Goal: Task Accomplishment & Management: Use online tool/utility

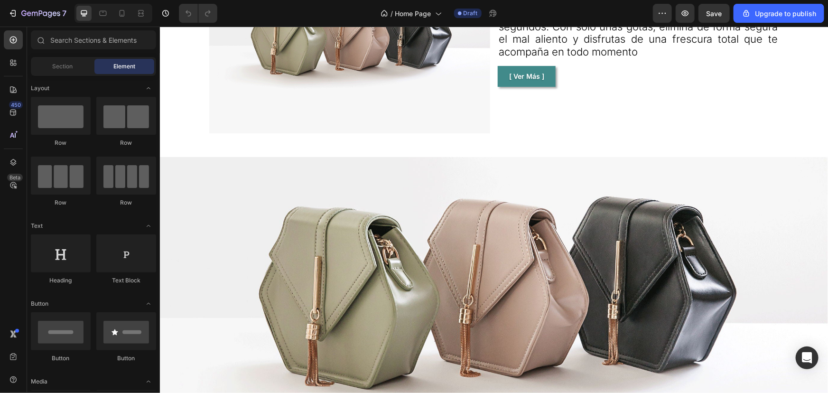
scroll to position [1035, 0]
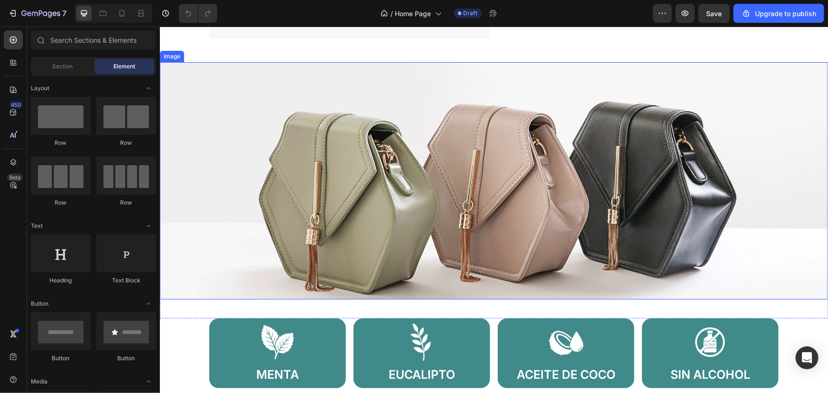
click at [361, 211] on img at bounding box center [493, 180] width 668 height 237
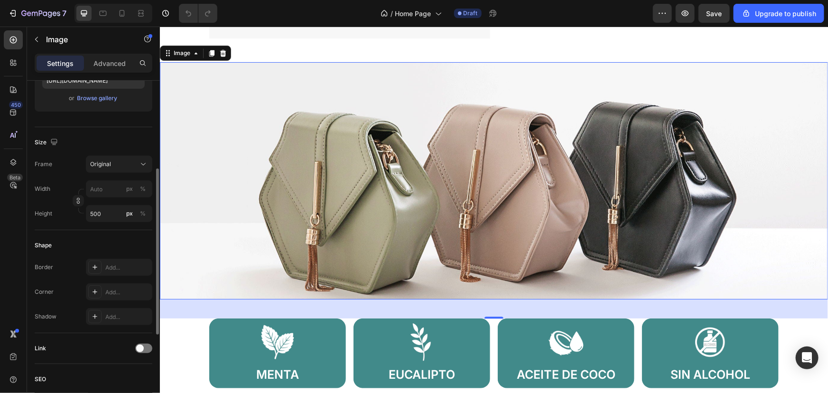
scroll to position [0, 0]
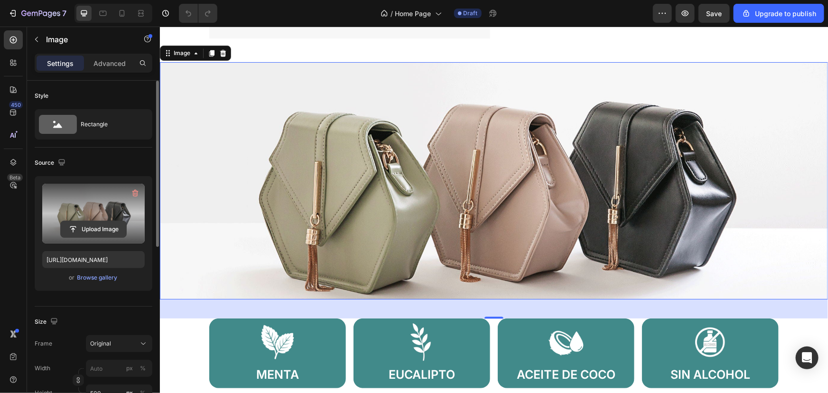
click at [87, 222] on input "file" at bounding box center [93, 229] width 65 height 16
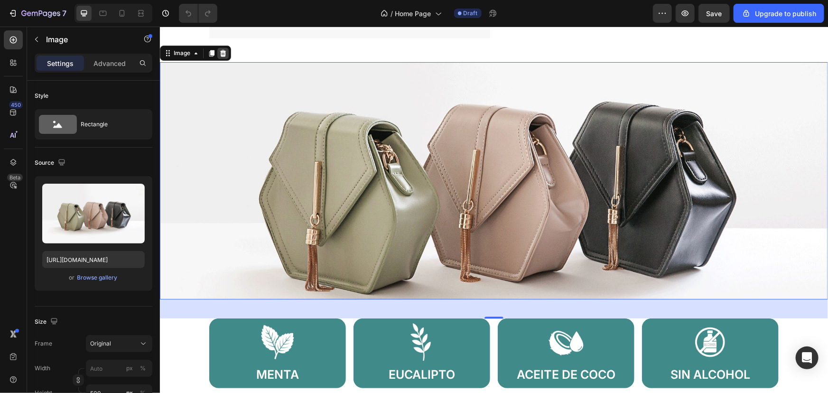
click at [222, 56] on div at bounding box center [222, 52] width 11 height 11
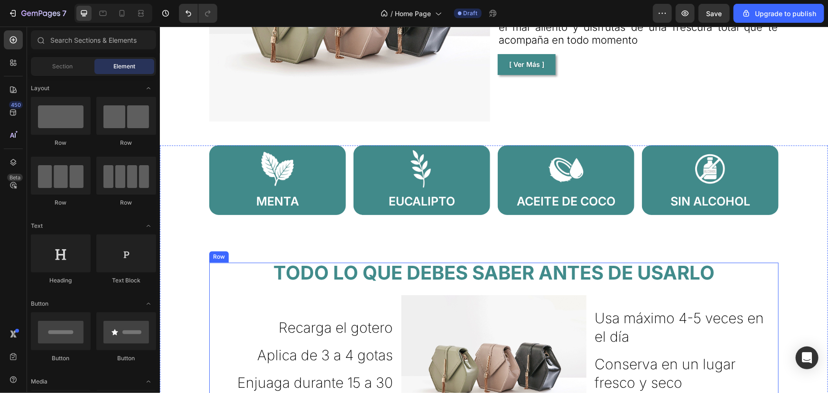
scroll to position [862, 0]
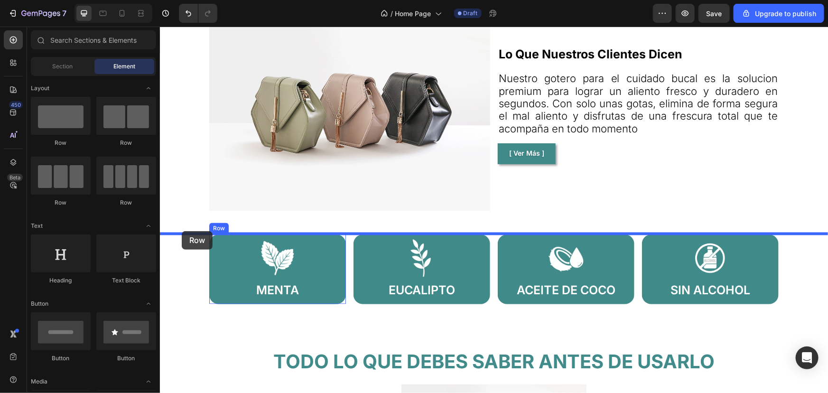
drag, startPoint x: 224, startPoint y: 141, endPoint x: 181, endPoint y: 231, distance: 98.9
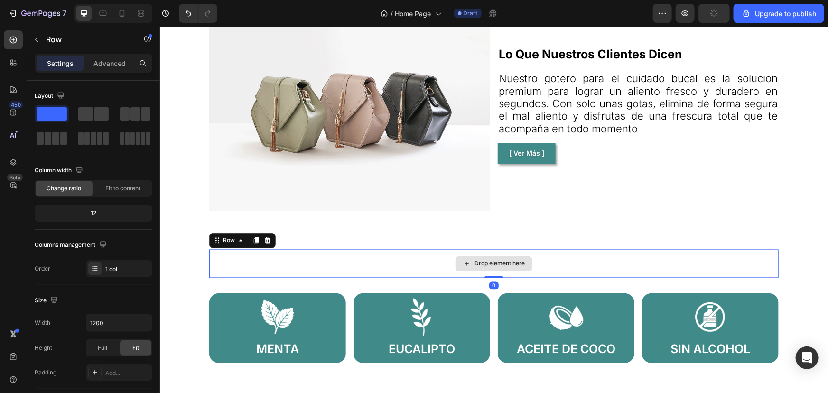
drag, startPoint x: 489, startPoint y: 284, endPoint x: 521, endPoint y: 253, distance: 44.6
click at [521, 253] on div "Drop element here Row 0" at bounding box center [493, 263] width 569 height 28
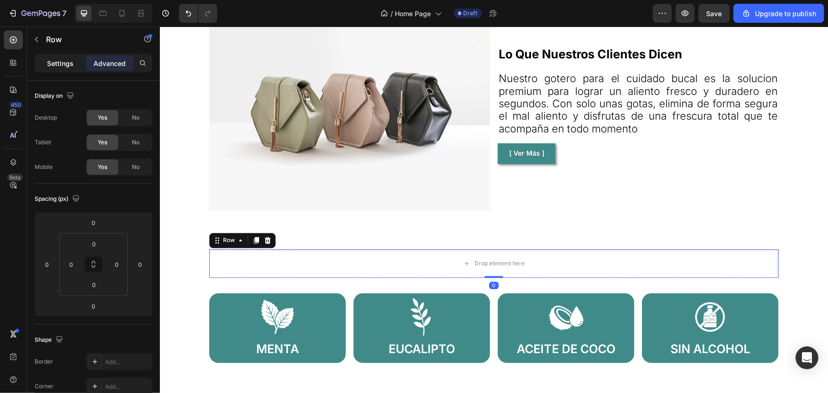
click at [60, 65] on p "Settings" at bounding box center [60, 63] width 27 height 10
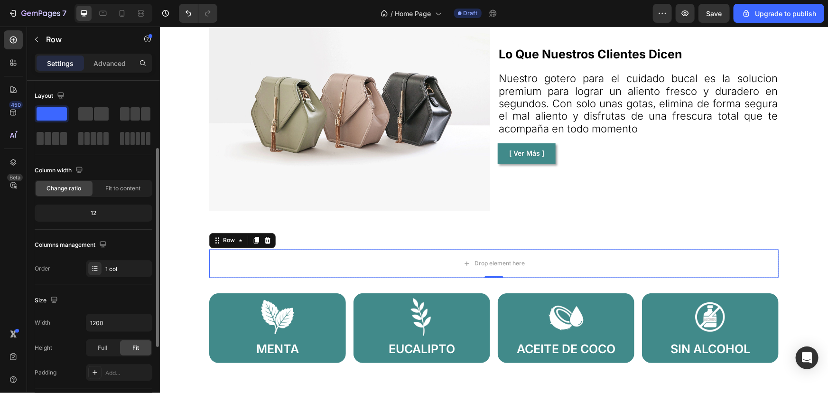
scroll to position [86, 0]
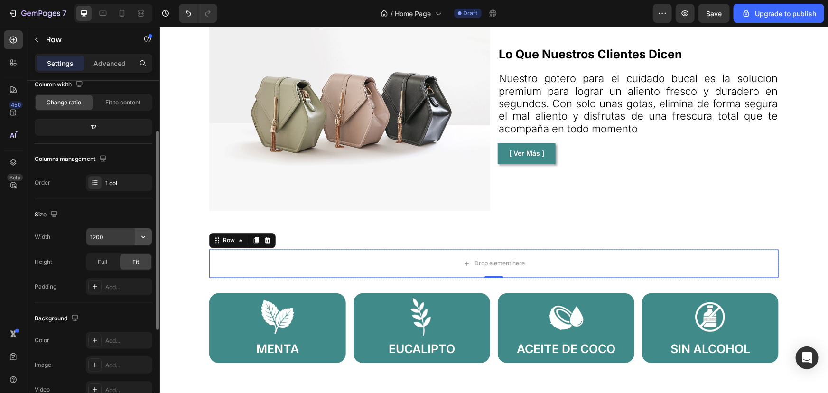
click at [145, 242] on button "button" at bounding box center [143, 236] width 17 height 17
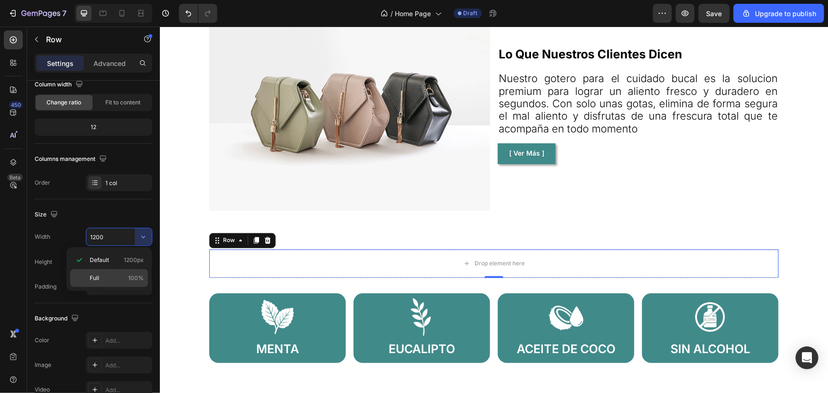
click at [123, 281] on p "Full 100%" at bounding box center [117, 278] width 54 height 9
type input "100%"
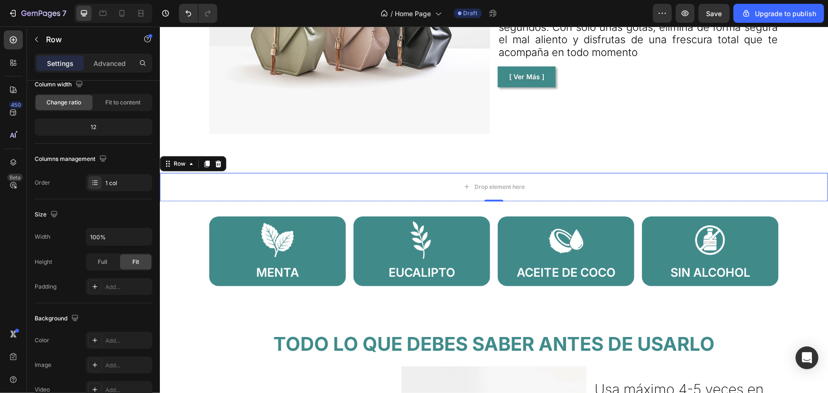
scroll to position [949, 0]
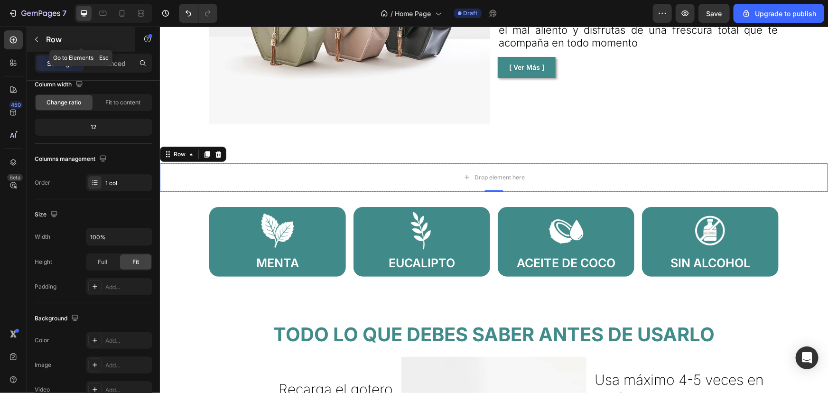
click at [59, 47] on div "Row" at bounding box center [81, 39] width 108 height 25
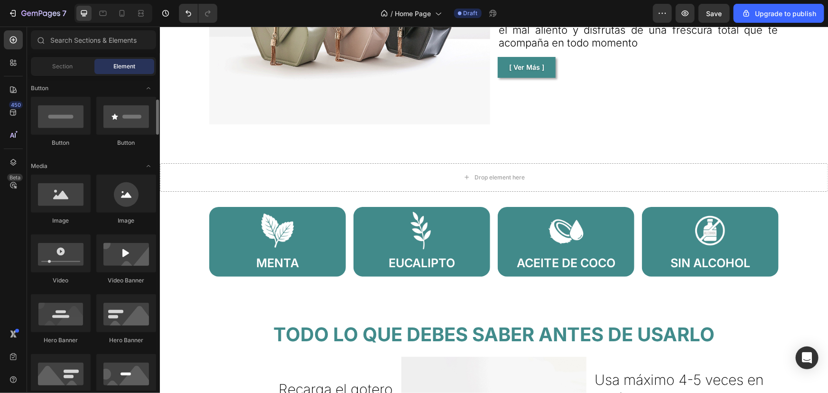
scroll to position [302, 0]
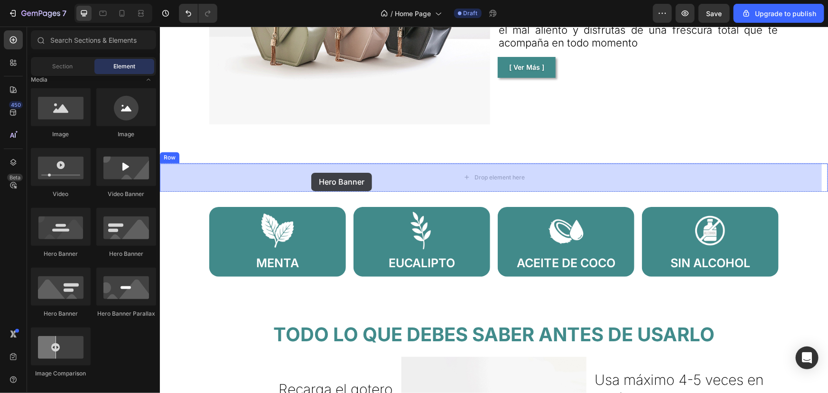
drag, startPoint x: 208, startPoint y: 246, endPoint x: 286, endPoint y: 188, distance: 97.0
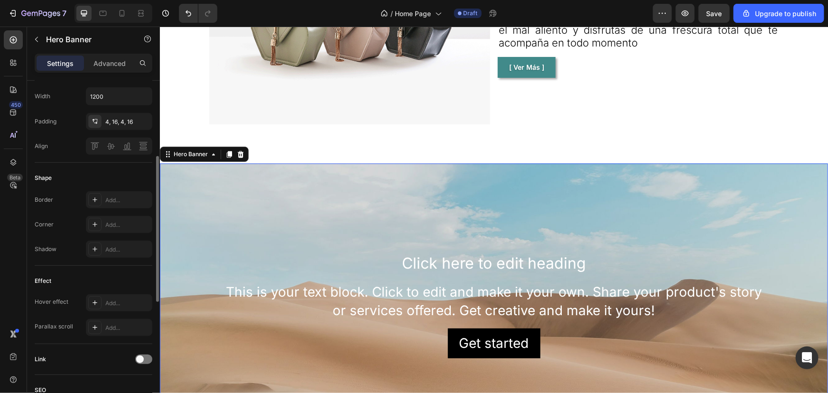
scroll to position [276, 0]
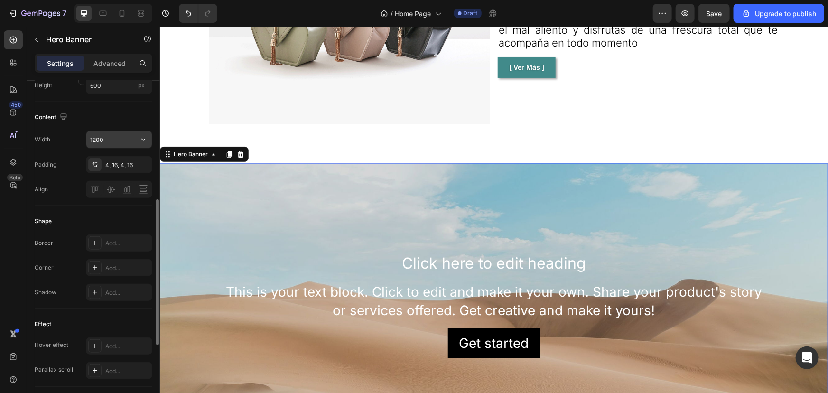
click at [146, 142] on icon "button" at bounding box center [143, 139] width 9 height 9
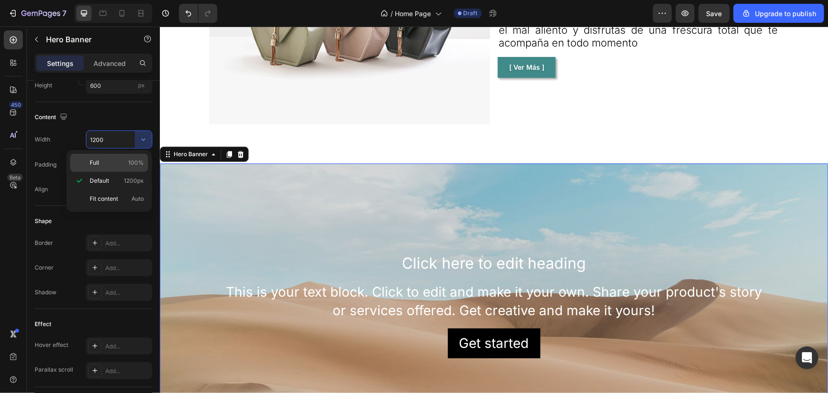
click at [129, 164] on span "100%" at bounding box center [136, 162] width 16 height 9
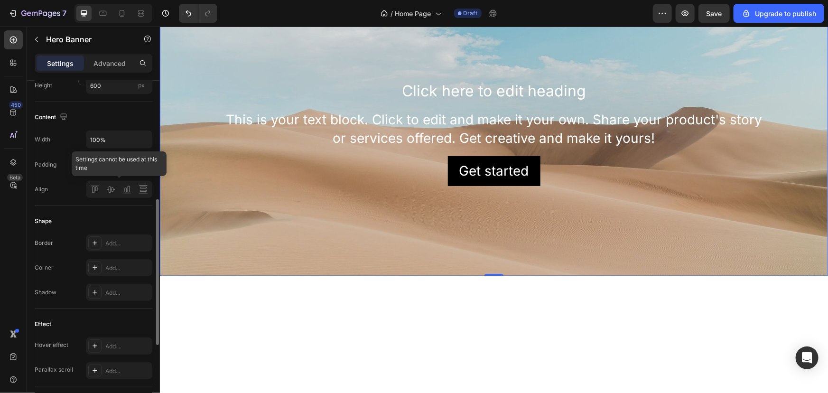
scroll to position [147, 0]
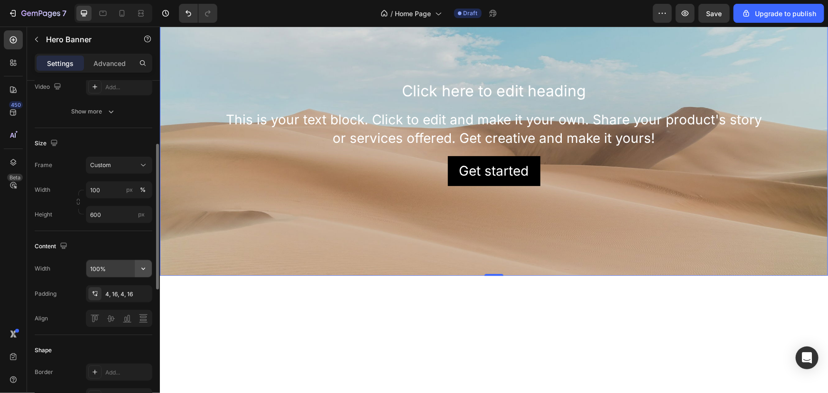
click at [142, 268] on icon "button" at bounding box center [143, 268] width 9 height 9
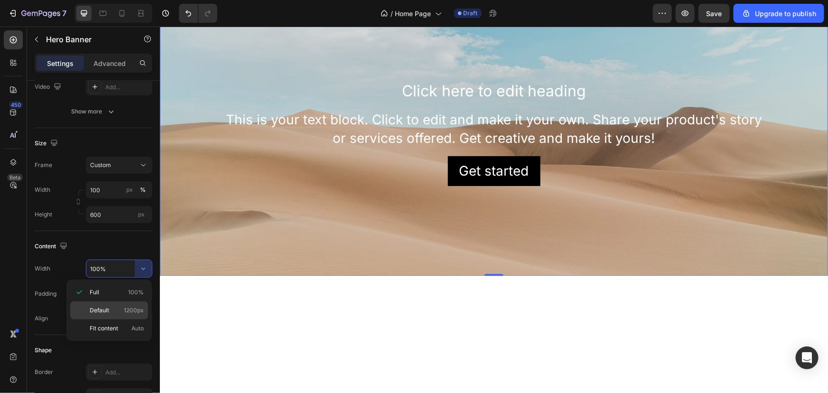
click at [113, 312] on p "Default 1200px" at bounding box center [117, 310] width 54 height 9
type input "1200"
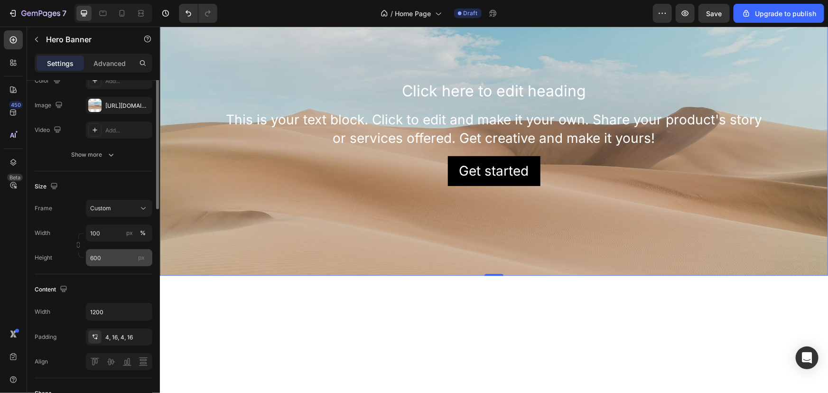
scroll to position [61, 0]
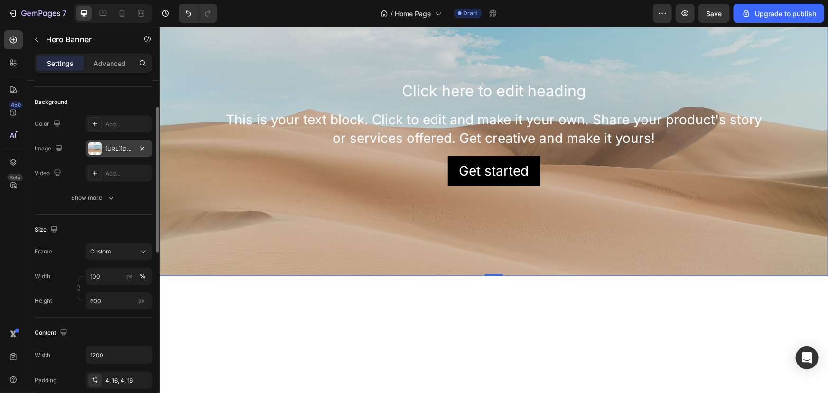
click at [100, 140] on div "https://cdn.shopify.com/s/files/1/2005/9307/files/background_settings.jpg" at bounding box center [119, 148] width 66 height 17
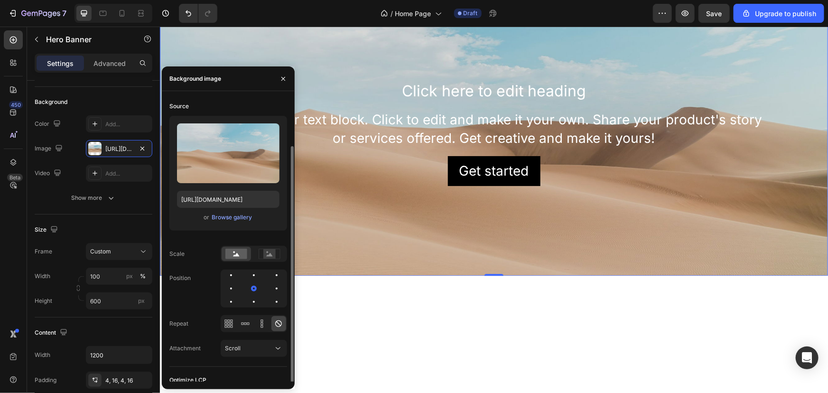
scroll to position [25, 0]
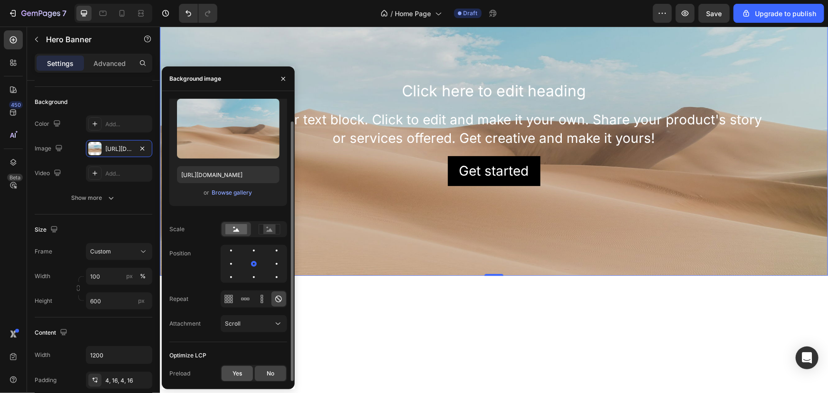
click at [237, 371] on span "Yes" at bounding box center [236, 373] width 9 height 9
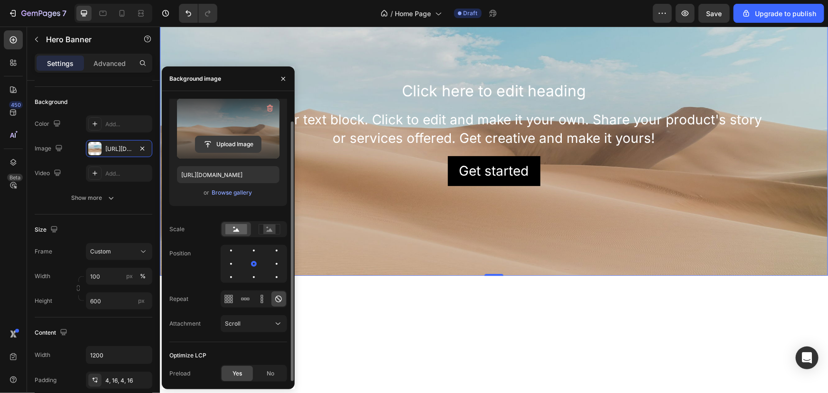
click at [221, 148] on input "file" at bounding box center [227, 144] width 65 height 16
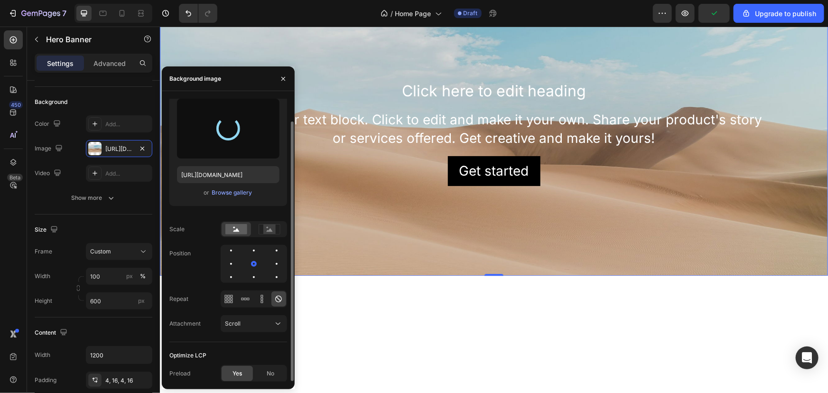
type input "https://cdn.shopify.com/s/files/1/0821/9603/7666/files/gempages_581064385275888…"
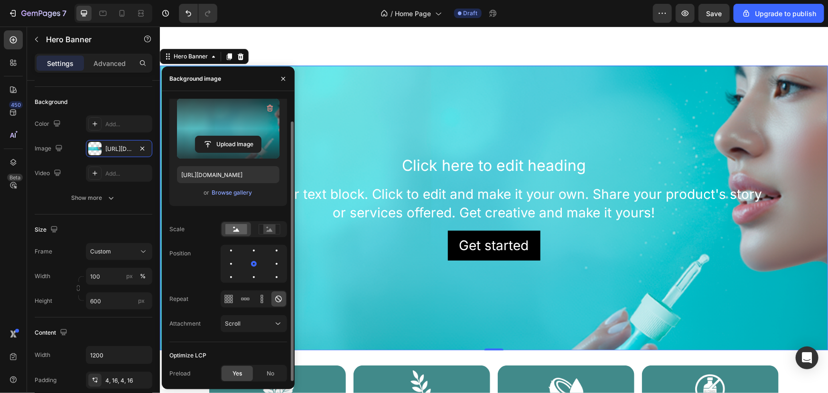
scroll to position [1035, 0]
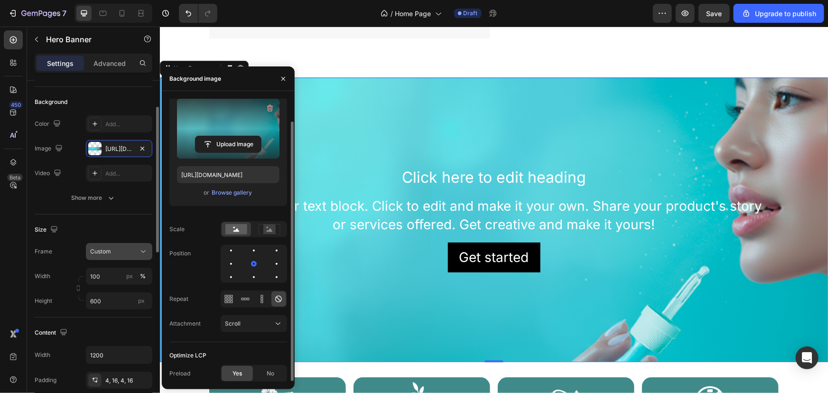
click at [105, 245] on button "Custom" at bounding box center [119, 251] width 66 height 17
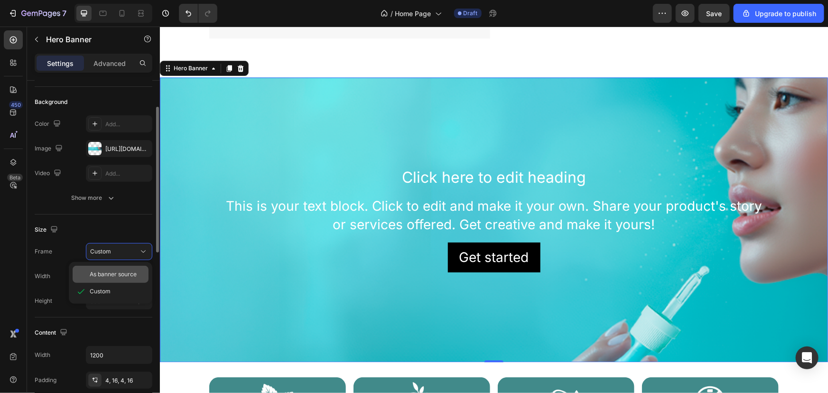
click at [111, 270] on span "As banner source" at bounding box center [113, 274] width 47 height 9
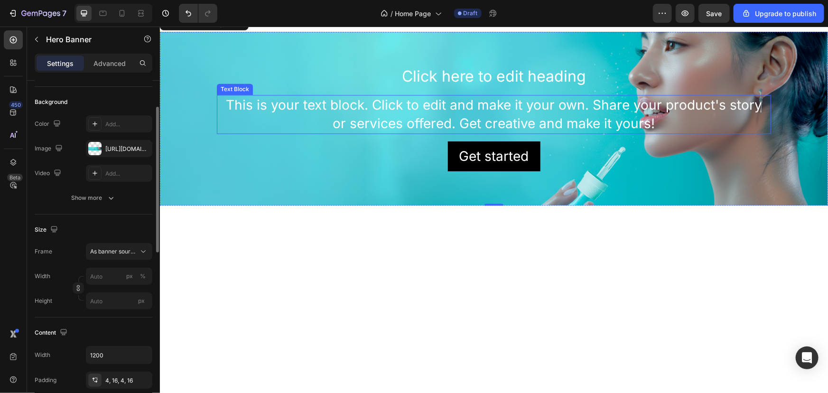
scroll to position [1078, 0]
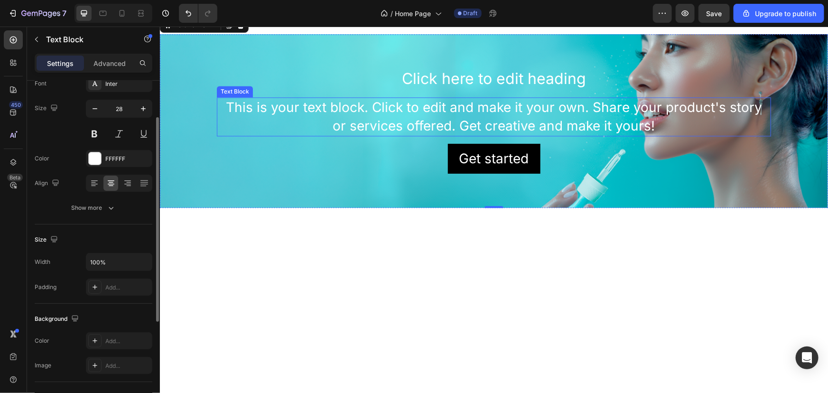
click at [446, 99] on div "This is your text block. Click to edit and make it your own. Share your product…" at bounding box center [493, 116] width 554 height 39
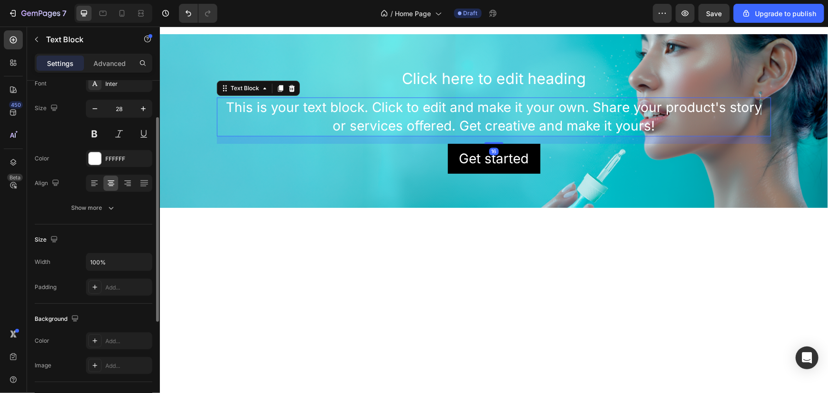
scroll to position [0, 0]
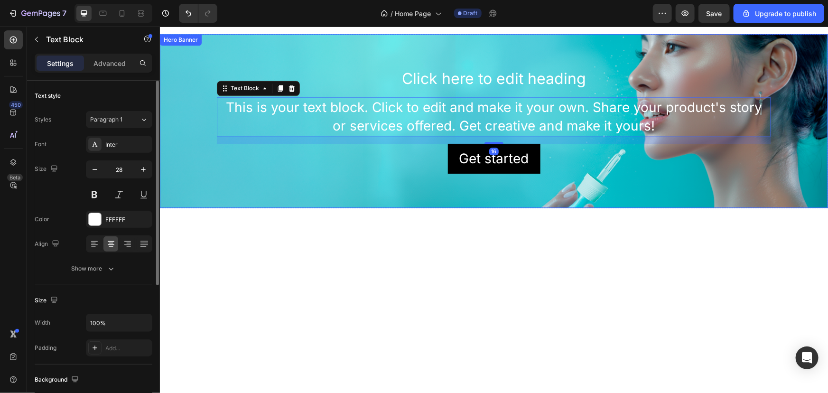
click at [327, 56] on div "Background Image" at bounding box center [493, 121] width 668 height 174
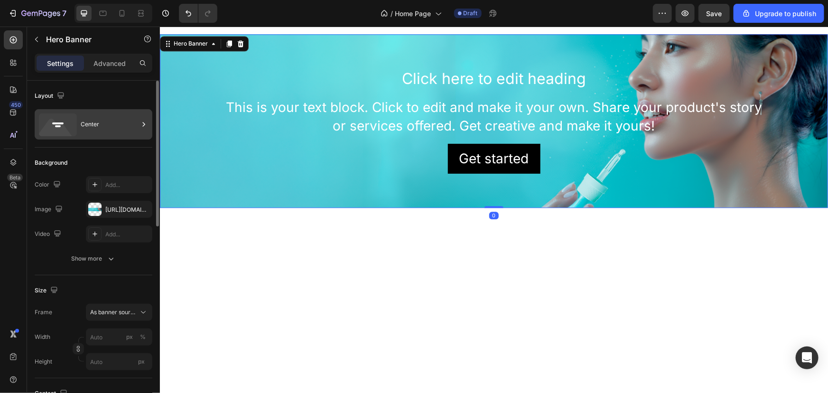
click at [67, 121] on icon at bounding box center [58, 124] width 38 height 23
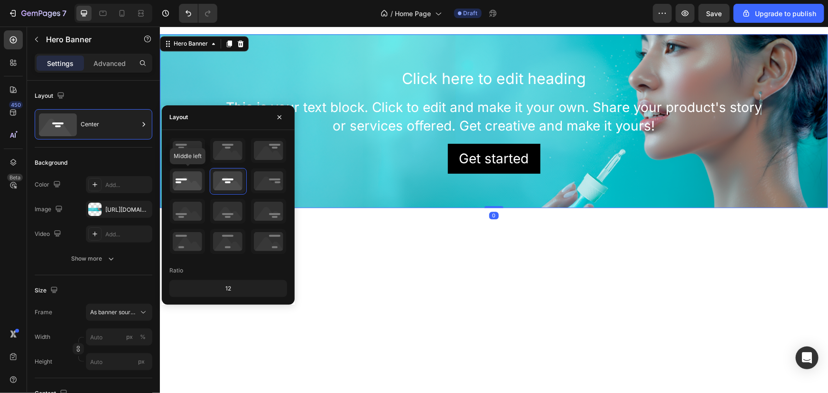
click at [185, 181] on icon at bounding box center [187, 180] width 35 height 25
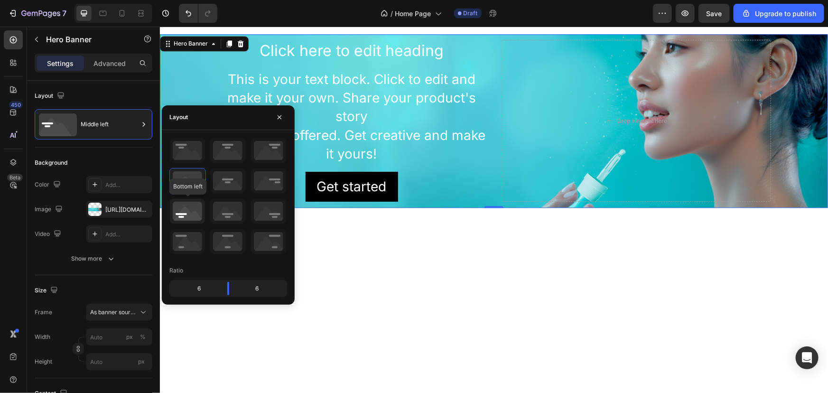
click at [195, 208] on icon at bounding box center [187, 211] width 35 height 25
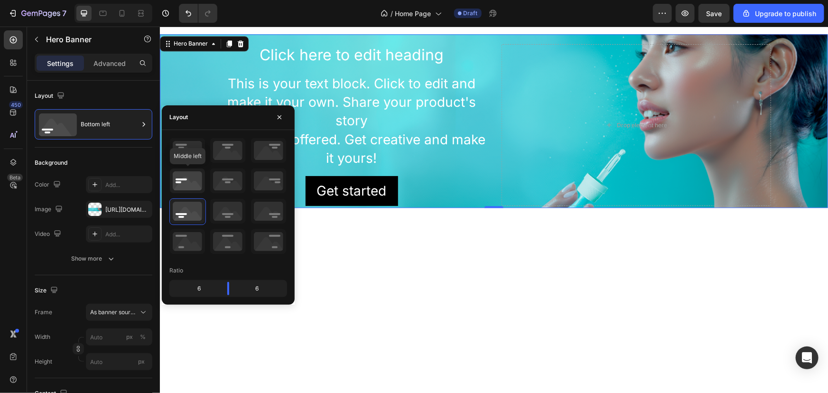
click at [197, 175] on icon at bounding box center [187, 180] width 35 height 25
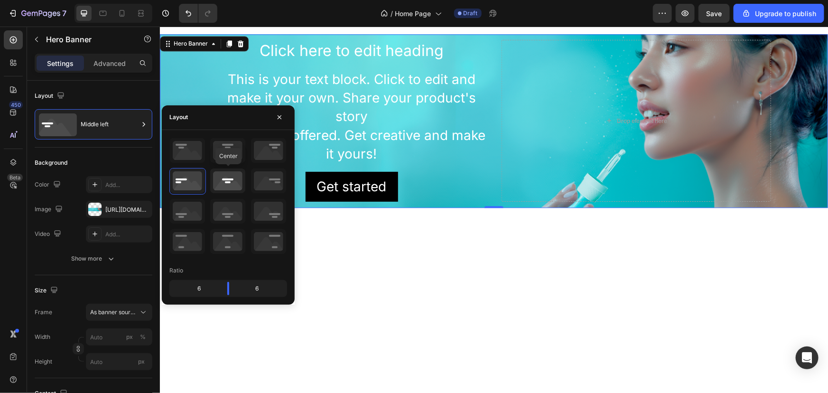
click at [226, 183] on icon at bounding box center [227, 180] width 35 height 25
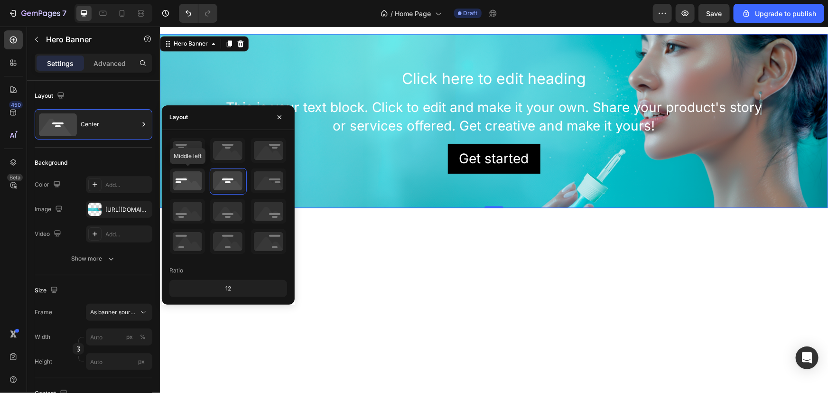
click at [185, 180] on icon at bounding box center [187, 180] width 35 height 25
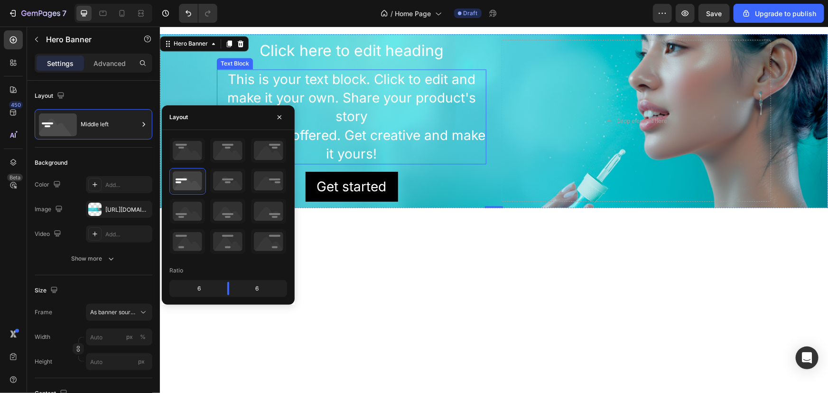
click at [373, 104] on div "This is your text block. Click to edit and make it your own. Share your product…" at bounding box center [350, 116] width 269 height 95
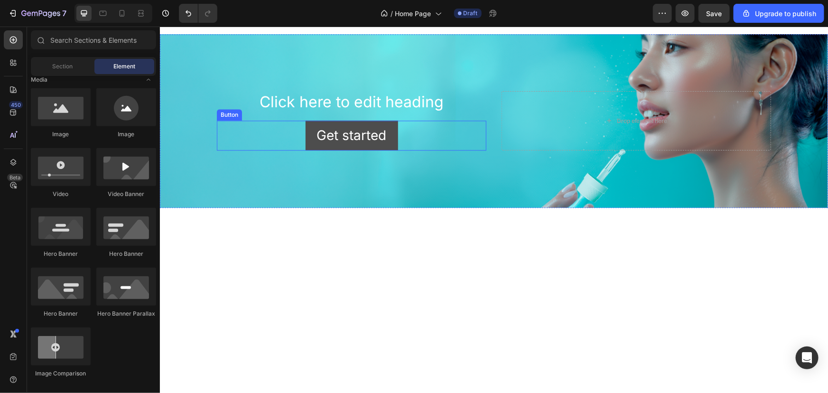
click at [388, 123] on button "Get started" at bounding box center [351, 135] width 93 height 30
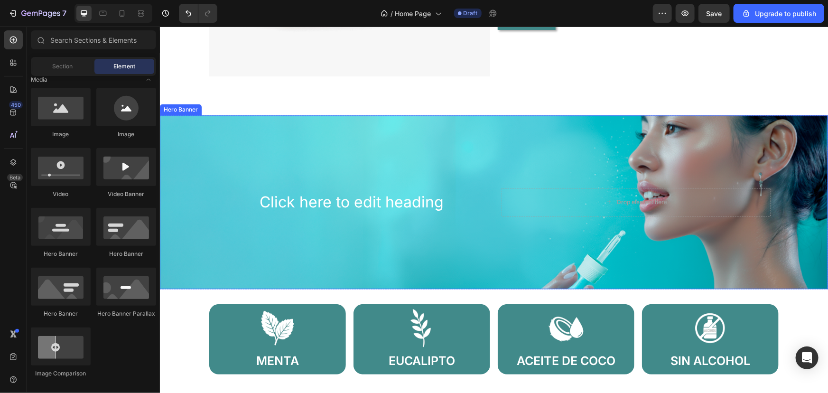
scroll to position [1035, 0]
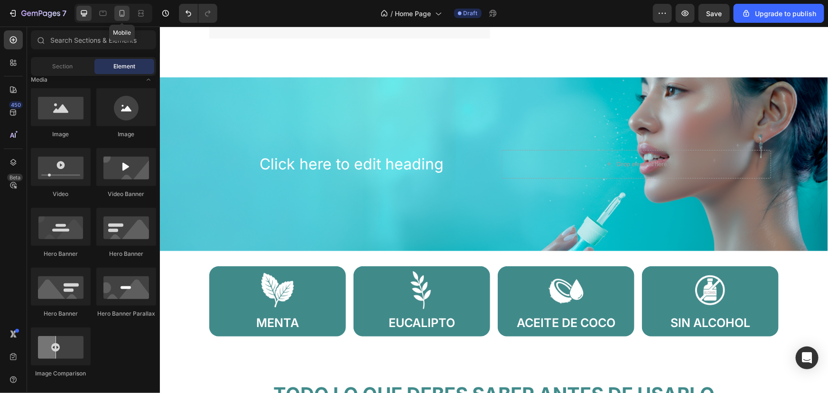
click at [121, 12] on icon at bounding box center [121, 13] width 9 height 9
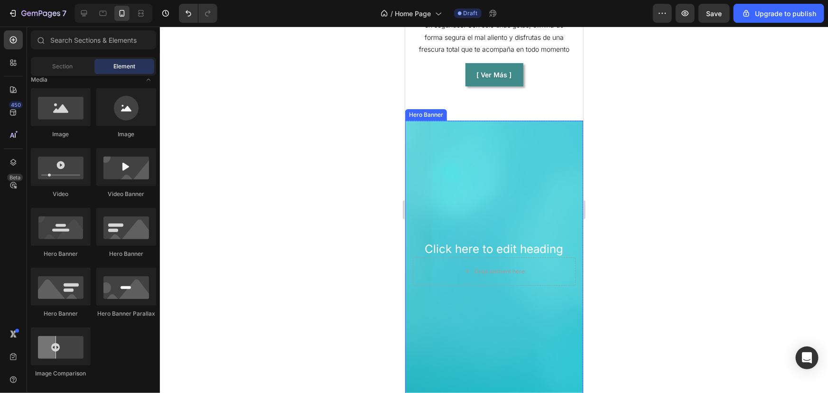
scroll to position [1250, 0]
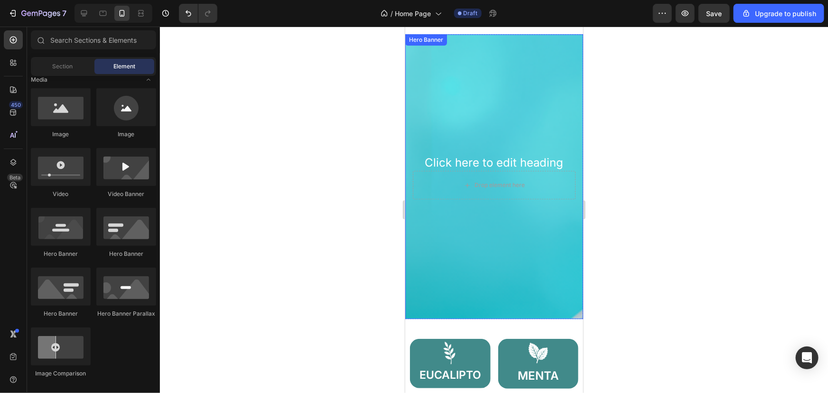
click at [518, 117] on div "Background Image" at bounding box center [494, 176] width 178 height 285
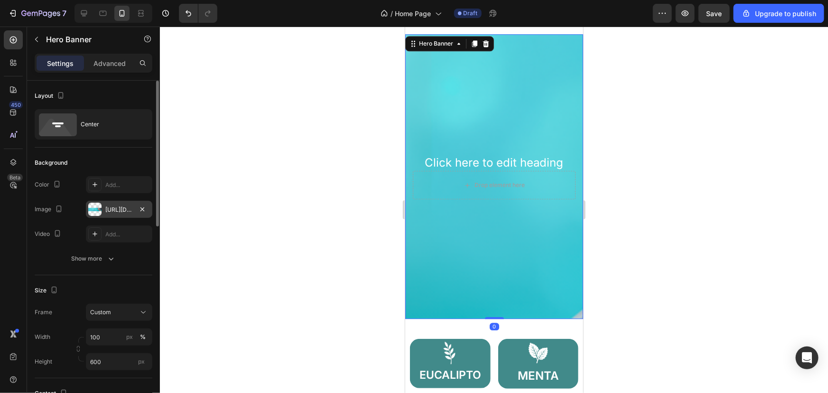
click at [113, 203] on div "https://cdn.shopify.com/s/files/1/0821/9603/7666/files/gempages_581064385275888…" at bounding box center [119, 209] width 66 height 17
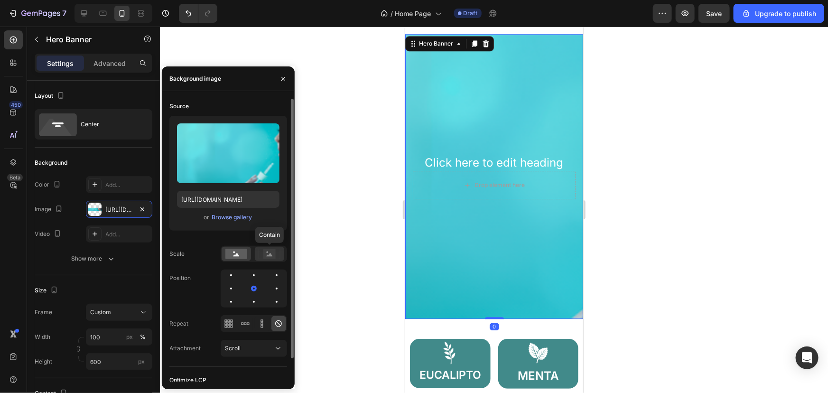
click at [275, 256] on rect at bounding box center [269, 253] width 12 height 9
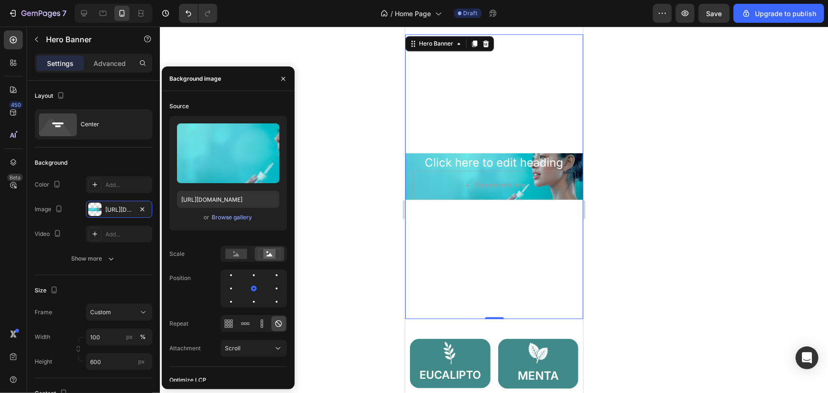
click at [346, 198] on div at bounding box center [494, 210] width 668 height 366
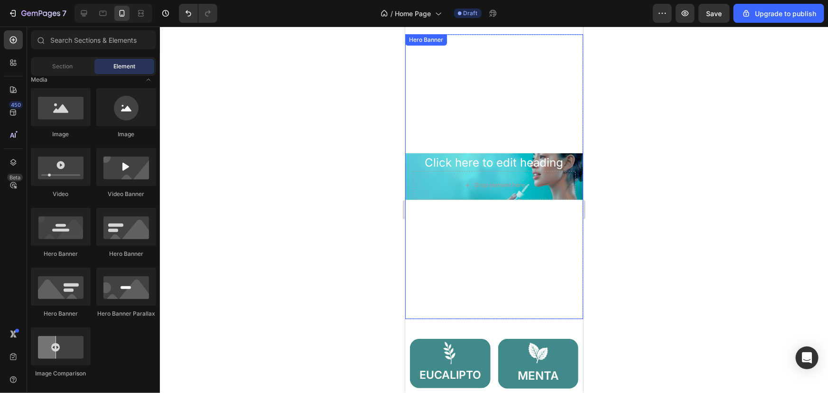
scroll to position [1164, 0]
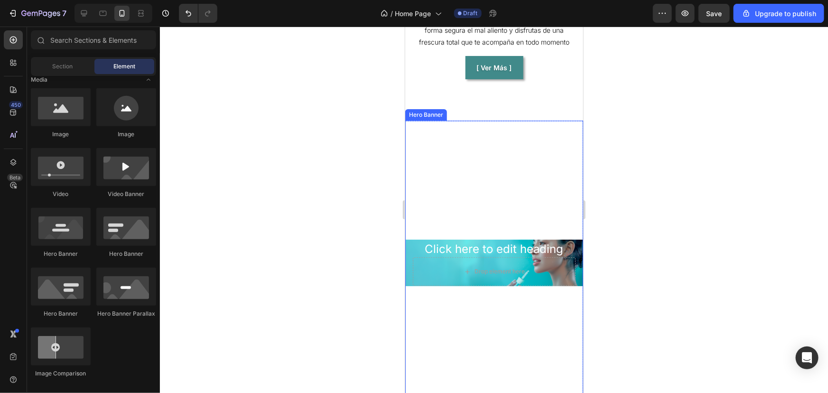
click at [491, 192] on div "Background Image" at bounding box center [494, 262] width 178 height 285
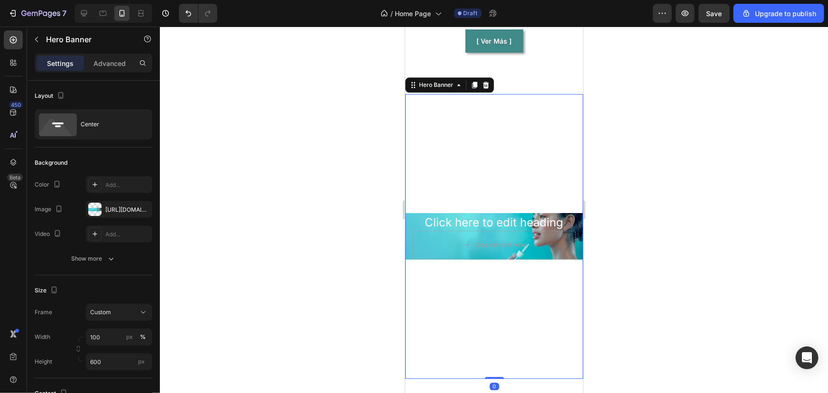
scroll to position [1207, 0]
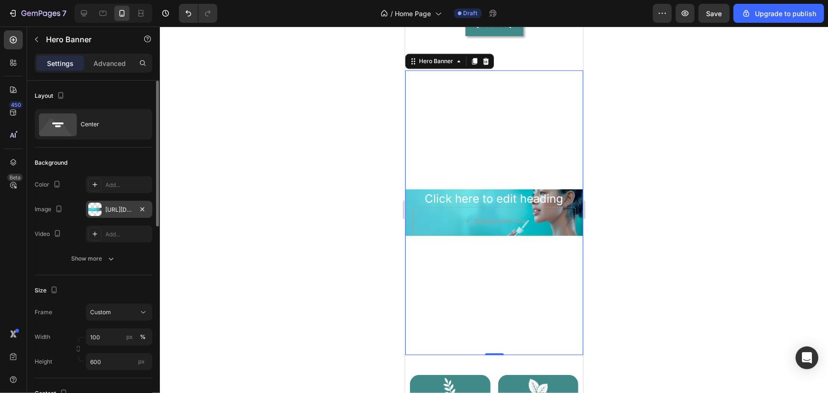
click at [112, 205] on div "https://cdn.shopify.com/s/files/1/0821/9603/7666/files/gempages_581064385275888…" at bounding box center [119, 209] width 28 height 9
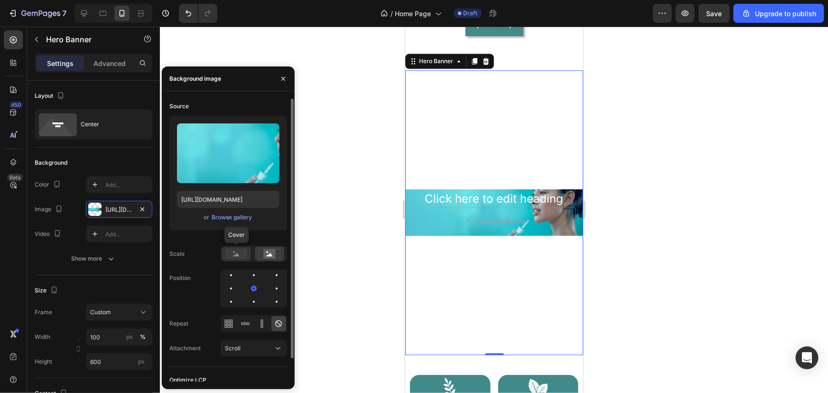
click at [242, 252] on rect at bounding box center [236, 254] width 22 height 10
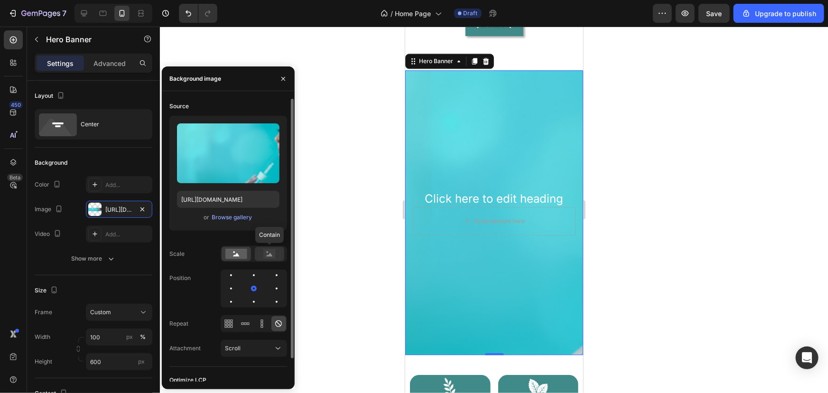
click at [275, 254] on rect at bounding box center [269, 253] width 12 height 9
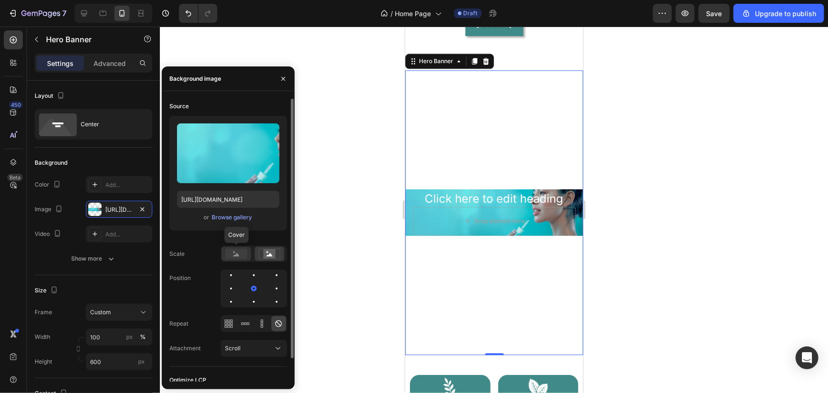
click at [240, 250] on rect at bounding box center [236, 254] width 22 height 10
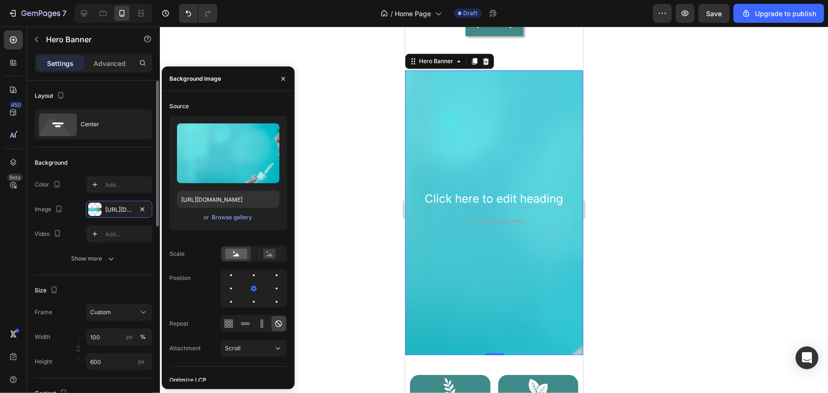
scroll to position [129, 0]
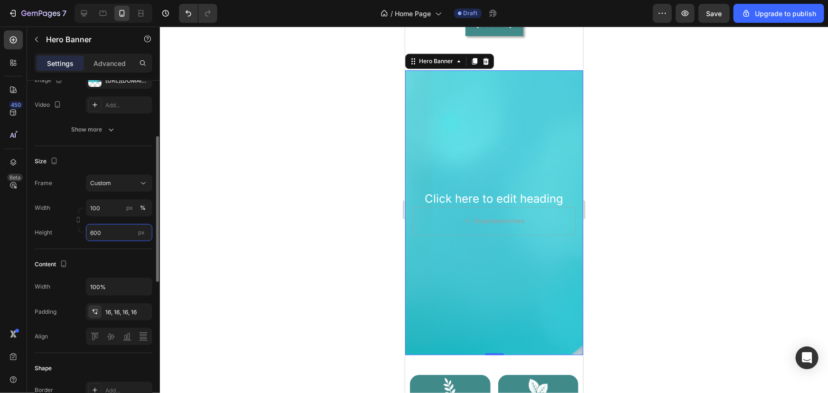
click at [110, 231] on input "600" at bounding box center [119, 232] width 66 height 17
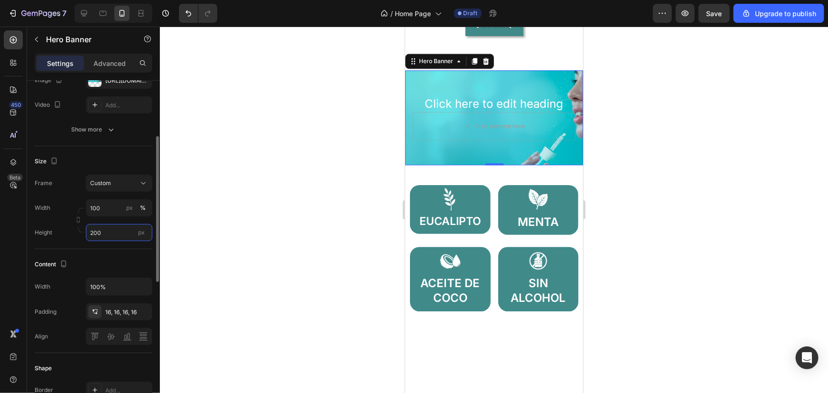
click at [110, 234] on input "200" at bounding box center [119, 232] width 66 height 17
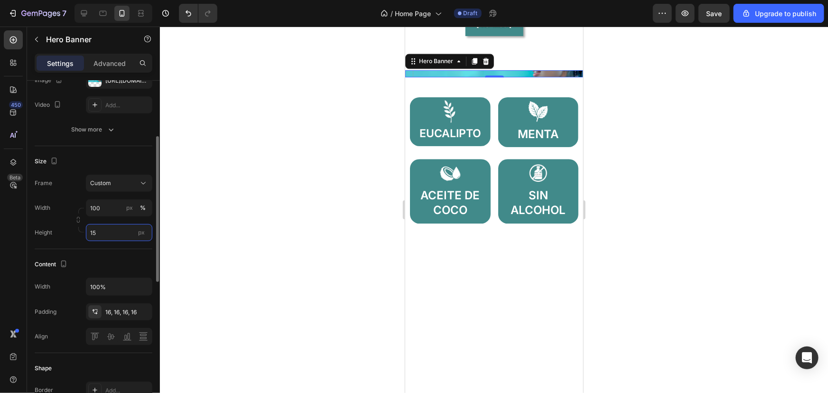
type input "150"
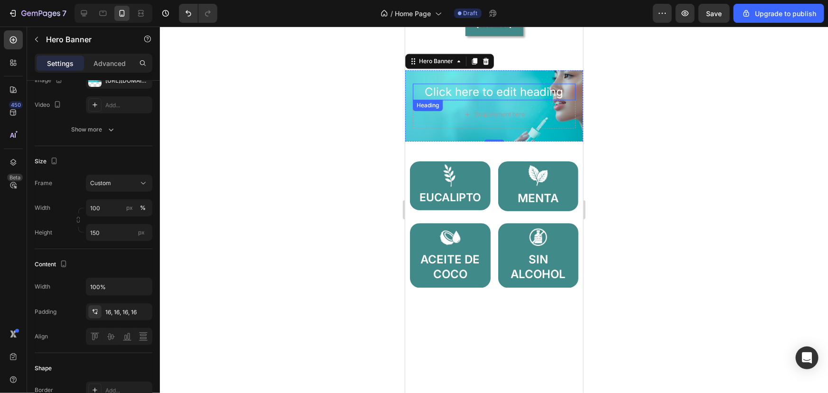
click at [521, 94] on h2 "Click here to edit heading" at bounding box center [493, 91] width 163 height 17
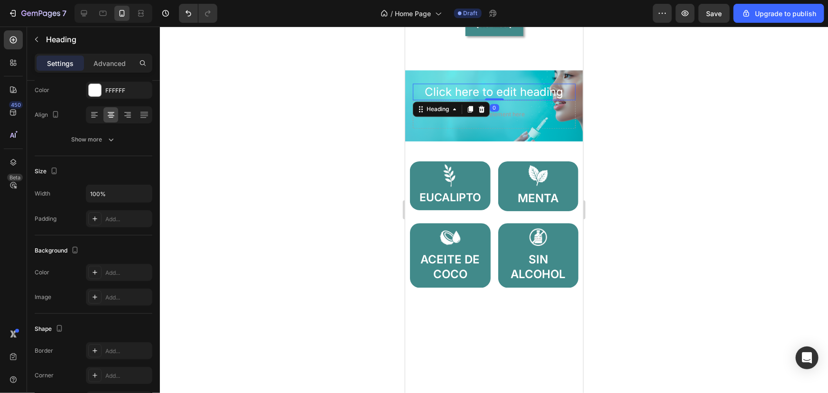
scroll to position [0, 0]
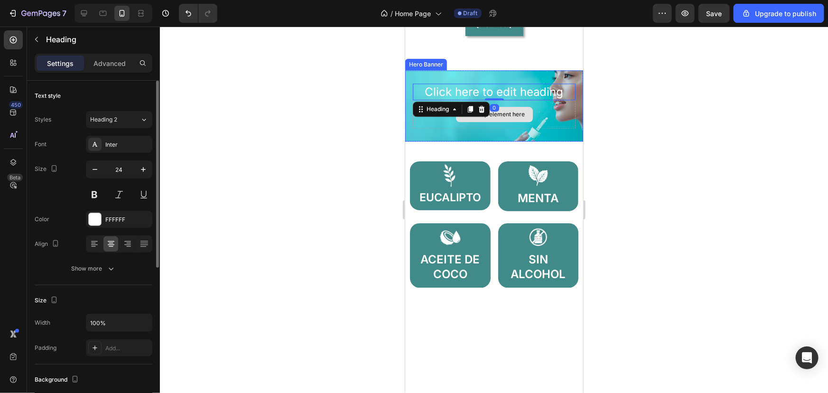
click at [533, 116] on div "Drop element here" at bounding box center [493, 114] width 163 height 28
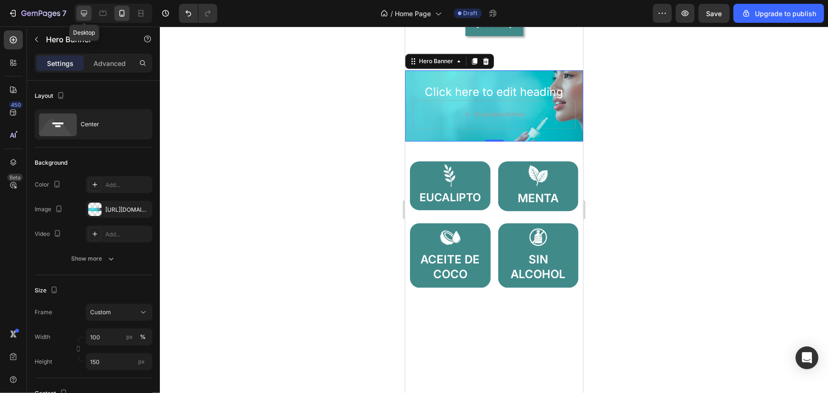
click at [81, 12] on icon at bounding box center [84, 13] width 6 height 6
type input "1200"
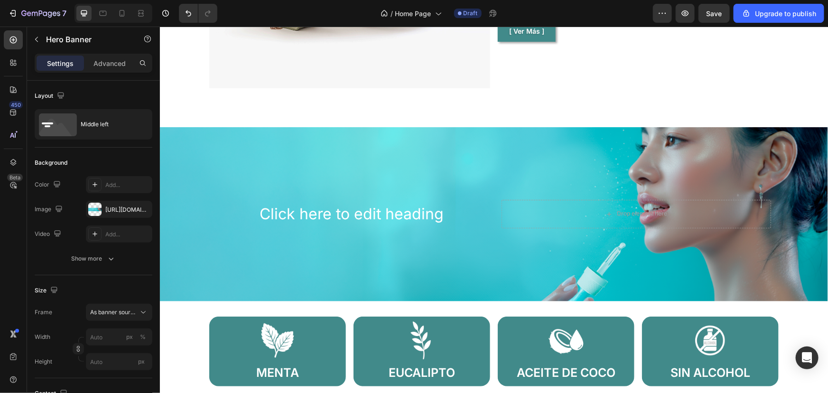
scroll to position [947, 0]
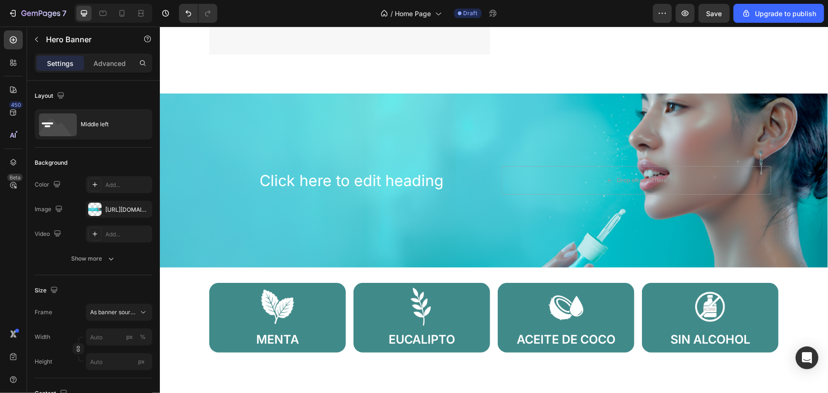
click at [326, 123] on div "Background Image" at bounding box center [493, 180] width 668 height 174
click at [562, 122] on div "Background Image" at bounding box center [493, 180] width 668 height 174
click at [119, 211] on div "https://cdn.shopify.com/s/files/1/0821/9603/7666/files/gempages_581064385275888…" at bounding box center [119, 209] width 28 height 9
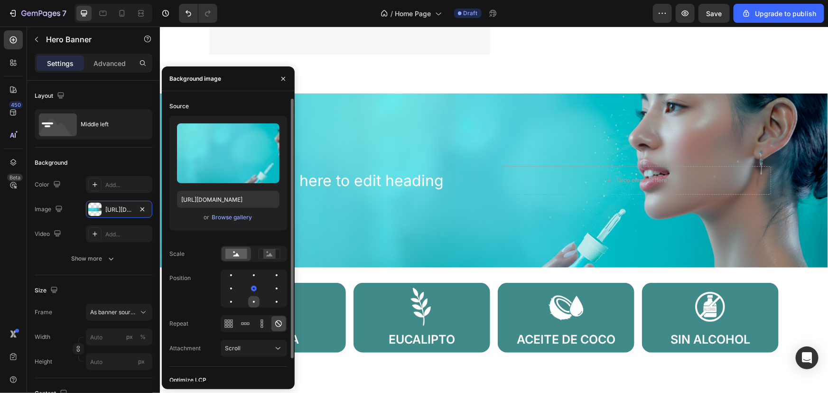
click at [255, 303] on div at bounding box center [253, 301] width 11 height 11
click at [255, 278] on div at bounding box center [253, 274] width 11 height 11
click at [255, 285] on div at bounding box center [253, 288] width 11 height 11
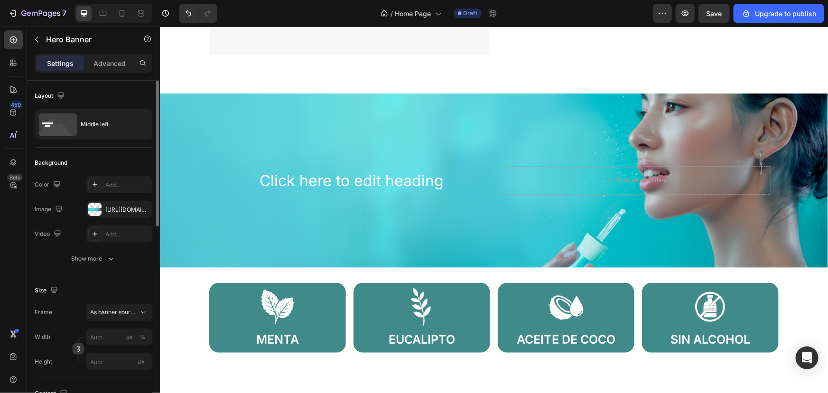
click at [74, 349] on button "button" at bounding box center [78, 348] width 11 height 11
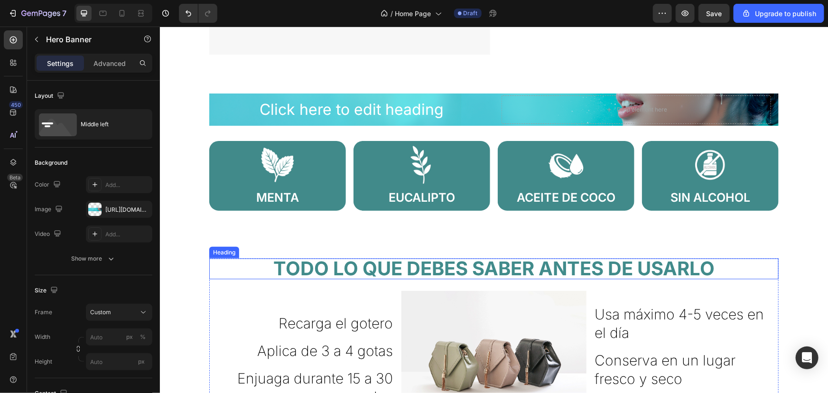
scroll to position [904, 0]
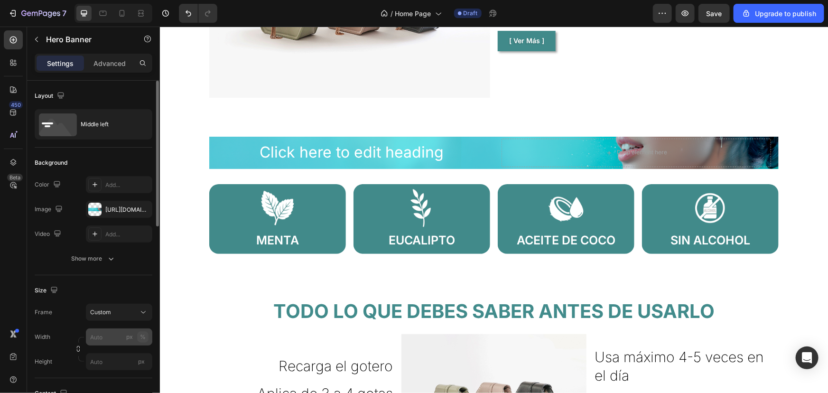
click at [149, 335] on label "px %" at bounding box center [119, 336] width 66 height 17
click at [149, 335] on input "px %" at bounding box center [119, 336] width 66 height 17
click at [103, 331] on input "px %" at bounding box center [119, 336] width 66 height 17
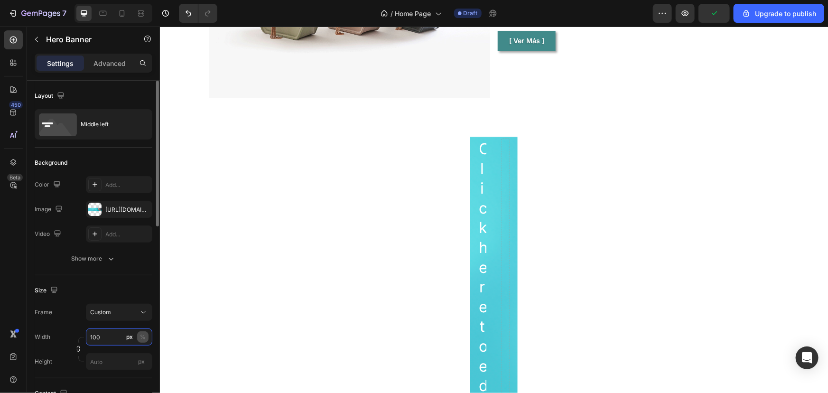
type input "100"
click at [141, 336] on div "%" at bounding box center [143, 337] width 6 height 9
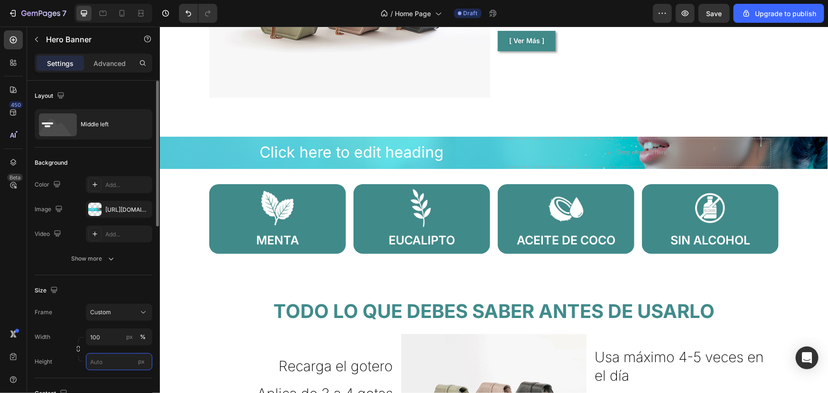
click at [103, 358] on input "px" at bounding box center [119, 361] width 66 height 17
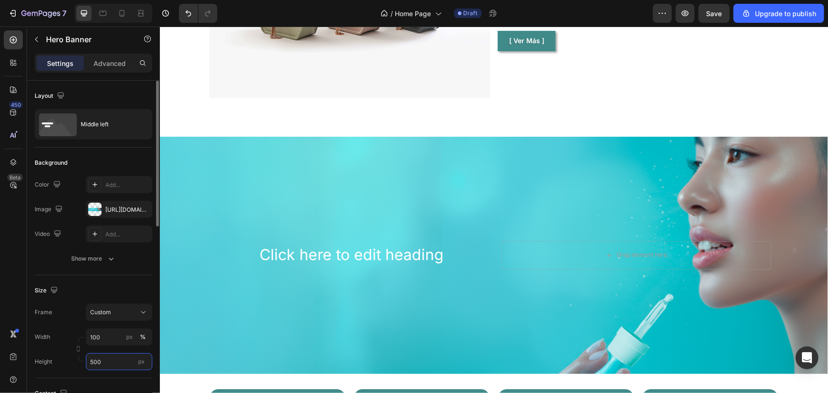
click at [103, 356] on input "500" at bounding box center [119, 361] width 66 height 17
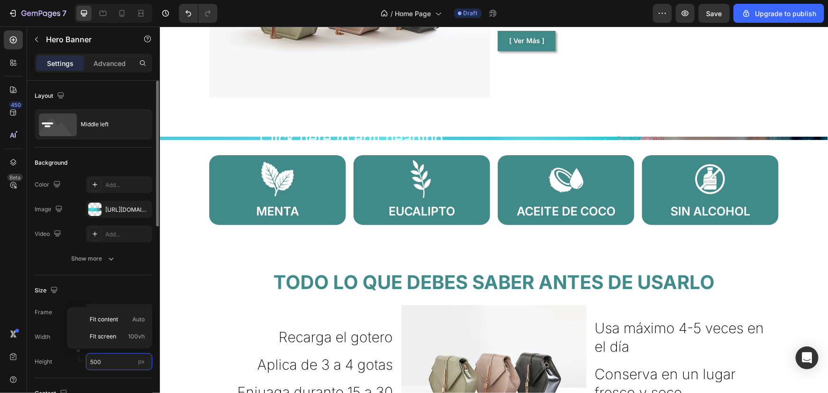
type input "7"
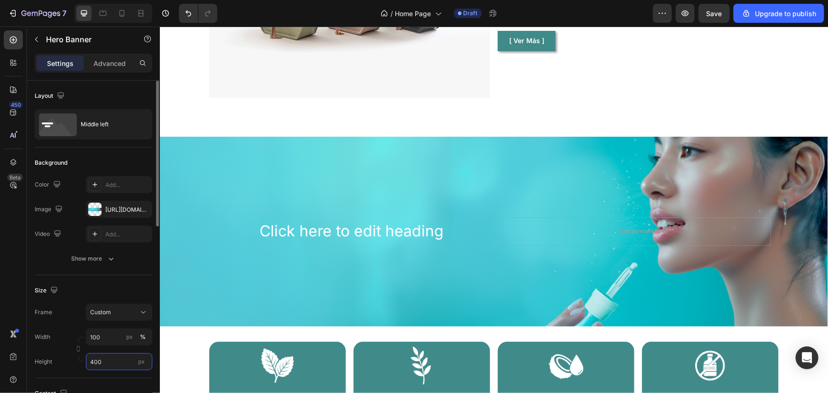
click at [103, 356] on input "400" at bounding box center [119, 361] width 66 height 17
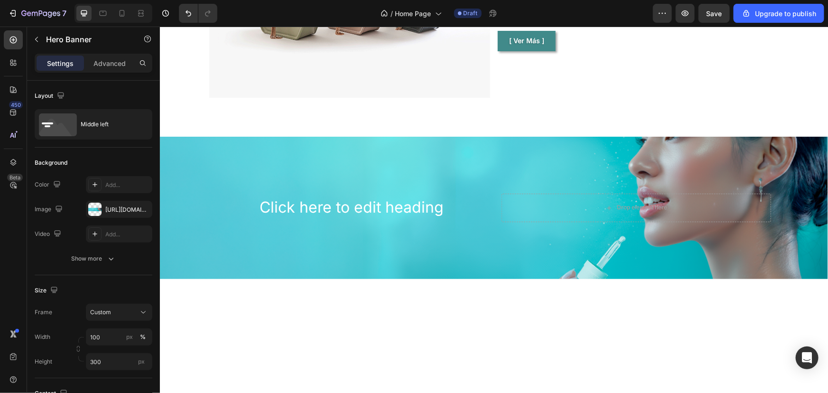
click at [490, 241] on div "Background Image" at bounding box center [493, 207] width 668 height 142
click at [104, 213] on div "https://cdn.shopify.com/s/files/1/0821/9603/7666/files/gempages_581064385275888…" at bounding box center [119, 209] width 66 height 17
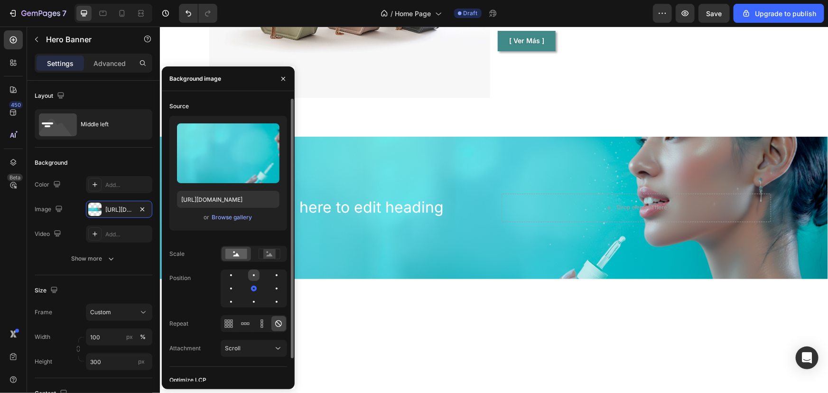
click at [252, 279] on div at bounding box center [253, 274] width 11 height 11
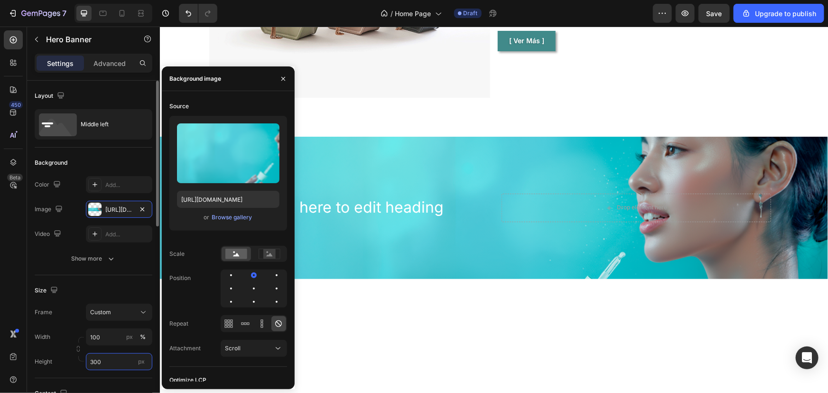
click at [109, 361] on input "300" at bounding box center [119, 361] width 66 height 17
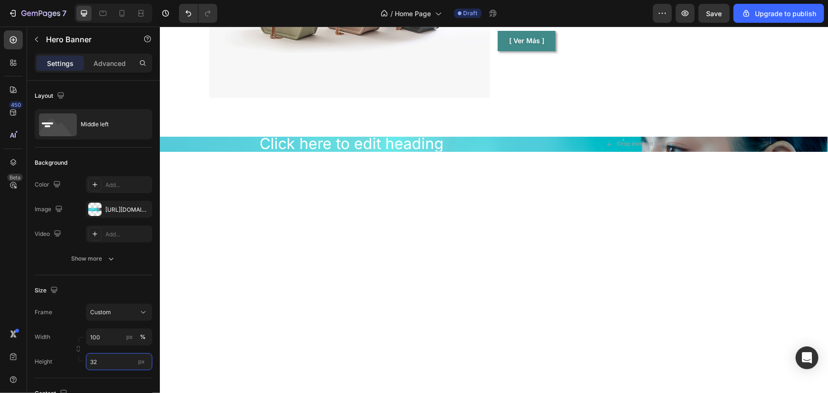
type input "320"
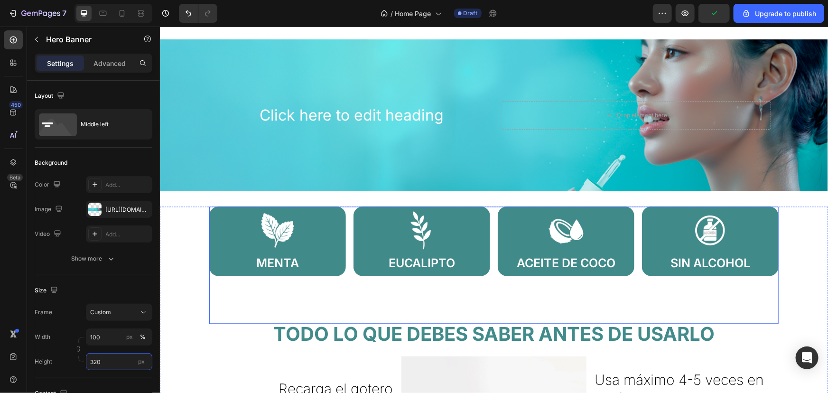
scroll to position [947, 0]
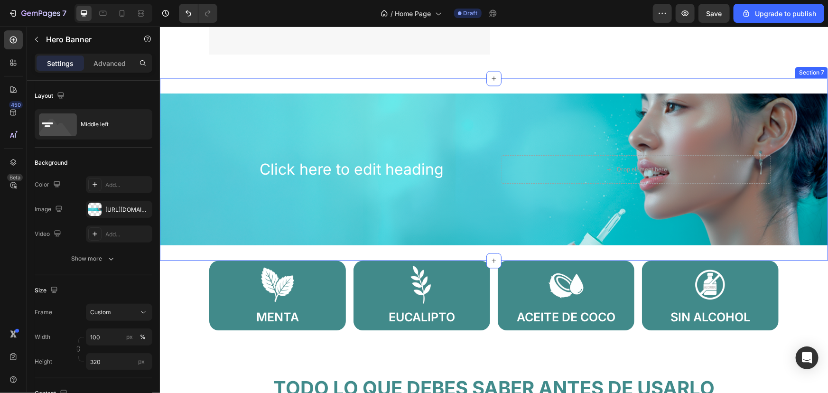
click at [194, 252] on div "Click here to edit heading Heading Drop element here Hero Banner Row Section 7" at bounding box center [493, 169] width 668 height 182
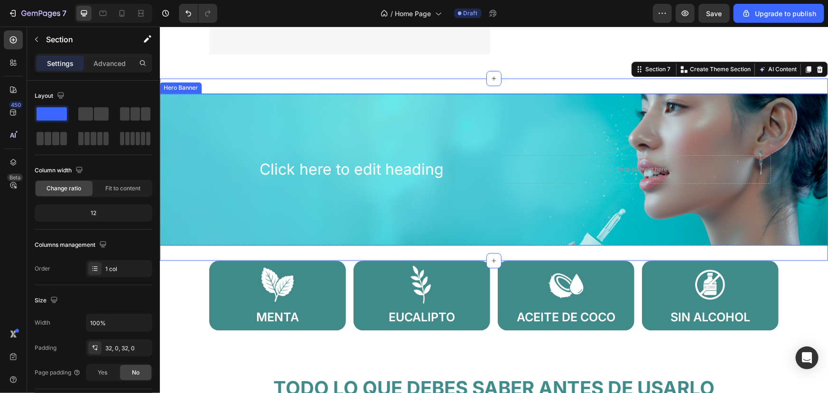
click at [316, 139] on div "Background Image" at bounding box center [493, 169] width 668 height 152
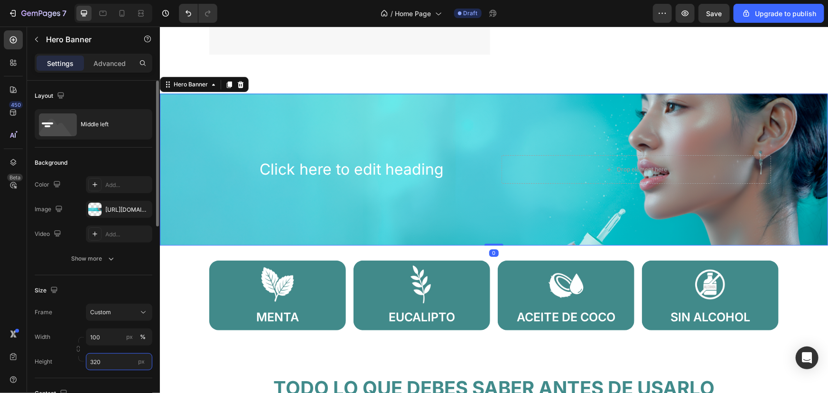
click at [95, 354] on input "320" at bounding box center [119, 361] width 66 height 17
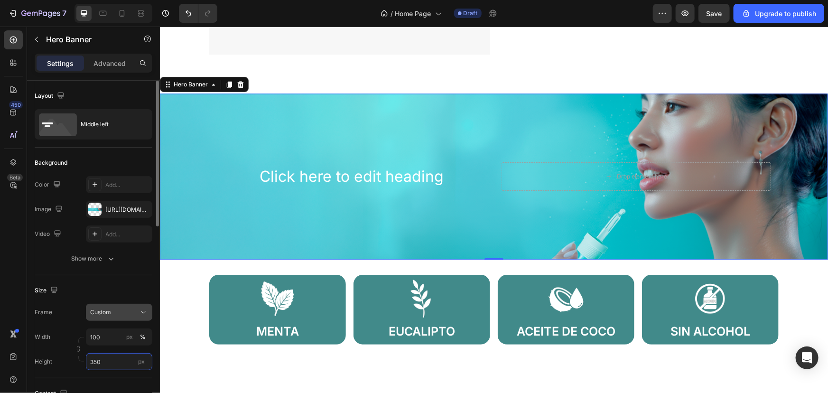
type input "350"
click at [113, 306] on button "Custom" at bounding box center [119, 312] width 66 height 17
click at [105, 333] on span "As banner source" at bounding box center [113, 335] width 47 height 9
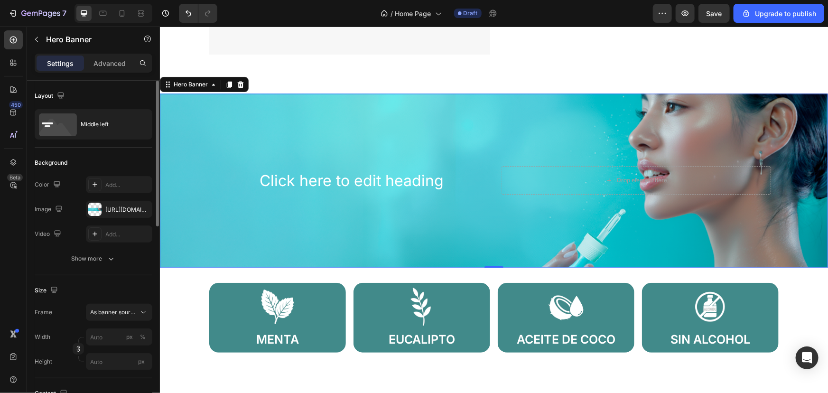
scroll to position [43, 0]
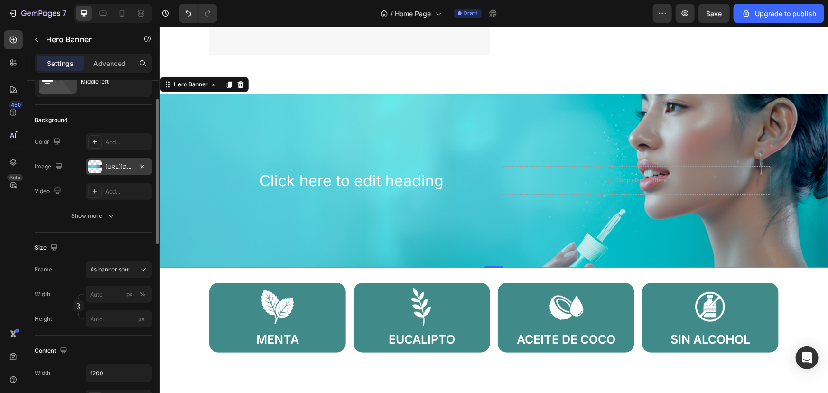
click at [109, 165] on div "https://cdn.shopify.com/s/files/1/0821/9603/7666/files/gempages_581064385275888…" at bounding box center [119, 167] width 28 height 9
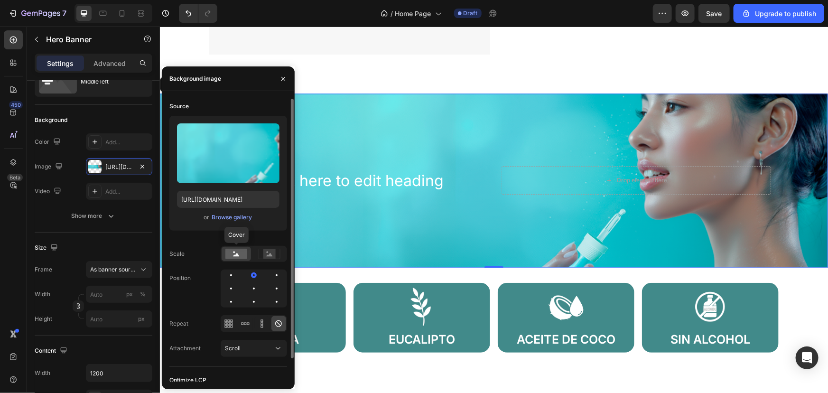
click at [247, 250] on div at bounding box center [236, 254] width 29 height 14
click at [261, 250] on icon at bounding box center [270, 254] width 22 height 10
click at [238, 256] on icon at bounding box center [236, 254] width 6 height 3
drag, startPoint x: 256, startPoint y: 280, endPoint x: 252, endPoint y: 289, distance: 10.2
click at [257, 280] on div at bounding box center [253, 274] width 11 height 11
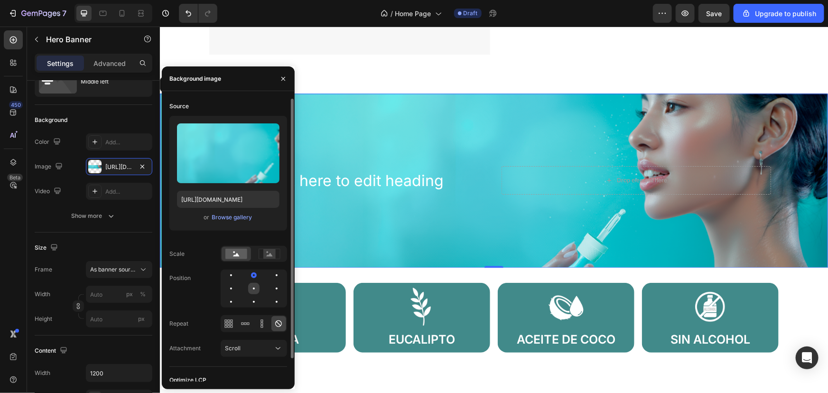
click at [251, 289] on div at bounding box center [253, 288] width 11 height 11
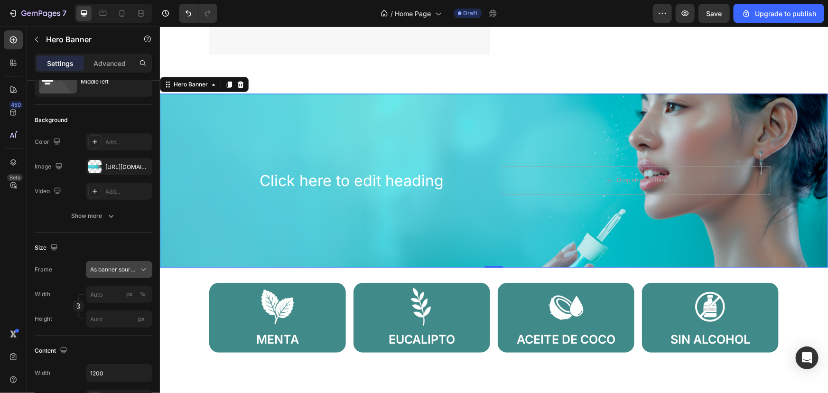
click at [100, 271] on span "As banner source" at bounding box center [113, 269] width 46 height 9
click at [38, 291] on label "Width" at bounding box center [43, 294] width 16 height 9
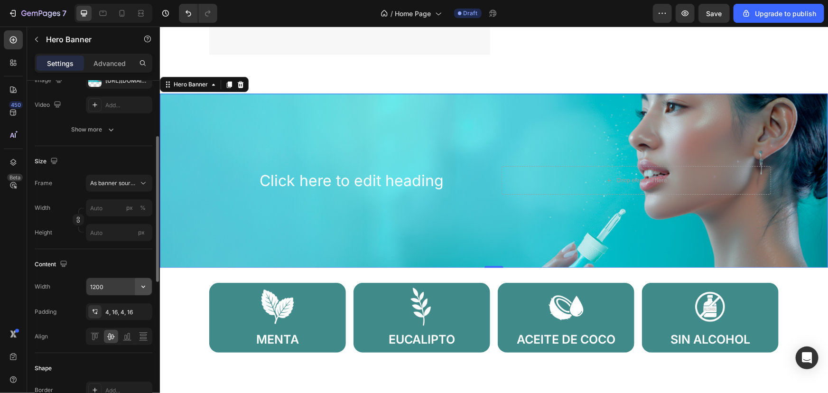
click at [148, 284] on icon "button" at bounding box center [143, 286] width 9 height 9
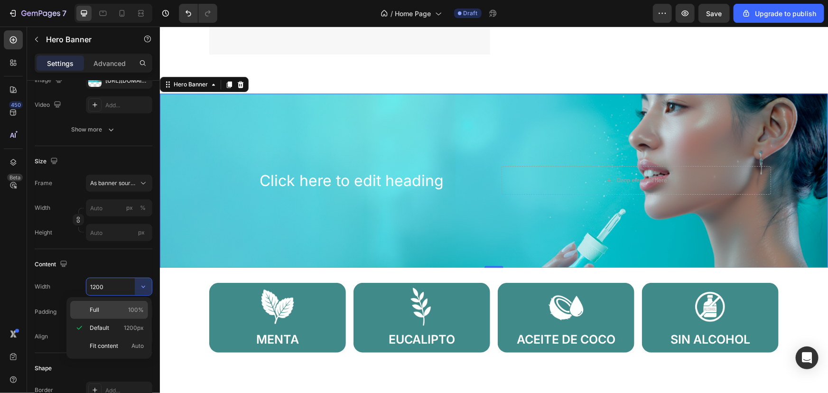
click at [139, 308] on span "100%" at bounding box center [136, 309] width 16 height 9
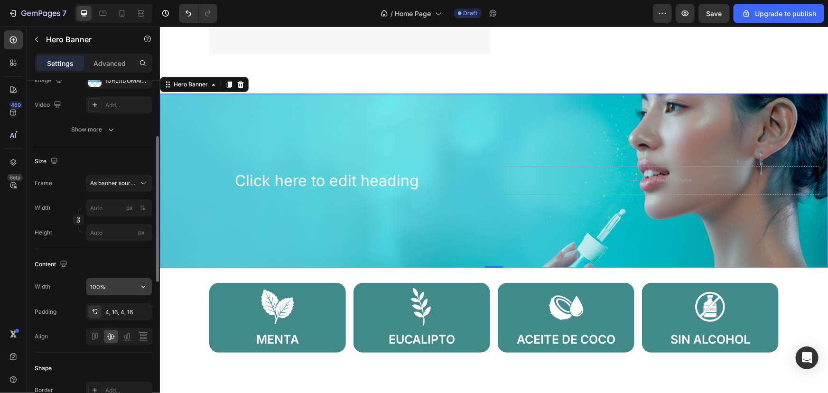
click at [146, 286] on icon "button" at bounding box center [143, 286] width 9 height 9
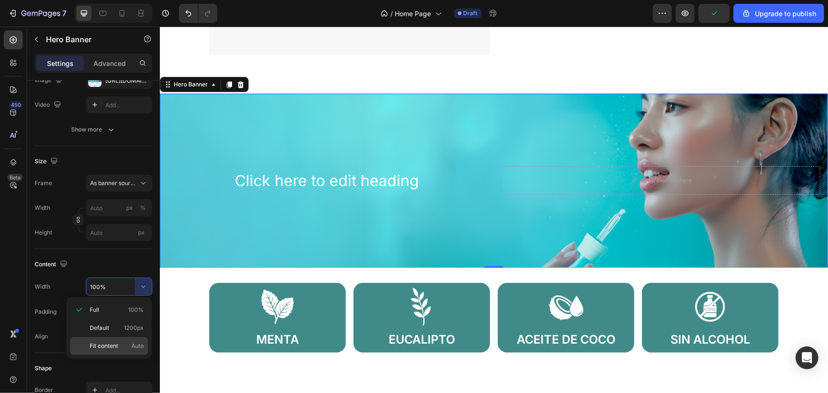
click at [129, 342] on p "Fit content Auto" at bounding box center [117, 346] width 54 height 9
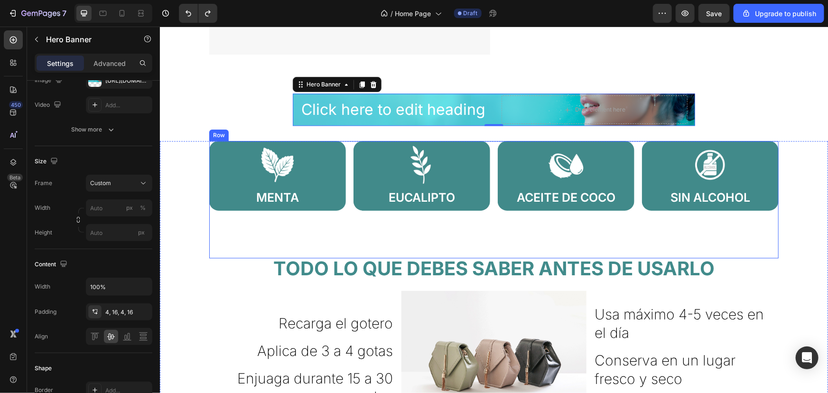
type input "1200"
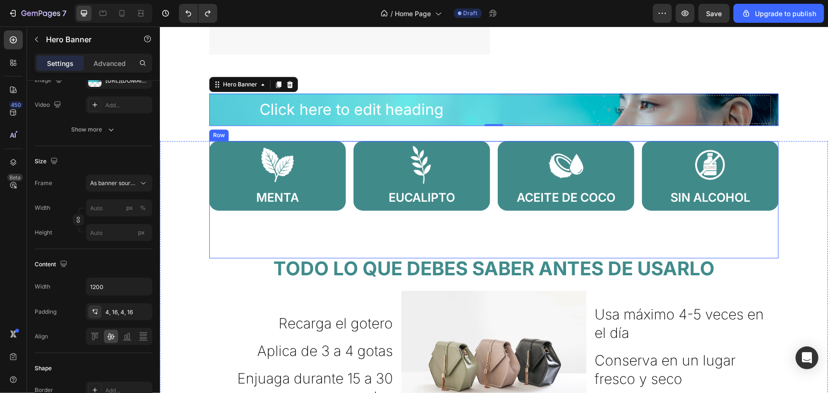
type input "100"
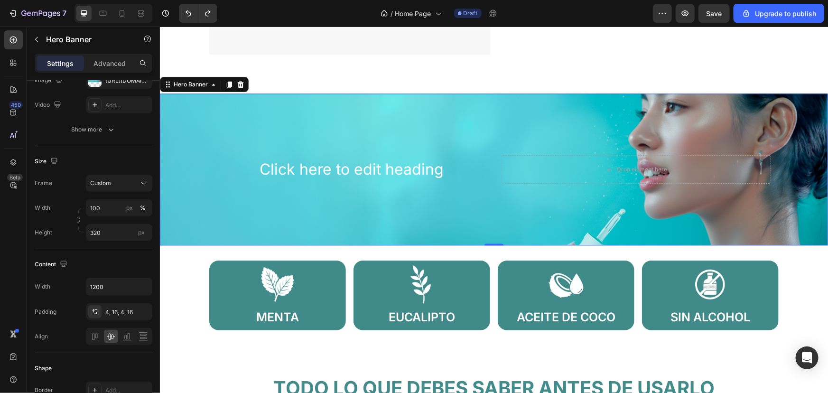
type input "300"
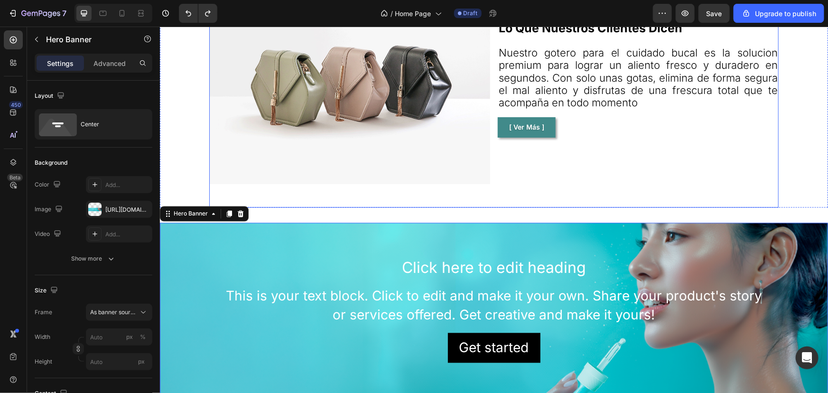
scroll to position [947, 0]
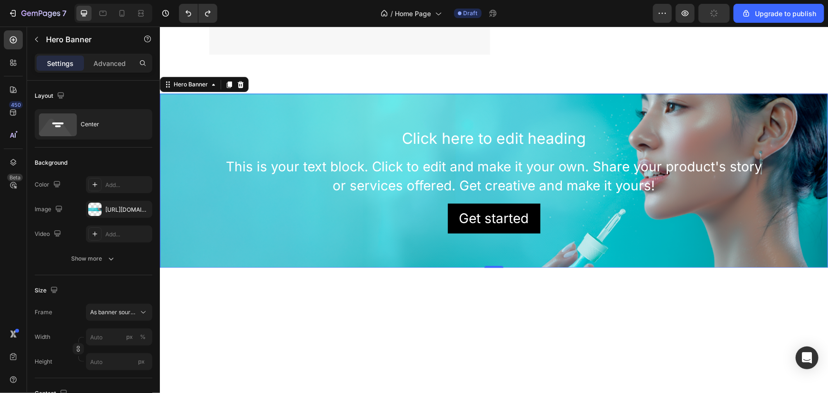
click at [174, 168] on div "Background Image" at bounding box center [493, 180] width 668 height 174
click at [116, 310] on span "As banner source" at bounding box center [113, 312] width 46 height 9
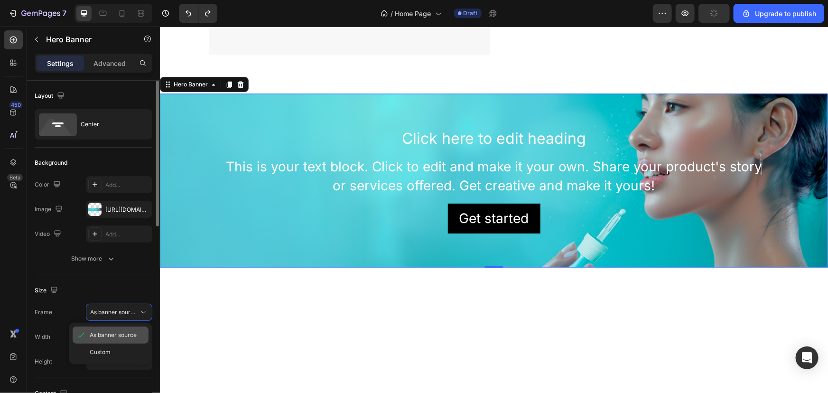
click at [113, 338] on span "As banner source" at bounding box center [113, 335] width 47 height 9
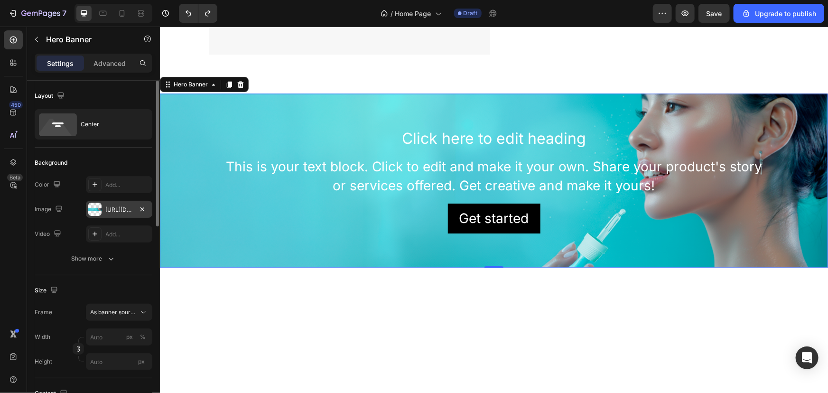
click at [102, 213] on div "https://cdn.shopify.com/s/files/1/0821/9603/7666/files/gempages_581064385275888…" at bounding box center [119, 209] width 66 height 17
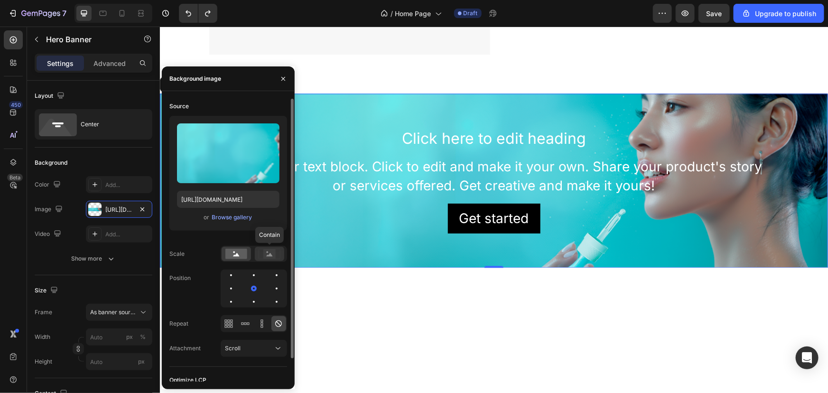
click at [272, 247] on div at bounding box center [269, 254] width 29 height 14
click at [237, 253] on icon at bounding box center [236, 254] width 6 height 3
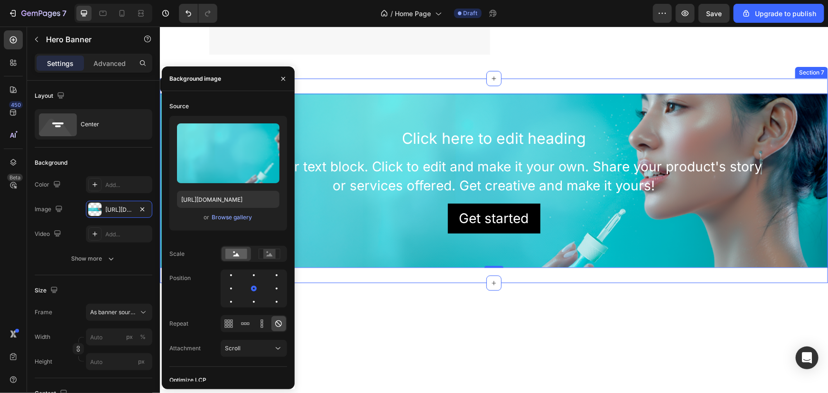
click at [458, 278] on div "Click here to edit heading Heading This is your text block. Click to edit and m…" at bounding box center [493, 180] width 668 height 204
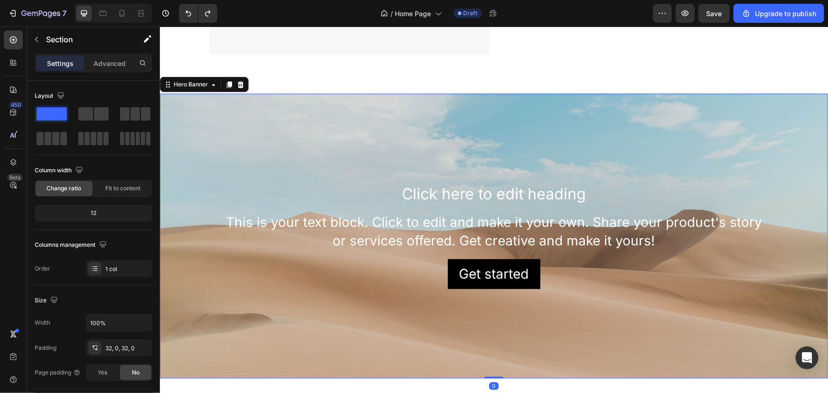
click at [315, 142] on div "Background Image" at bounding box center [493, 235] width 668 height 285
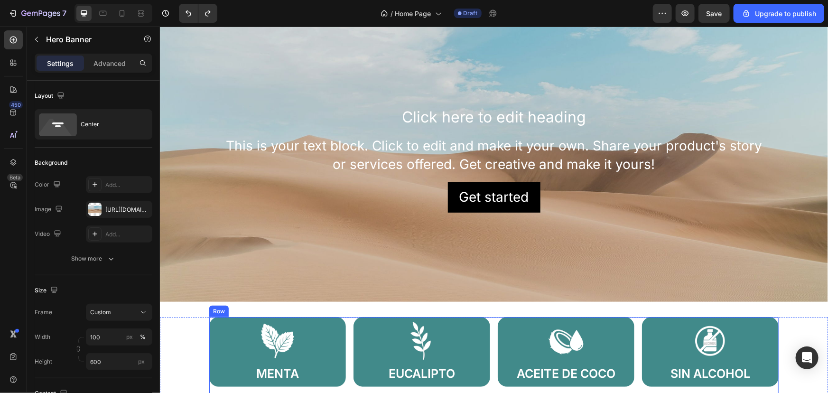
scroll to position [990, 0]
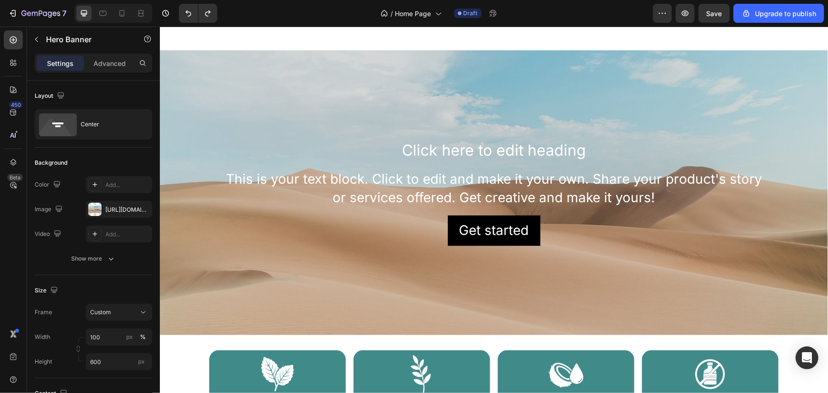
click at [235, 113] on div "Background Image" at bounding box center [493, 192] width 668 height 285
click at [105, 209] on div "https://cdn.shopify.com/s/files/1/2005/9307/files/background_settings.jpg" at bounding box center [119, 209] width 28 height 9
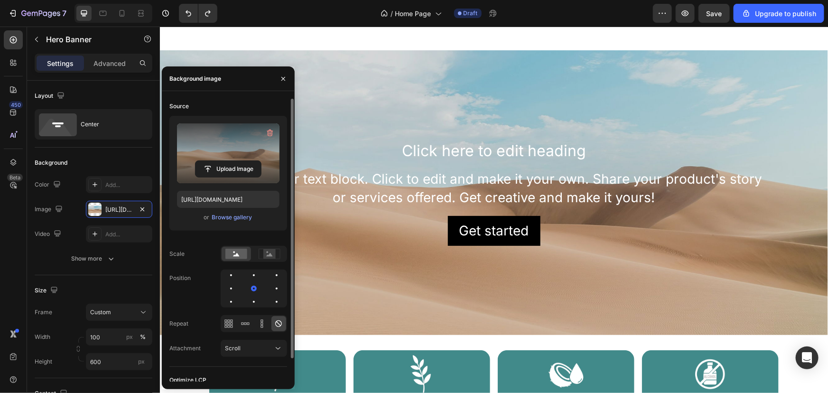
click at [216, 177] on label at bounding box center [228, 153] width 102 height 60
click at [216, 177] on input "file" at bounding box center [227, 169] width 65 height 16
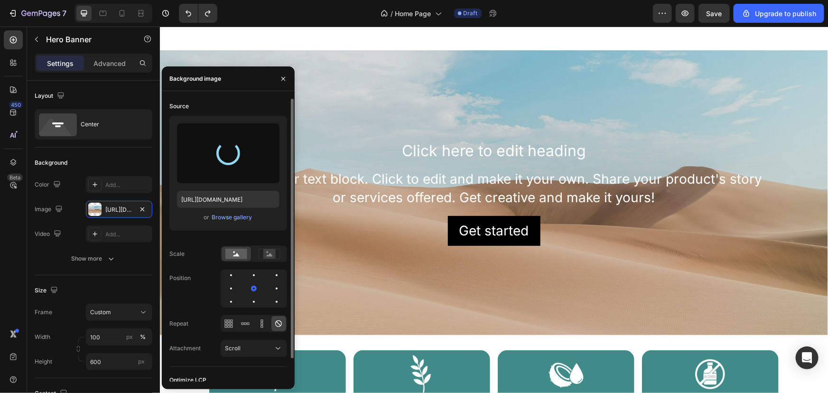
type input "https://cdn.shopify.com/s/files/1/0821/9603/7666/files/gempages_581064385275888…"
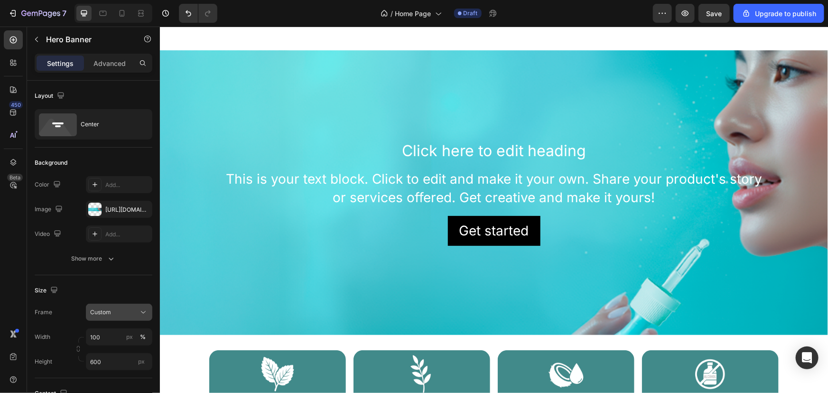
click at [121, 313] on div "Custom" at bounding box center [113, 312] width 46 height 9
click at [118, 332] on span "As banner source" at bounding box center [113, 335] width 47 height 9
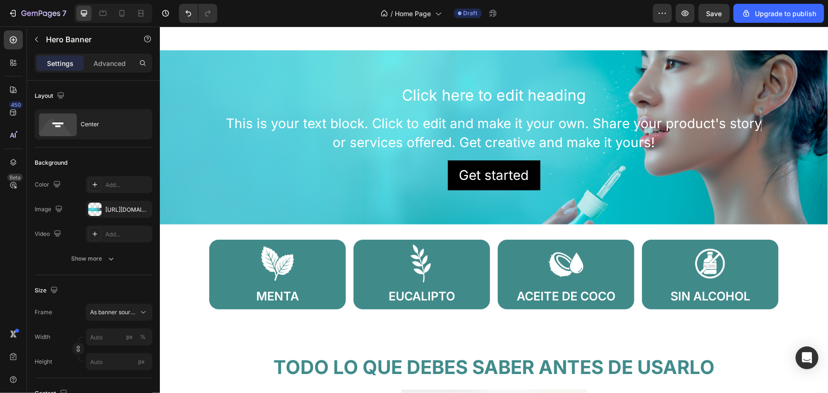
click at [269, 82] on div "Click here to edit heading Heading This is your text block. Click to edit and m…" at bounding box center [493, 137] width 569 height 110
click at [275, 111] on div "Click here to edit heading Heading This is your text block. Click to edit and m…" at bounding box center [493, 137] width 554 height 106
click at [297, 119] on div "This is your text block. Click to edit and make it your own. Share your product…" at bounding box center [493, 132] width 554 height 39
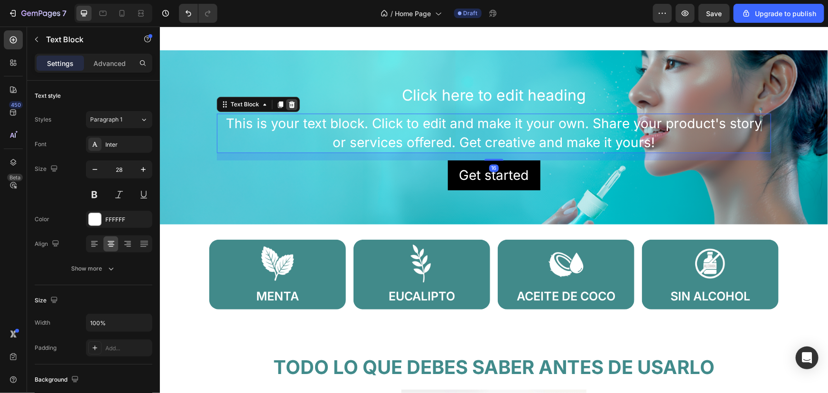
click at [290, 101] on icon at bounding box center [291, 104] width 6 height 7
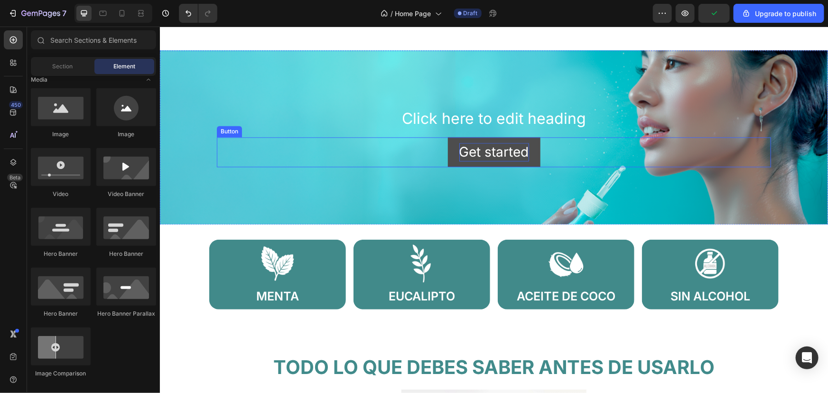
click at [463, 142] on div "Get started" at bounding box center [494, 151] width 70 height 19
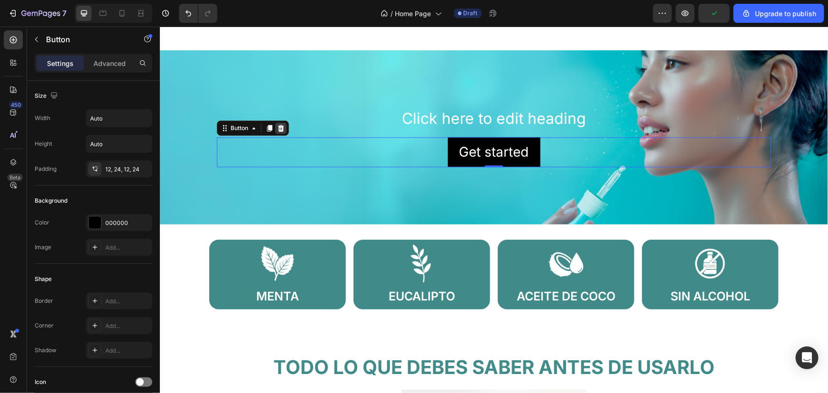
click at [281, 124] on icon at bounding box center [281, 128] width 8 height 8
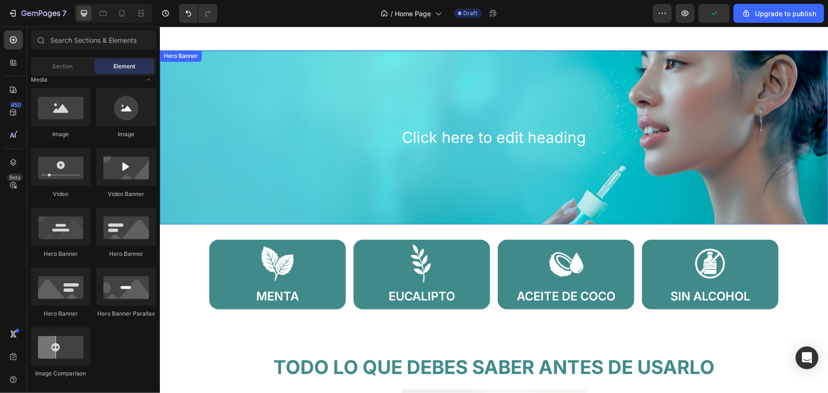
click at [311, 84] on div "Background Image" at bounding box center [493, 137] width 668 height 174
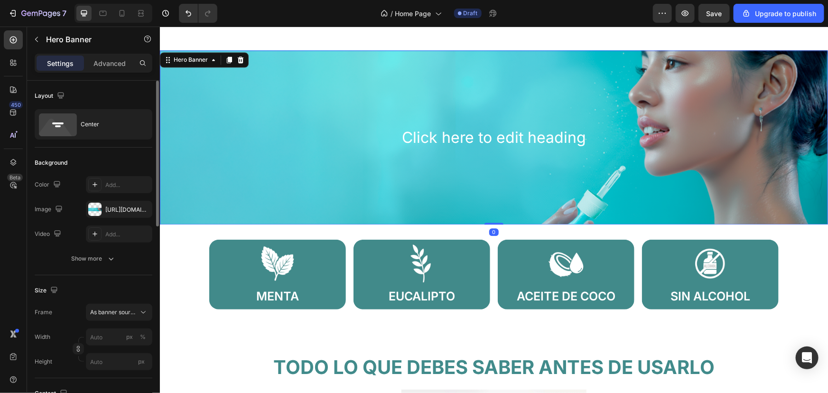
click at [104, 139] on div "Layout Center" at bounding box center [94, 114] width 118 height 67
click at [111, 138] on div "Center" at bounding box center [94, 124] width 118 height 30
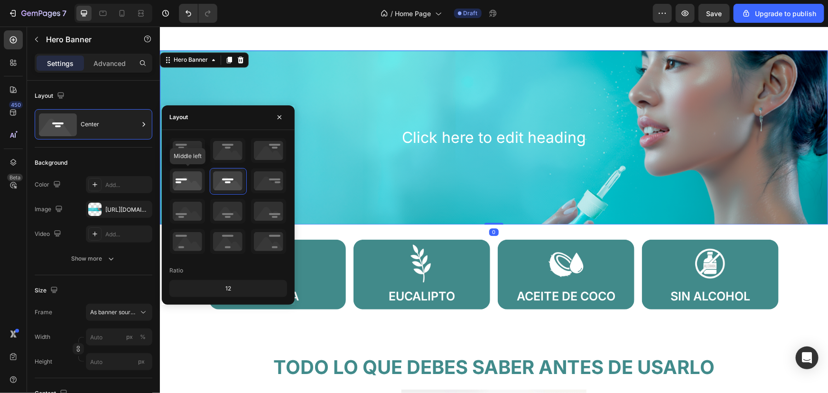
click at [192, 179] on icon at bounding box center [187, 180] width 35 height 25
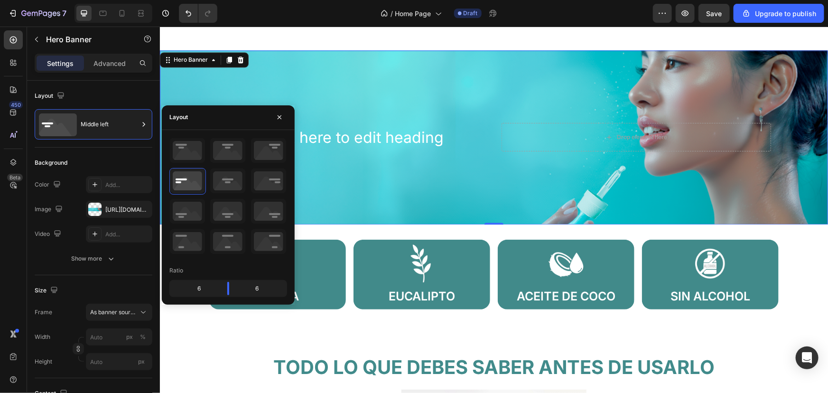
click at [470, 165] on div "Background Image" at bounding box center [493, 137] width 668 height 174
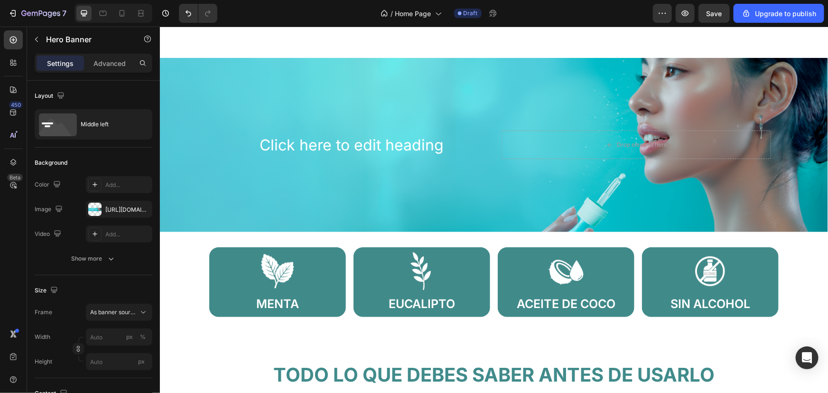
scroll to position [968, 0]
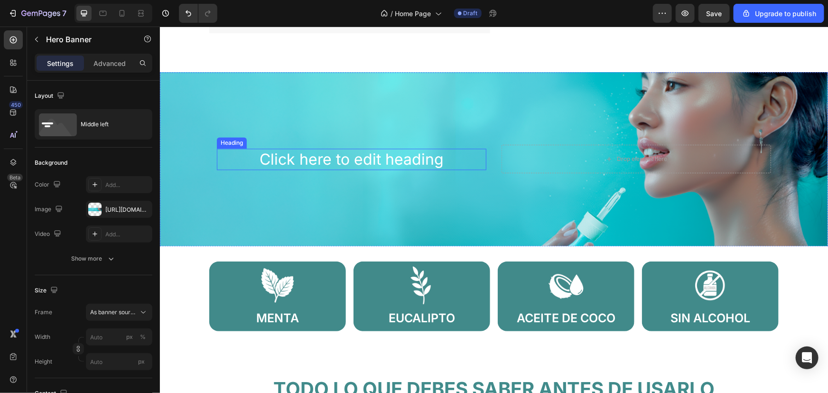
click at [384, 164] on h2 "Click here to edit heading" at bounding box center [350, 159] width 269 height 22
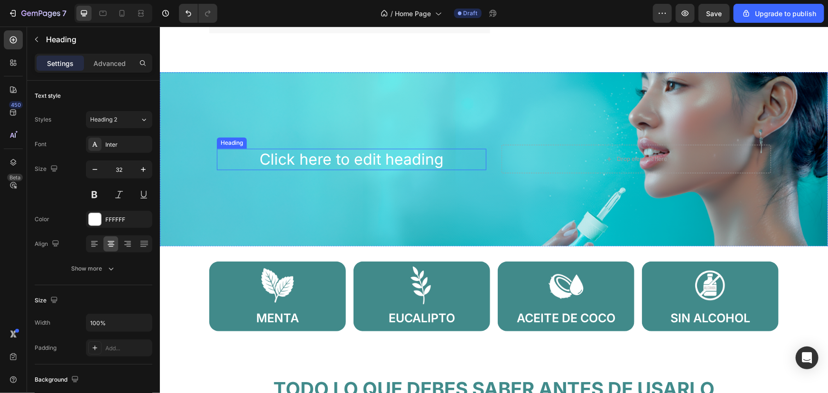
click at [384, 164] on h2 "Click here to edit heading" at bounding box center [350, 159] width 269 height 22
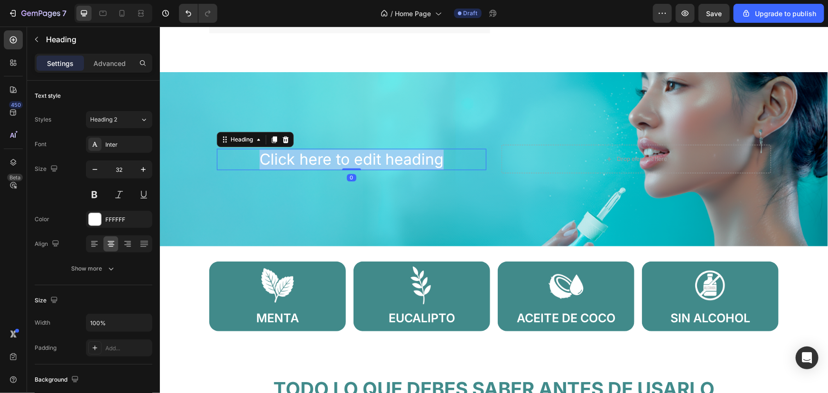
click at [384, 164] on p "Click here to edit heading" at bounding box center [351, 159] width 268 height 20
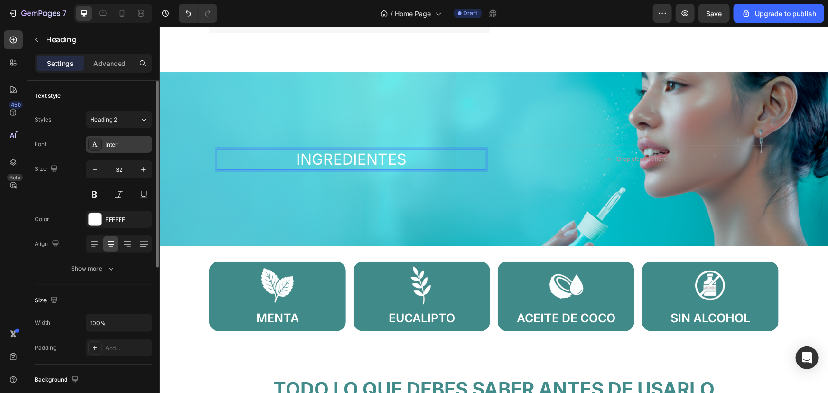
click at [119, 136] on div "Inter" at bounding box center [119, 144] width 66 height 17
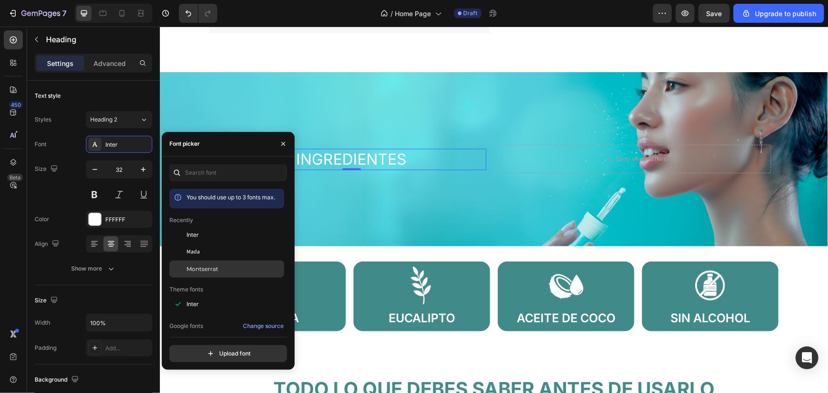
click at [210, 270] on span "Montserrat" at bounding box center [202, 269] width 32 height 9
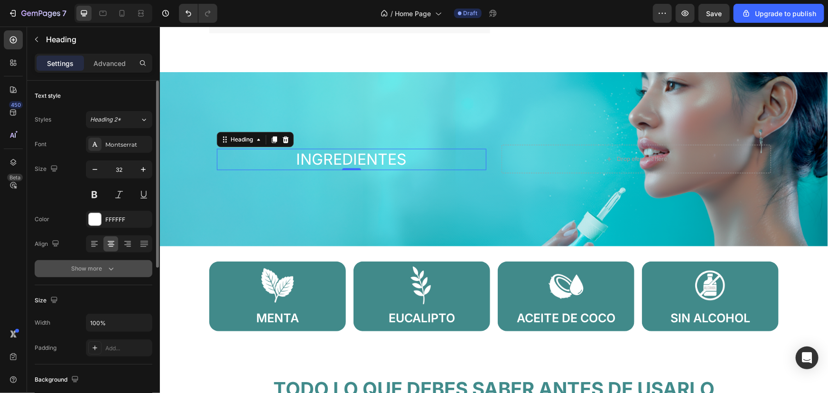
click at [96, 260] on button "Show more" at bounding box center [94, 268] width 118 height 17
click at [144, 268] on icon at bounding box center [143, 268] width 9 height 9
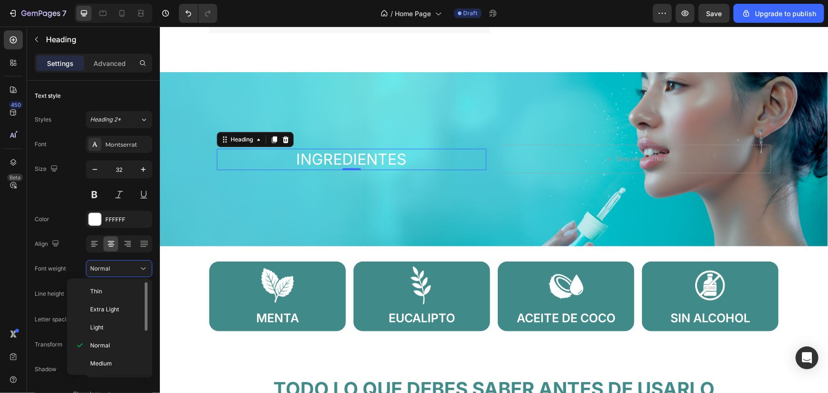
scroll to position [72, 0]
click at [107, 347] on div "Extra Bold" at bounding box center [108, 345] width 74 height 18
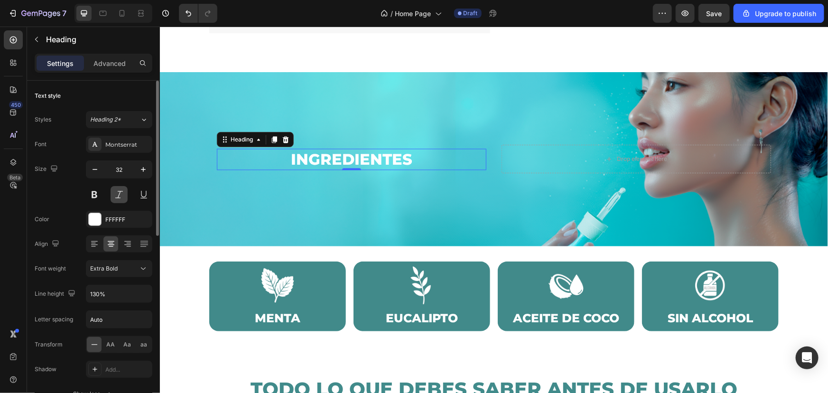
click at [118, 190] on button at bounding box center [119, 194] width 17 height 17
click at [139, 269] on icon at bounding box center [143, 268] width 9 height 9
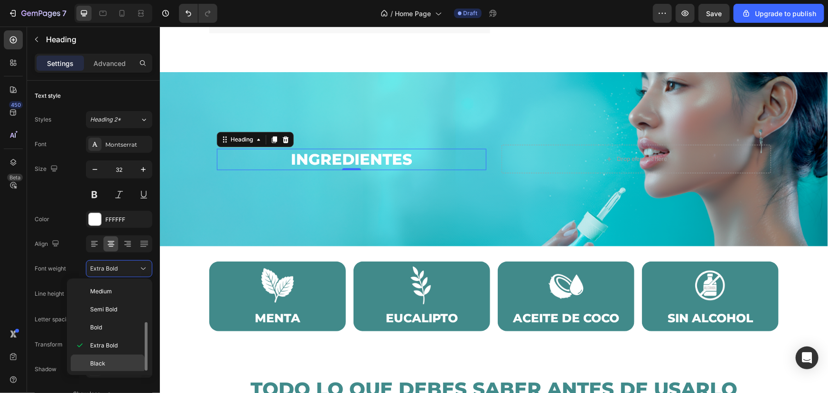
click at [107, 361] on p "Black" at bounding box center [115, 363] width 50 height 9
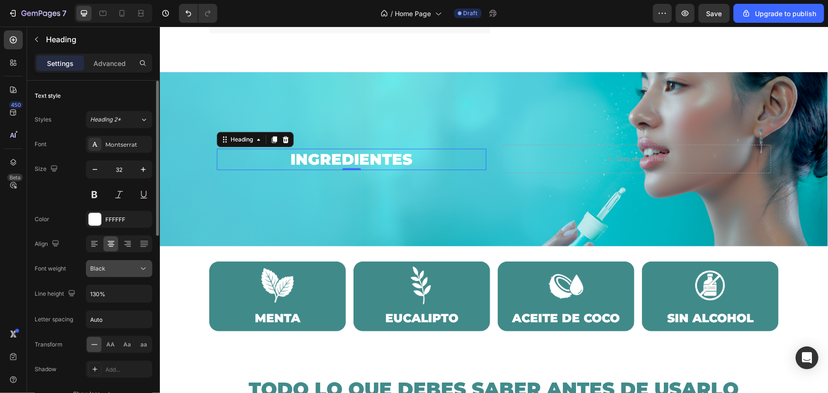
click at [137, 264] on div "Black" at bounding box center [119, 268] width 58 height 9
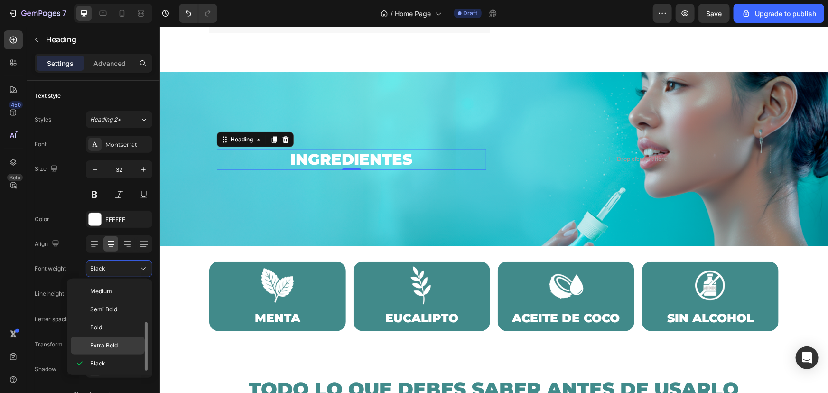
click at [118, 345] on p "Extra Bold" at bounding box center [115, 345] width 50 height 9
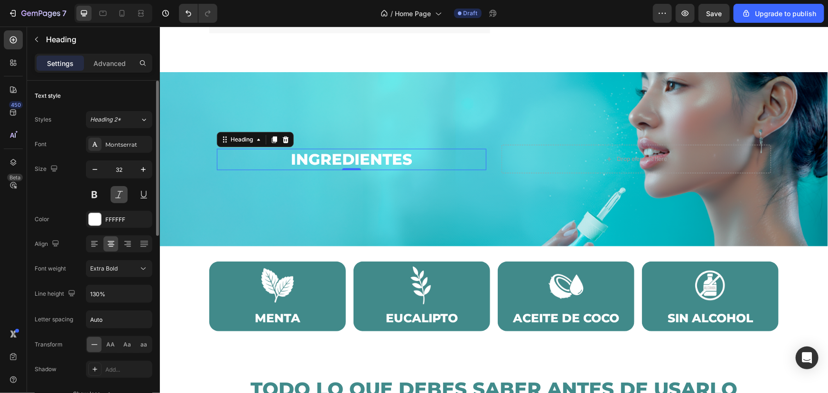
click at [120, 195] on button at bounding box center [119, 194] width 17 height 17
click at [142, 271] on icon at bounding box center [143, 268] width 9 height 9
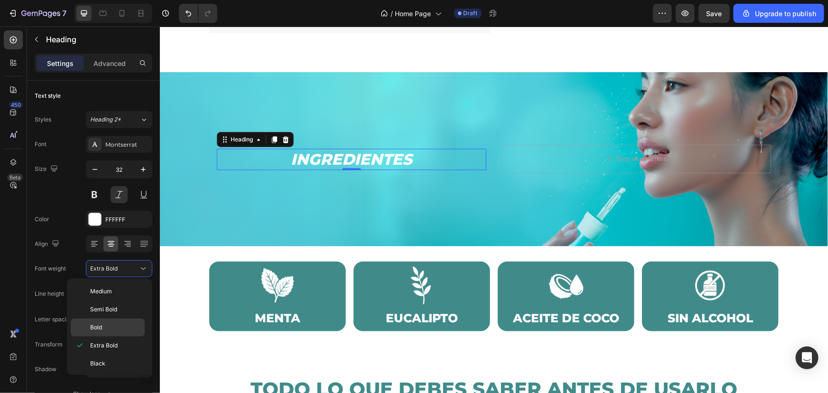
click at [104, 332] on div "Bold" at bounding box center [108, 327] width 74 height 18
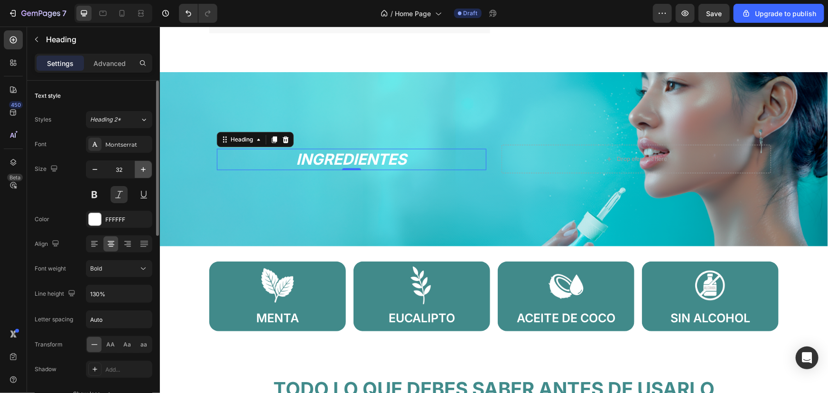
click at [139, 167] on icon "button" at bounding box center [143, 169] width 9 height 9
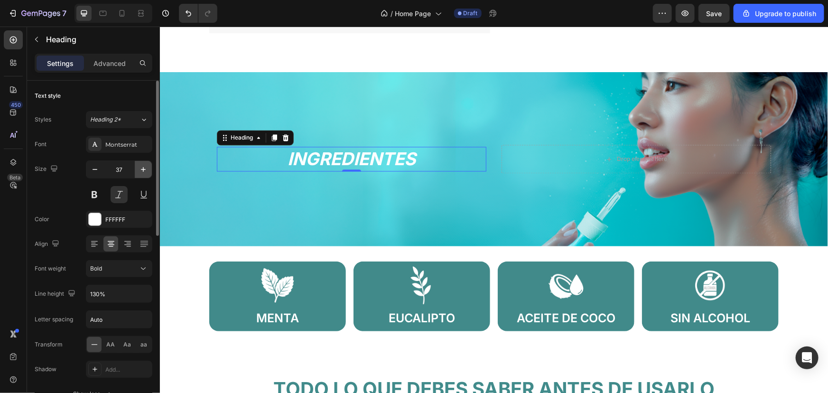
click at [139, 167] on icon "button" at bounding box center [143, 169] width 9 height 9
click at [125, 168] on input "39" at bounding box center [118, 169] width 31 height 17
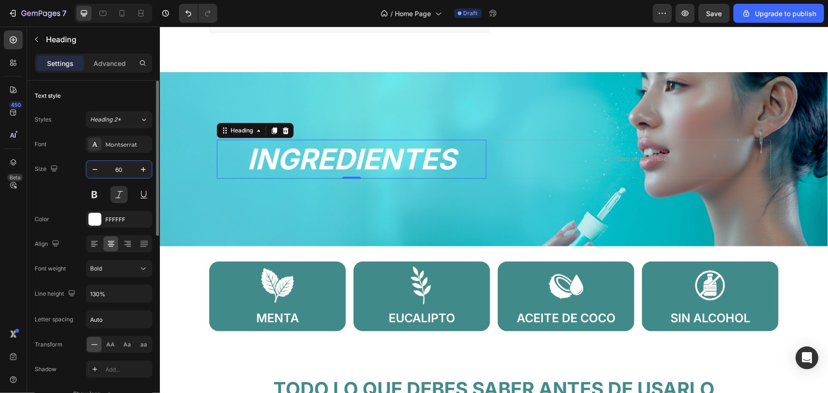
click at [119, 165] on input "60" at bounding box center [118, 169] width 31 height 17
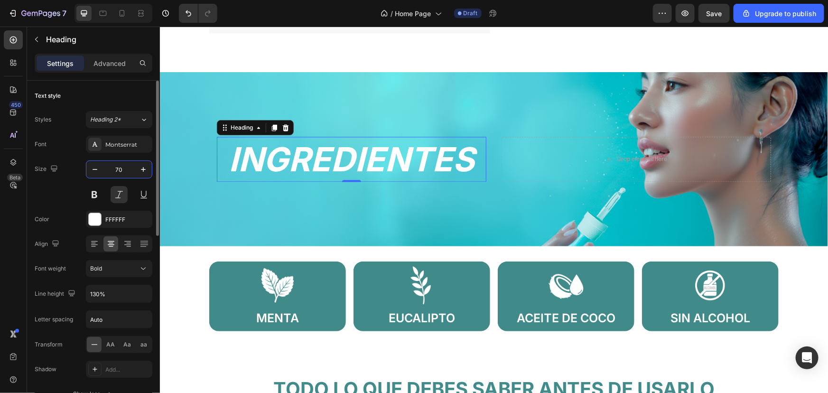
type input "70"
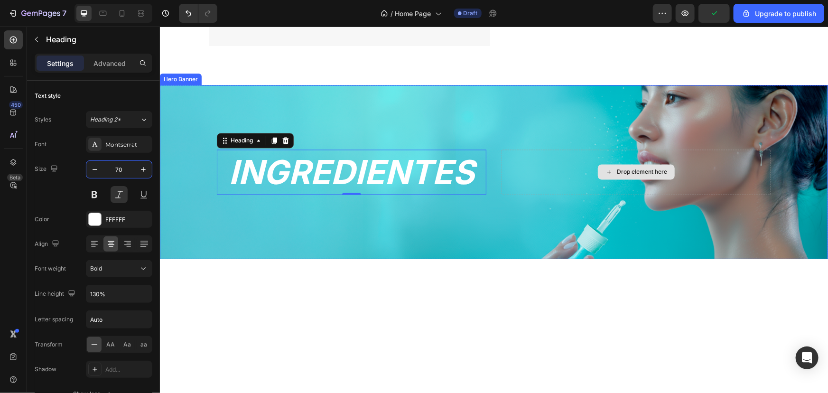
scroll to position [1013, 0]
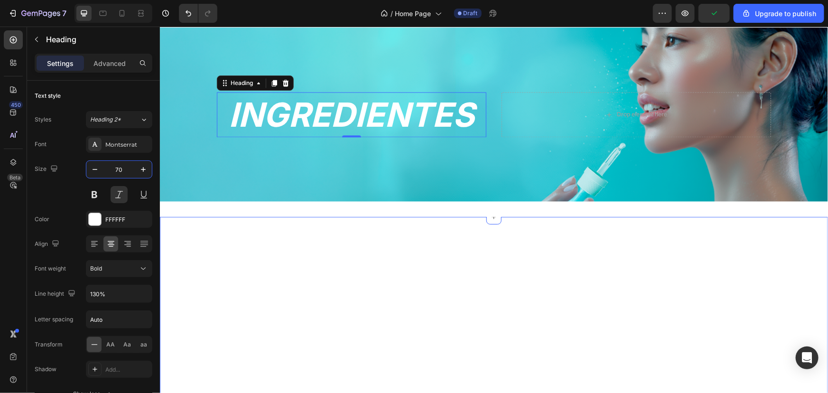
click at [400, 262] on div "Image EUCALIPTO Heading Row Row Image MENTA Heading Row Row Row Image ACEITE DE…" at bounding box center [493, 334] width 668 height 237
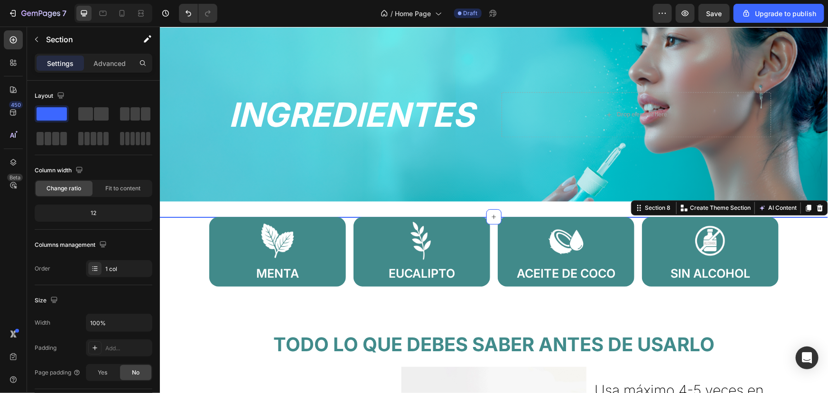
scroll to position [926, 0]
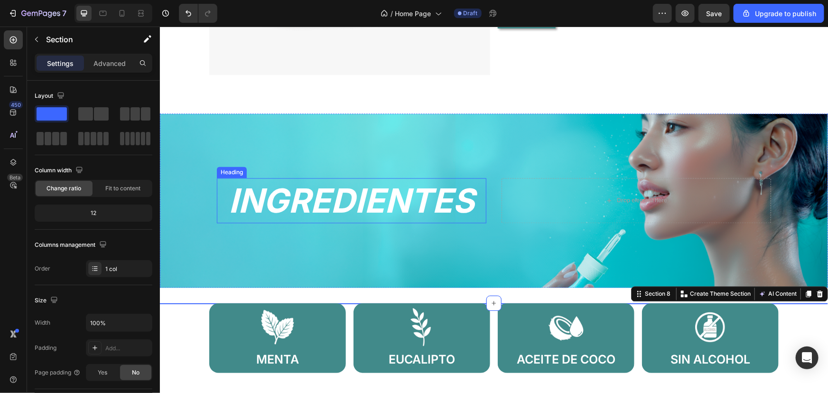
click at [420, 203] on p "INGREDIENTES" at bounding box center [351, 200] width 268 height 43
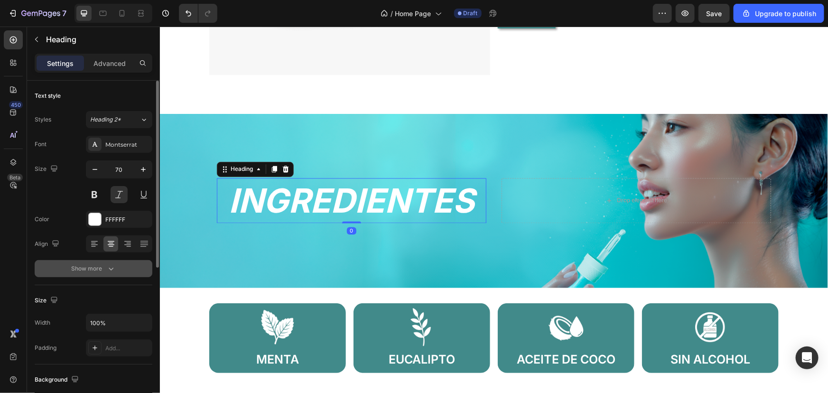
click at [125, 271] on button "Show more" at bounding box center [94, 268] width 118 height 17
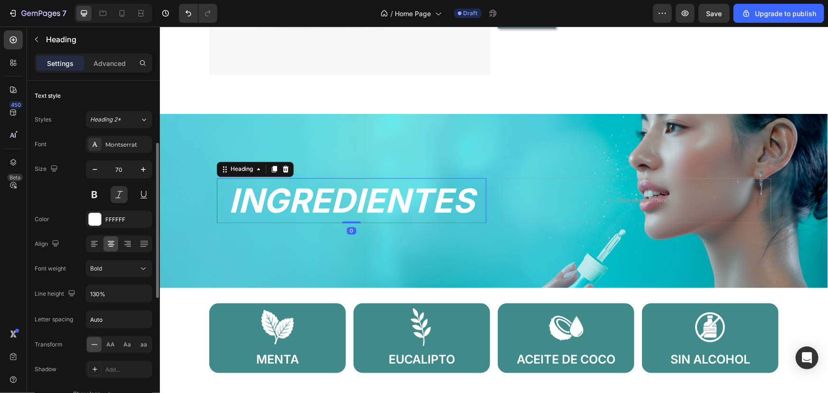
scroll to position [43, 0]
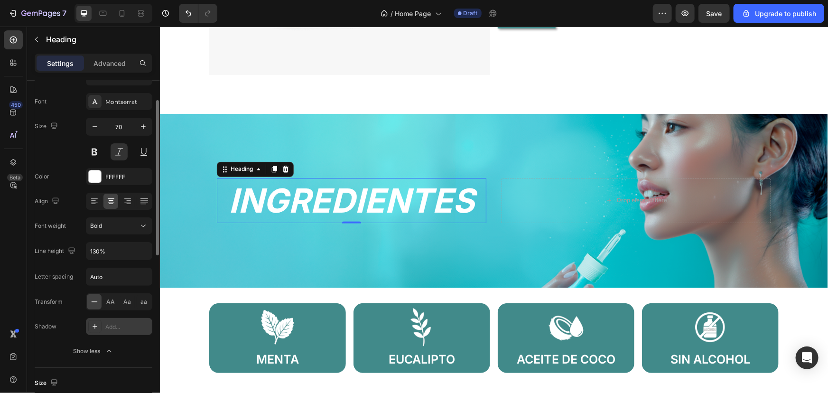
click at [138, 323] on div "Add..." at bounding box center [127, 327] width 45 height 9
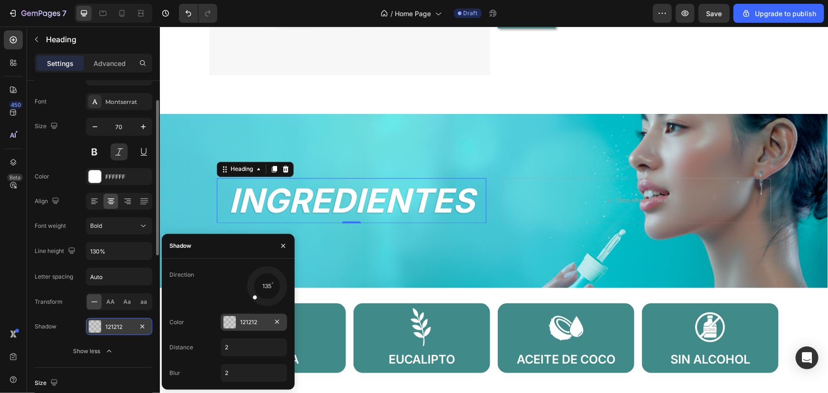
click at [233, 321] on div at bounding box center [229, 322] width 12 height 12
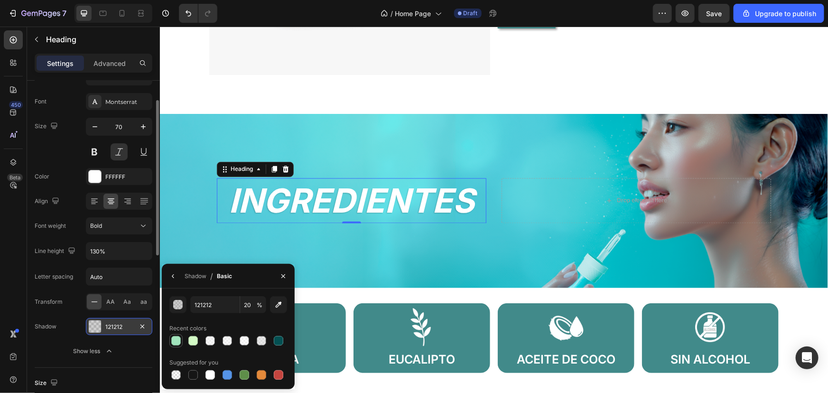
click at [177, 342] on div at bounding box center [175, 340] width 9 height 9
type input "A1E4BC"
type input "100"
click at [181, 306] on div "button" at bounding box center [178, 304] width 9 height 9
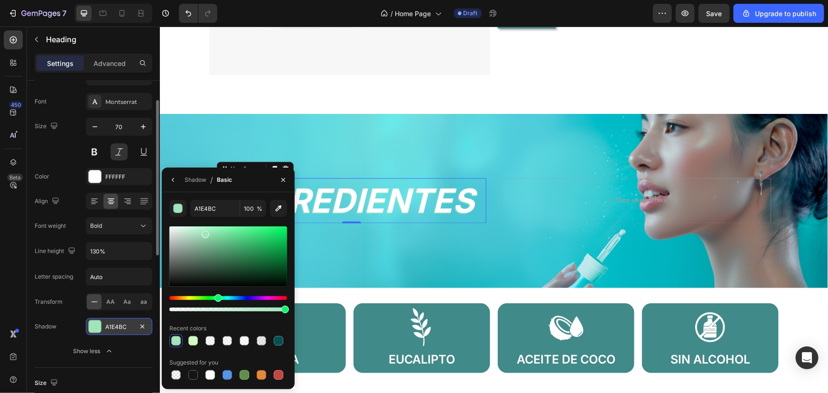
drag, startPoint x: 235, startPoint y: 300, endPoint x: 245, endPoint y: 297, distance: 9.8
click at [246, 298] on div at bounding box center [228, 303] width 118 height 15
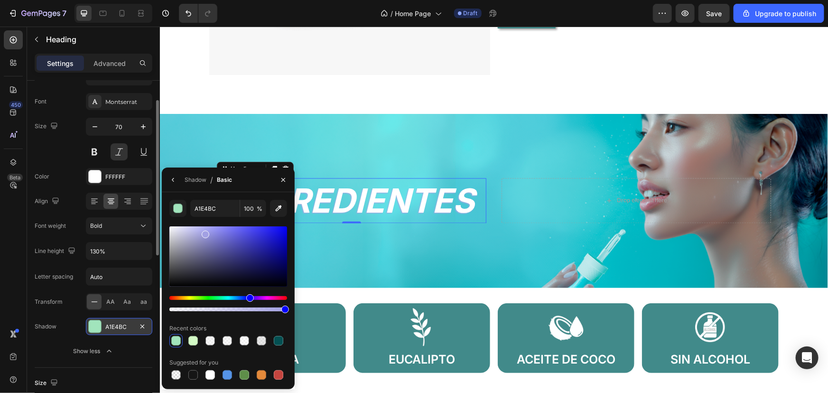
click at [249, 297] on div "Hue" at bounding box center [228, 298] width 118 height 4
drag, startPoint x: 239, startPoint y: 251, endPoint x: 281, endPoint y: 213, distance: 57.1
click at [281, 213] on div "A1E4BC 100 % Recent colors Suggested for you" at bounding box center [228, 291] width 118 height 182
type input "100CFF"
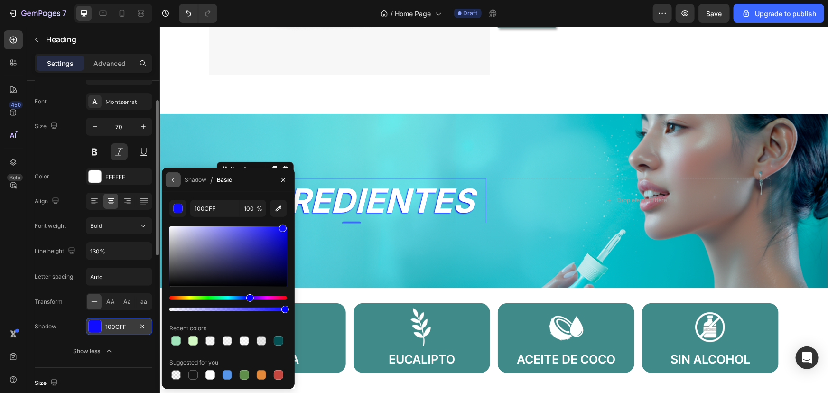
click at [170, 185] on button "button" at bounding box center [173, 179] width 15 height 15
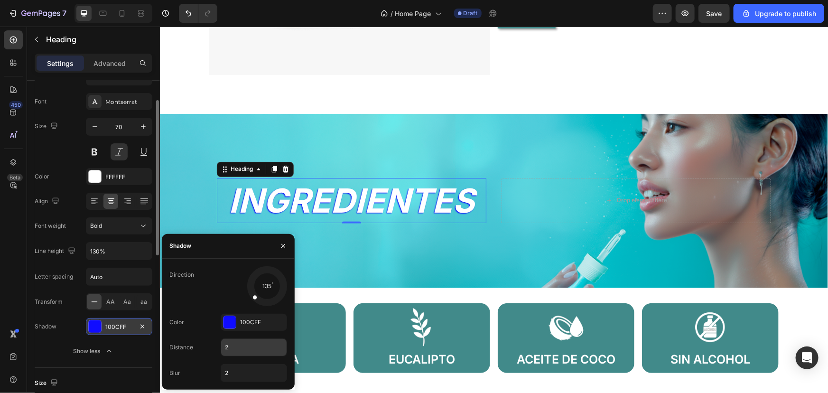
click at [235, 342] on input "2" at bounding box center [253, 347] width 65 height 17
type input "1"
click at [236, 369] on input "2" at bounding box center [253, 372] width 65 height 17
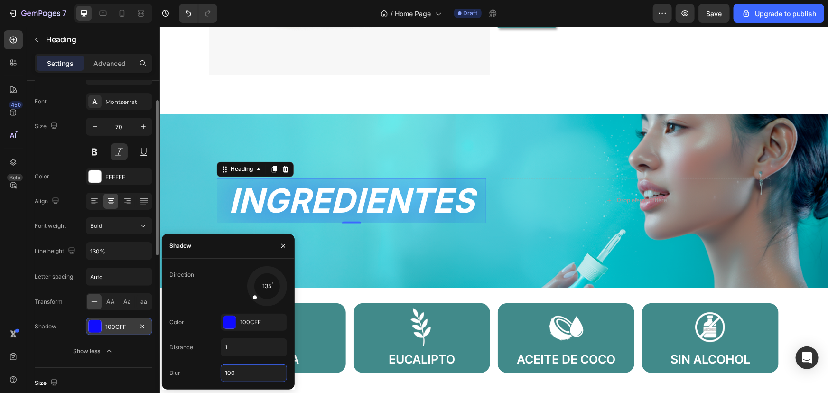
click at [237, 365] on input "100" at bounding box center [253, 372] width 65 height 17
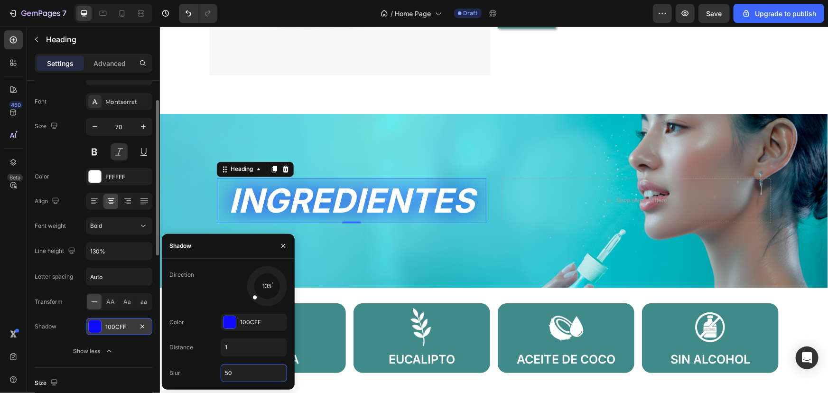
click at [237, 365] on input "50" at bounding box center [253, 372] width 65 height 17
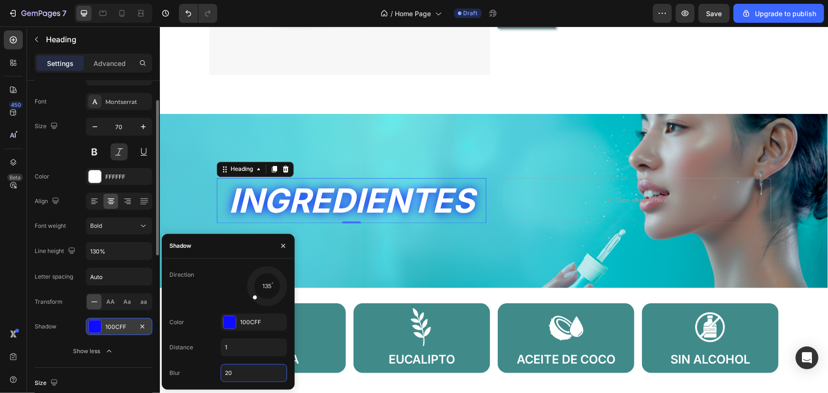
click at [235, 374] on input "20" at bounding box center [253, 372] width 65 height 17
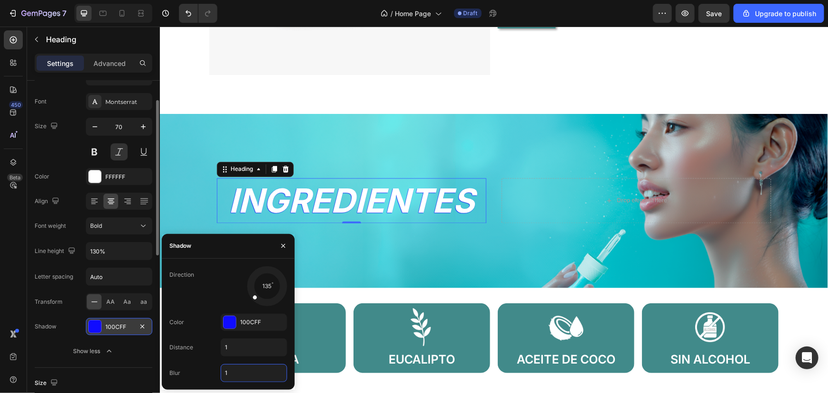
type input "10"
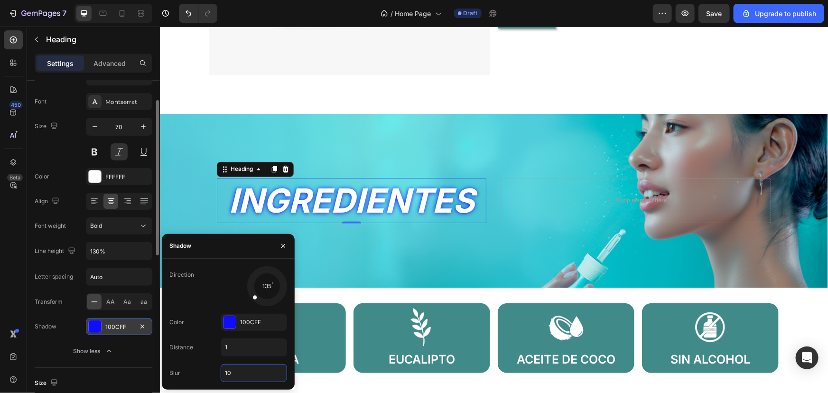
click at [235, 318] on div at bounding box center [229, 322] width 12 height 12
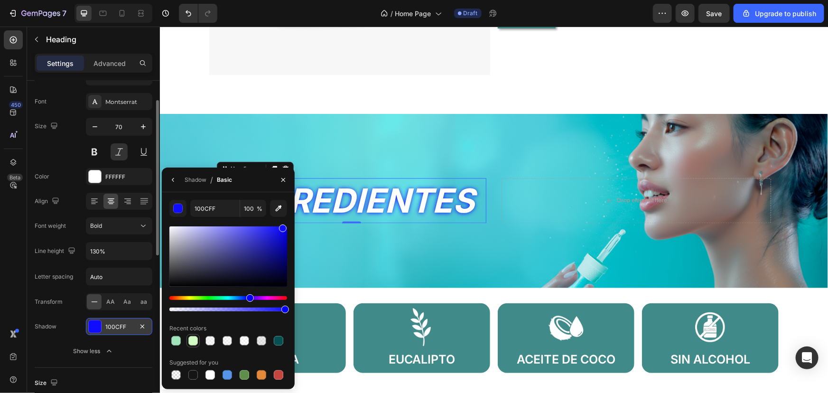
click at [191, 347] on div at bounding box center [192, 340] width 13 height 13
type input "D3FAC5"
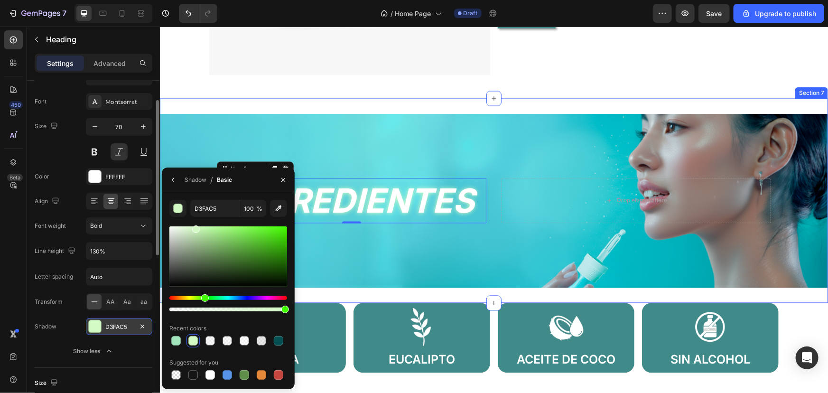
click at [537, 98] on div "INGREDIENTES Heading 0 Drop element here Hero Banner Row Section 7" at bounding box center [493, 200] width 668 height 204
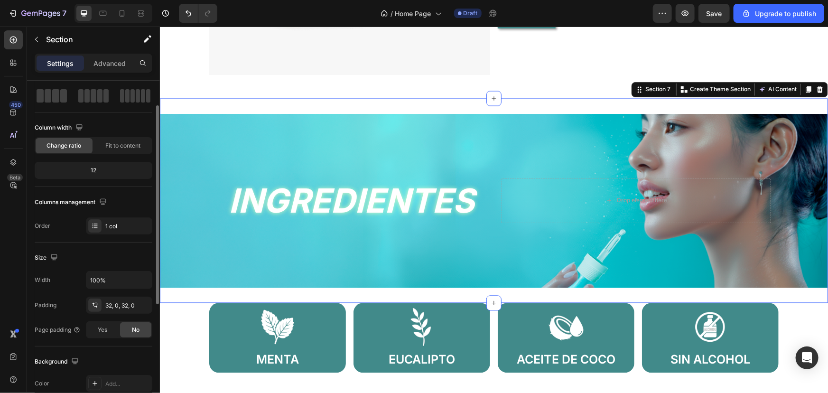
scroll to position [0, 0]
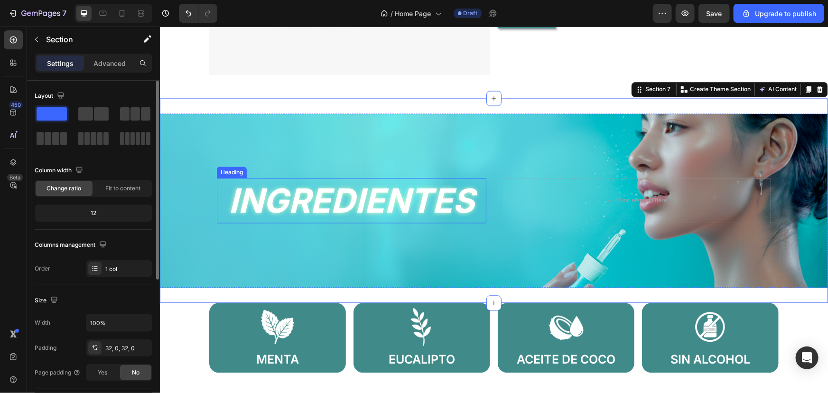
click at [381, 199] on p "INGREDIENTES" at bounding box center [351, 200] width 268 height 43
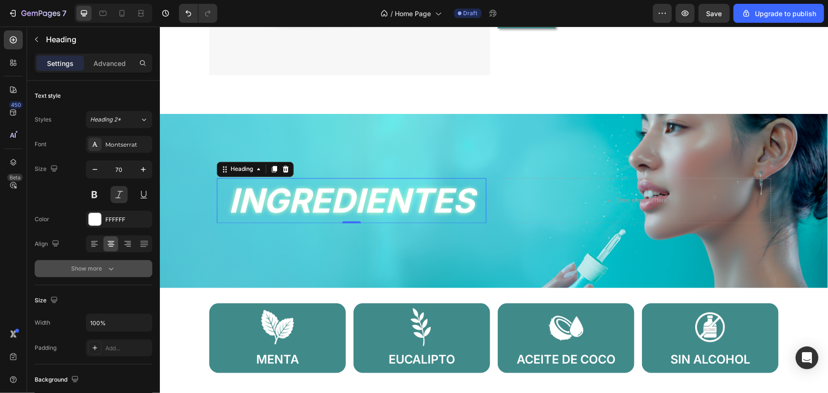
click at [118, 270] on button "Show more" at bounding box center [94, 268] width 118 height 17
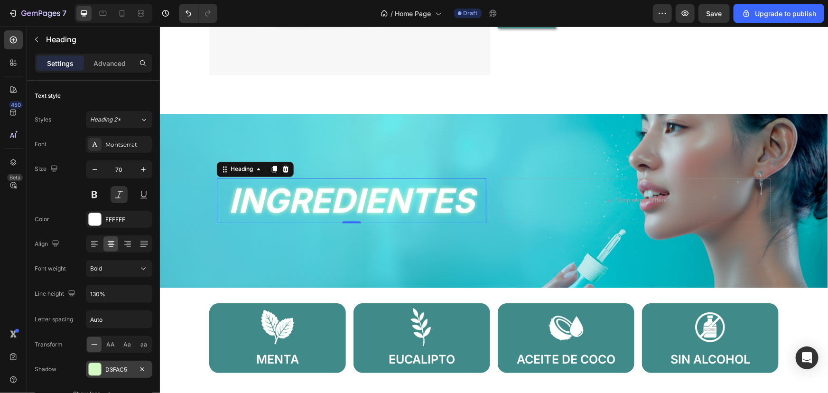
click at [95, 369] on div at bounding box center [95, 369] width 12 height 12
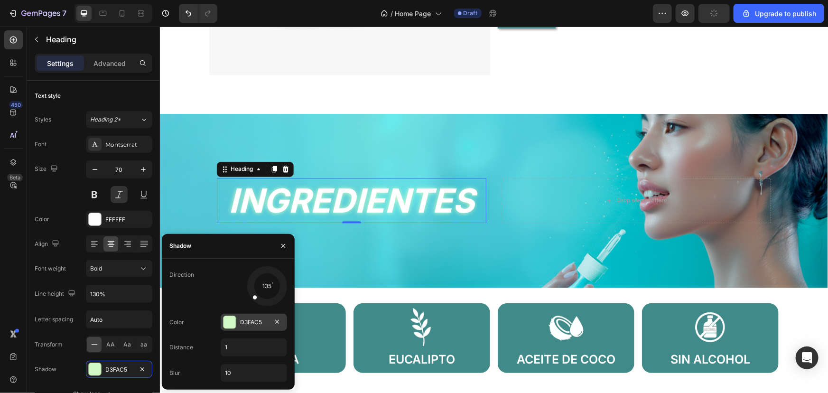
click at [232, 321] on div at bounding box center [229, 322] width 12 height 12
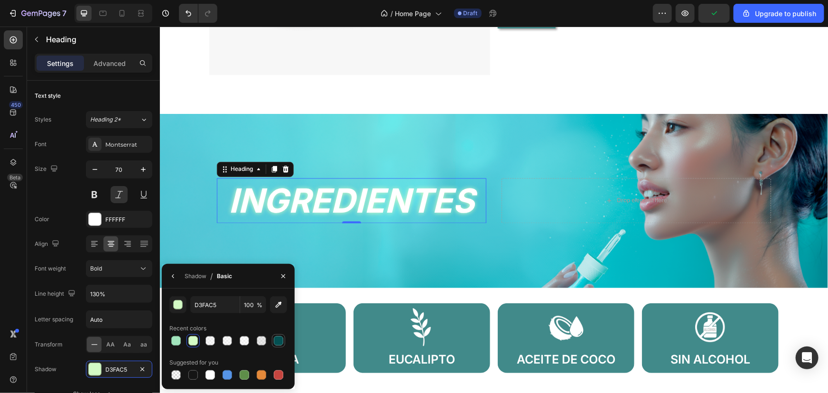
click at [278, 338] on div at bounding box center [278, 340] width 9 height 9
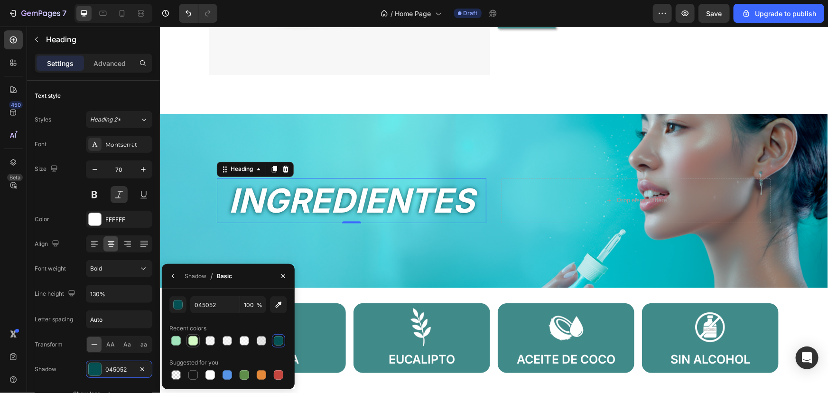
click at [197, 342] on div at bounding box center [192, 340] width 9 height 9
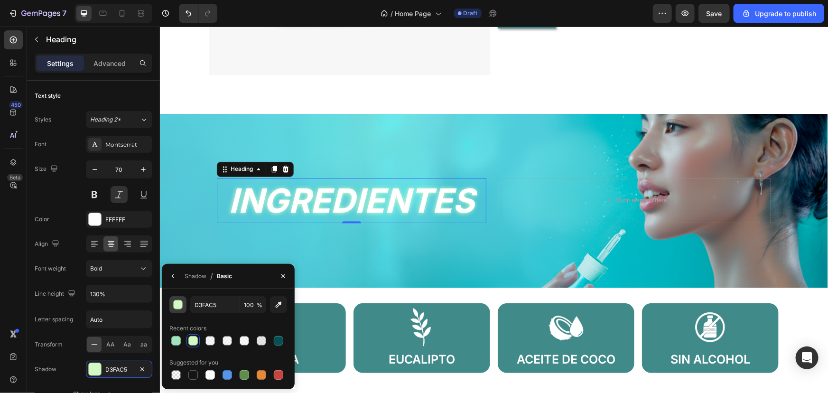
click at [176, 305] on div "button" at bounding box center [178, 304] width 9 height 9
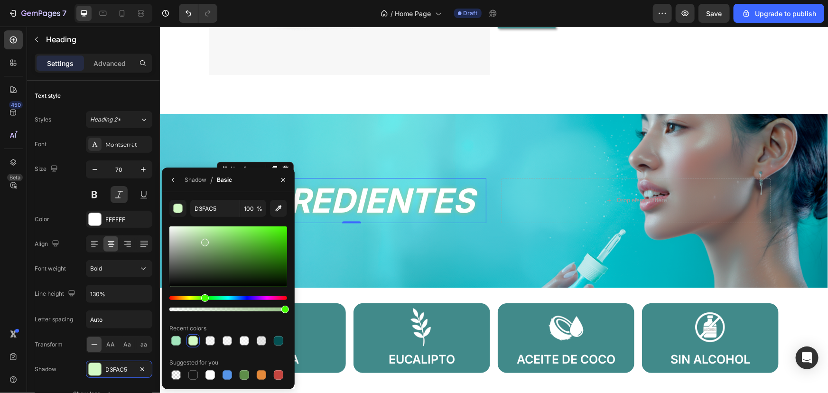
drag, startPoint x: 198, startPoint y: 237, endPoint x: 203, endPoint y: 241, distance: 6.5
click at [203, 241] on div at bounding box center [228, 256] width 118 height 60
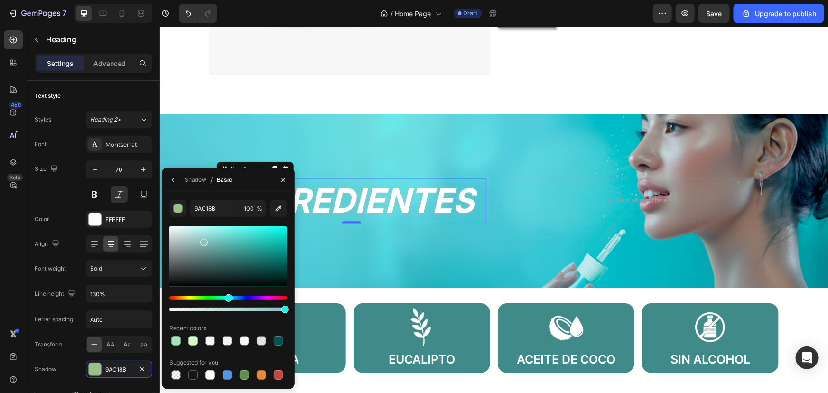
click at [227, 297] on div "Hue" at bounding box center [228, 298] width 118 height 4
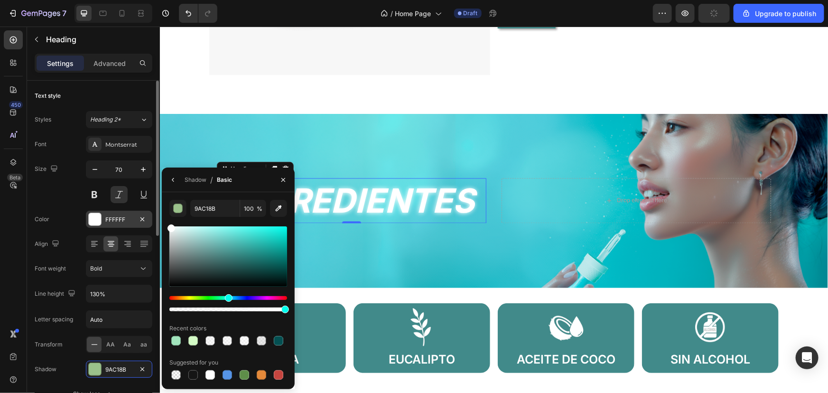
drag, startPoint x: 209, startPoint y: 239, endPoint x: 148, endPoint y: 221, distance: 63.8
click at [148, 221] on div "450 Beta Sections(18) Elements(83) Section Element Hero Section Product Detail …" at bounding box center [80, 210] width 160 height 366
type input "FFFFFF"
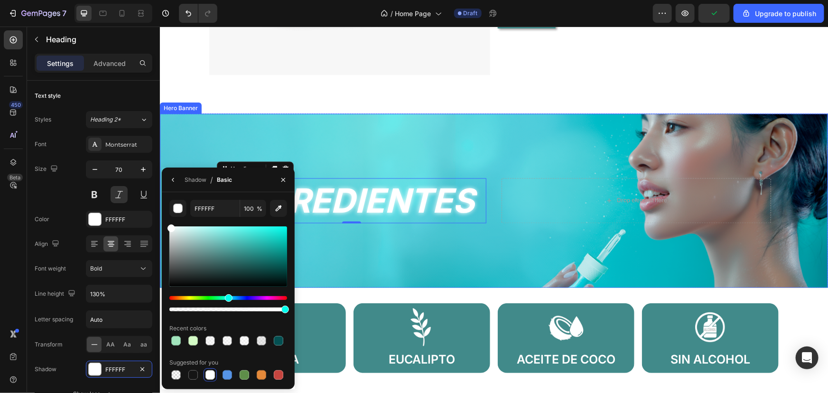
click at [340, 120] on div "Background Image" at bounding box center [493, 200] width 668 height 174
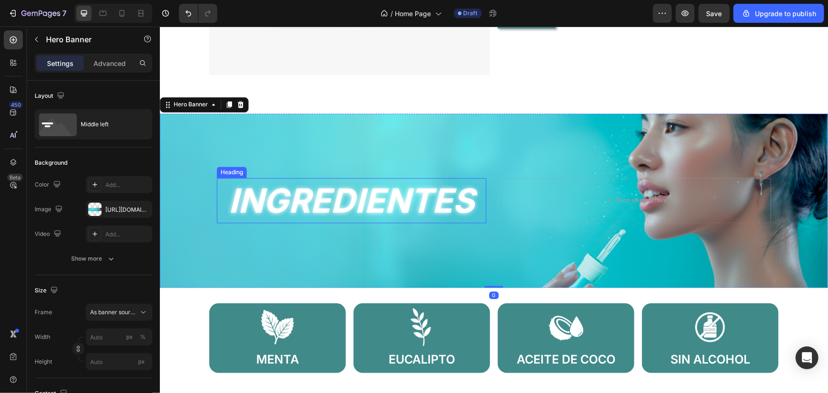
click at [288, 199] on p "INGREDIENTES" at bounding box center [351, 200] width 268 height 43
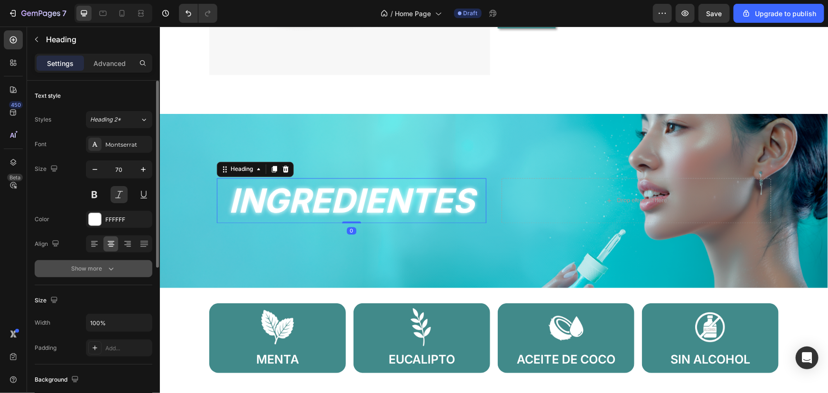
click at [121, 261] on button "Show more" at bounding box center [94, 268] width 118 height 17
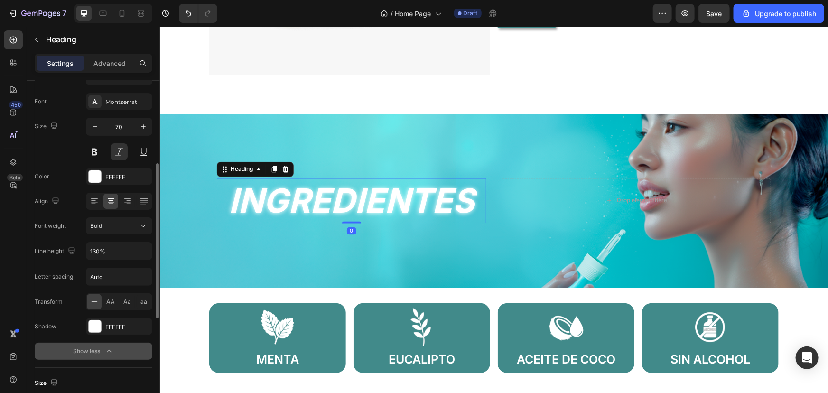
scroll to position [86, 0]
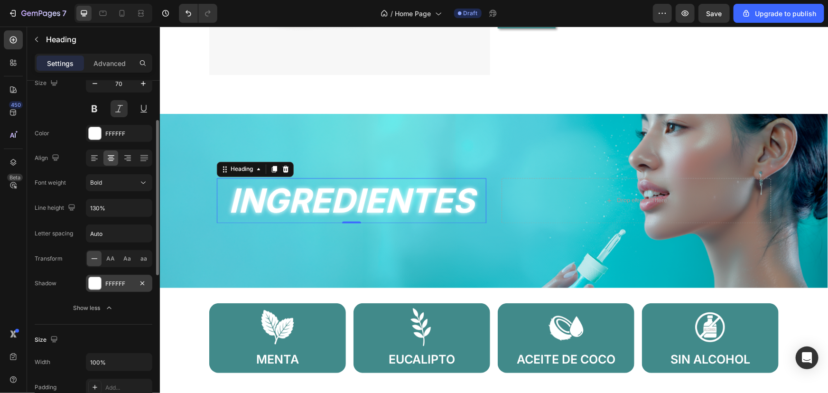
click at [95, 278] on div at bounding box center [95, 283] width 12 height 12
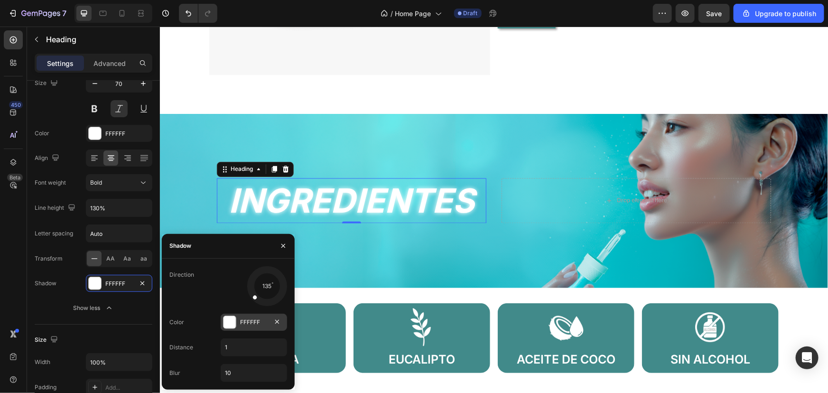
click at [237, 317] on div "FFFFFF" at bounding box center [254, 322] width 66 height 17
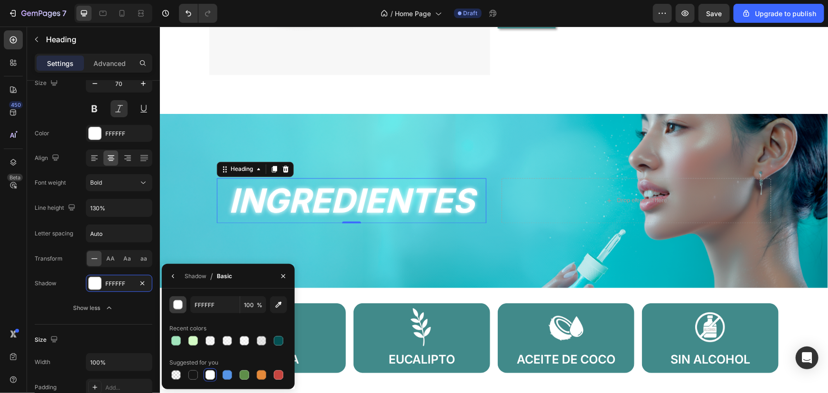
click at [174, 308] on div "button" at bounding box center [178, 304] width 9 height 9
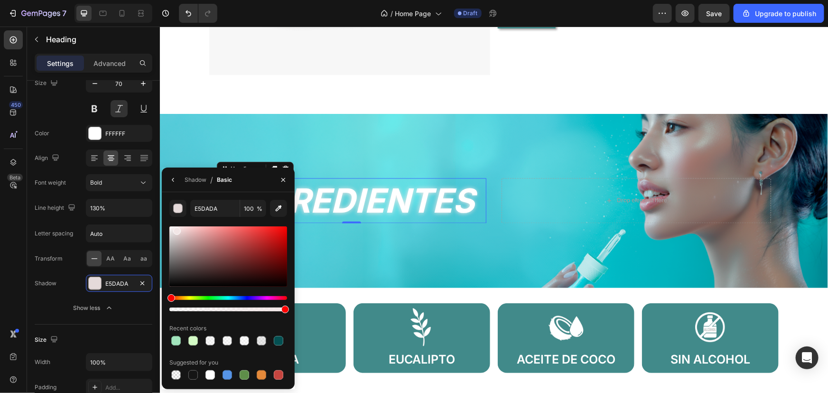
click at [176, 229] on div at bounding box center [177, 231] width 8 height 8
type input "F2E6E6"
click at [354, 139] on div "Background Image" at bounding box center [493, 200] width 668 height 174
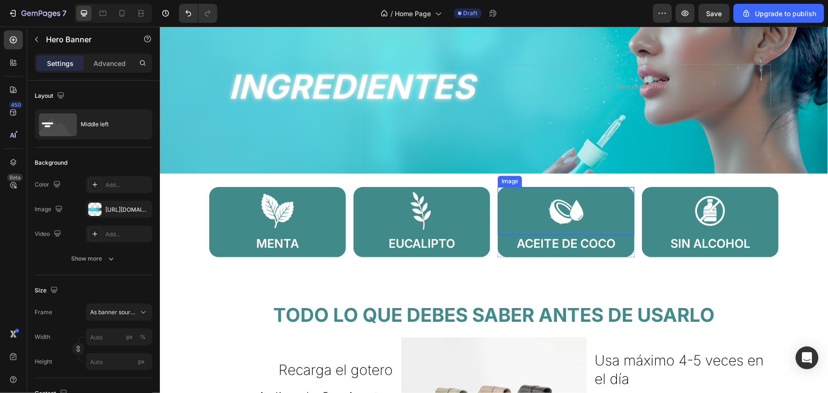
scroll to position [948, 0]
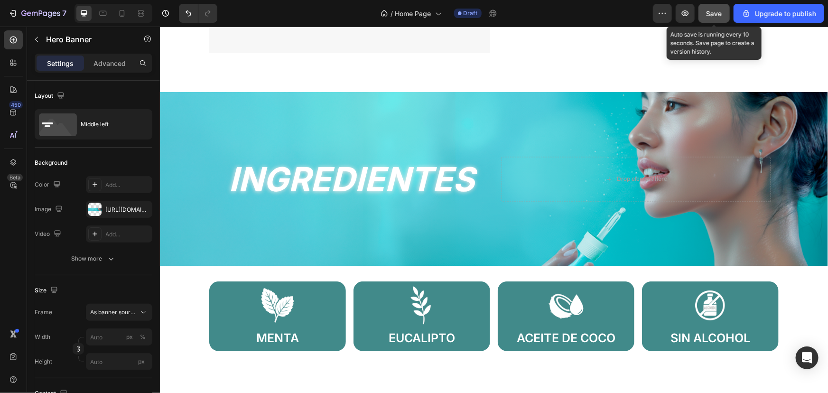
click at [712, 9] on span "Save" at bounding box center [714, 13] width 16 height 8
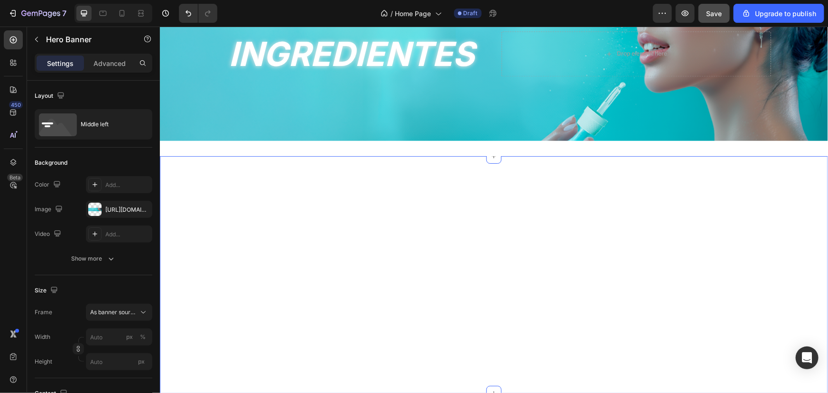
scroll to position [1078, 0]
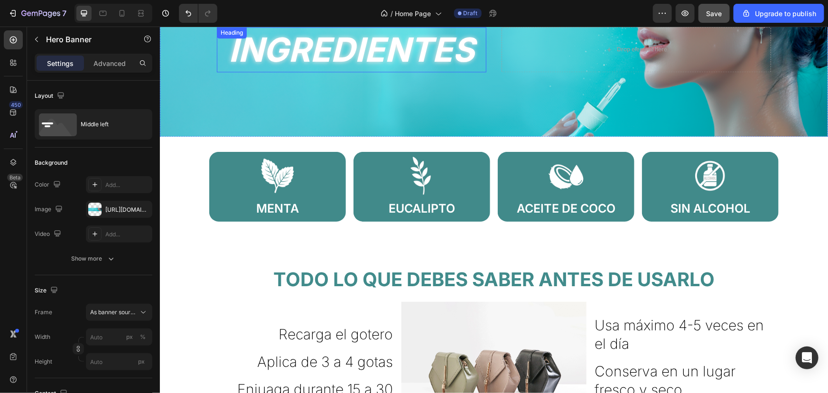
click at [255, 44] on h2 "INGREDIENTES" at bounding box center [350, 49] width 269 height 45
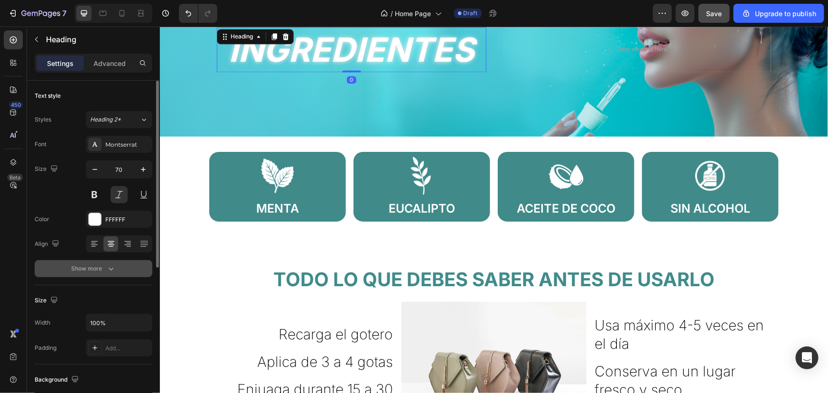
click at [118, 261] on button "Show more" at bounding box center [94, 268] width 118 height 17
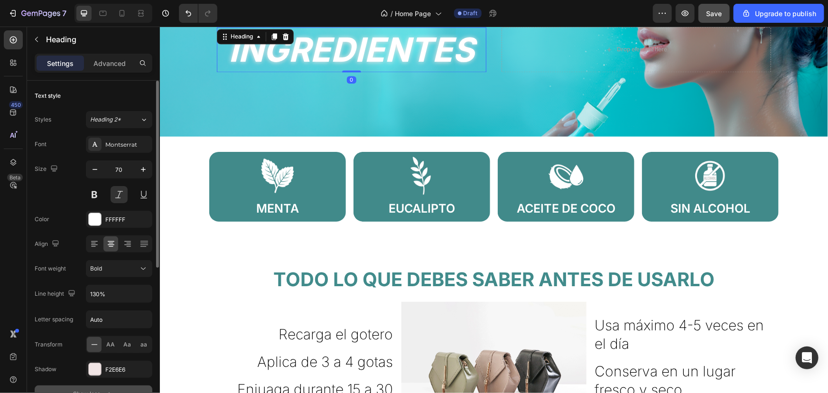
scroll to position [43, 0]
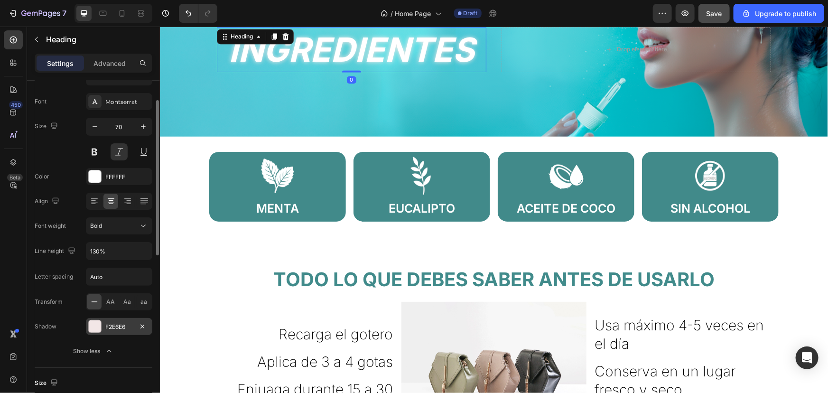
click at [120, 326] on div "F2E6E6" at bounding box center [119, 327] width 28 height 9
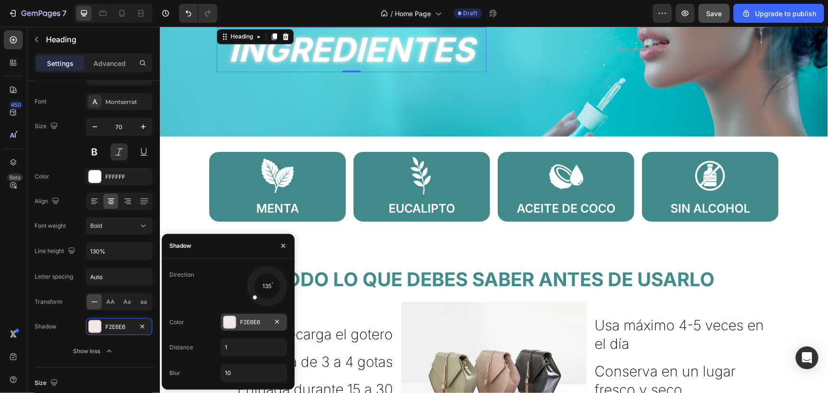
click at [234, 324] on div at bounding box center [229, 322] width 12 height 12
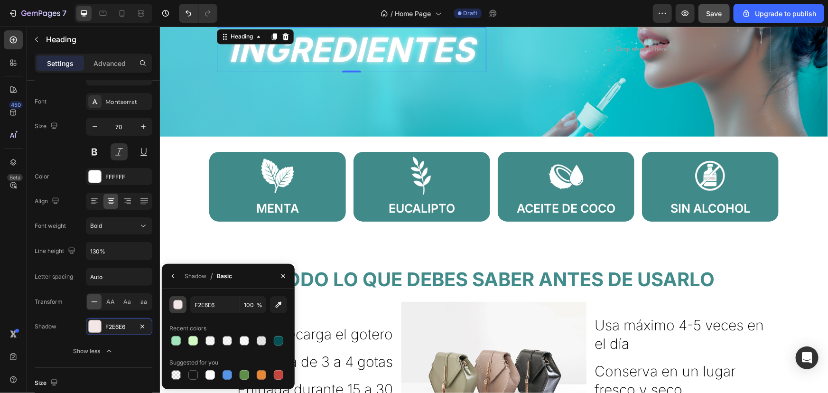
click at [176, 309] on div "button" at bounding box center [177, 304] width 9 height 9
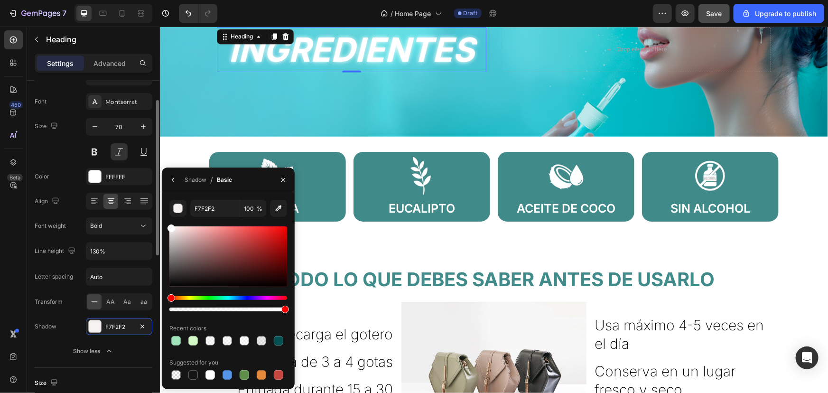
drag, startPoint x: 176, startPoint y: 238, endPoint x: 149, endPoint y: 213, distance: 36.6
click at [149, 213] on div "450 Beta Sections(18) Elements(83) Section Element Hero Section Product Detail …" at bounding box center [80, 210] width 160 height 366
type input "FFFFFF"
click at [314, 135] on div "INGREDIENTES Heading Drop element here Hero Banner Row Section 7 You can create…" at bounding box center [493, 49] width 668 height 204
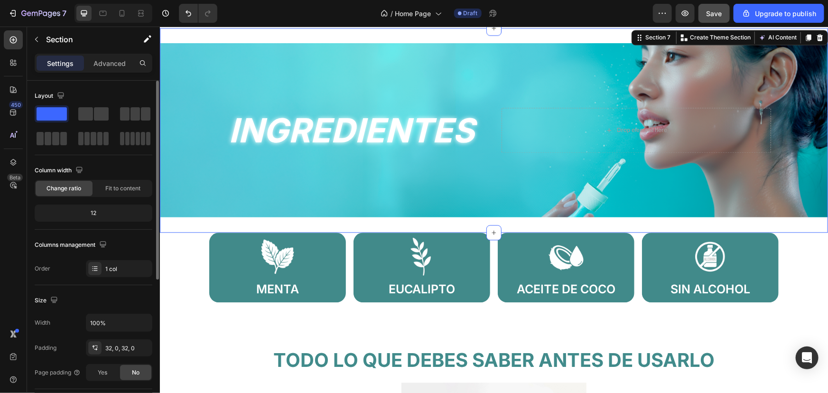
scroll to position [991, 0]
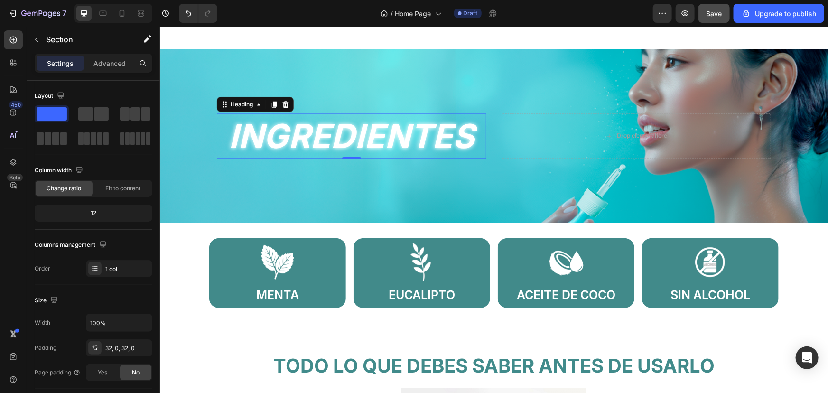
click at [313, 135] on h2 "INGREDIENTES" at bounding box center [350, 135] width 269 height 45
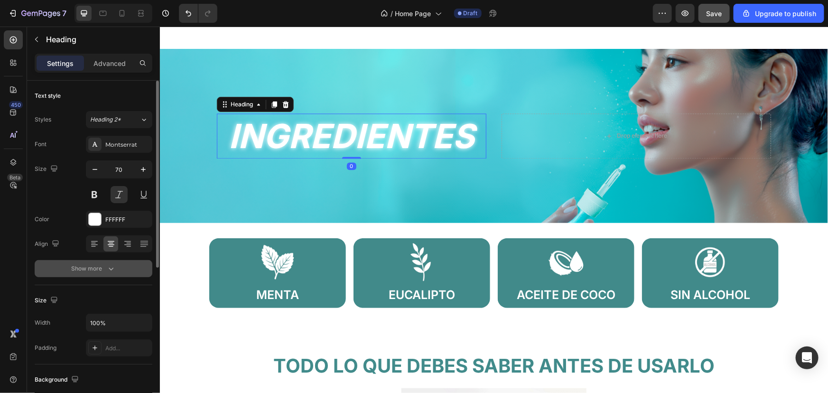
click at [131, 260] on button "Show more" at bounding box center [94, 268] width 118 height 17
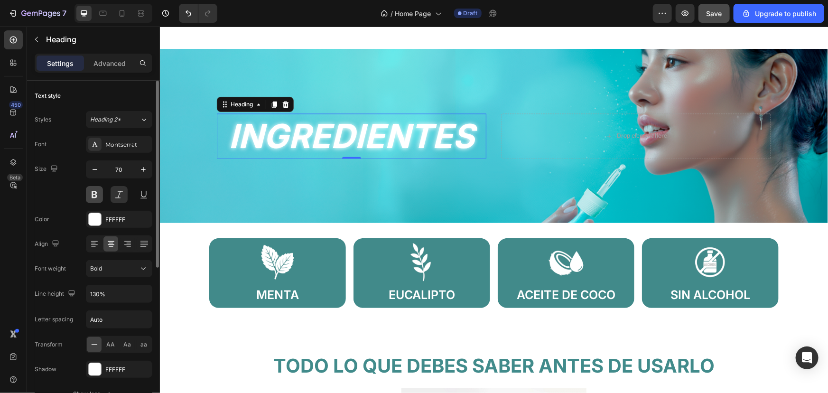
click at [93, 194] on button at bounding box center [94, 194] width 17 height 17
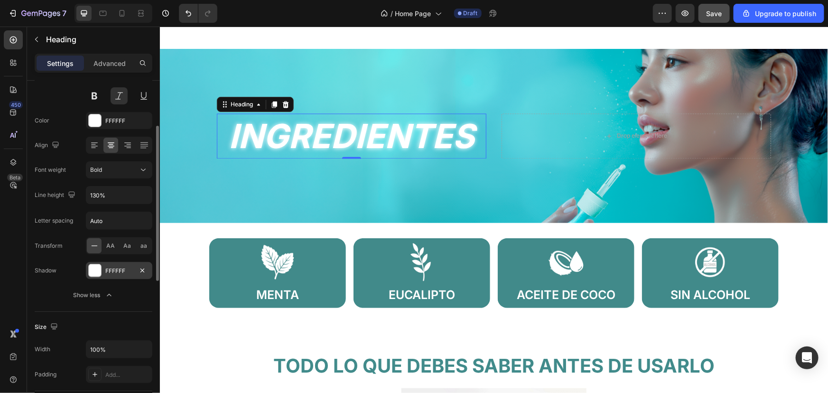
scroll to position [56, 0]
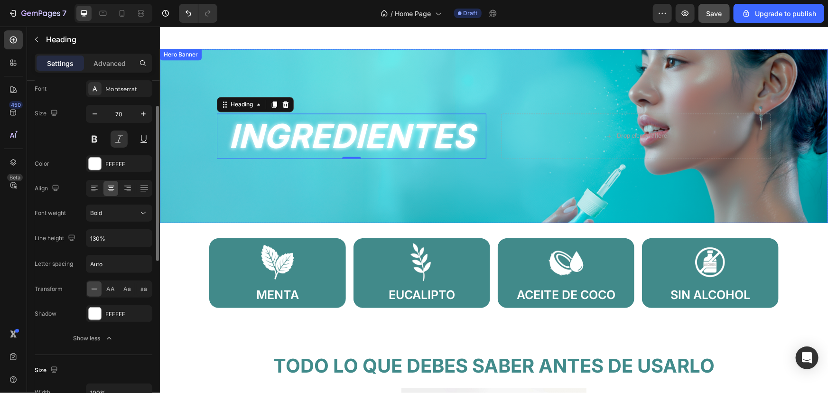
click at [235, 174] on div "Background Image" at bounding box center [493, 135] width 668 height 174
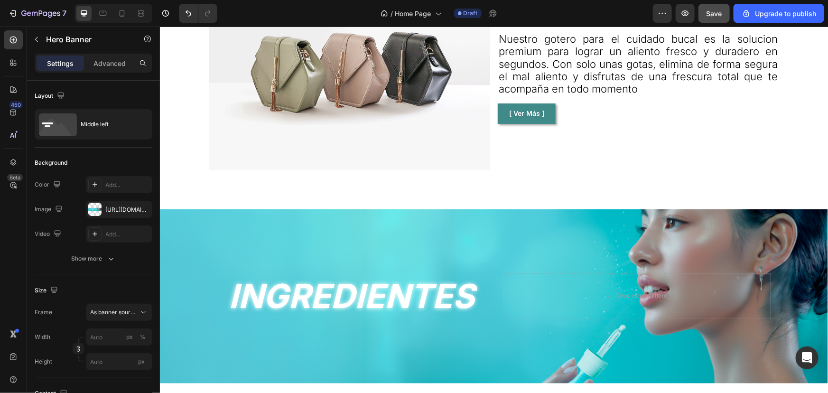
scroll to position [787, 0]
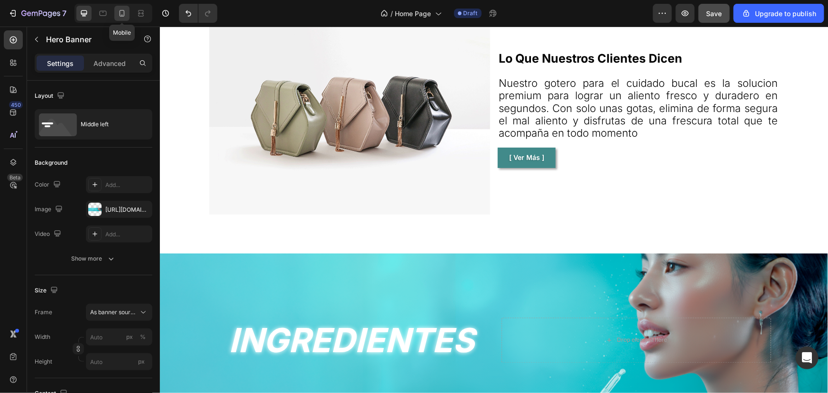
click at [121, 18] on div at bounding box center [121, 13] width 15 height 15
type input "100"
type input "600"
type input "100%"
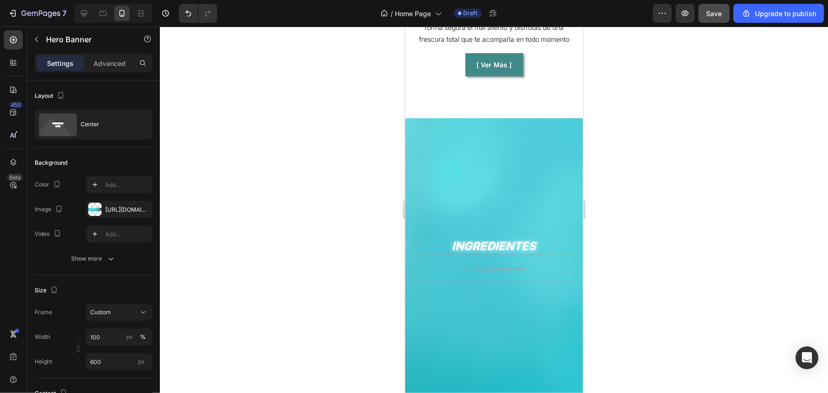
scroll to position [1015, 0]
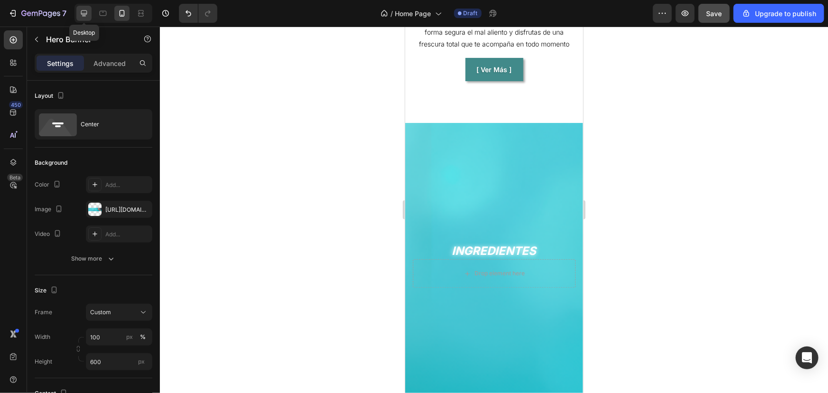
click at [81, 14] on icon at bounding box center [84, 13] width 6 height 6
type input "1200"
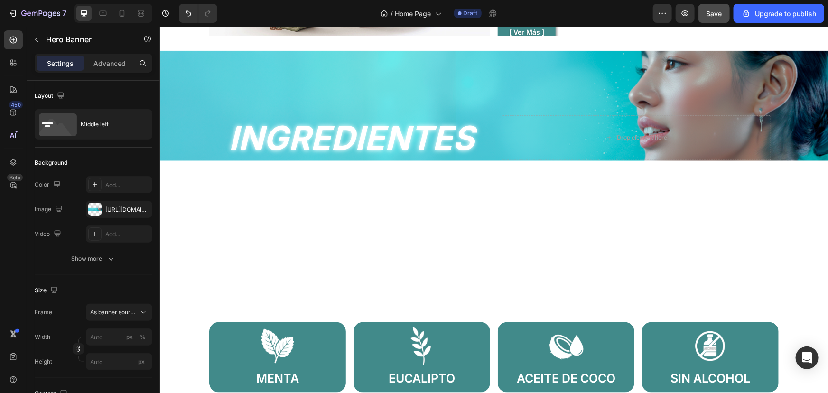
scroll to position [578, 0]
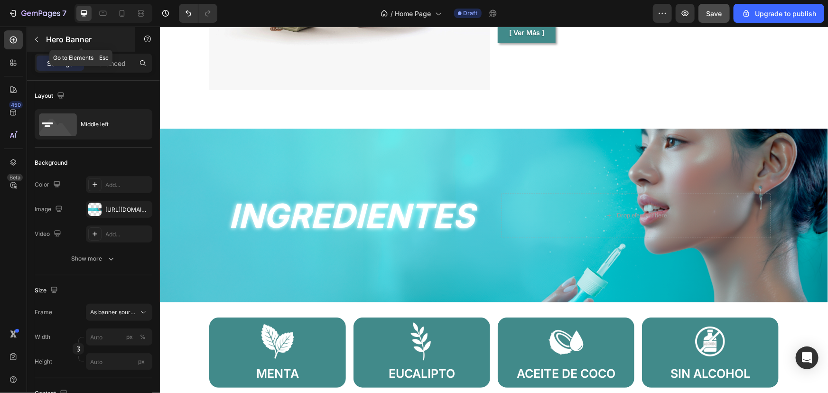
click at [41, 42] on button "button" at bounding box center [36, 39] width 15 height 15
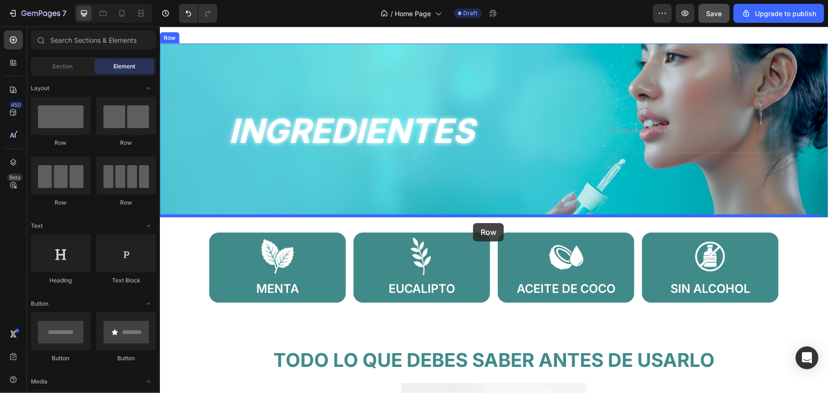
scroll to position [707, 0]
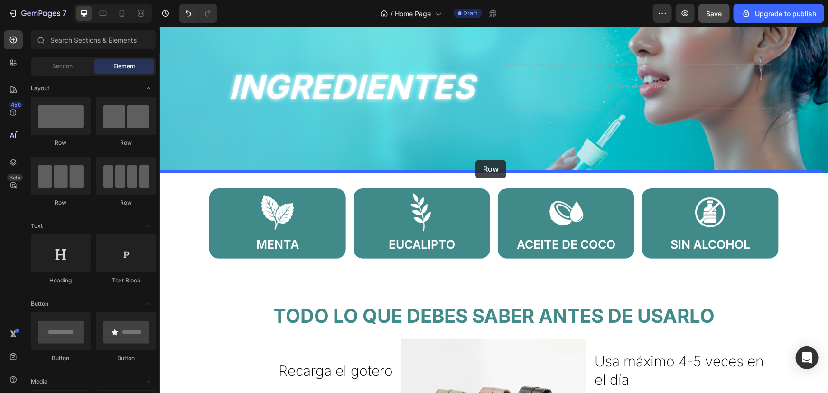
drag, startPoint x: 224, startPoint y: 154, endPoint x: 475, endPoint y: 159, distance: 251.0
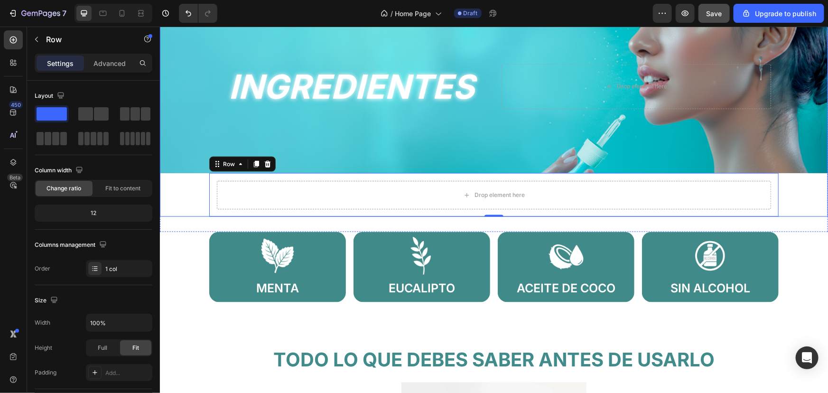
click at [178, 201] on div "INGREDIENTES Heading Drop element here Hero Banner Drop element here Row 0" at bounding box center [493, 108] width 668 height 218
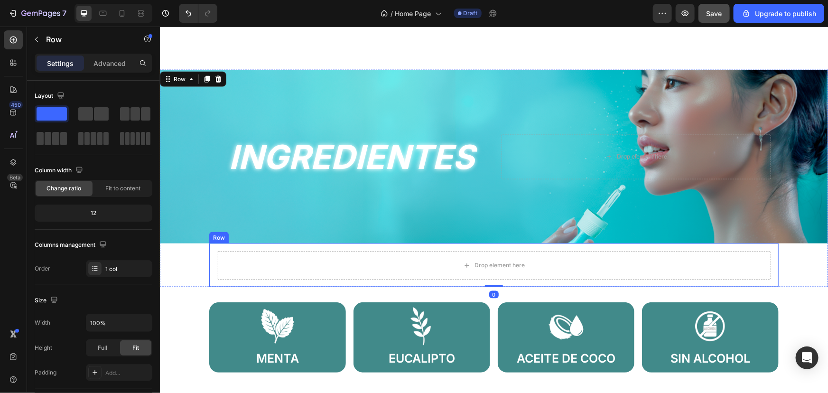
scroll to position [621, 0]
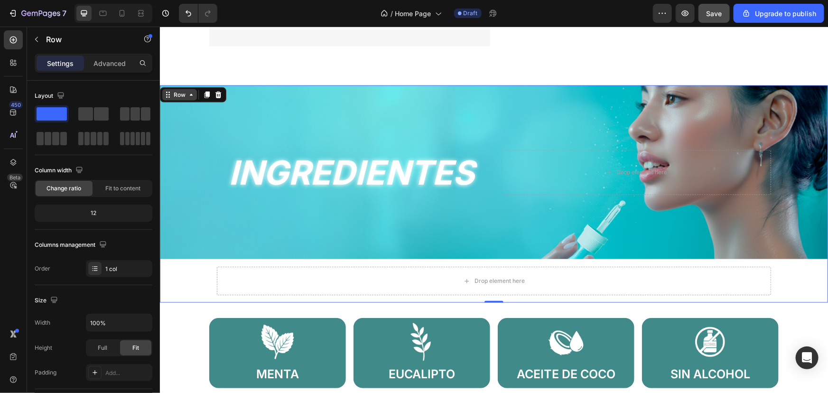
click at [183, 96] on div "Row" at bounding box center [179, 94] width 16 height 9
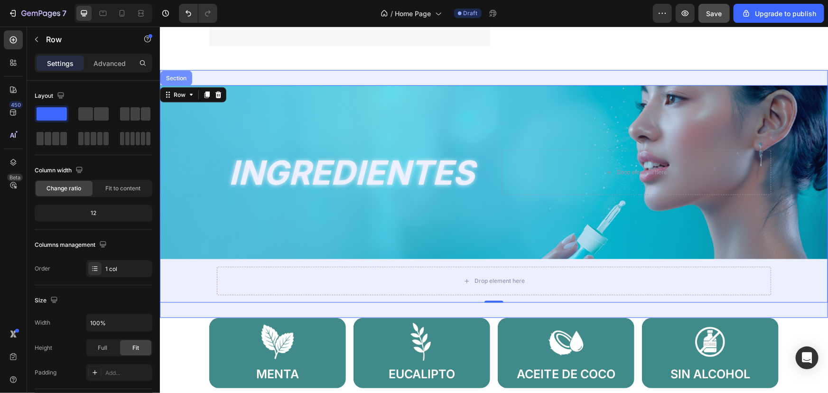
click at [181, 80] on div "Section" at bounding box center [176, 78] width 24 height 6
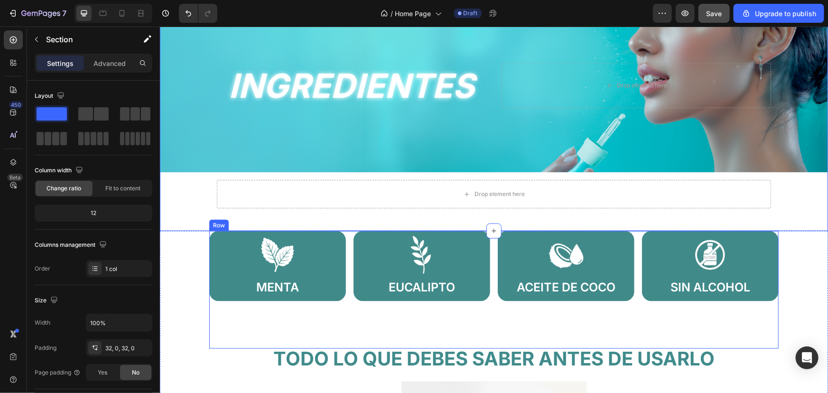
scroll to position [707, 0]
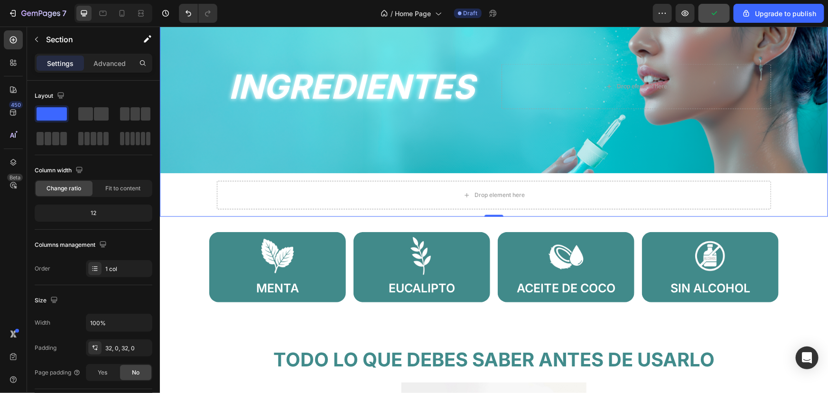
click at [793, 210] on div "INGREDIENTES Heading Drop element here Hero Banner Drop element here Row" at bounding box center [493, 108] width 668 height 218
click at [723, 198] on div "Drop element here" at bounding box center [493, 194] width 554 height 28
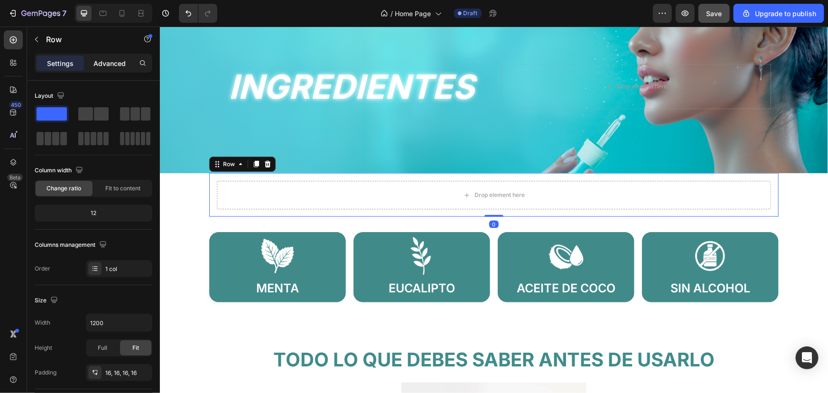
click at [104, 65] on p "Advanced" at bounding box center [109, 63] width 32 height 10
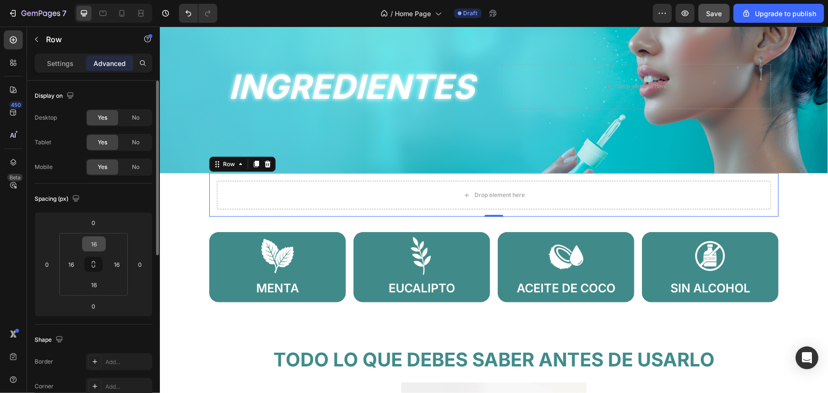
drag, startPoint x: 86, startPoint y: 261, endPoint x: 92, endPoint y: 250, distance: 12.5
click at [88, 260] on button at bounding box center [93, 264] width 18 height 15
click at [96, 240] on input "16" at bounding box center [93, 244] width 19 height 14
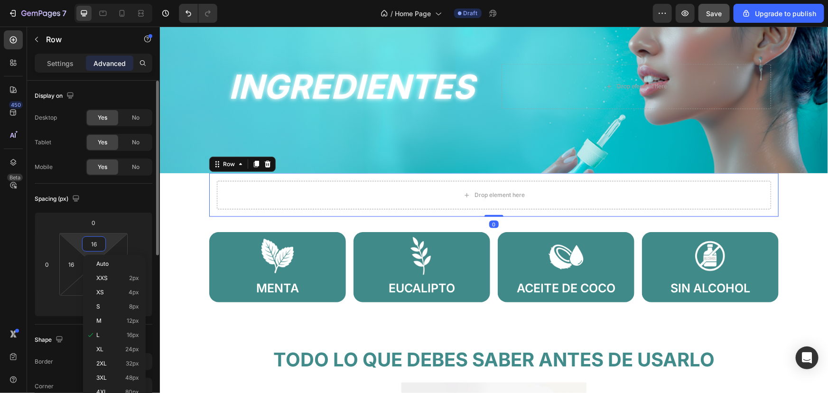
type input "0"
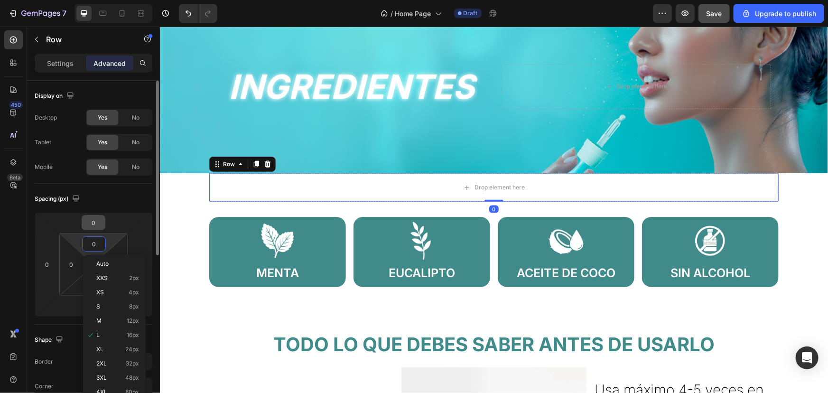
type input "0"
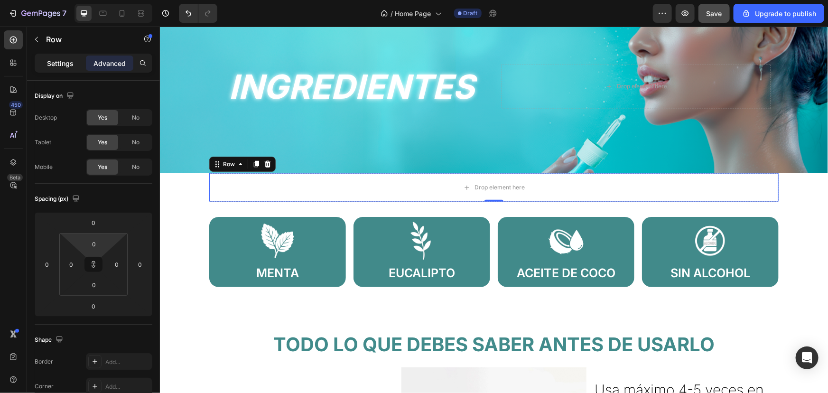
click at [70, 58] on p "Settings" at bounding box center [60, 63] width 27 height 10
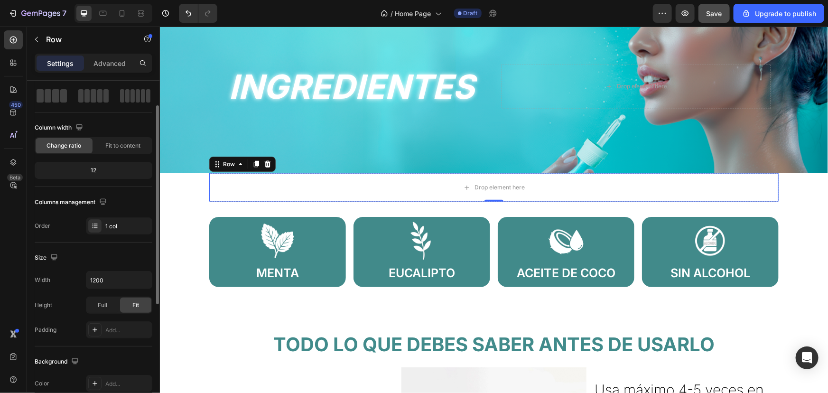
scroll to position [86, 0]
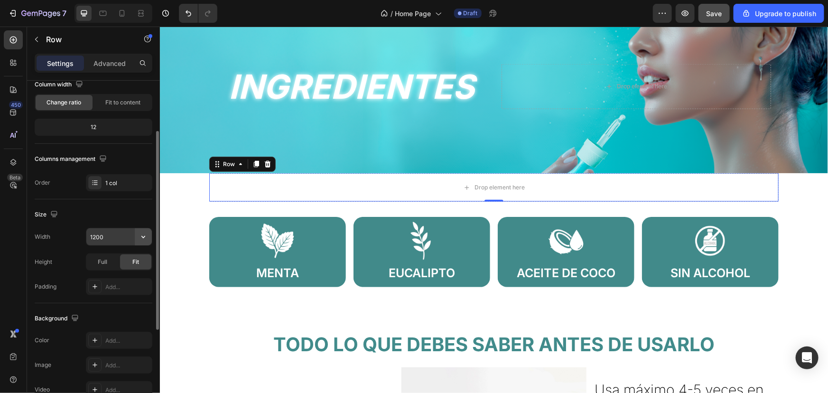
click at [145, 232] on icon "button" at bounding box center [143, 236] width 9 height 9
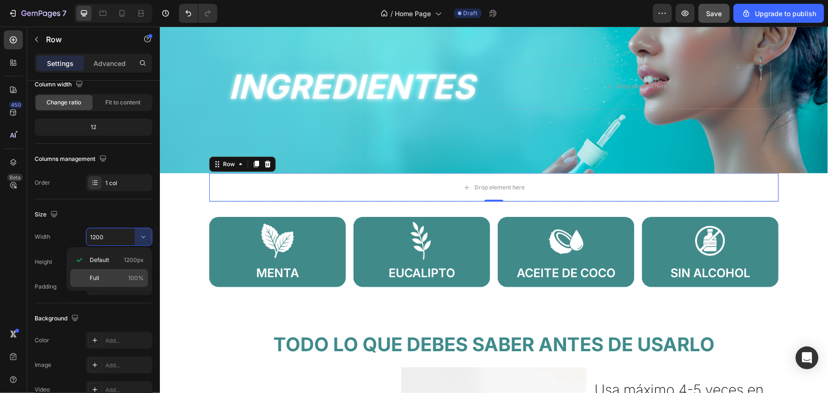
click at [107, 275] on p "Full 100%" at bounding box center [117, 278] width 54 height 9
type input "100%"
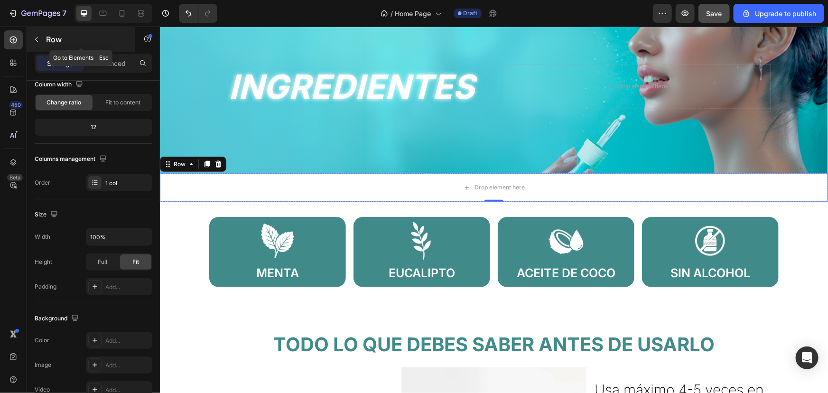
click at [47, 29] on div "Row" at bounding box center [81, 39] width 108 height 25
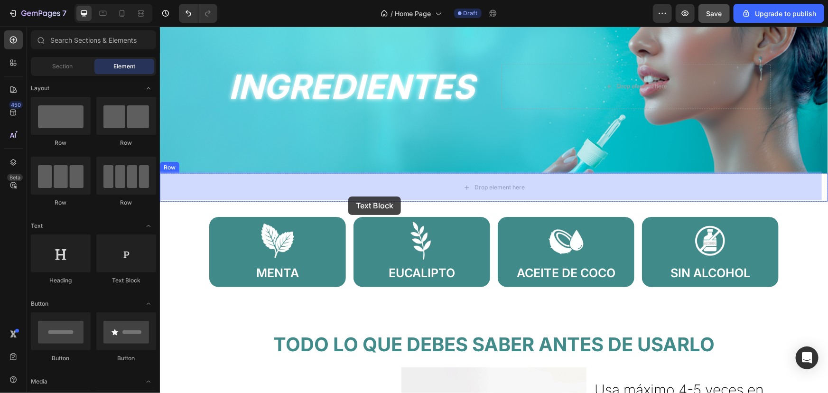
drag, startPoint x: 277, startPoint y: 287, endPoint x: 348, endPoint y: 197, distance: 114.2
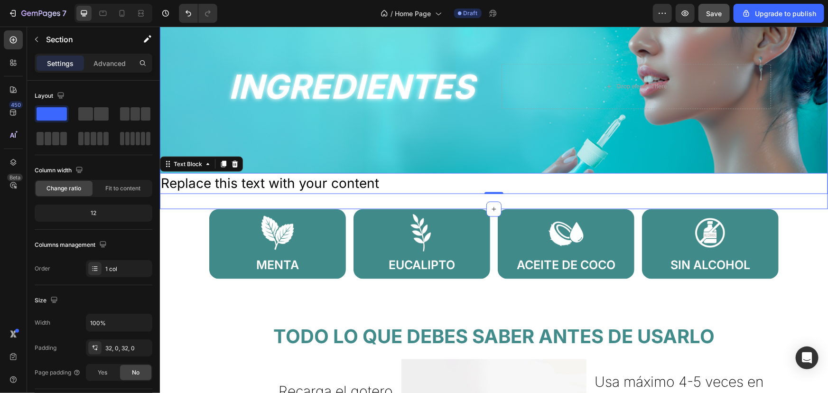
click at [187, 202] on div "INGREDIENTES Heading Drop element here Hero Banner Replace this text with your …" at bounding box center [493, 96] width 668 height 225
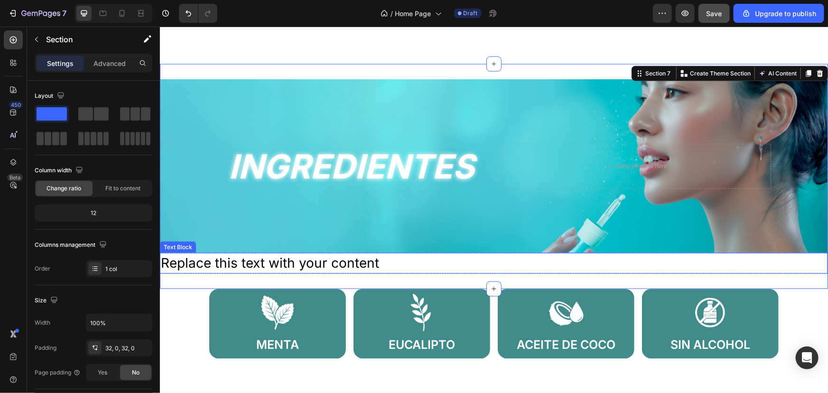
scroll to position [621, 0]
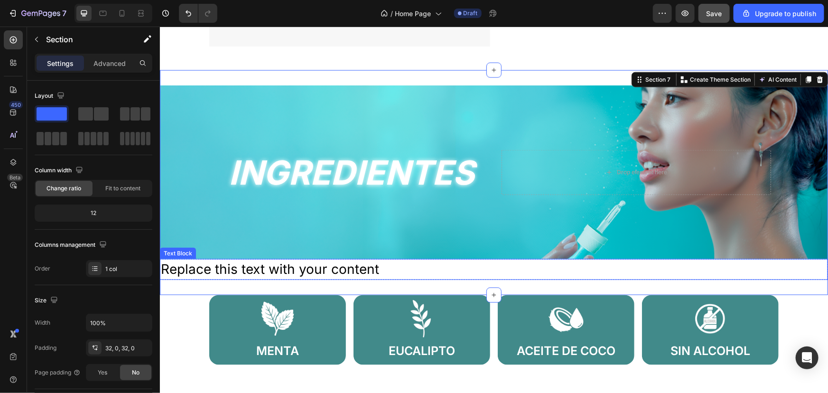
click at [193, 187] on div "Background Image" at bounding box center [493, 172] width 668 height 174
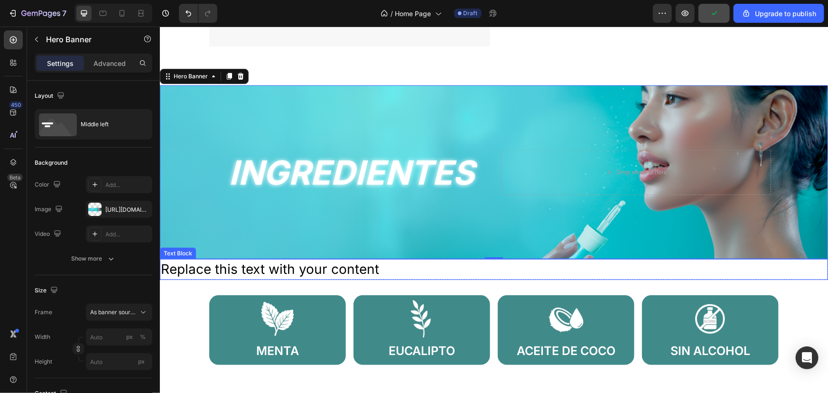
click at [197, 270] on div "Replace this text with your content" at bounding box center [493, 269] width 668 height 20
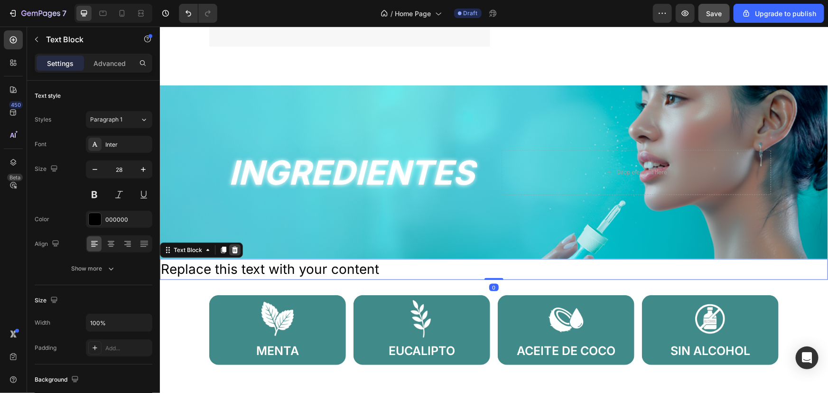
click at [233, 249] on icon at bounding box center [235, 250] width 8 height 8
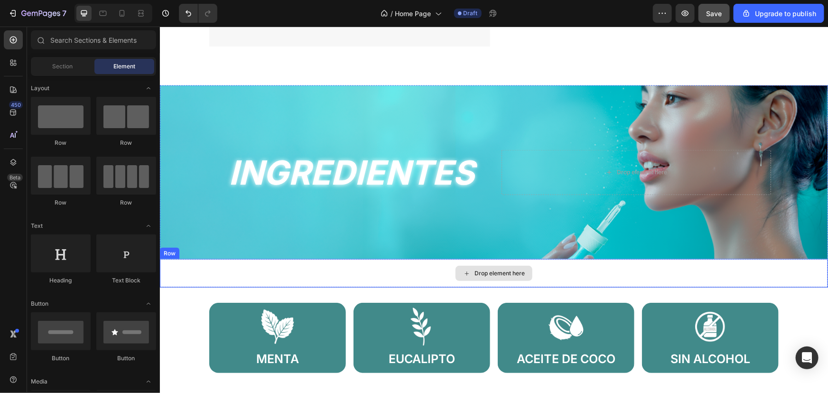
click at [228, 263] on div "Drop element here" at bounding box center [493, 273] width 668 height 28
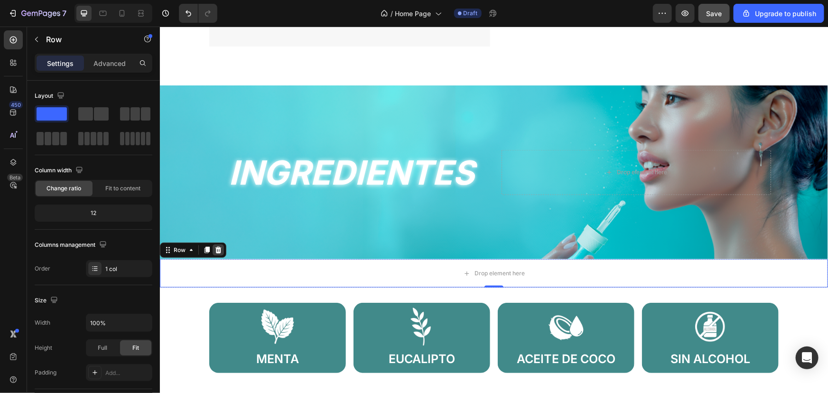
click at [221, 246] on icon at bounding box center [218, 250] width 8 height 8
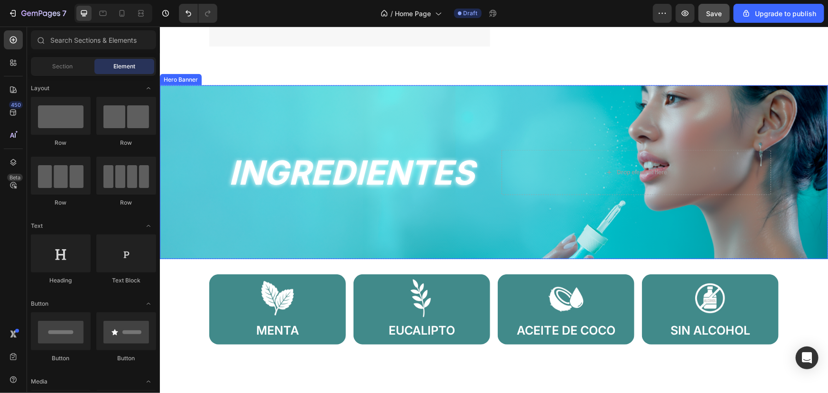
click at [259, 195] on div "Background Image" at bounding box center [493, 172] width 668 height 174
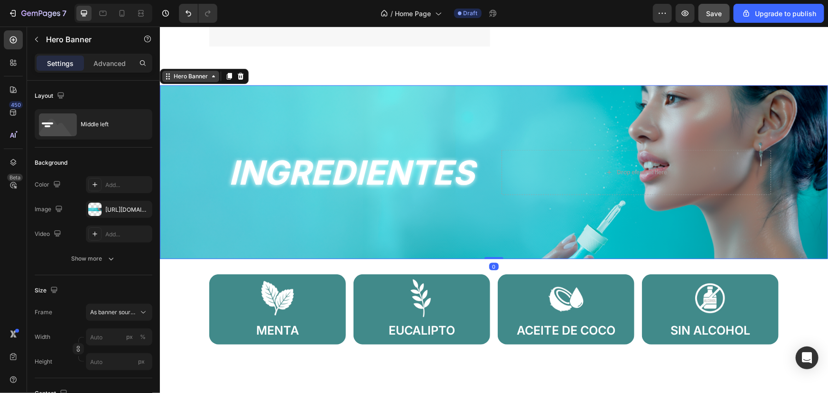
click at [190, 73] on div "Hero Banner" at bounding box center [190, 76] width 38 height 9
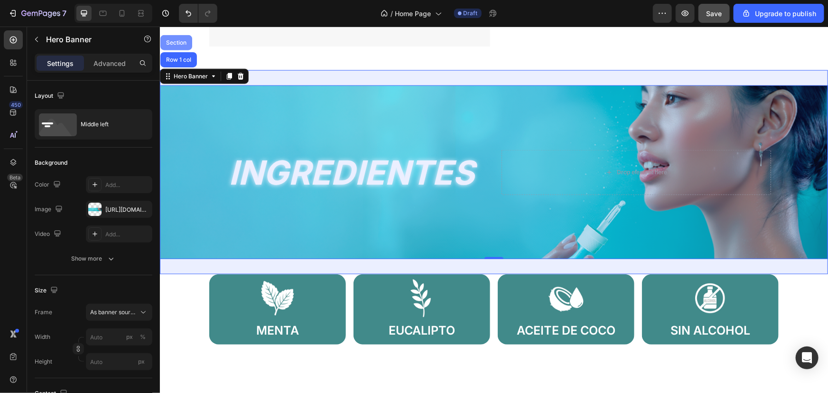
click at [180, 46] on div "Section" at bounding box center [176, 42] width 32 height 15
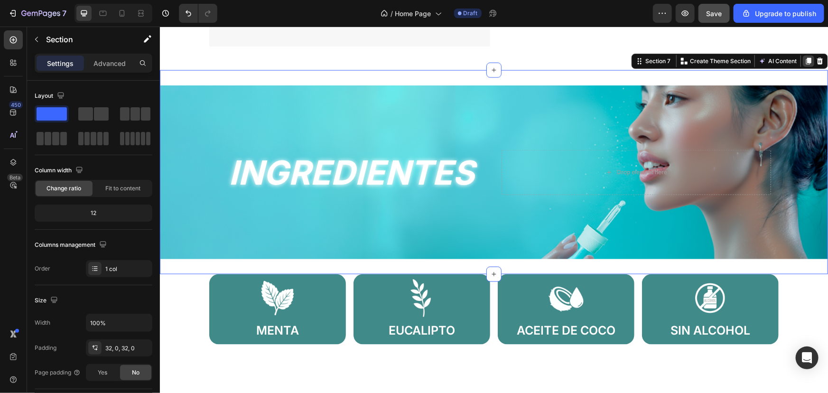
click at [805, 60] on icon at bounding box center [807, 60] width 5 height 7
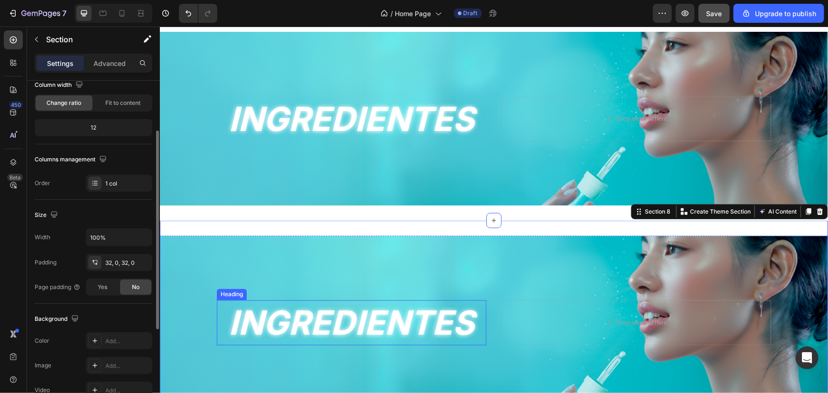
scroll to position [662, 0]
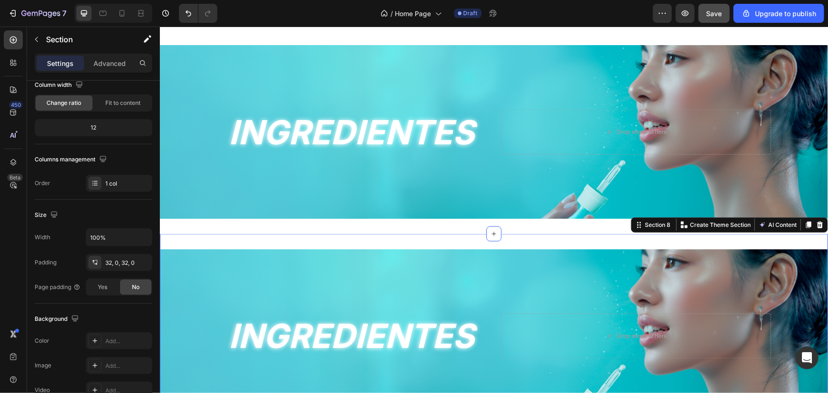
drag, startPoint x: 105, startPoint y: 65, endPoint x: 102, endPoint y: 76, distance: 11.0
click at [105, 65] on p "Advanced" at bounding box center [109, 63] width 32 height 10
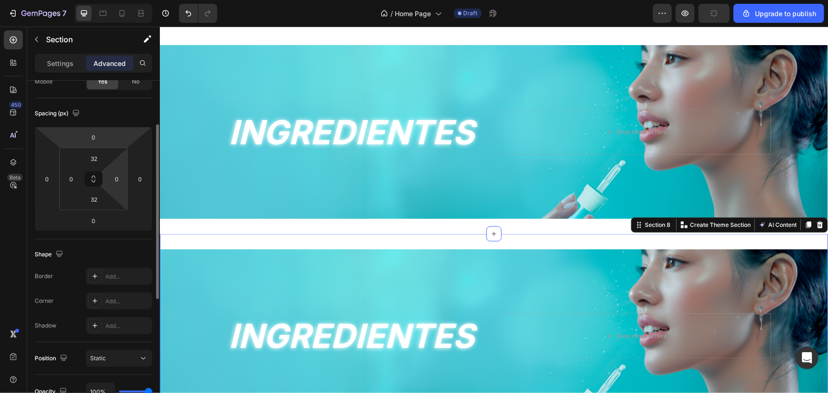
scroll to position [0, 0]
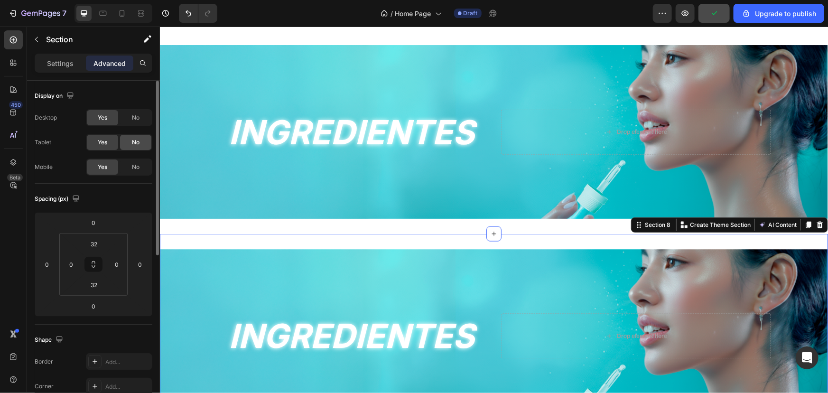
click at [130, 141] on div "No" at bounding box center [135, 142] width 31 height 15
click at [134, 118] on span "No" at bounding box center [136, 117] width 8 height 9
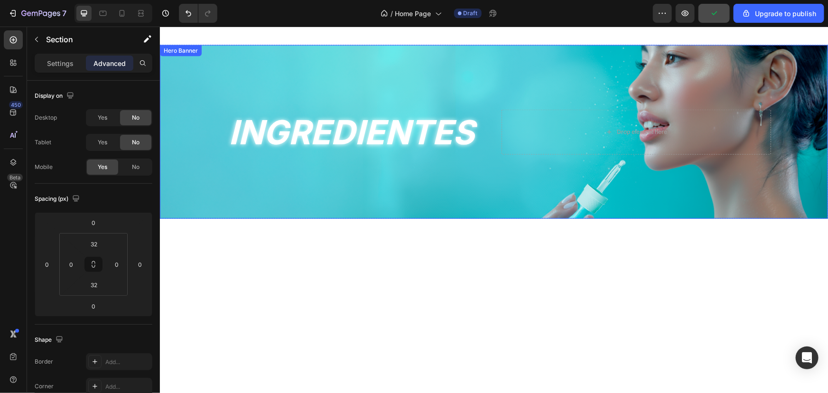
click at [195, 166] on div "Background Image" at bounding box center [493, 132] width 668 height 174
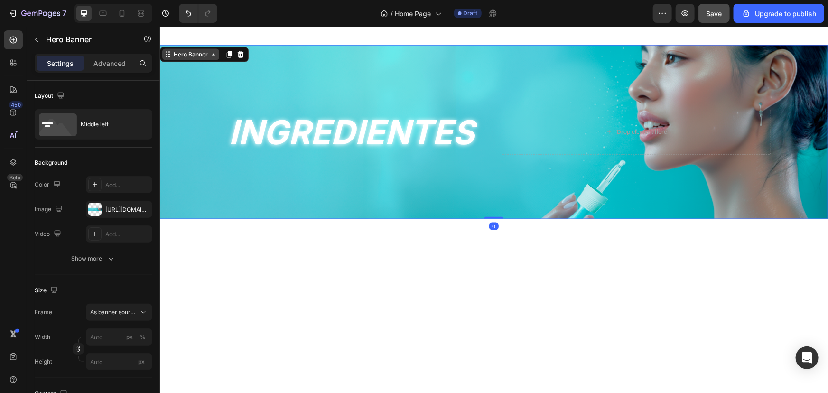
click at [178, 50] on div "Hero Banner" at bounding box center [190, 54] width 38 height 9
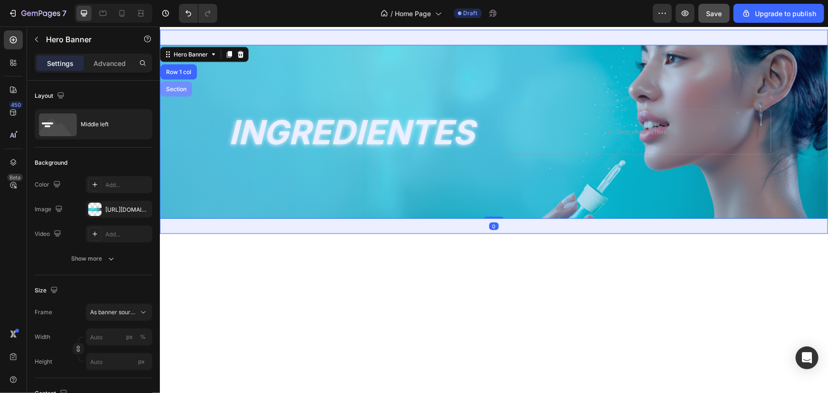
click at [182, 87] on div "Section" at bounding box center [176, 89] width 24 height 6
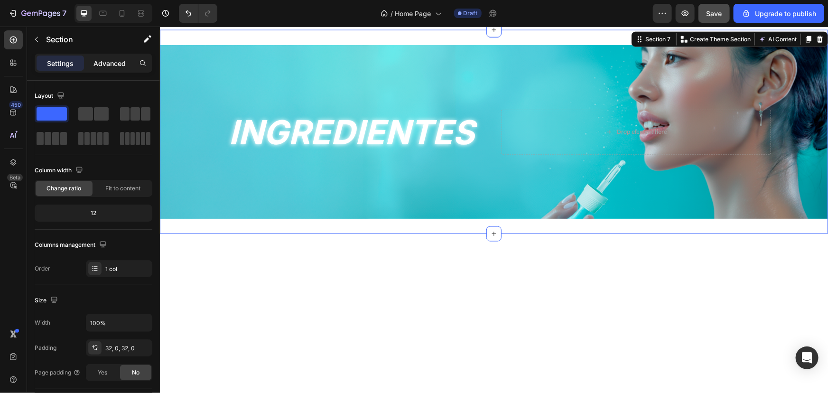
click at [112, 69] on div "Advanced" at bounding box center [109, 63] width 47 height 15
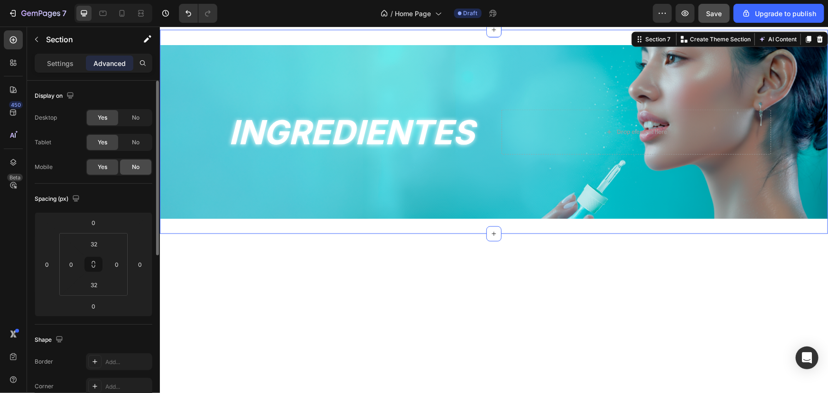
click at [131, 166] on div "No" at bounding box center [135, 166] width 31 height 15
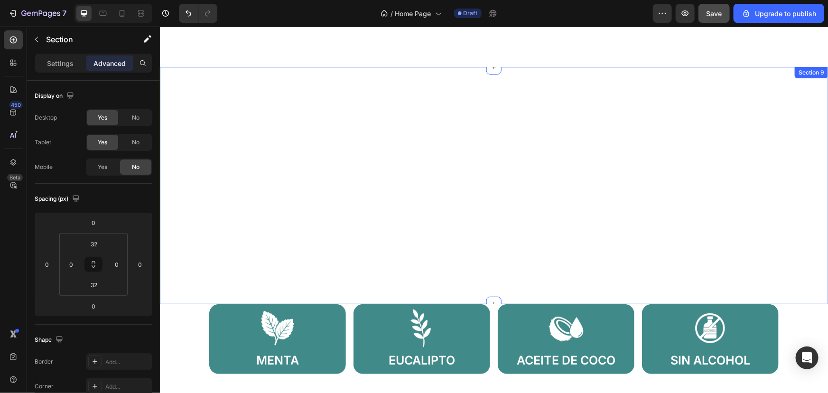
scroll to position [662, 0]
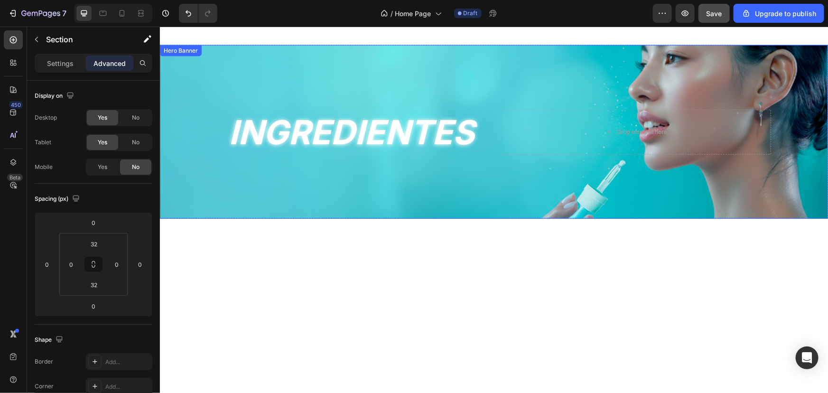
click at [315, 82] on div "Background Image" at bounding box center [493, 132] width 668 height 174
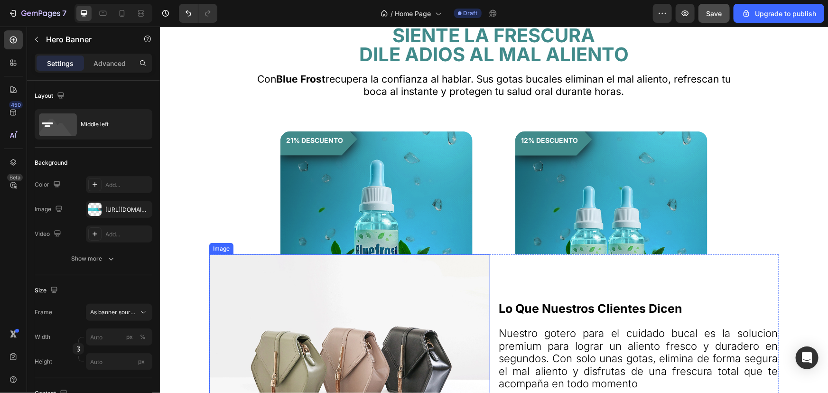
scroll to position [187, 0]
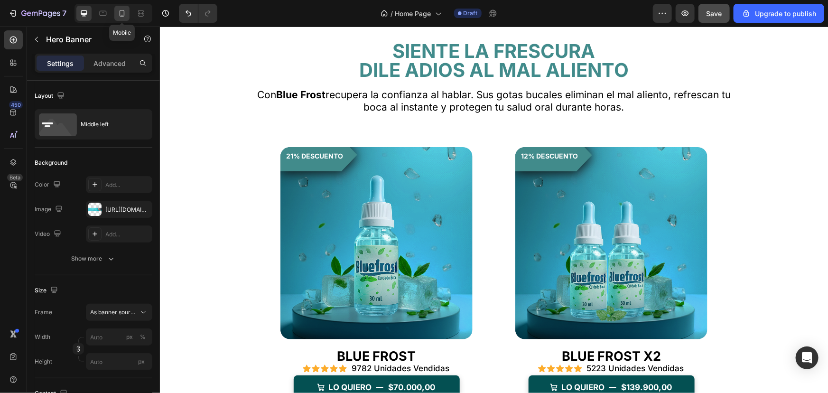
click at [118, 17] on icon at bounding box center [121, 13] width 9 height 9
type input "100"
type input "600"
type input "100%"
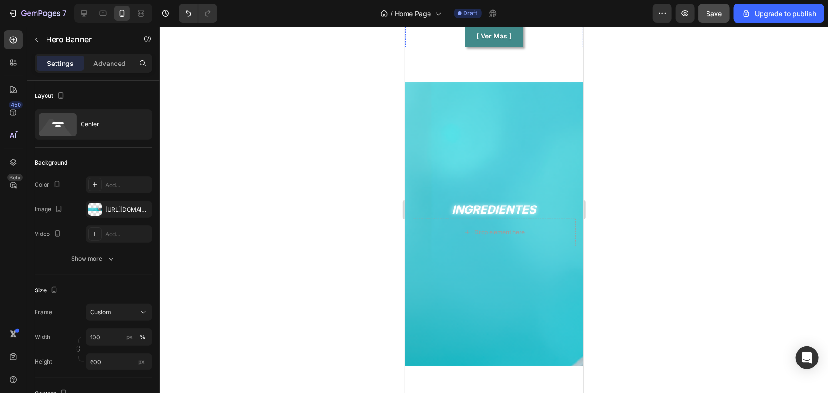
scroll to position [883, 0]
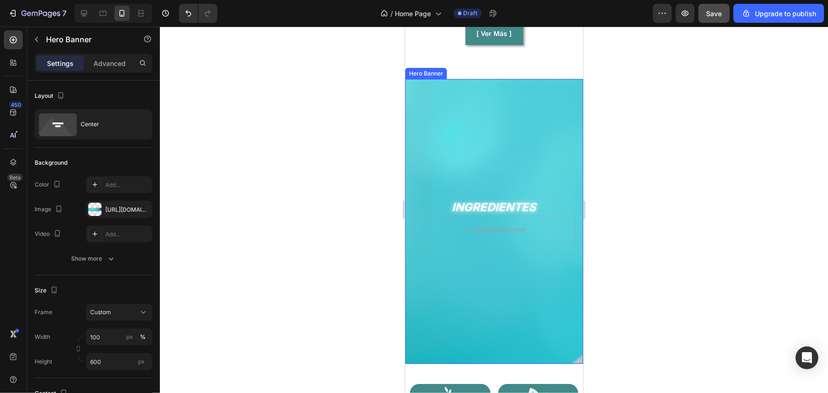
click at [470, 143] on div "Background Image" at bounding box center [494, 221] width 178 height 285
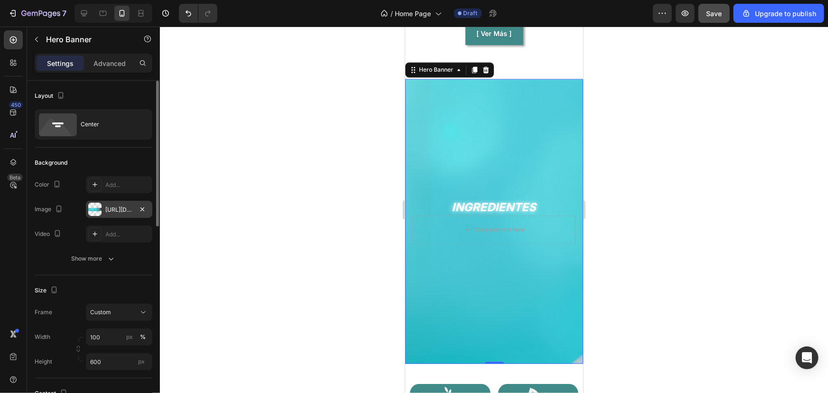
click at [102, 209] on div "https://cdn.shopify.com/s/files/1/0821/9603/7666/files/gempages_581064385275888…" at bounding box center [119, 209] width 66 height 17
click at [62, 214] on div at bounding box center [58, 209] width 11 height 13
click at [428, 74] on div "Hero Banner" at bounding box center [436, 69] width 38 height 9
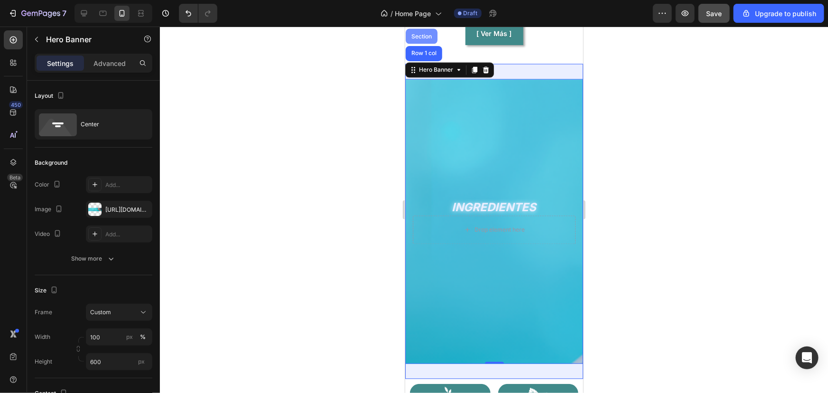
click at [424, 39] on div "Section" at bounding box center [421, 35] width 32 height 15
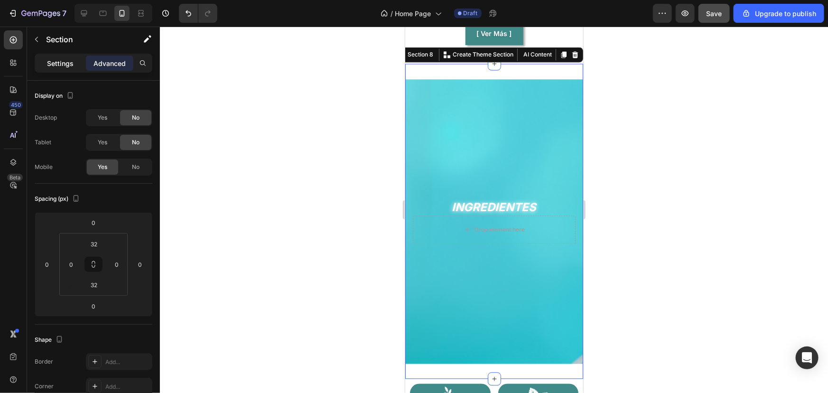
click at [57, 58] on p "Settings" at bounding box center [60, 63] width 27 height 10
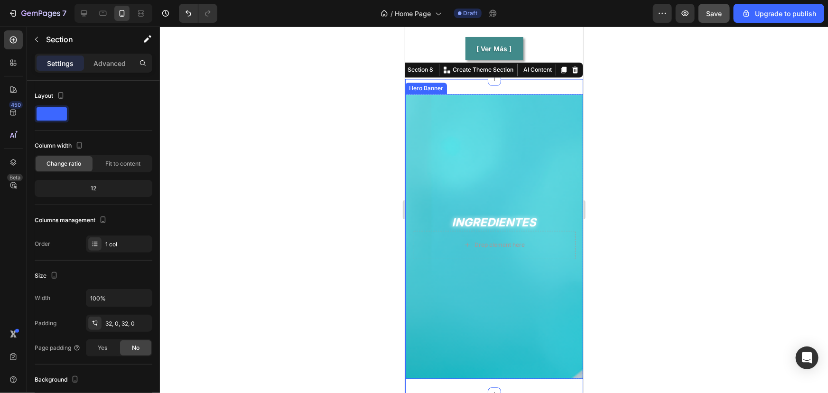
scroll to position [840, 0]
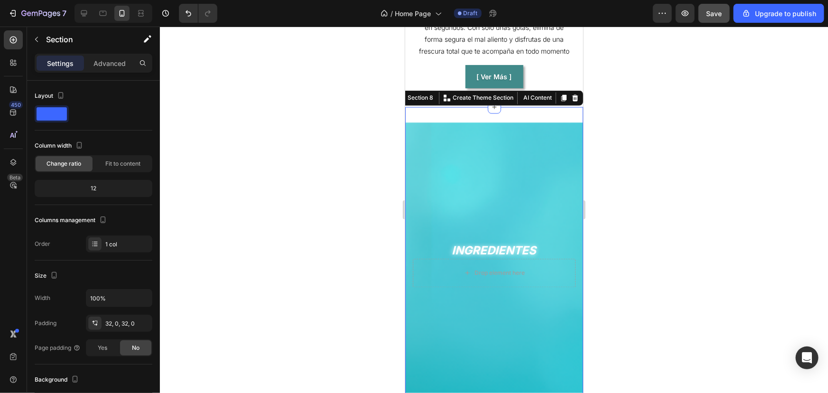
click at [687, 166] on div at bounding box center [494, 210] width 668 height 366
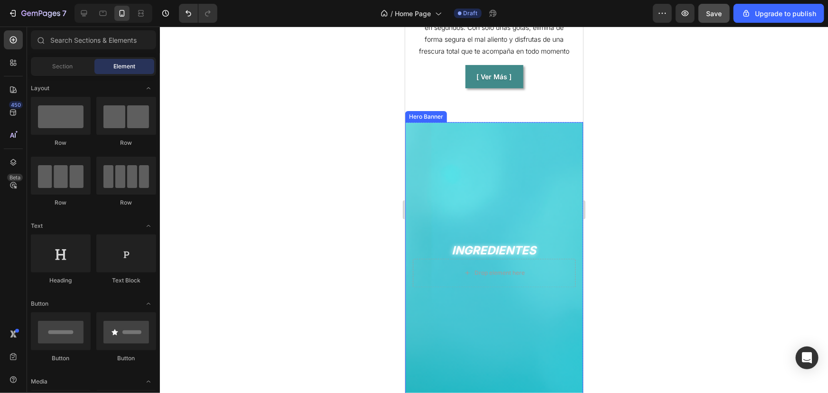
click at [467, 167] on div "Background Image" at bounding box center [494, 264] width 178 height 285
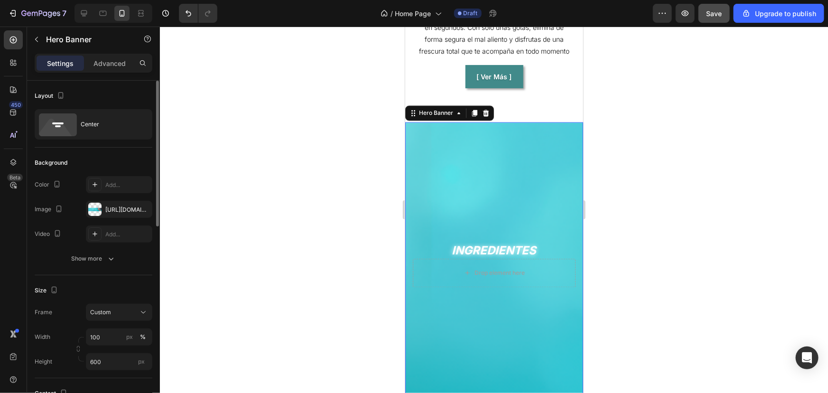
scroll to position [43, 0]
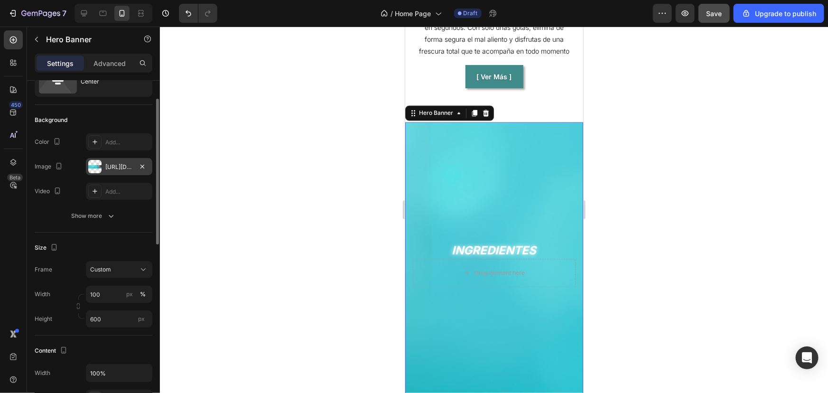
click at [113, 165] on div "https://cdn.shopify.com/s/files/1/0821/9603/7666/files/gempages_581064385275888…" at bounding box center [119, 167] width 28 height 9
click at [113, 261] on button "Custom" at bounding box center [119, 269] width 66 height 17
click at [61, 257] on div "Size Frame Custom As banner source Custom Width 100 px % Height 600 px" at bounding box center [94, 283] width 118 height 103
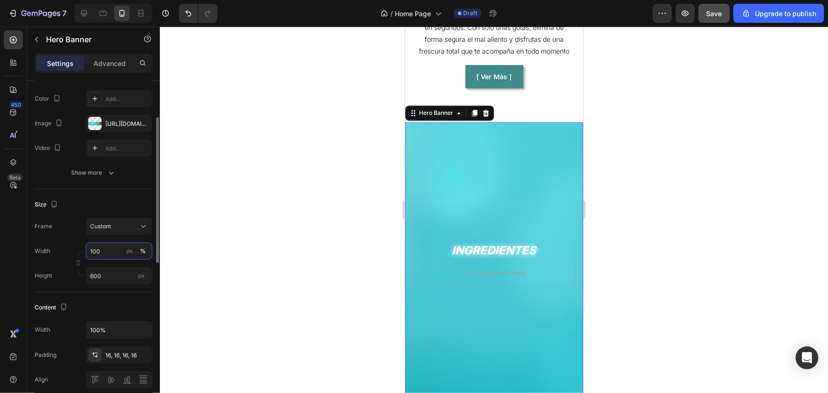
click at [115, 247] on input "100" at bounding box center [119, 250] width 66 height 17
click at [46, 221] on div "Frame" at bounding box center [44, 226] width 18 height 17
click at [104, 275] on input "600" at bounding box center [119, 275] width 66 height 17
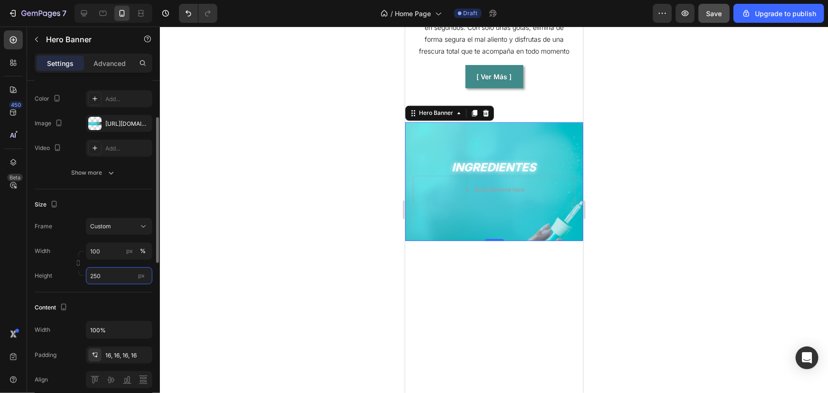
click at [107, 267] on input "250" at bounding box center [119, 275] width 66 height 17
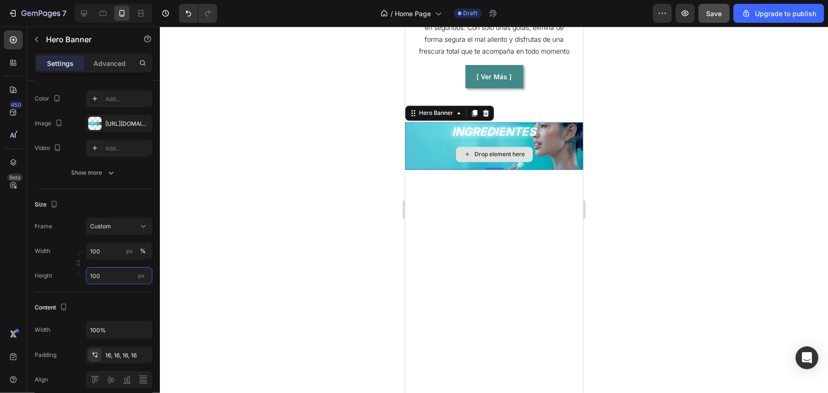
type input "100"
click at [444, 157] on div "Drop element here" at bounding box center [493, 154] width 163 height 28
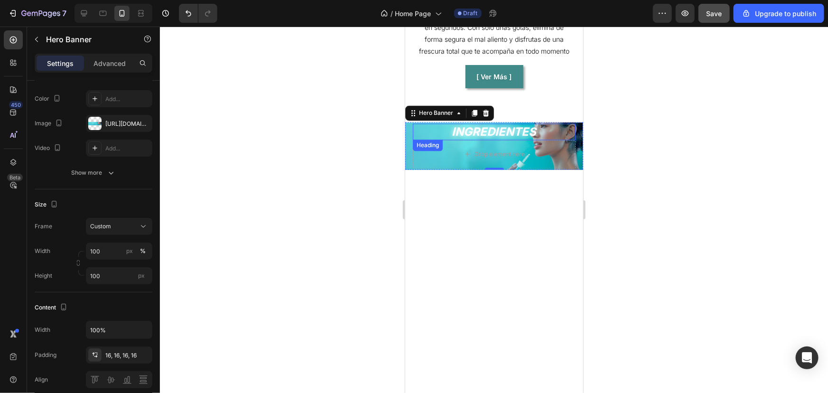
click at [466, 137] on h2 "INGREDIENTES" at bounding box center [493, 131] width 163 height 17
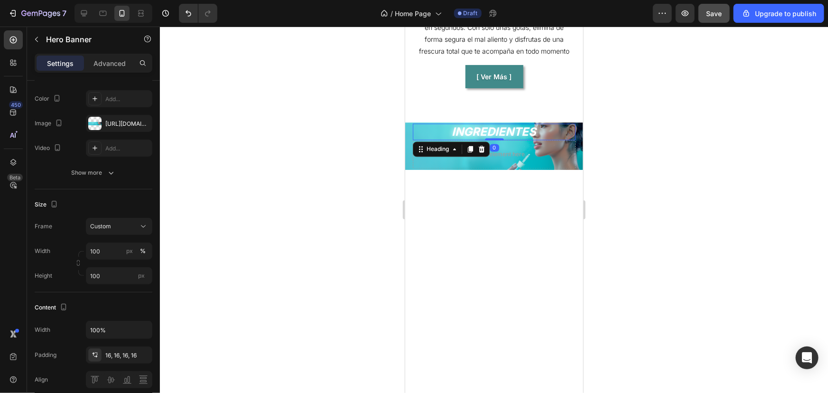
scroll to position [0, 0]
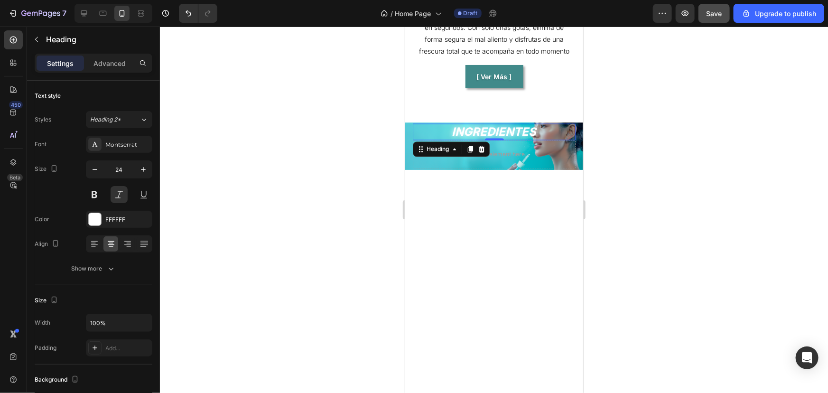
click at [318, 194] on div at bounding box center [494, 210] width 668 height 366
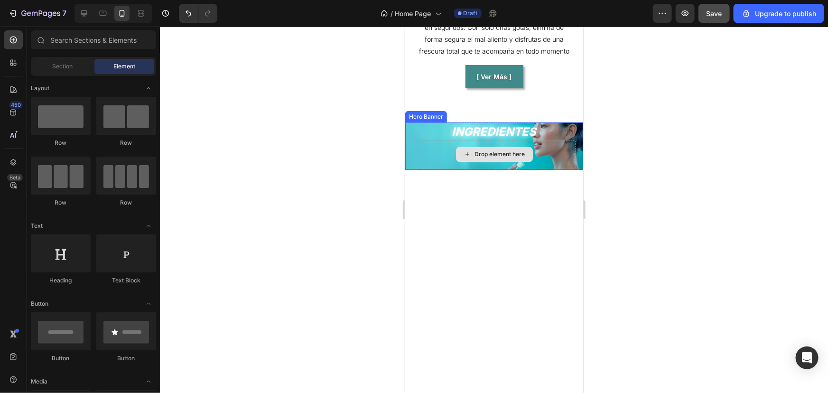
click at [455, 162] on div "Drop element here" at bounding box center [493, 154] width 77 height 15
click at [424, 156] on div "Drop element here" at bounding box center [493, 154] width 163 height 28
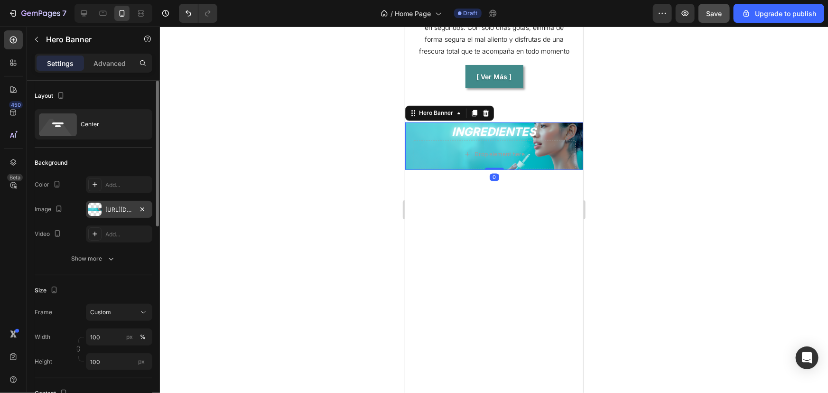
click at [114, 210] on div "https://cdn.shopify.com/s/files/1/0821/9603/7666/files/gempages_581064385275888…" at bounding box center [119, 209] width 28 height 9
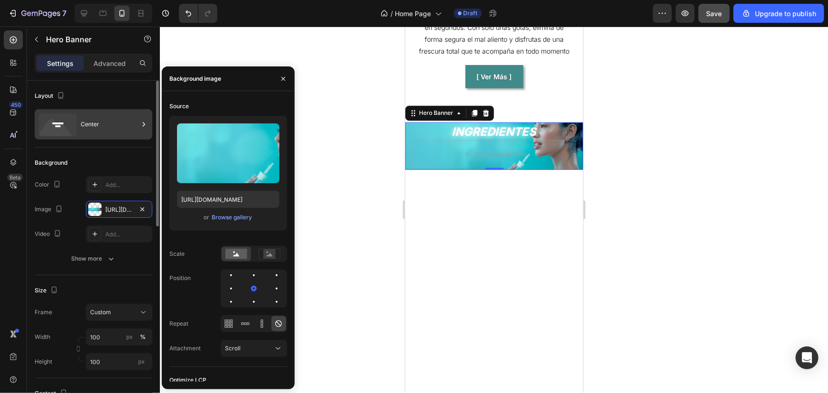
click at [100, 129] on div "Center" at bounding box center [110, 124] width 58 height 22
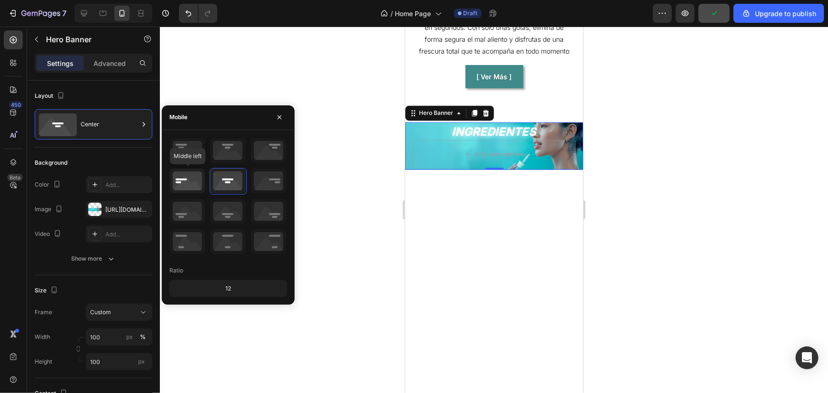
click at [199, 182] on icon at bounding box center [187, 180] width 35 height 25
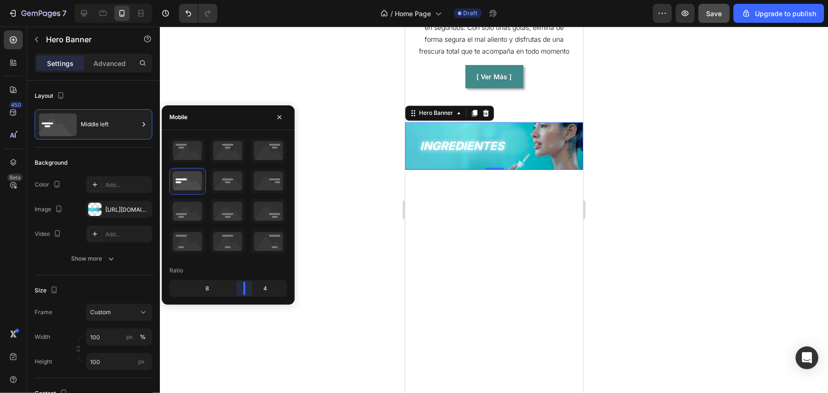
drag, startPoint x: 231, startPoint y: 289, endPoint x: 250, endPoint y: 284, distance: 20.1
click at [250, 0] on body "7 / Home Page Draft Preview Save Upgrade to publish 450 Beta Sections(18) Eleme…" at bounding box center [414, 0] width 828 height 0
click at [676, 213] on div at bounding box center [494, 210] width 668 height 366
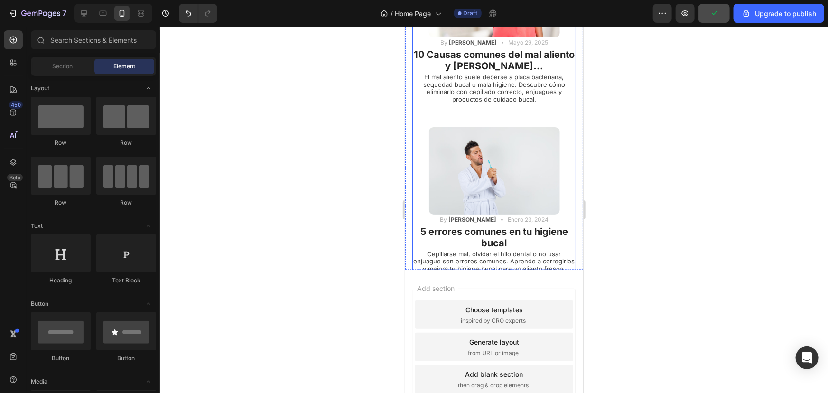
scroll to position [2139, 0]
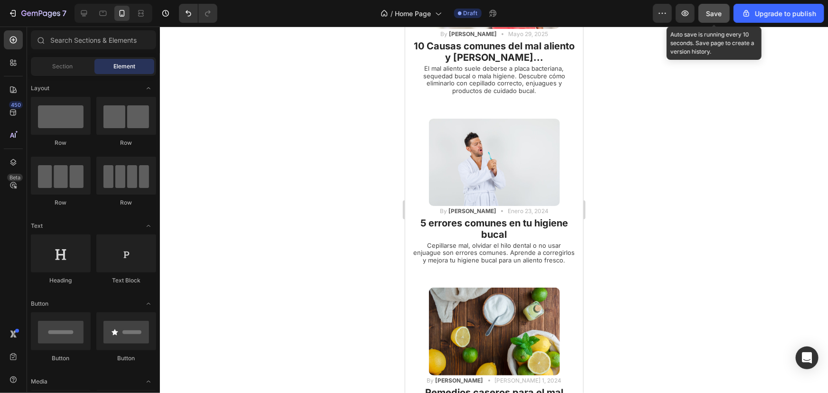
click at [708, 15] on span "Save" at bounding box center [714, 13] width 16 height 8
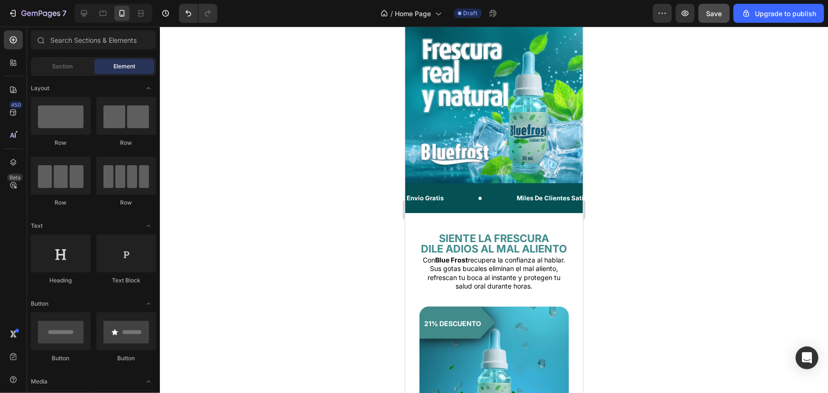
scroll to position [26, 0]
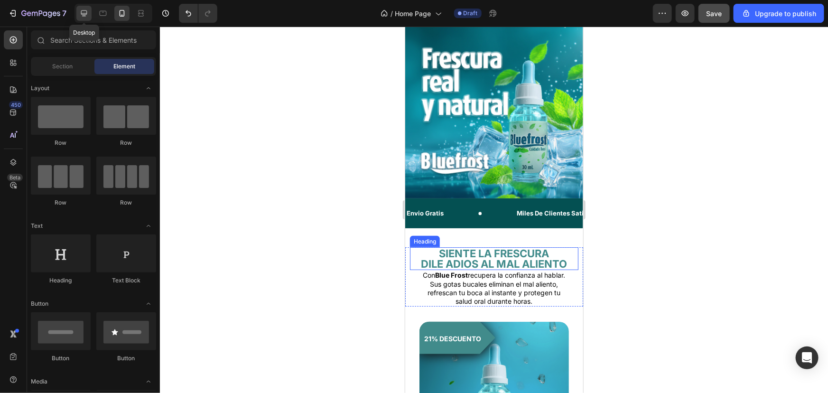
click at [81, 14] on icon at bounding box center [84, 13] width 6 height 6
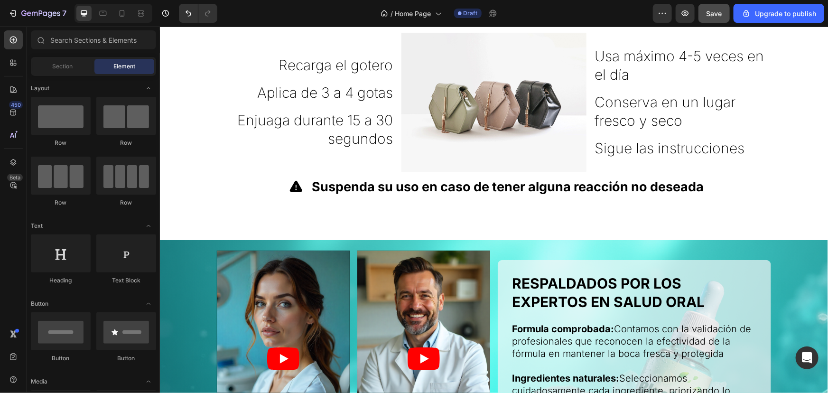
scroll to position [1427, 0]
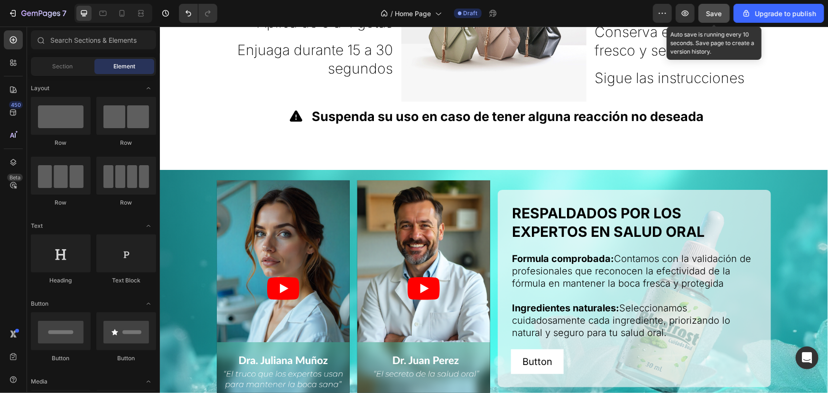
click at [720, 9] on span "Save" at bounding box center [714, 13] width 16 height 8
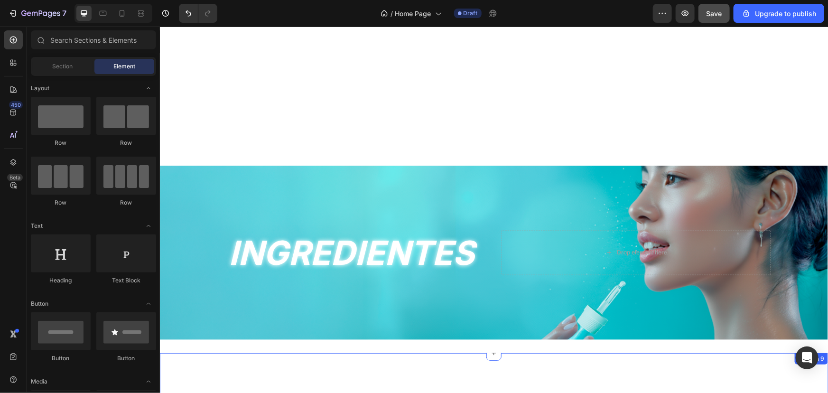
scroll to position [648, 0]
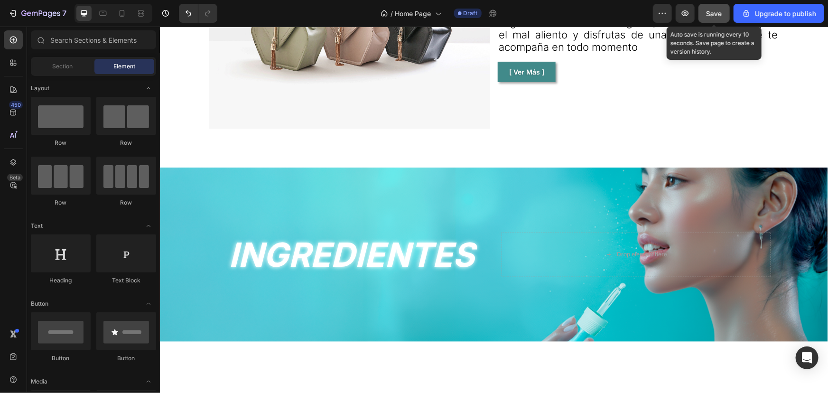
click at [720, 10] on span "Save" at bounding box center [714, 13] width 16 height 8
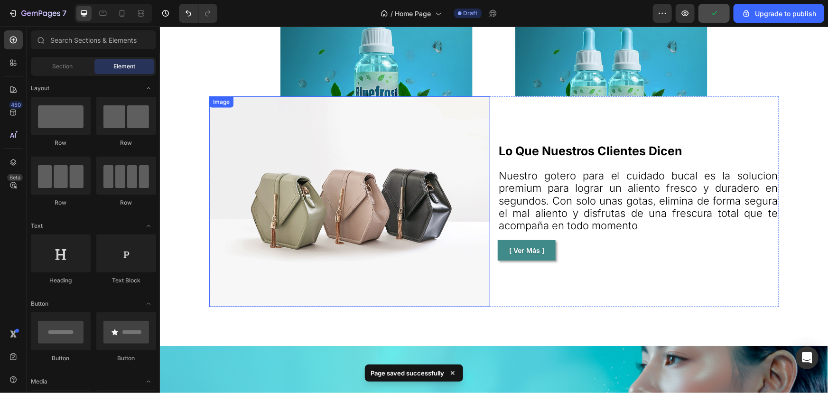
scroll to position [389, 0]
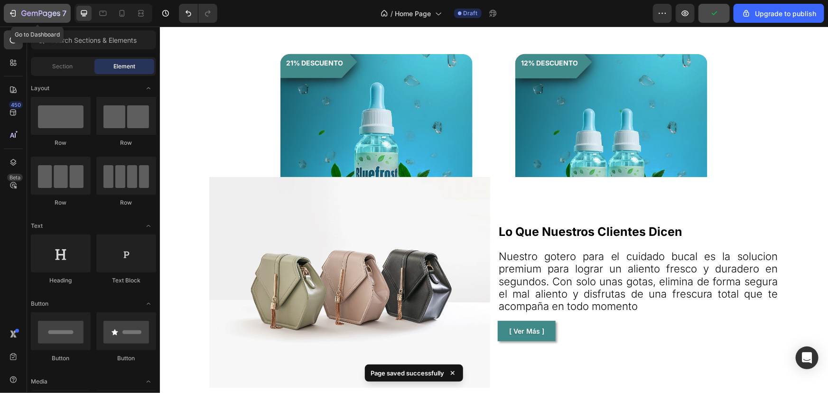
click at [33, 16] on icon "button" at bounding box center [40, 14] width 39 height 8
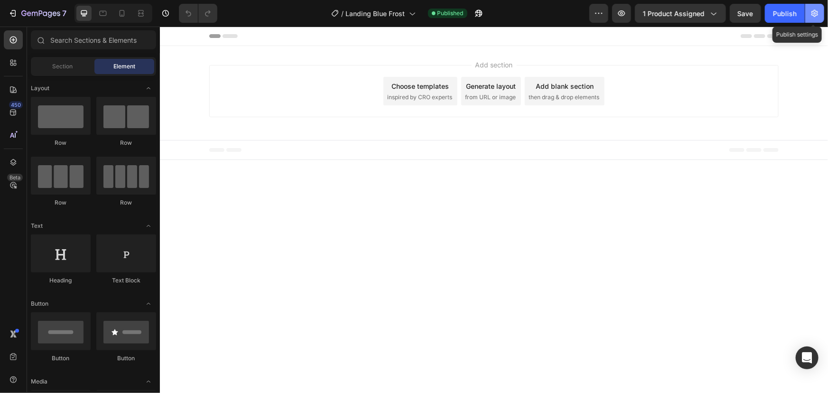
click at [811, 14] on icon "button" at bounding box center [814, 13] width 9 height 9
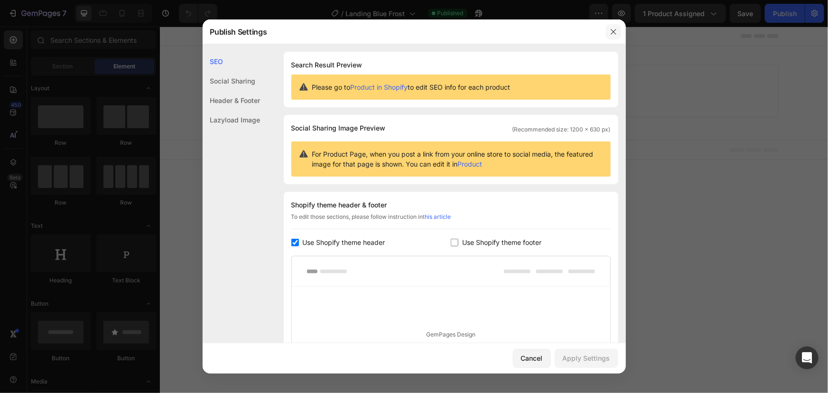
drag, startPoint x: 612, startPoint y: 33, endPoint x: 450, endPoint y: 6, distance: 164.9
click at [612, 33] on icon "button" at bounding box center [614, 32] width 8 height 8
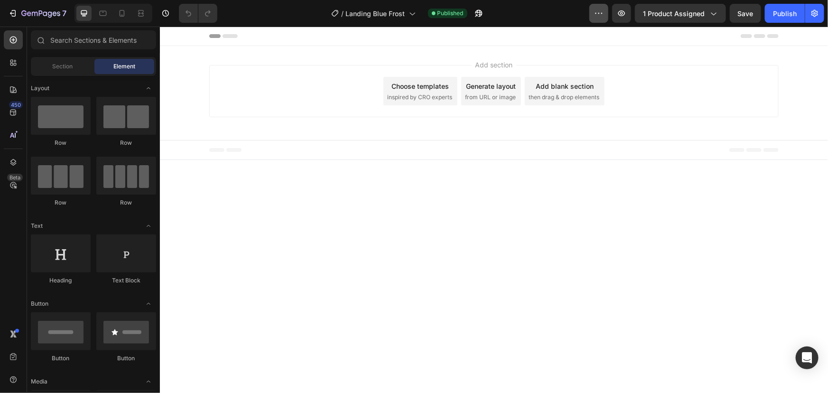
click at [599, 13] on icon "button" at bounding box center [598, 13] width 9 height 9
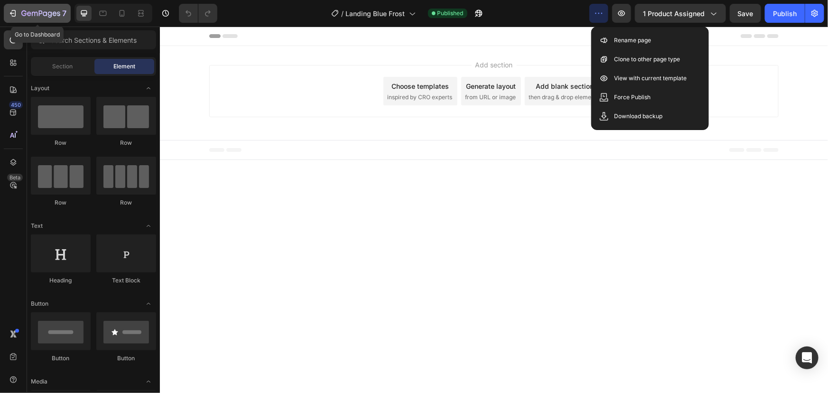
click at [18, 20] on button "7" at bounding box center [37, 13] width 67 height 19
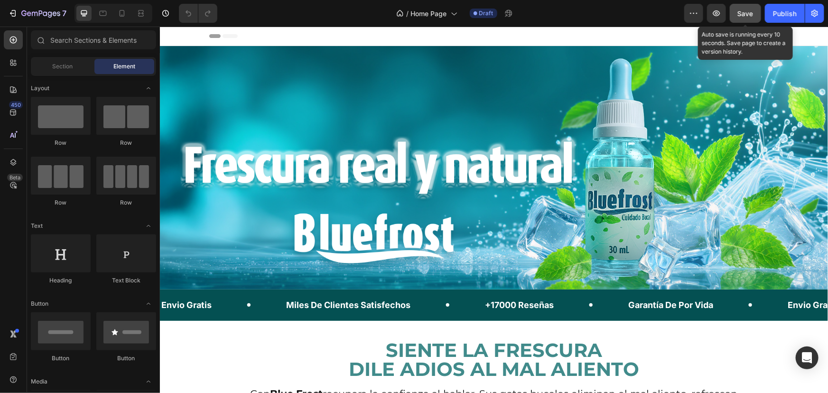
click at [740, 20] on button "Save" at bounding box center [745, 13] width 31 height 19
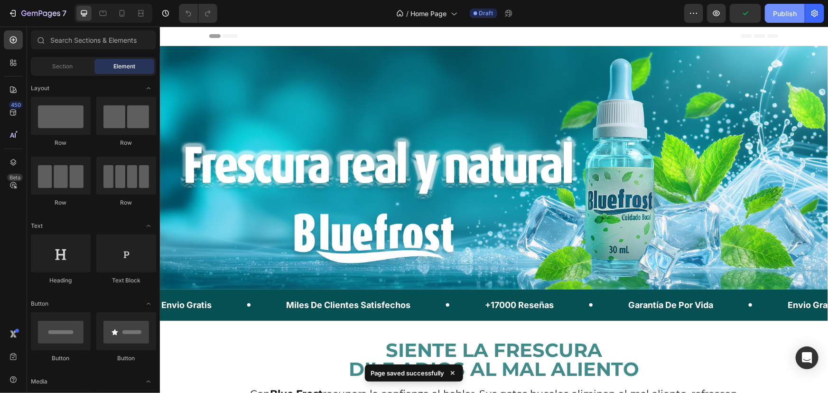
click at [778, 19] on button "Publish" at bounding box center [785, 13] width 40 height 19
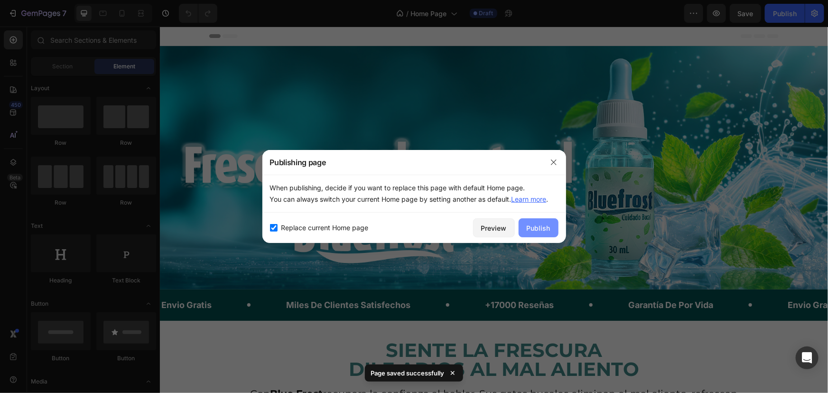
click at [541, 228] on div "Publish" at bounding box center [539, 228] width 24 height 10
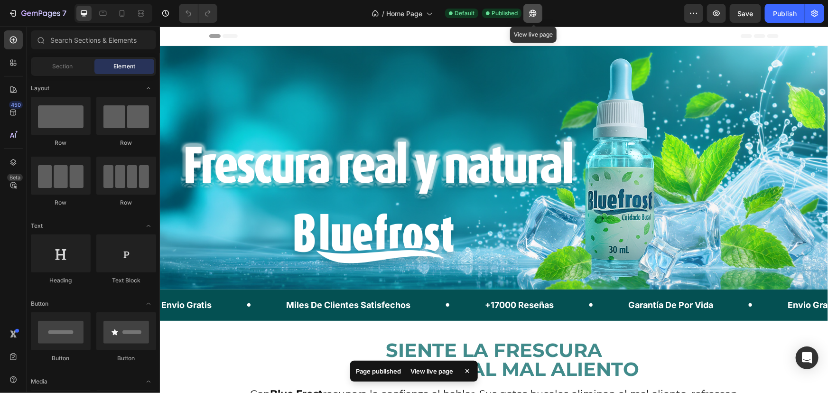
click at [535, 9] on icon "button" at bounding box center [532, 13] width 9 height 9
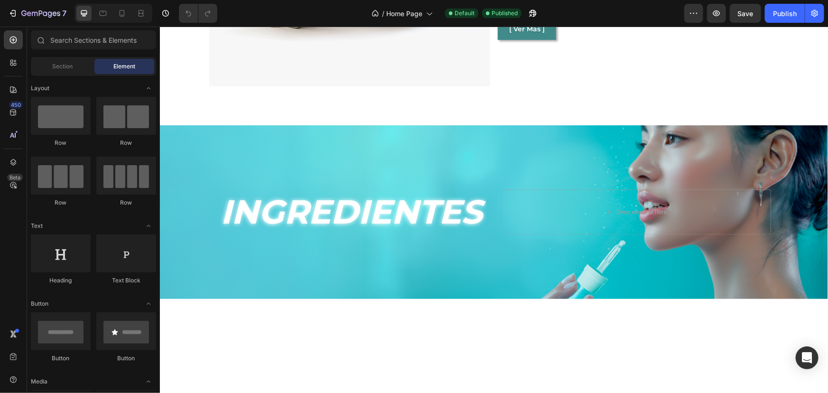
scroll to position [991, 0]
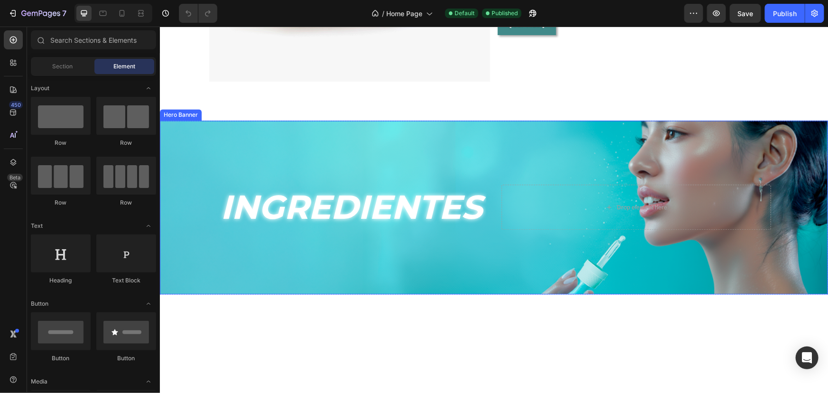
click at [360, 152] on div "Background Image" at bounding box center [493, 207] width 668 height 174
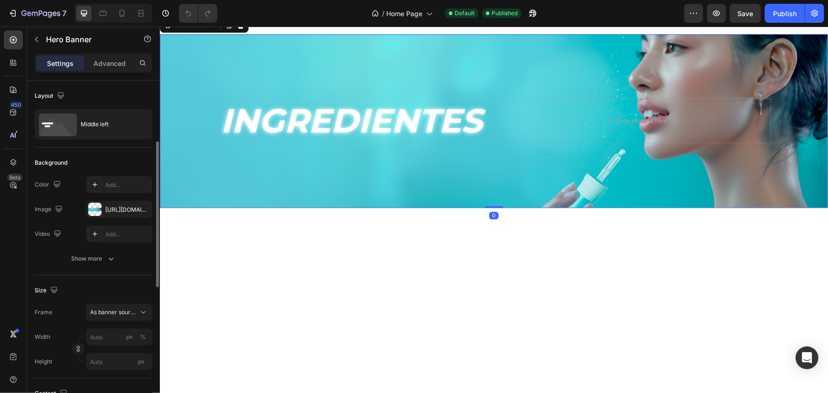
scroll to position [43, 0]
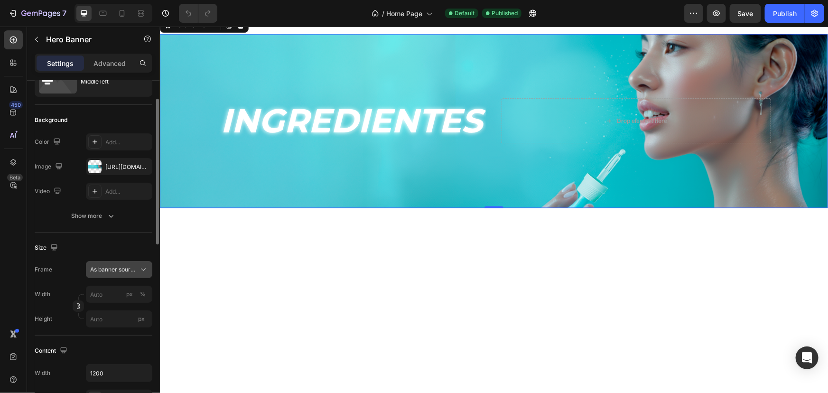
click at [97, 268] on span "As banner source" at bounding box center [113, 269] width 46 height 9
click at [111, 291] on span "As banner source" at bounding box center [113, 292] width 47 height 9
click at [116, 268] on span "As banner source" at bounding box center [113, 269] width 46 height 9
drag, startPoint x: 113, startPoint y: 308, endPoint x: 96, endPoint y: 315, distance: 18.5
click at [113, 308] on div "Custom" at bounding box center [117, 309] width 55 height 9
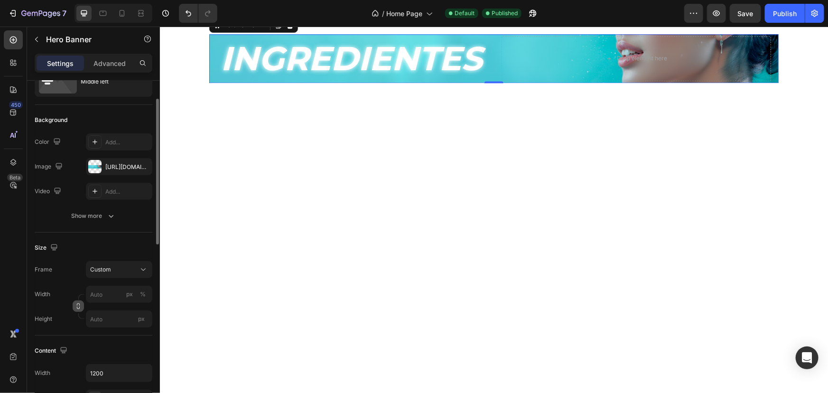
click at [77, 304] on icon "button" at bounding box center [78, 306] width 7 height 7
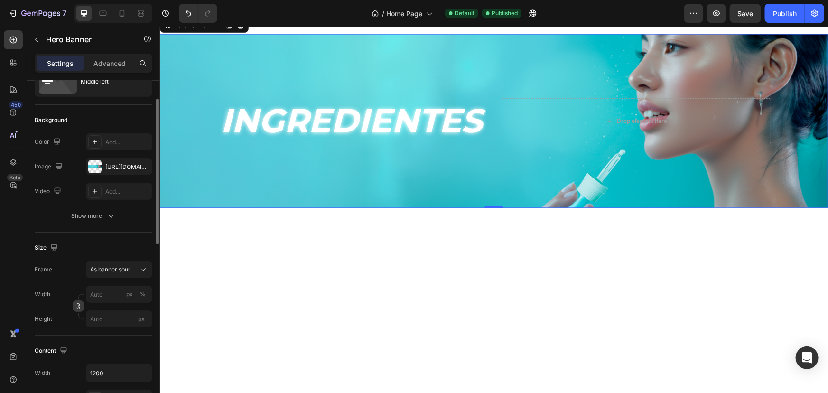
click at [76, 308] on button "button" at bounding box center [78, 305] width 11 height 11
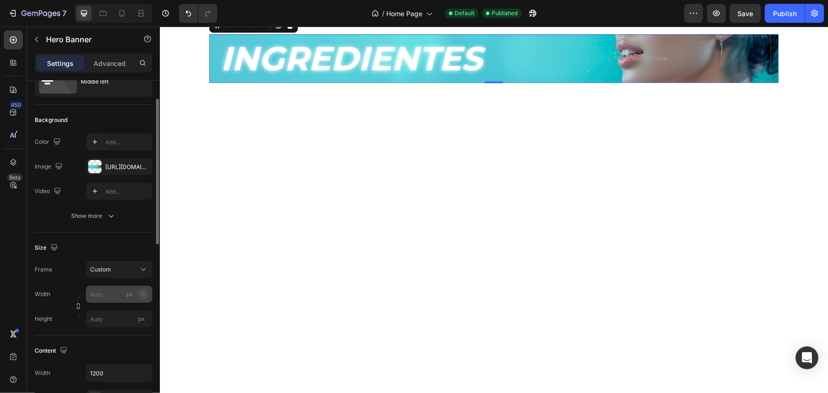
click at [141, 293] on div "%" at bounding box center [143, 294] width 6 height 9
click at [95, 294] on input "px %" at bounding box center [119, 294] width 66 height 17
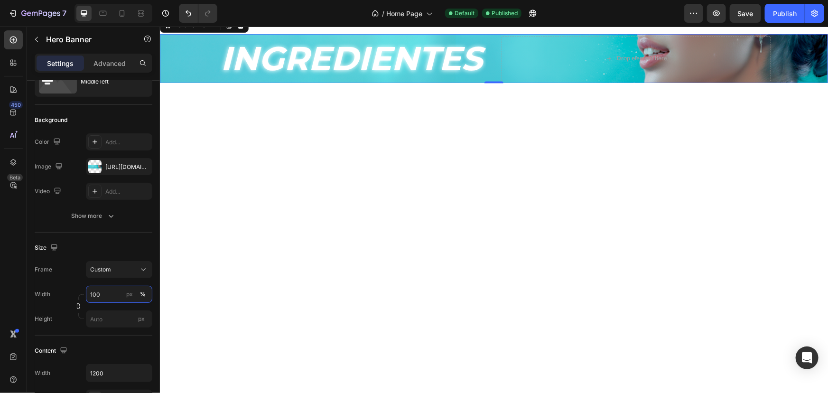
scroll to position [991, 0]
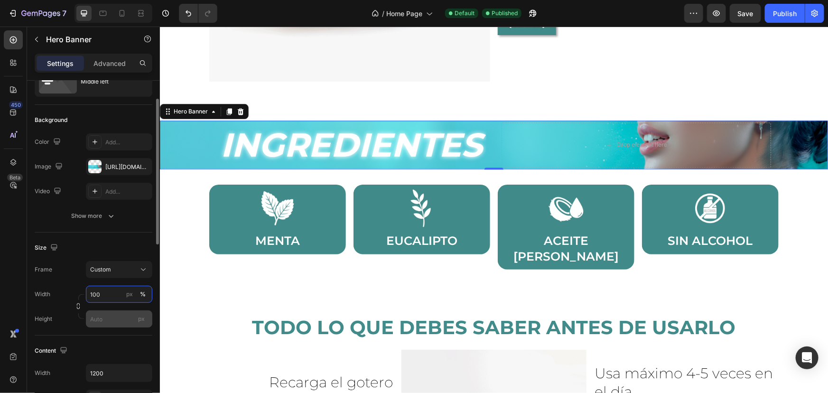
type input "100"
click at [96, 319] on input "px" at bounding box center [119, 318] width 66 height 17
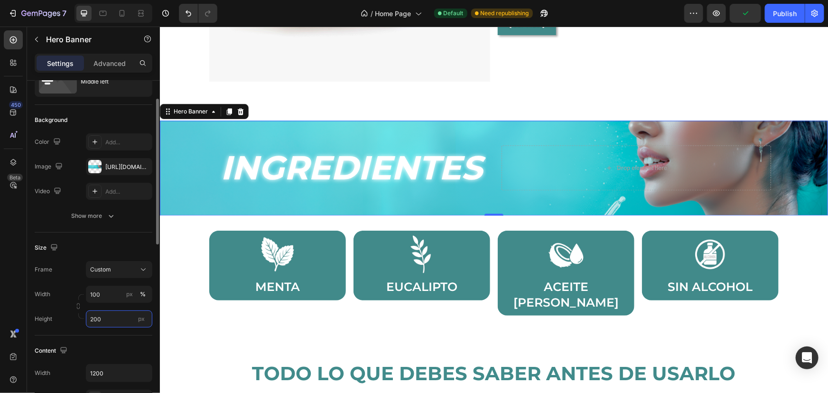
click at [103, 319] on input "200" at bounding box center [119, 318] width 66 height 17
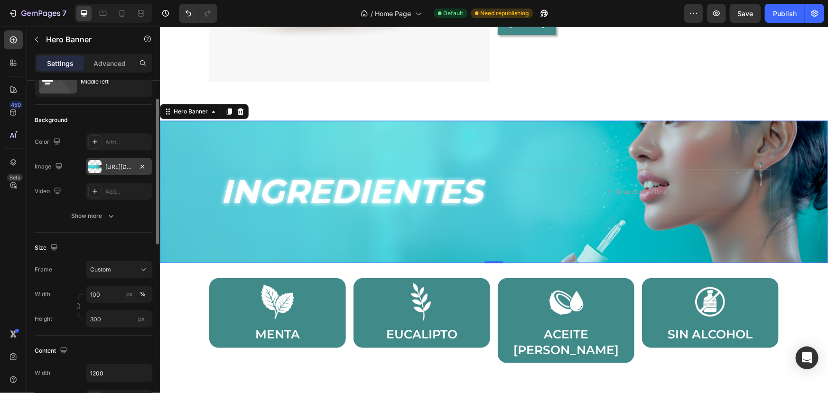
click at [123, 161] on div "[URL][DOMAIN_NAME]" at bounding box center [119, 166] width 66 height 17
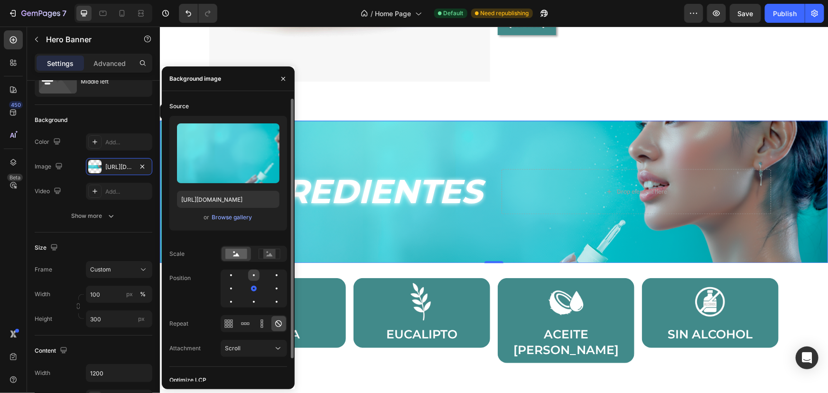
click at [249, 275] on div at bounding box center [253, 274] width 11 height 11
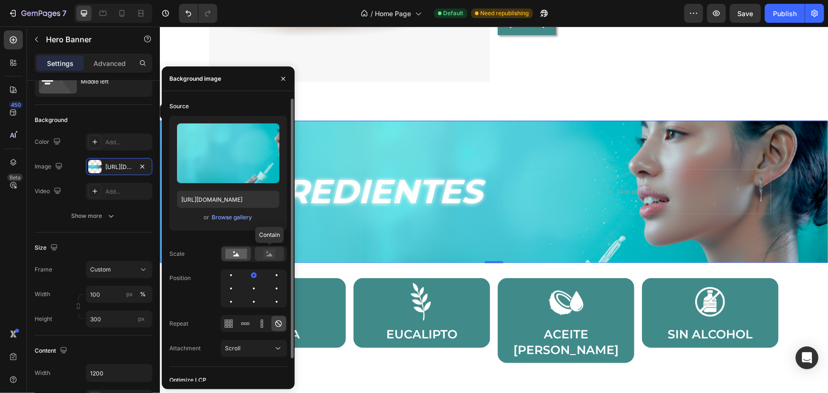
click at [264, 248] on div at bounding box center [269, 254] width 29 height 14
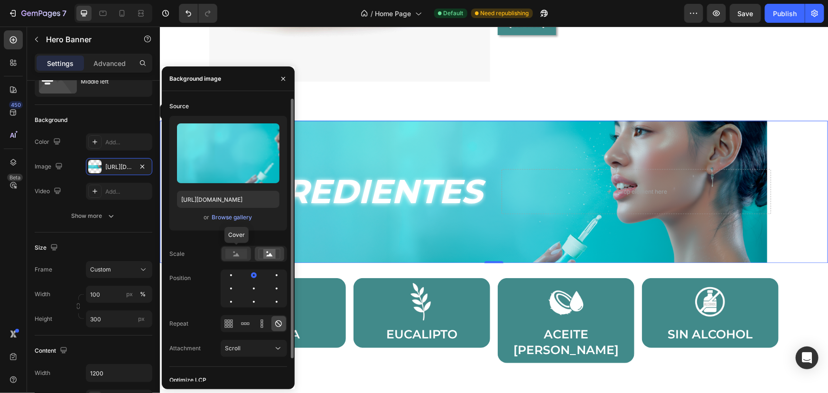
click at [236, 258] on rect at bounding box center [236, 254] width 22 height 10
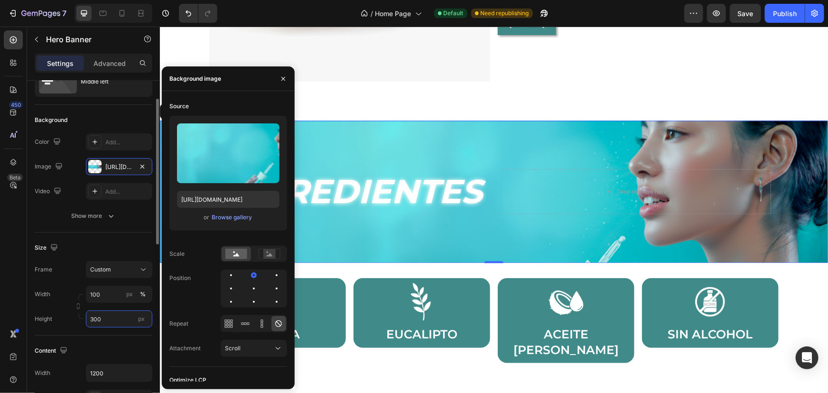
click at [109, 320] on input "300" at bounding box center [119, 318] width 66 height 17
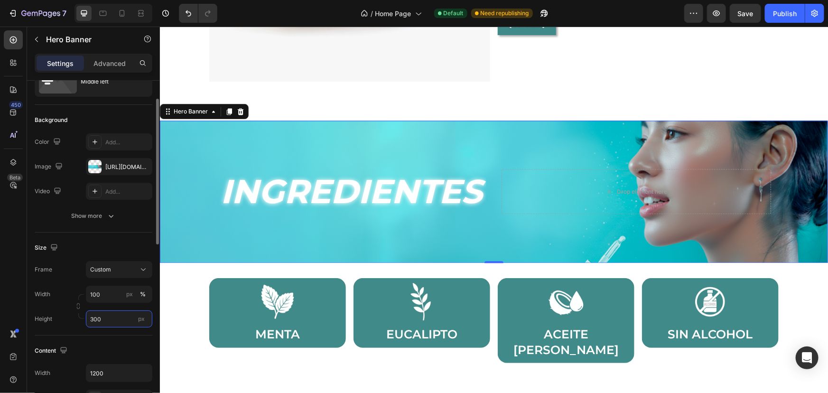
click at [114, 316] on input "300" at bounding box center [119, 318] width 66 height 17
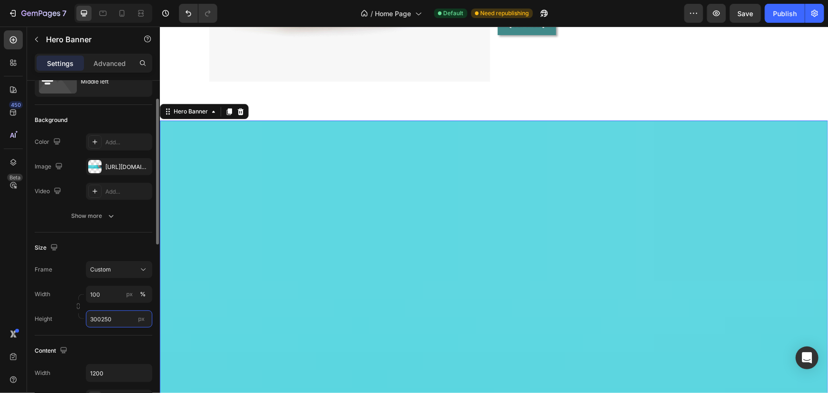
click at [115, 314] on input "300250" at bounding box center [119, 318] width 66 height 17
click at [115, 313] on input "300250" at bounding box center [119, 318] width 66 height 17
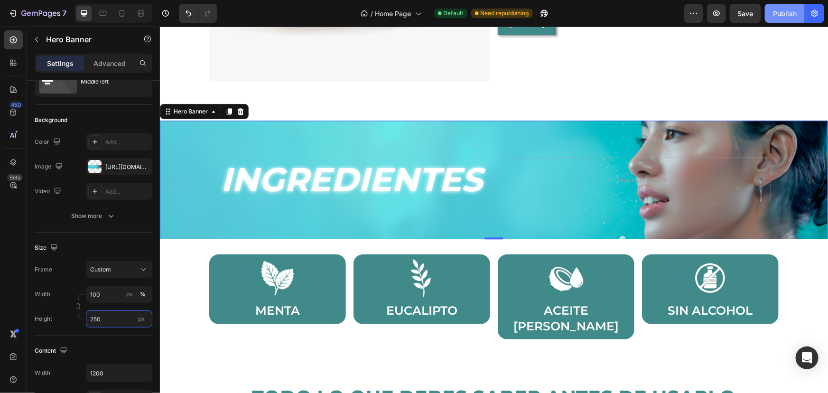
type input "250"
click at [797, 17] on button "Publish" at bounding box center [785, 13] width 40 height 19
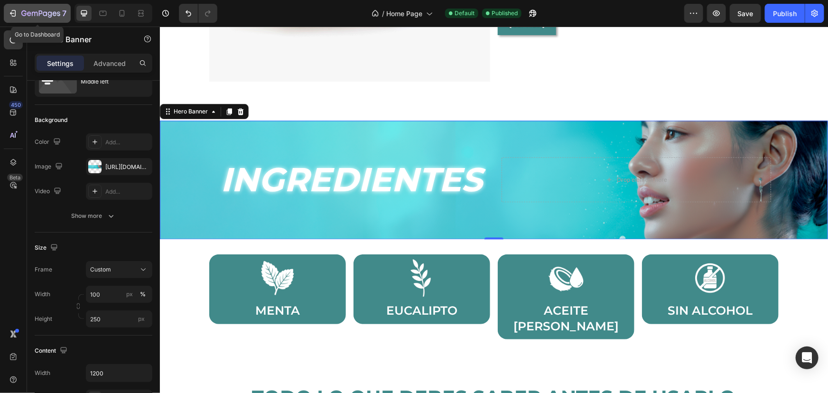
click at [37, 10] on icon "button" at bounding box center [40, 14] width 39 height 8
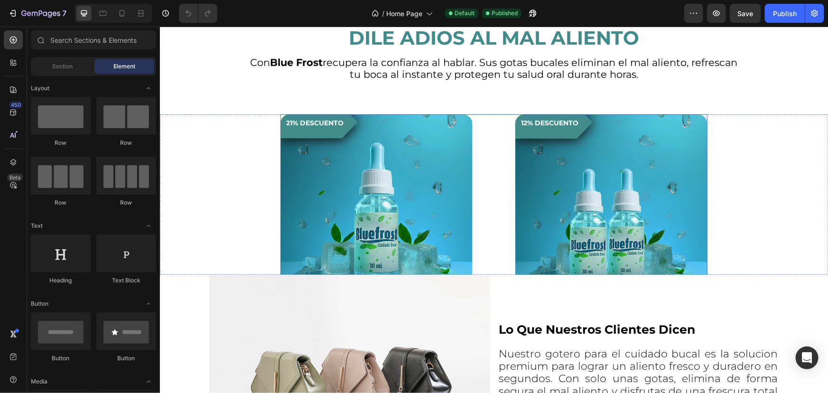
scroll to position [259, 0]
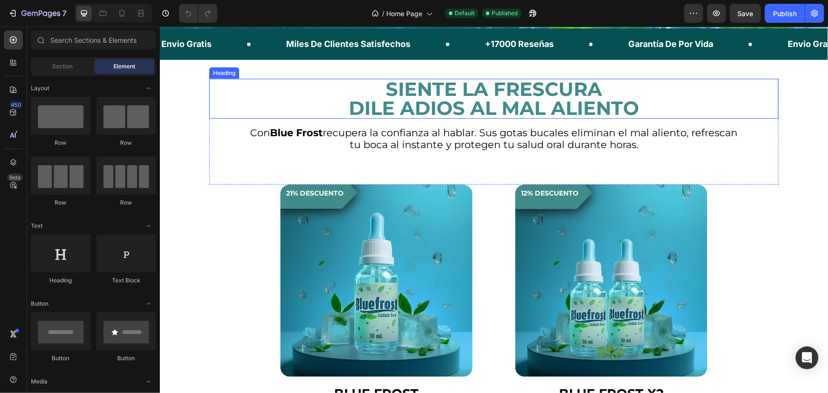
click at [458, 105] on h2 "SIENTE LA FRESCURA DILE ADIOS AL MAL ALIENTO" at bounding box center [493, 98] width 569 height 40
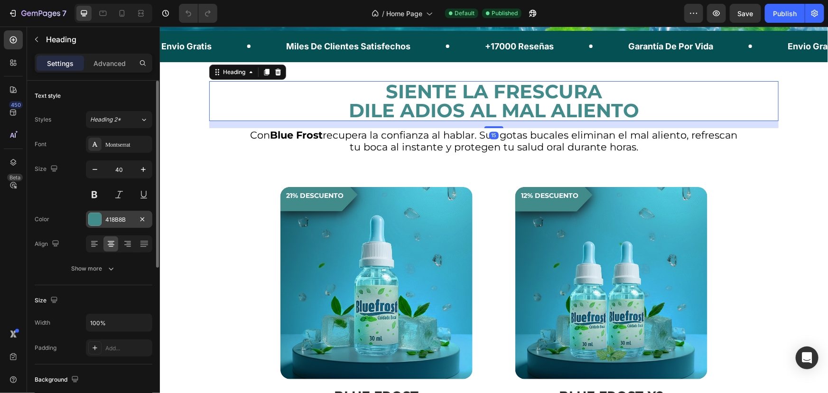
click at [96, 211] on div "418B8B" at bounding box center [119, 219] width 66 height 17
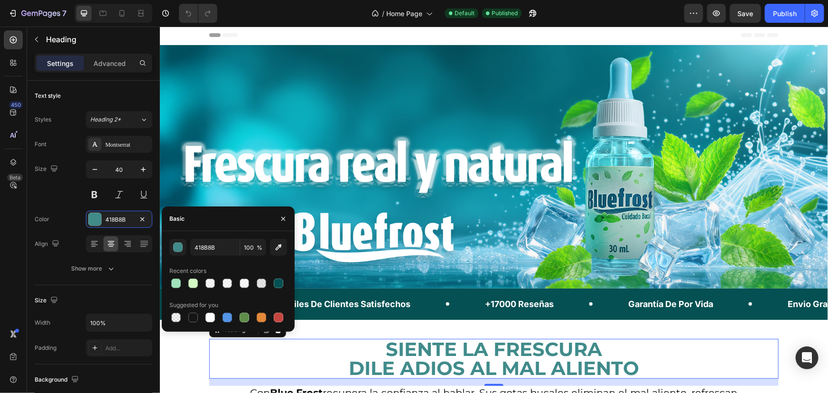
scroll to position [0, 0]
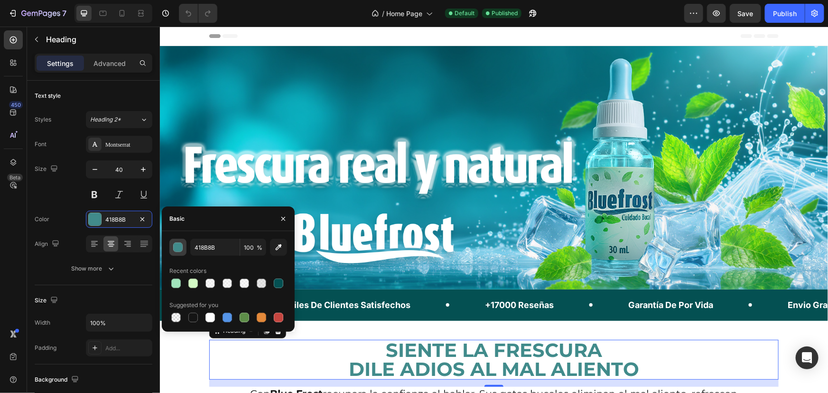
click at [176, 247] on div "button" at bounding box center [178, 247] width 9 height 9
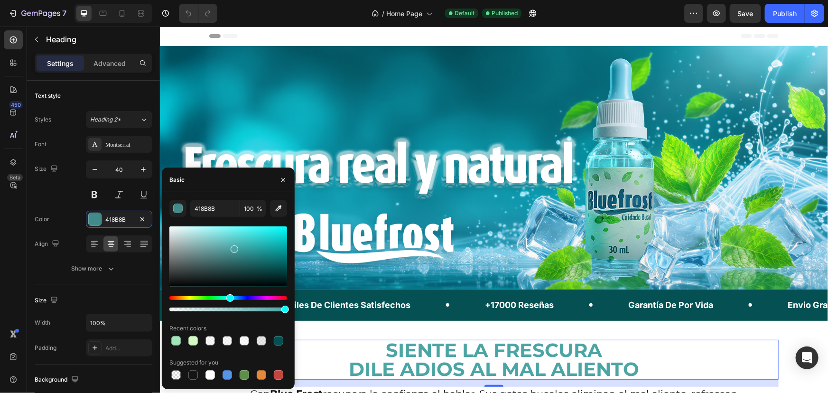
drag, startPoint x: 232, startPoint y: 256, endPoint x: 233, endPoint y: 247, distance: 9.0
click at [233, 247] on div at bounding box center [235, 249] width 8 height 8
type input "4CA5A5"
click at [211, 213] on input "4CA5A5" at bounding box center [214, 208] width 49 height 17
click at [475, 303] on div "Miles De Clientes Satisfechos Text Block" at bounding box center [384, 304] width 199 height 21
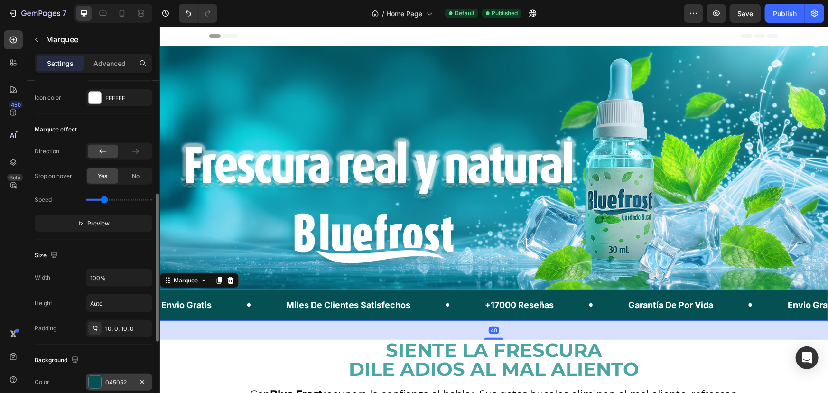
scroll to position [345, 0]
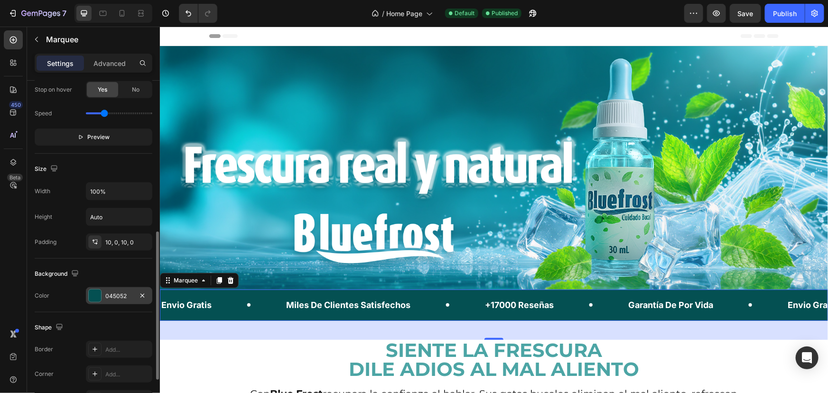
click at [103, 296] on div "045052" at bounding box center [119, 295] width 66 height 17
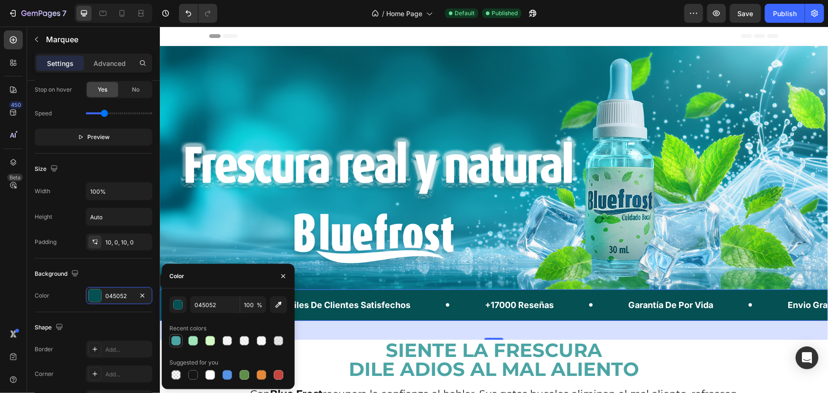
click at [176, 341] on div at bounding box center [175, 340] width 9 height 9
type input "4CA5A5"
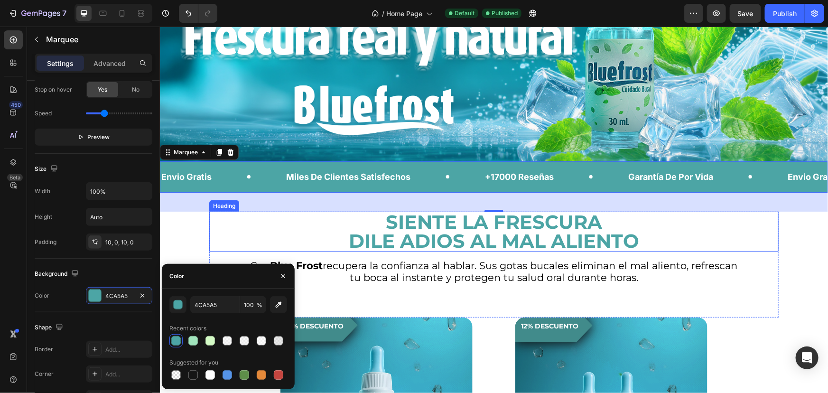
scroll to position [129, 0]
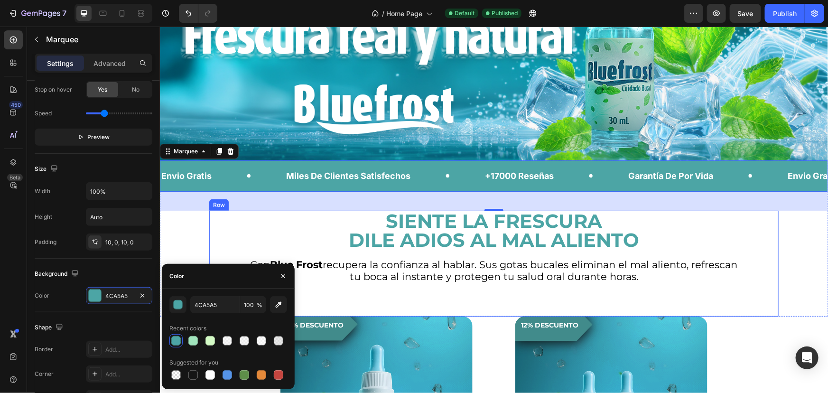
click at [454, 258] on p "Con Blue Frost recupera la confianza al hablar. Sus gotas bucales eliminan el m…" at bounding box center [493, 270] width 491 height 24
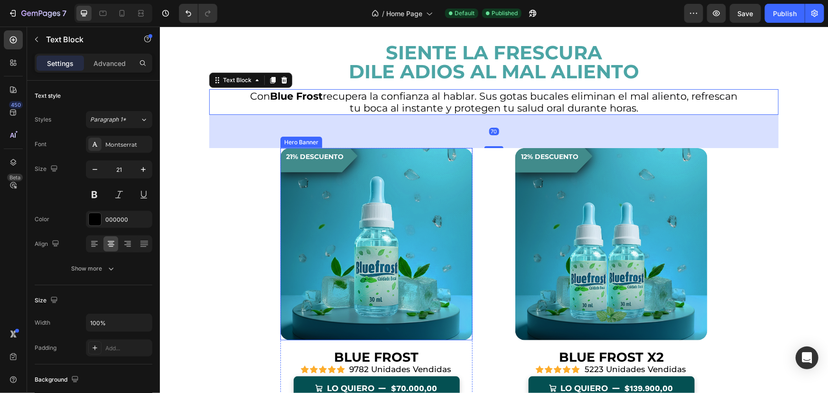
scroll to position [345, 0]
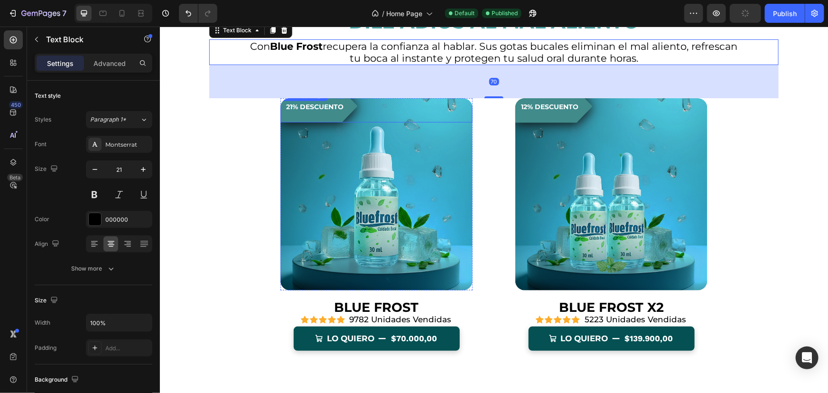
click at [326, 114] on pre "21% descuento" at bounding box center [318, 105] width 77 height 33
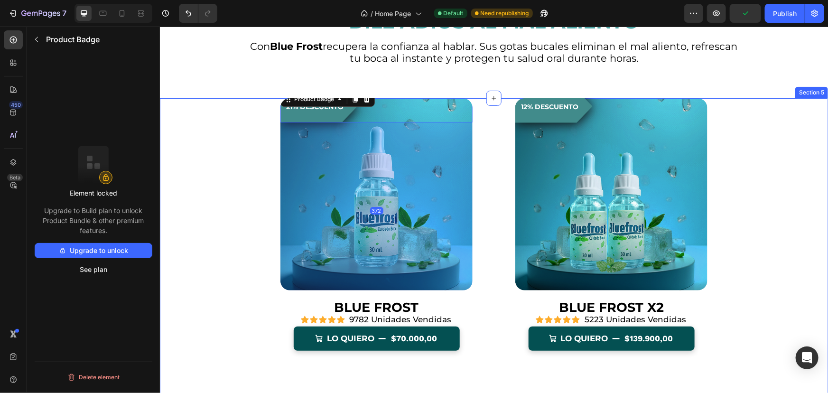
click at [220, 170] on div "21% descuento Product Badge 372 Hero Banner BLUE FROST Product Title Icon Icon …" at bounding box center [493, 307] width 668 height 419
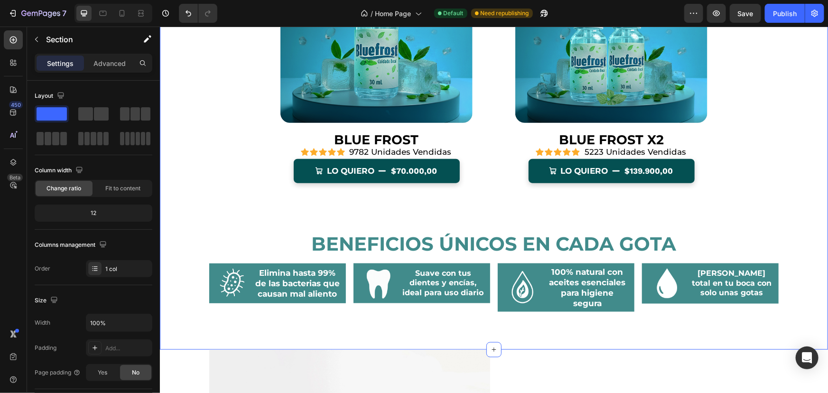
scroll to position [517, 0]
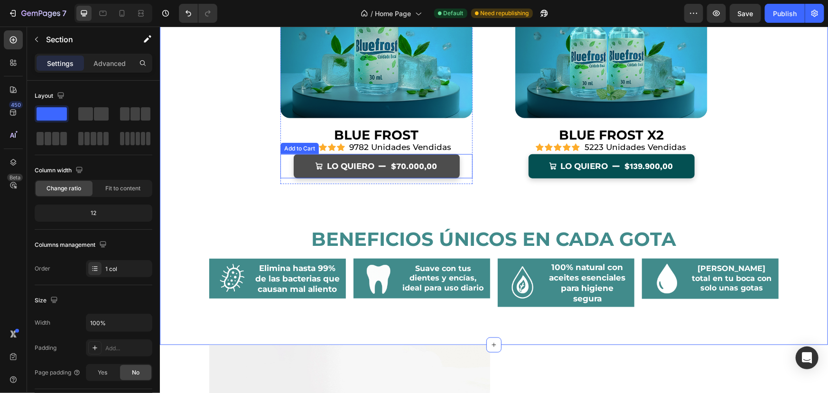
click at [296, 167] on button "Lo quiero $70.000,00" at bounding box center [376, 166] width 166 height 24
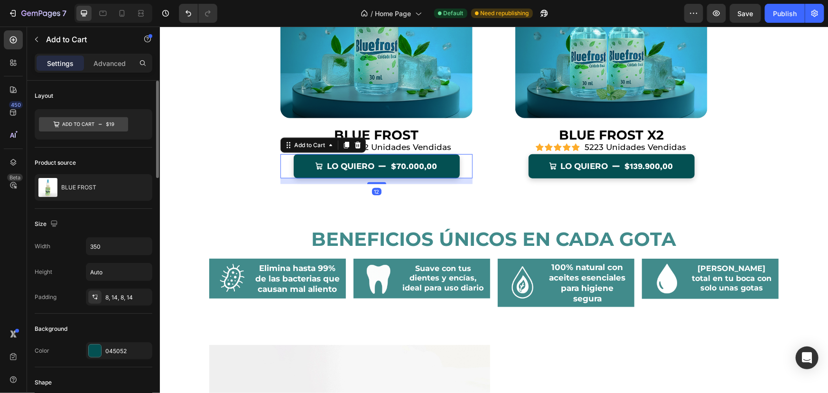
scroll to position [43, 0]
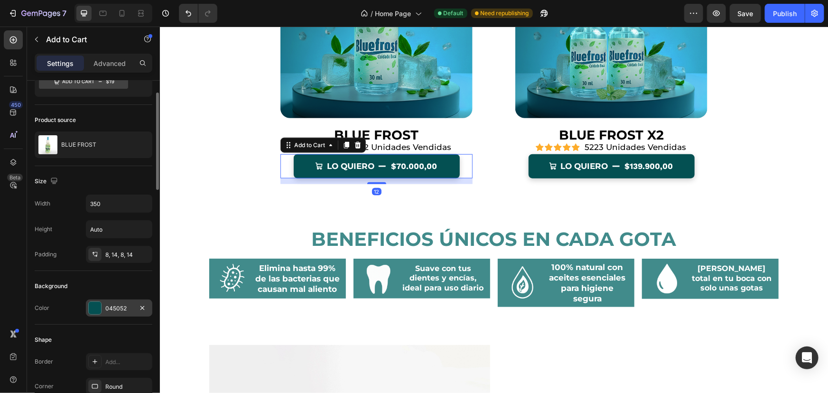
click at [110, 308] on div "045052" at bounding box center [119, 308] width 28 height 9
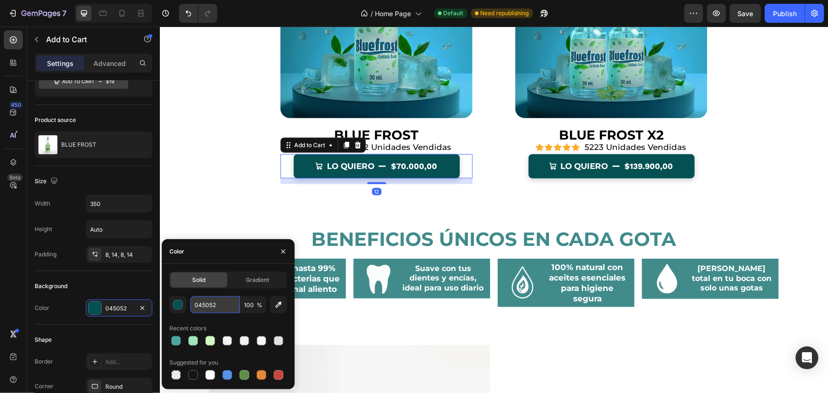
click at [222, 305] on input "045052" at bounding box center [214, 304] width 49 height 17
paste input "4CA5A5"
type input "4CA5A5"
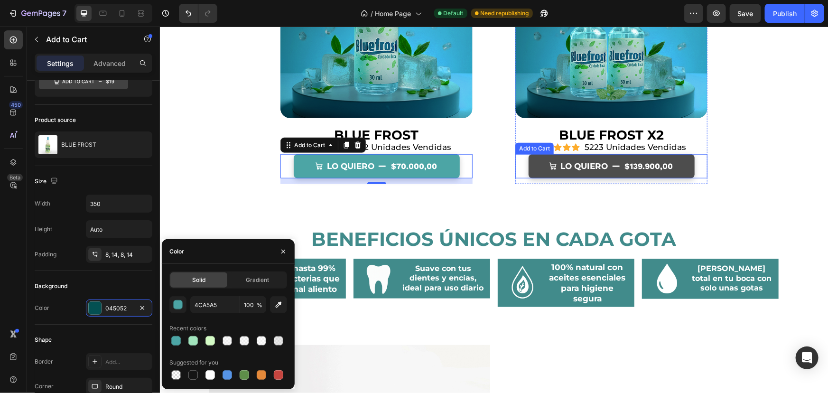
click at [534, 170] on button "Lo quiero $139.900,00" at bounding box center [611, 166] width 166 height 24
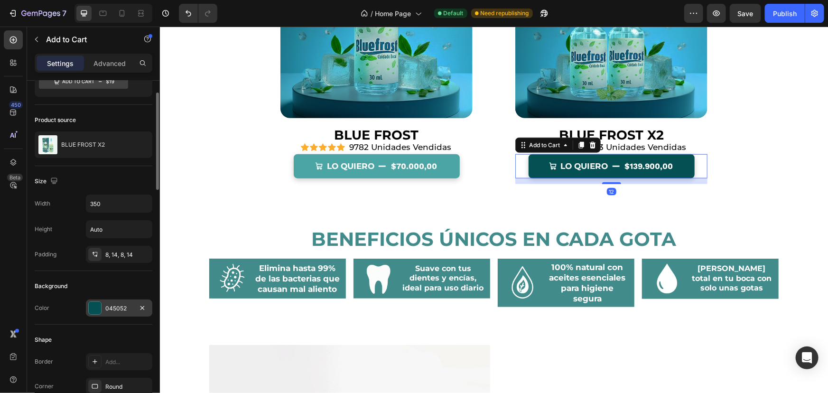
click at [112, 309] on div "045052" at bounding box center [119, 308] width 28 height 9
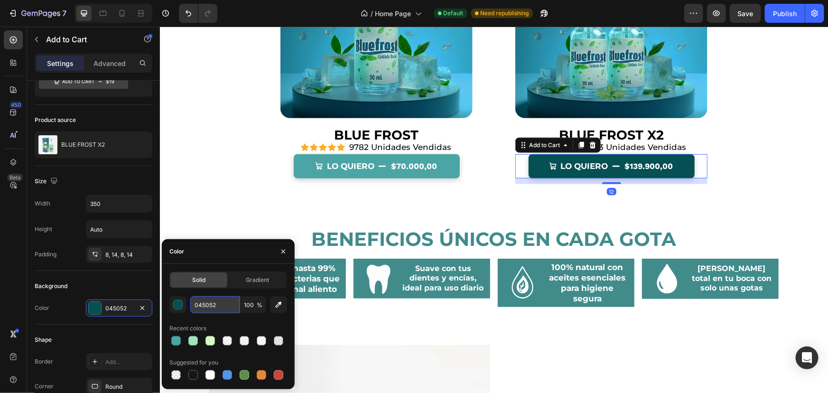
click at [220, 308] on input "045052" at bounding box center [214, 304] width 49 height 17
paste input "4CA5A5"
type input "4CA5A5"
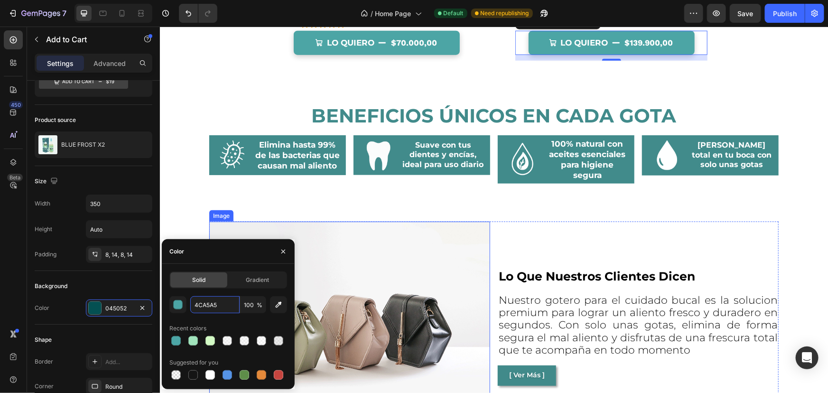
scroll to position [647, 0]
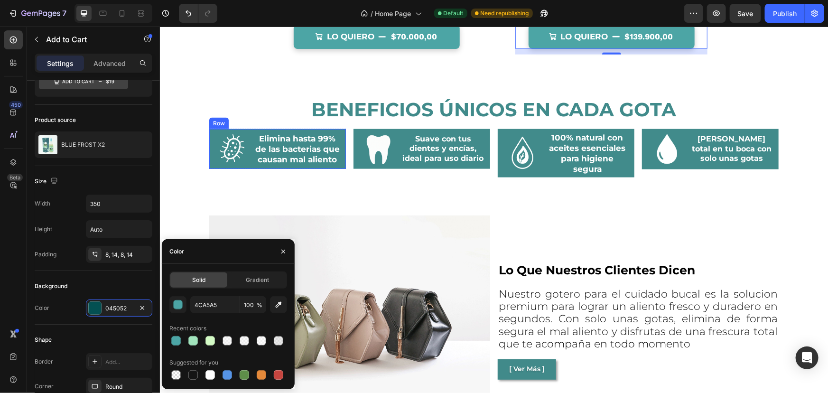
click at [335, 167] on div "Image Elimina hasta 99% de las bacterias que causan mal aliento Heading Row" at bounding box center [277, 149] width 137 height 40
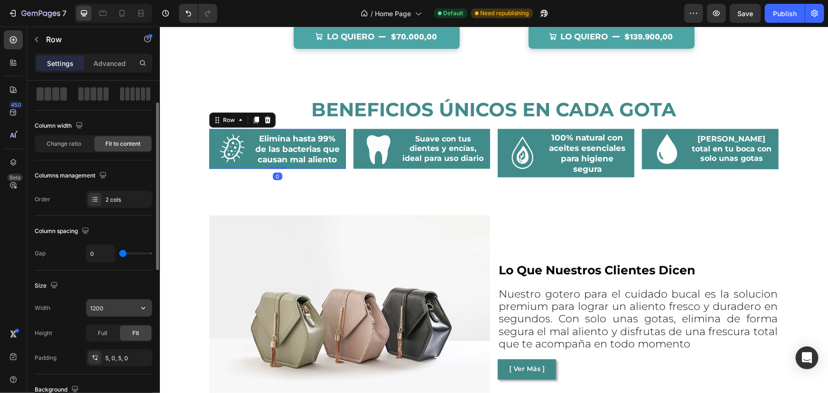
scroll to position [0, 0]
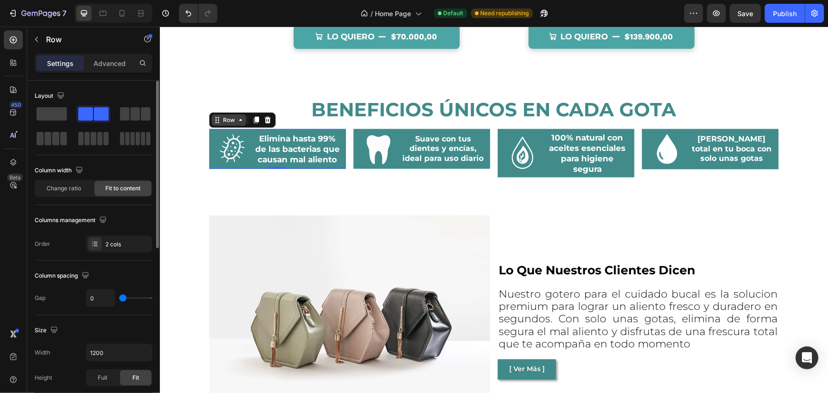
click at [222, 118] on div "Row" at bounding box center [229, 119] width 16 height 9
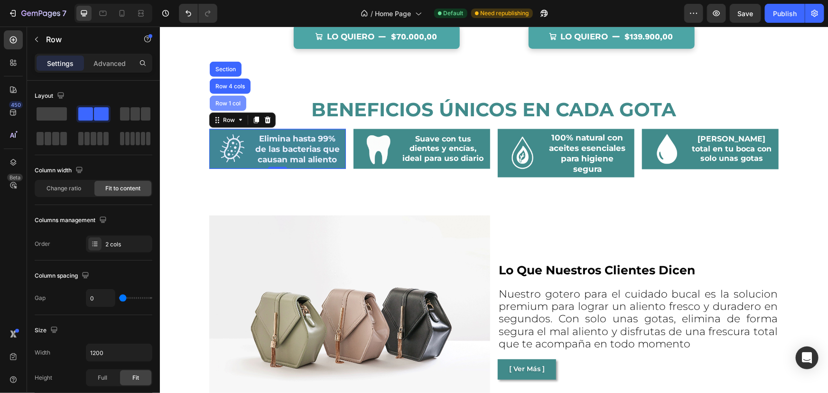
click at [221, 99] on div "Row 1 col" at bounding box center [227, 102] width 37 height 15
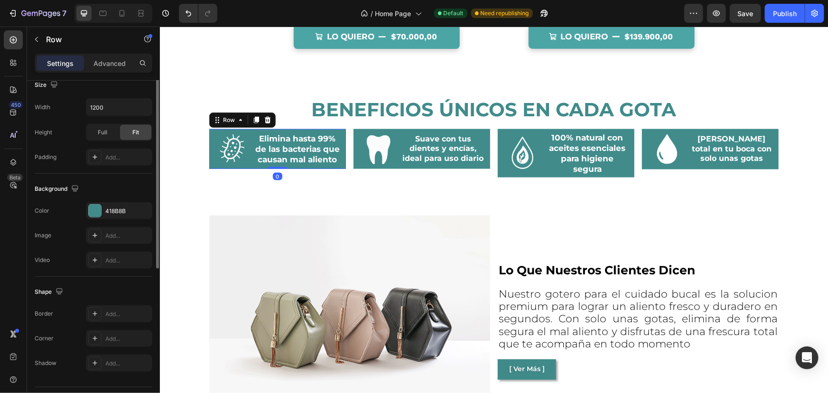
scroll to position [239, 0]
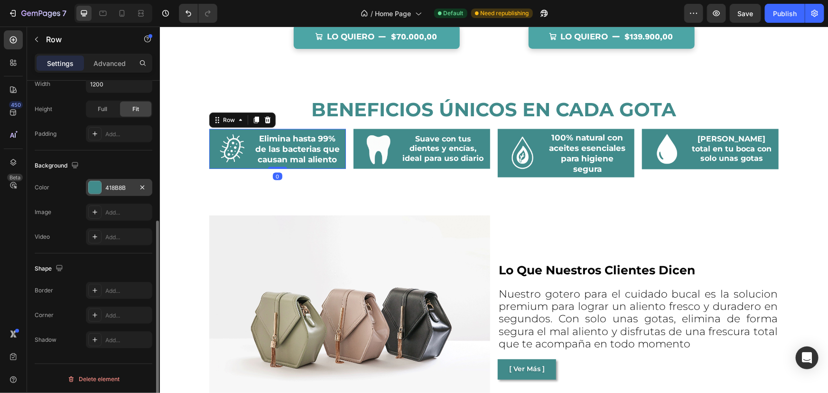
click at [124, 181] on div "418B8B" at bounding box center [119, 187] width 66 height 17
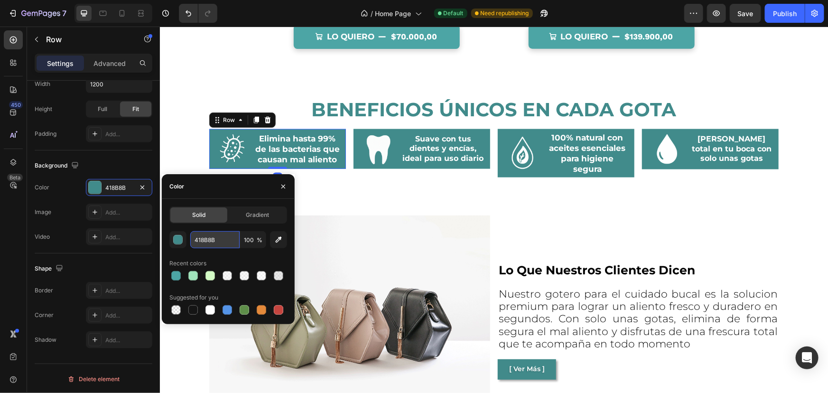
click at [228, 243] on input "418B8B" at bounding box center [214, 239] width 49 height 17
paste input "CA5A5"
type input "4CA5A5"
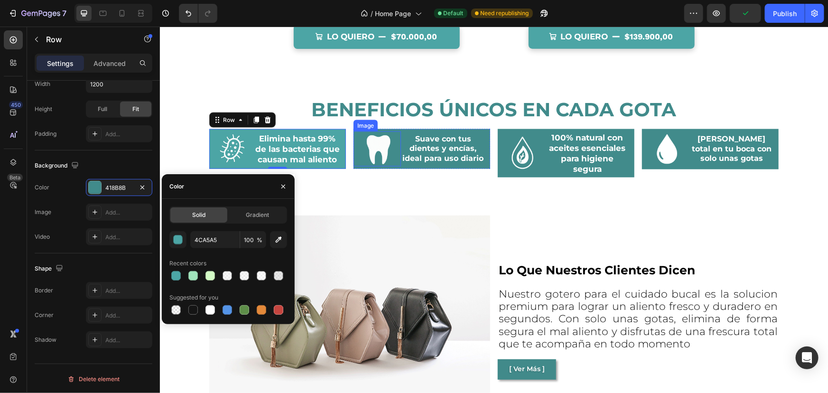
click at [353, 162] on div at bounding box center [376, 148] width 47 height 35
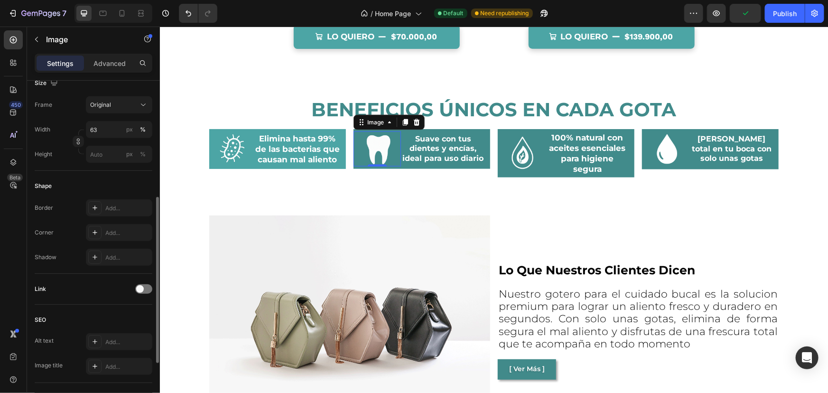
scroll to position [0, 0]
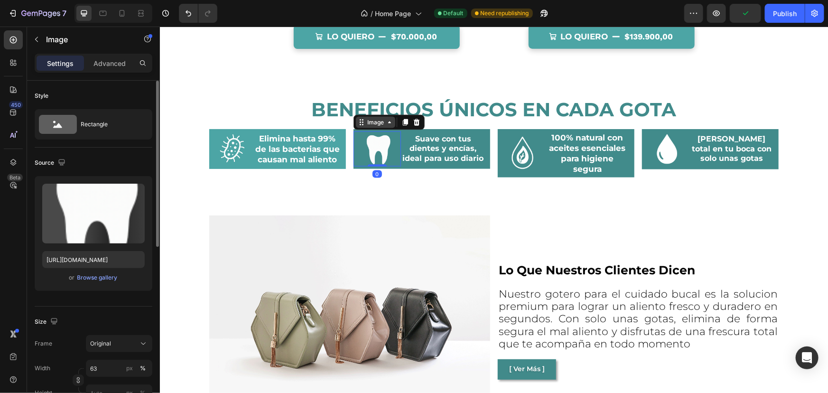
click at [365, 123] on div "Image" at bounding box center [375, 122] width 20 height 9
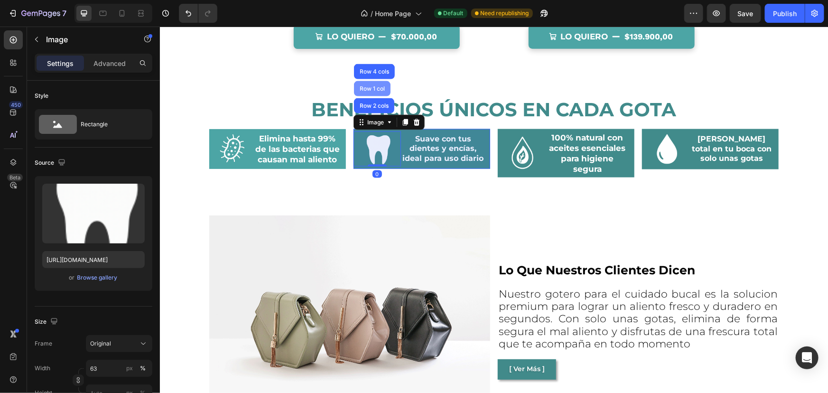
click at [373, 88] on div "Row 1 col" at bounding box center [371, 88] width 29 height 6
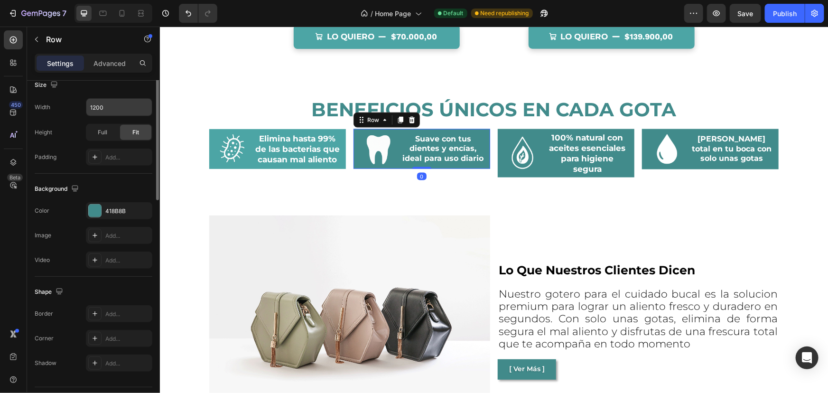
scroll to position [239, 0]
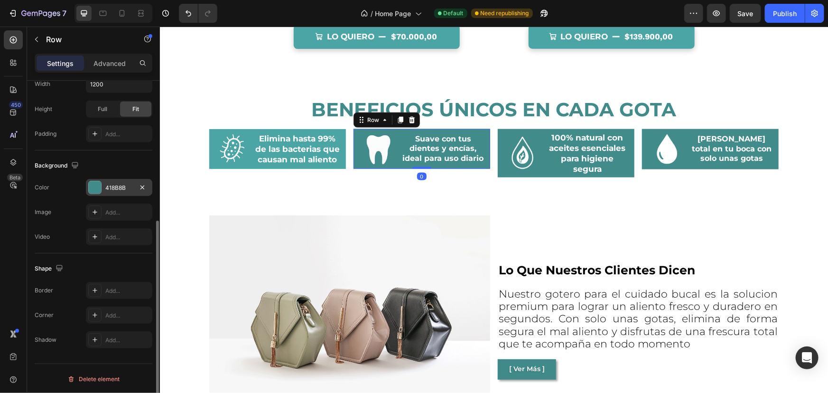
click at [121, 186] on div "418B8B" at bounding box center [119, 188] width 28 height 9
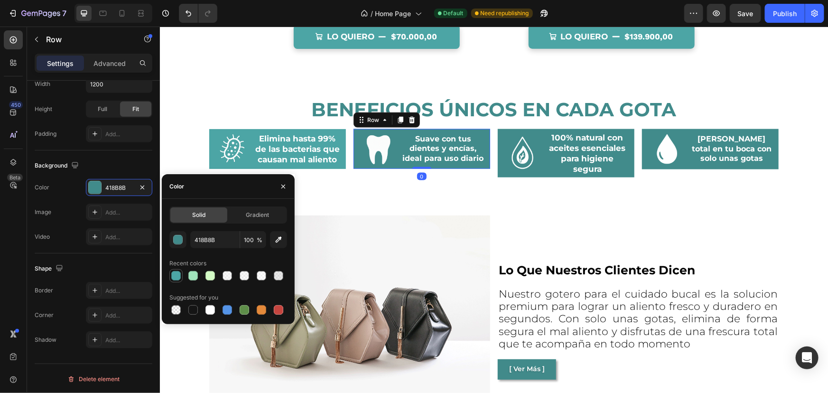
click at [178, 271] on div at bounding box center [175, 275] width 9 height 9
type input "4CA5A5"
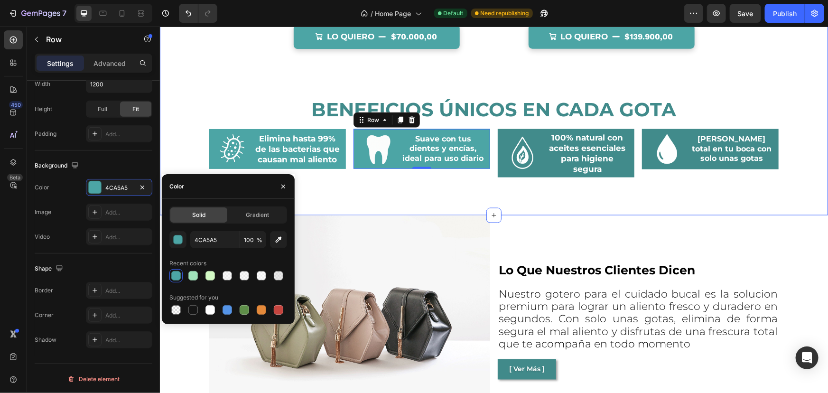
click at [518, 163] on img at bounding box center [521, 153] width 31 height 36
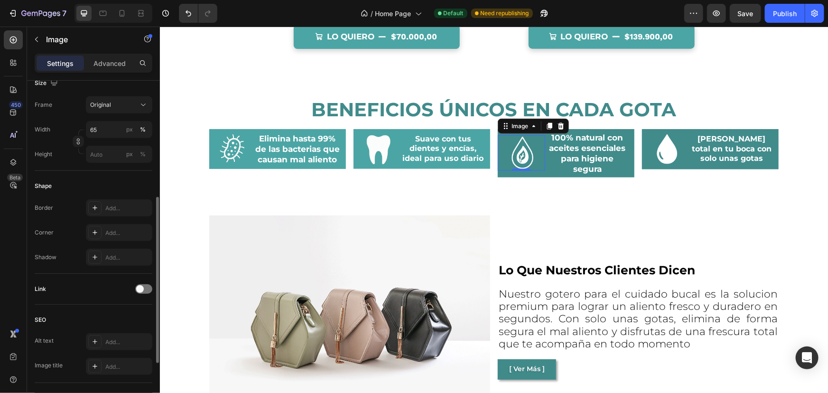
scroll to position [0, 0]
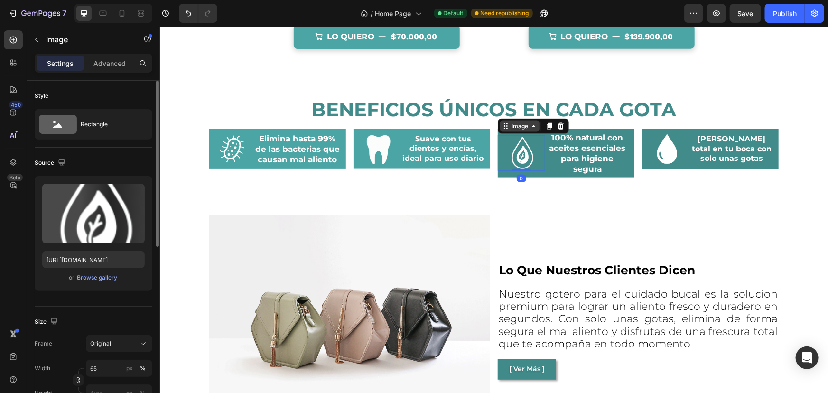
click at [504, 128] on icon at bounding box center [505, 126] width 8 height 8
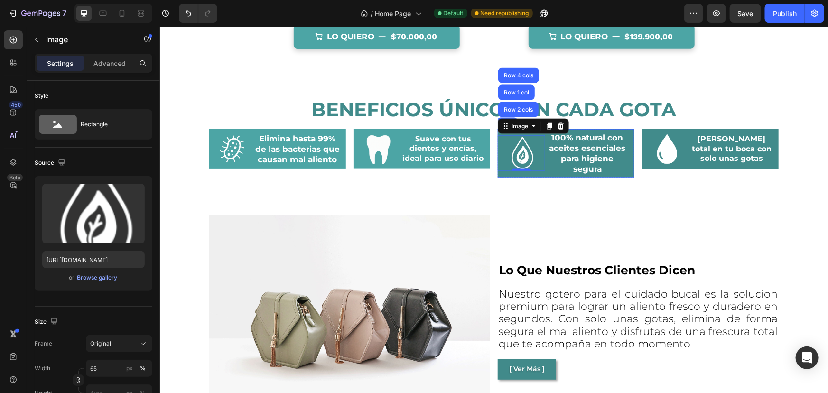
click at [497, 172] on div "Image Row 2 cols Row 1 col Row 4 cols 0" at bounding box center [520, 153] width 47 height 44
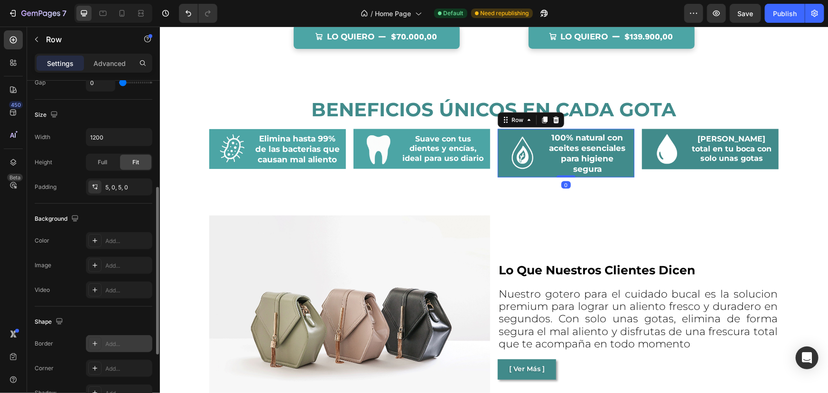
scroll to position [346, 0]
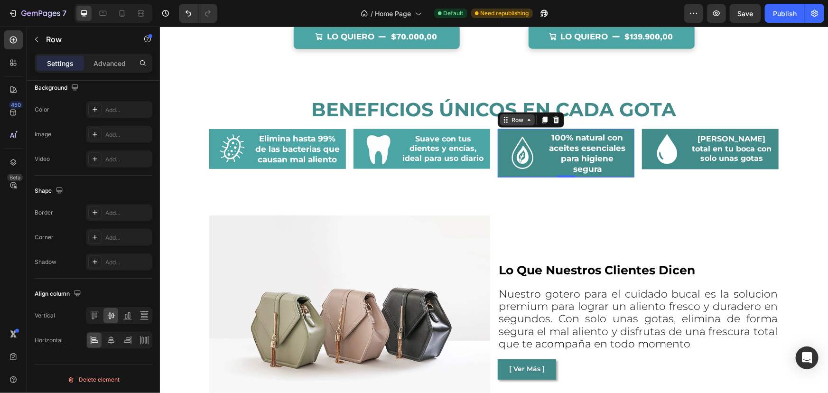
click at [517, 118] on div "Row" at bounding box center [517, 119] width 16 height 9
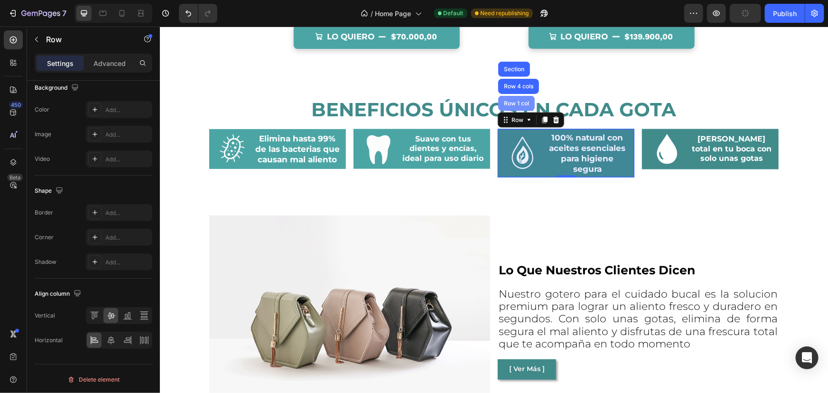
click at [521, 106] on div "Row 1 col" at bounding box center [516, 102] width 37 height 15
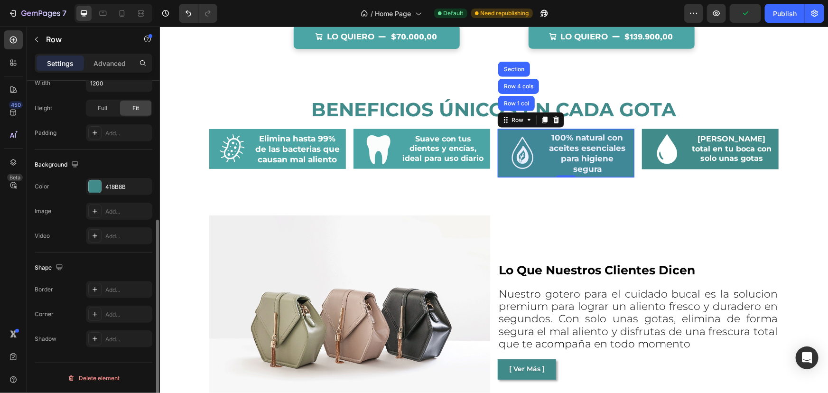
scroll to position [239, 0]
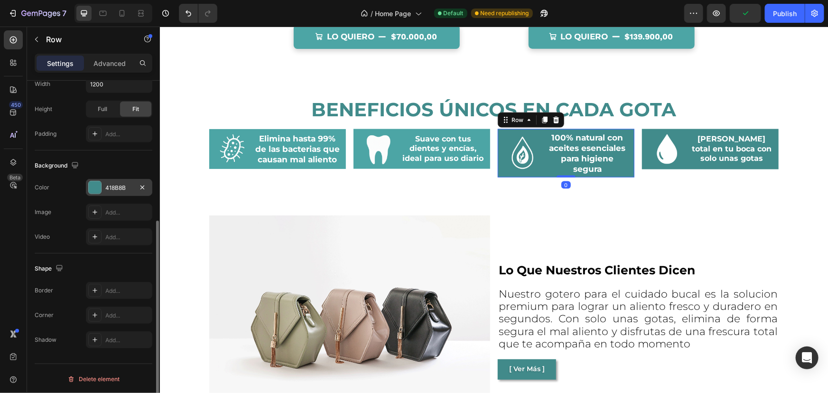
click at [110, 185] on div "418B8B" at bounding box center [119, 188] width 28 height 9
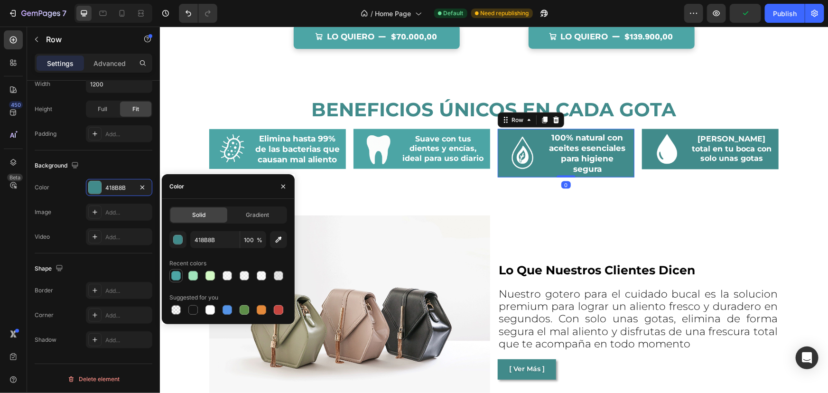
click at [175, 273] on div at bounding box center [175, 275] width 9 height 9
type input "4CA5A5"
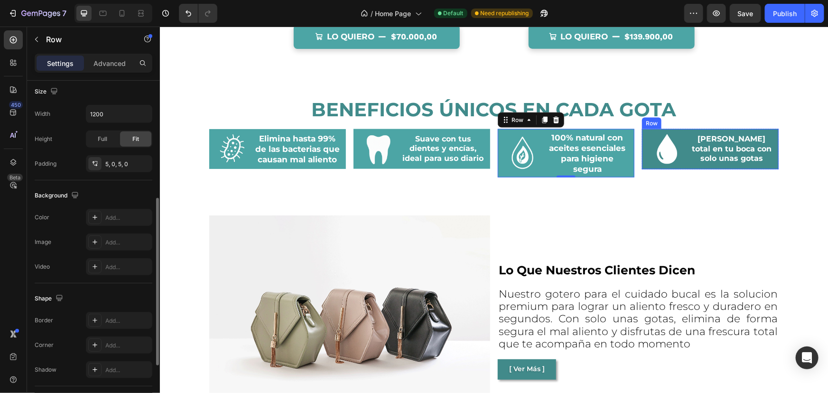
click at [689, 165] on div "Frescura total en tu boca con solo unas gotas Heading" at bounding box center [733, 149] width 89 height 36
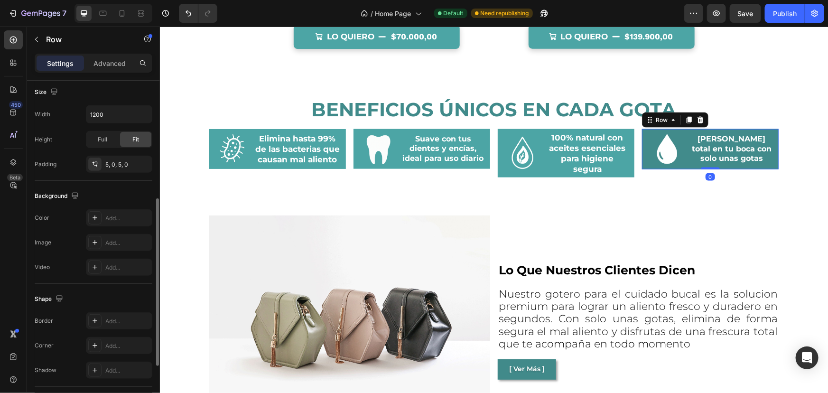
scroll to position [346, 0]
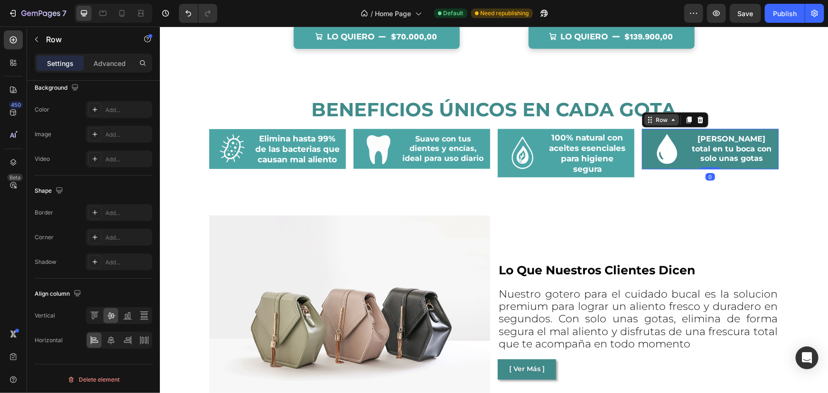
click at [654, 117] on div "Row" at bounding box center [661, 119] width 16 height 9
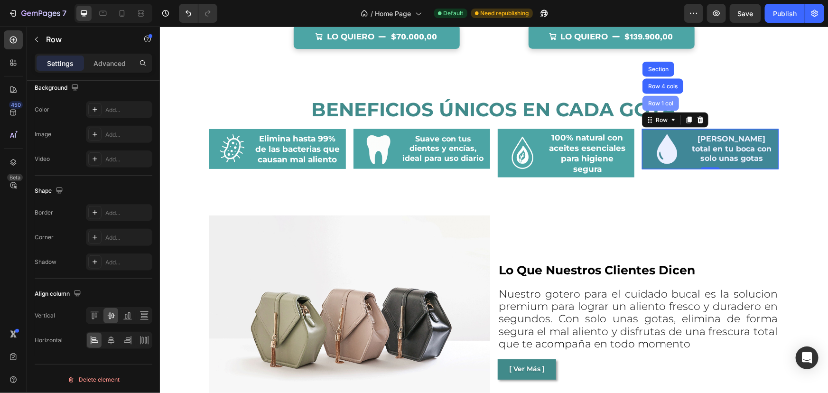
click at [654, 102] on div "Row 1 col" at bounding box center [660, 103] width 29 height 6
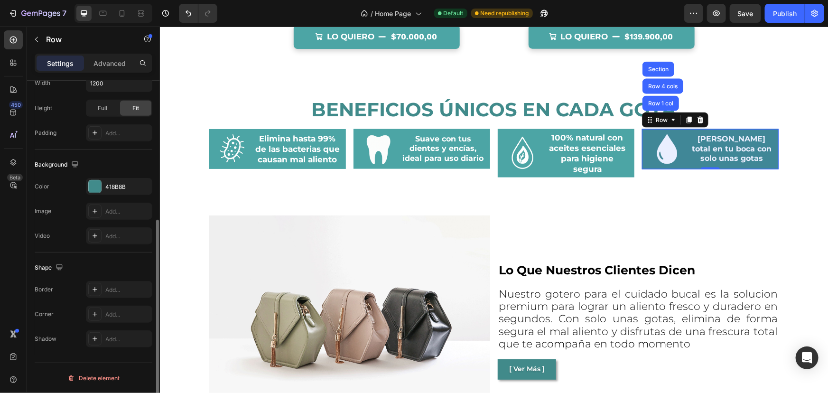
scroll to position [239, 0]
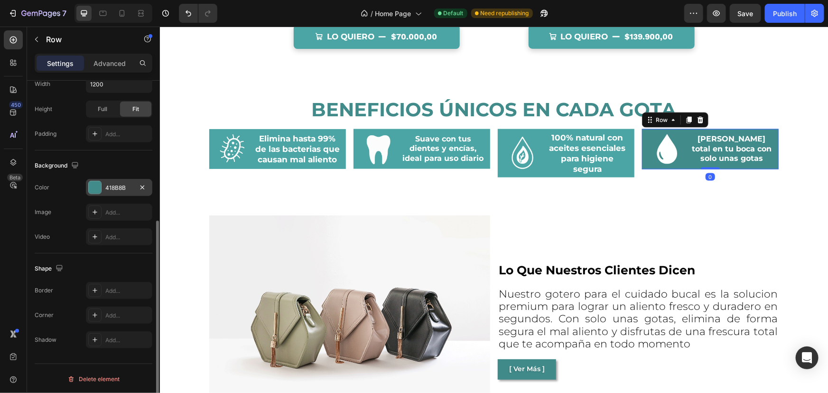
click at [93, 181] on div at bounding box center [95, 187] width 12 height 12
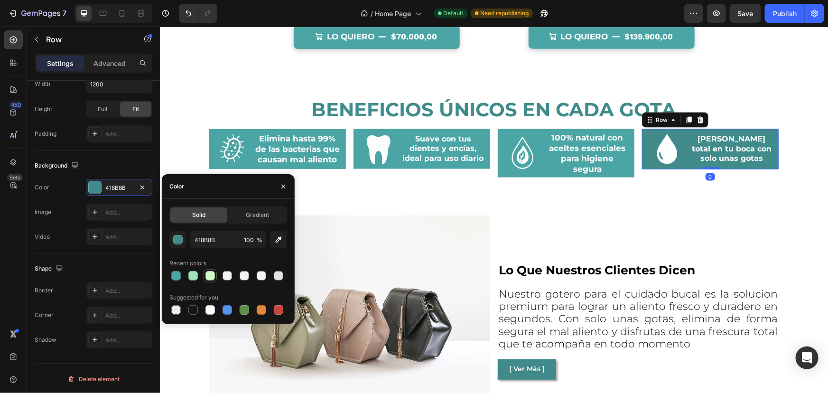
click at [177, 274] on div at bounding box center [175, 275] width 9 height 9
type input "4CA5A5"
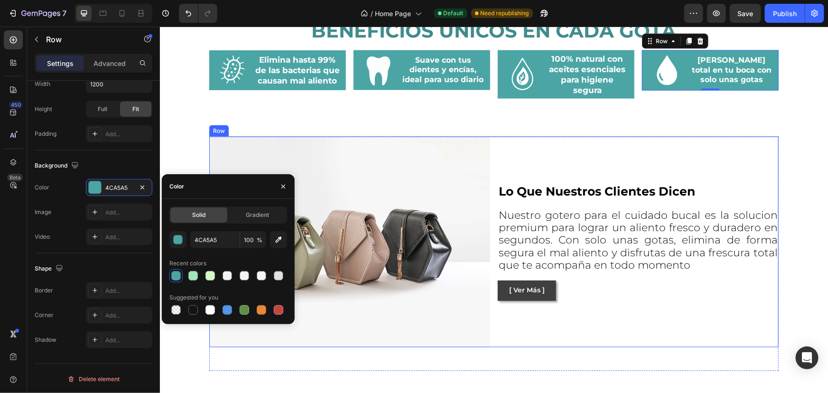
scroll to position [776, 0]
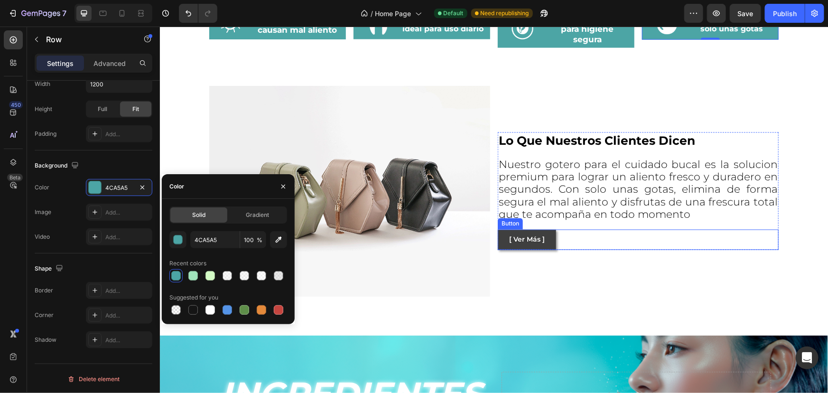
click at [548, 238] on button "[ Ver Más ]" at bounding box center [526, 239] width 58 height 21
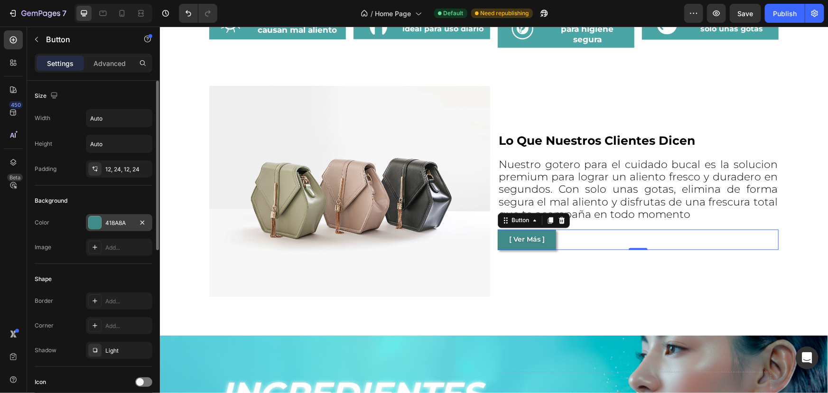
click at [94, 222] on div at bounding box center [95, 222] width 12 height 12
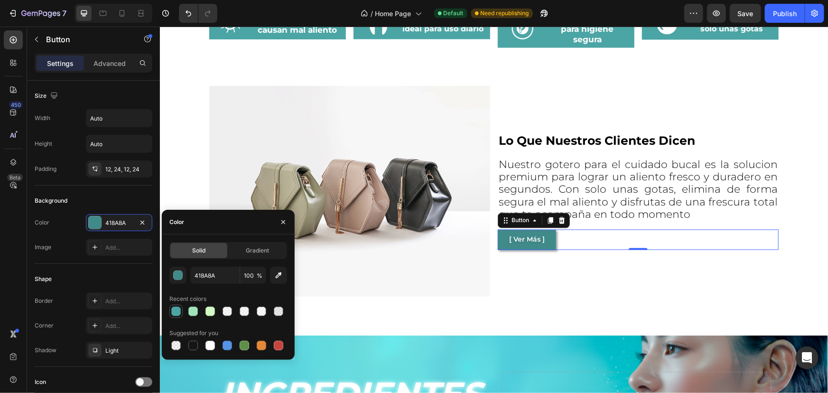
click at [176, 308] on div at bounding box center [175, 310] width 9 height 9
type input "4CA5A5"
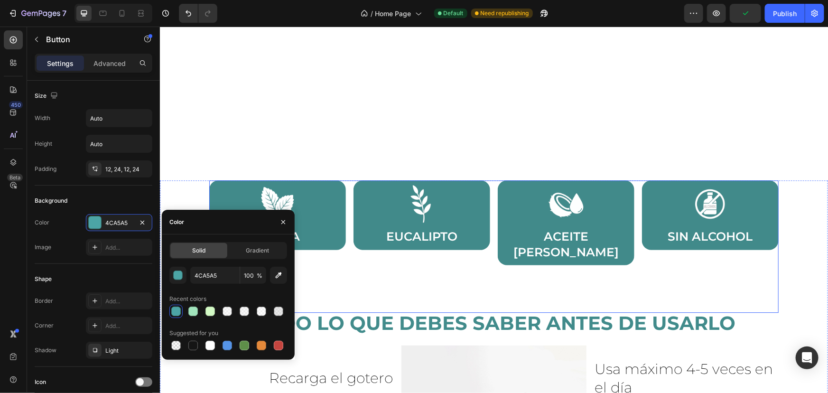
scroll to position [1380, 0]
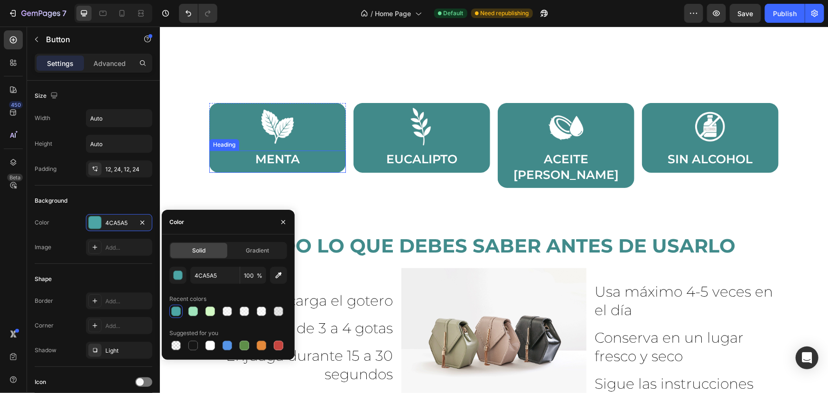
click at [329, 160] on h2 "MENTA" at bounding box center [276, 159] width 127 height 18
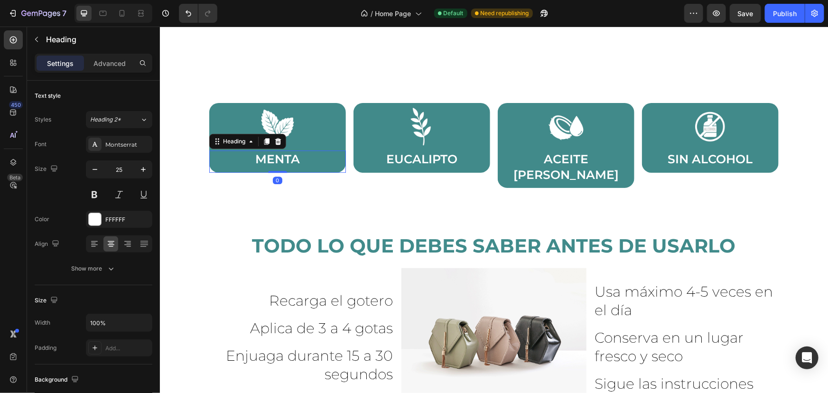
click at [235, 268] on div "Recarga el gotero Heading Row Aplica de 3 a 4 gotas Heading Row Enjuaga durante…" at bounding box center [301, 337] width 185 height 139
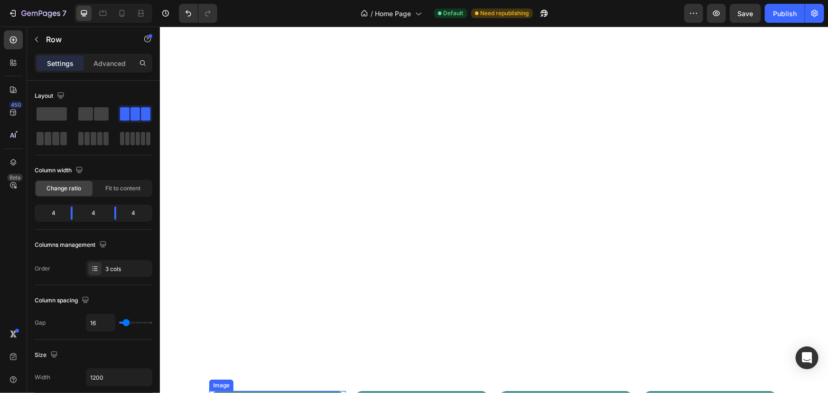
scroll to position [1078, 0]
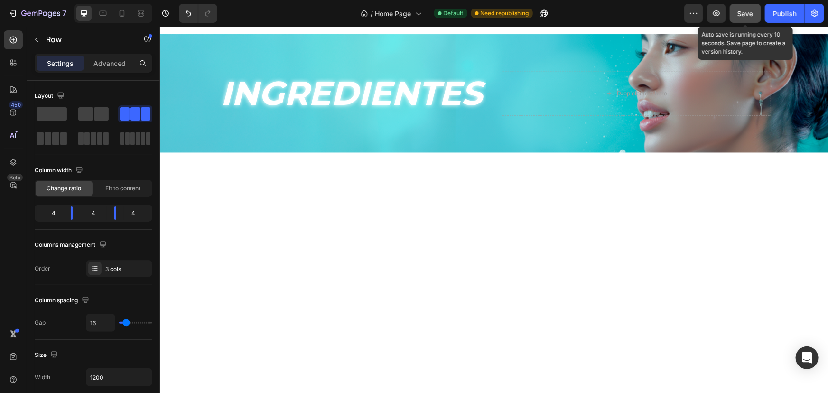
click at [748, 7] on button "Save" at bounding box center [745, 13] width 31 height 19
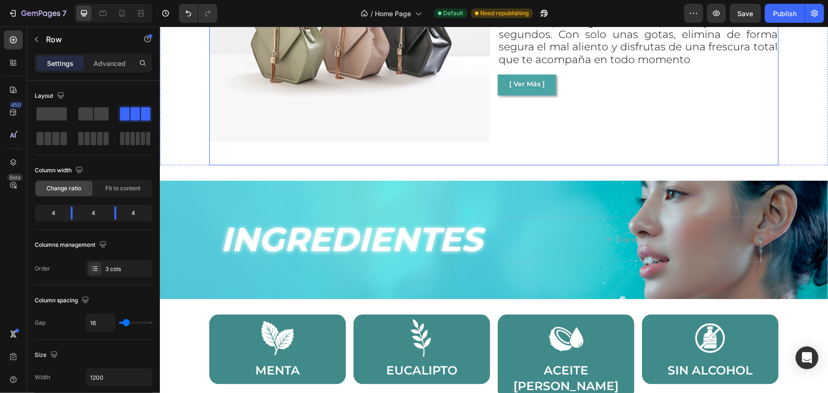
scroll to position [1121, 0]
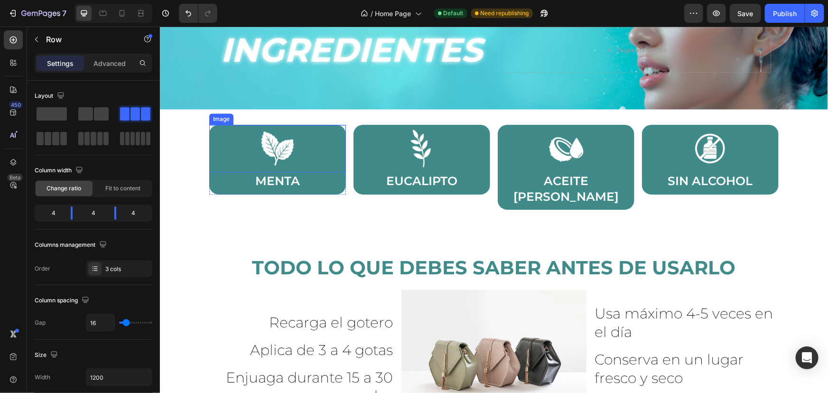
click at [340, 153] on div at bounding box center [277, 148] width 137 height 48
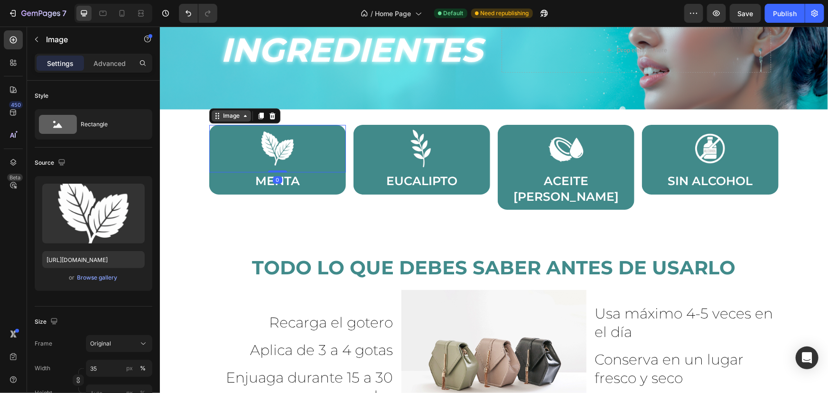
click at [225, 114] on div "Image" at bounding box center [231, 115] width 20 height 9
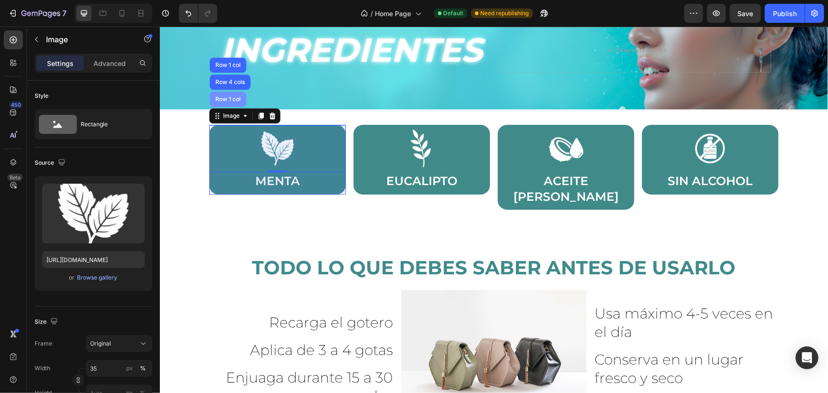
click at [226, 99] on div "Row 1 col" at bounding box center [227, 99] width 29 height 6
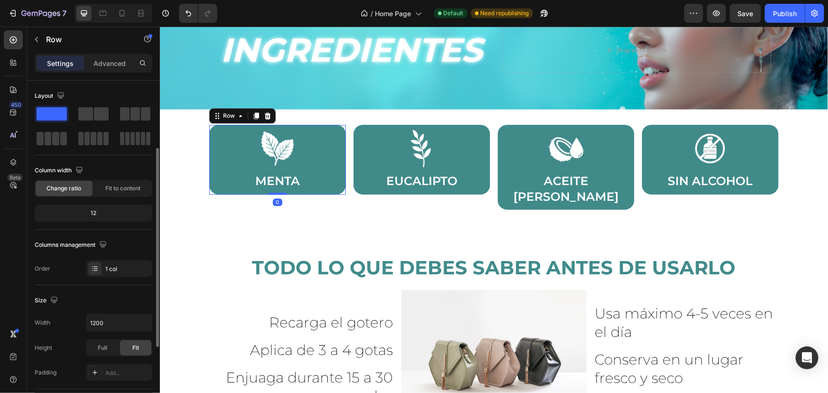
scroll to position [239, 0]
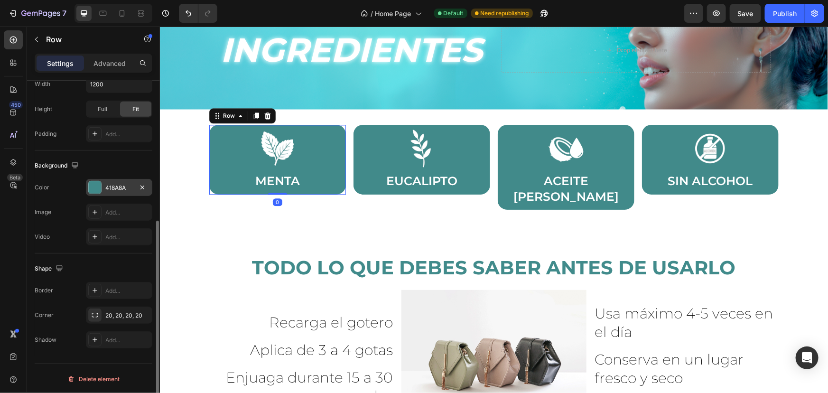
click at [109, 186] on div "418A8A" at bounding box center [119, 188] width 28 height 9
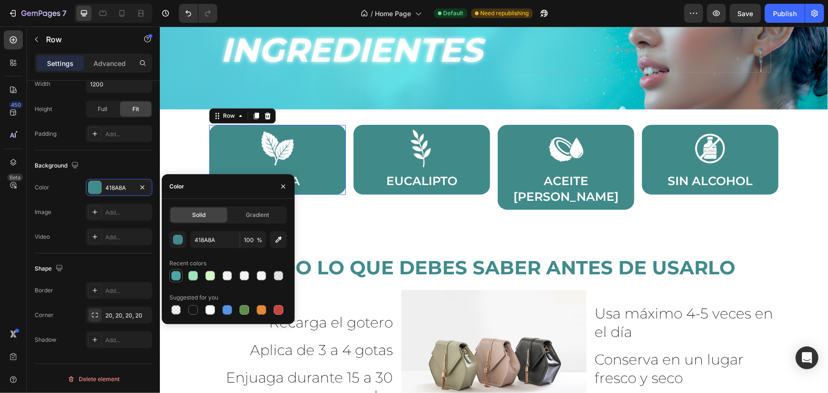
click at [176, 275] on div at bounding box center [175, 275] width 9 height 9
type input "4CA5A5"
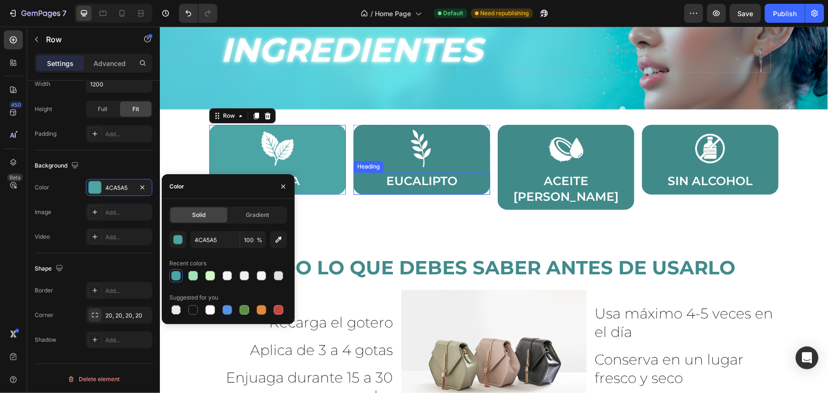
click at [481, 186] on h2 "EUCALIPTO" at bounding box center [421, 181] width 127 height 18
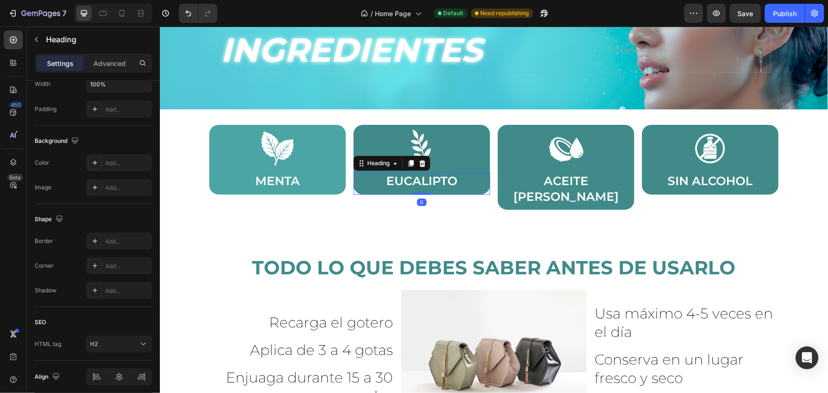
scroll to position [0, 0]
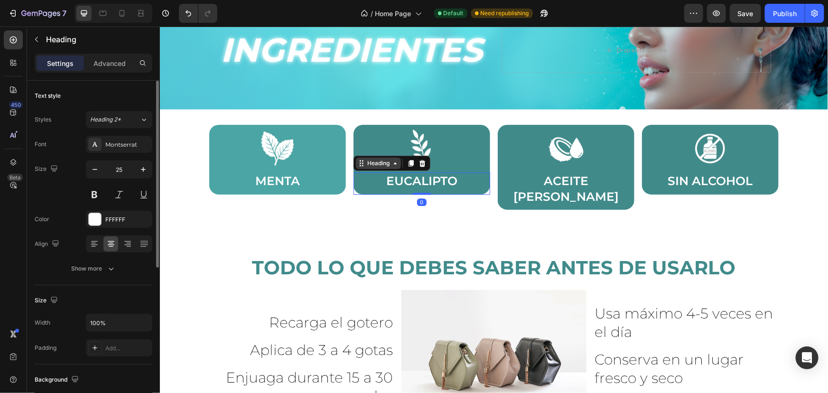
click at [375, 163] on div "Heading" at bounding box center [378, 162] width 26 height 9
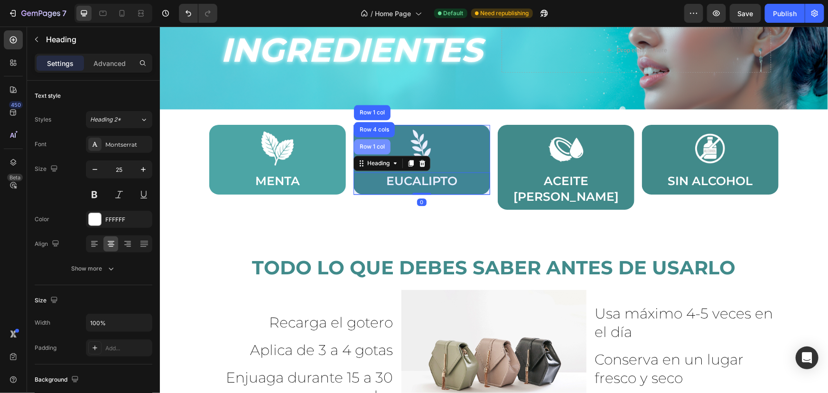
click at [371, 151] on div "Row 1 col" at bounding box center [371, 146] width 37 height 15
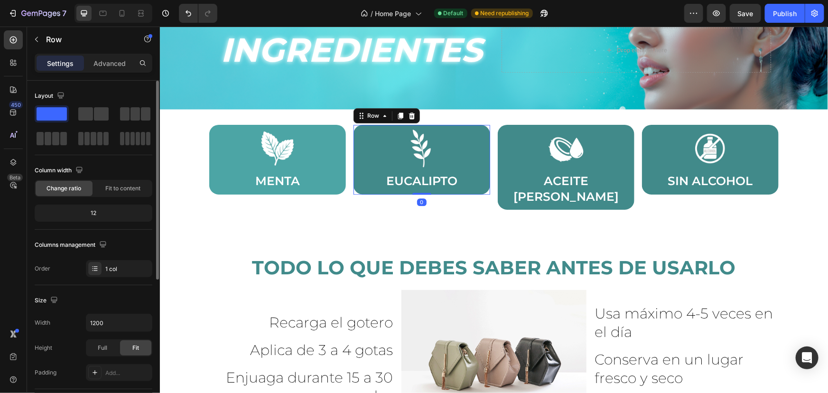
scroll to position [215, 0]
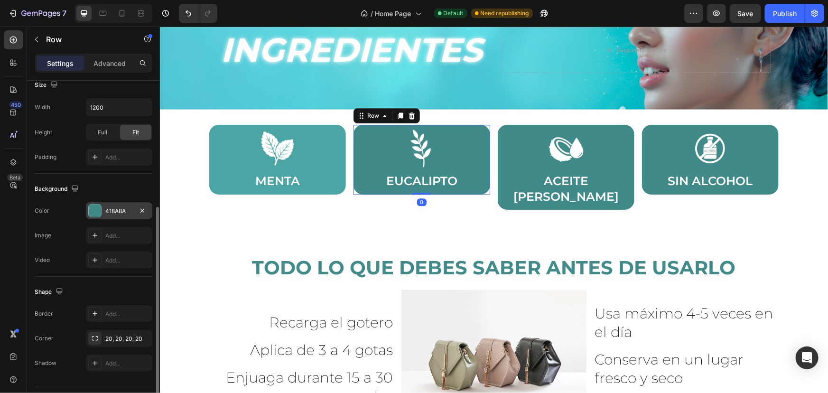
click at [110, 213] on div "418A8A" at bounding box center [119, 211] width 28 height 9
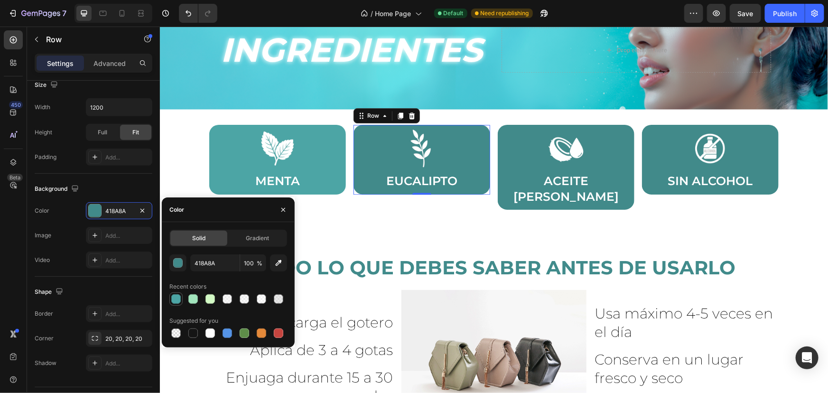
click at [170, 300] on div at bounding box center [175, 298] width 11 height 11
type input "4CA5A5"
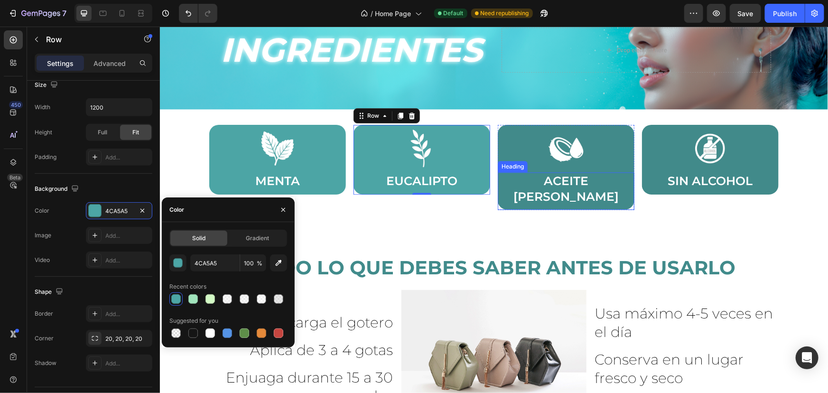
click at [627, 182] on div "ACEITE DE COCO Heading" at bounding box center [565, 190] width 137 height 37
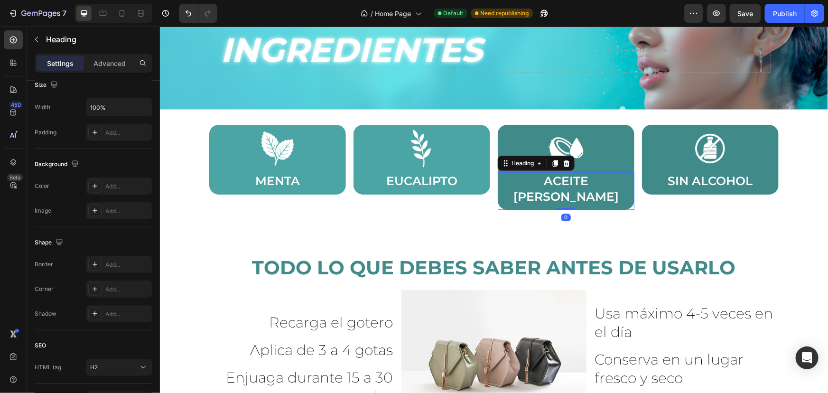
scroll to position [0, 0]
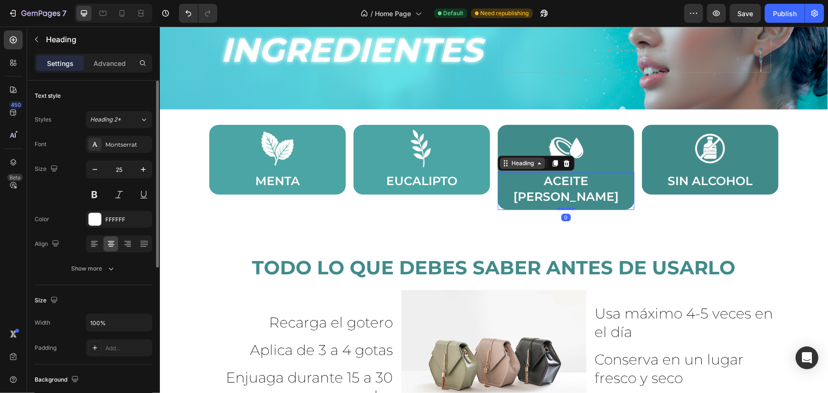
click at [510, 164] on div "Heading" at bounding box center [522, 162] width 26 height 9
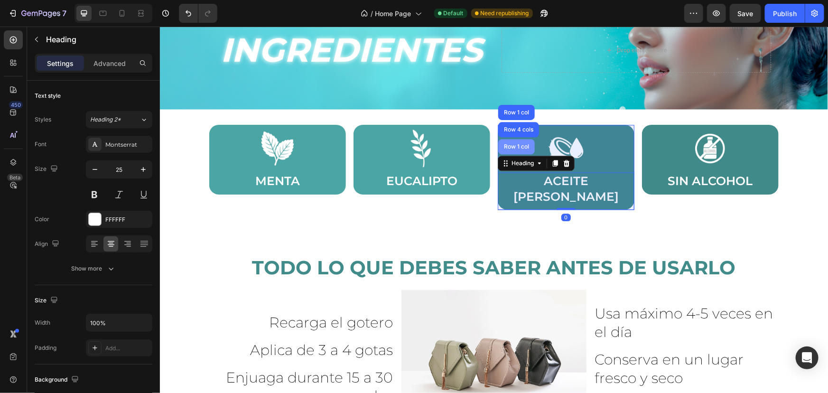
click at [513, 148] on div "Row 1 col" at bounding box center [515, 146] width 29 height 6
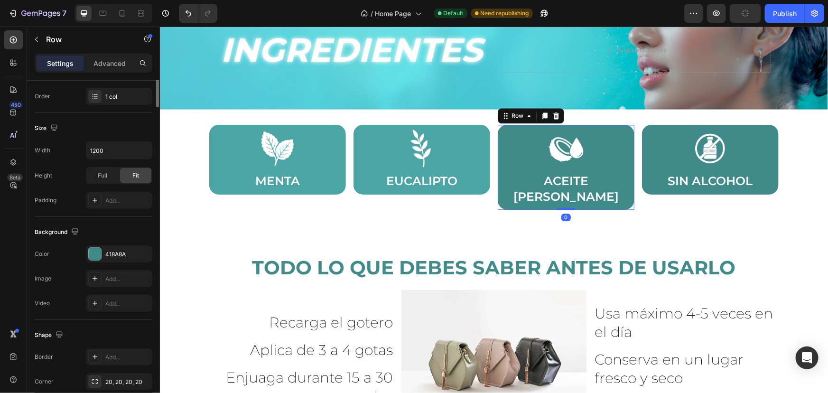
scroll to position [239, 0]
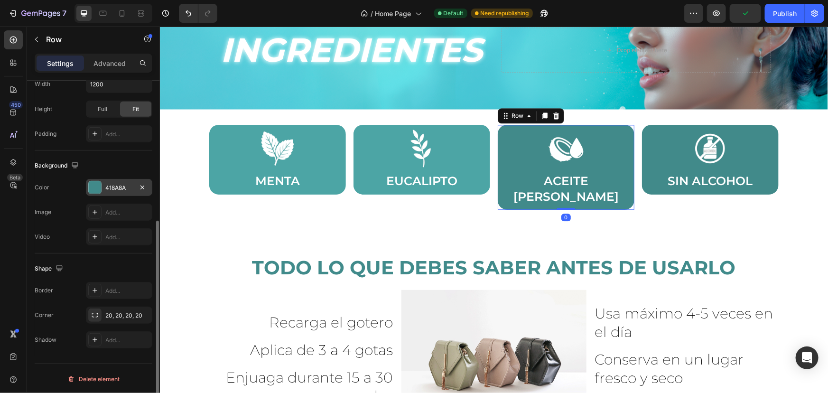
click at [103, 183] on div "418A8A" at bounding box center [119, 187] width 66 height 17
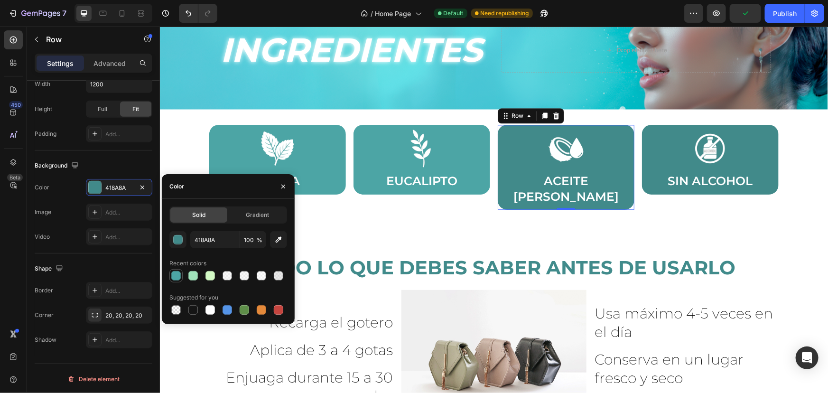
click at [174, 277] on div at bounding box center [175, 275] width 9 height 9
type input "4CA5A5"
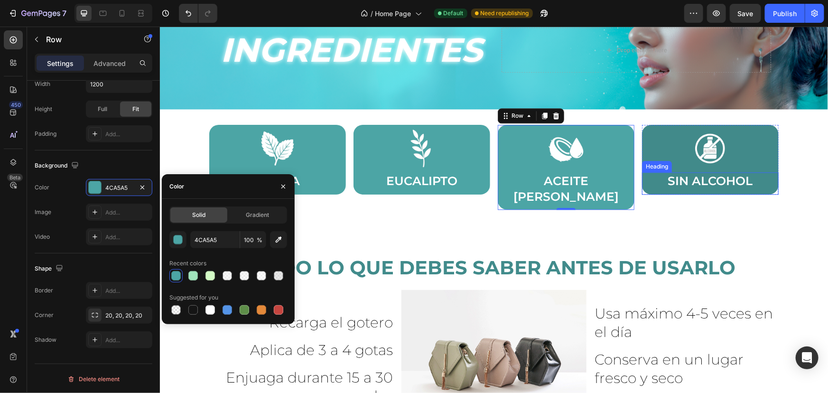
click at [767, 188] on h2 "SIN ALCOHOL" at bounding box center [709, 181] width 127 height 18
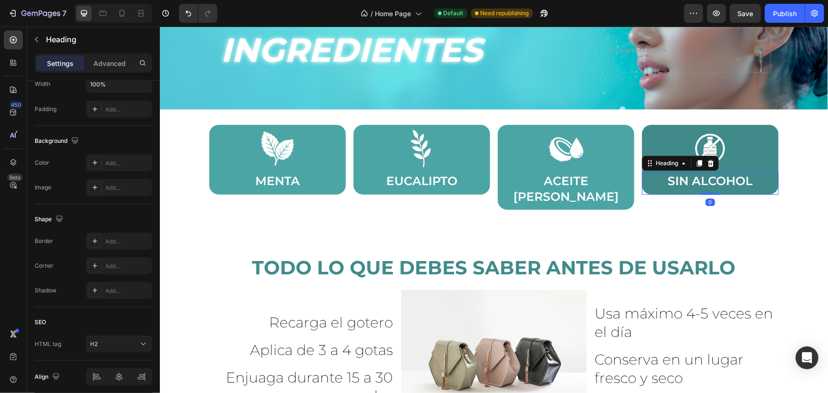
scroll to position [0, 0]
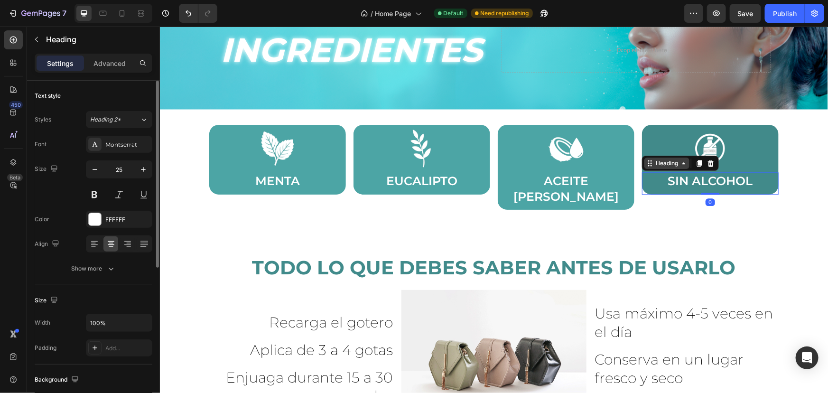
click at [668, 159] on div "Heading" at bounding box center [666, 162] width 26 height 9
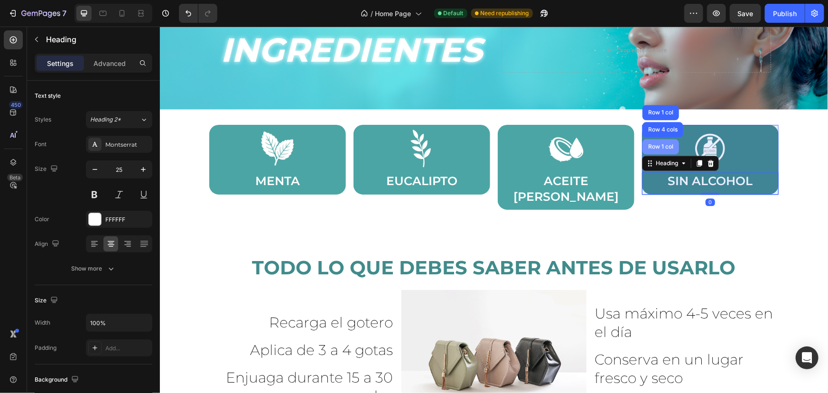
click at [660, 142] on div "Row 1 col" at bounding box center [660, 146] width 37 height 15
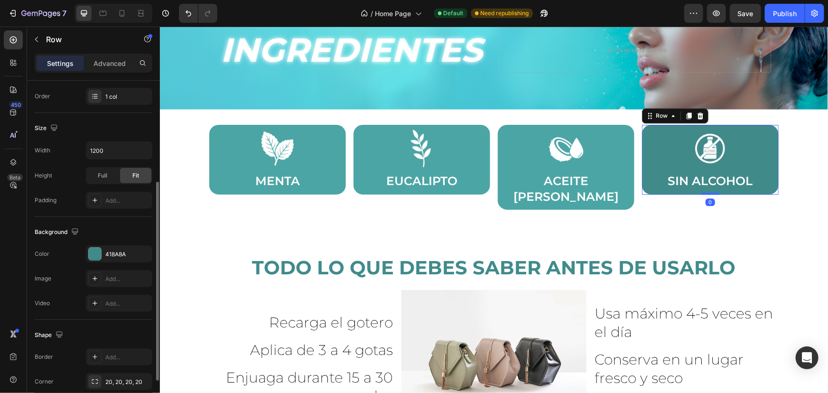
scroll to position [215, 0]
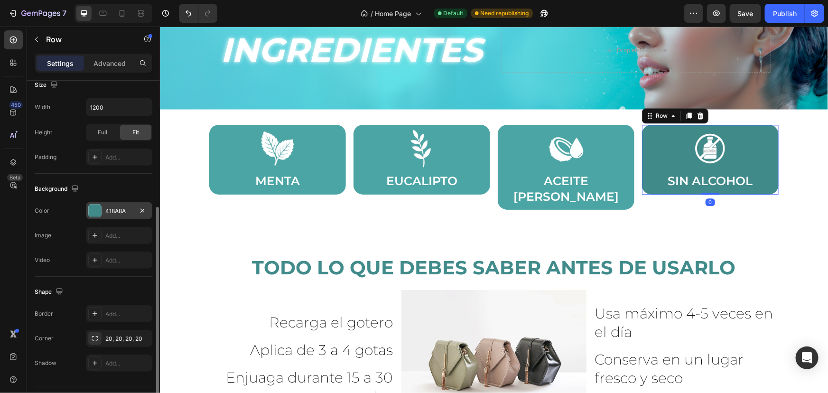
click at [93, 210] on div at bounding box center [95, 210] width 12 height 12
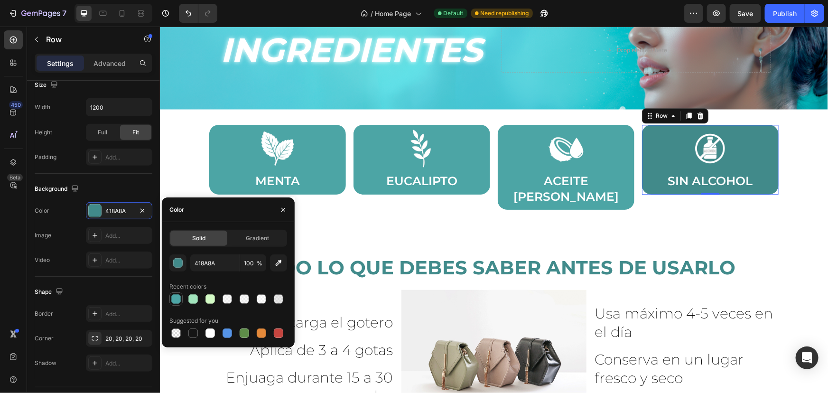
click at [171, 299] on div at bounding box center [175, 298] width 11 height 11
type input "4CA5A5"
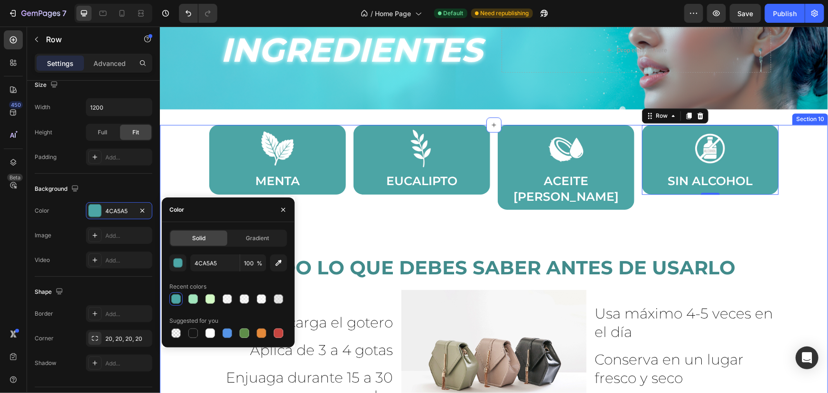
click at [183, 168] on div "Image MENTA Heading Row Image EUCALIPTO Heading Row Image ACEITE DE COCO Headin…" at bounding box center [493, 302] width 668 height 357
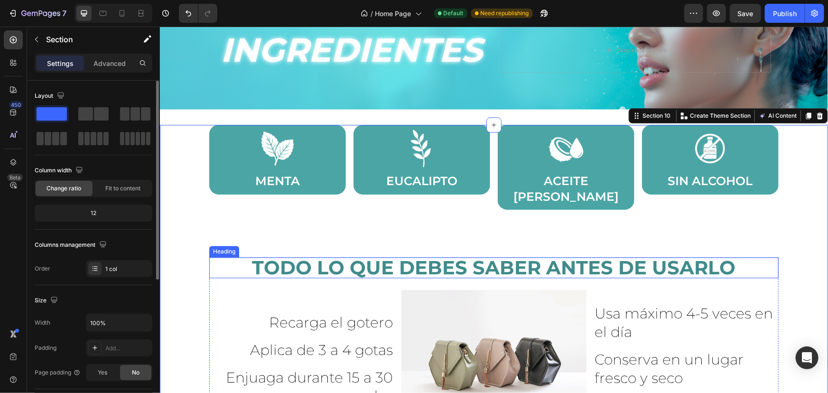
click at [378, 257] on h2 "TODO LO QUE DEBES SABER ANTES DE USARLO" at bounding box center [493, 267] width 569 height 21
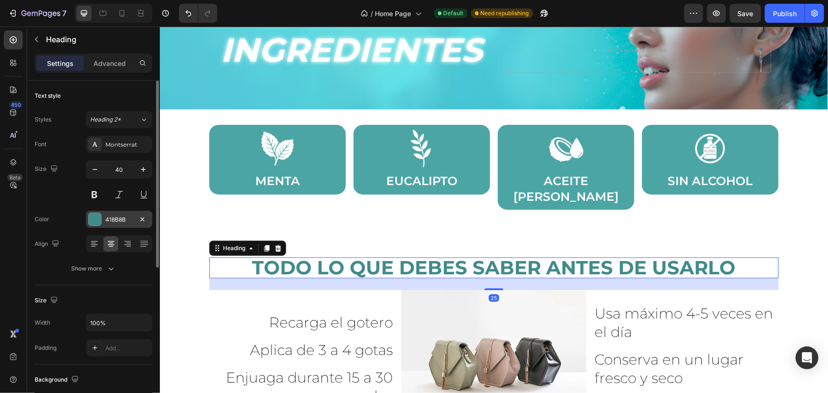
click at [115, 223] on div "418B8B" at bounding box center [119, 219] width 28 height 9
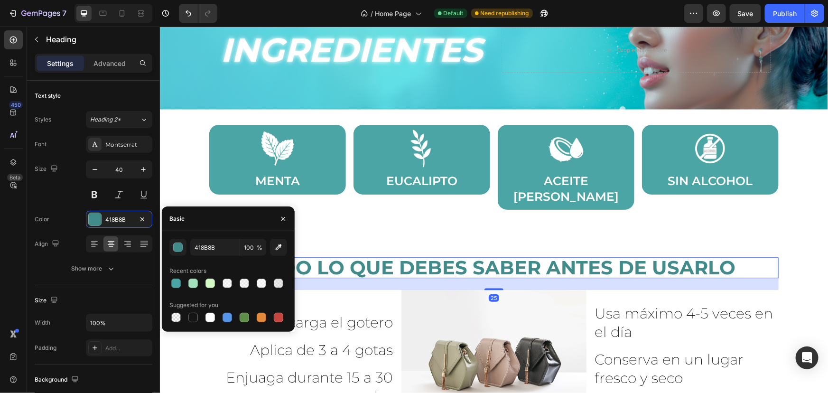
click at [176, 276] on div "Recent colors" at bounding box center [228, 270] width 118 height 15
click at [177, 286] on div at bounding box center [175, 282] width 9 height 9
type input "4CA5A5"
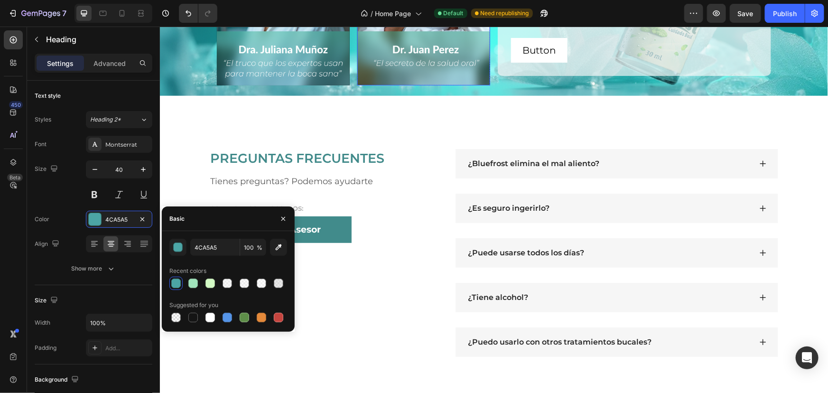
scroll to position [2048, 0]
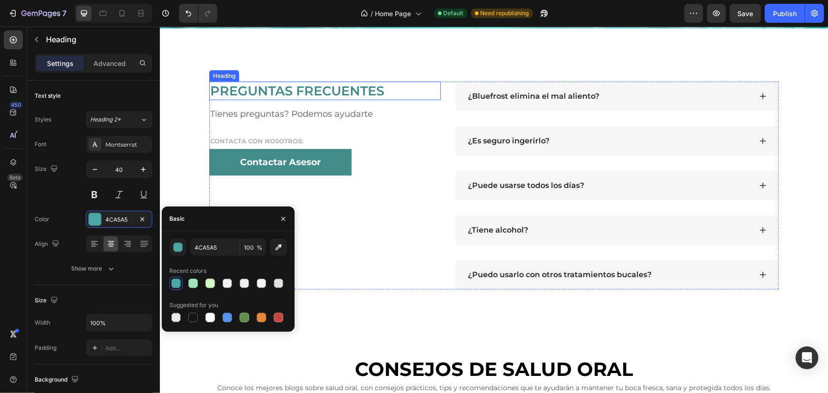
click at [368, 97] on h2 "PREGUNTAS FRECUENTES" at bounding box center [324, 90] width 231 height 19
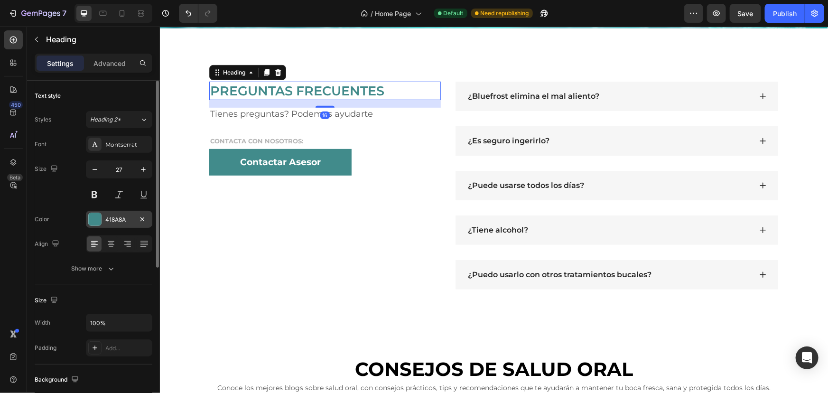
click at [131, 215] on div "418A8A" at bounding box center [119, 219] width 28 height 9
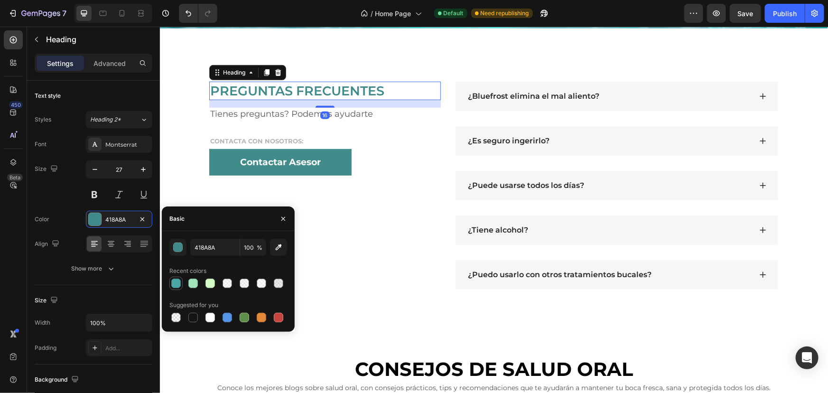
drag, startPoint x: 174, startPoint y: 282, endPoint x: 175, endPoint y: 276, distance: 5.7
click at [175, 282] on div at bounding box center [175, 282] width 9 height 9
type input "4CA5A5"
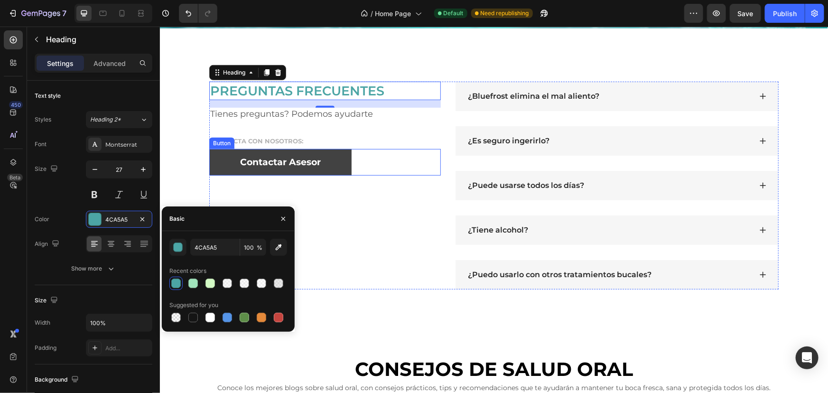
click at [342, 159] on button "Contactar Asesor" at bounding box center [280, 161] width 142 height 27
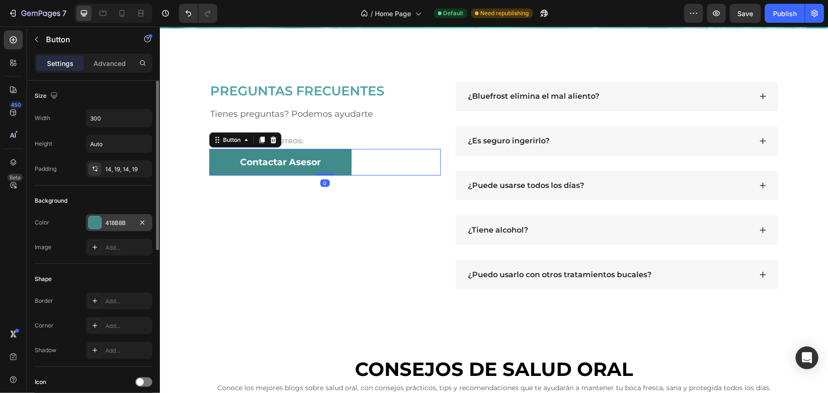
click at [108, 222] on div "418B8B" at bounding box center [119, 223] width 28 height 9
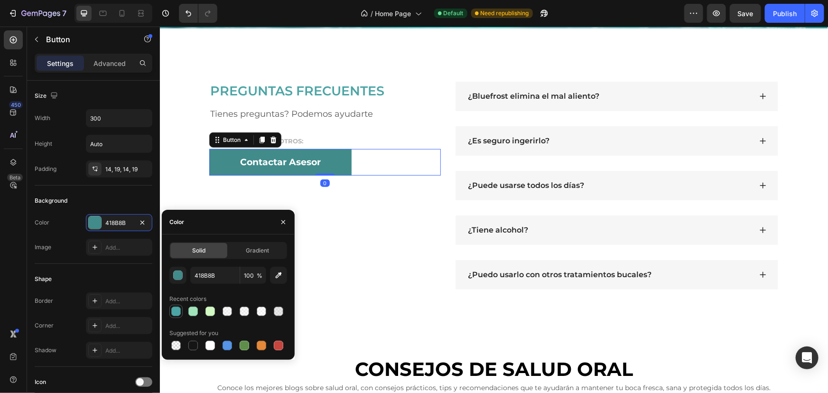
drag, startPoint x: 177, startPoint y: 304, endPoint x: 177, endPoint y: 313, distance: 9.0
click at [177, 305] on div "Recent colors" at bounding box center [228, 304] width 118 height 27
click at [178, 312] on div at bounding box center [175, 310] width 9 height 9
type input "4CA5A5"
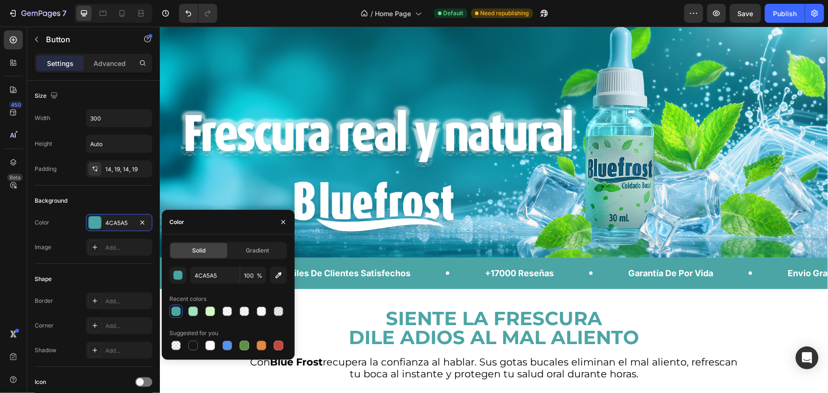
scroll to position [129, 0]
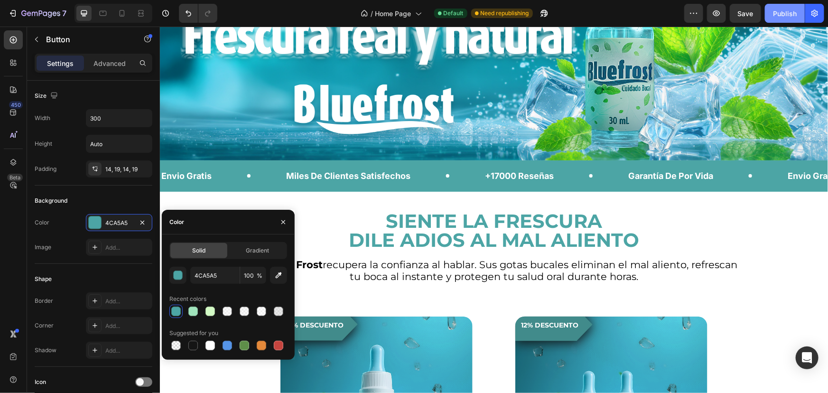
click at [776, 19] on button "Publish" at bounding box center [785, 13] width 40 height 19
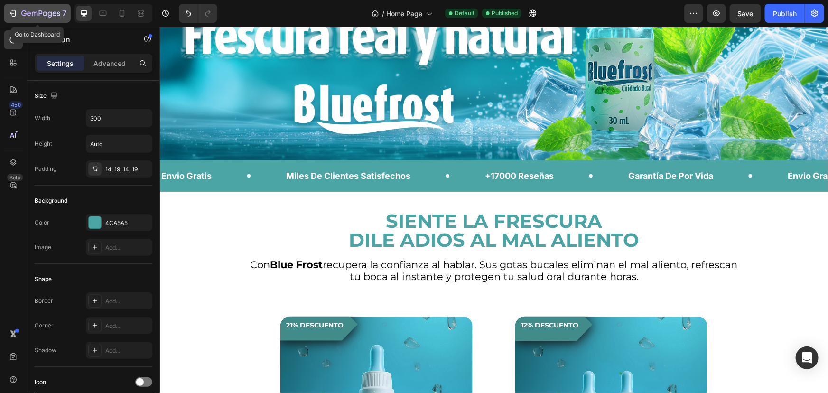
click at [50, 17] on icon "button" at bounding box center [50, 14] width 4 height 6
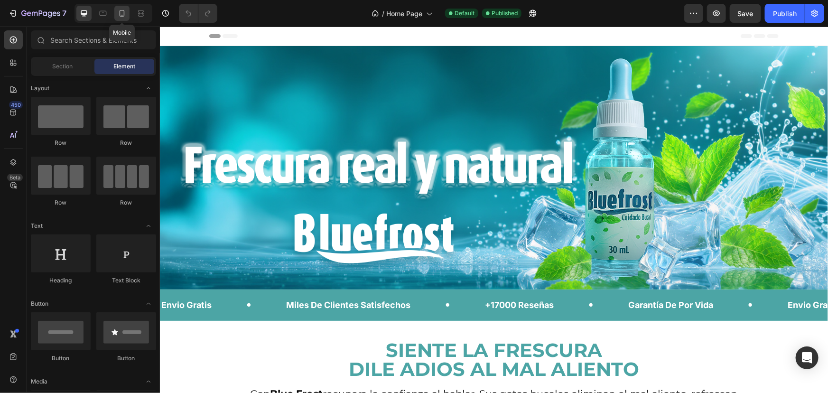
click at [121, 12] on icon at bounding box center [121, 13] width 9 height 9
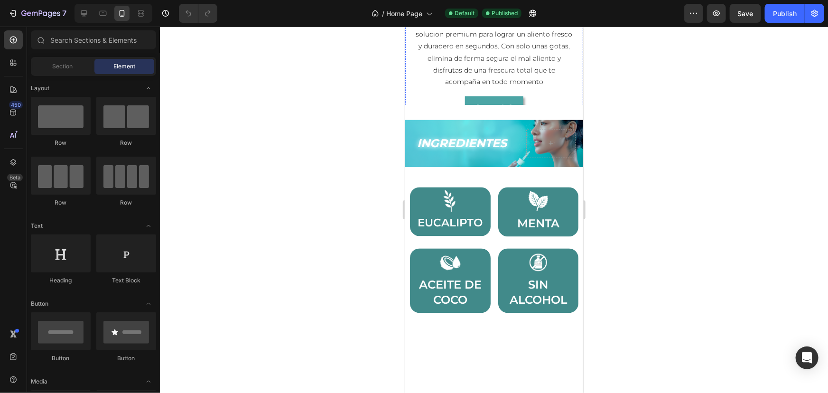
scroll to position [862, 0]
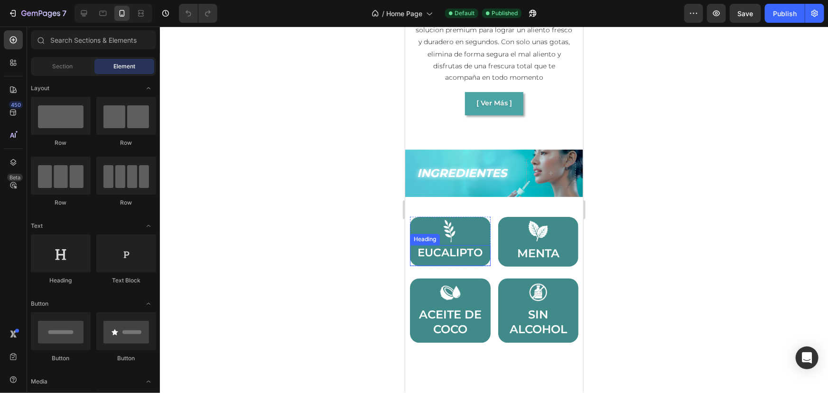
click at [476, 245] on h2 "EUCALIPTO" at bounding box center [449, 253] width 71 height 16
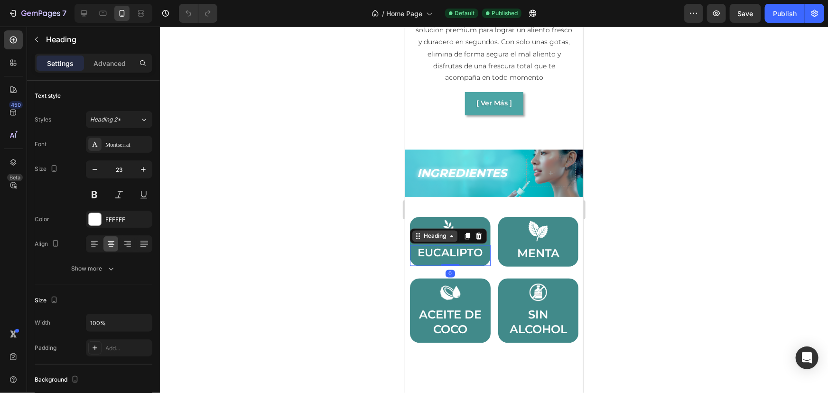
click at [419, 232] on icon at bounding box center [418, 236] width 8 height 8
click at [424, 212] on div "Row 1 col" at bounding box center [428, 219] width 37 height 15
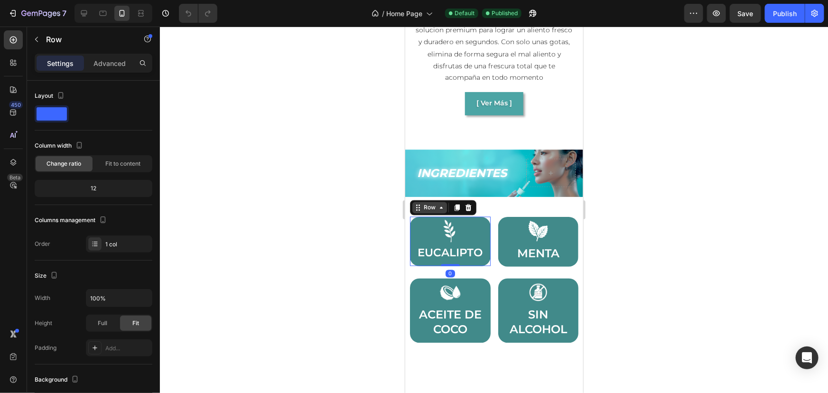
click at [417, 202] on div "Row" at bounding box center [429, 207] width 35 height 11
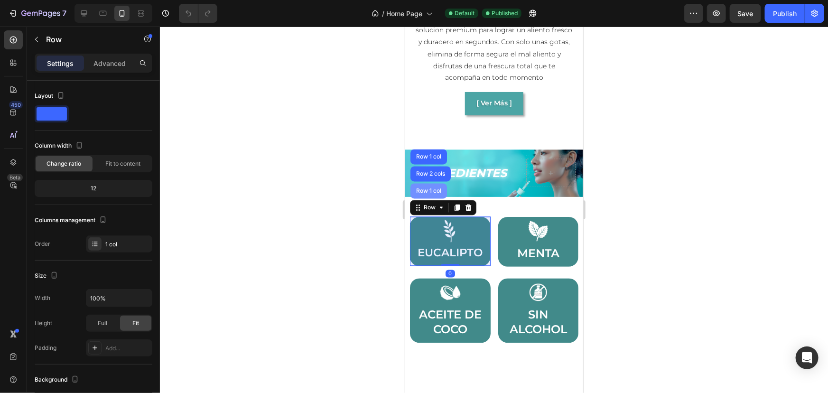
click at [423, 188] on div "Row 1 col" at bounding box center [428, 191] width 29 height 6
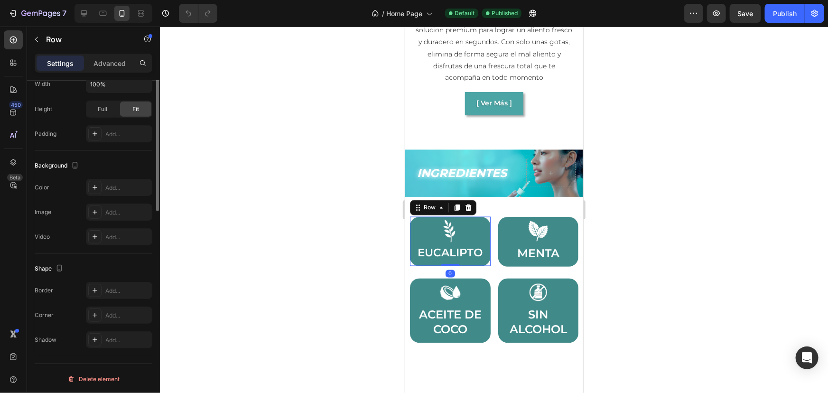
scroll to position [42, 0]
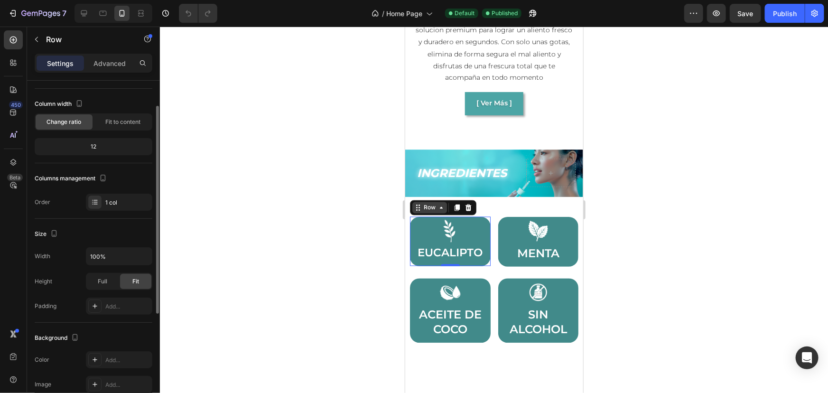
click at [437, 204] on icon at bounding box center [441, 208] width 8 height 8
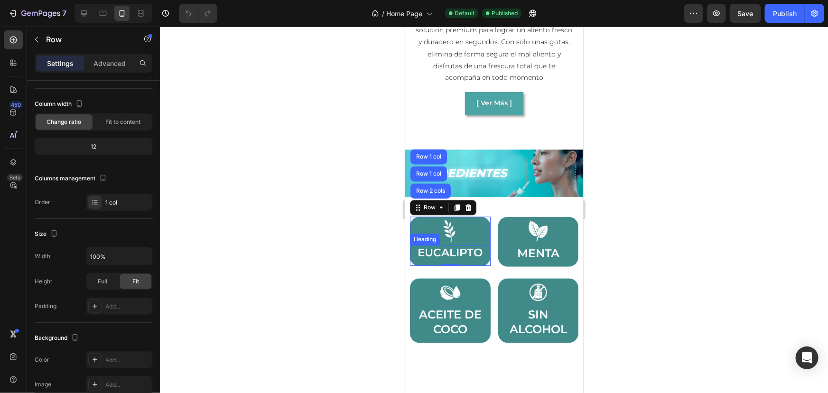
click at [467, 252] on h2 "EUCALIPTO" at bounding box center [449, 253] width 71 height 16
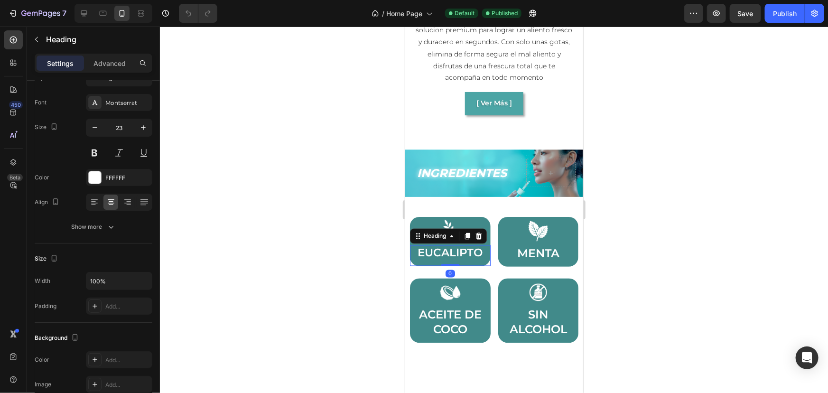
scroll to position [0, 0]
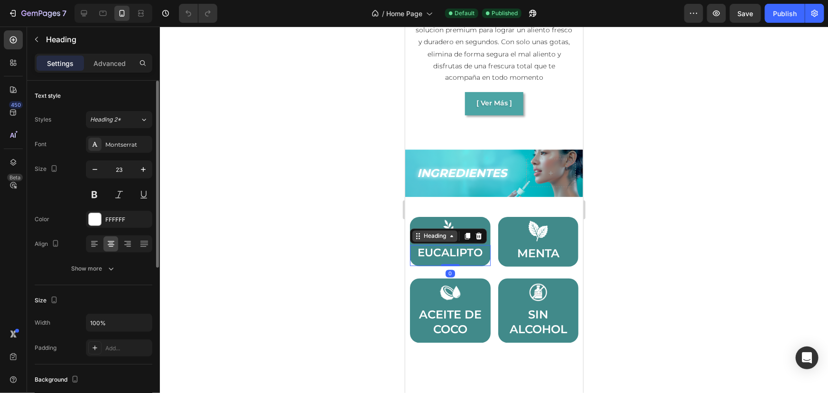
click at [441, 231] on div "Heading" at bounding box center [434, 235] width 26 height 9
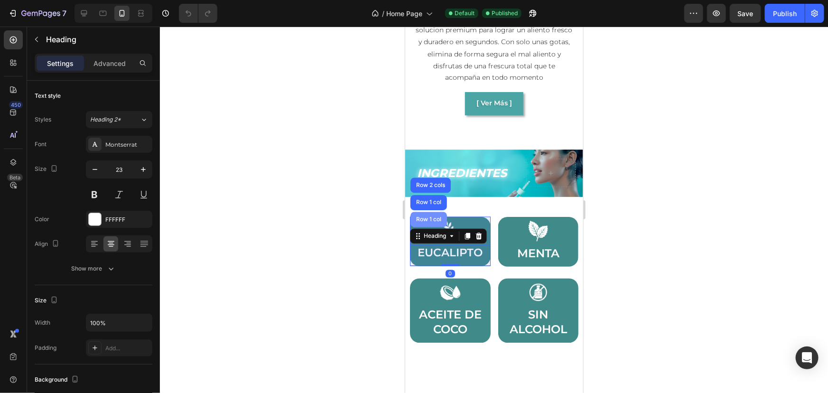
click at [436, 216] on div "Row 1 col" at bounding box center [428, 219] width 29 height 6
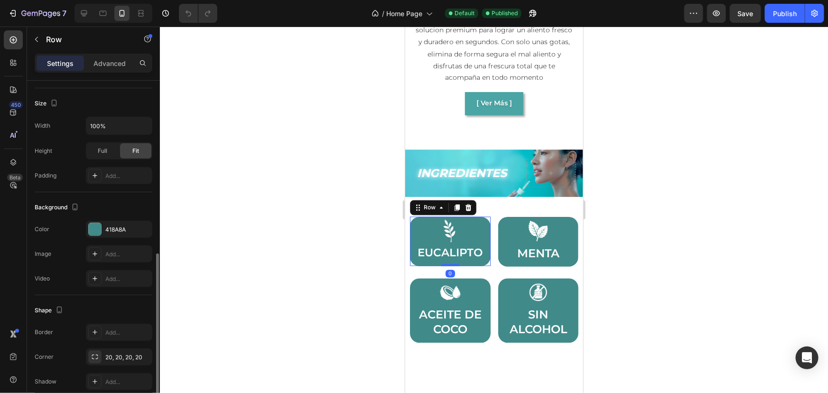
scroll to position [214, 0]
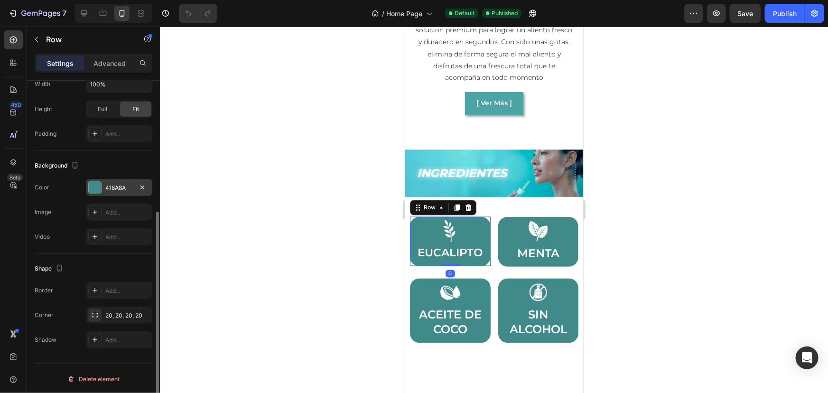
click at [95, 181] on div at bounding box center [95, 187] width 12 height 12
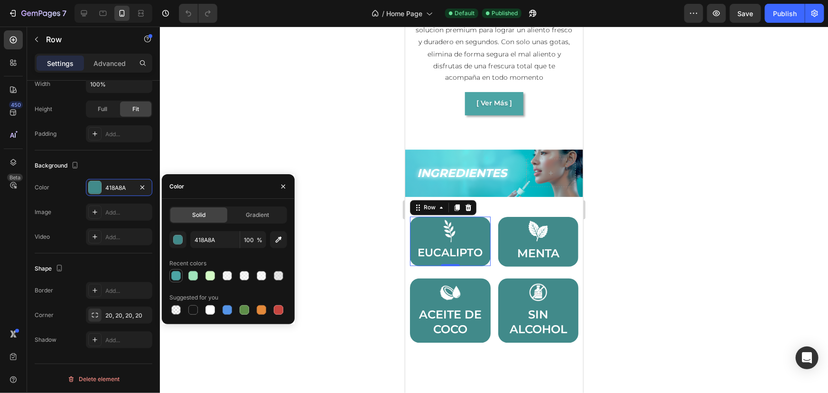
click at [175, 272] on div at bounding box center [175, 275] width 9 height 9
click at [177, 237] on div "button" at bounding box center [178, 239] width 9 height 9
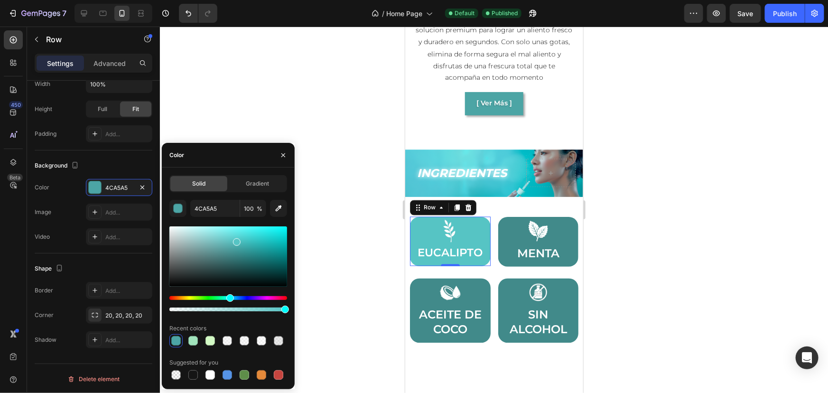
drag, startPoint x: 235, startPoint y: 247, endPoint x: 235, endPoint y: 240, distance: 7.6
click at [235, 240] on div at bounding box center [237, 242] width 8 height 8
type input "57C6C6"
click at [221, 206] on input "57C6C6" at bounding box center [214, 208] width 49 height 17
click at [566, 252] on h2 "MENTA" at bounding box center [537, 253] width 71 height 17
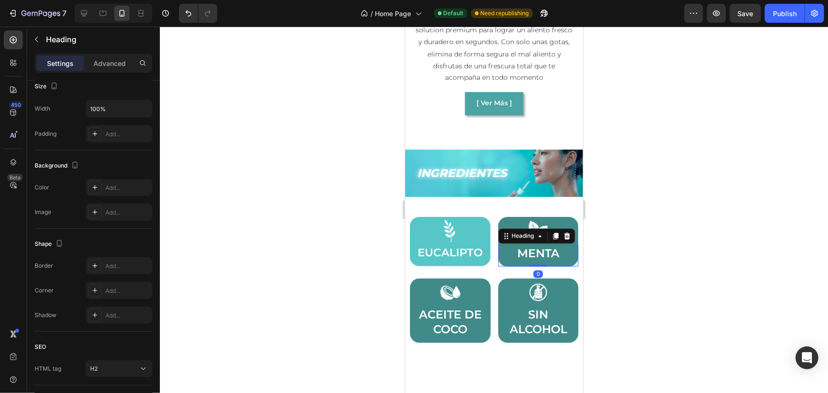
scroll to position [0, 0]
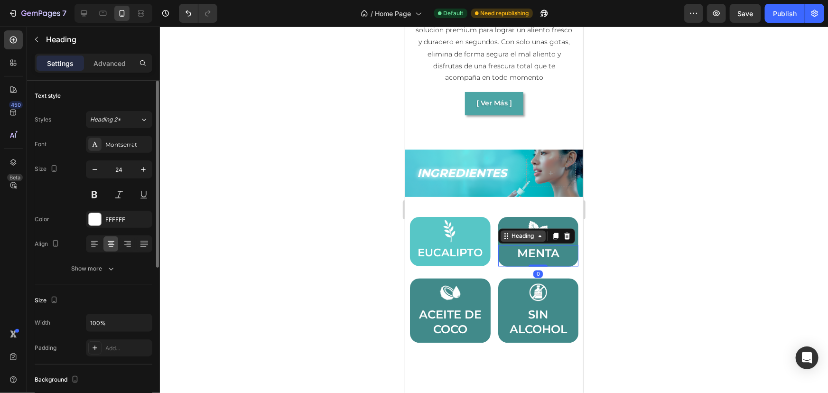
click at [522, 231] on div "Heading" at bounding box center [522, 235] width 26 height 9
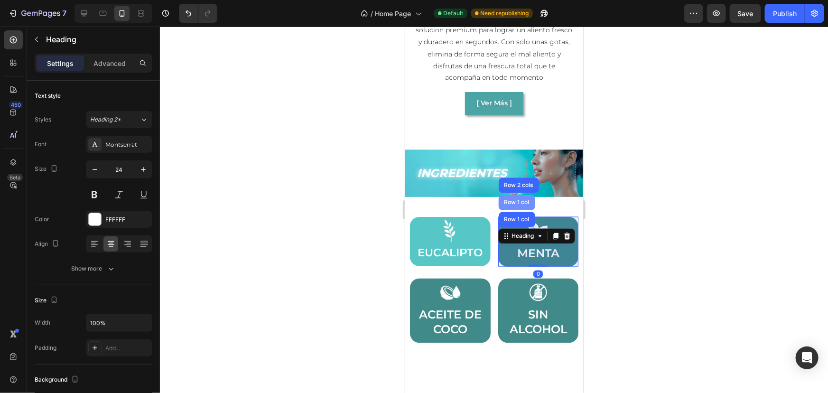
click at [519, 199] on div "Row 1 col" at bounding box center [516, 201] width 37 height 15
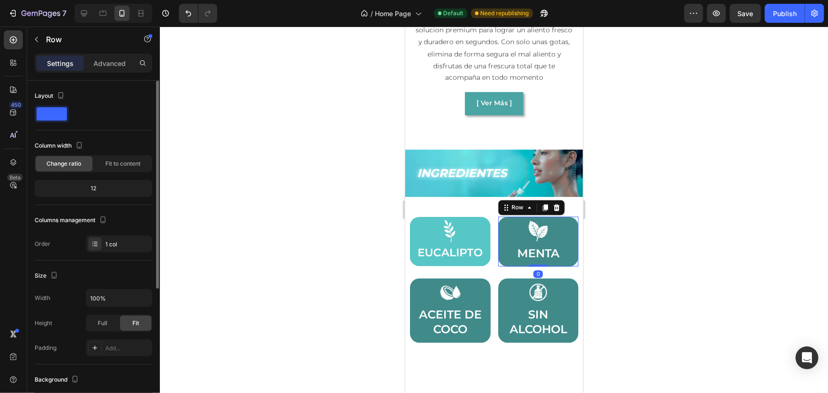
scroll to position [86, 0]
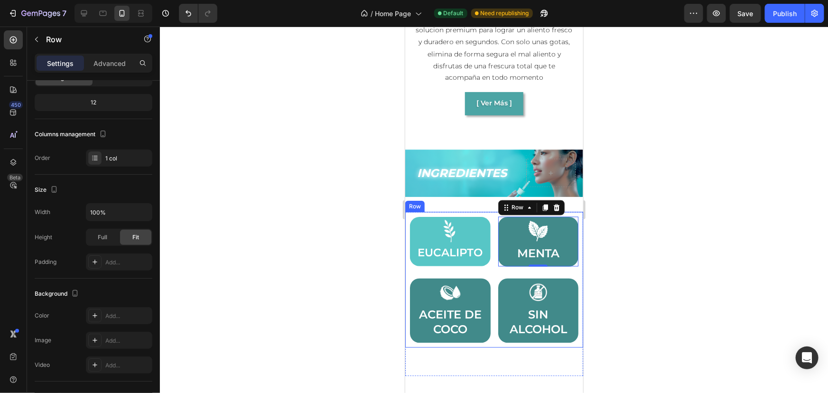
click at [650, 228] on div at bounding box center [494, 210] width 668 height 366
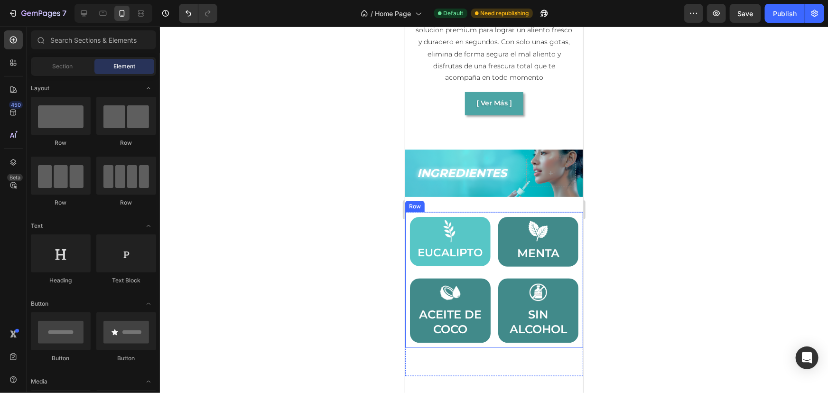
click at [505, 231] on div at bounding box center [538, 230] width 81 height 28
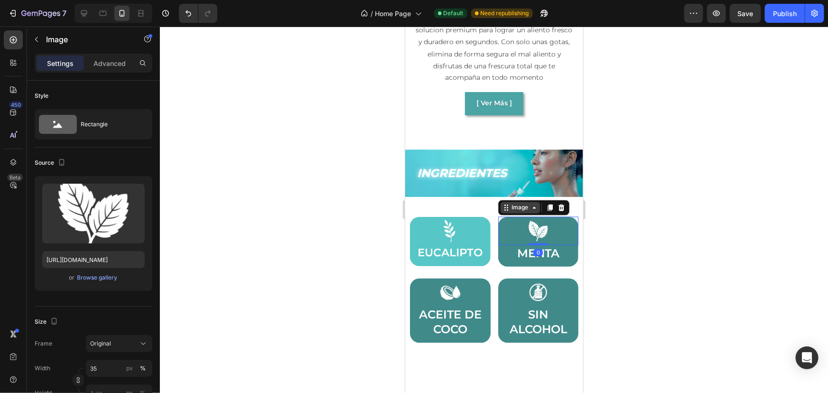
click at [511, 205] on div "Image" at bounding box center [519, 207] width 20 height 9
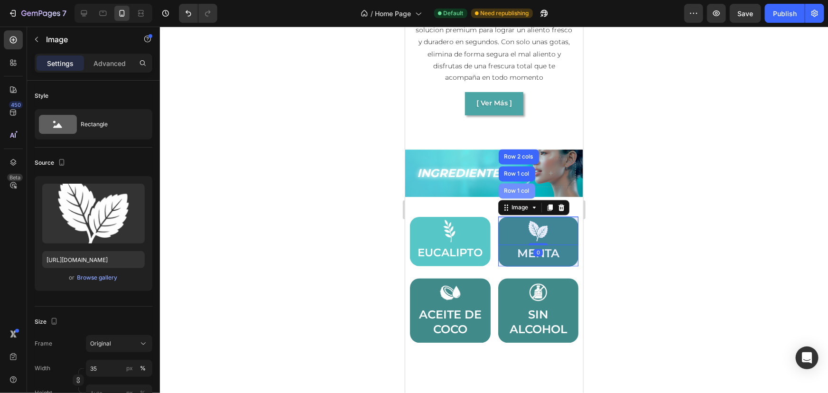
click at [510, 188] on div "Row 1 col" at bounding box center [516, 191] width 29 height 6
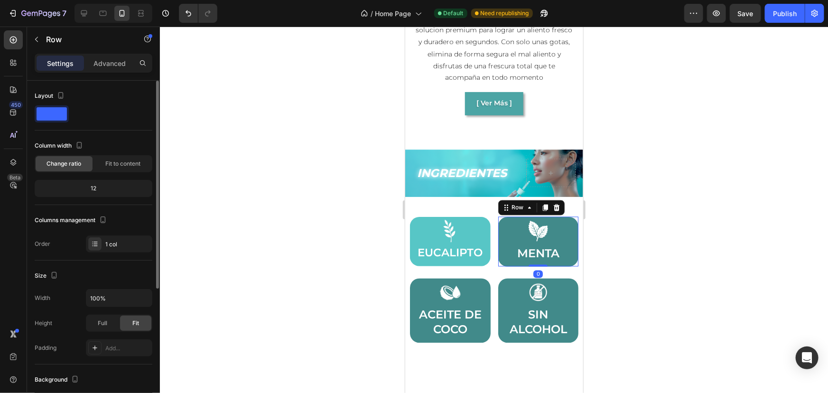
scroll to position [214, 0]
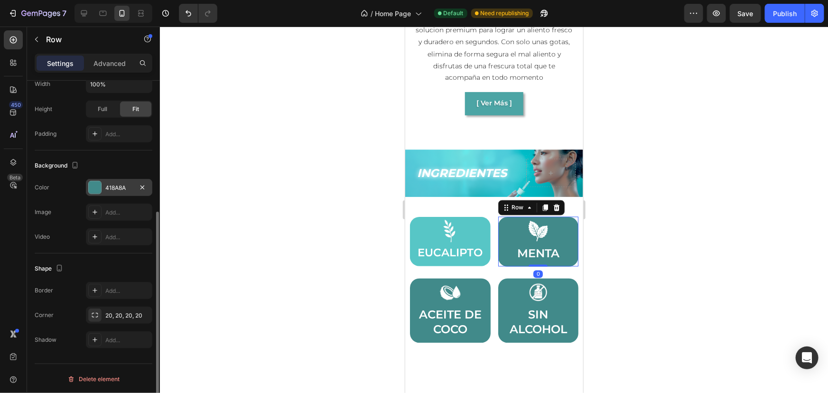
click at [122, 189] on div "418A8A" at bounding box center [119, 188] width 28 height 9
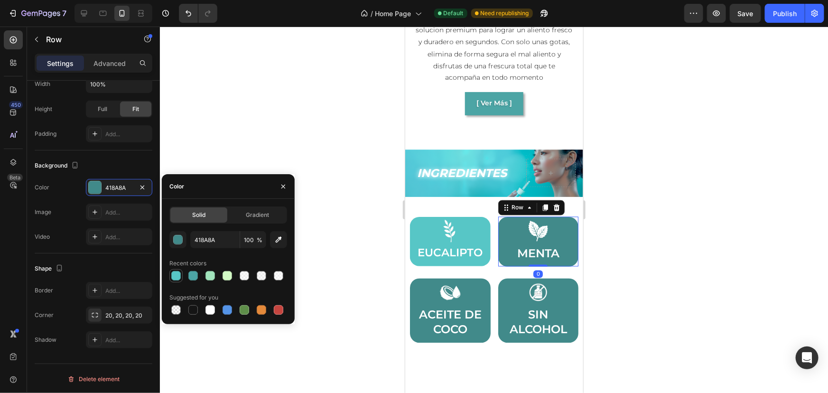
click at [175, 273] on div at bounding box center [175, 275] width 9 height 9
type input "57C6C6"
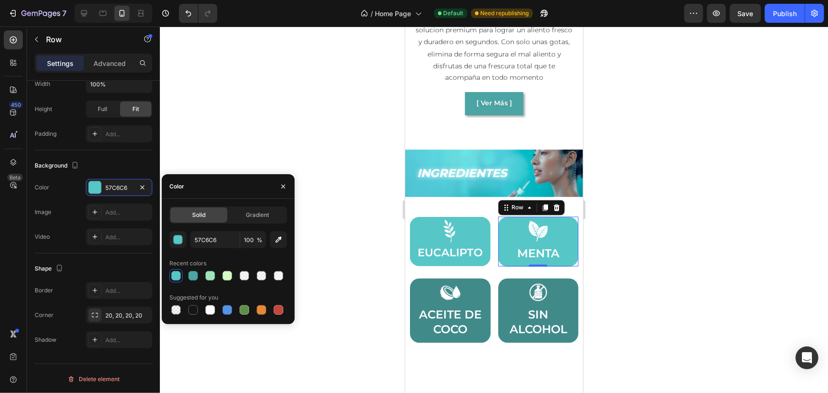
click at [312, 283] on div at bounding box center [494, 210] width 668 height 366
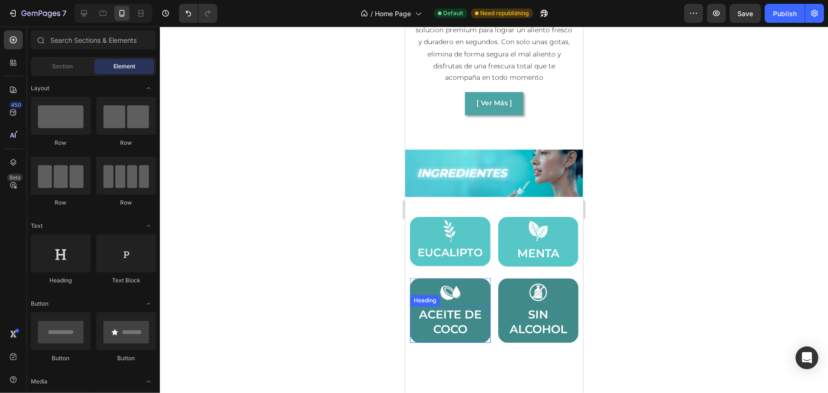
click at [437, 324] on h2 "ACEITE [PERSON_NAME]" at bounding box center [449, 321] width 71 height 31
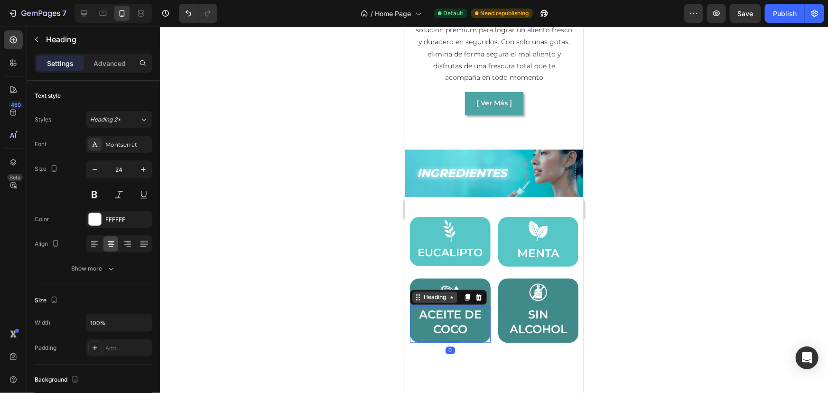
click at [422, 293] on div "Heading" at bounding box center [434, 297] width 26 height 9
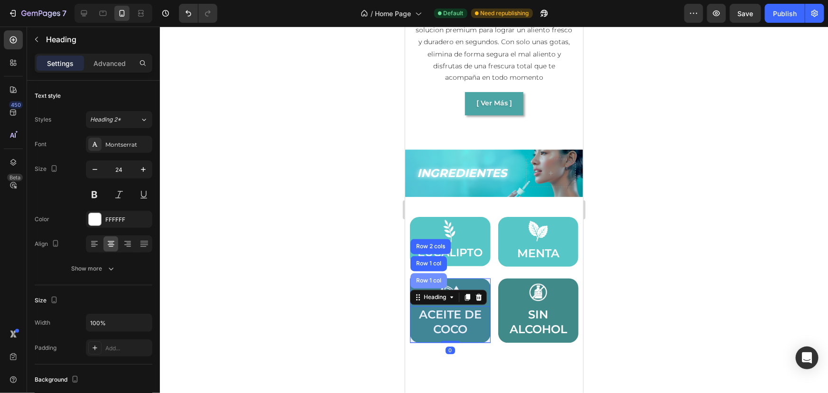
click at [424, 273] on div "Row 1 col" at bounding box center [428, 280] width 37 height 15
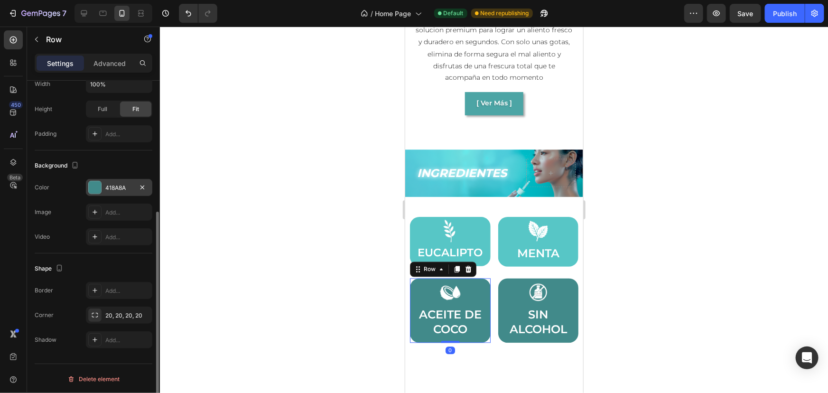
click at [107, 185] on div "418A8A" at bounding box center [119, 188] width 28 height 9
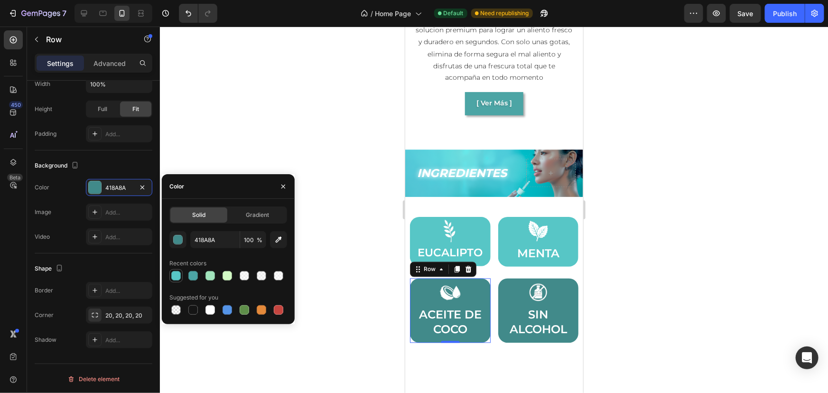
click at [179, 274] on div at bounding box center [175, 275] width 9 height 9
type input "57C6C6"
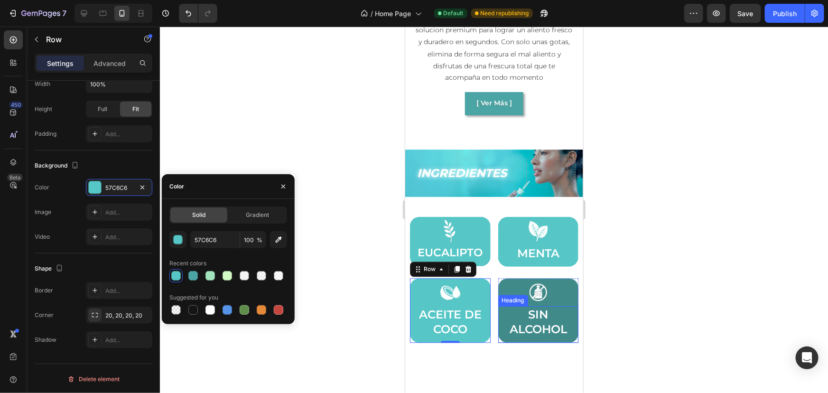
click at [549, 308] on h2 "SIN ALCOHOL" at bounding box center [537, 321] width 71 height 31
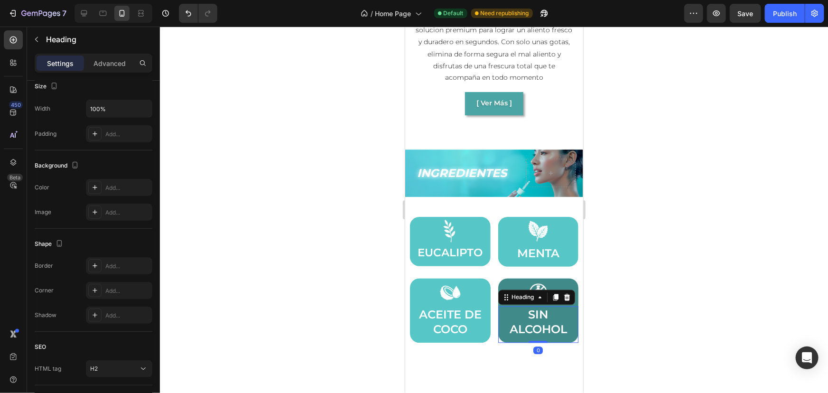
scroll to position [0, 0]
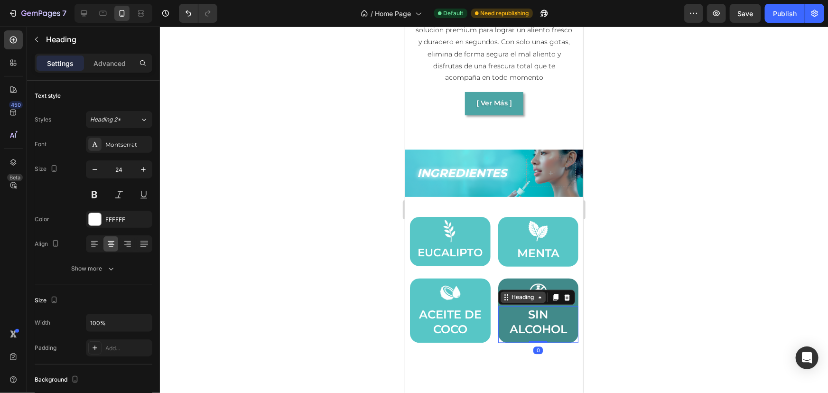
click at [509, 293] on div "Heading" at bounding box center [522, 297] width 26 height 9
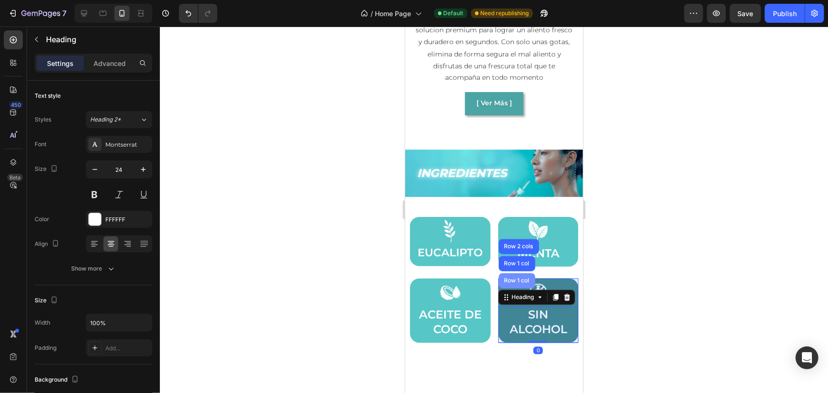
click at [514, 278] on div "Row 1 col" at bounding box center [516, 281] width 29 height 6
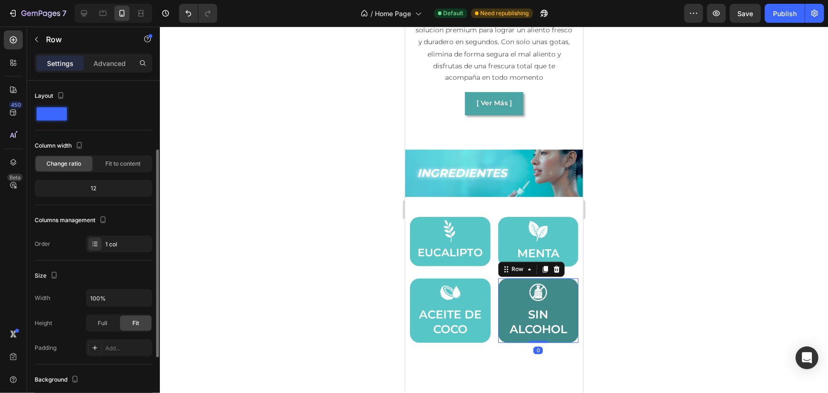
scroll to position [214, 0]
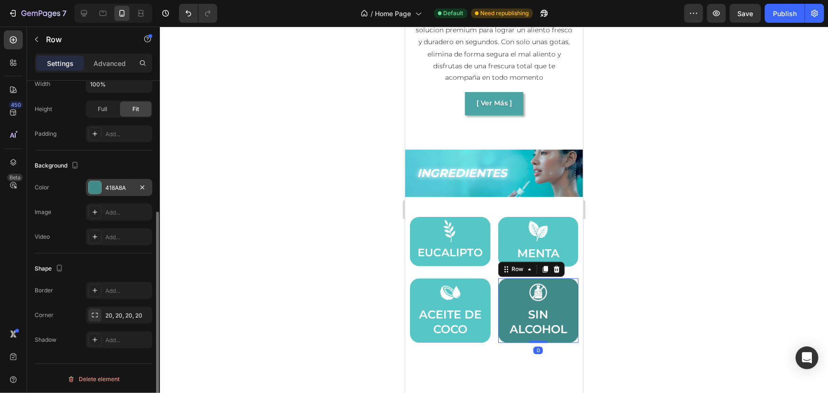
click at [117, 185] on div "418A8A" at bounding box center [119, 188] width 28 height 9
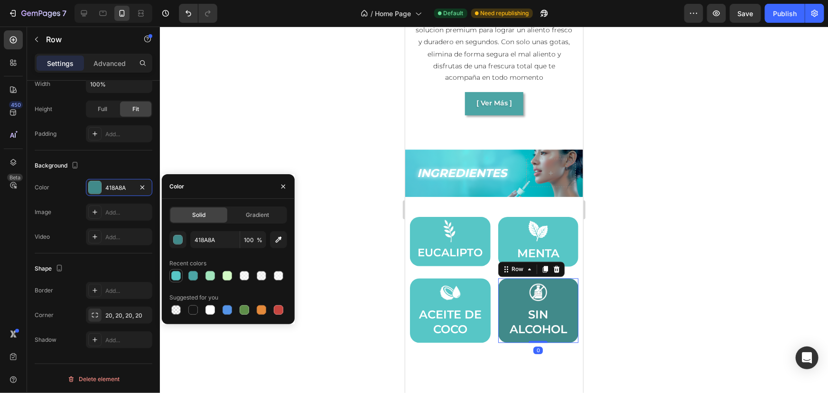
click at [173, 274] on div at bounding box center [175, 275] width 9 height 9
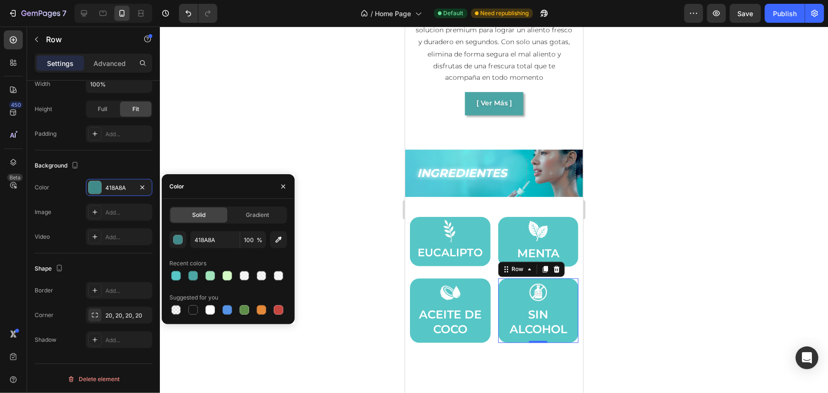
type input "57C6C6"
click at [298, 175] on div at bounding box center [494, 210] width 668 height 366
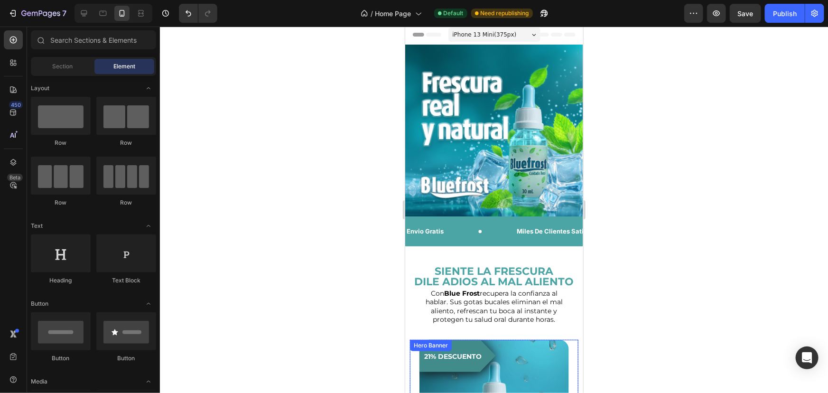
scroll to position [0, 0]
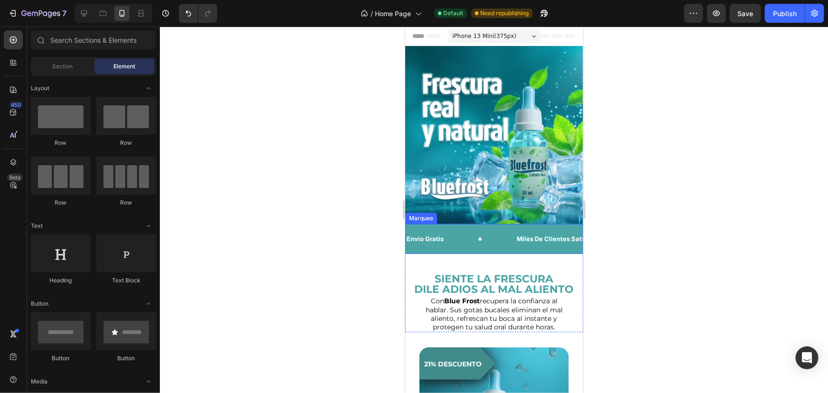
click at [462, 228] on div "Envio Gratis Text Block" at bounding box center [460, 238] width 110 height 20
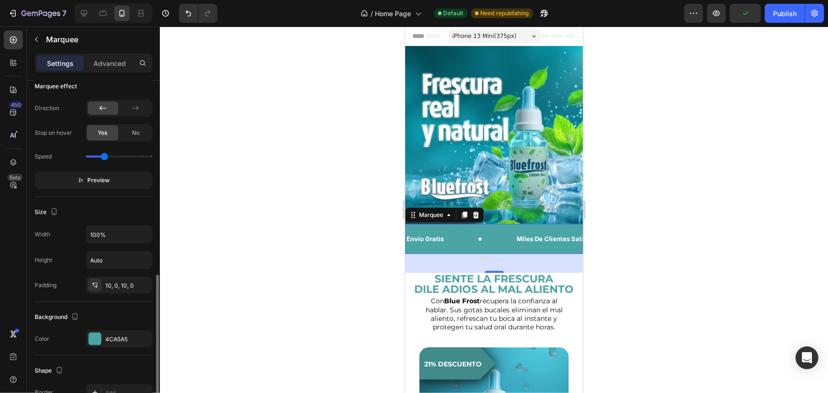
scroll to position [345, 0]
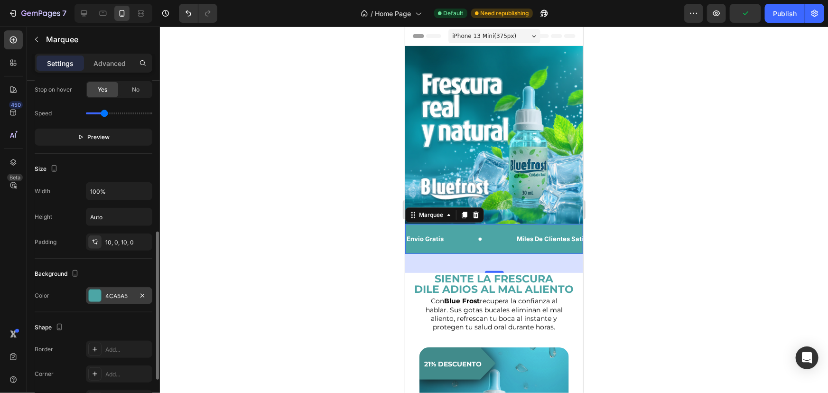
click at [97, 291] on div at bounding box center [95, 295] width 12 height 12
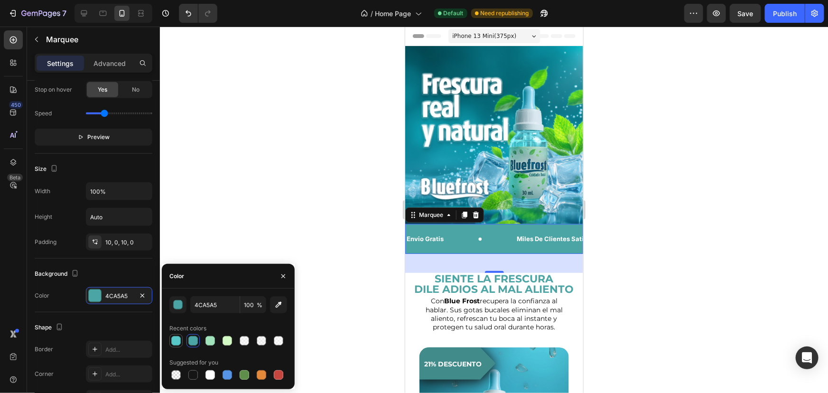
click at [175, 338] on div at bounding box center [175, 340] width 9 height 9
type input "57C6C6"
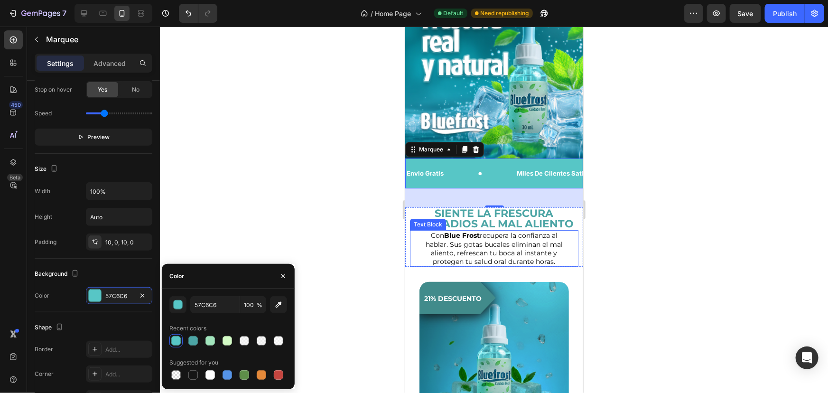
scroll to position [86, 0]
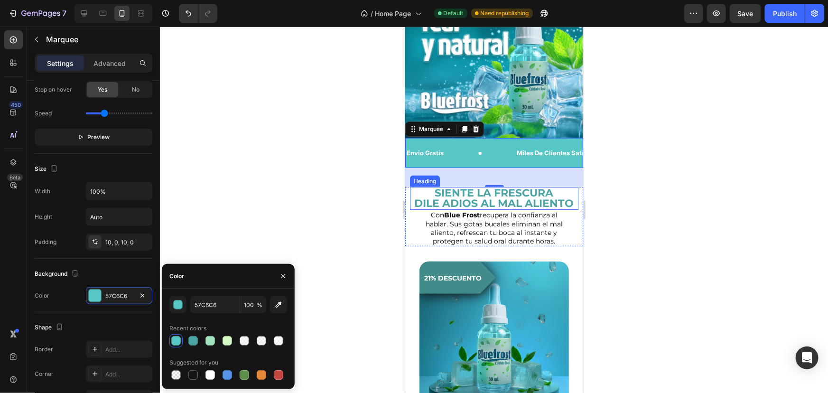
click at [528, 192] on h2 "SIENTE LA FRESCURA DILE ADIOS AL MAL ALIENTO" at bounding box center [493, 197] width 168 height 23
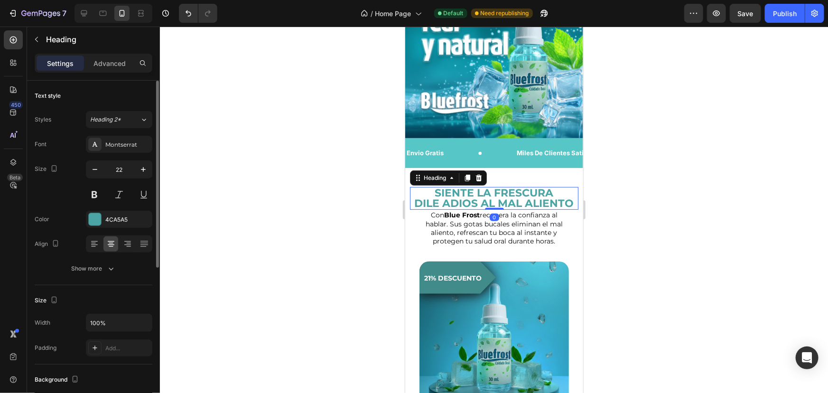
scroll to position [43, 0]
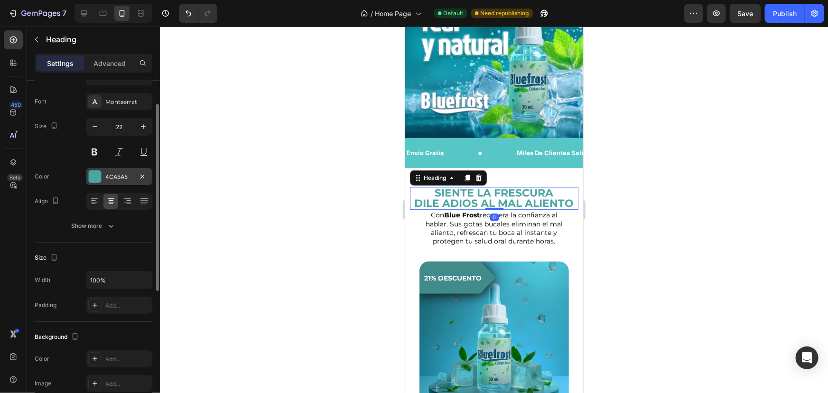
click at [104, 171] on div "4CA5A5" at bounding box center [119, 176] width 66 height 17
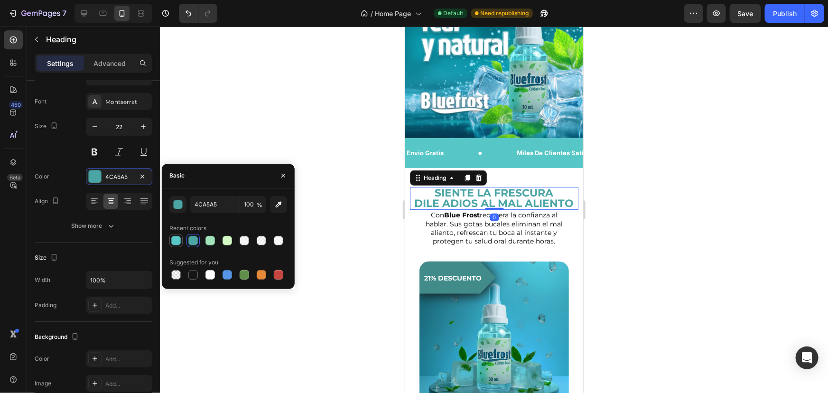
click at [177, 247] on div at bounding box center [175, 240] width 13 height 13
type input "57C6C6"
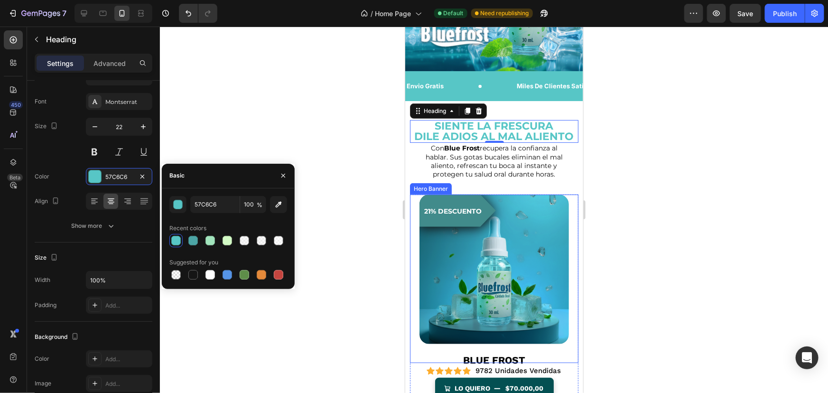
scroll to position [215, 0]
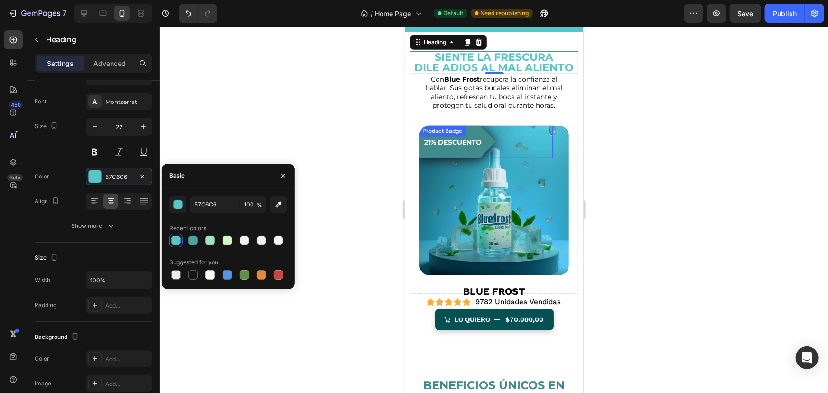
click at [467, 143] on pre "21% descuento" at bounding box center [456, 141] width 77 height 33
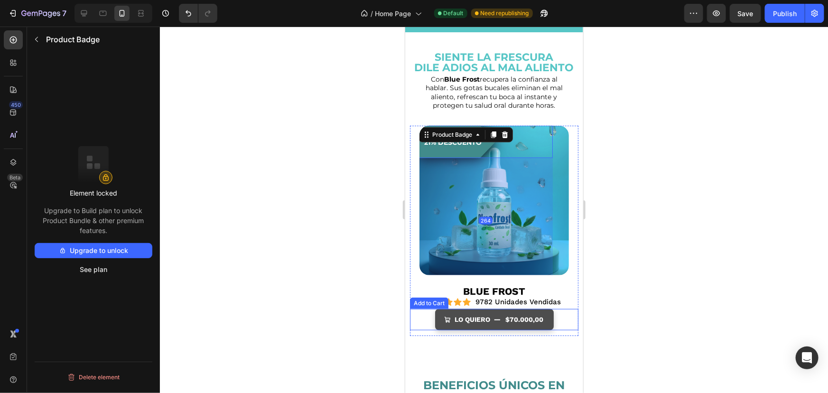
click at [444, 317] on span "Lo quiero" at bounding box center [447, 319] width 7 height 12
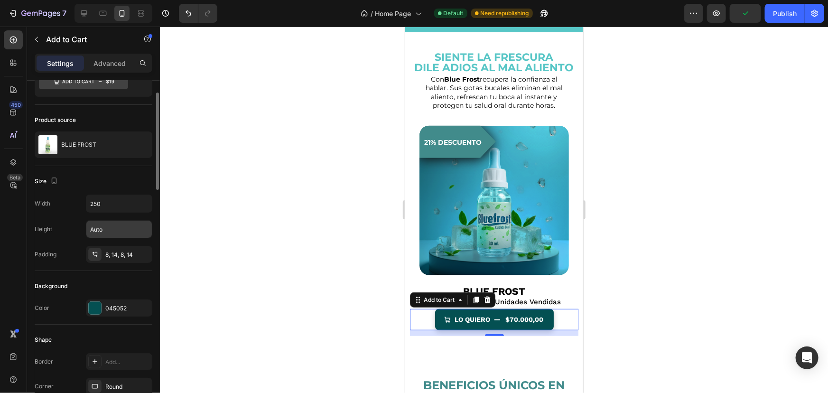
scroll to position [129, 0]
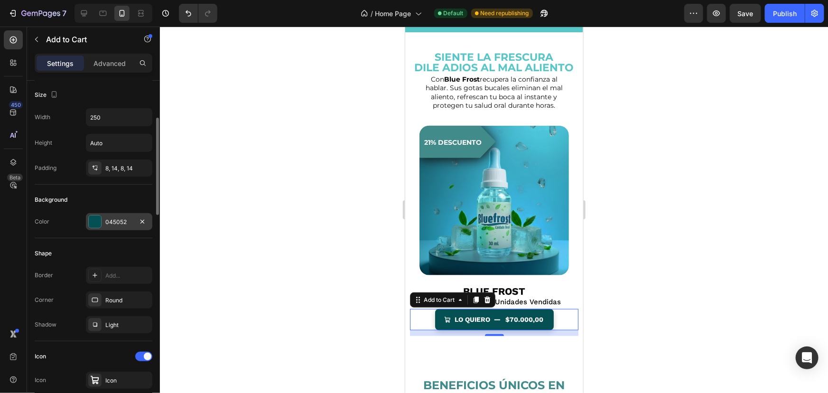
click at [104, 213] on div "045052" at bounding box center [119, 221] width 66 height 17
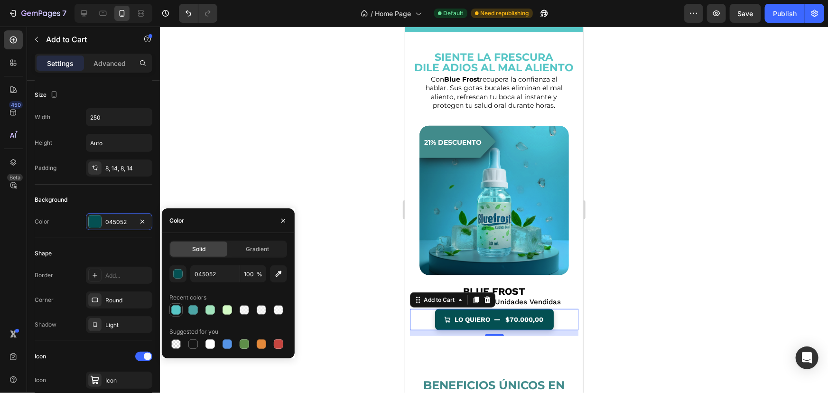
click at [176, 308] on div at bounding box center [175, 309] width 9 height 9
click at [190, 308] on div at bounding box center [192, 309] width 9 height 9
type input "4CA5A5"
click at [289, 122] on div at bounding box center [494, 210] width 668 height 366
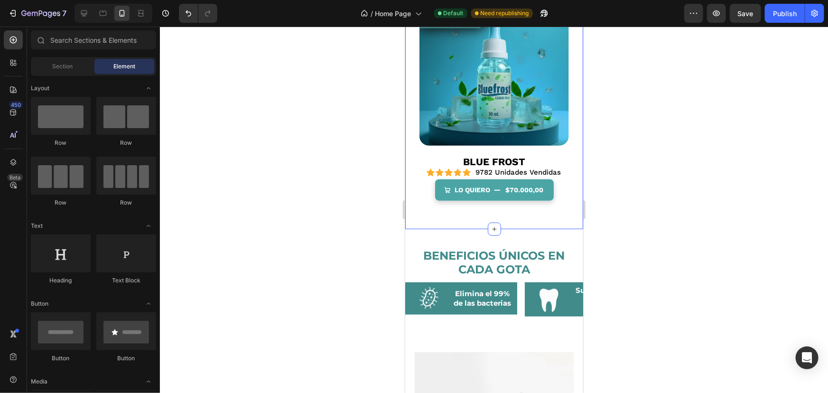
scroll to position [388, 0]
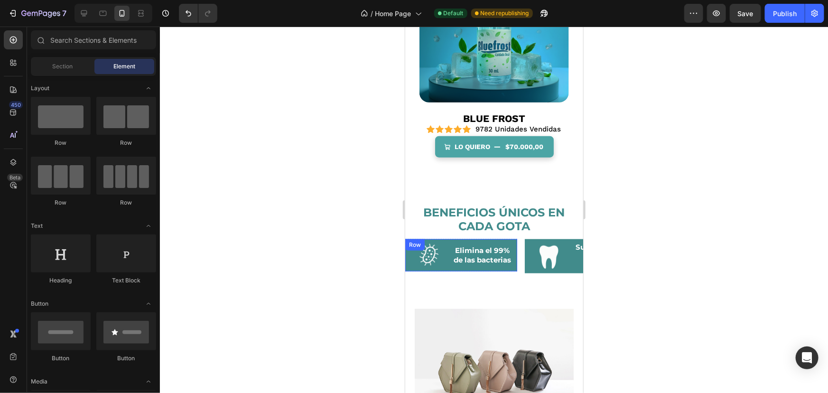
click at [507, 263] on div "Image Elimina el 99% de las bacterias Heading Row" at bounding box center [461, 255] width 112 height 32
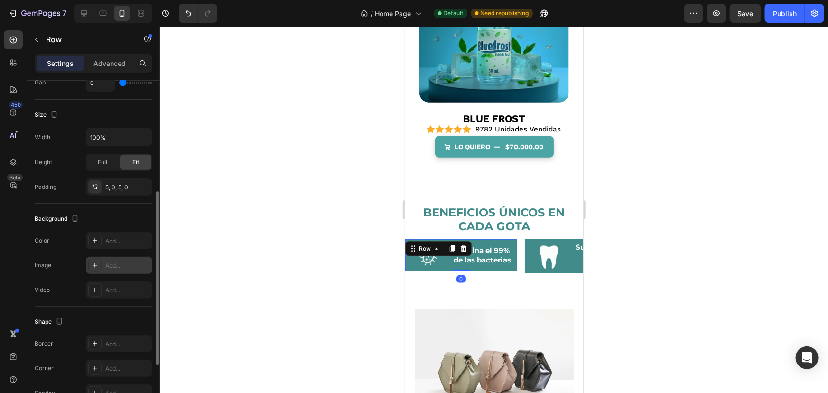
scroll to position [322, 0]
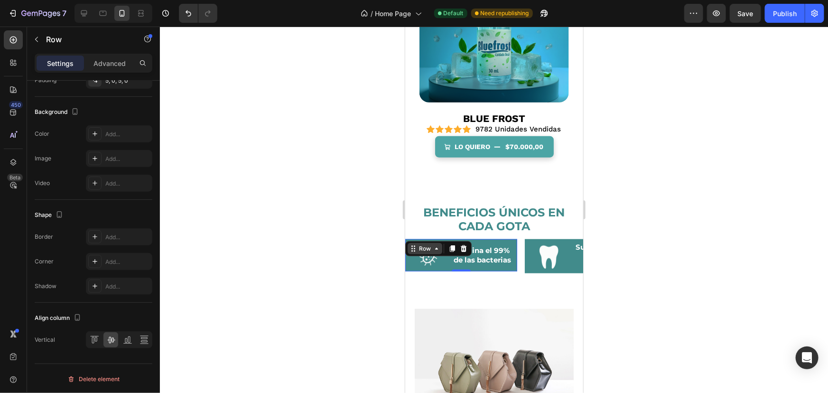
click at [420, 244] on div "Row" at bounding box center [425, 248] width 16 height 9
click at [420, 258] on div "Row 1 col" at bounding box center [423, 265] width 37 height 15
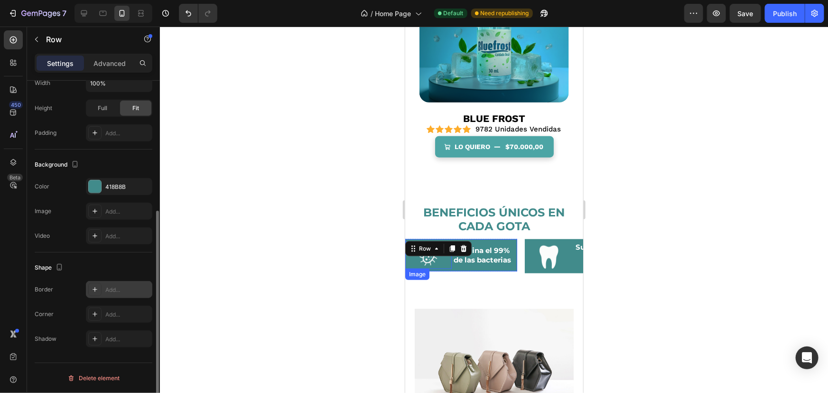
scroll to position [214, 0]
click at [115, 193] on div "418B8B" at bounding box center [119, 187] width 66 height 17
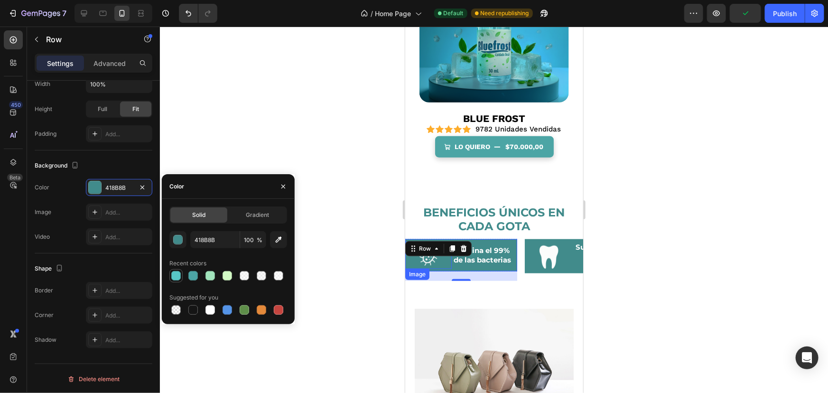
click at [177, 275] on div at bounding box center [175, 275] width 9 height 9
type input "57C6C6"
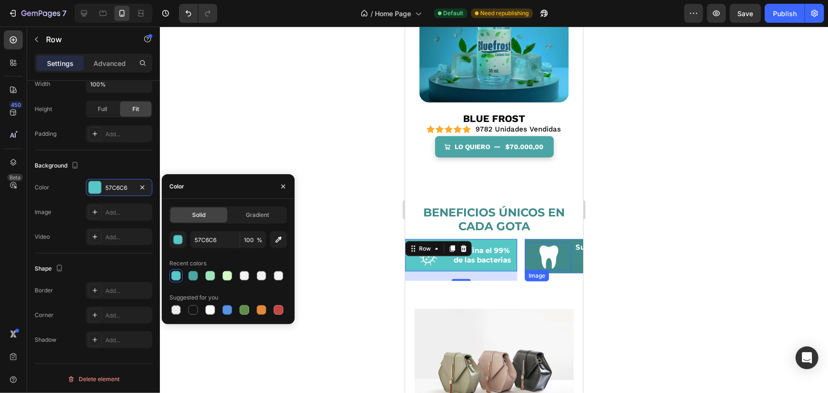
click at [532, 259] on div at bounding box center [547, 256] width 46 height 28
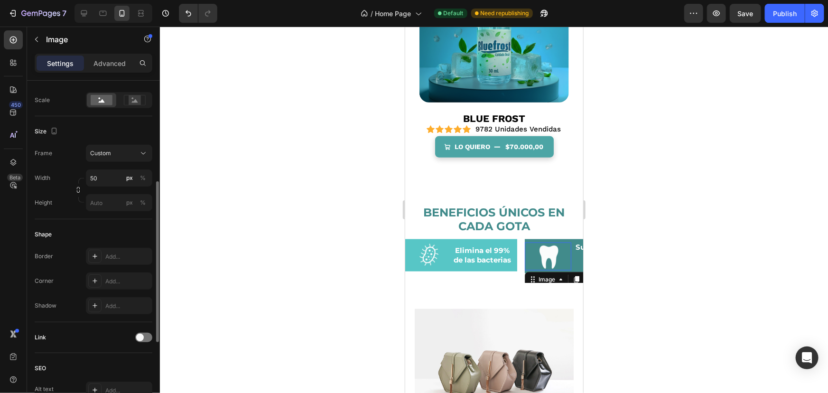
scroll to position [0, 0]
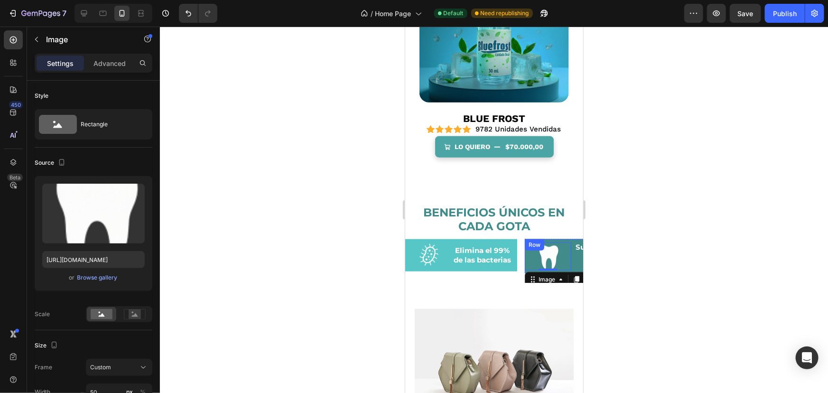
click at [561, 239] on div "Image 0 Suave con tus dientes y encías Heading Row" at bounding box center [580, 256] width 112 height 35
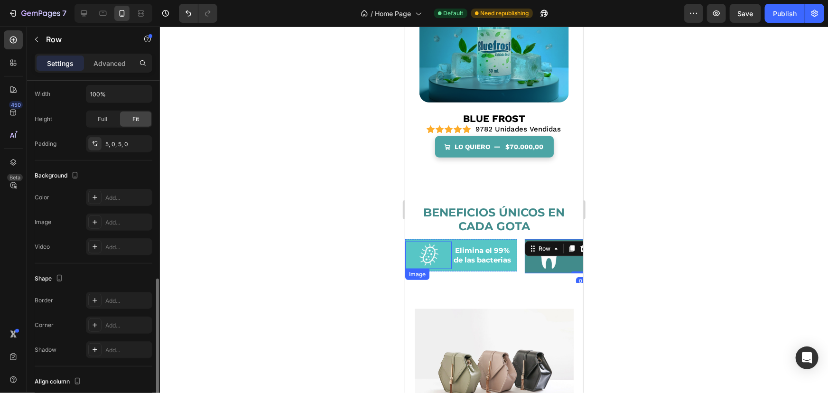
scroll to position [322, 0]
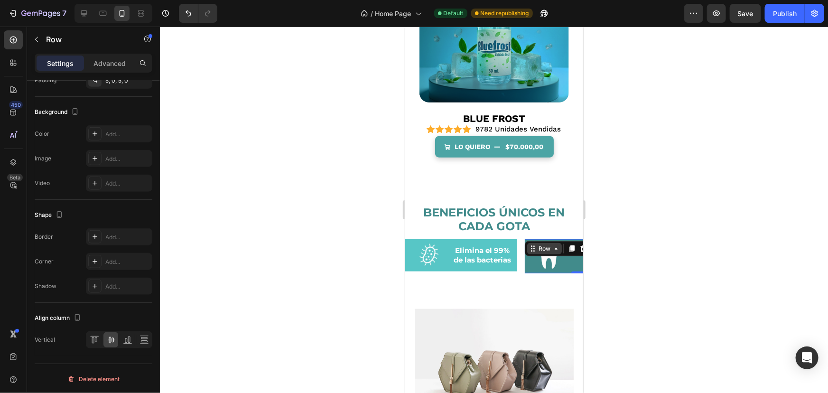
click at [544, 244] on div "Row" at bounding box center [544, 248] width 16 height 9
click at [541, 263] on div "Row 1 col" at bounding box center [542, 266] width 29 height 6
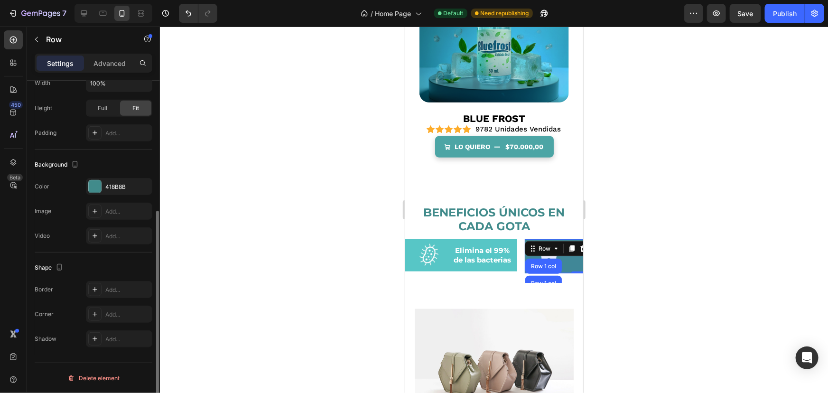
scroll to position [214, 0]
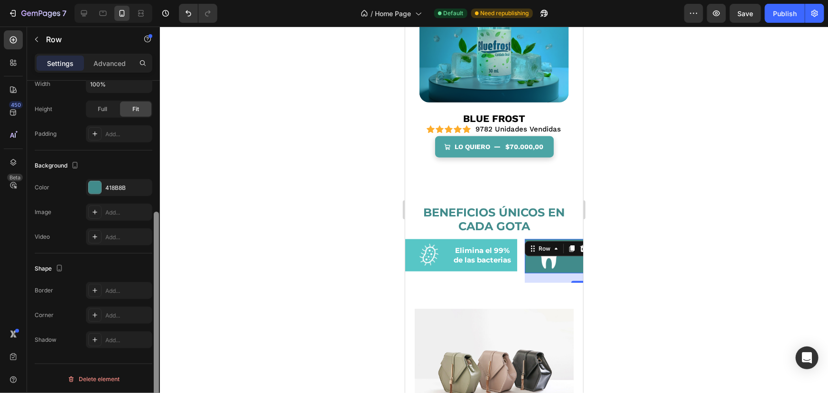
drag, startPoint x: 110, startPoint y: 187, endPoint x: 155, endPoint y: 214, distance: 52.3
click at [110, 187] on div "418B8B" at bounding box center [127, 188] width 45 height 9
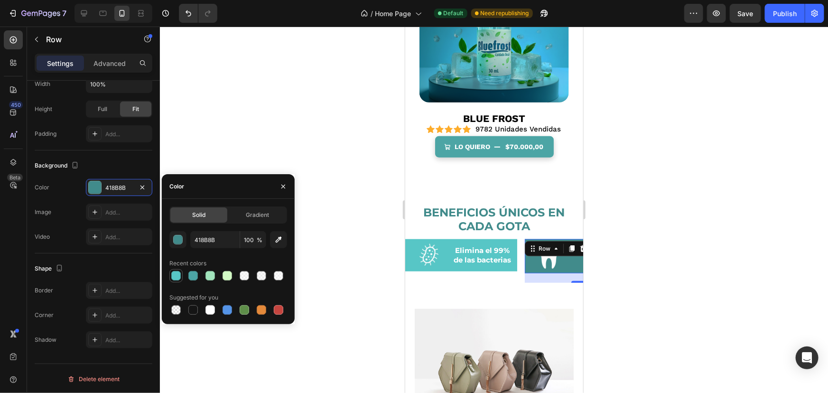
click at [179, 270] on div at bounding box center [175, 275] width 11 height 11
type input "57C6C6"
click at [522, 242] on div "Image Elimina el 99% de las bacterias Heading Row Row Row Image Suave con tus d…" at bounding box center [494, 261] width 178 height 44
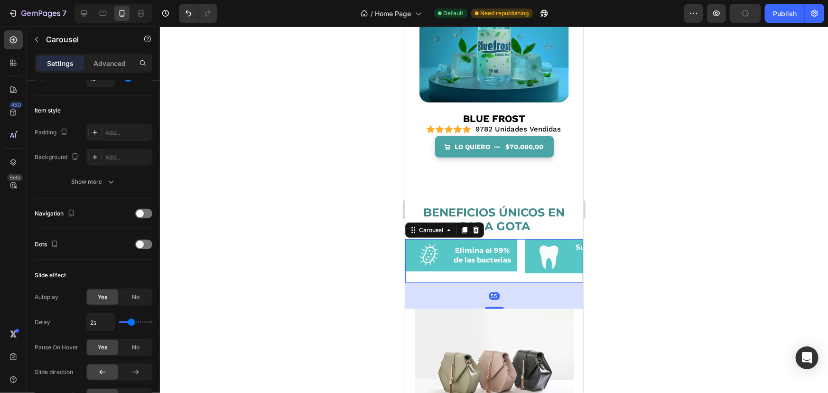
scroll to position [0, 0]
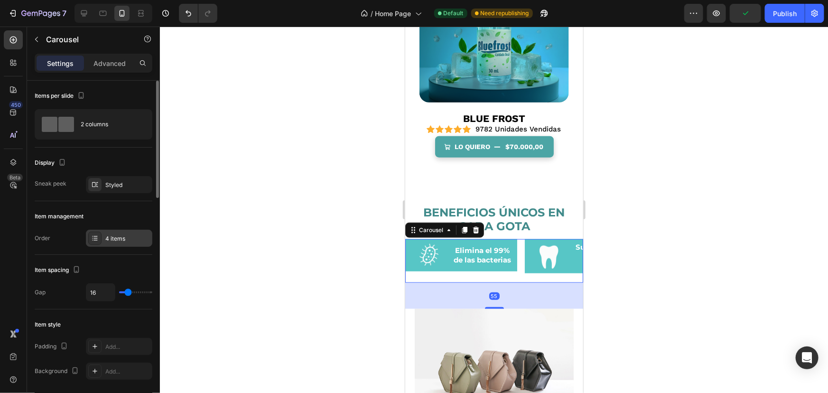
click at [104, 238] on div "4 items" at bounding box center [119, 238] width 66 height 17
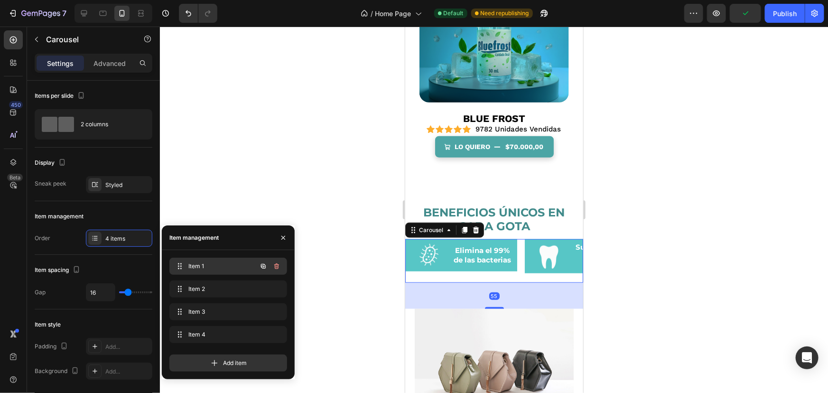
click at [211, 270] on div "Item 1 Item 1" at bounding box center [214, 265] width 83 height 13
click at [212, 282] on div "Item 2 Item 2" at bounding box center [214, 288] width 83 height 13
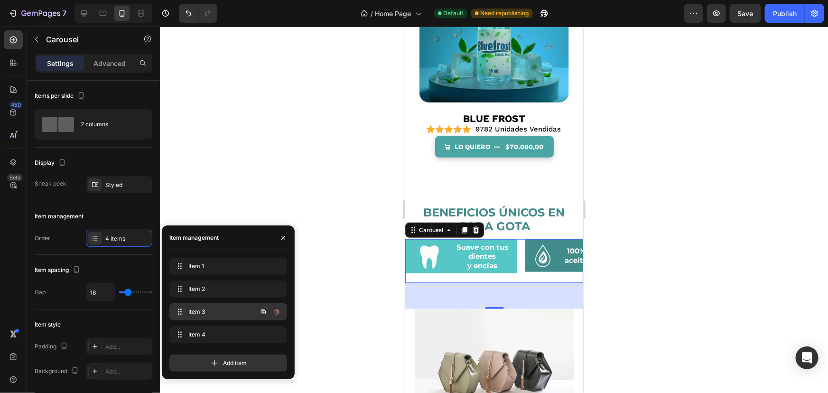
click at [209, 309] on span "Item 3" at bounding box center [215, 311] width 54 height 9
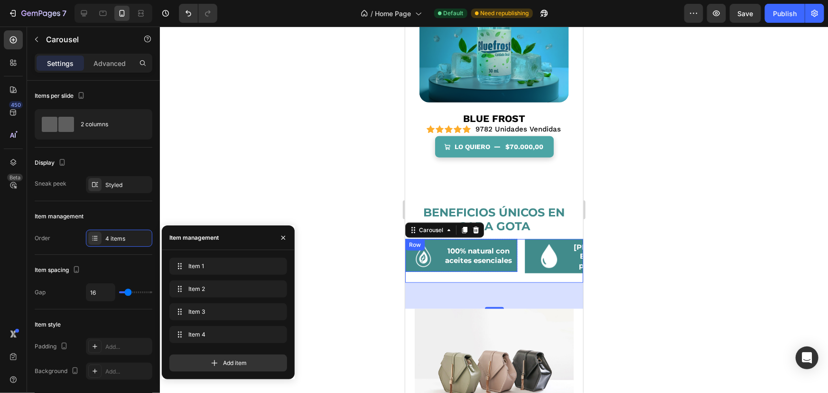
click at [447, 261] on div "100% natural con aceites esenciales Heading" at bounding box center [479, 255] width 74 height 28
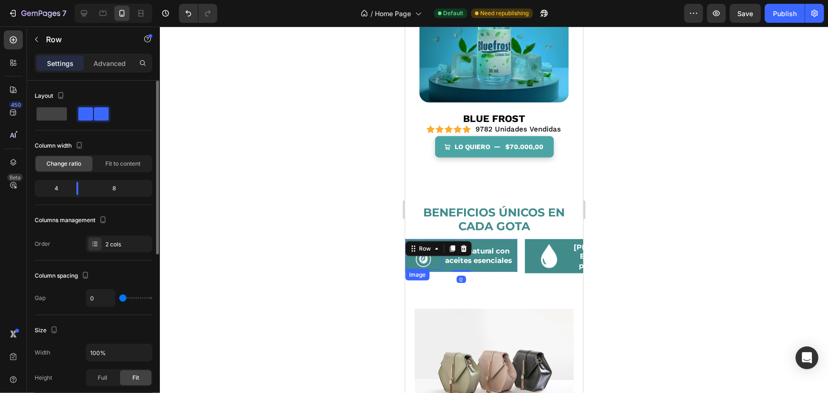
scroll to position [259, 0]
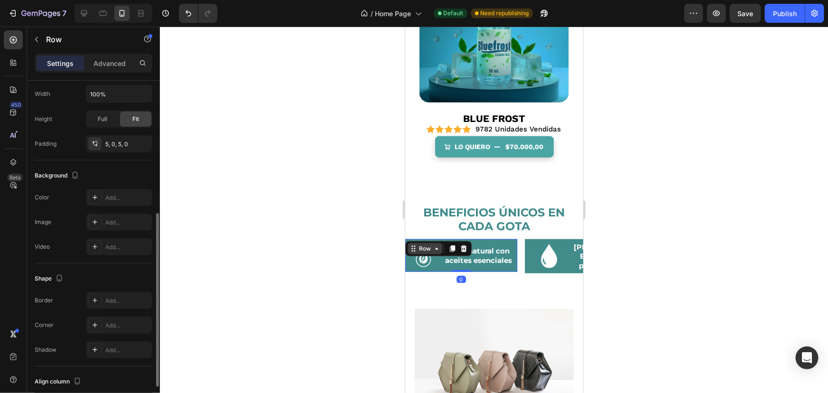
click at [419, 244] on div "Row" at bounding box center [425, 248] width 16 height 9
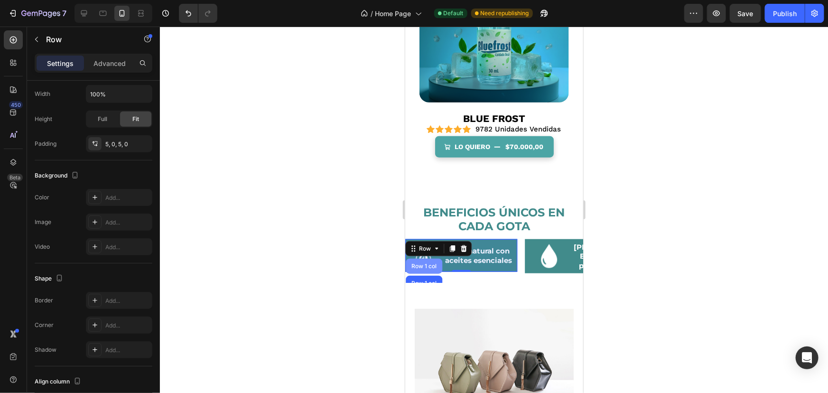
drag, startPoint x: 422, startPoint y: 260, endPoint x: 574, endPoint y: 336, distance: 170.8
click at [422, 263] on div "Row 1 col" at bounding box center [423, 266] width 29 height 6
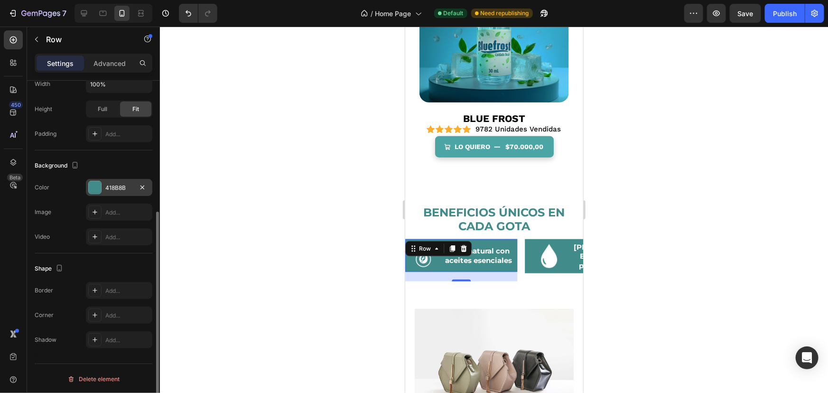
click at [115, 181] on div "418B8B" at bounding box center [119, 187] width 66 height 17
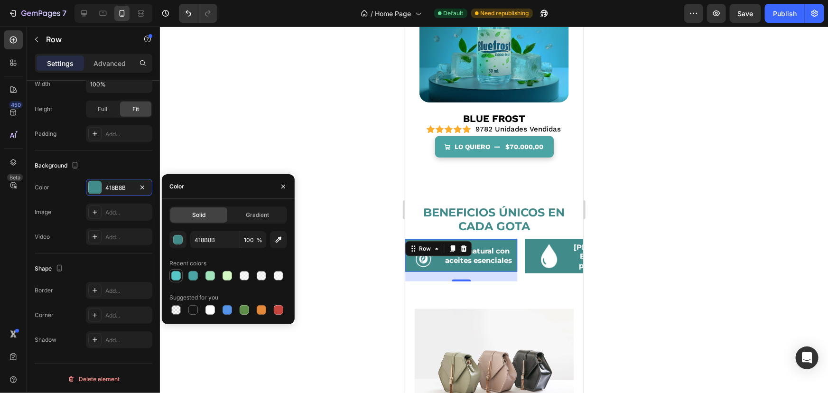
click at [177, 275] on div at bounding box center [175, 275] width 9 height 9
type input "57C6C6"
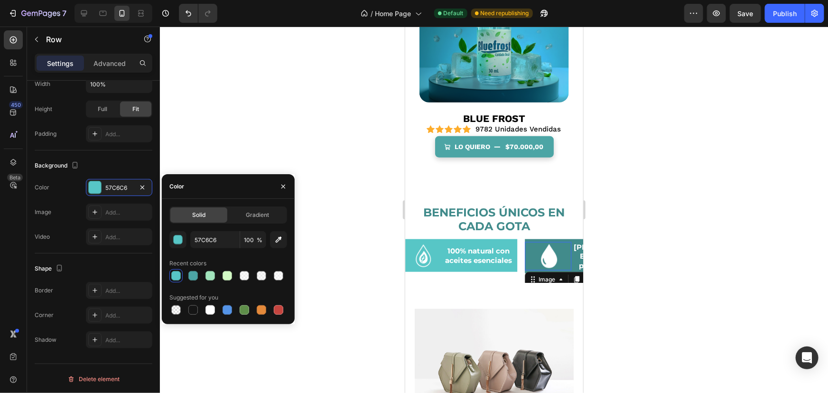
click at [537, 261] on img at bounding box center [548, 255] width 24 height 28
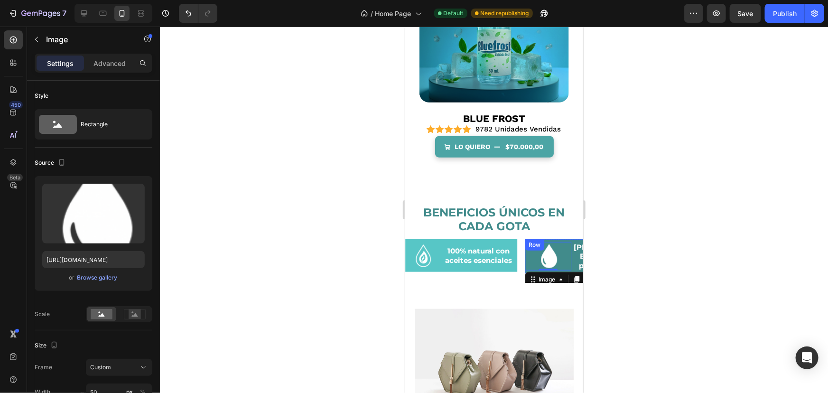
click at [531, 239] on div "Row" at bounding box center [533, 244] width 19 height 11
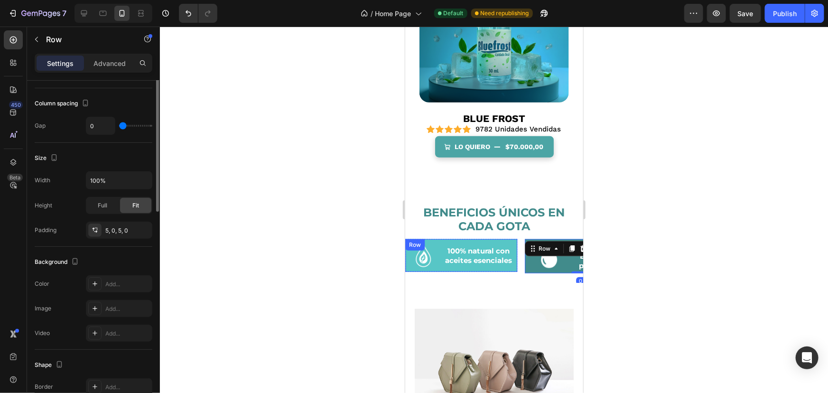
scroll to position [215, 0]
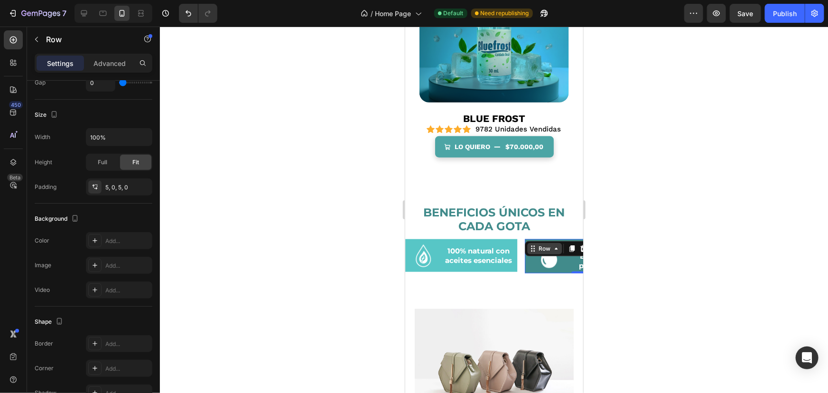
click at [532, 245] on icon at bounding box center [532, 248] width 8 height 8
click at [543, 264] on div "Row 1 col" at bounding box center [543, 265] width 37 height 15
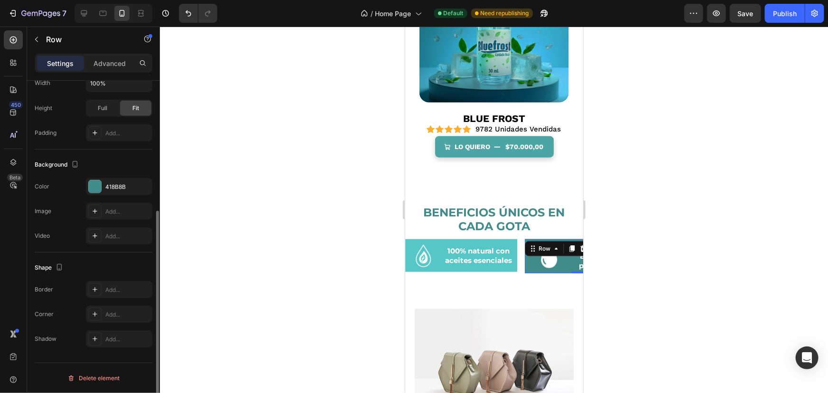
scroll to position [214, 0]
click at [135, 179] on div "418B8B" at bounding box center [119, 187] width 66 height 17
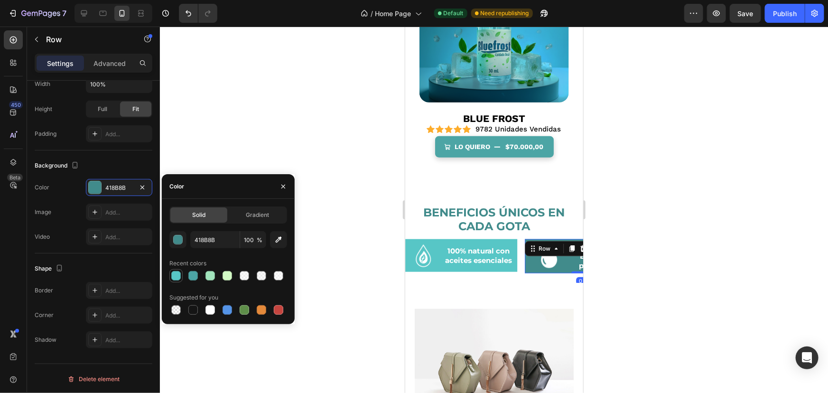
click at [173, 271] on div at bounding box center [175, 275] width 9 height 9
type input "57C6C6"
click at [285, 176] on div at bounding box center [283, 186] width 23 height 24
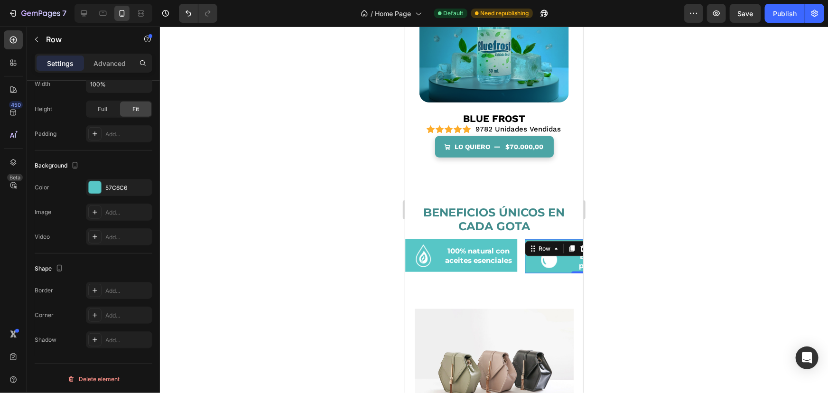
click at [313, 183] on div at bounding box center [494, 210] width 668 height 366
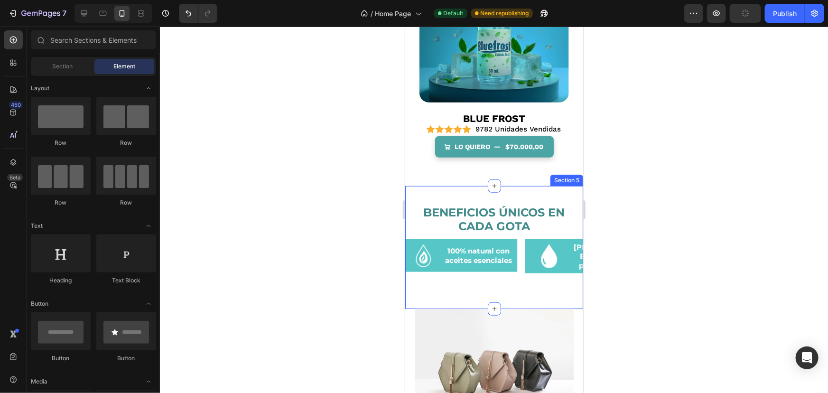
click at [496, 206] on h2 "Beneficios únicos en cada gota" at bounding box center [494, 218] width 178 height 29
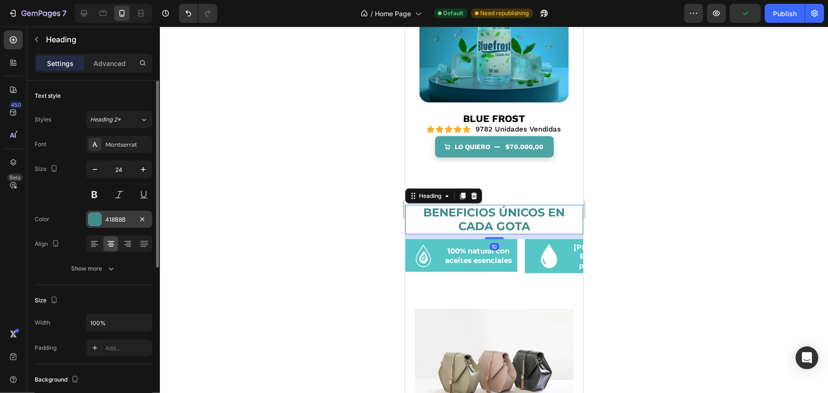
click at [112, 217] on div "418B8B" at bounding box center [119, 219] width 28 height 9
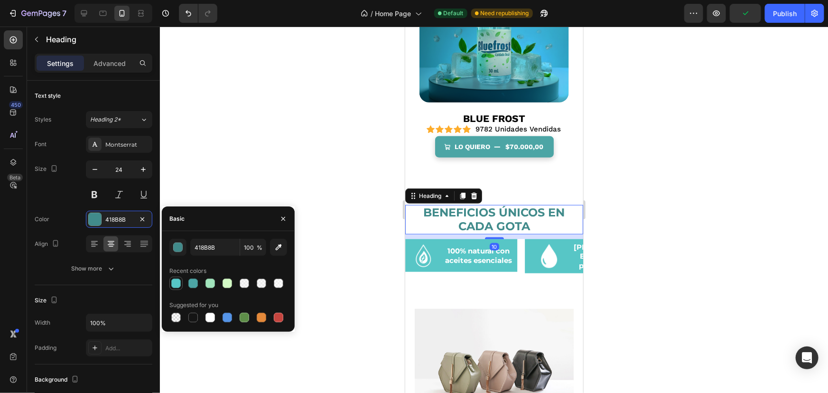
click at [177, 283] on div at bounding box center [175, 282] width 9 height 9
type input "57C6C6"
click at [273, 136] on div at bounding box center [494, 210] width 668 height 366
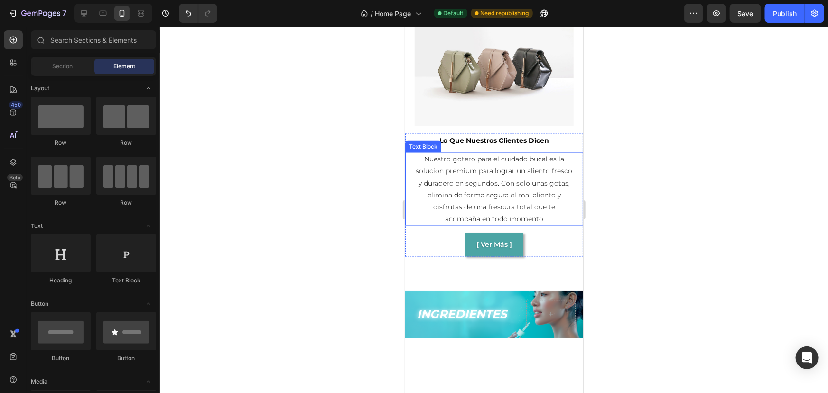
scroll to position [690, 0]
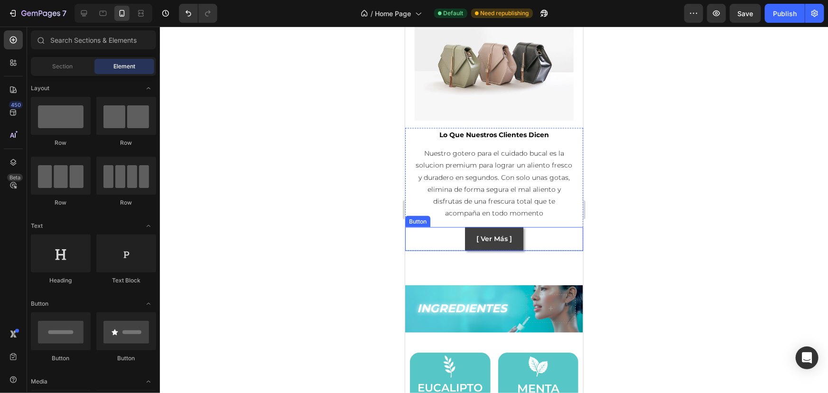
click at [512, 243] on button "[ Ver Más ]" at bounding box center [493, 238] width 58 height 23
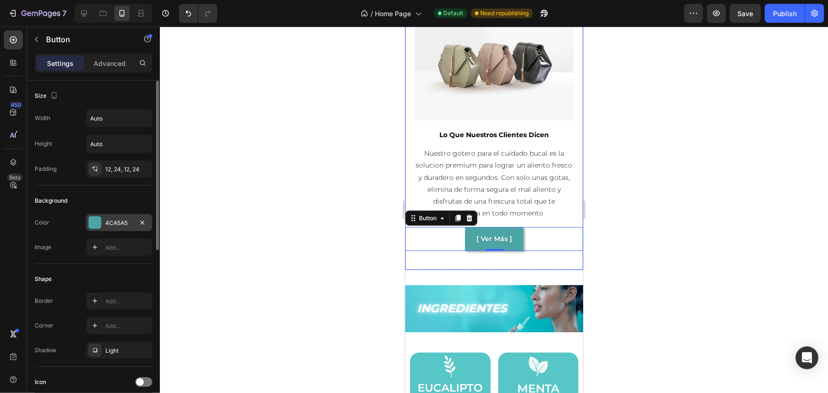
click at [109, 217] on div "4CA5A5" at bounding box center [119, 222] width 66 height 17
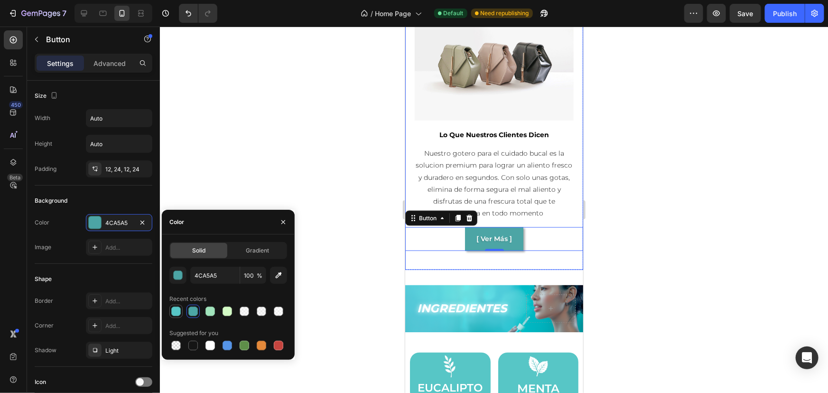
click at [175, 309] on div at bounding box center [175, 310] width 9 height 9
type input "57C6C6"
click at [277, 160] on div at bounding box center [494, 210] width 668 height 366
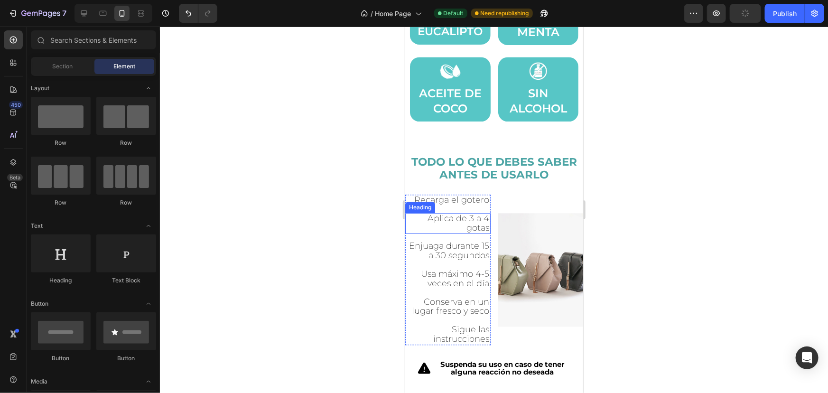
scroll to position [1078, 0]
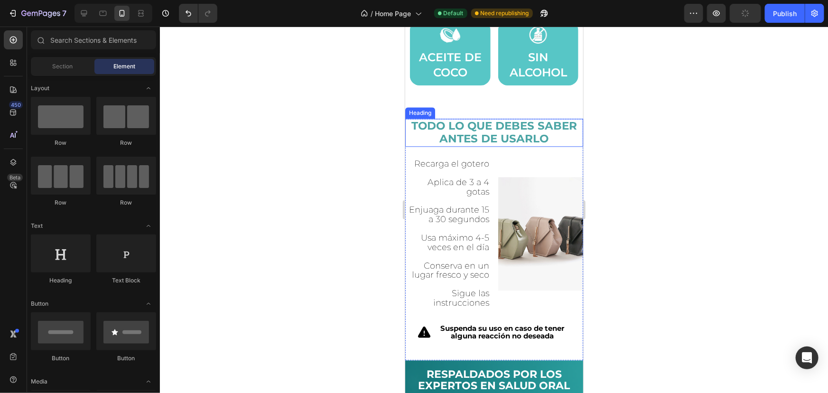
click at [500, 124] on h2 "TODO LO QUE DEBES SABER ANTES DE USARLO" at bounding box center [493, 132] width 168 height 28
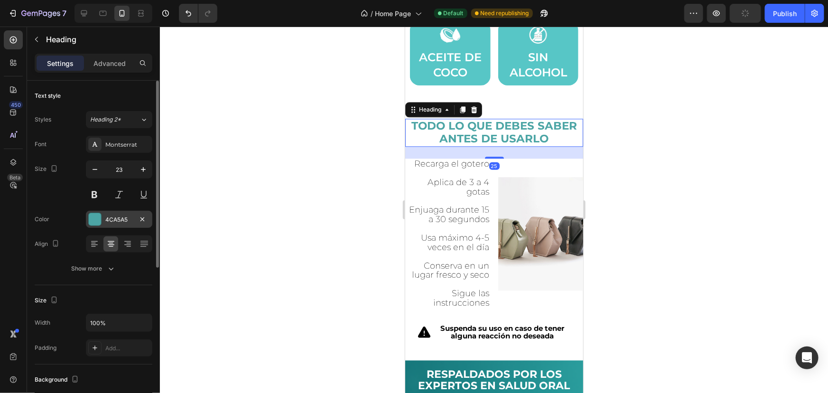
click at [102, 213] on div "4CA5A5" at bounding box center [119, 219] width 66 height 17
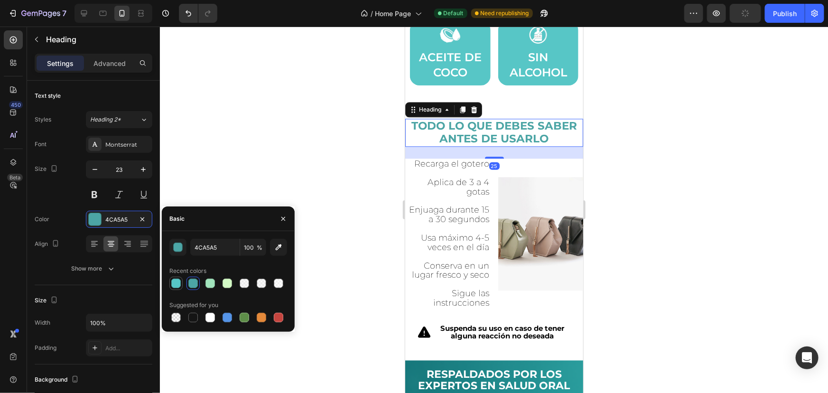
click at [176, 285] on div at bounding box center [175, 282] width 9 height 9
type input "57C6C6"
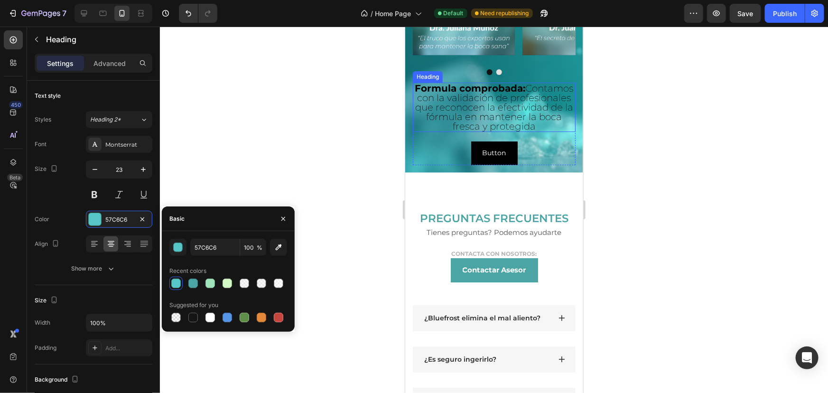
scroll to position [1595, 0]
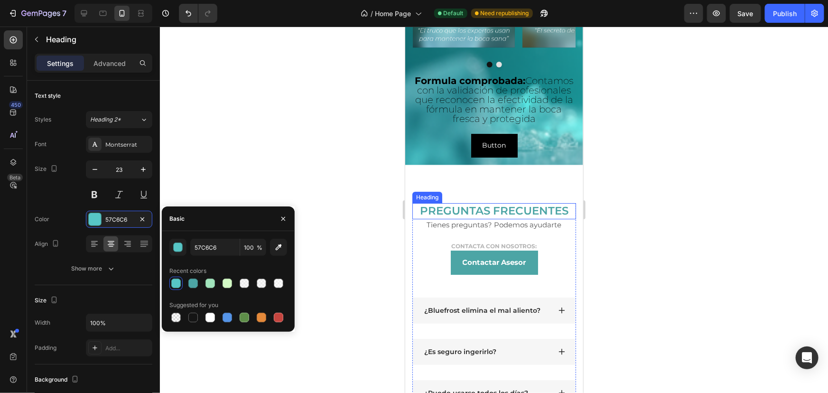
click at [446, 217] on h2 "PREGUNTAS FRECUENTES" at bounding box center [494, 211] width 164 height 16
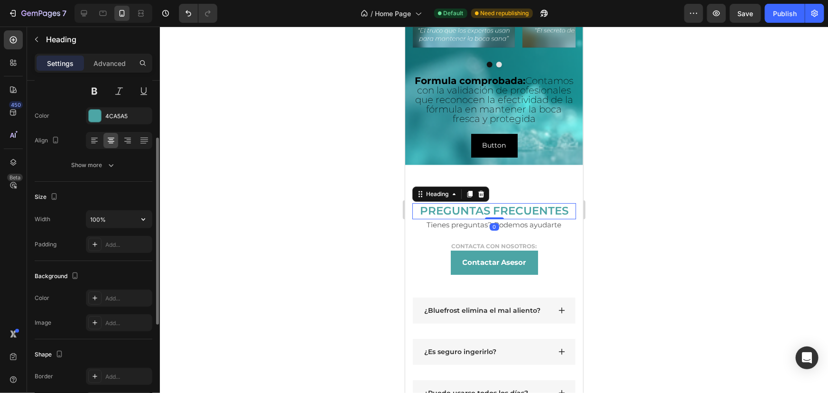
scroll to position [0, 0]
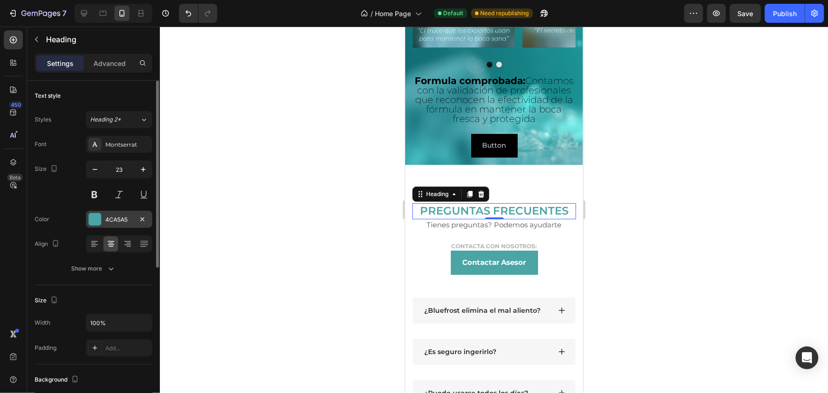
click at [90, 215] on div at bounding box center [95, 219] width 12 height 12
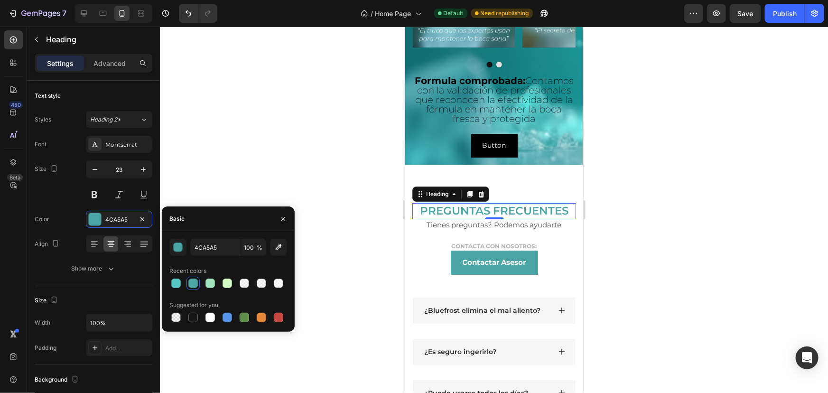
click at [175, 275] on div "Recent colors" at bounding box center [187, 271] width 37 height 9
click at [179, 282] on div at bounding box center [175, 282] width 9 height 9
type input "57C6C6"
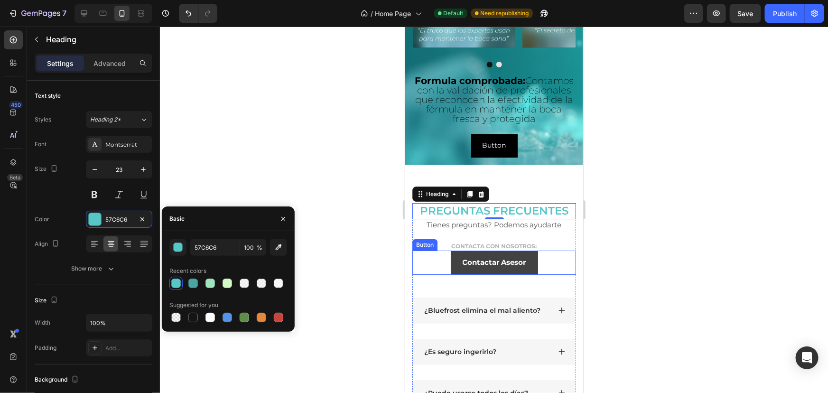
click at [456, 272] on button "Contactar Asesor" at bounding box center [493, 262] width 87 height 24
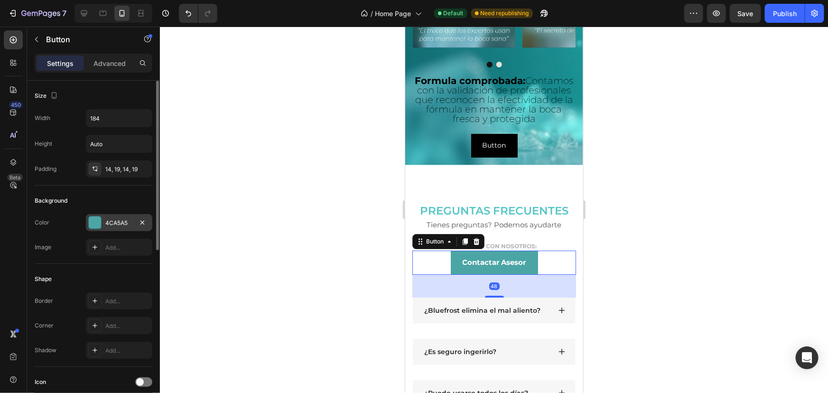
click at [124, 221] on div "4CA5A5" at bounding box center [119, 223] width 28 height 9
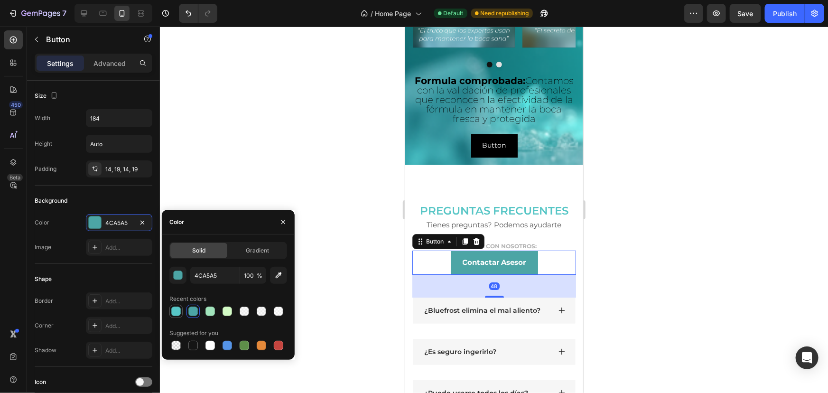
click at [179, 313] on div at bounding box center [175, 310] width 9 height 9
type input "57C6C6"
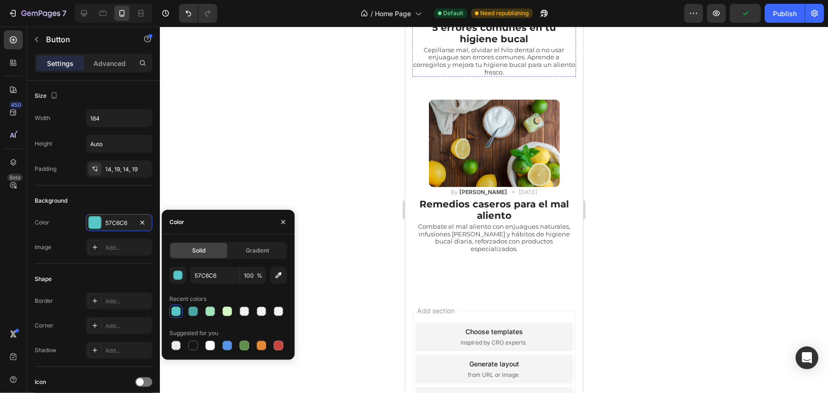
scroll to position [2435, 0]
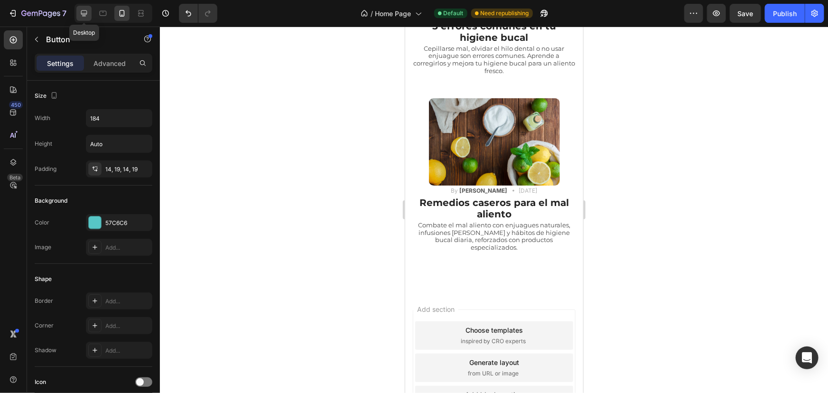
click at [86, 16] on icon at bounding box center [83, 13] width 9 height 9
type input "300"
type input "19"
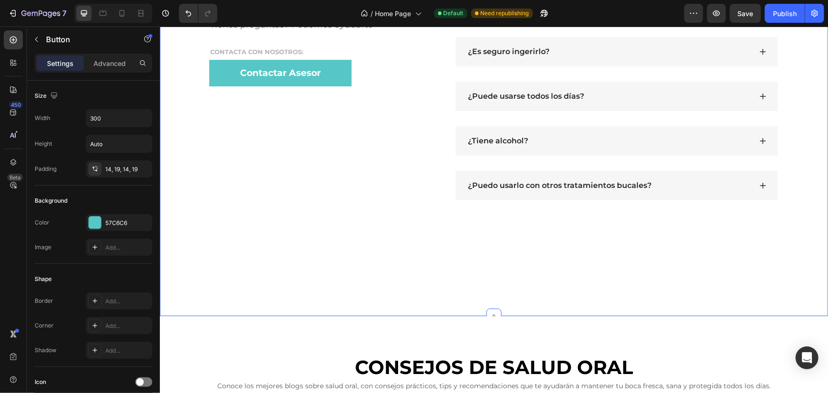
scroll to position [1471, 0]
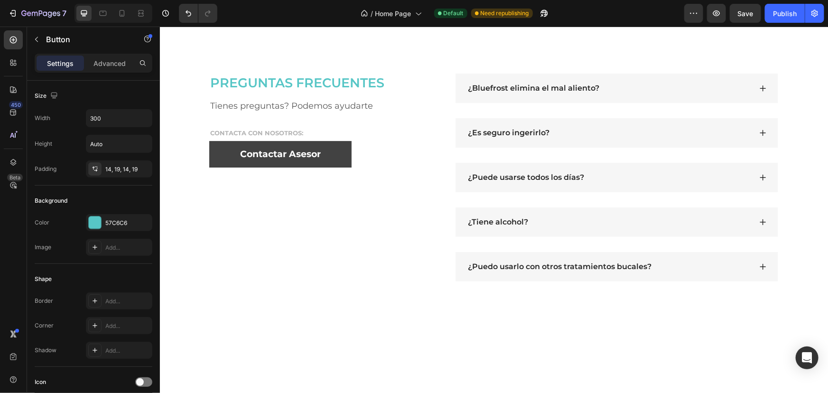
click at [342, 159] on button "Contactar Asesor" at bounding box center [280, 153] width 142 height 27
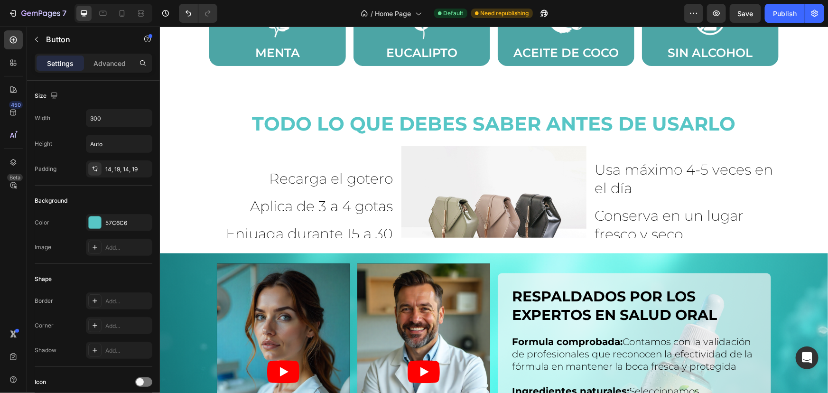
scroll to position [958, 0]
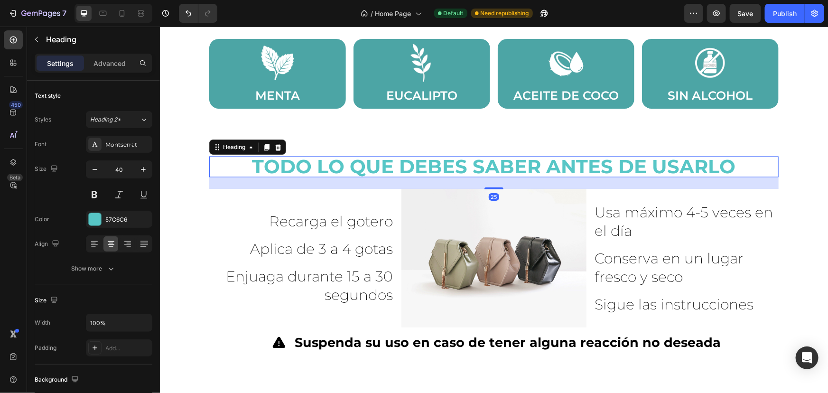
click at [356, 166] on h2 "TODO LO QUE DEBES SABER ANTES DE USARLO" at bounding box center [493, 166] width 569 height 21
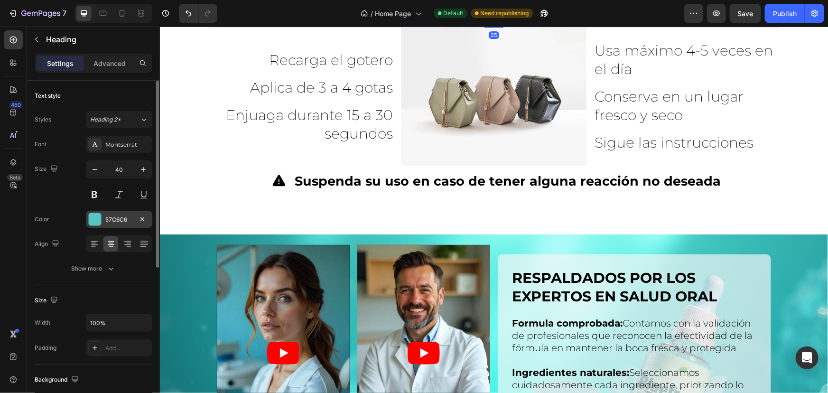
click at [106, 213] on div "57C6C6" at bounding box center [119, 219] width 66 height 17
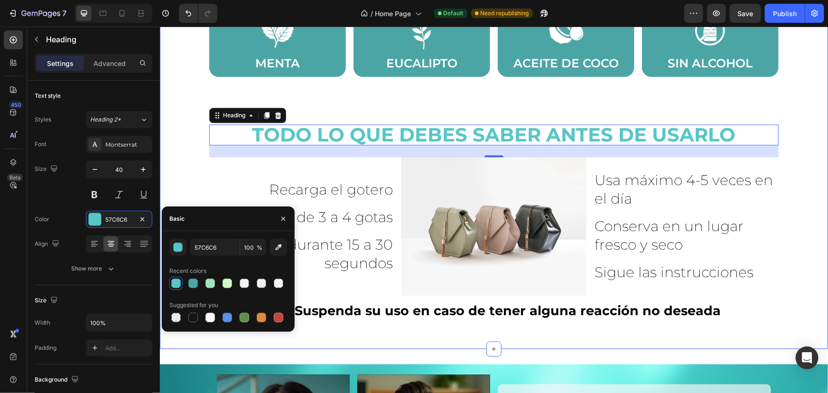
scroll to position [936, 0]
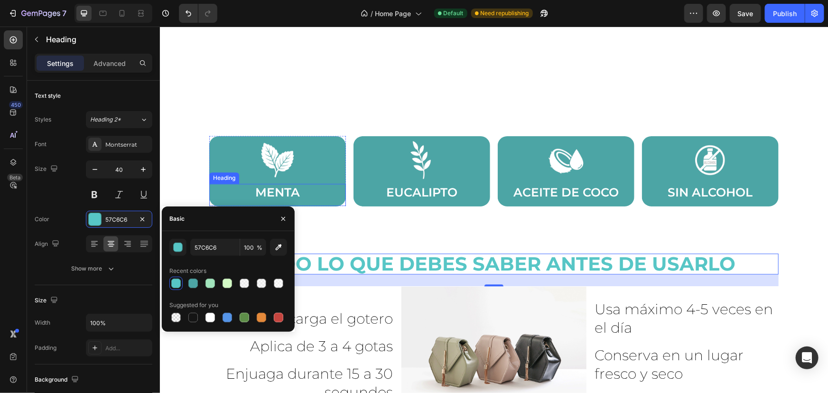
click at [333, 199] on h2 "MENTA" at bounding box center [276, 193] width 127 height 18
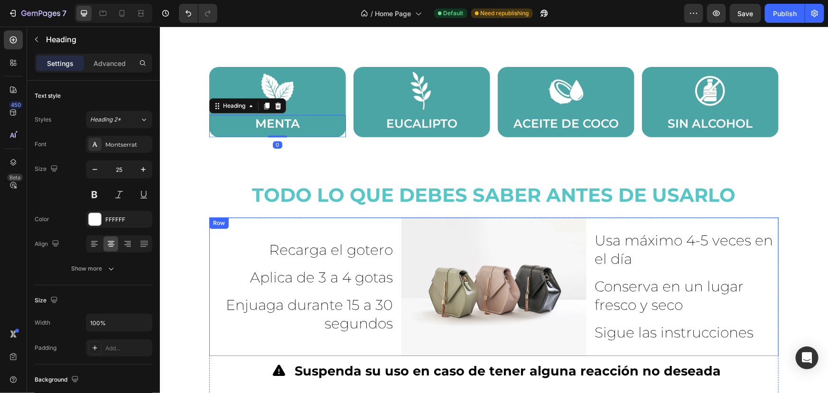
scroll to position [1001, 0]
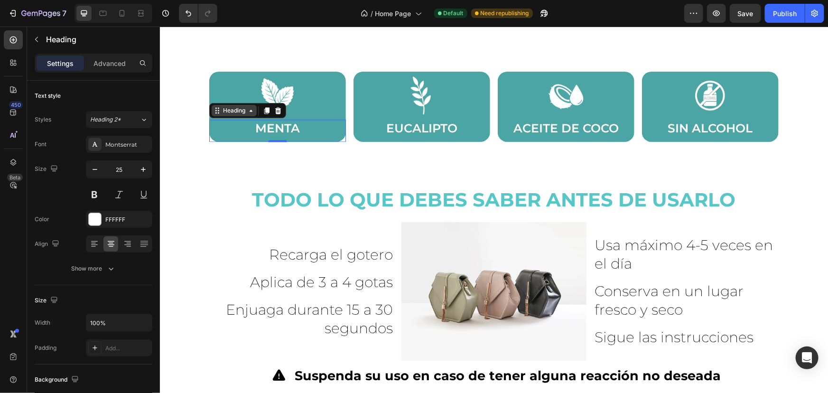
click at [224, 111] on div "Heading" at bounding box center [234, 110] width 26 height 9
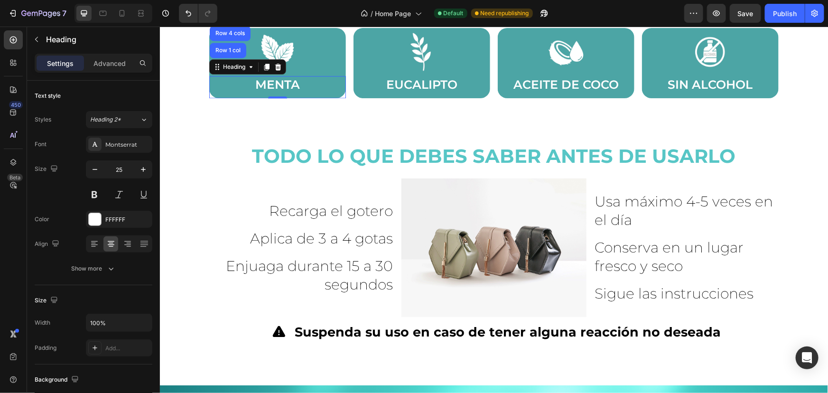
scroll to position [1044, 0]
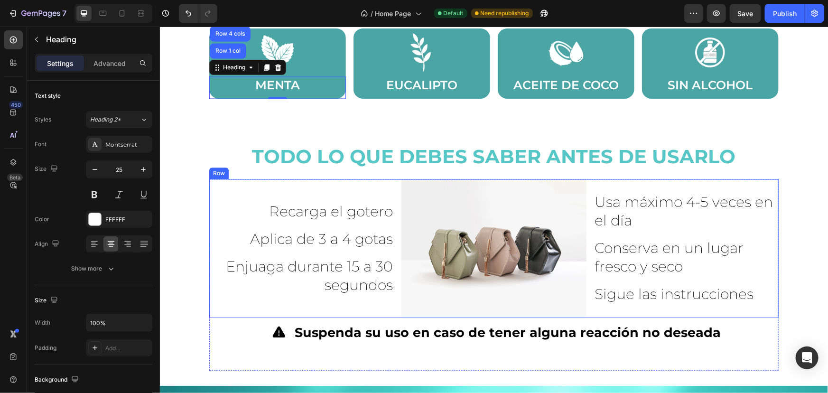
click at [268, 198] on div "Recarga el gotero Heading Row Aplica de 3 a 4 gotas Heading Row Enjuaga durante…" at bounding box center [301, 247] width 185 height 139
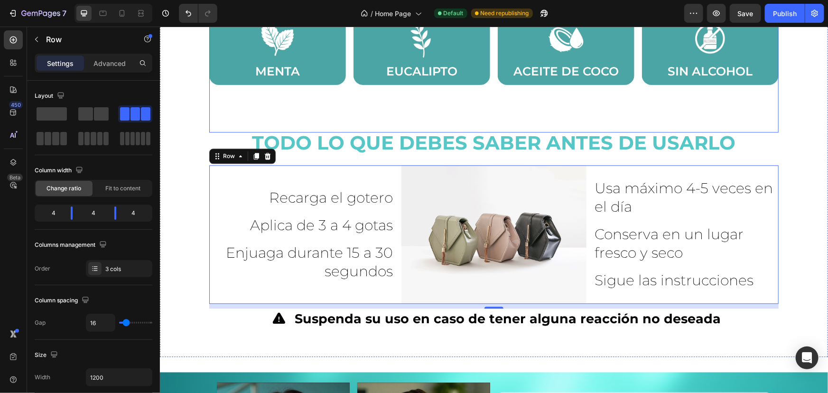
scroll to position [1001, 0]
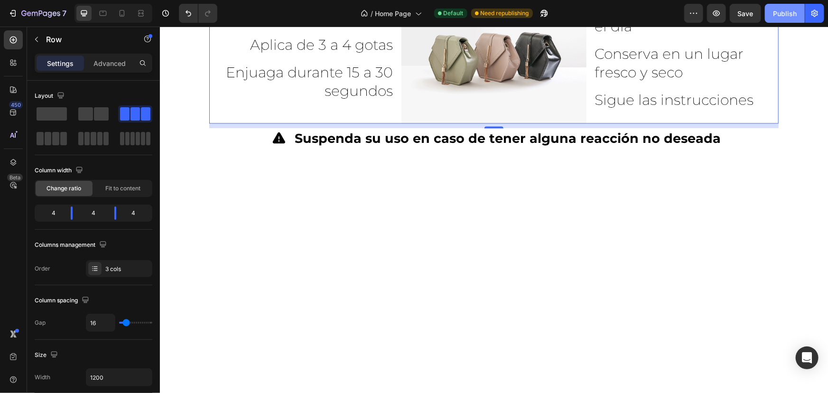
click at [778, 16] on div "Publish" at bounding box center [785, 14] width 24 height 10
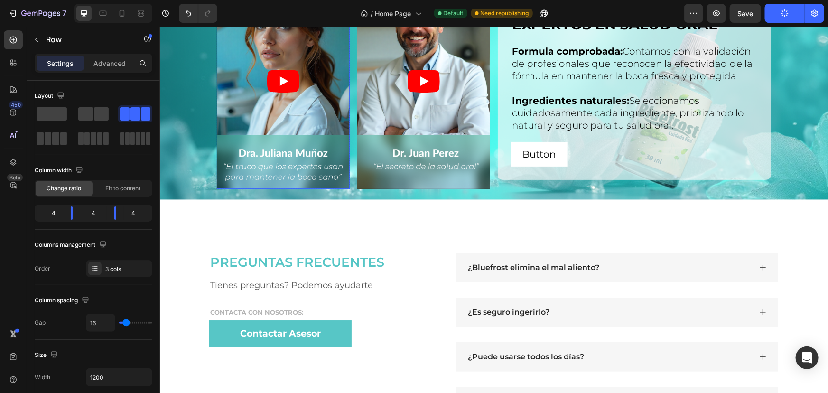
scroll to position [1475, 0]
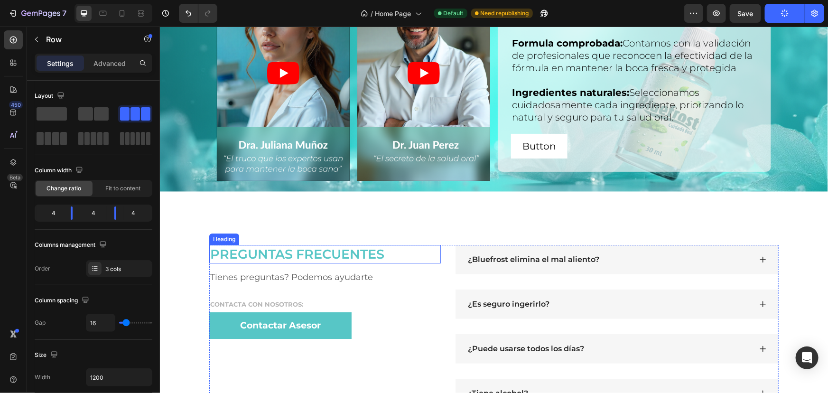
click at [298, 247] on h2 "PREGUNTAS FRECUENTES" at bounding box center [324, 253] width 231 height 19
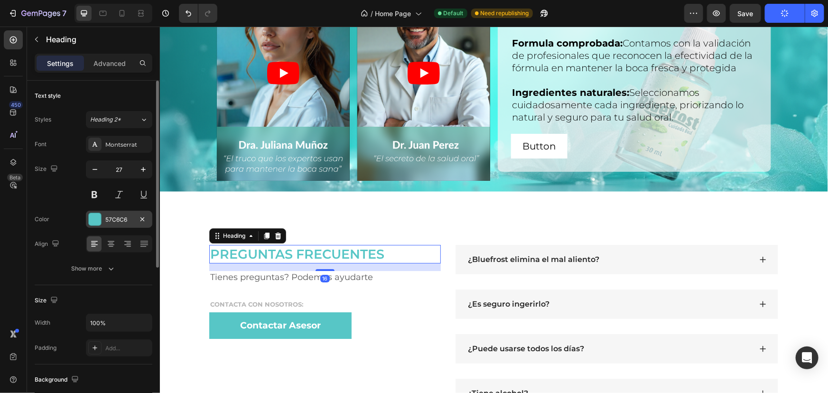
click at [108, 224] on div "57C6C6" at bounding box center [119, 219] width 66 height 17
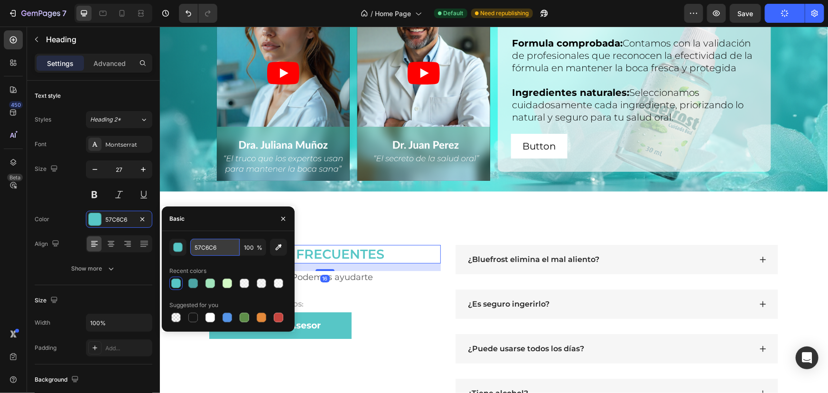
click at [218, 246] on input "57C6C6" at bounding box center [214, 247] width 49 height 17
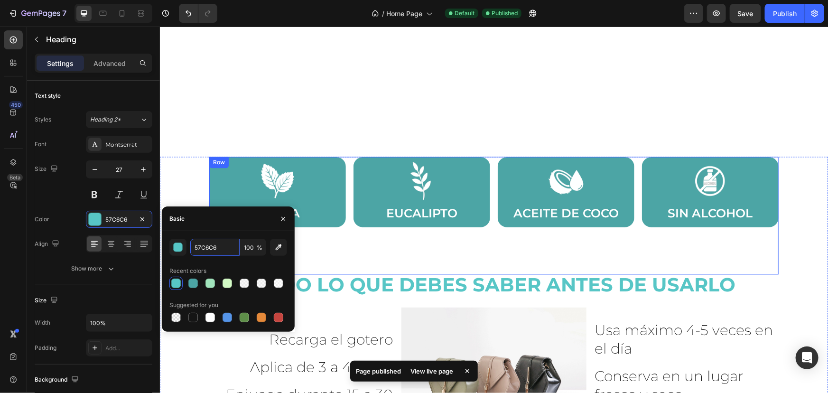
scroll to position [915, 0]
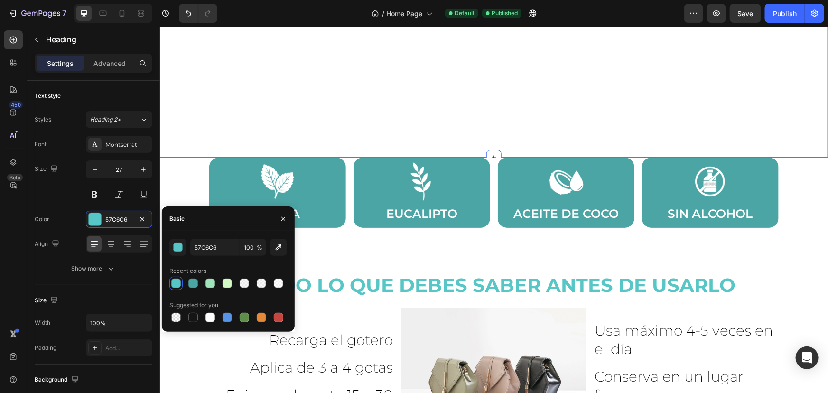
click at [283, 122] on div "Image EUCALIPTO Heading Row Row Image MENTA Heading Row Row Row Image ACEITE DE…" at bounding box center [493, 38] width 668 height 237
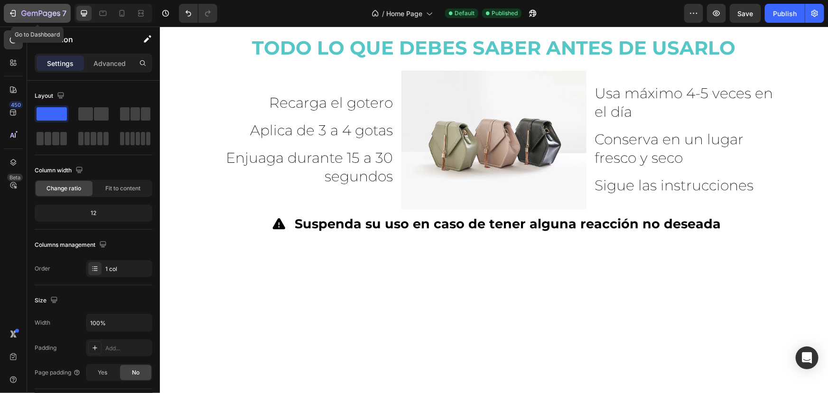
click at [21, 17] on icon "button" at bounding box center [40, 14] width 39 height 8
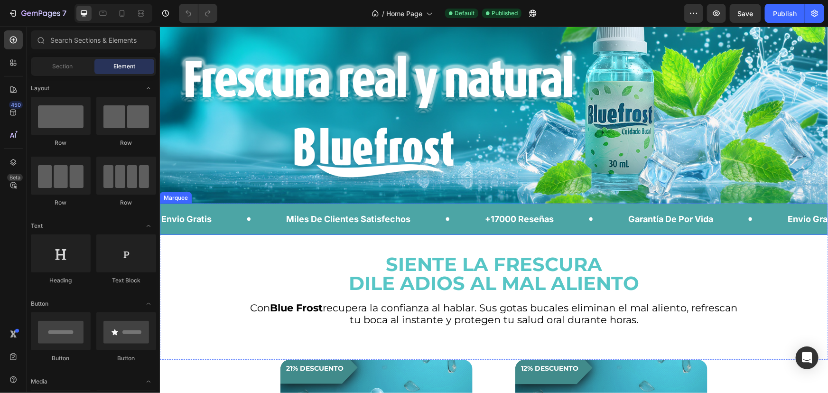
click at [269, 209] on div "Envio Gratis Text Block" at bounding box center [222, 218] width 125 height 21
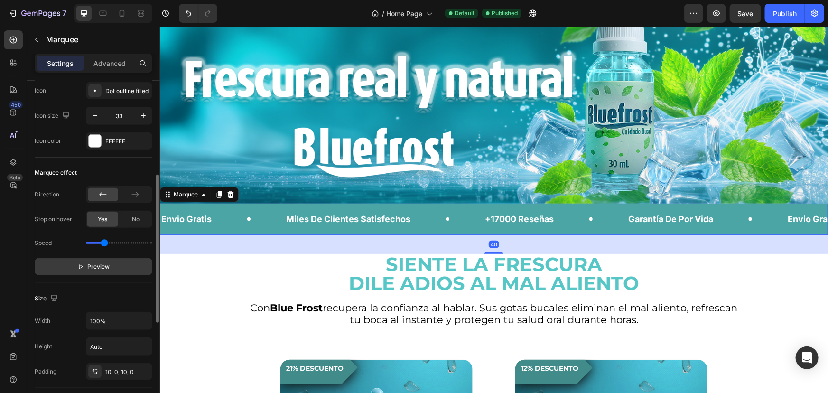
scroll to position [431, 0]
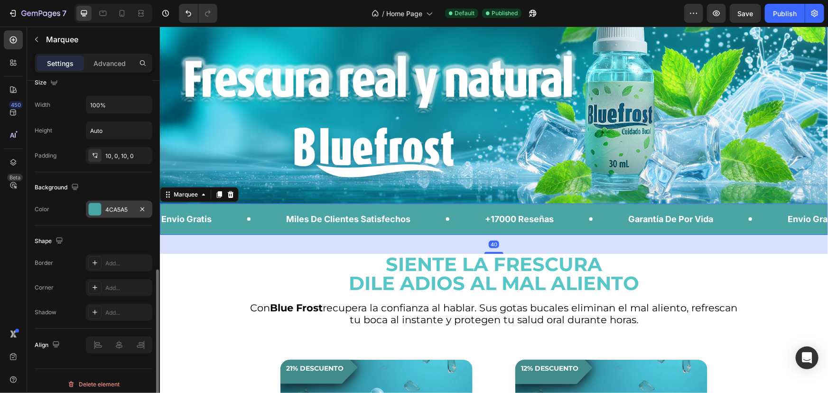
click at [126, 209] on div "4CA5A5" at bounding box center [119, 209] width 28 height 9
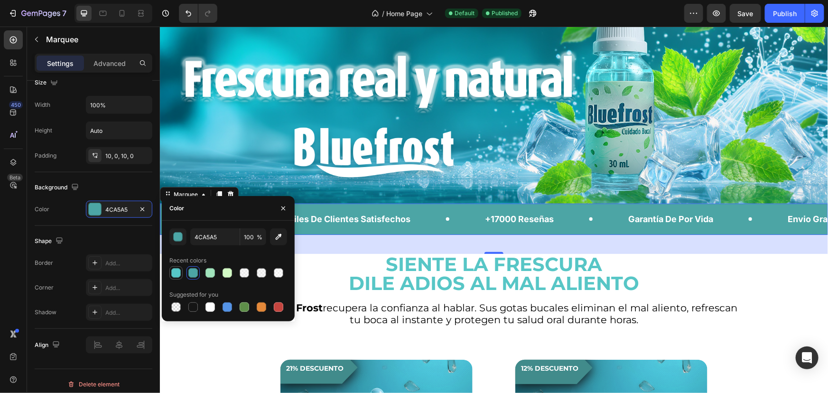
click at [176, 273] on div at bounding box center [175, 272] width 9 height 9
type input "57C6C6"
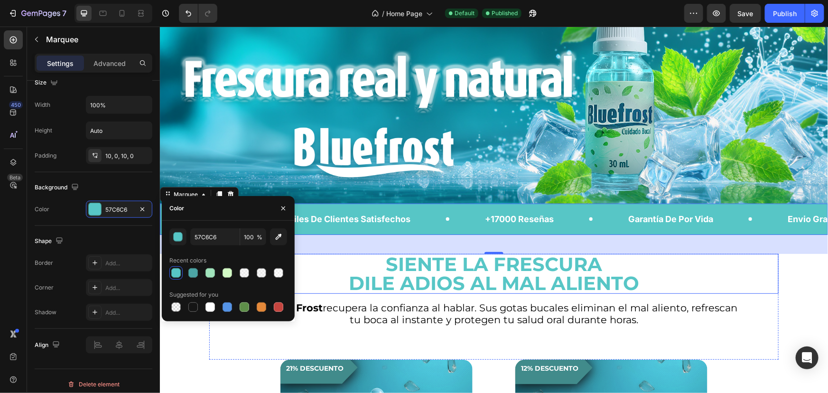
click at [322, 269] on h2 "SIENTE LA FRESCURA DILE ADIOS AL MAL ALIENTO" at bounding box center [493, 273] width 569 height 40
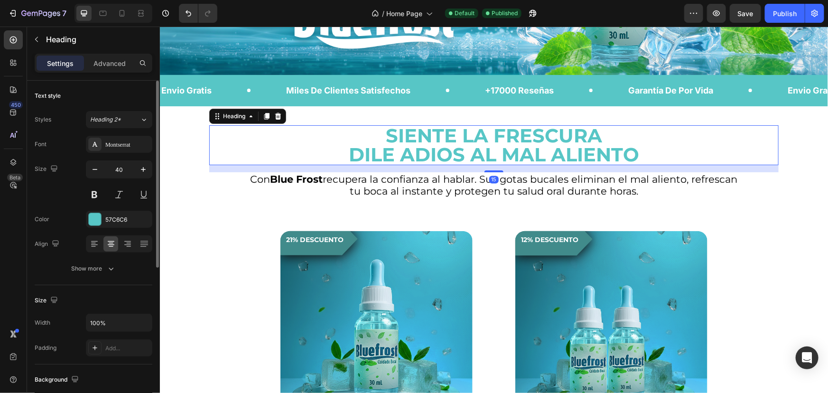
scroll to position [215, 0]
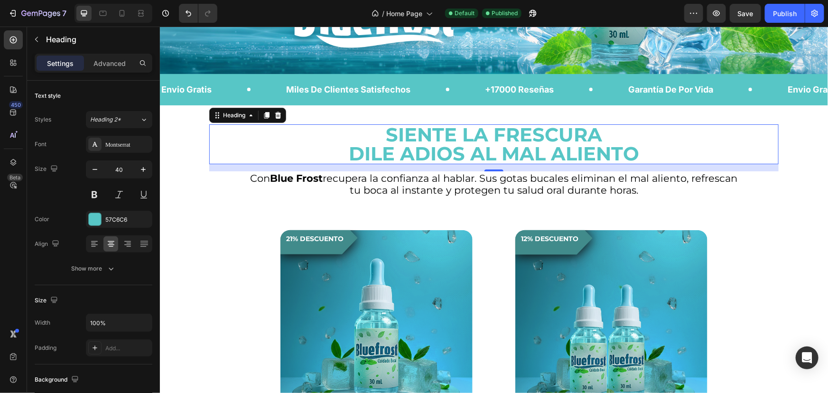
click at [415, 135] on h2 "SIENTE LA FRESCURA DILE ADIOS AL MAL ALIENTO" at bounding box center [493, 144] width 569 height 40
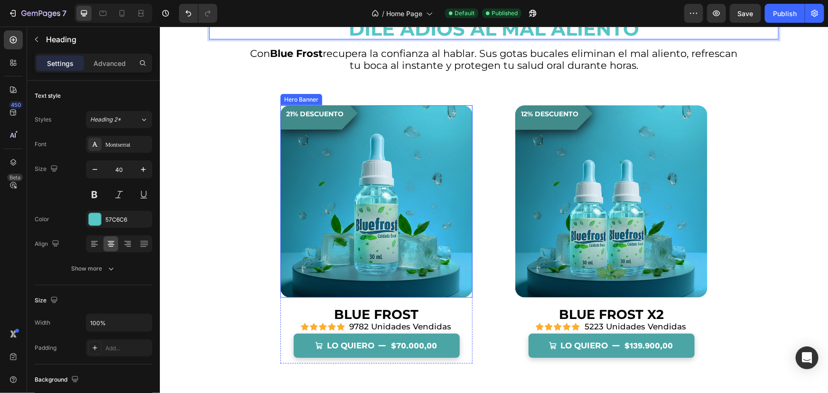
scroll to position [345, 0]
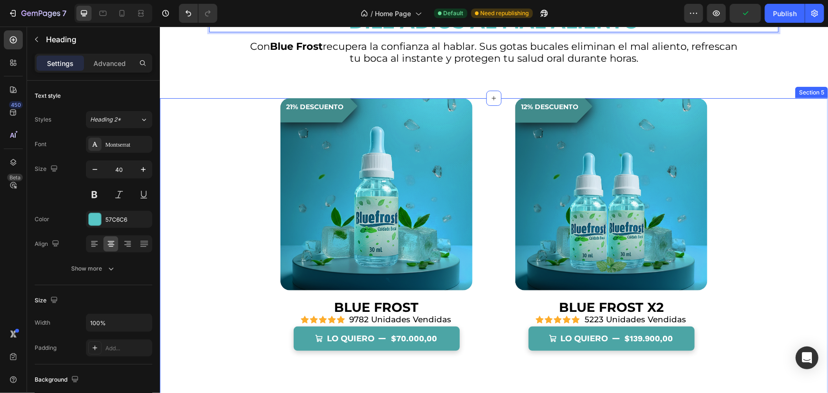
click at [220, 293] on div "21% descuento Product Badge Hero Banner BLUE FROST Product Title Icon Icon Icon…" at bounding box center [493, 307] width 668 height 419
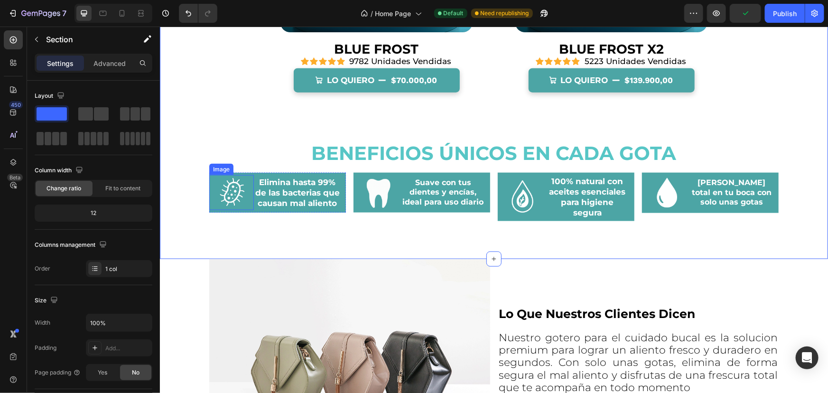
scroll to position [603, 0]
click at [209, 186] on div at bounding box center [231, 192] width 45 height 36
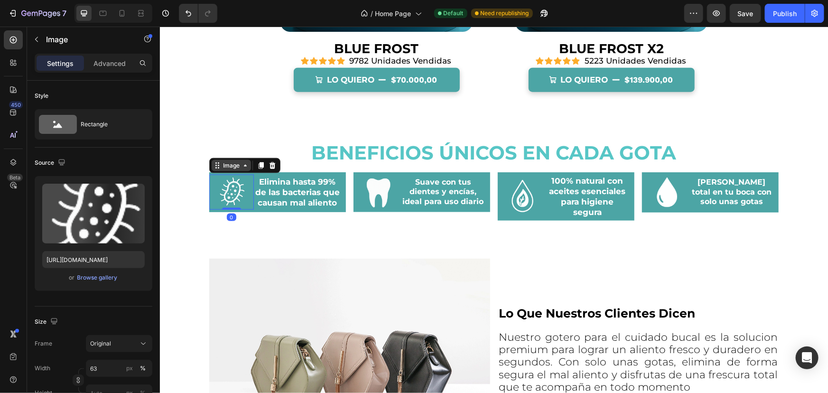
click at [226, 164] on div "Image" at bounding box center [231, 165] width 20 height 9
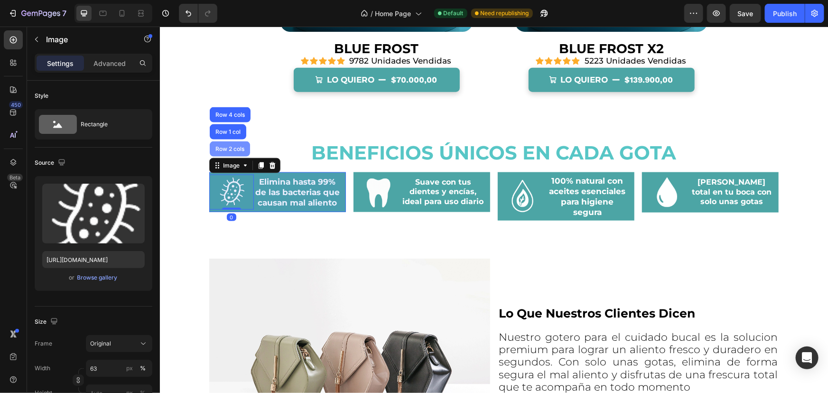
click at [230, 151] on div "Row 2 cols" at bounding box center [229, 148] width 40 height 15
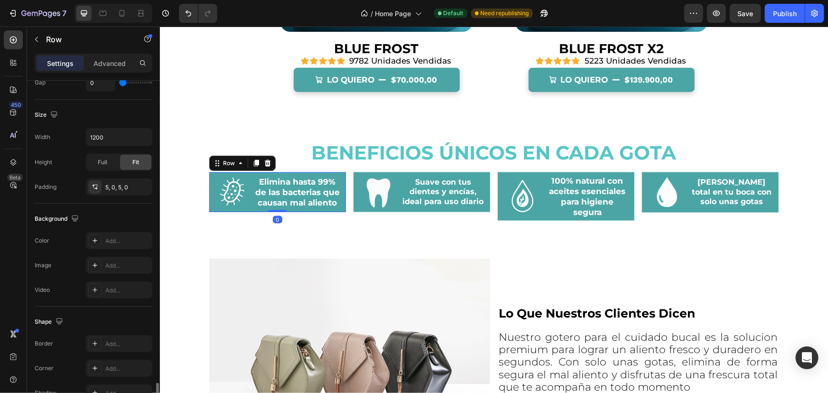
scroll to position [346, 0]
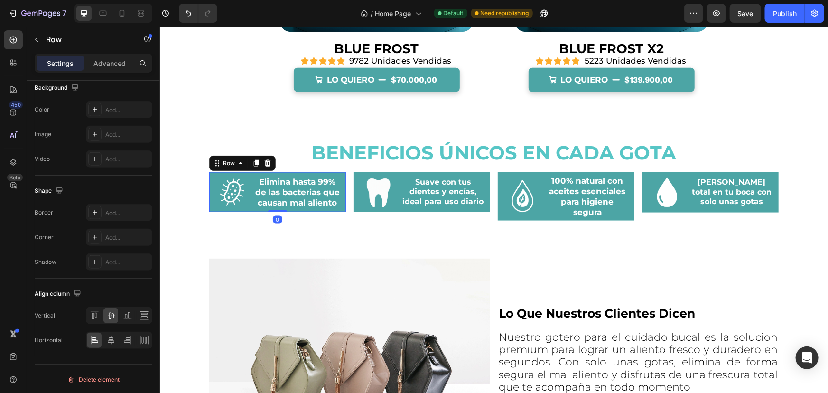
click at [214, 168] on div "Row" at bounding box center [242, 162] width 66 height 15
click at [221, 163] on div "Row" at bounding box center [229, 162] width 16 height 9
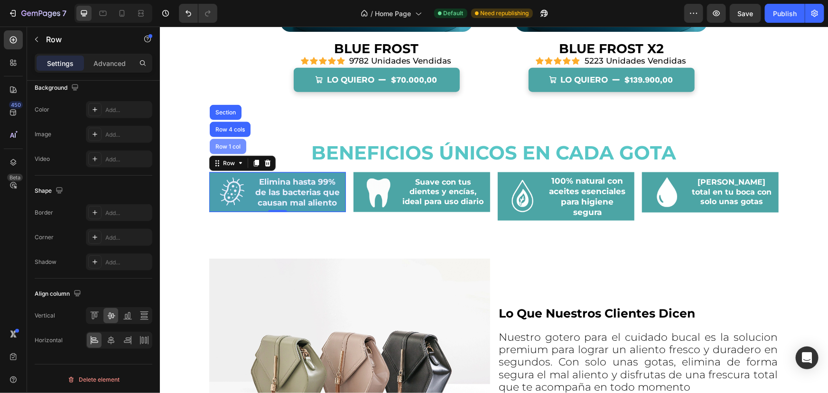
drag, startPoint x: 221, startPoint y: 145, endPoint x: 314, endPoint y: 216, distance: 117.1
click at [221, 145] on div "Row 1 col" at bounding box center [227, 146] width 29 height 6
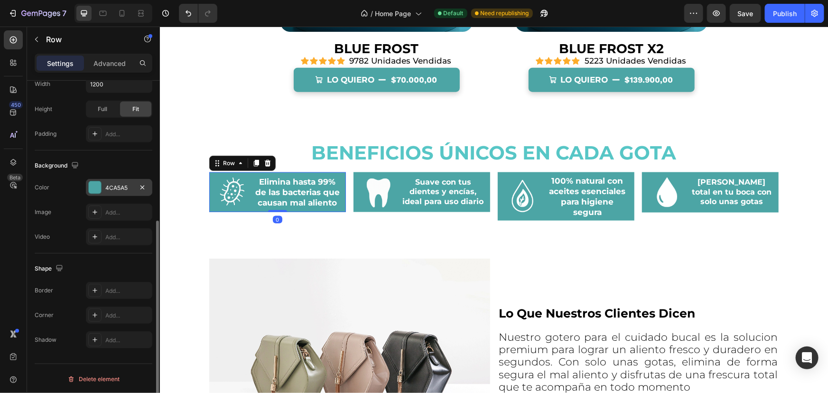
click at [126, 191] on div "4CA5A5" at bounding box center [119, 187] width 66 height 17
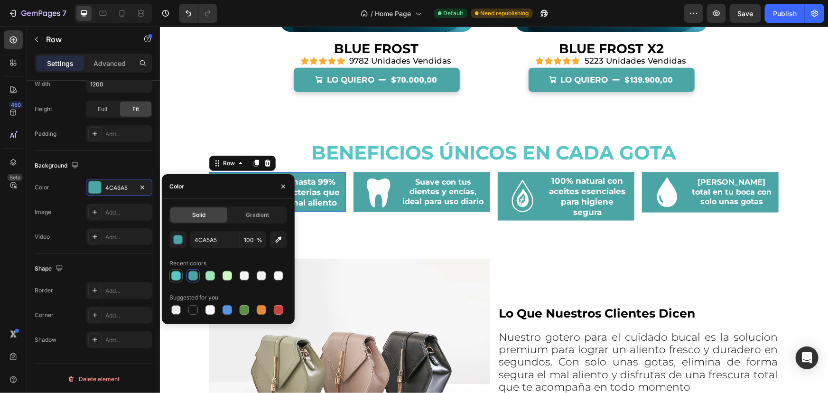
click at [173, 272] on div at bounding box center [175, 275] width 9 height 9
type input "57C6C6"
click at [397, 196] on div at bounding box center [376, 191] width 47 height 35
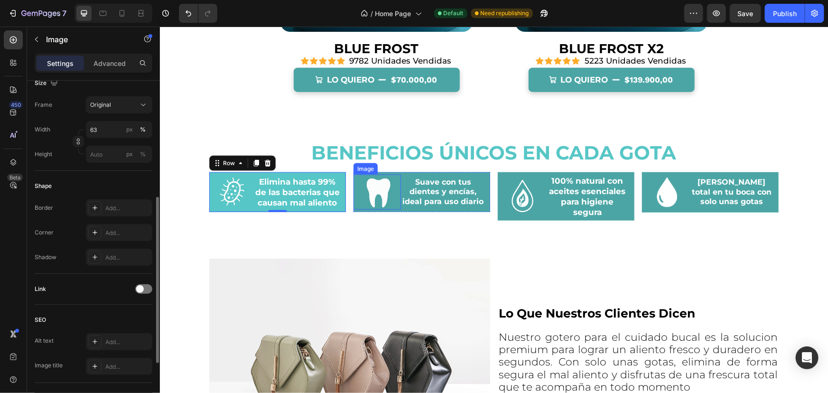
scroll to position [0, 0]
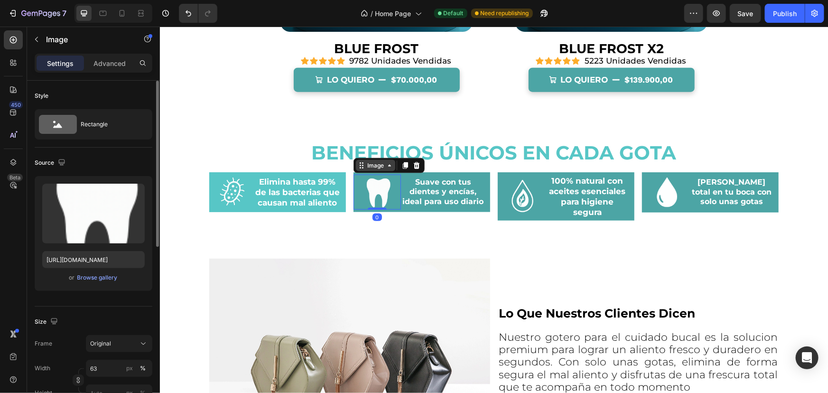
click at [370, 166] on div "Image" at bounding box center [375, 165] width 20 height 9
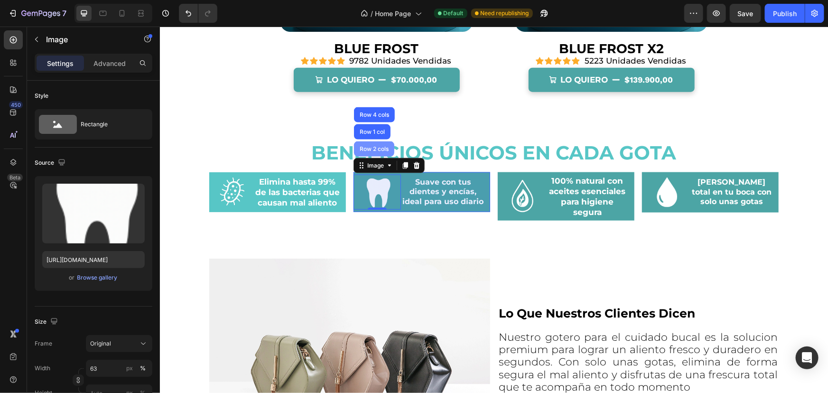
click at [372, 148] on div "Row 2 cols" at bounding box center [373, 149] width 33 height 6
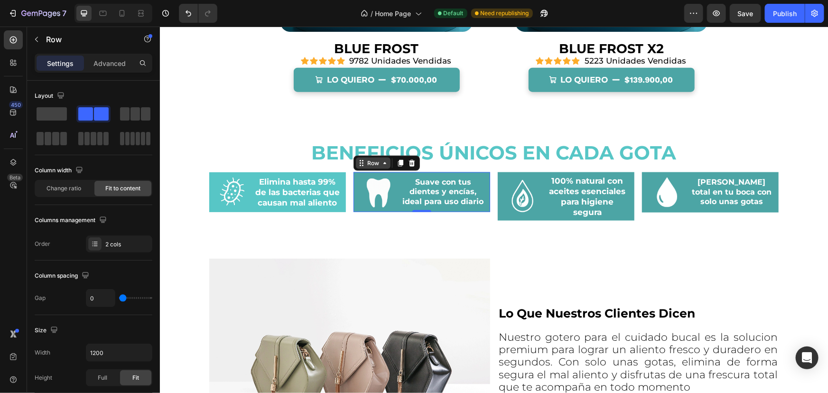
click at [373, 161] on div "Row" at bounding box center [373, 162] width 16 height 9
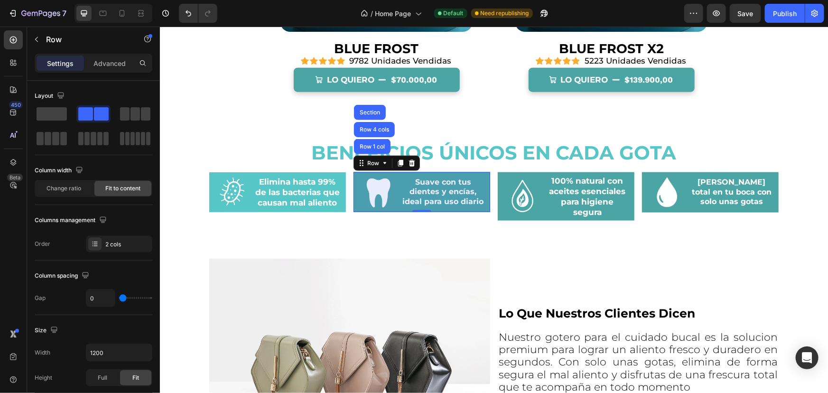
click at [379, 148] on div "Row 1 col" at bounding box center [371, 146] width 37 height 15
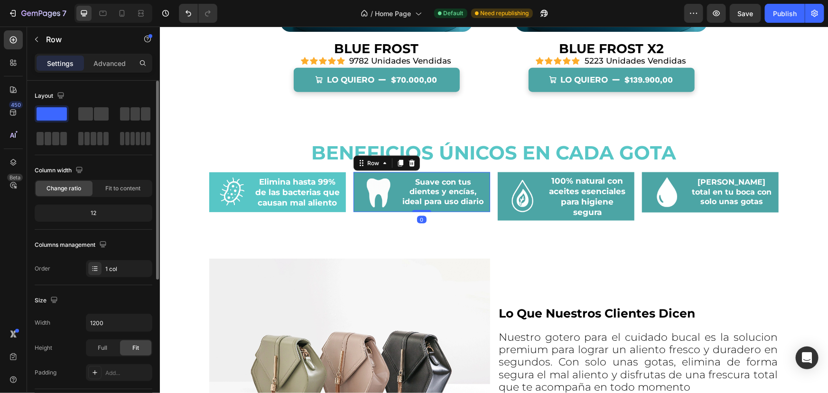
scroll to position [215, 0]
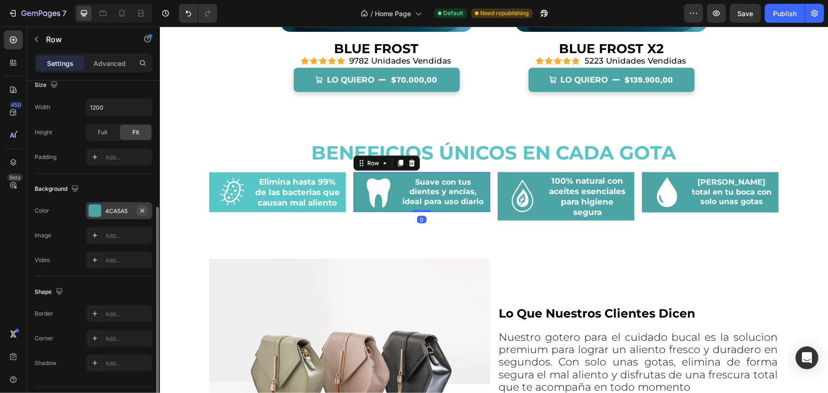
click at [140, 211] on icon "button" at bounding box center [143, 211] width 8 height 8
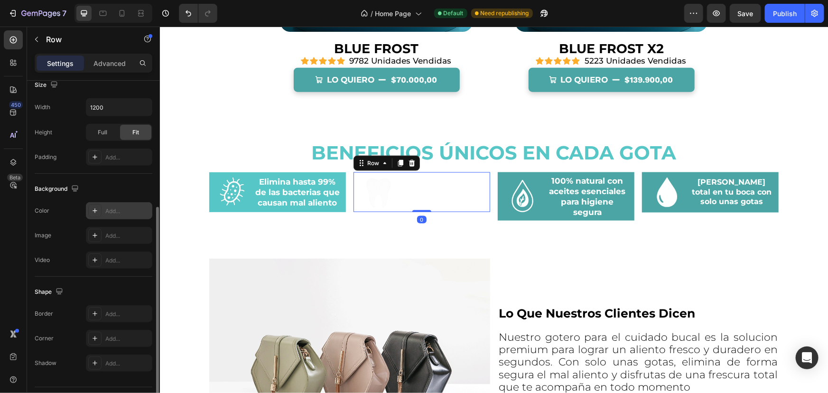
click at [116, 208] on div "Add..." at bounding box center [127, 211] width 45 height 9
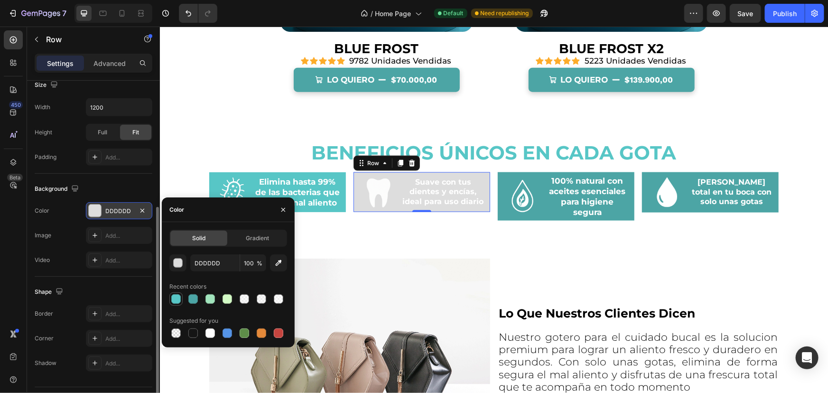
click at [176, 298] on div at bounding box center [175, 298] width 9 height 9
type input "57C6C6"
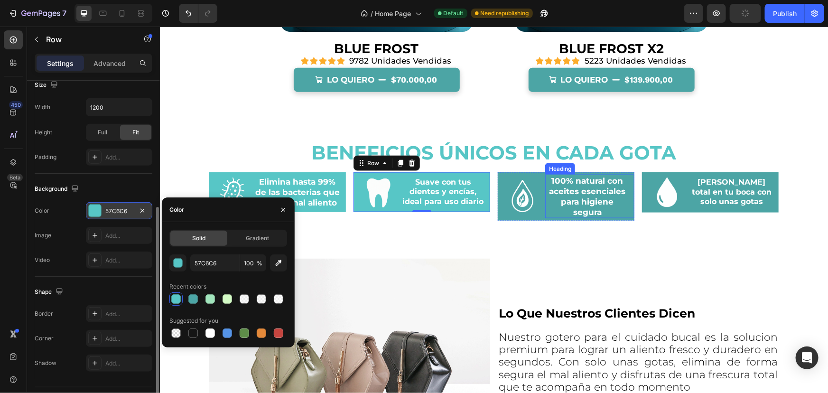
click at [553, 195] on h2 "100% natural con aceites esenciales para higiene segura" at bounding box center [587, 196] width 84 height 44
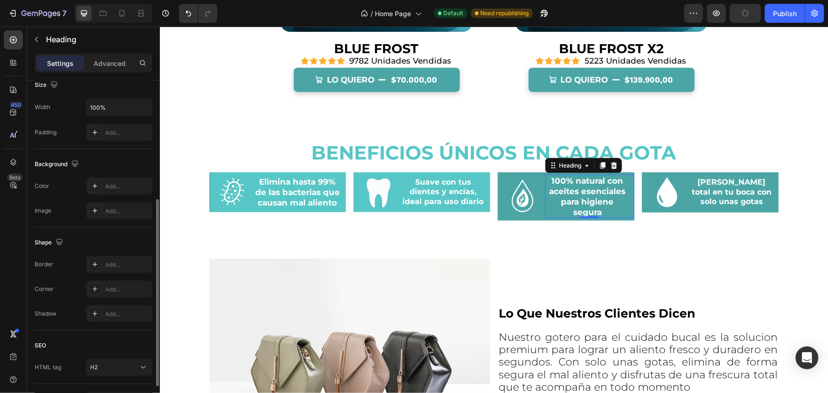
scroll to position [0, 0]
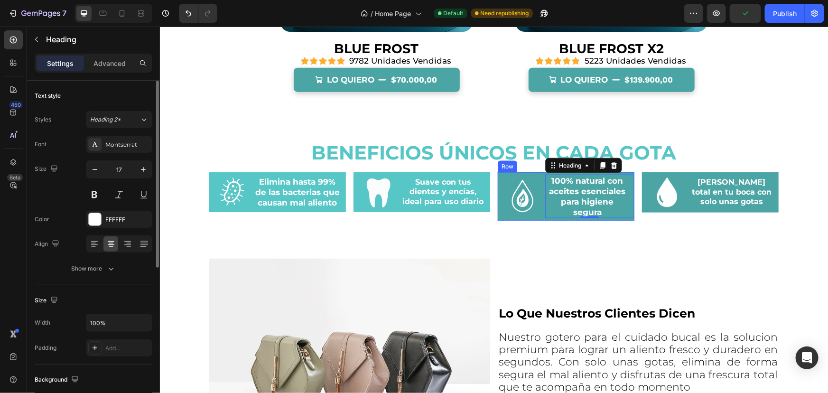
click at [520, 218] on div "Image 100% natural con aceites esenciales para higiene [PERSON_NAME] Heading 0 …" at bounding box center [565, 196] width 137 height 48
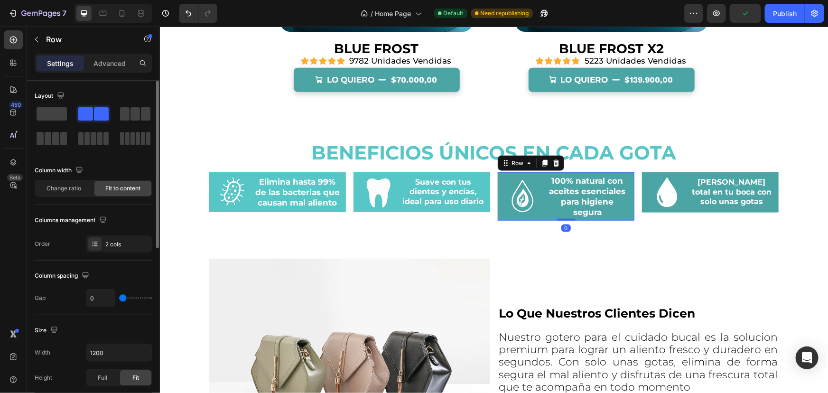
scroll to position [215, 0]
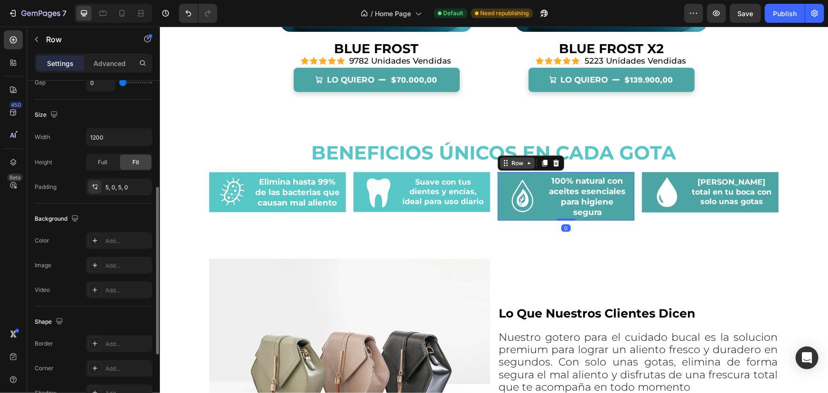
click at [515, 159] on div "Row" at bounding box center [517, 162] width 16 height 9
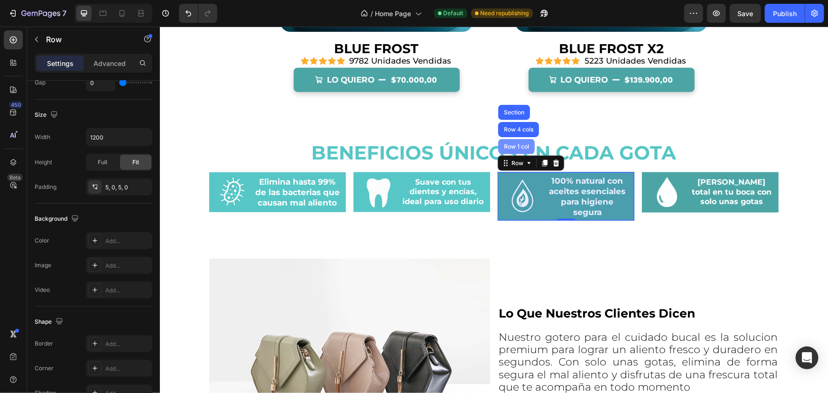
click at [517, 148] on div "Row 1 col" at bounding box center [516, 146] width 37 height 15
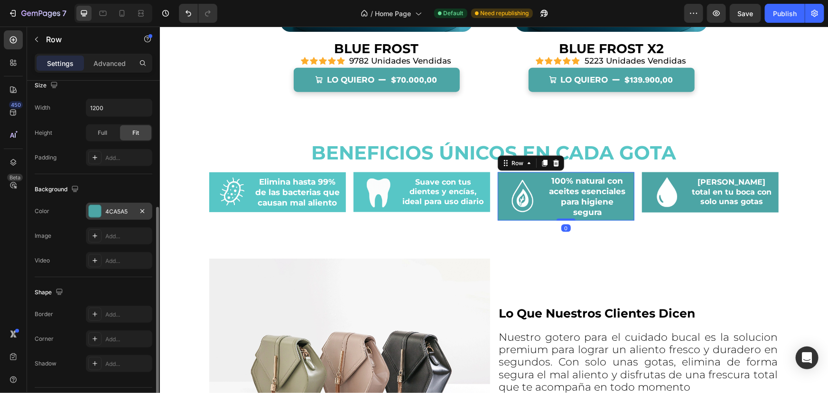
click at [116, 210] on div "4CA5A5" at bounding box center [119, 211] width 28 height 9
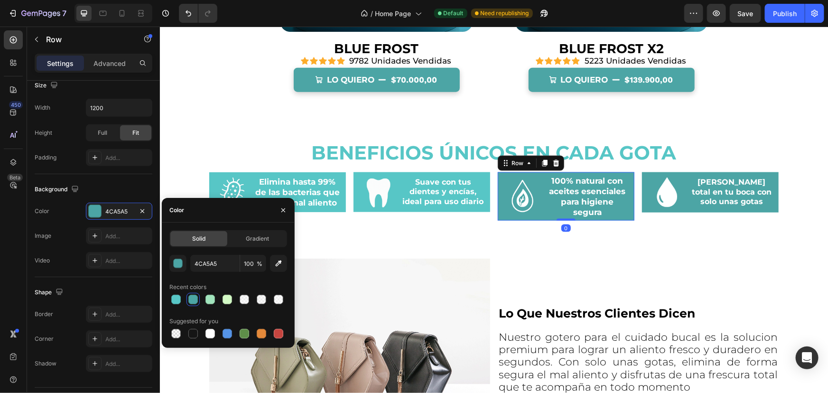
click at [184, 296] on div at bounding box center [228, 299] width 118 height 13
click at [171, 297] on div at bounding box center [175, 299] width 11 height 11
type input "57C6C6"
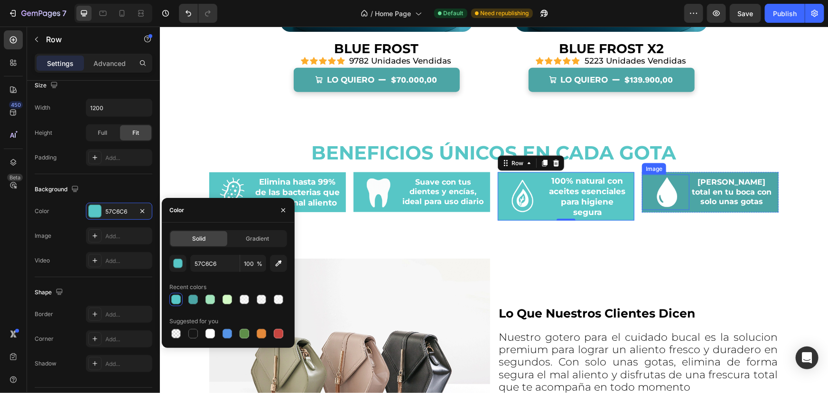
click at [684, 202] on div at bounding box center [664, 192] width 47 height 36
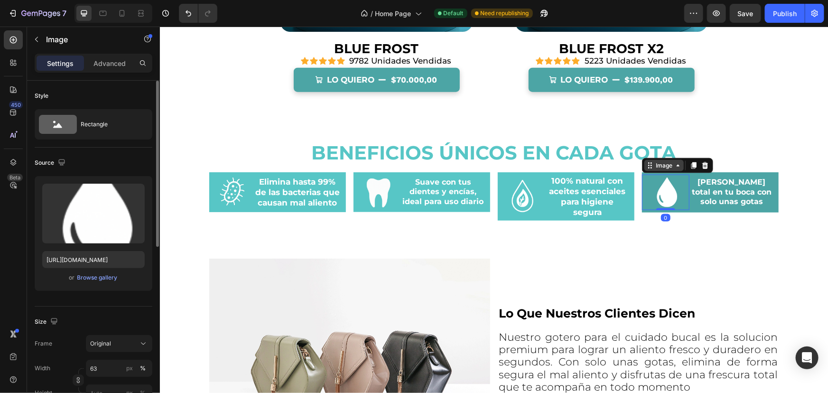
click at [666, 164] on div "Image" at bounding box center [663, 165] width 20 height 9
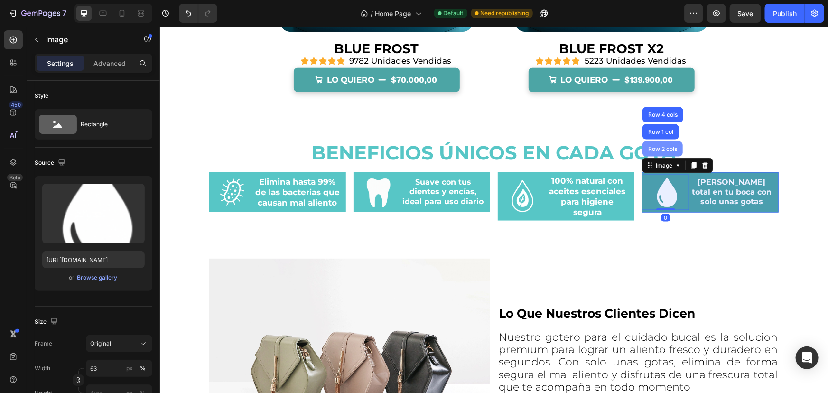
click at [659, 151] on div "Row 2 cols" at bounding box center [662, 148] width 40 height 15
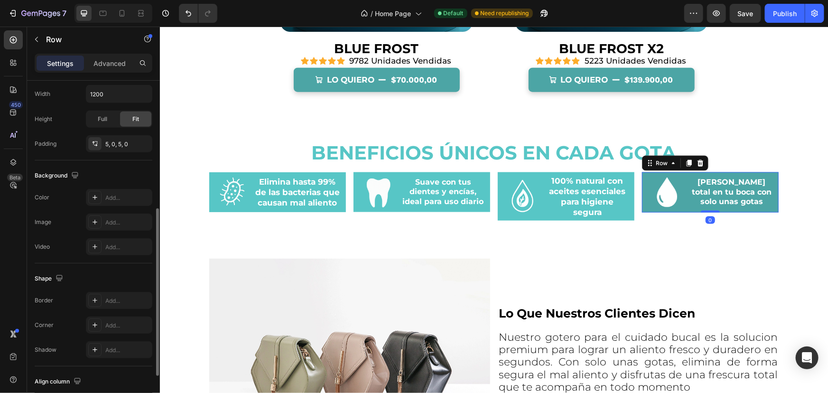
scroll to position [346, 0]
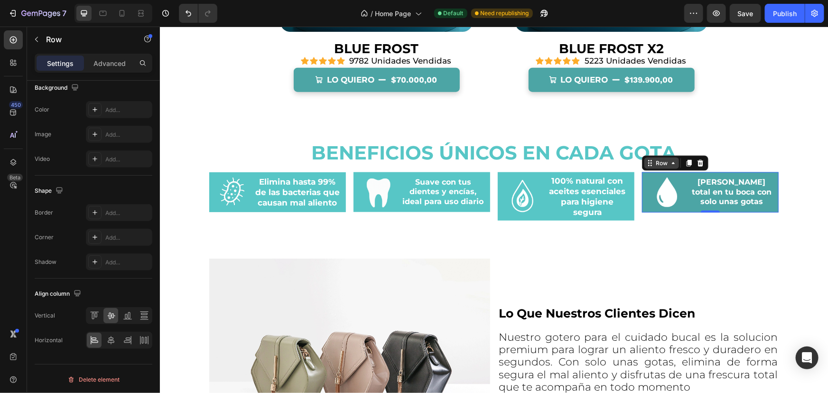
click at [657, 164] on div "Row" at bounding box center [661, 162] width 16 height 9
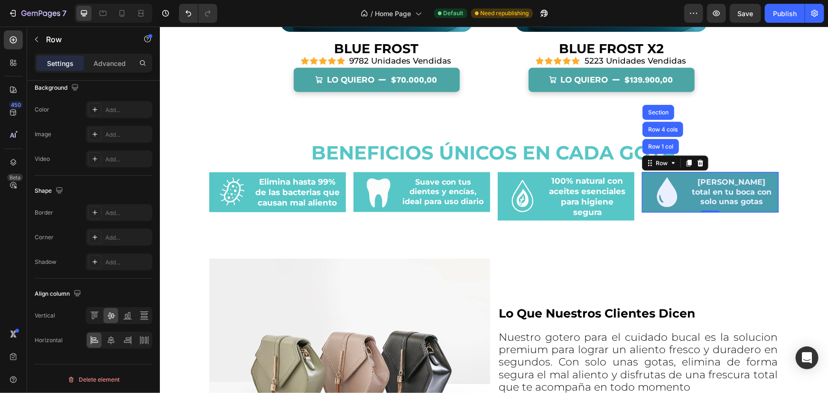
click at [662, 144] on div "Row 1 col" at bounding box center [660, 146] width 29 height 6
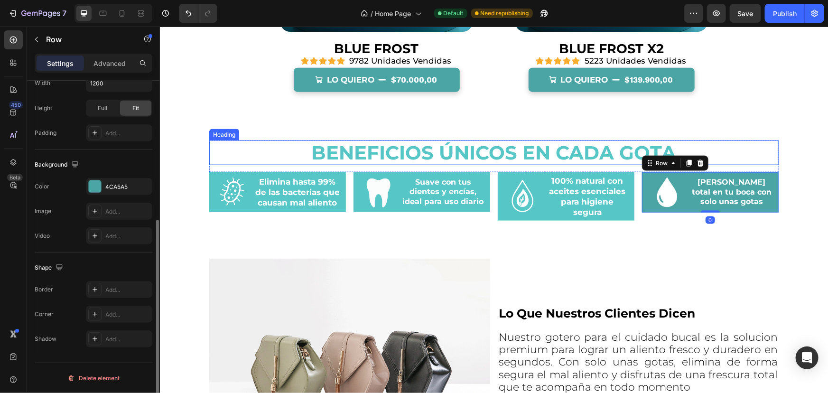
scroll to position [239, 0]
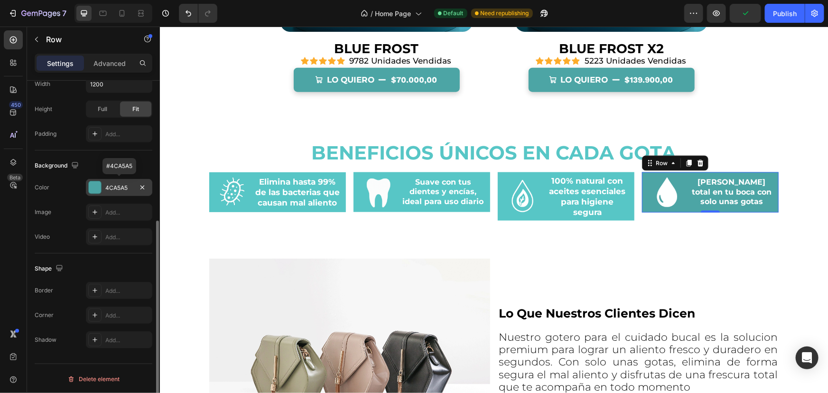
click at [100, 192] on div at bounding box center [95, 187] width 12 height 12
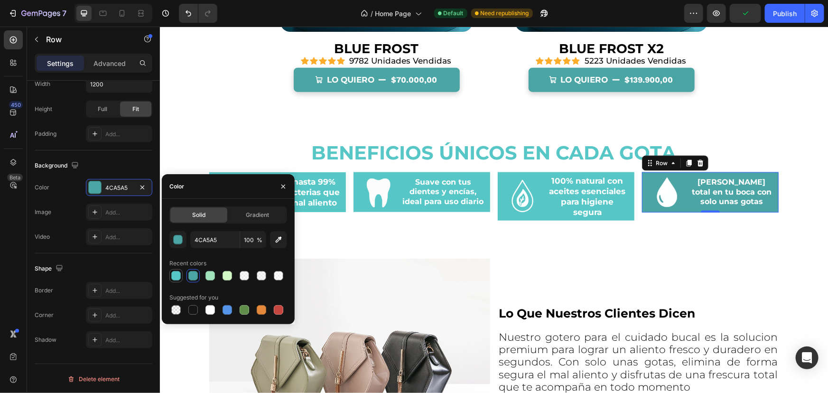
click at [176, 271] on div at bounding box center [175, 275] width 9 height 9
type input "57C6C6"
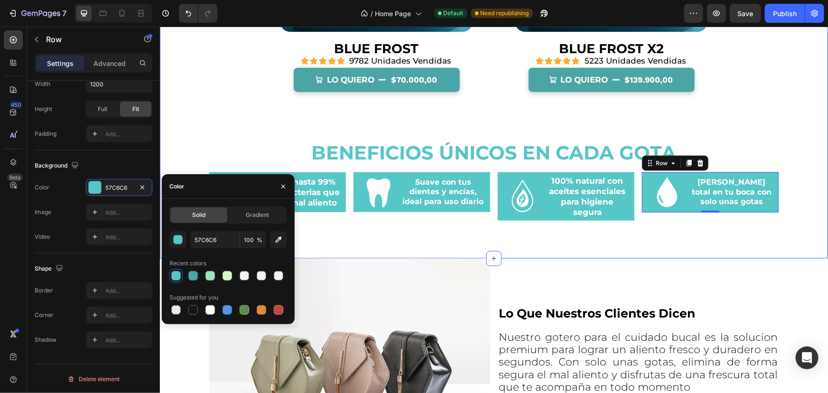
click at [199, 157] on div "21% descuento Product Badge Hero Banner BLUE FROST Product Title Icon Icon Icon…" at bounding box center [493, 48] width 668 height 419
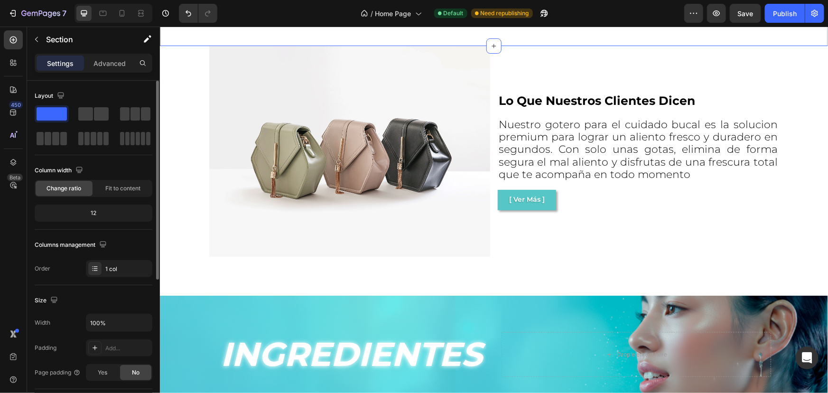
scroll to position [819, 0]
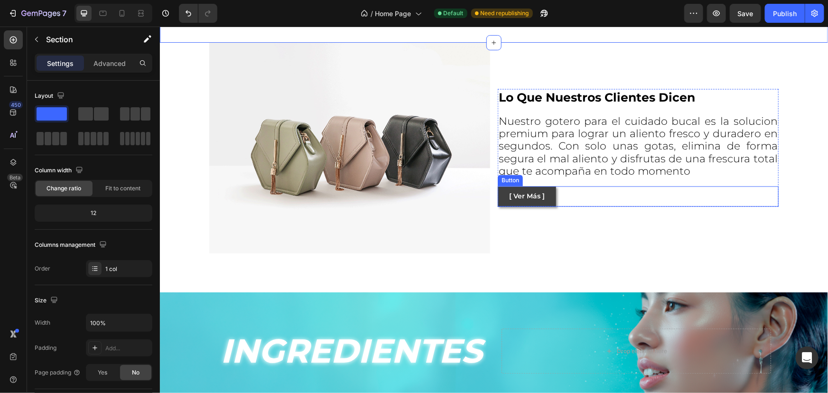
click at [547, 196] on button "[ Ver Más ]" at bounding box center [526, 196] width 58 height 21
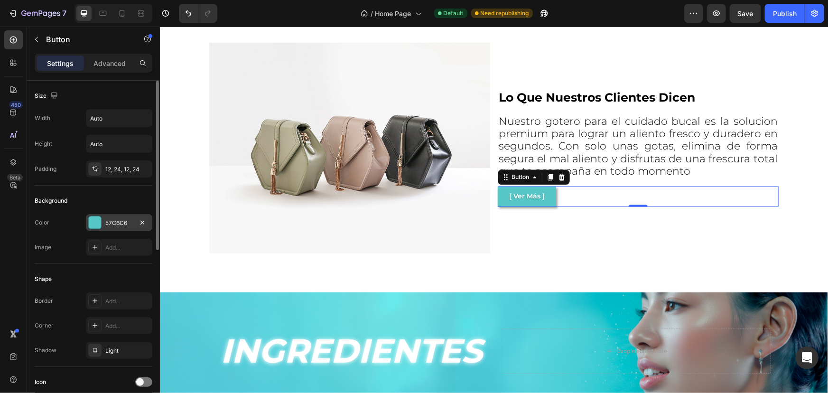
click at [108, 230] on div "57C6C6" at bounding box center [119, 222] width 66 height 17
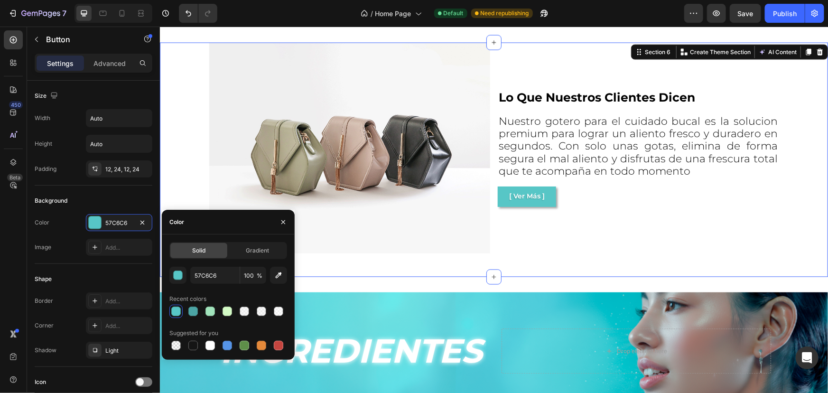
click at [193, 172] on div "Image lo que nuestros clientes dicen Text Block Nuestro gotero para el cuidado …" at bounding box center [493, 159] width 668 height 234
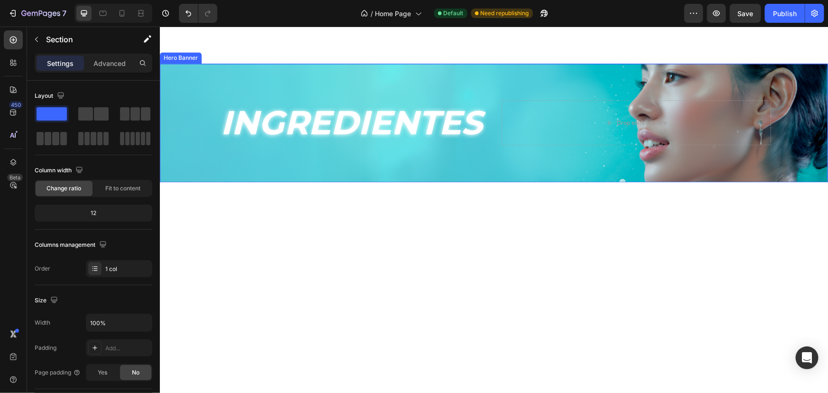
scroll to position [1121, 0]
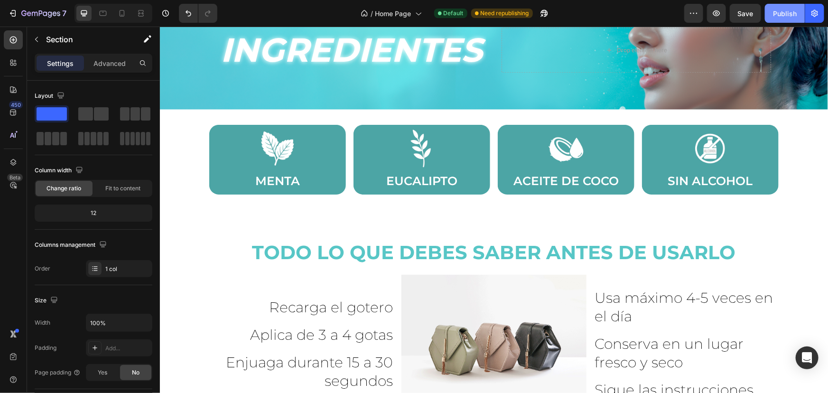
click at [792, 12] on div "Publish" at bounding box center [785, 14] width 24 height 10
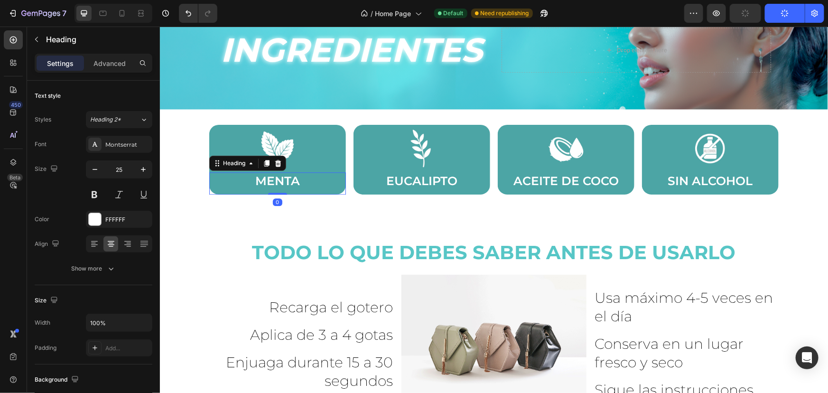
click at [340, 186] on div "MENTA Heading 0" at bounding box center [277, 183] width 137 height 22
click at [241, 164] on div "Heading" at bounding box center [234, 162] width 26 height 9
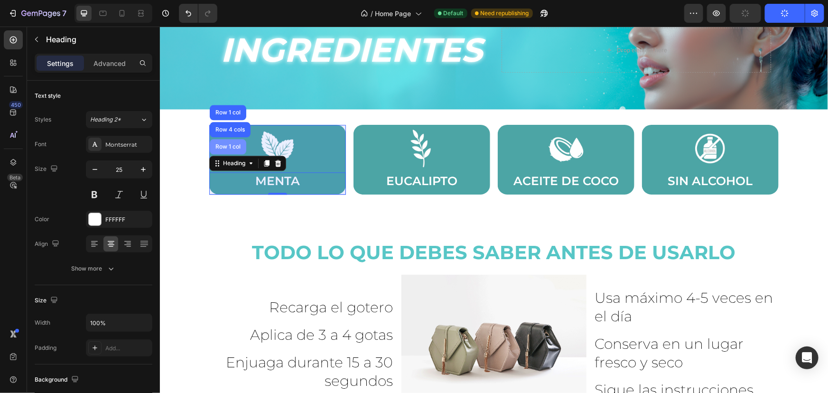
click at [225, 146] on div "Row 1 col" at bounding box center [227, 146] width 29 height 6
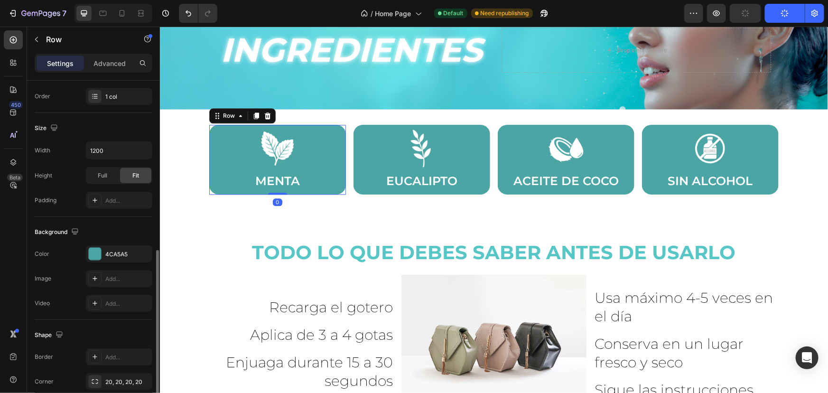
scroll to position [239, 0]
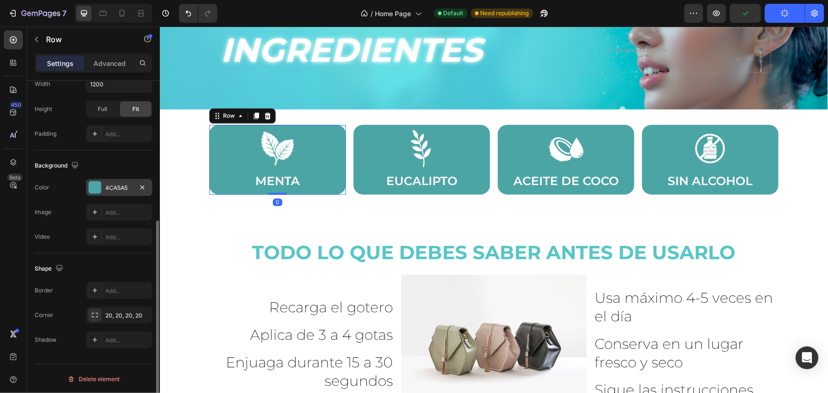
click at [123, 184] on div "4CA5A5" at bounding box center [119, 188] width 28 height 9
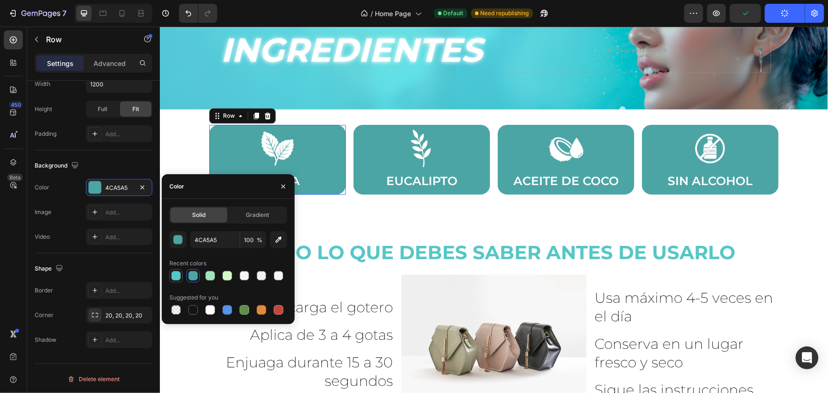
click at [180, 270] on div at bounding box center [175, 275] width 11 height 11
type input "57C6C6"
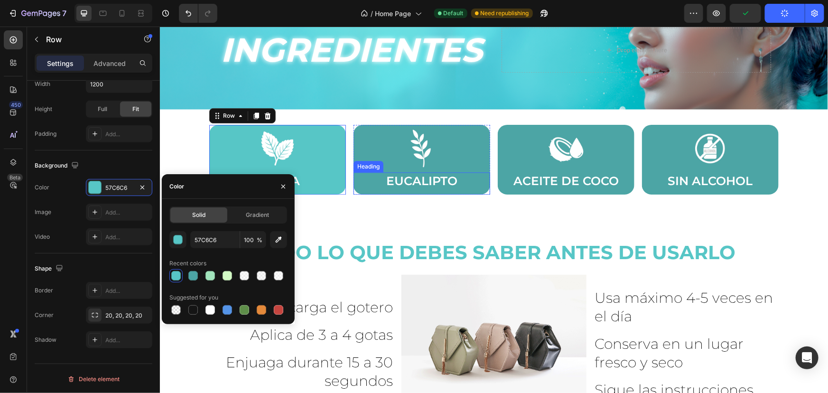
click at [482, 179] on div "EUCALIPTO Heading" at bounding box center [421, 183] width 137 height 22
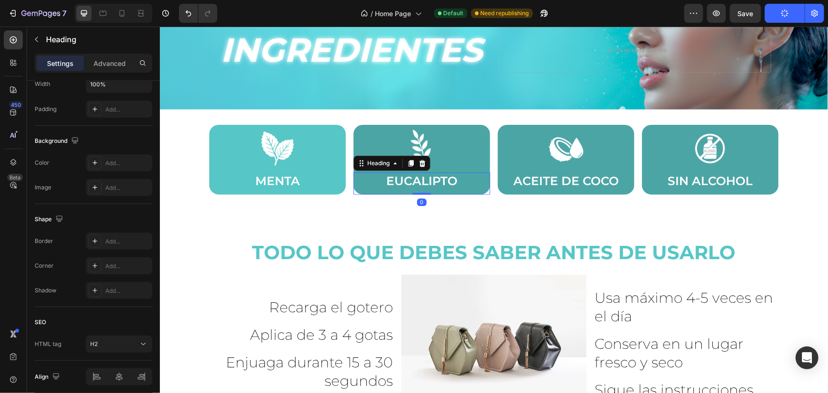
scroll to position [0, 0]
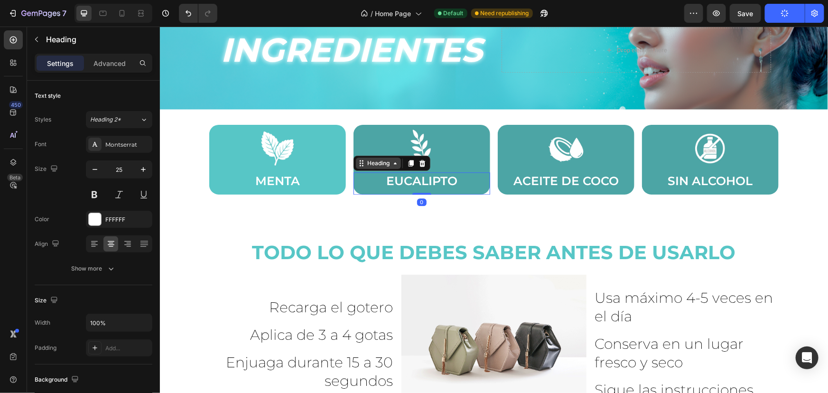
click at [374, 162] on div "Heading" at bounding box center [378, 162] width 26 height 9
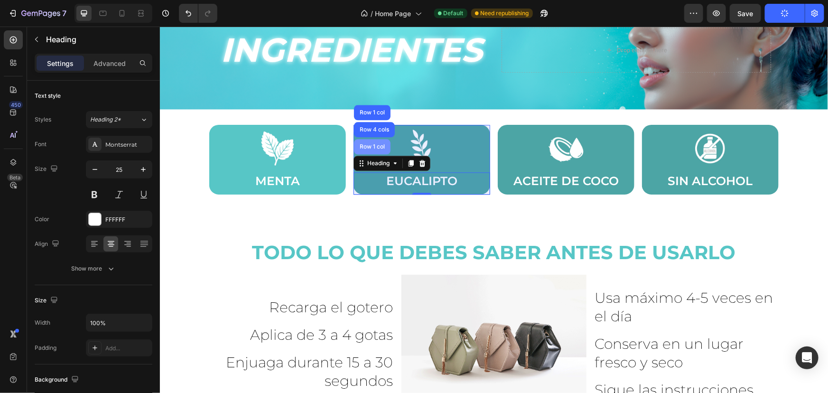
click at [373, 139] on div "Row 1 col" at bounding box center [371, 146] width 37 height 15
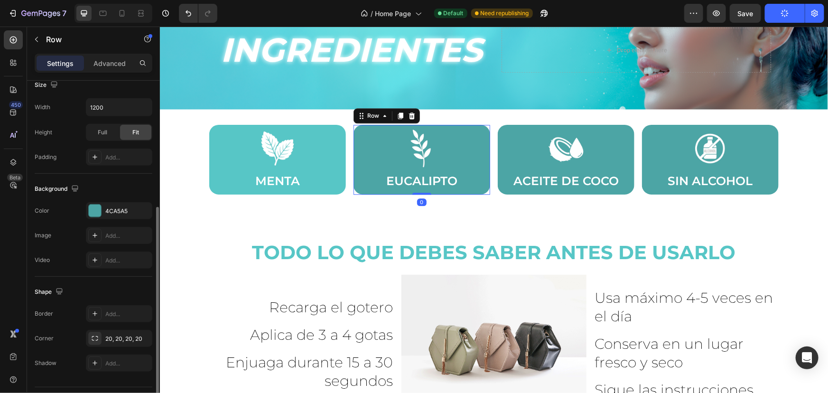
scroll to position [239, 0]
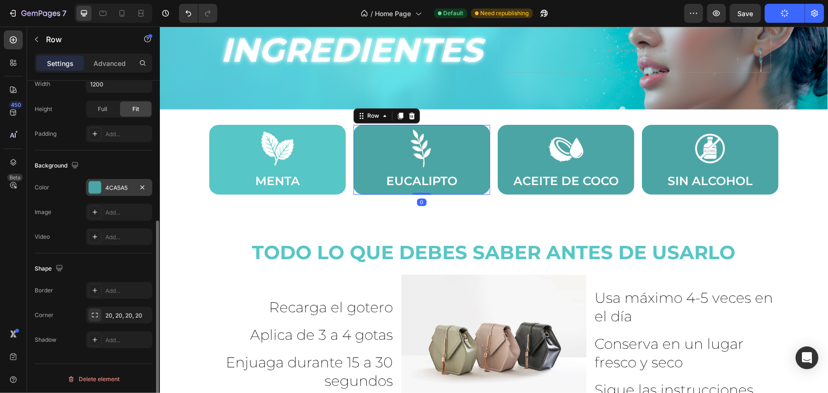
click at [100, 181] on div at bounding box center [94, 187] width 13 height 13
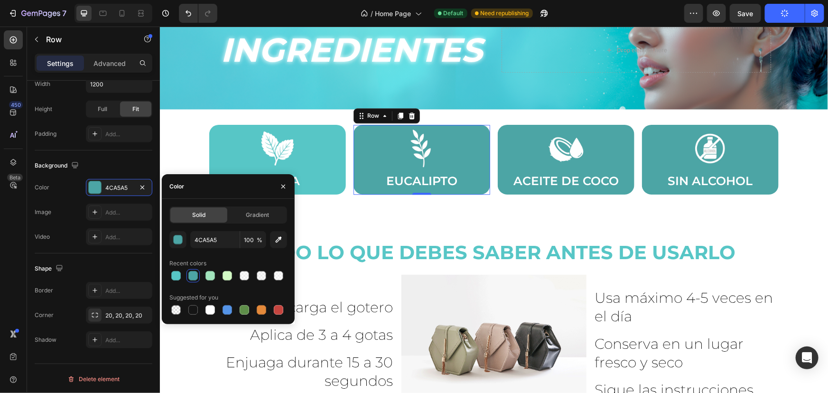
click at [183, 273] on div at bounding box center [228, 275] width 118 height 13
click at [177, 276] on div at bounding box center [175, 275] width 9 height 9
type input "57C6C6"
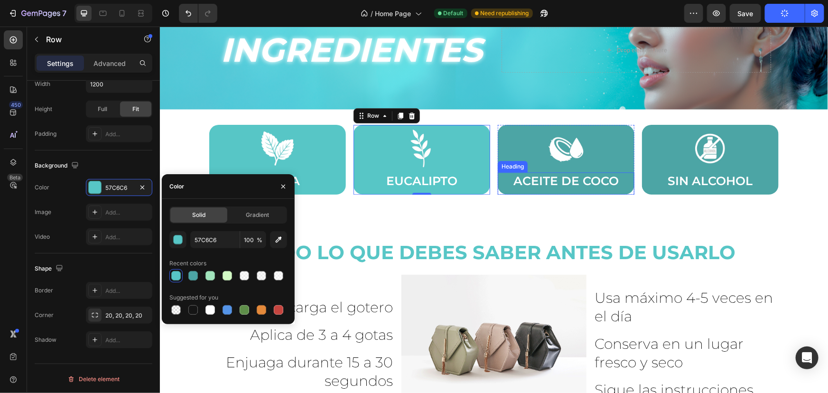
click at [562, 184] on h2 "ACEITE DE COCO" at bounding box center [565, 181] width 127 height 18
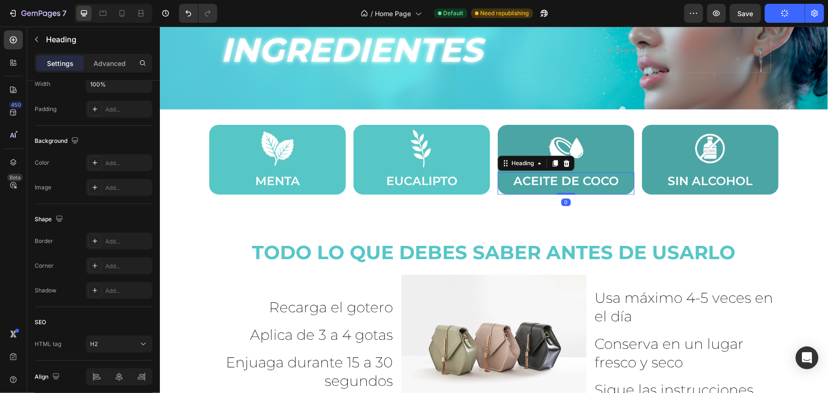
scroll to position [0, 0]
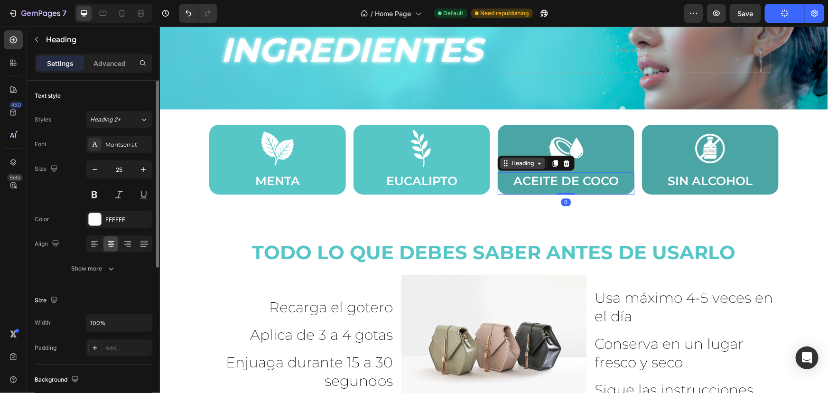
click at [527, 168] on div "Heading" at bounding box center [522, 162] width 45 height 11
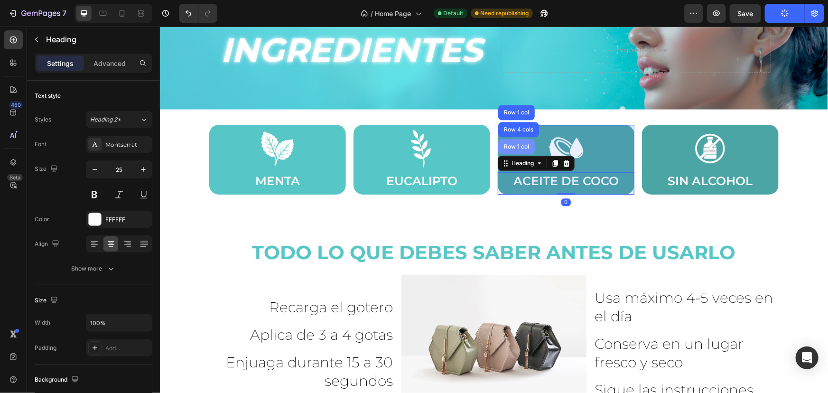
click at [520, 141] on div "Row 1 col" at bounding box center [516, 146] width 37 height 15
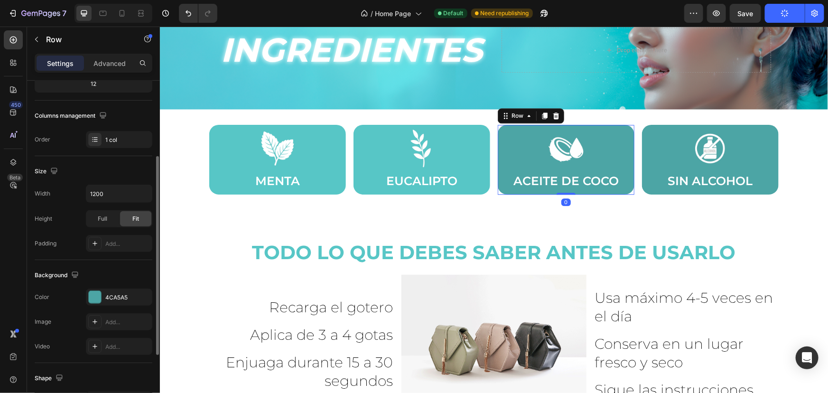
scroll to position [215, 0]
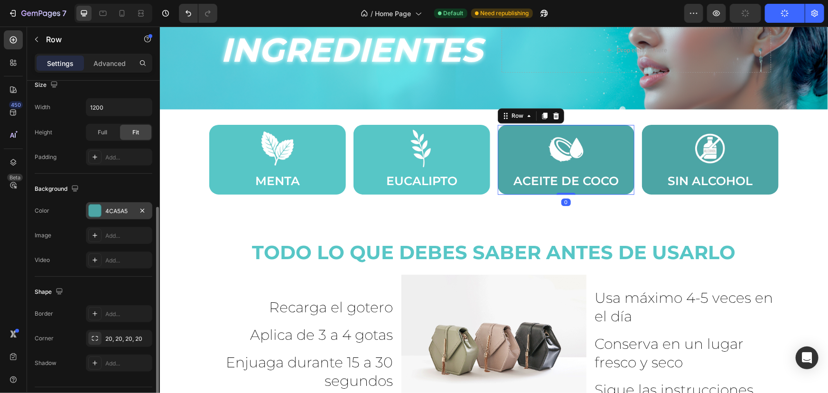
click at [100, 204] on div at bounding box center [94, 210] width 13 height 13
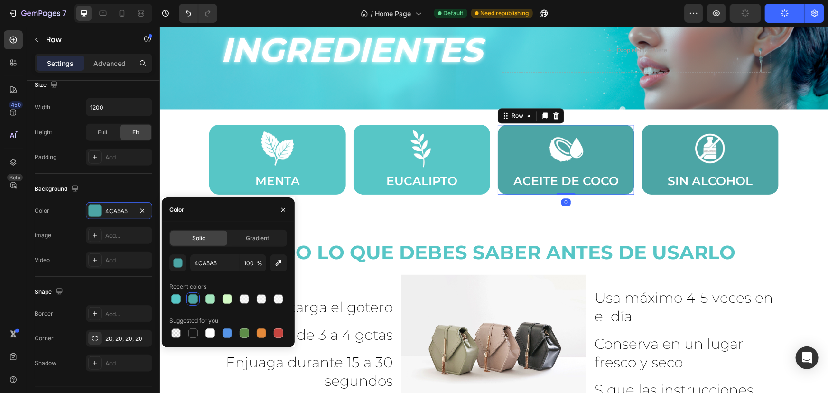
drag, startPoint x: 169, startPoint y: 293, endPoint x: 179, endPoint y: 287, distance: 11.5
click at [170, 293] on div at bounding box center [175, 298] width 13 height 13
type input "57C6C6"
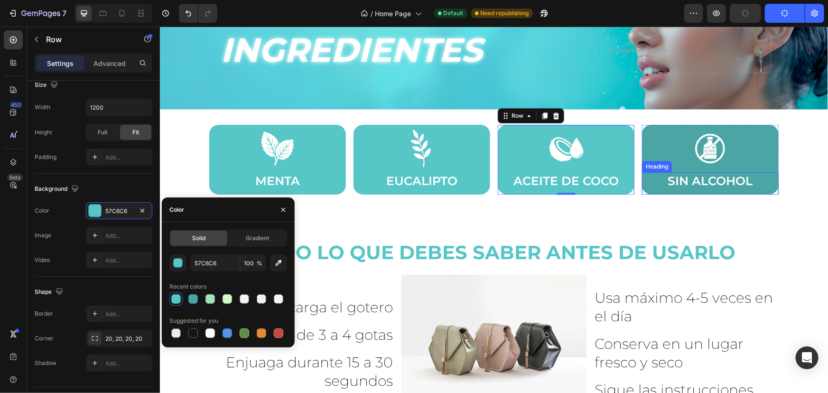
click at [665, 175] on h2 "SIN ALCOHOL" at bounding box center [709, 181] width 127 height 18
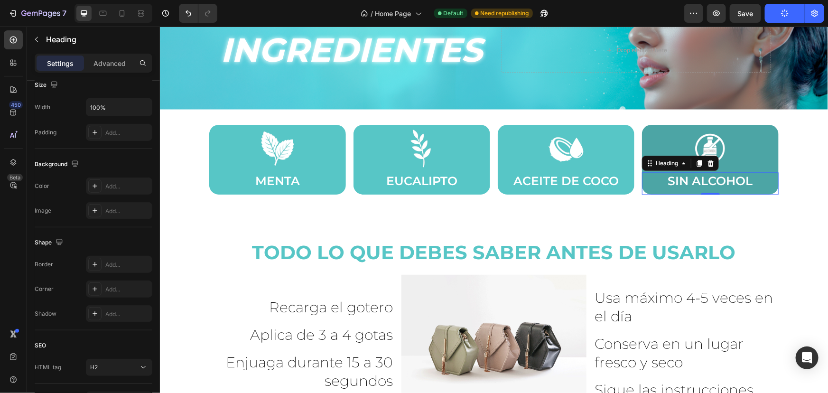
scroll to position [0, 0]
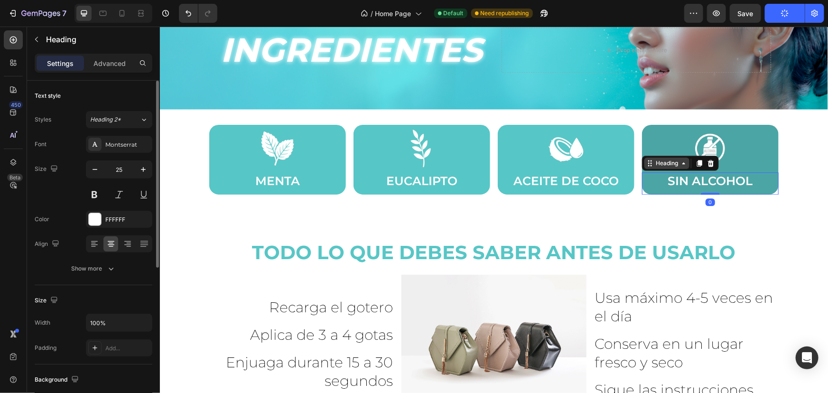
click at [671, 164] on div "Heading" at bounding box center [666, 162] width 26 height 9
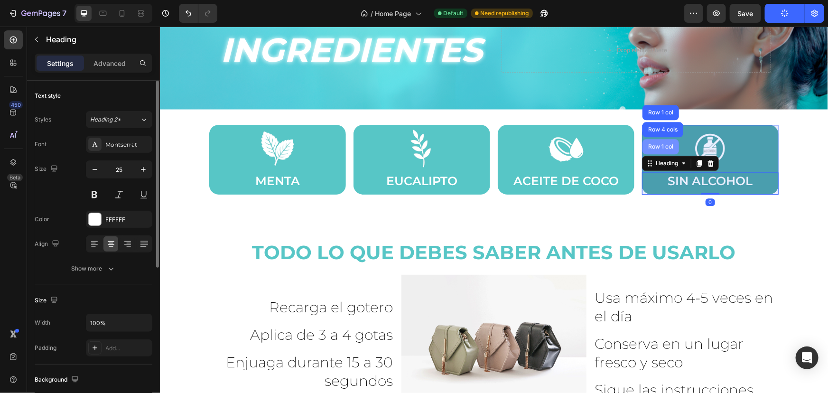
click at [658, 145] on div "Row 1 col" at bounding box center [660, 146] width 29 height 6
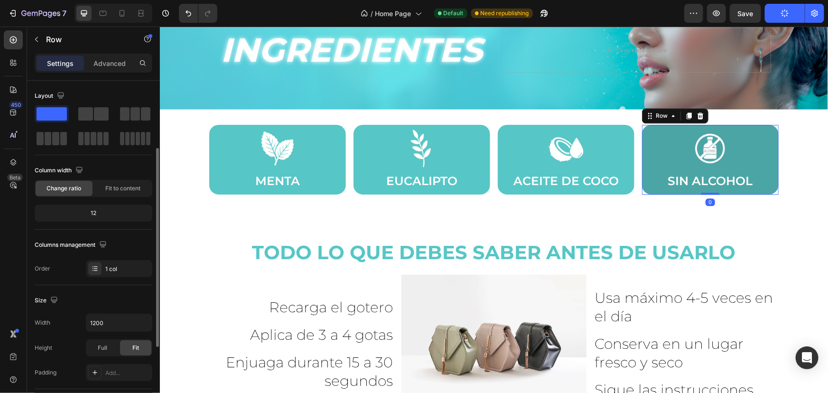
scroll to position [215, 0]
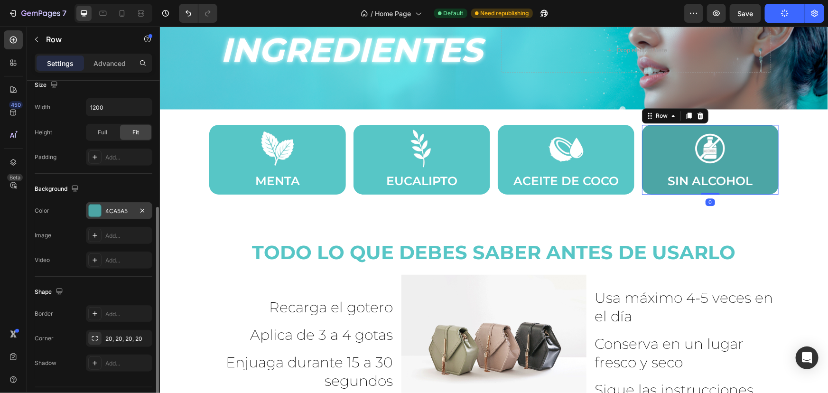
click at [99, 213] on div at bounding box center [95, 210] width 12 height 12
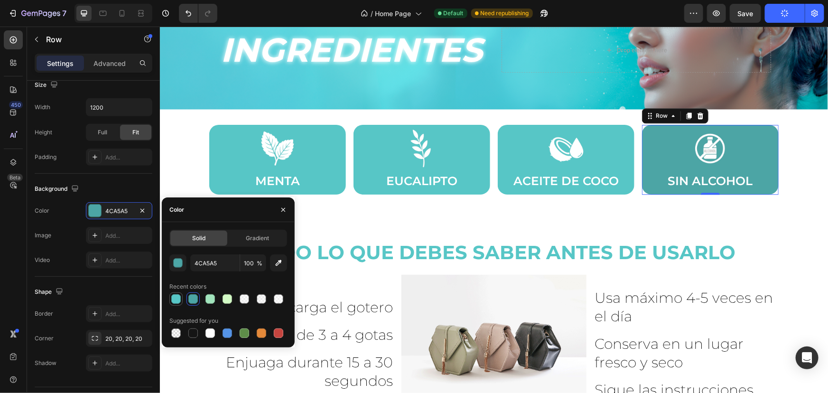
click at [178, 293] on div at bounding box center [175, 298] width 13 height 13
type input "57C6C6"
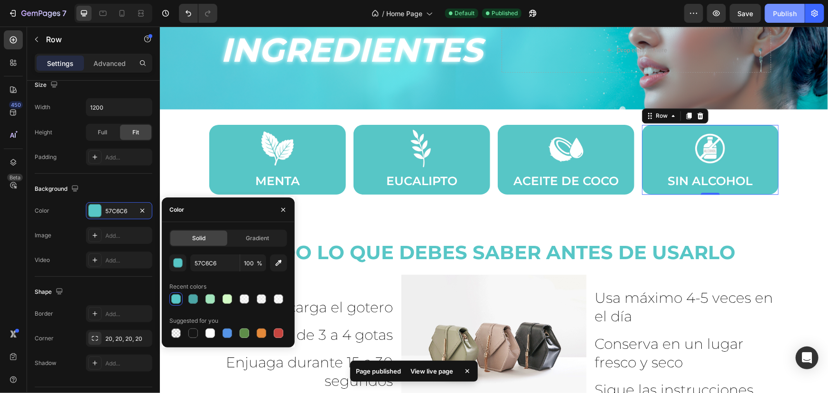
click at [785, 18] on div "Publish" at bounding box center [785, 14] width 24 height 10
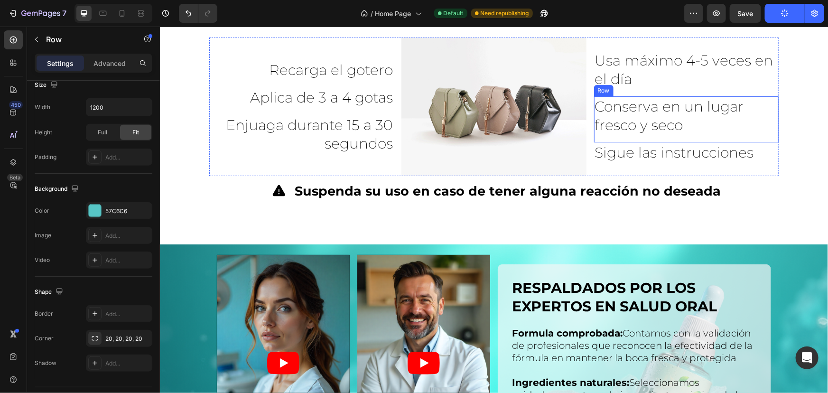
scroll to position [1466, 0]
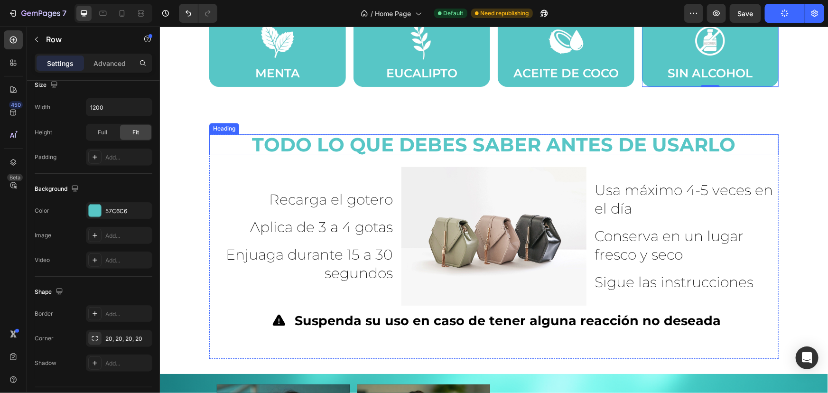
click at [648, 143] on h2 "TODO LO QUE DEBES SABER ANTES DE USARLO" at bounding box center [493, 144] width 569 height 21
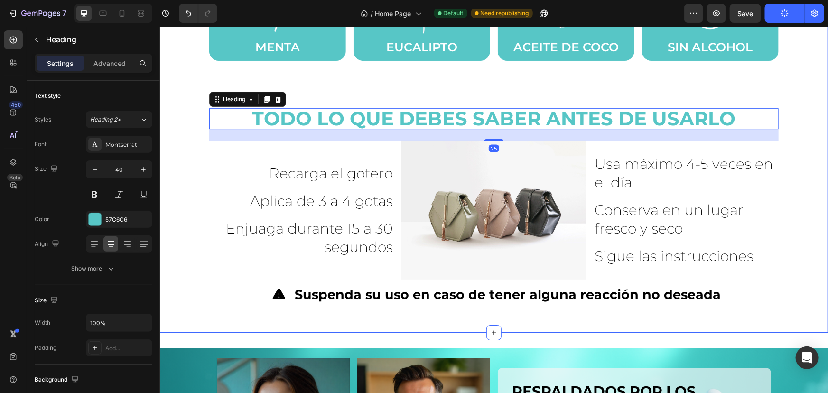
scroll to position [1509, 0]
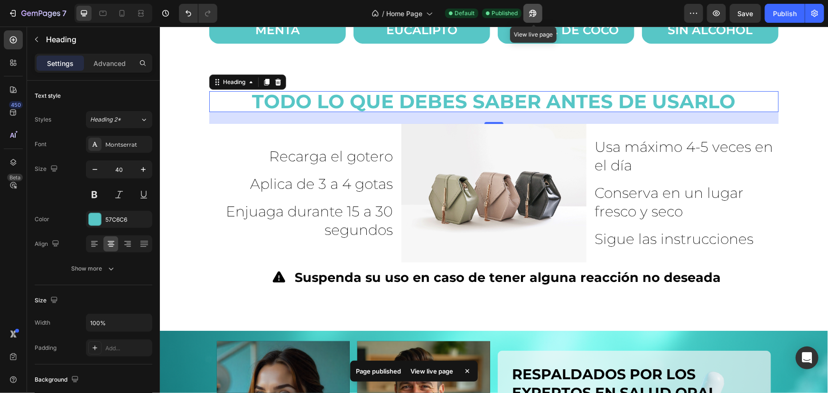
click at [539, 19] on button "button" at bounding box center [532, 13] width 19 height 19
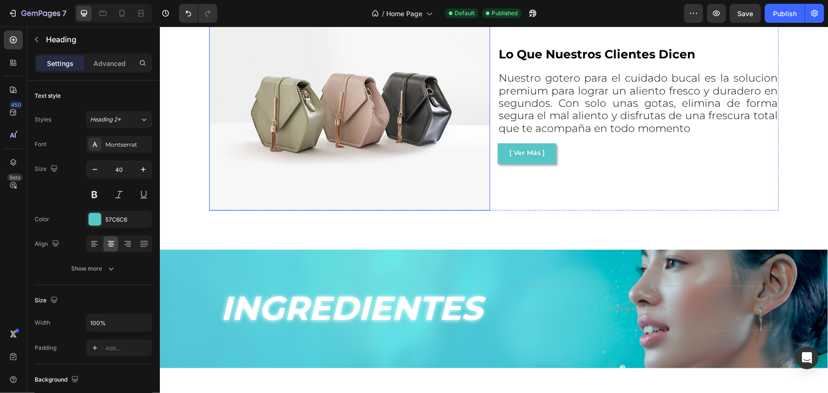
scroll to position [733, 0]
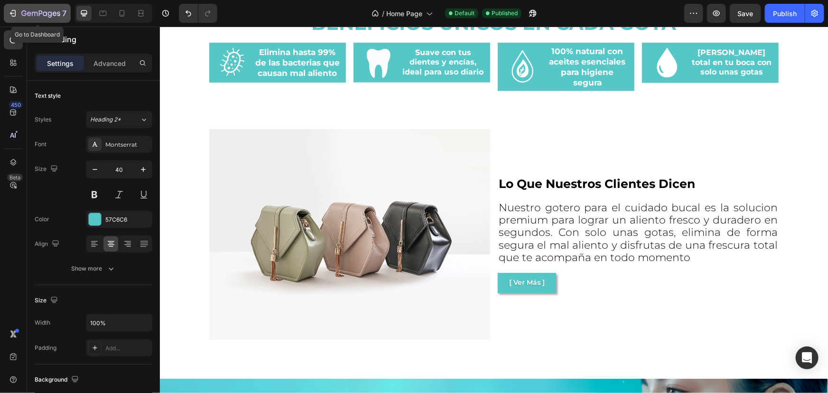
click at [45, 16] on icon "button" at bounding box center [40, 14] width 39 height 8
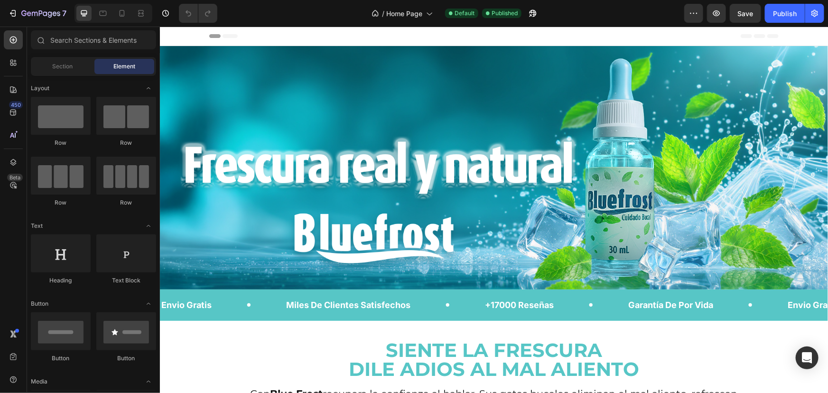
click at [113, 17] on div at bounding box center [113, 13] width 78 height 19
click at [119, 17] on icon at bounding box center [121, 13] width 9 height 9
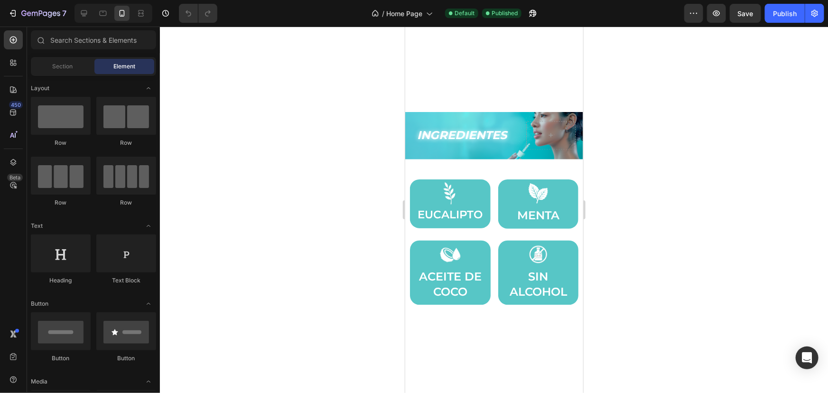
scroll to position [949, 0]
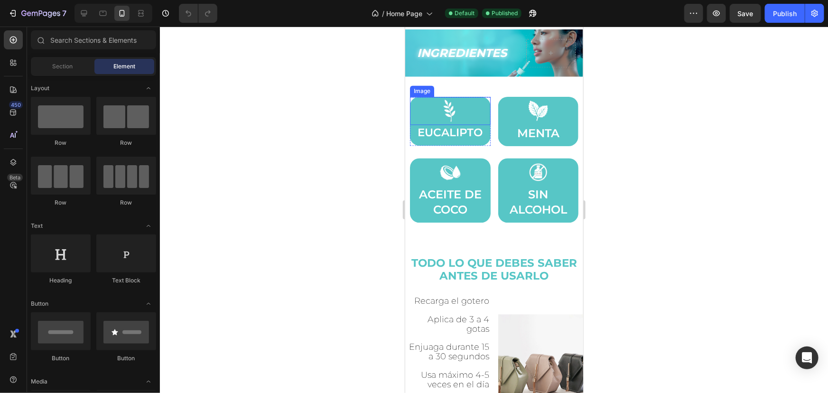
click at [457, 116] on img at bounding box center [449, 110] width 28 height 28
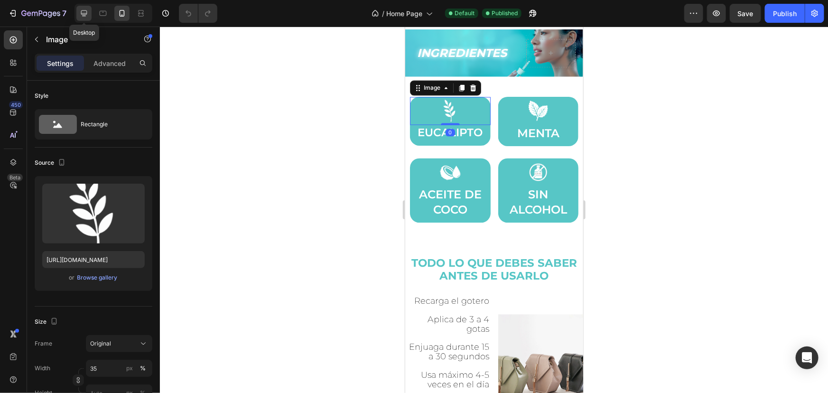
click at [81, 16] on icon at bounding box center [83, 13] width 9 height 9
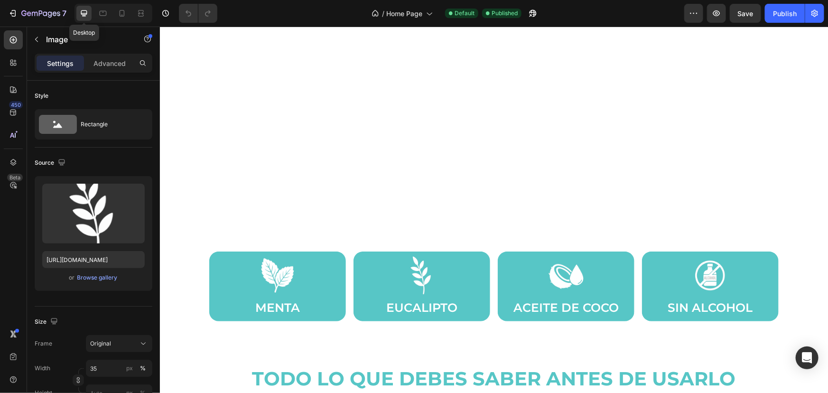
scroll to position [820, 0]
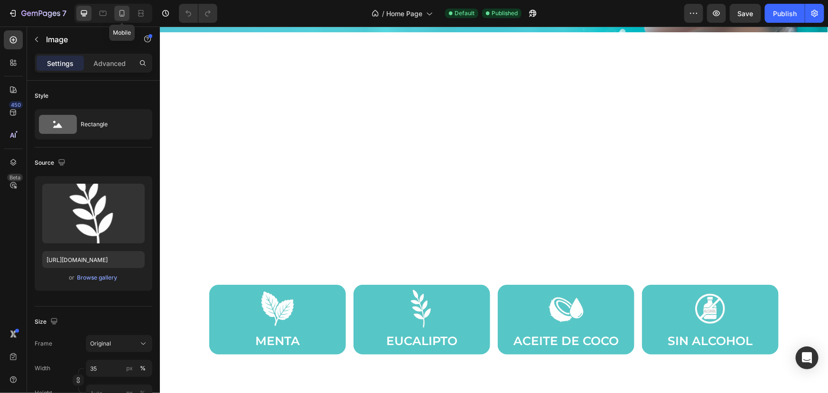
click at [118, 12] on icon at bounding box center [121, 13] width 9 height 9
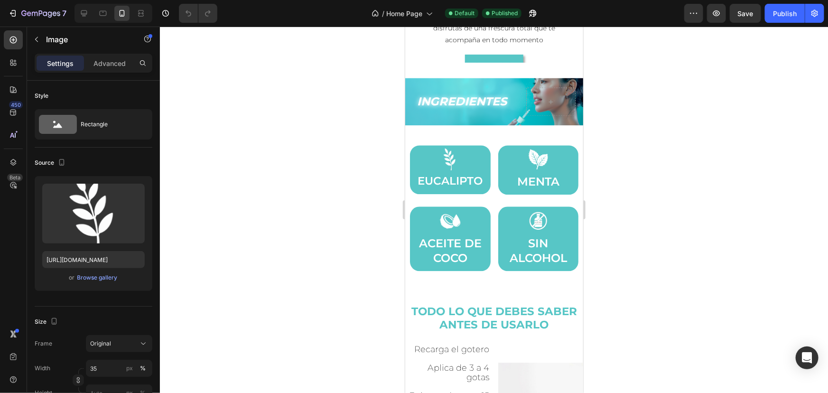
scroll to position [1048, 0]
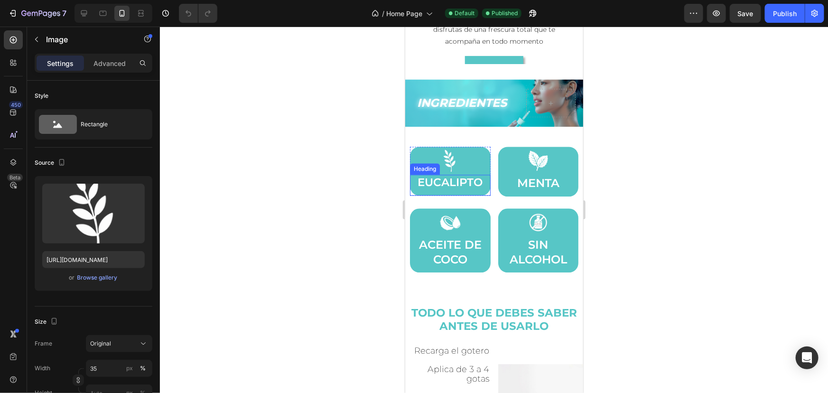
click at [472, 181] on h2 "EUCALIPTO" at bounding box center [449, 182] width 71 height 16
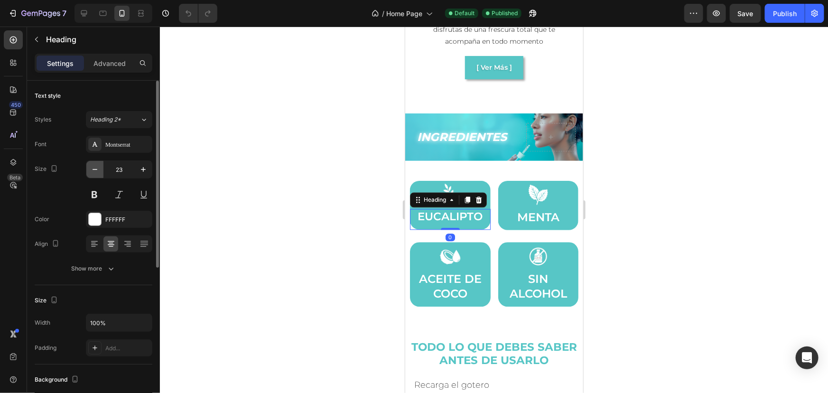
click at [98, 172] on icon "button" at bounding box center [94, 169] width 9 height 9
type input "20"
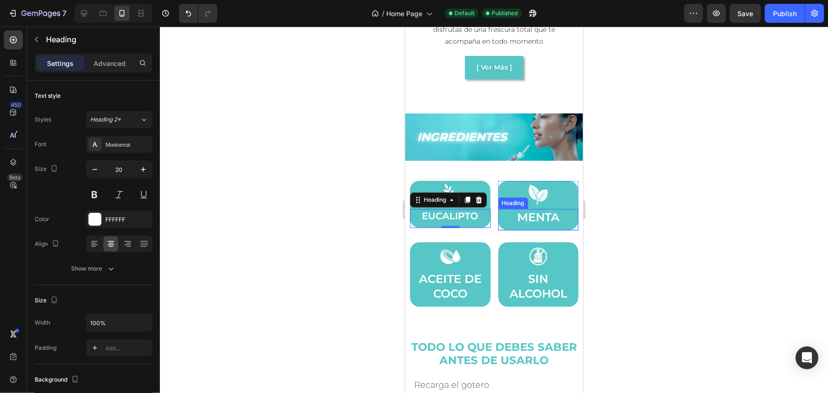
click at [535, 209] on h2 "MENTA" at bounding box center [537, 216] width 71 height 17
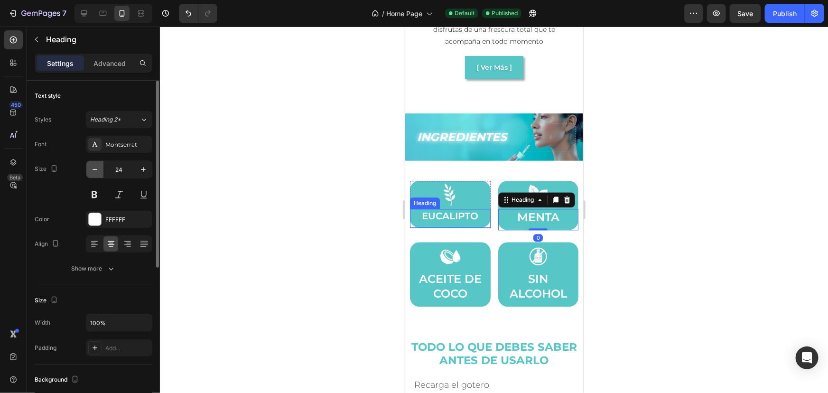
click at [93, 170] on icon "button" at bounding box center [94, 169] width 9 height 9
type input "20"
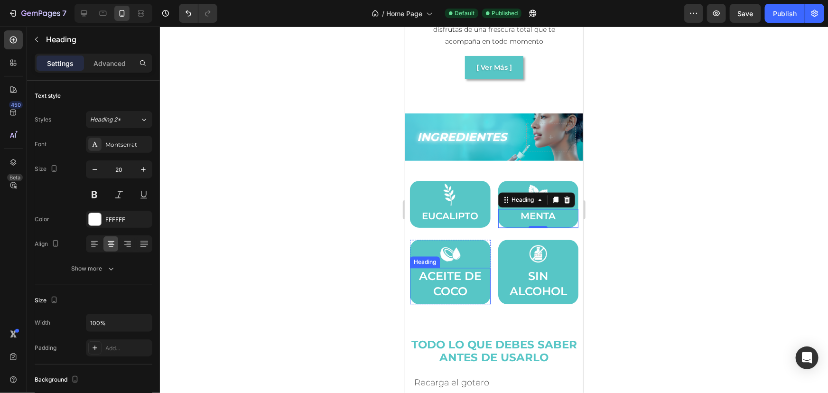
click at [462, 287] on h2 "ACEITE DE COCO" at bounding box center [449, 282] width 71 height 31
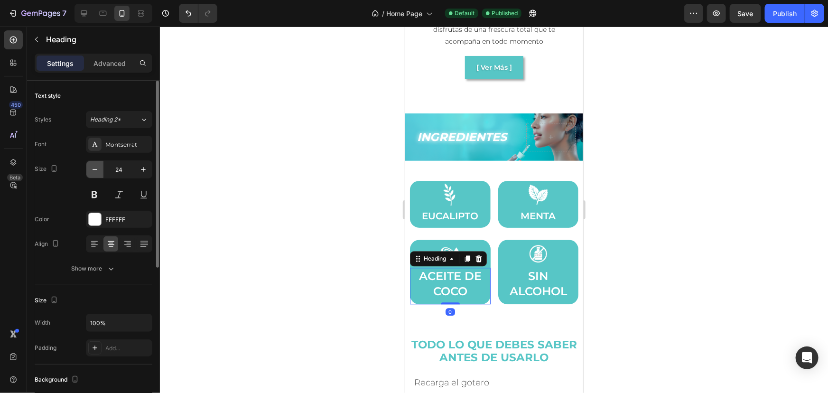
click at [94, 171] on icon "button" at bounding box center [94, 169] width 9 height 9
type input "20"
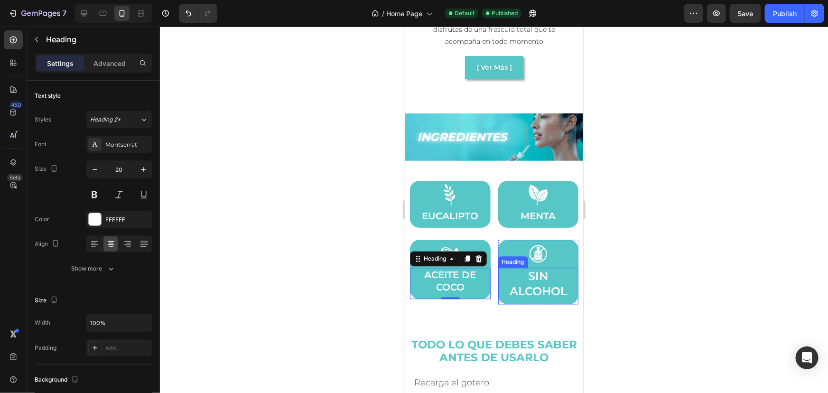
click at [546, 279] on h2 "SIN ALCOHOL" at bounding box center [537, 282] width 71 height 31
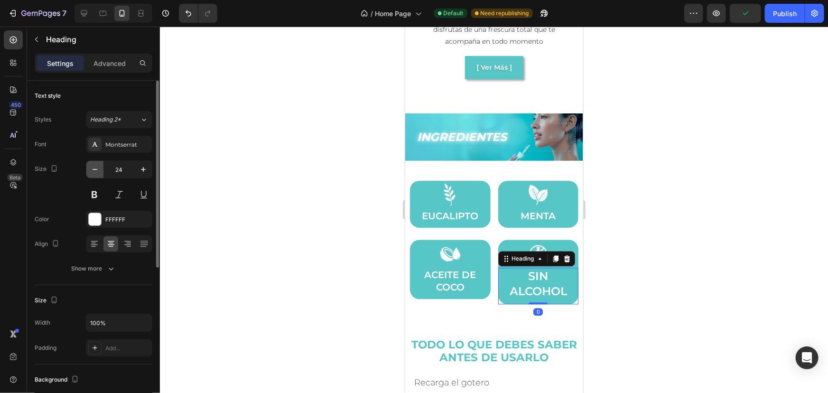
click at [87, 169] on button "button" at bounding box center [94, 169] width 17 height 17
type input "20"
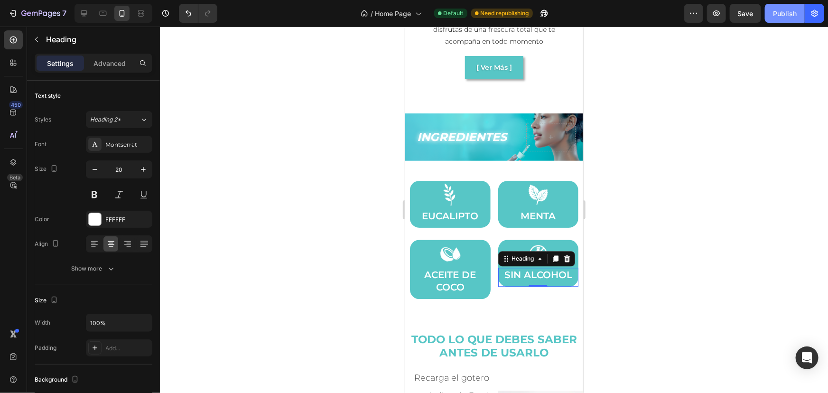
click at [788, 13] on div "Publish" at bounding box center [785, 14] width 24 height 10
click at [459, 268] on h2 "ACEITE DE COCO" at bounding box center [449, 280] width 71 height 27
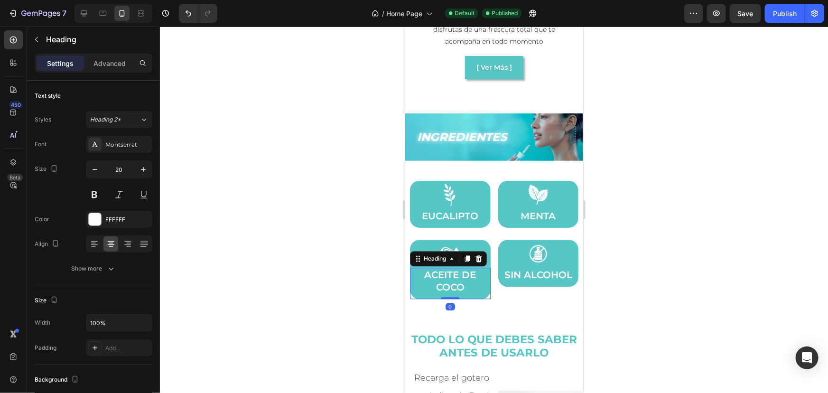
click at [459, 268] on h2 "ACEITE DE COCO" at bounding box center [449, 280] width 71 height 27
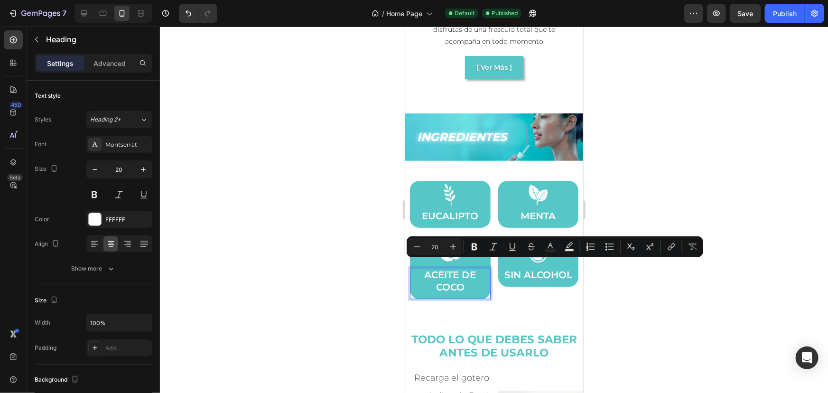
click at [475, 272] on p "ACEITE DE COCO" at bounding box center [449, 280] width 69 height 25
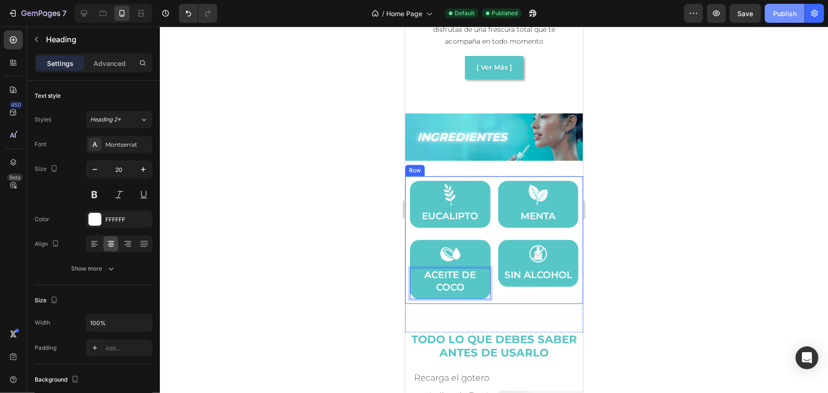
click at [778, 9] on div "Publish" at bounding box center [785, 14] width 24 height 10
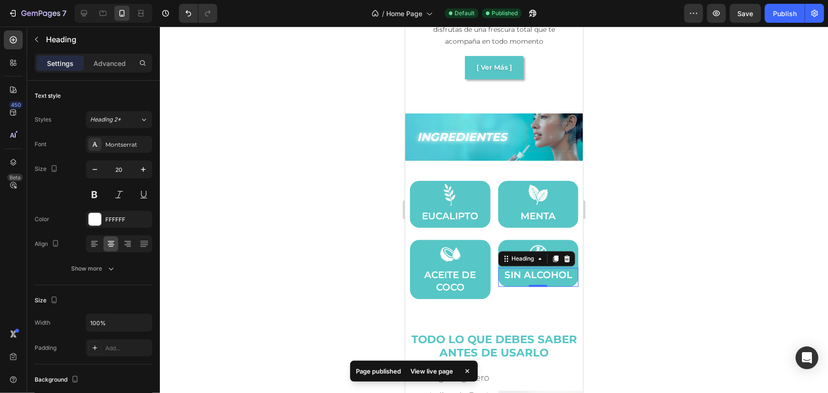
click at [503, 279] on h2 "SIN ALCOHOL" at bounding box center [537, 274] width 71 height 14
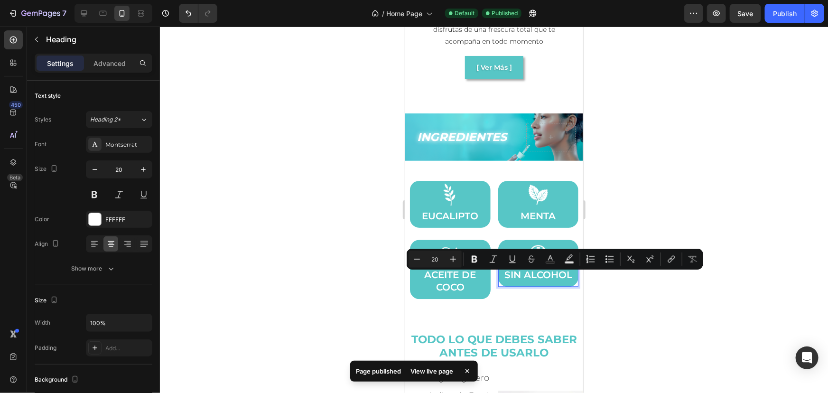
click at [513, 278] on p "SIN ALCOHOL" at bounding box center [537, 274] width 69 height 12
click at [510, 278] on p "SIN ALCOHOL" at bounding box center [537, 274] width 69 height 12
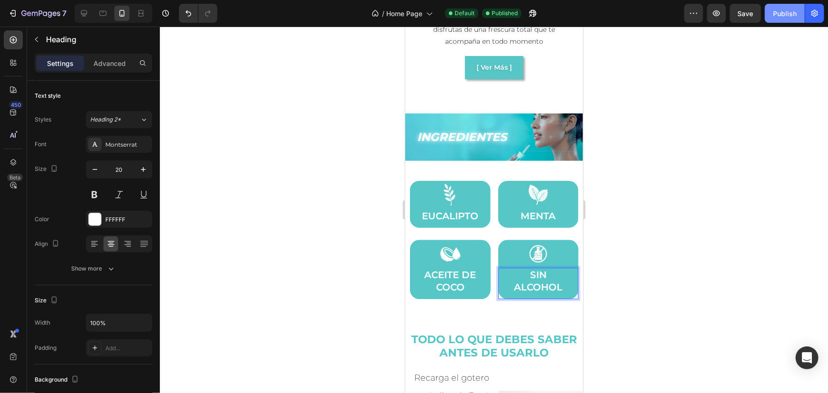
click at [779, 19] on button "Publish" at bounding box center [785, 13] width 40 height 19
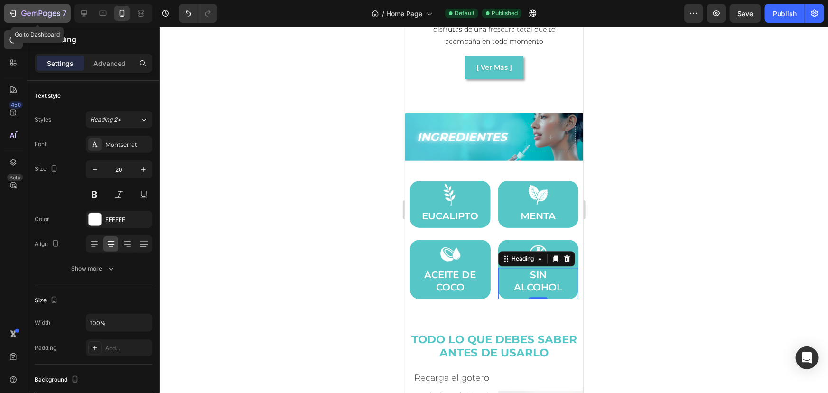
click at [29, 13] on icon "button" at bounding box center [40, 14] width 39 height 8
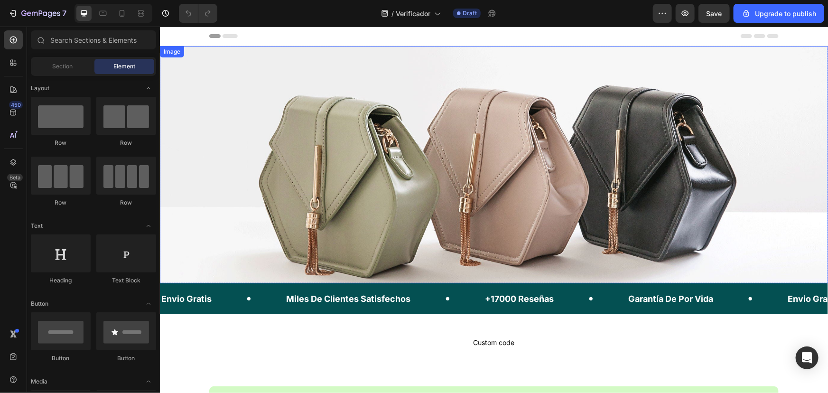
scroll to position [215, 0]
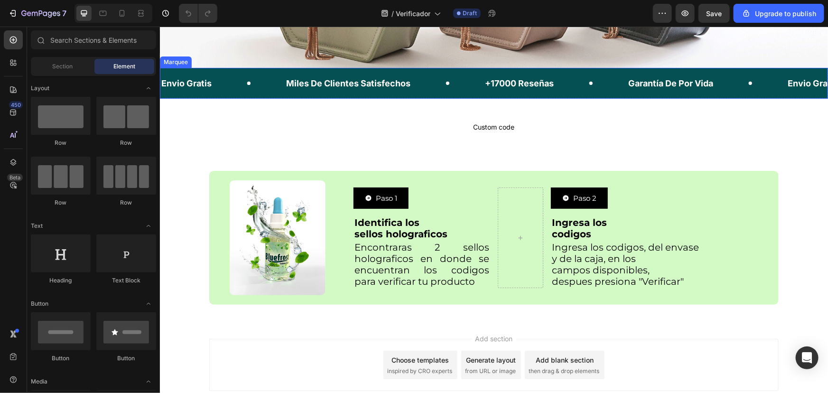
click at [425, 81] on div "Miles De Clientes Satisfechos Text Block" at bounding box center [384, 82] width 199 height 21
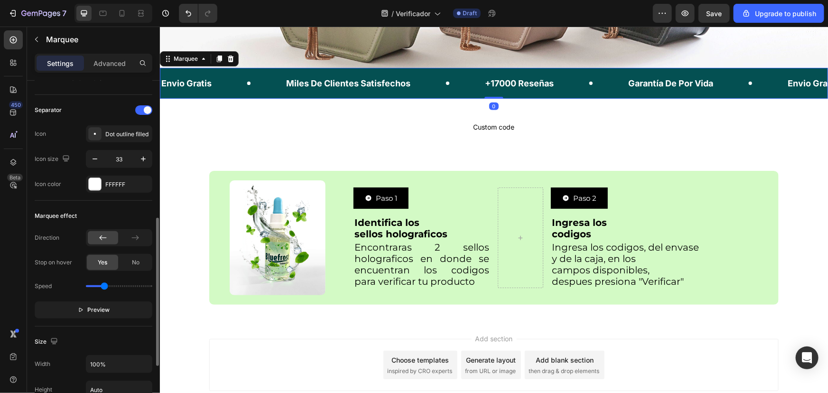
scroll to position [388, 0]
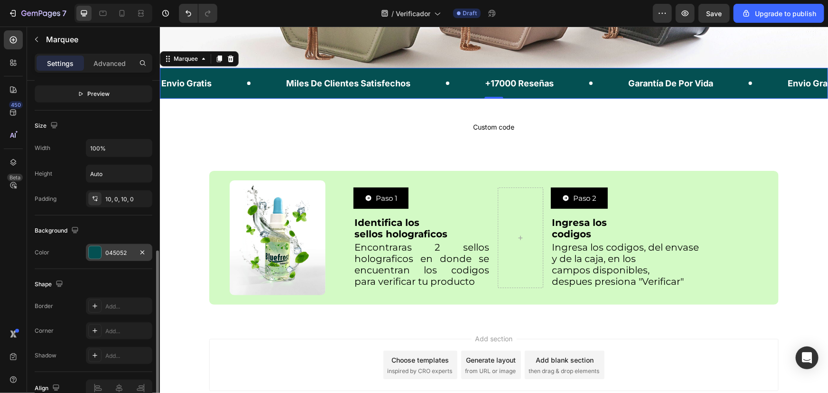
click at [97, 254] on div at bounding box center [95, 252] width 12 height 12
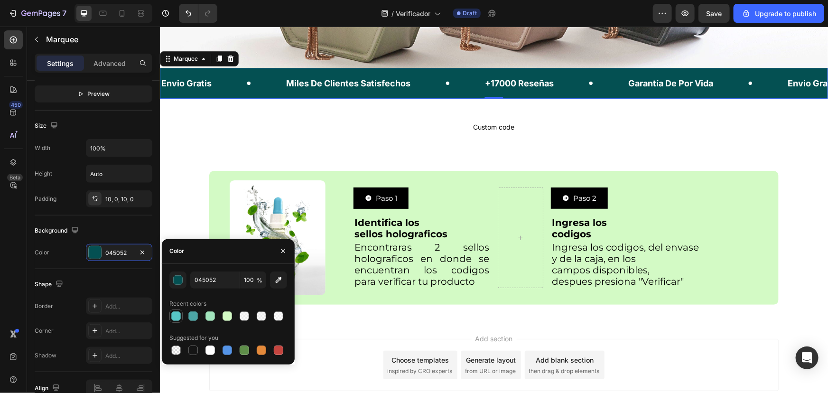
click at [175, 315] on div at bounding box center [175, 315] width 9 height 9
type input "57C6C6"
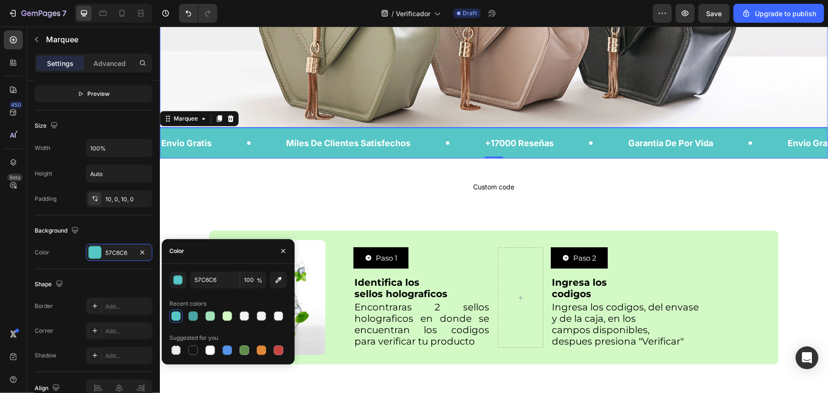
scroll to position [172, 0]
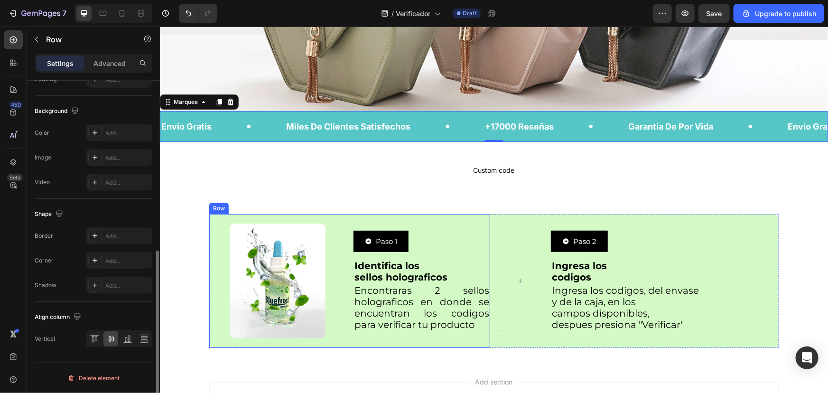
click at [347, 218] on div "Image Row Paso 1 Button Identifica los sellos holograficos Heading Encontraras …" at bounding box center [349, 280] width 281 height 134
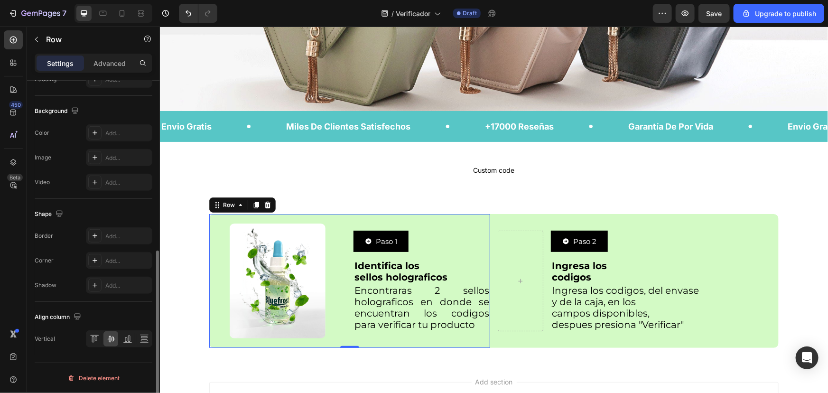
scroll to position [0, 0]
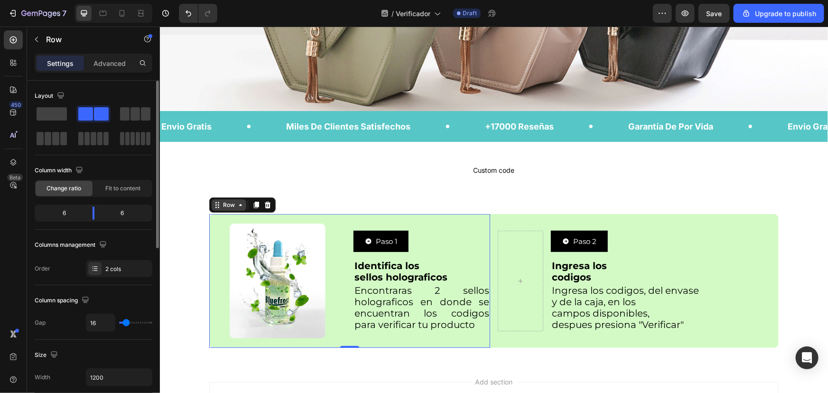
click at [213, 201] on icon at bounding box center [217, 205] width 8 height 8
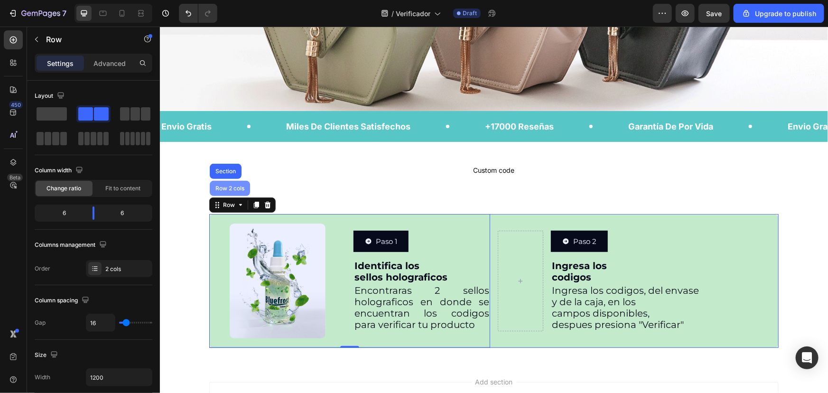
click at [235, 187] on div "Row 2 cols" at bounding box center [229, 188] width 33 height 6
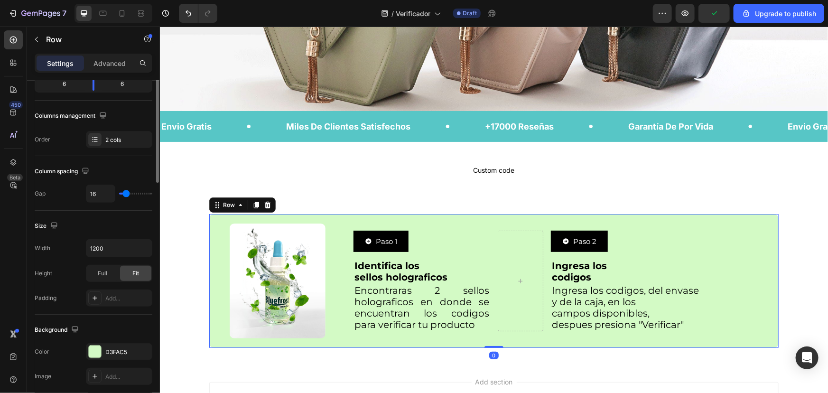
scroll to position [215, 0]
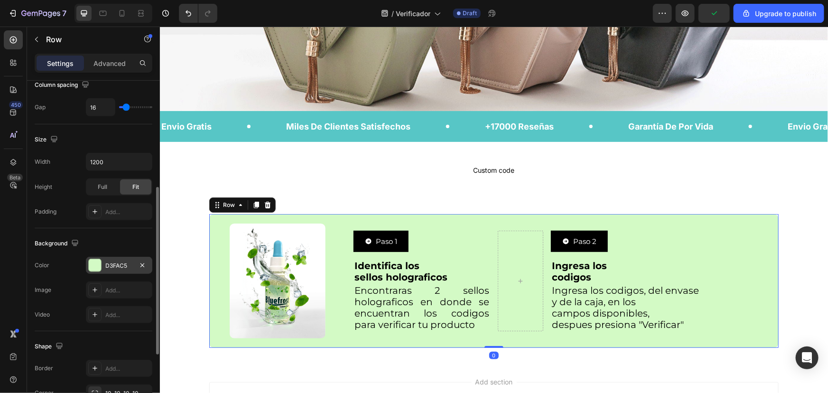
click at [93, 259] on div at bounding box center [95, 265] width 12 height 12
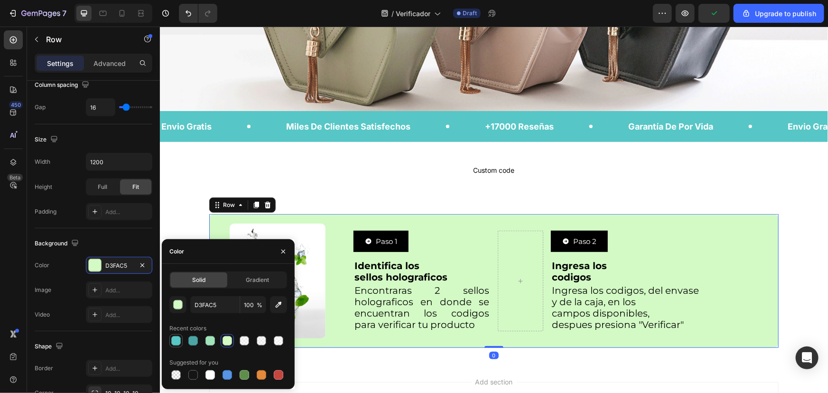
click at [174, 340] on div at bounding box center [175, 340] width 9 height 9
type input "57C6C6"
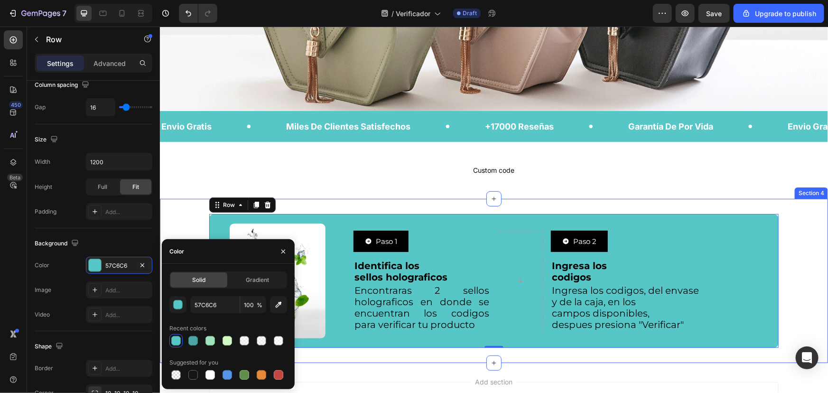
click at [186, 201] on div "Image Row Paso 1 Button Identifica los sellos holograficos Heading Encontraras …" at bounding box center [493, 280] width 668 height 164
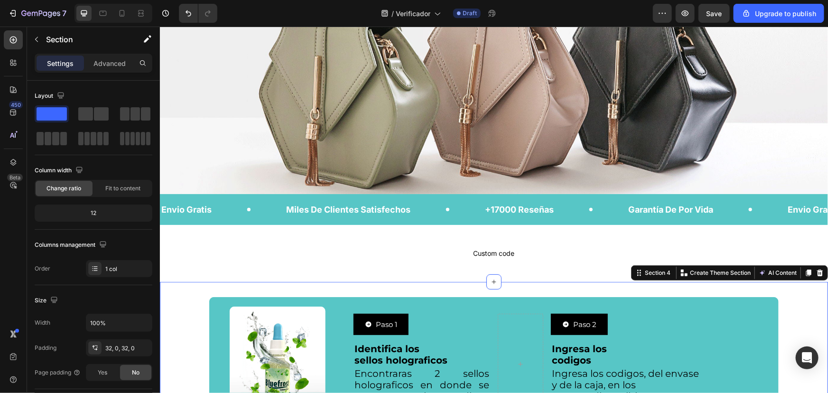
scroll to position [86, 0]
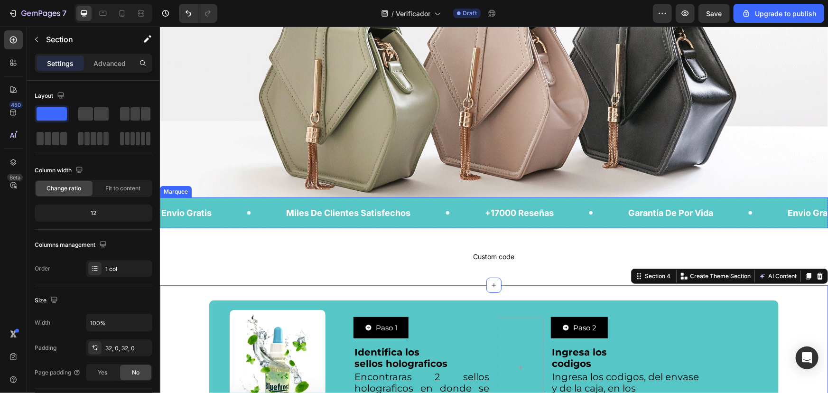
click at [231, 211] on div "Envio Gratis Text Block" at bounding box center [222, 212] width 125 height 21
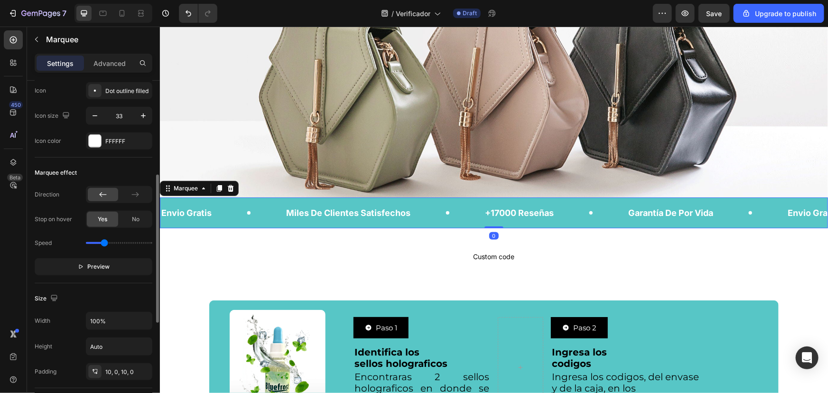
scroll to position [345, 0]
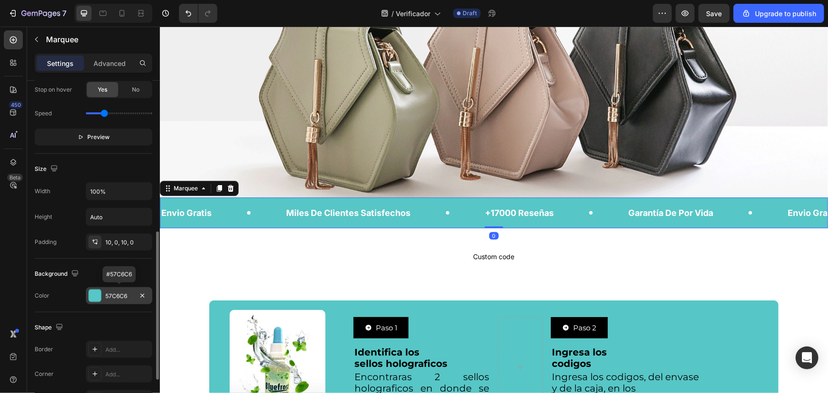
click at [110, 293] on div "57C6C6" at bounding box center [119, 296] width 28 height 9
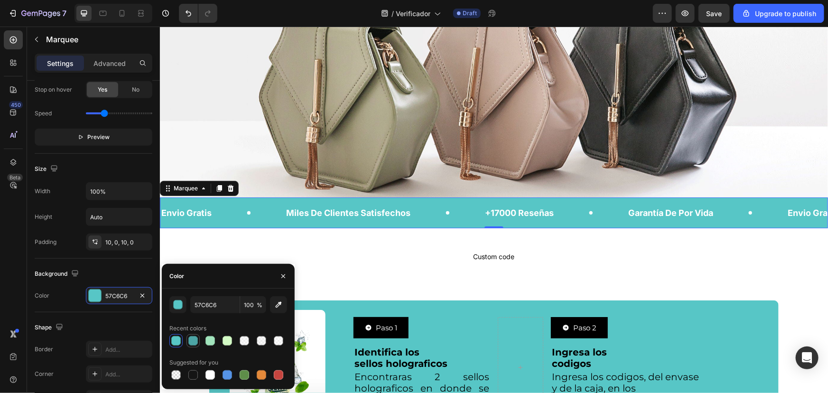
click at [189, 341] on div at bounding box center [192, 340] width 9 height 9
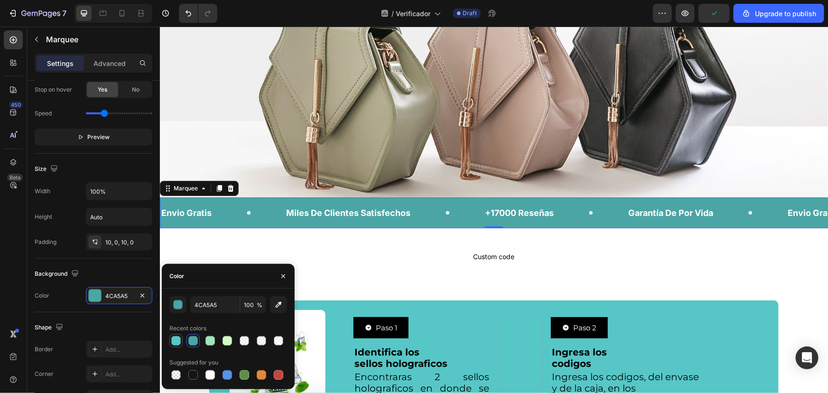
click at [172, 339] on div at bounding box center [175, 340] width 9 height 9
type input "57C6C6"
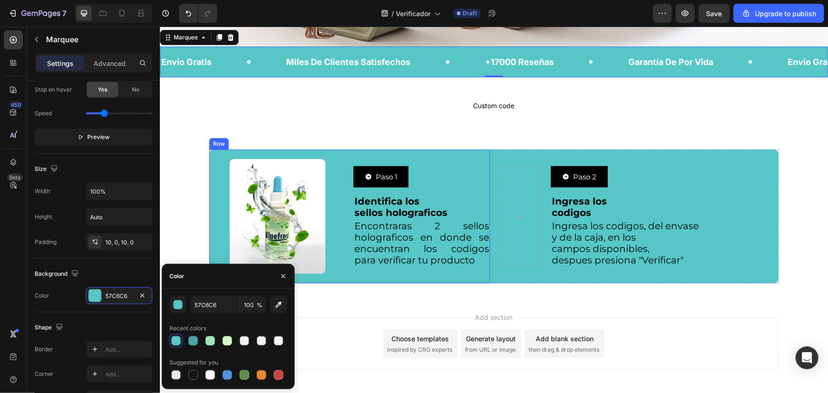
scroll to position [259, 0]
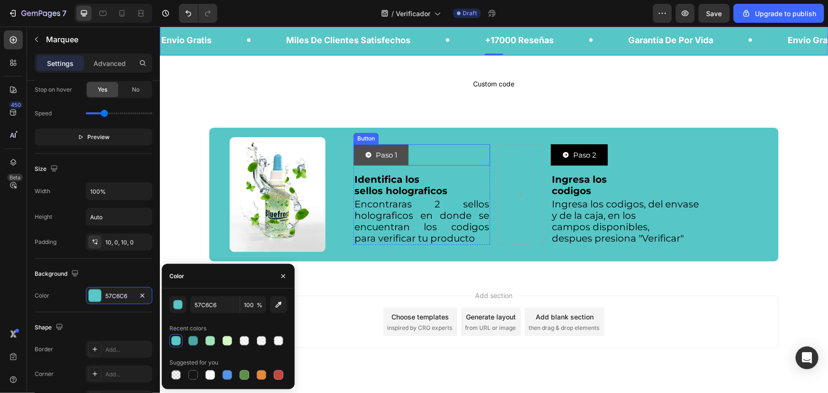
click at [370, 156] on div "Paso 1" at bounding box center [380, 154] width 32 height 10
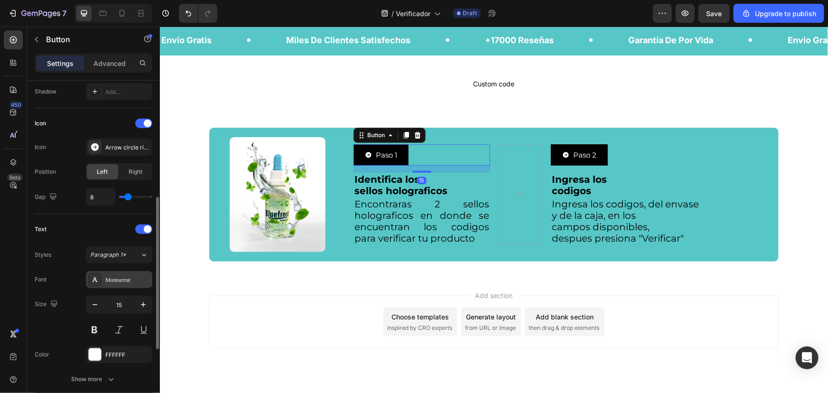
scroll to position [43, 0]
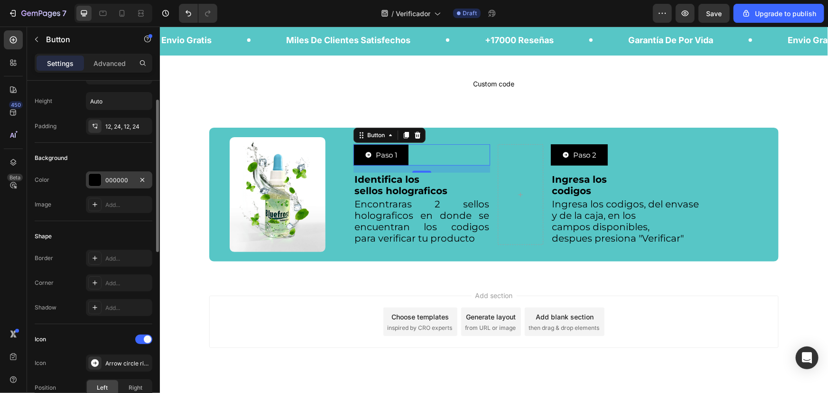
click at [103, 176] on div "000000" at bounding box center [119, 179] width 66 height 17
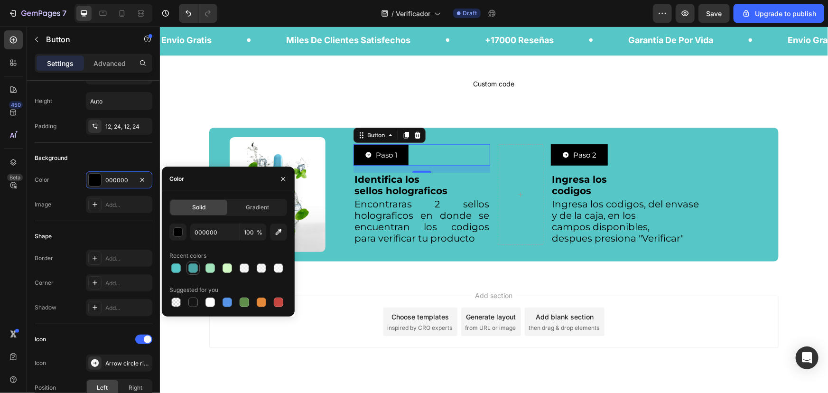
click at [196, 269] on div at bounding box center [192, 267] width 9 height 9
click at [191, 297] on div at bounding box center [192, 301] width 9 height 9
type input "151515"
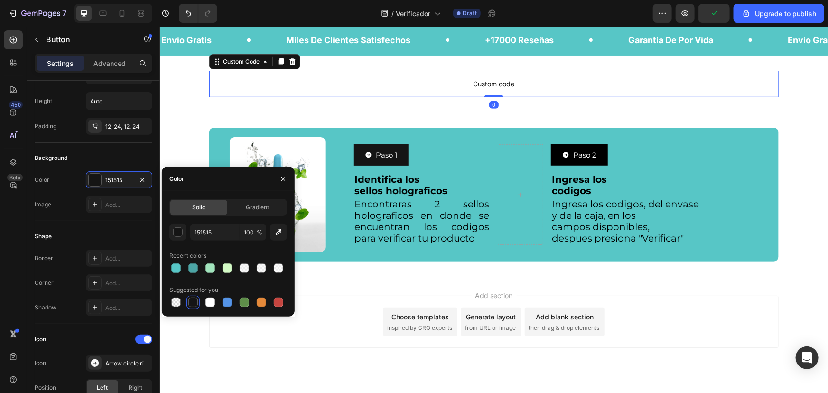
click at [213, 90] on p "Custom code" at bounding box center [493, 83] width 569 height 27
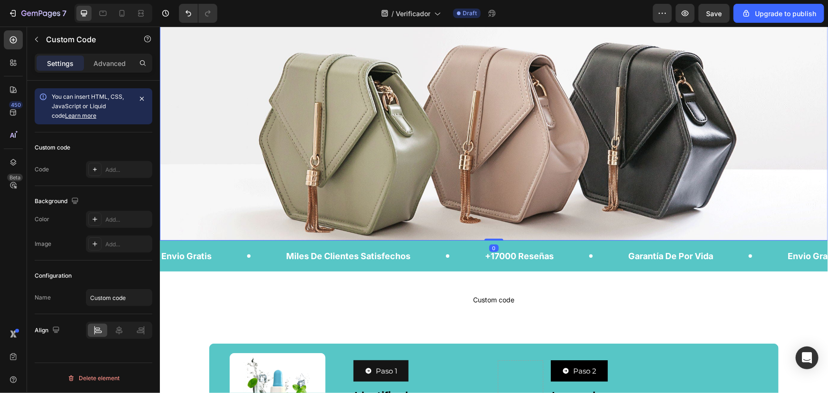
click at [392, 111] on img at bounding box center [493, 121] width 668 height 237
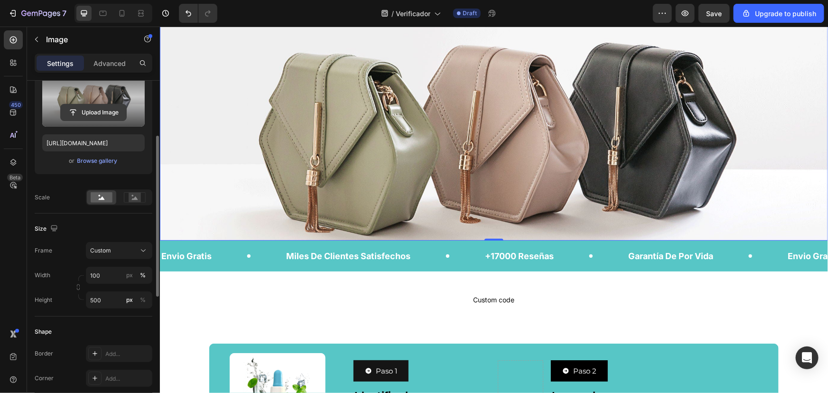
scroll to position [0, 0]
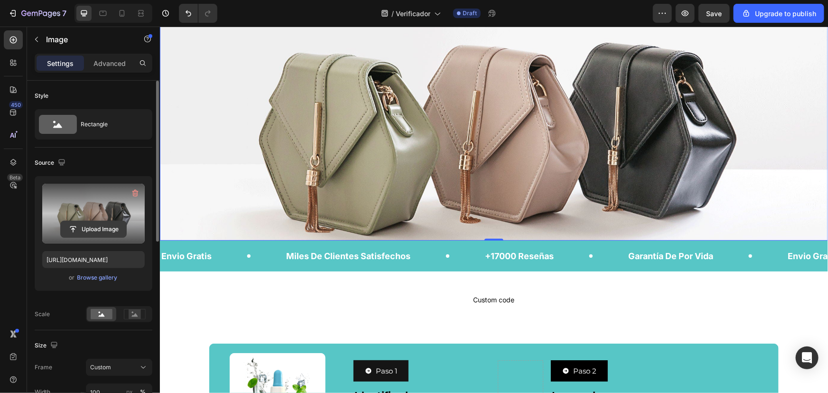
click at [102, 233] on input "file" at bounding box center [93, 229] width 65 height 16
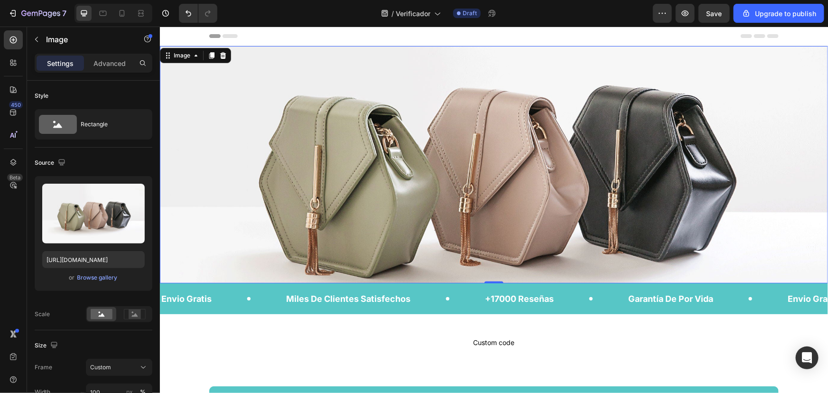
click at [398, 185] on img at bounding box center [493, 164] width 668 height 237
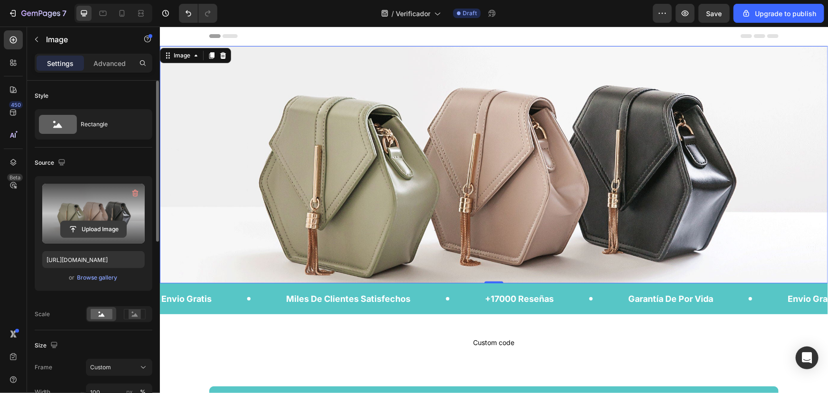
click at [100, 223] on input "file" at bounding box center [93, 229] width 65 height 16
click at [115, 227] on input "file" at bounding box center [93, 229] width 65 height 16
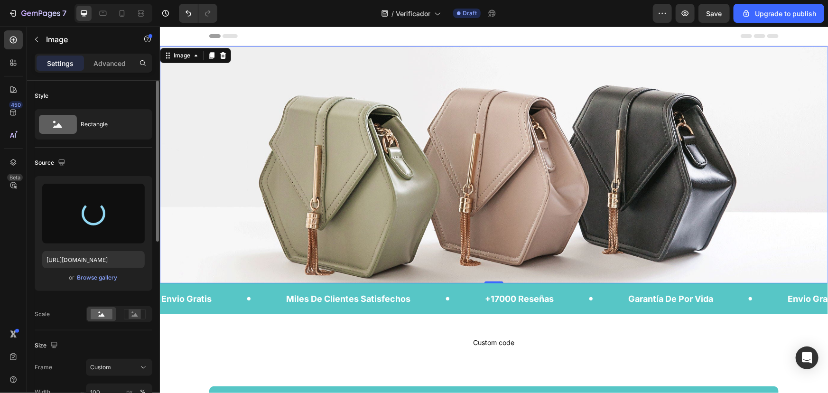
type input "https://cdn.shopify.com/s/files/1/0821/9603/7666/files/gempages_581064385275888…"
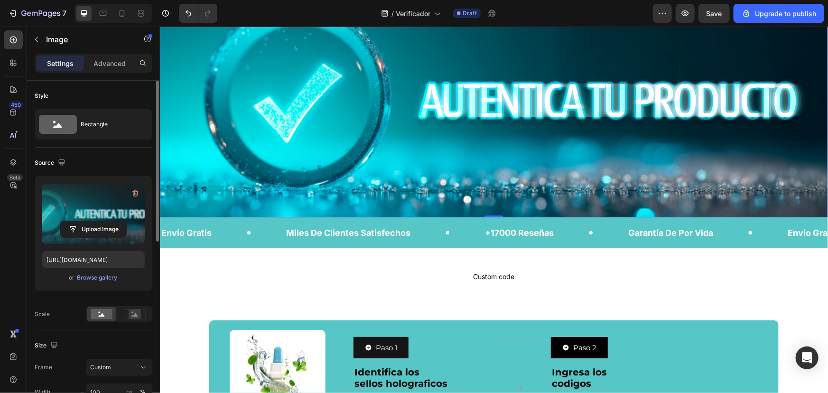
scroll to position [86, 0]
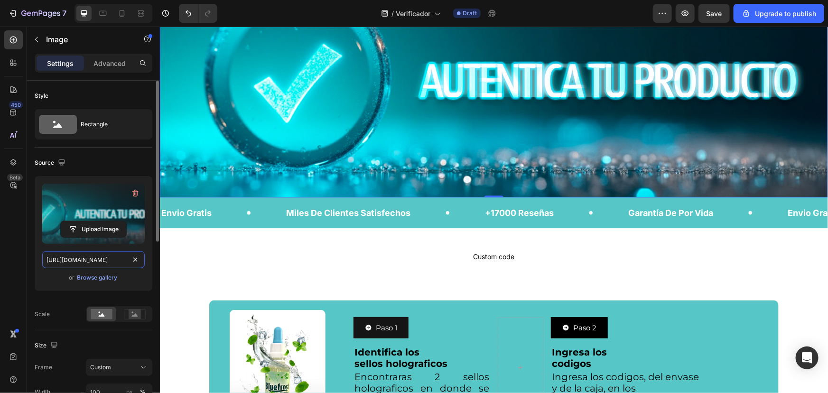
click at [114, 263] on input "https://cdn.shopify.com/s/files/1/0821/9603/7666/files/gempages_581064385275888…" at bounding box center [93, 259] width 102 height 17
click at [464, 214] on div "Miles De Clientes Satisfechos Text Block" at bounding box center [384, 212] width 199 height 21
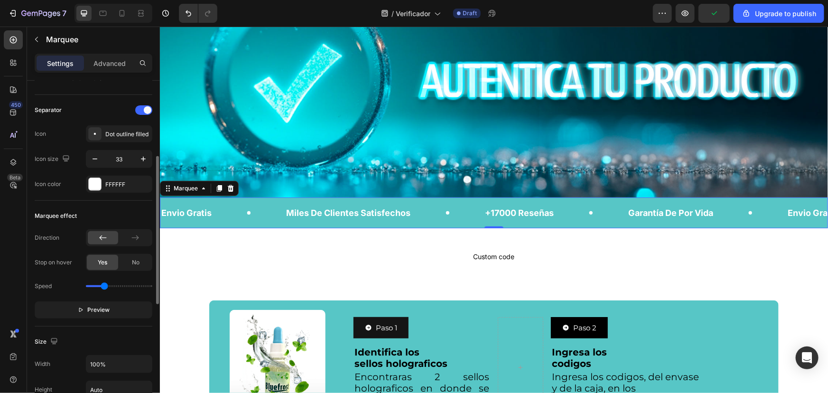
scroll to position [388, 0]
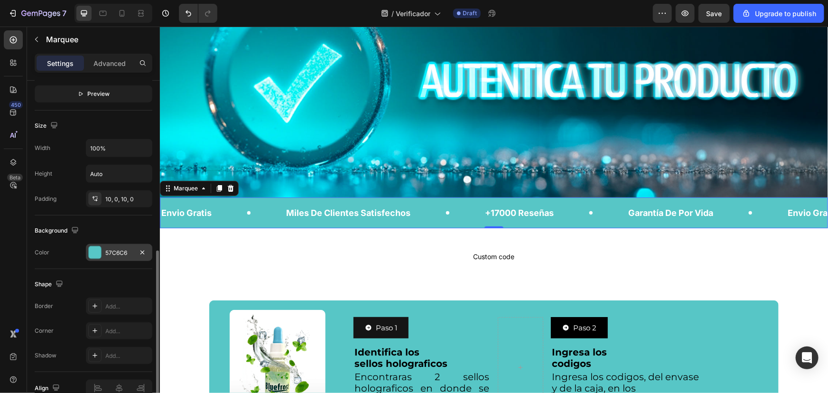
click at [99, 246] on div at bounding box center [95, 252] width 12 height 12
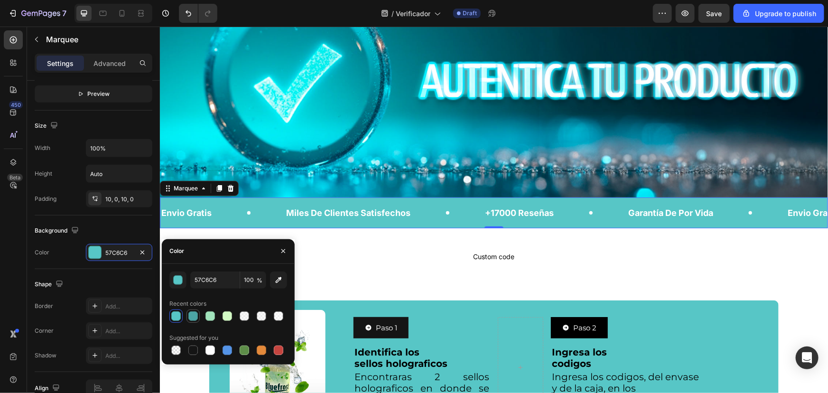
click at [191, 315] on div at bounding box center [192, 315] width 9 height 9
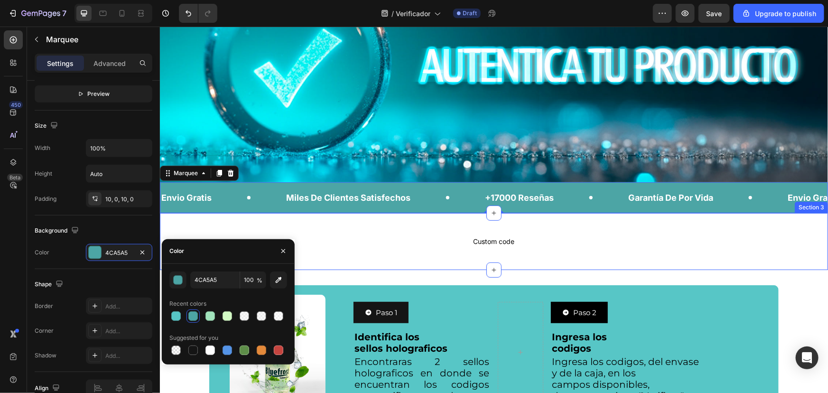
scroll to position [43, 0]
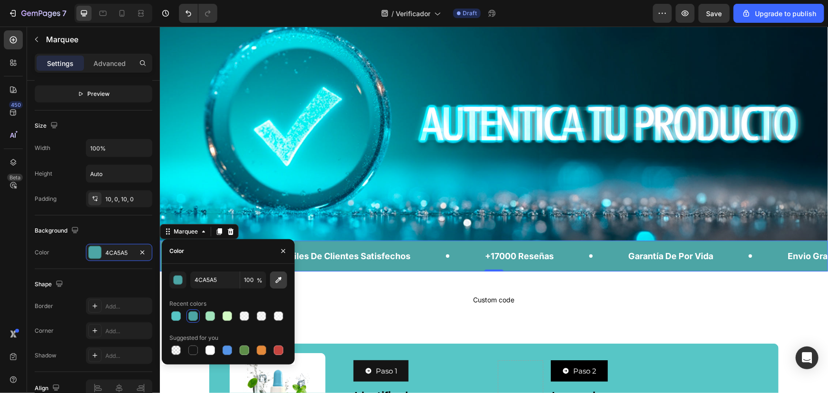
click at [279, 279] on icon "button" at bounding box center [279, 280] width 6 height 6
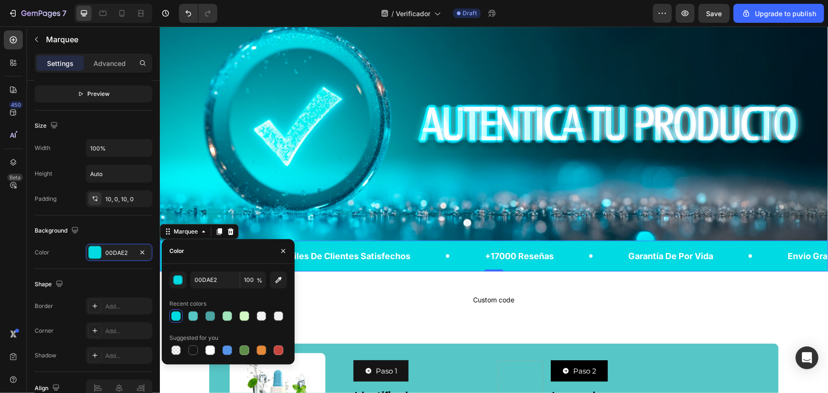
click at [176, 316] on div at bounding box center [175, 315] width 9 height 9
click at [210, 317] on div at bounding box center [209, 315] width 9 height 9
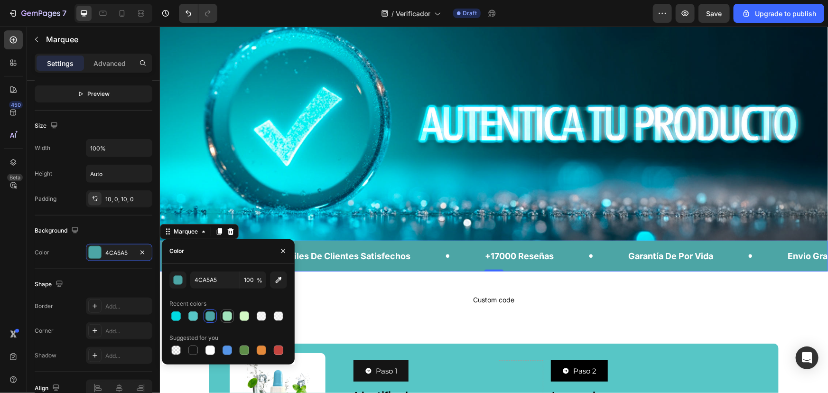
click at [231, 315] on div at bounding box center [226, 315] width 9 height 9
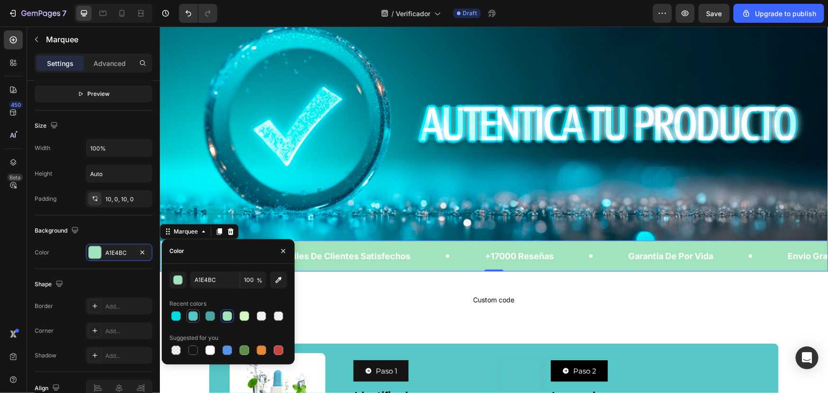
click at [192, 315] on div at bounding box center [192, 315] width 9 height 9
type input "57C6C6"
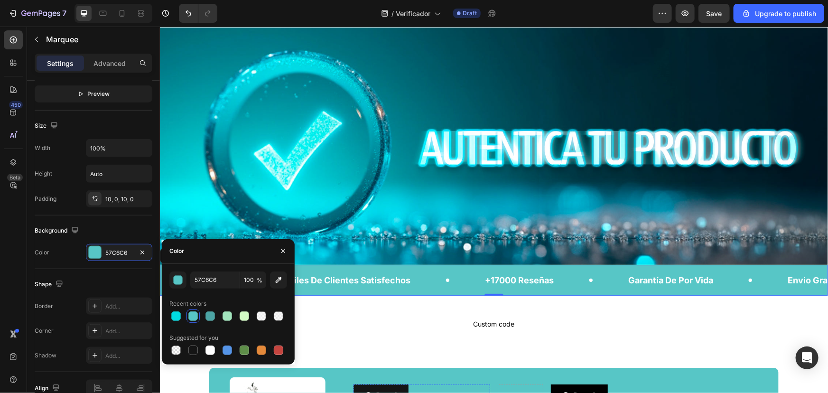
scroll to position [0, 0]
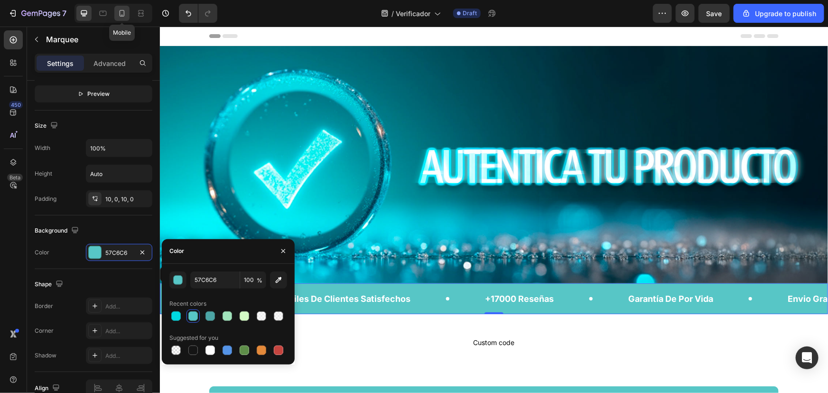
click at [120, 11] on icon at bounding box center [122, 13] width 5 height 7
type input "30"
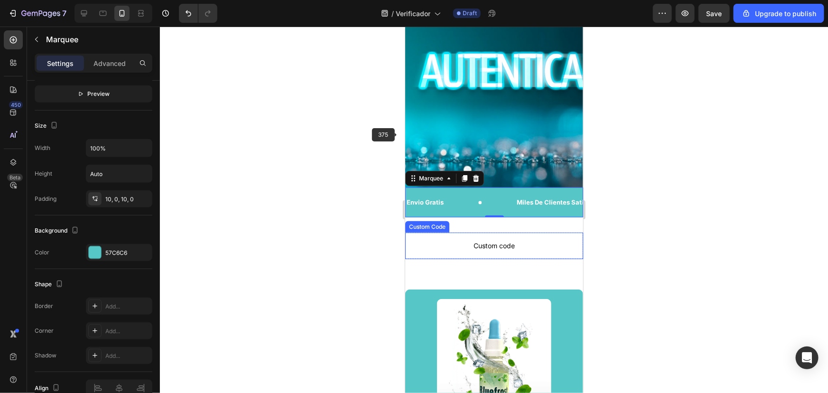
scroll to position [51, 0]
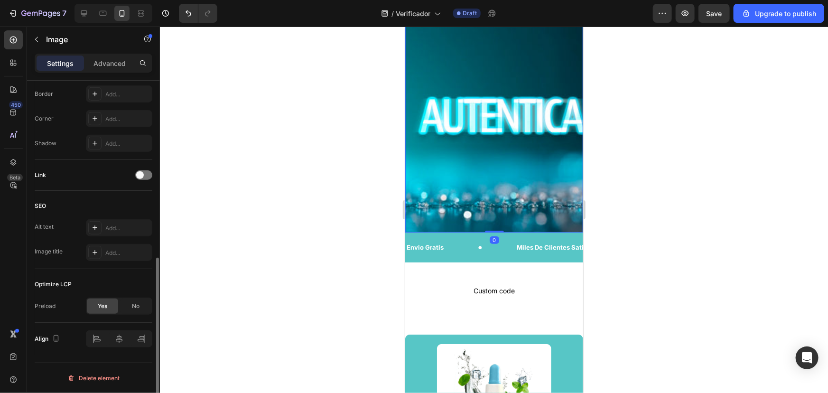
click at [532, 135] on img at bounding box center [494, 113] width 178 height 237
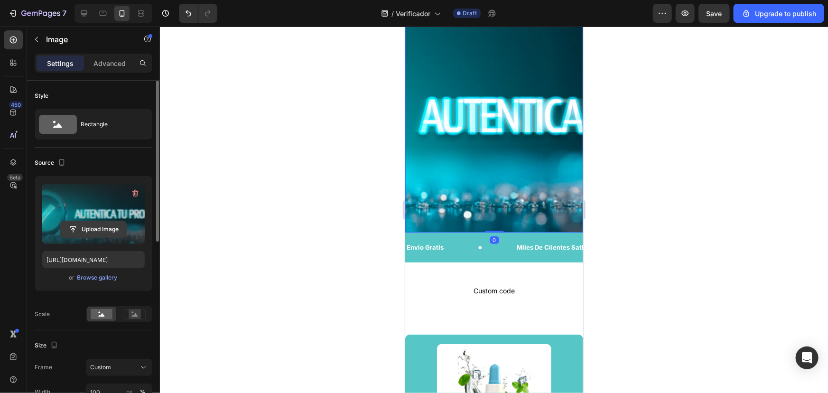
click at [95, 227] on input "file" at bounding box center [93, 229] width 65 height 16
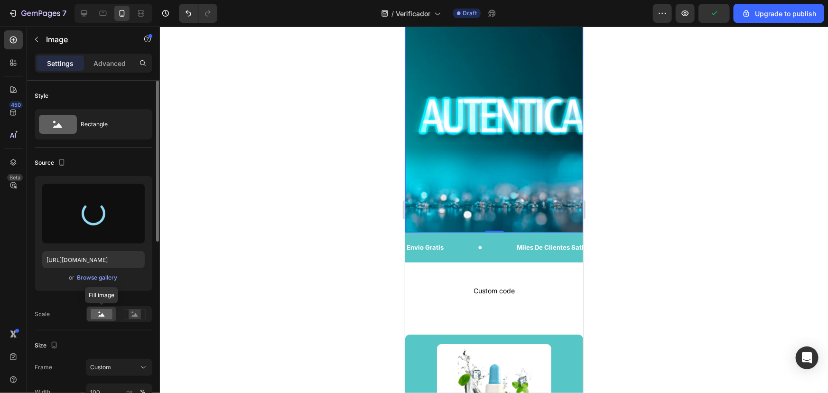
scroll to position [86, 0]
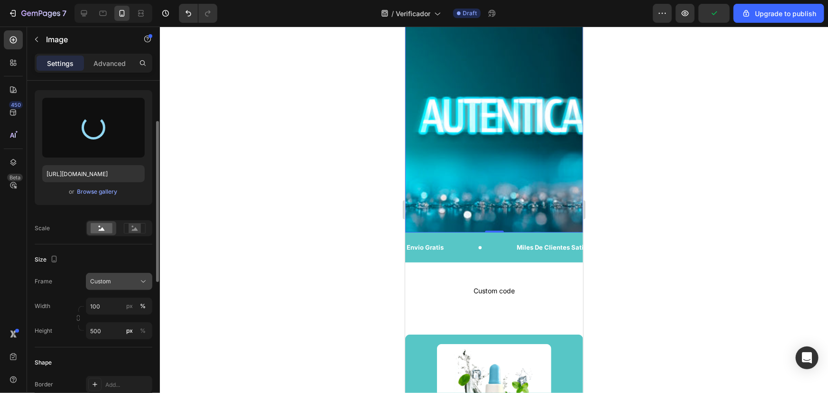
click at [121, 278] on div "Custom" at bounding box center [113, 281] width 46 height 9
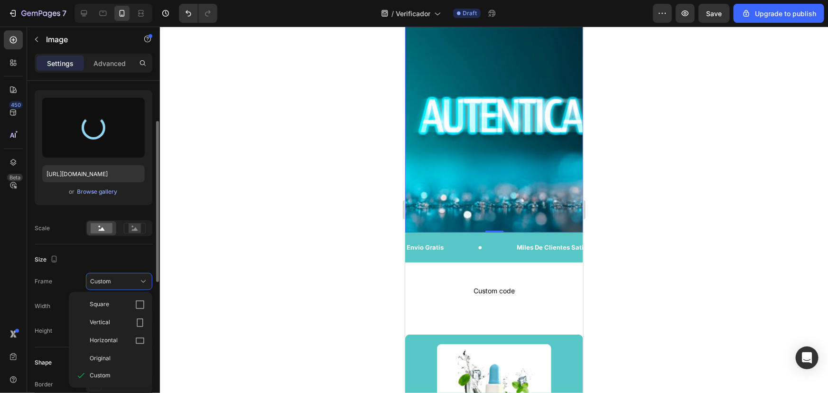
click at [95, 253] on div "Size" at bounding box center [94, 259] width 118 height 15
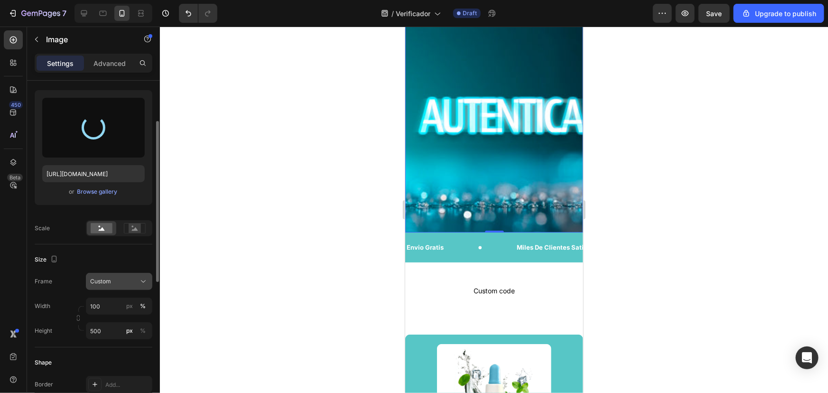
type input "https://cdn.shopify.com/s/files/1/0821/9603/7666/files/gempages_581064385275888…"
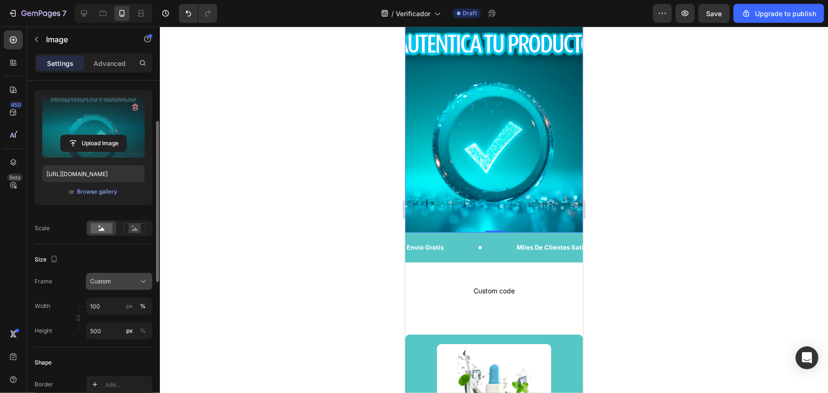
click at [119, 278] on div "Custom" at bounding box center [113, 281] width 46 height 9
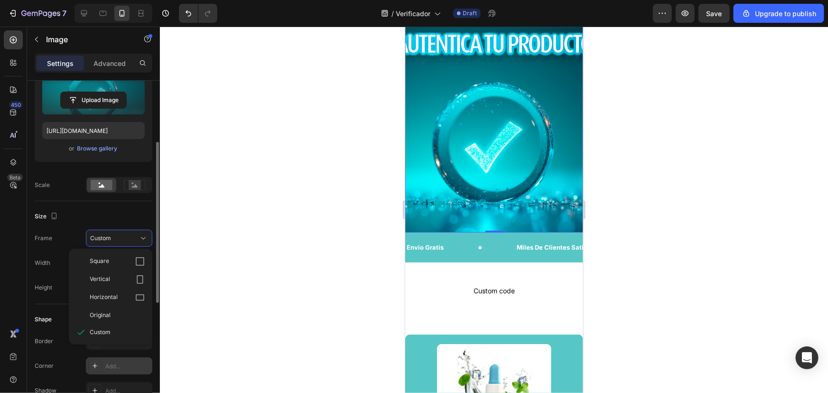
scroll to position [172, 0]
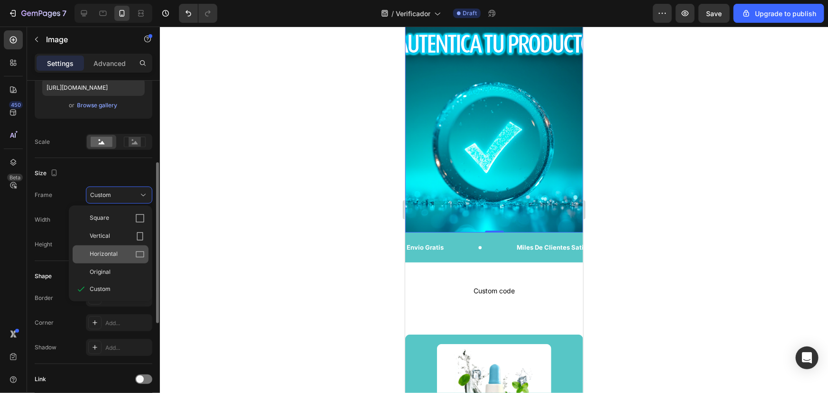
click at [110, 262] on div "Horizontal" at bounding box center [111, 254] width 76 height 18
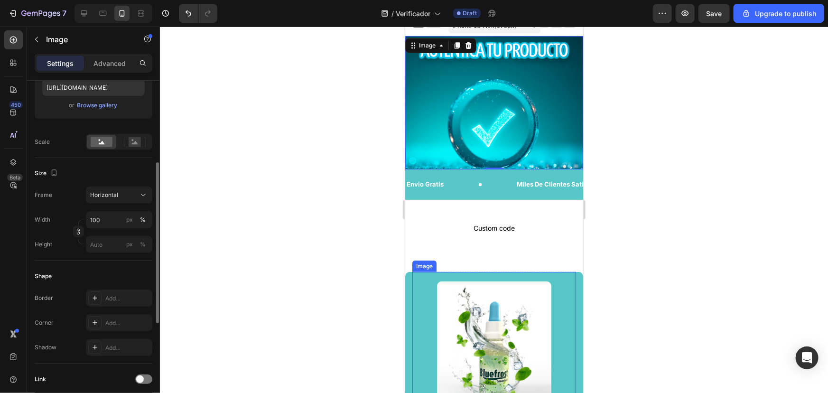
scroll to position [0, 0]
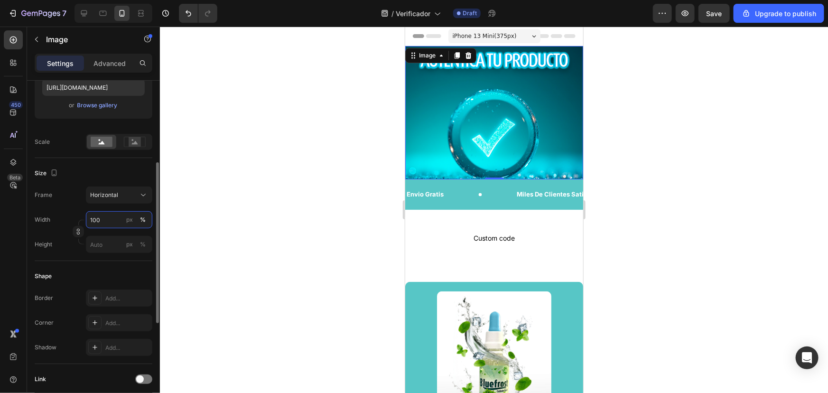
click at [97, 218] on input "100" at bounding box center [119, 219] width 66 height 17
click at [123, 194] on div "Horizontal" at bounding box center [113, 195] width 46 height 9
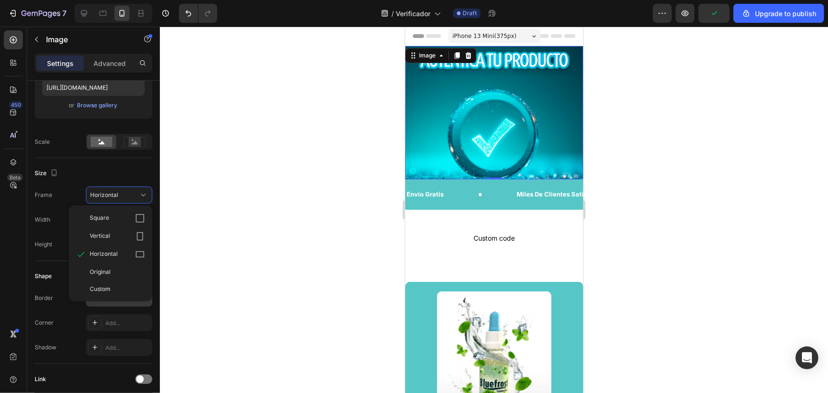
click at [111, 272] on div "Original" at bounding box center [117, 272] width 55 height 9
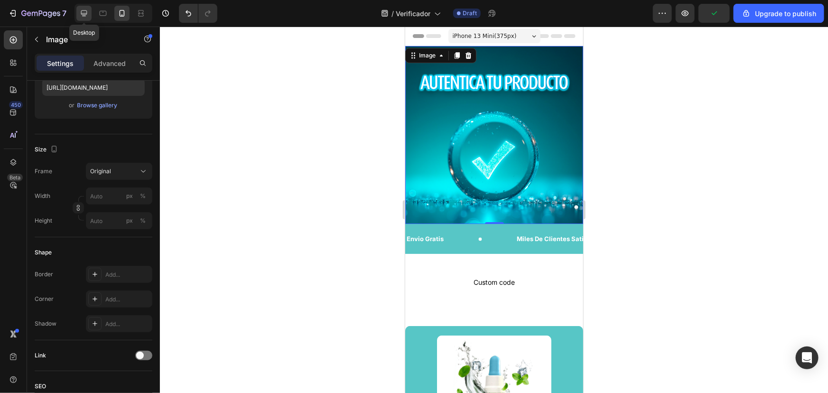
click at [79, 9] on icon at bounding box center [83, 13] width 9 height 9
type input "https://cdn.shopify.com/s/files/1/0821/9603/7666/files/gempages_581064385275888…"
type input "100"
type input "500"
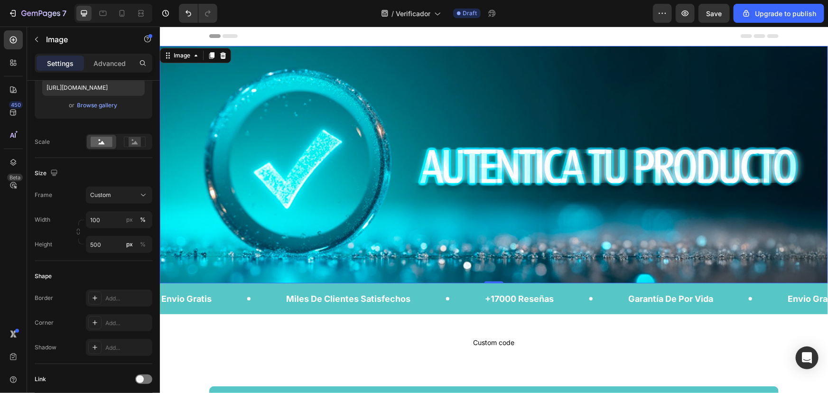
click at [397, 164] on img at bounding box center [493, 164] width 668 height 237
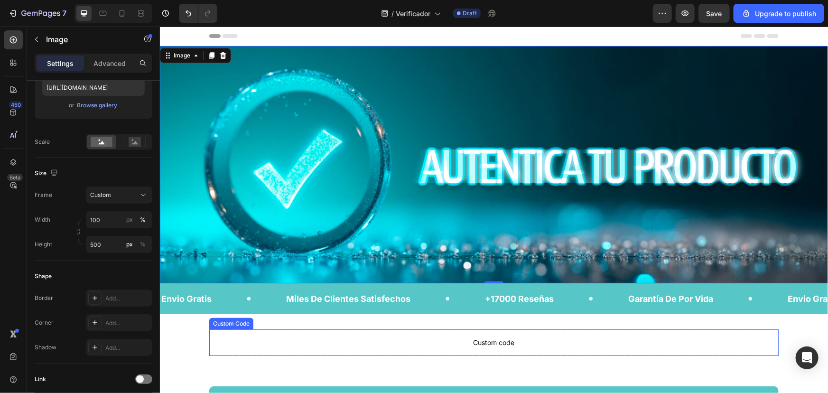
click at [254, 351] on p "Custom code" at bounding box center [493, 342] width 569 height 27
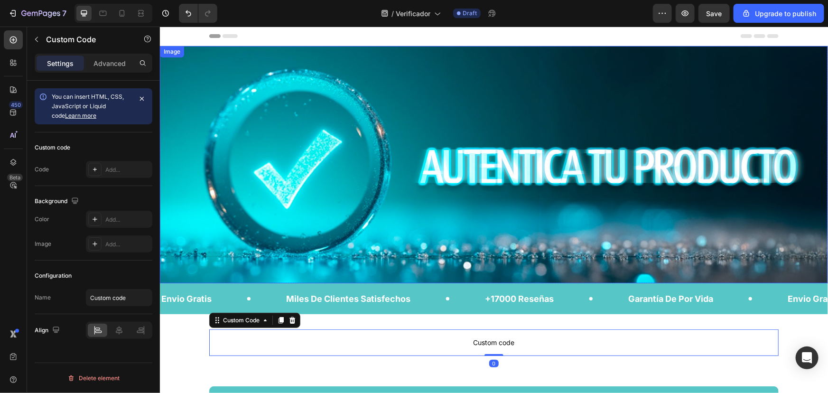
click at [297, 192] on img at bounding box center [493, 164] width 668 height 237
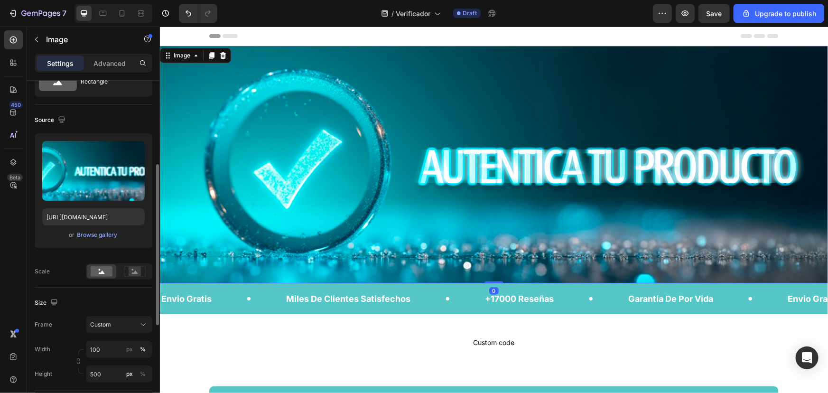
scroll to position [86, 0]
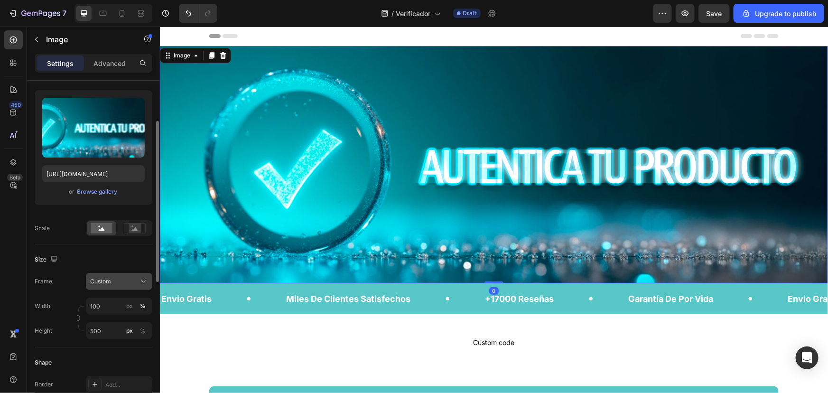
click at [113, 274] on button "Custom" at bounding box center [119, 281] width 66 height 17
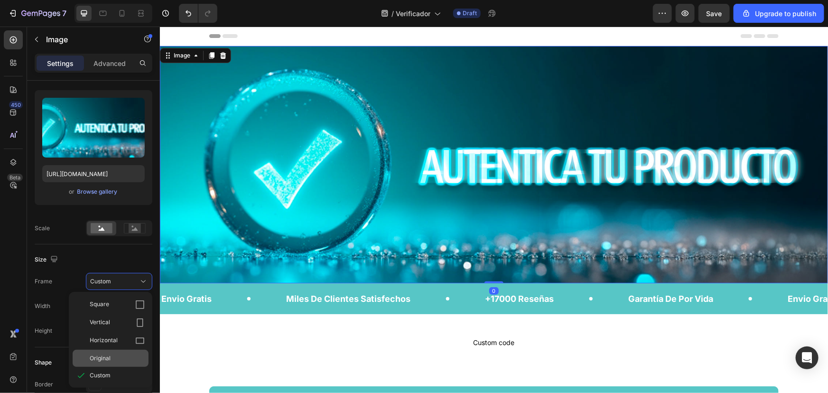
click at [112, 351] on div "Original" at bounding box center [111, 358] width 76 height 17
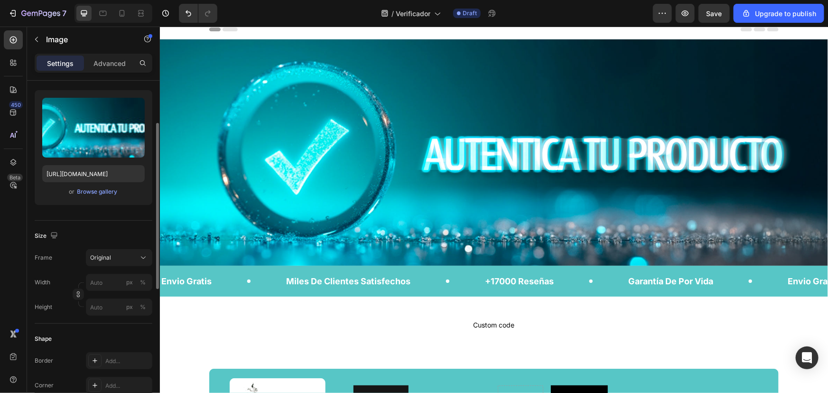
scroll to position [0, 0]
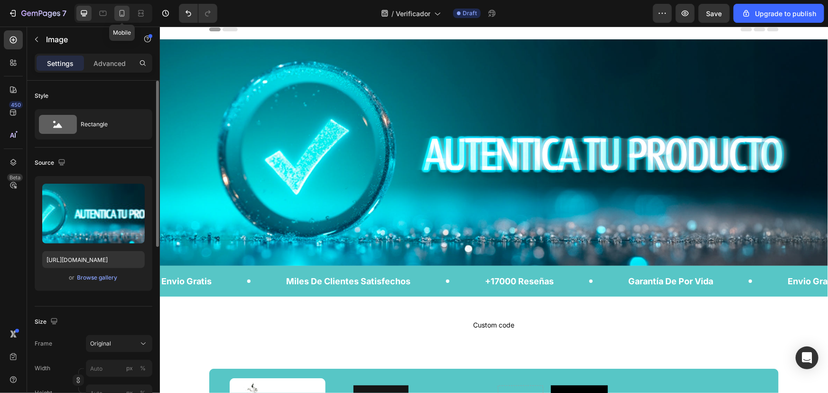
click at [119, 16] on icon at bounding box center [121, 13] width 9 height 9
type input "https://cdn.shopify.com/s/files/1/0821/9603/7666/files/gempages_581064385275888…"
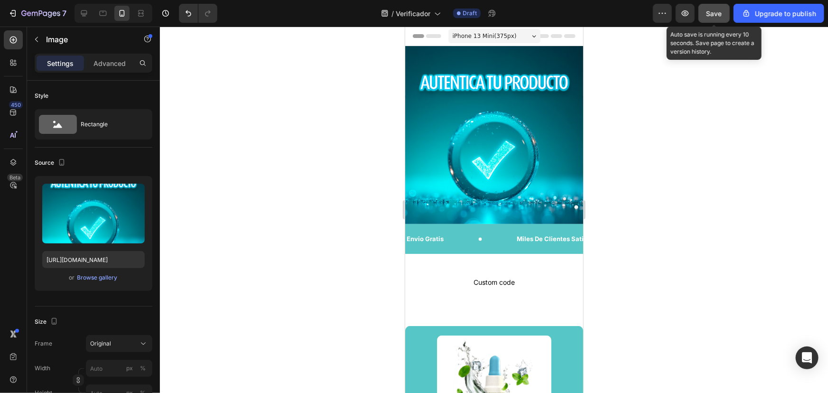
click at [724, 14] on button "Save" at bounding box center [713, 13] width 31 height 19
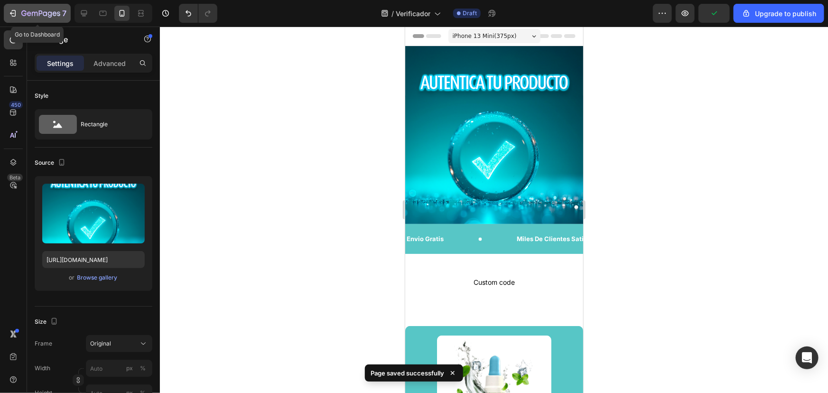
click at [28, 10] on icon "button" at bounding box center [40, 14] width 39 height 8
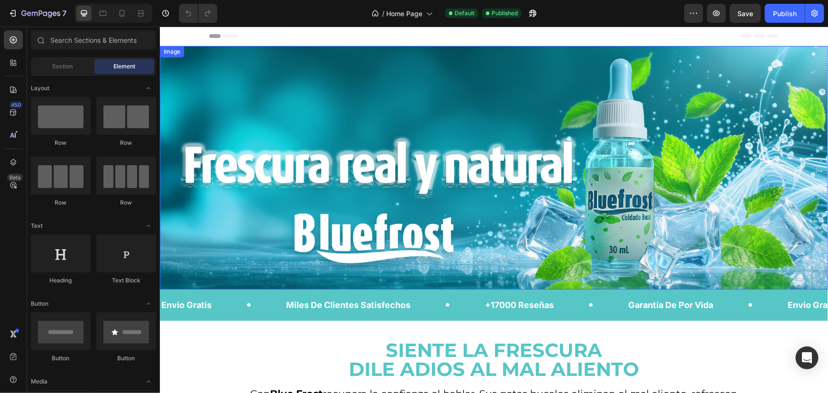
click at [487, 126] on img at bounding box center [493, 167] width 668 height 243
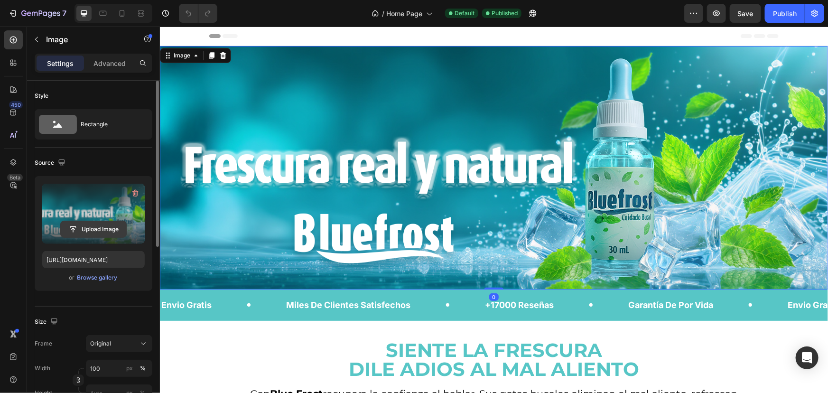
click at [94, 230] on input "file" at bounding box center [93, 229] width 65 height 16
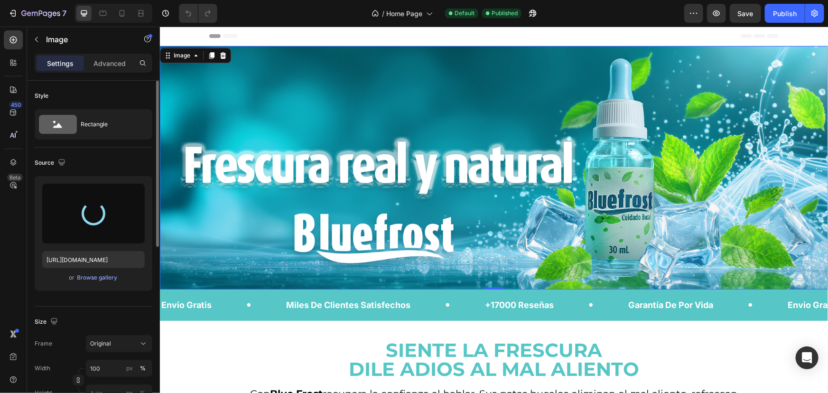
type input "[URL][DOMAIN_NAME]"
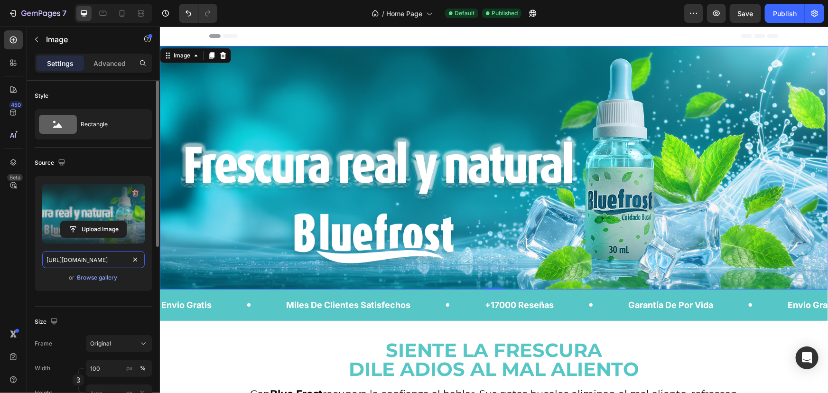
click at [105, 261] on input "[URL][DOMAIN_NAME]" at bounding box center [93, 259] width 102 height 17
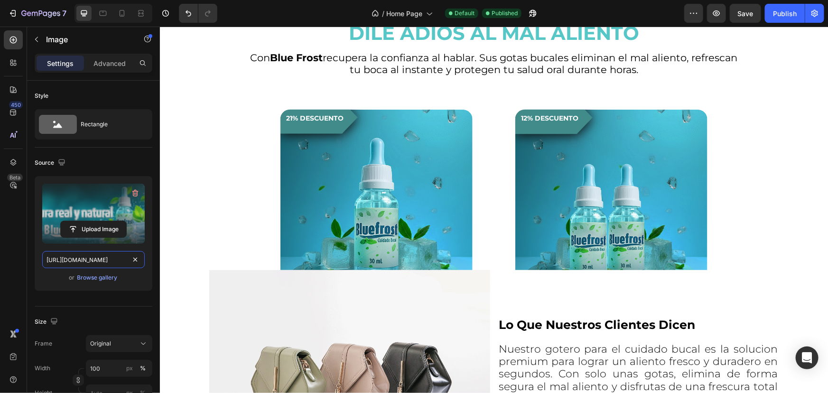
scroll to position [345, 0]
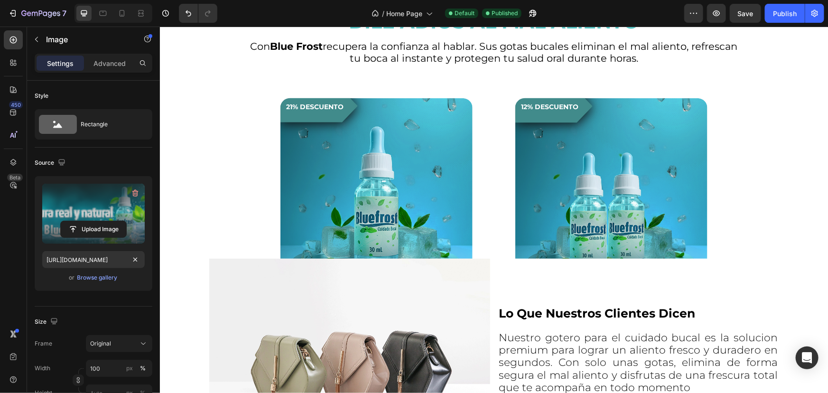
click at [370, 238] on div "21% descuento Product Badge" at bounding box center [376, 193] width 192 height 209
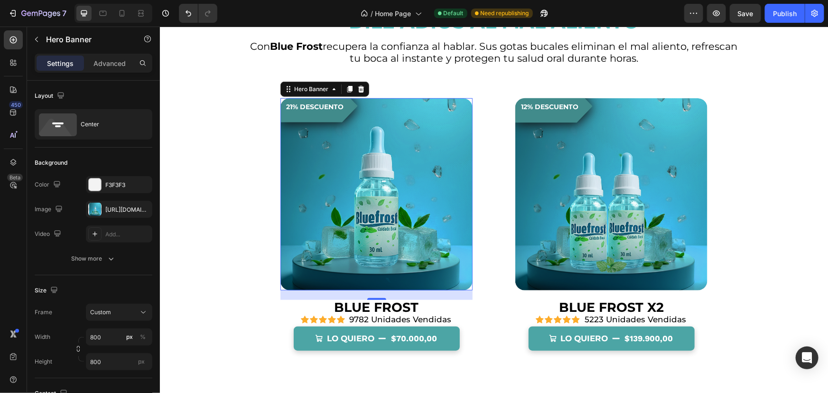
click at [390, 158] on div "21% descuento Product Badge" at bounding box center [376, 193] width 192 height 209
click at [117, 213] on div "[URL][DOMAIN_NAME]" at bounding box center [119, 209] width 28 height 9
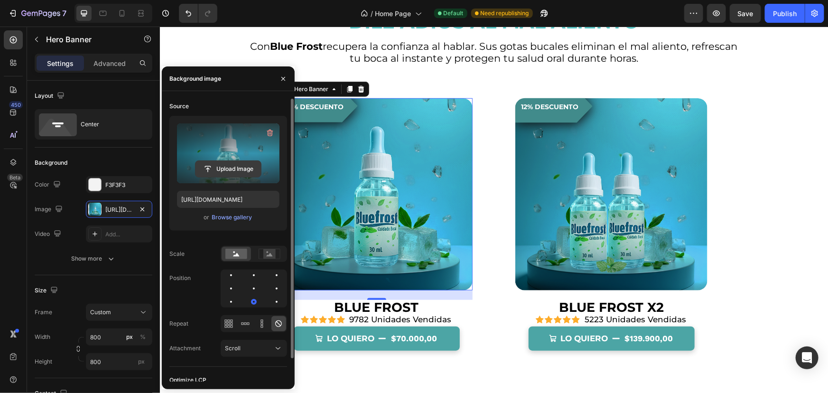
click at [218, 169] on input "file" at bounding box center [227, 169] width 65 height 16
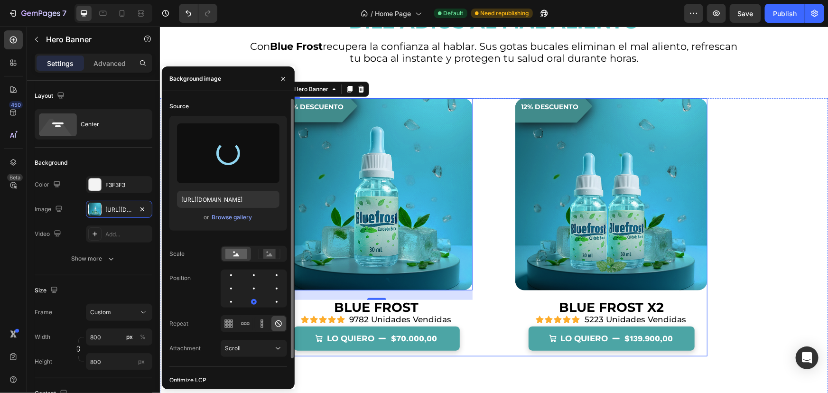
type input "[URL][DOMAIN_NAME]"
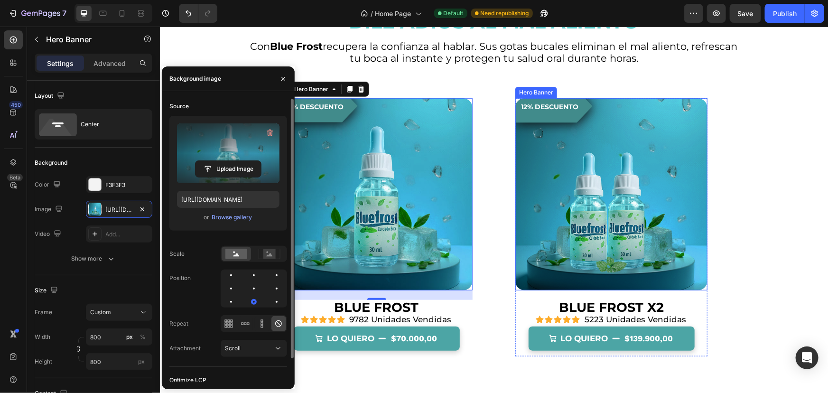
click at [643, 135] on div "12% descuento Product Badge" at bounding box center [611, 193] width 192 height 209
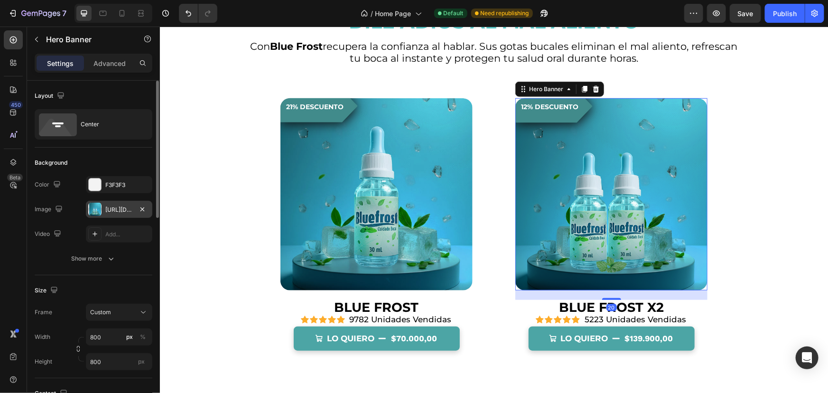
click at [114, 212] on div "[URL][DOMAIN_NAME]" at bounding box center [119, 209] width 28 height 9
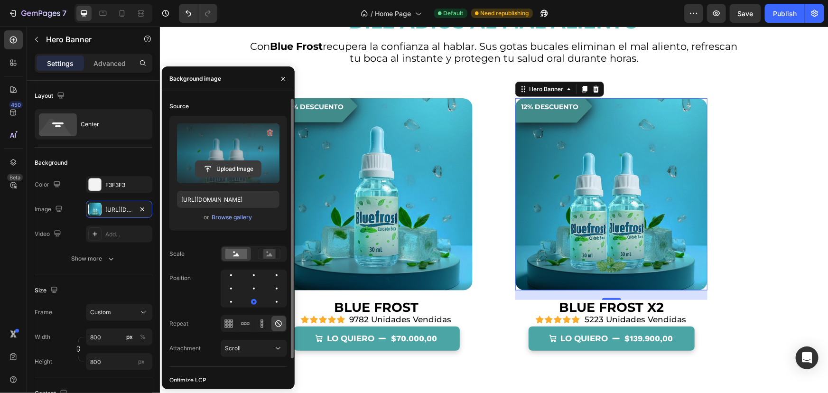
click at [225, 161] on input "file" at bounding box center [227, 169] width 65 height 16
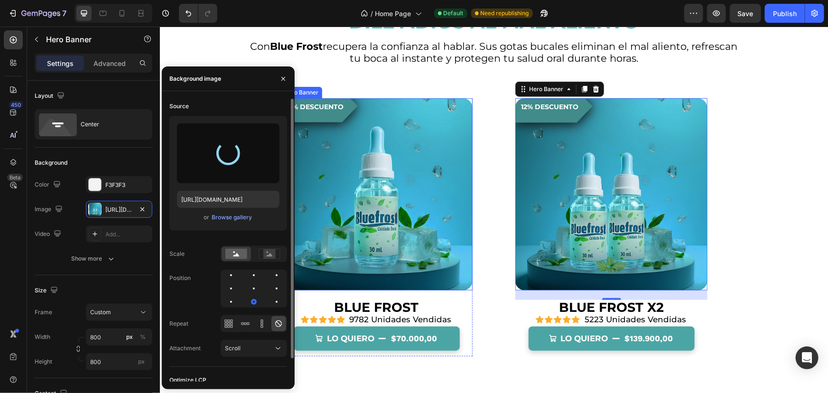
type input "[URL][DOMAIN_NAME]"
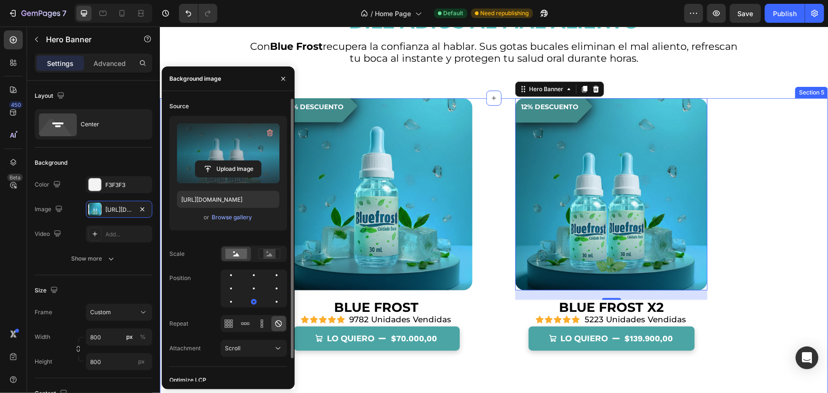
click at [751, 211] on div "21% descuento Product Badge Hero Banner BLUE FROST Product Title Icon Icon Icon…" at bounding box center [493, 307] width 668 height 419
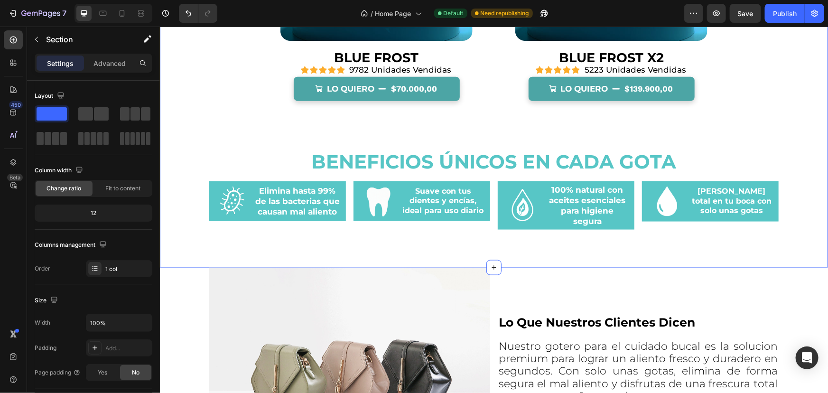
scroll to position [647, 0]
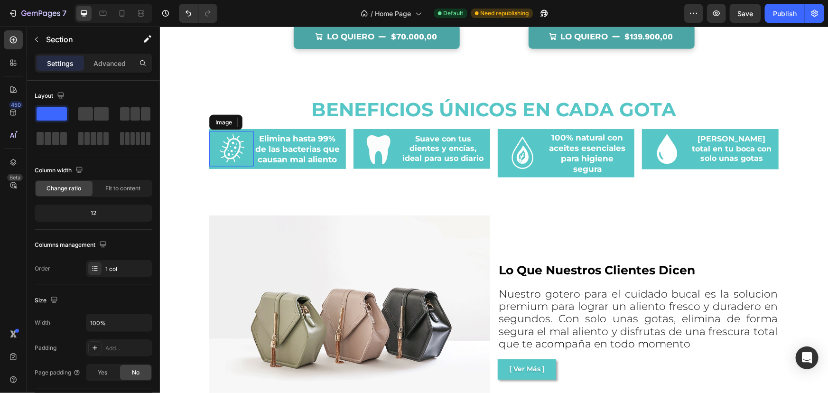
click at [218, 148] on img at bounding box center [231, 149] width 28 height 36
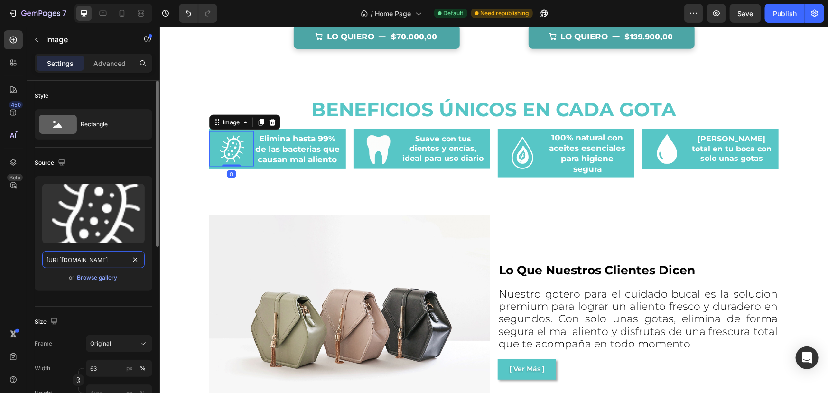
click at [99, 263] on input "[URL][DOMAIN_NAME]" at bounding box center [93, 259] width 102 height 17
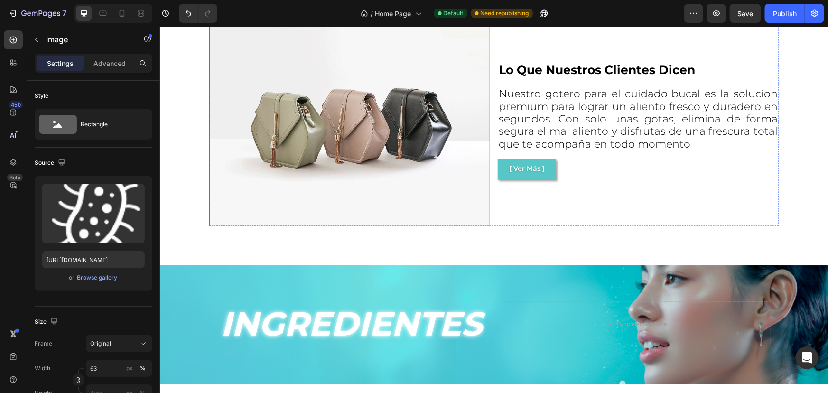
scroll to position [862, 0]
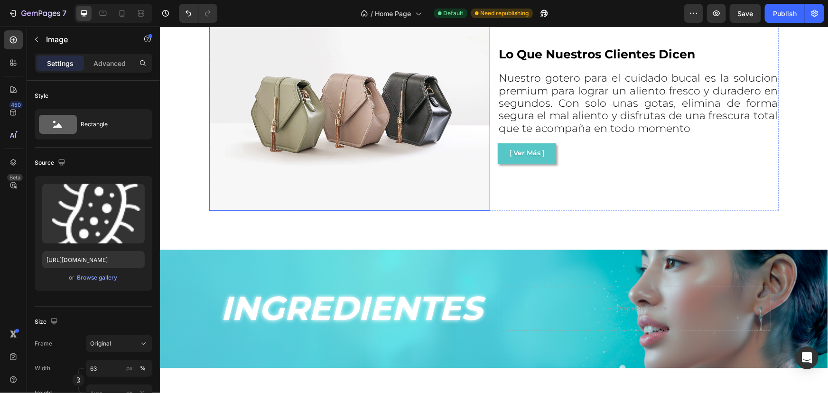
click at [337, 186] on img at bounding box center [349, 105] width 281 height 211
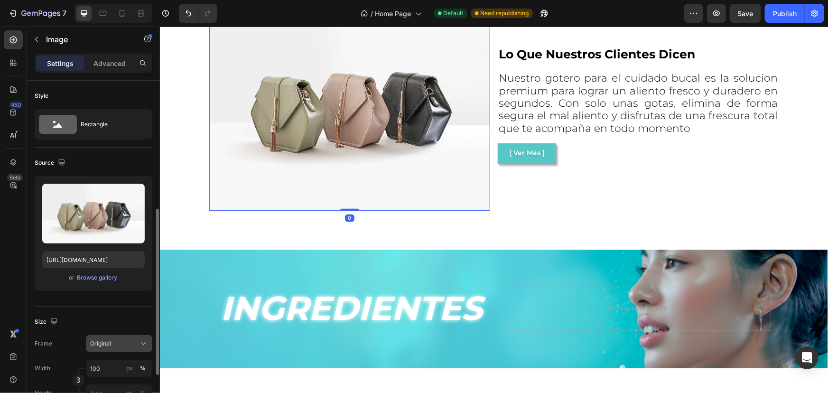
scroll to position [86, 0]
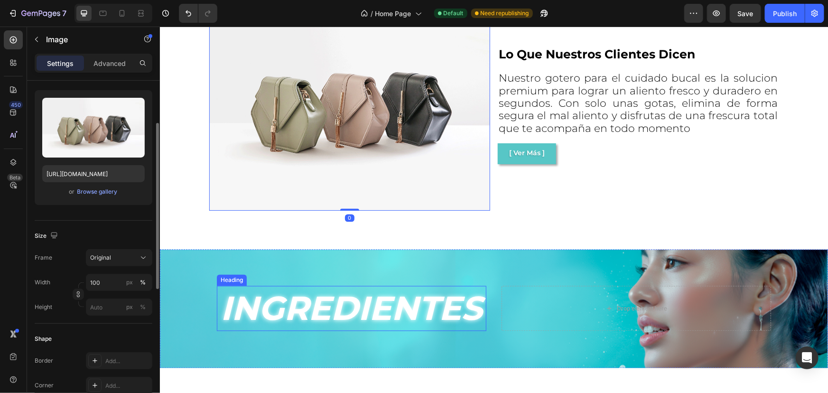
click at [272, 290] on h2 "INGREDIENTES" at bounding box center [350, 308] width 269 height 45
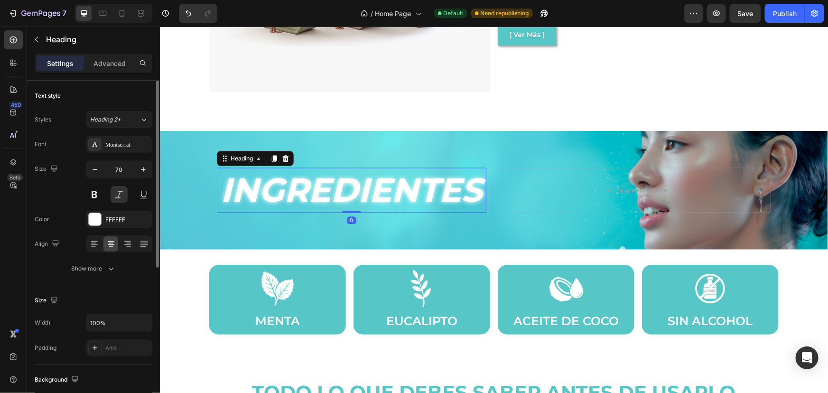
scroll to position [991, 0]
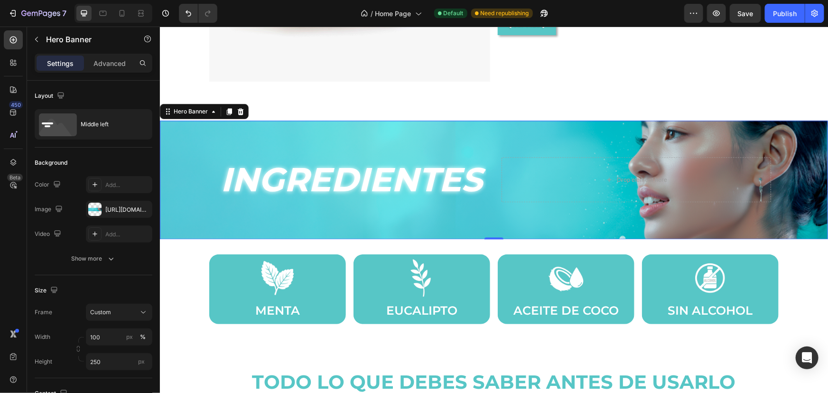
click at [174, 196] on div "Background Image" at bounding box center [493, 179] width 668 height 119
click at [102, 213] on div "[URL][DOMAIN_NAME]" at bounding box center [119, 209] width 66 height 17
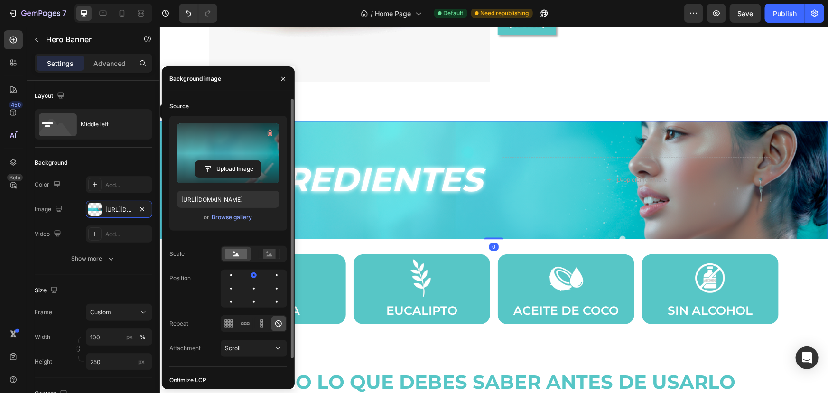
click at [186, 164] on div "Upload Image" at bounding box center [228, 168] width 102 height 17
click at [204, 162] on input "file" at bounding box center [227, 169] width 65 height 16
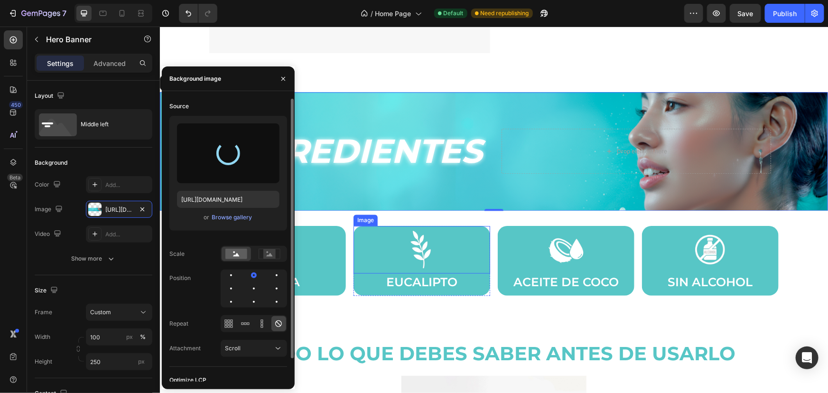
scroll to position [1078, 0]
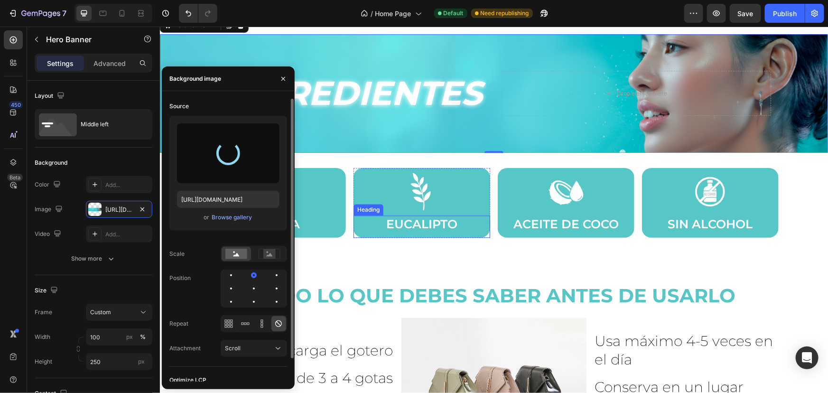
type input "[URL][DOMAIN_NAME]"
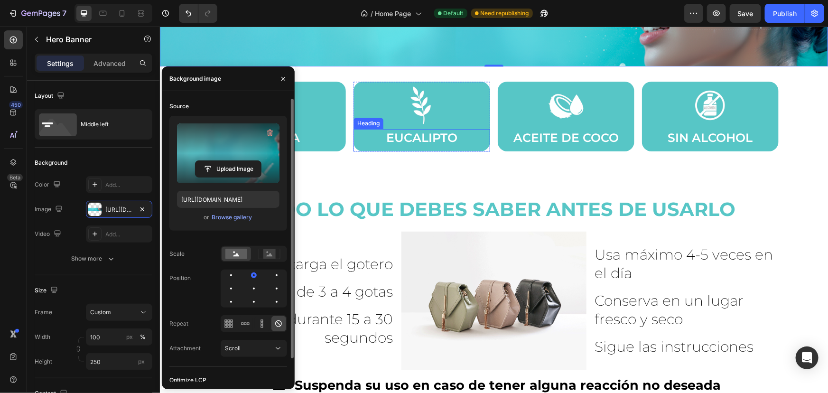
scroll to position [1121, 0]
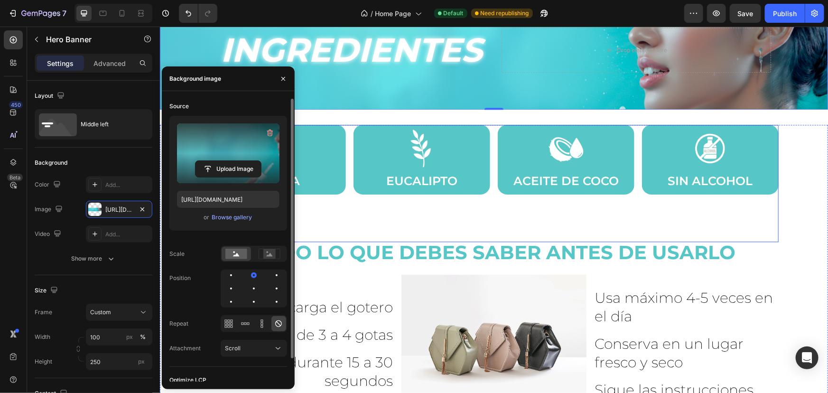
click at [382, 200] on div "Image MENTA Heading Row Image EUCALIPTO Heading Row Image ACEITE [PERSON_NAME] …" at bounding box center [493, 182] width 569 height 117
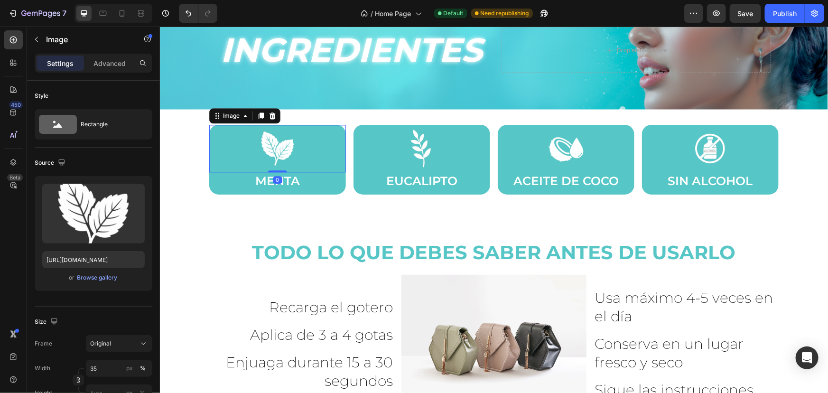
click at [266, 143] on img at bounding box center [277, 148] width 48 height 48
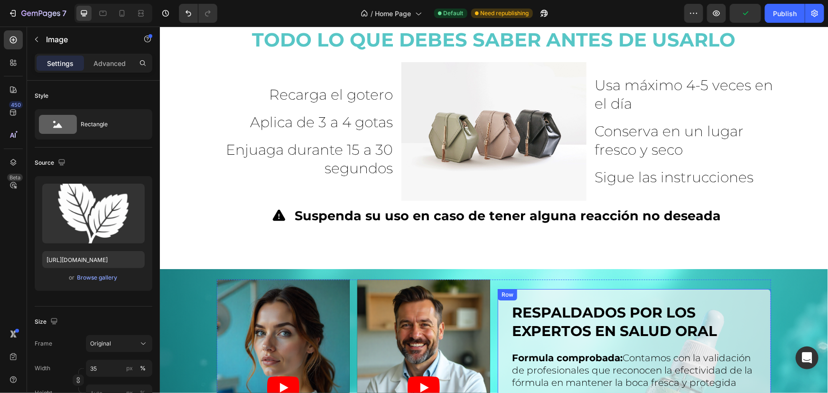
scroll to position [1703, 0]
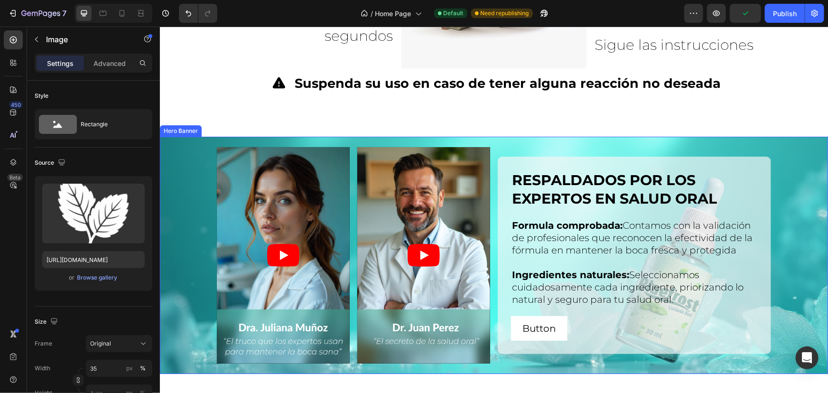
click at [195, 231] on div "Background Image" at bounding box center [493, 254] width 668 height 237
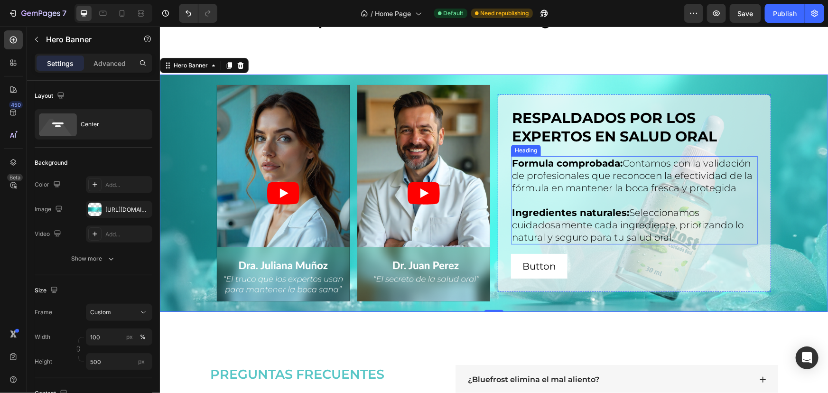
scroll to position [1765, 0]
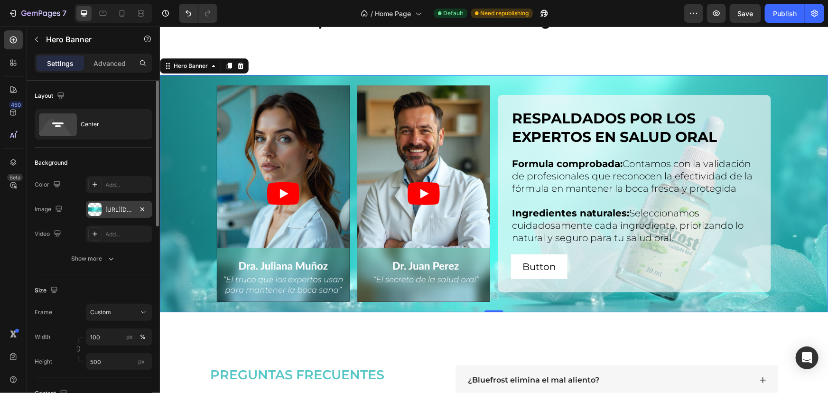
click at [102, 207] on div "[URL][DOMAIN_NAME]" at bounding box center [119, 209] width 66 height 17
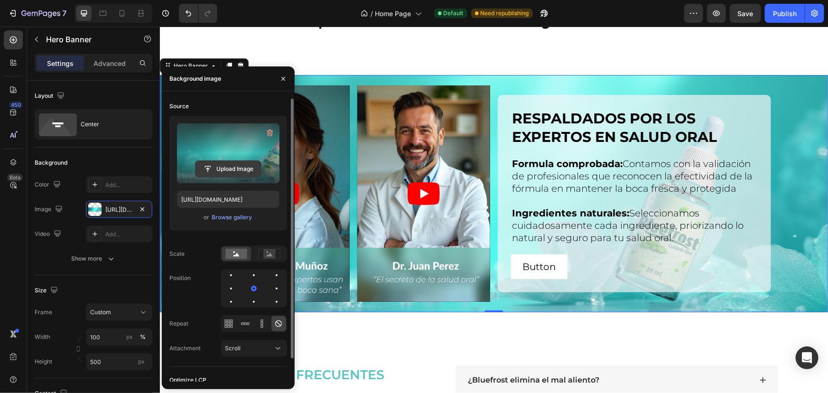
click at [239, 168] on input "file" at bounding box center [227, 169] width 65 height 16
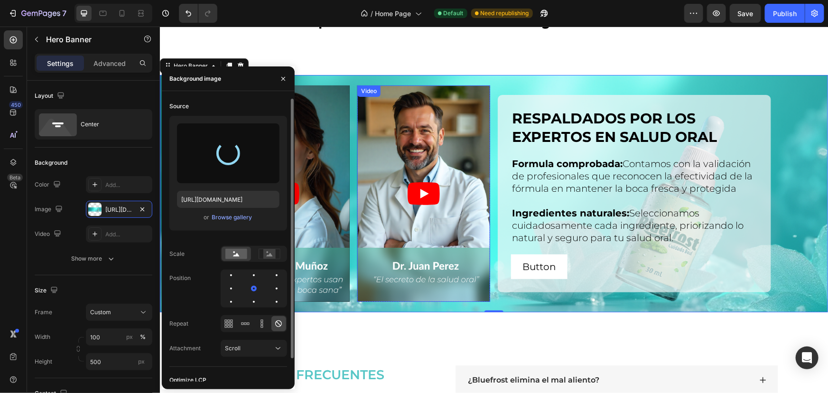
type input "[URL][DOMAIN_NAME]"
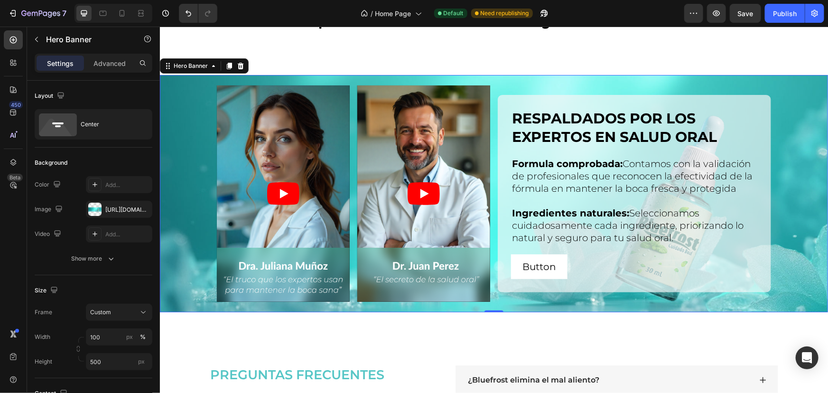
click at [787, 194] on div "Background Image" at bounding box center [493, 192] width 668 height 237
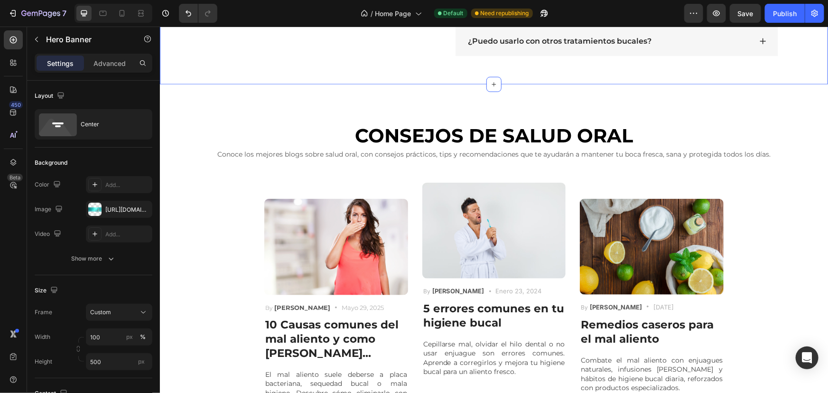
scroll to position [2443, 0]
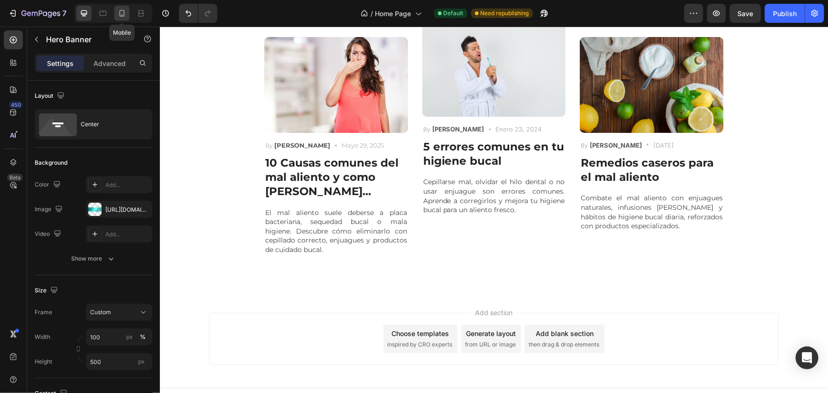
click at [117, 19] on div at bounding box center [121, 13] width 15 height 15
type input "Auto"
type input "100%"
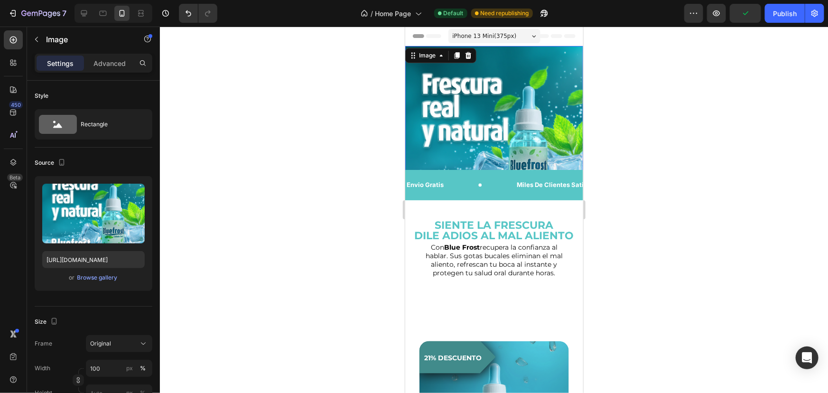
click at [486, 90] on img at bounding box center [494, 135] width 178 height 178
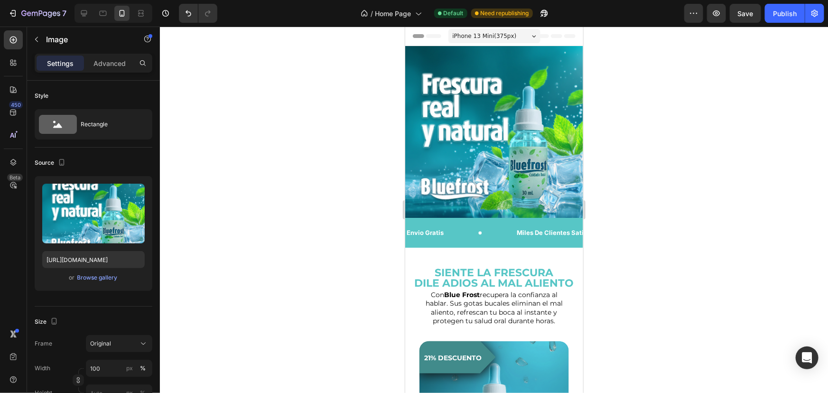
click at [514, 136] on img at bounding box center [494, 135] width 178 height 178
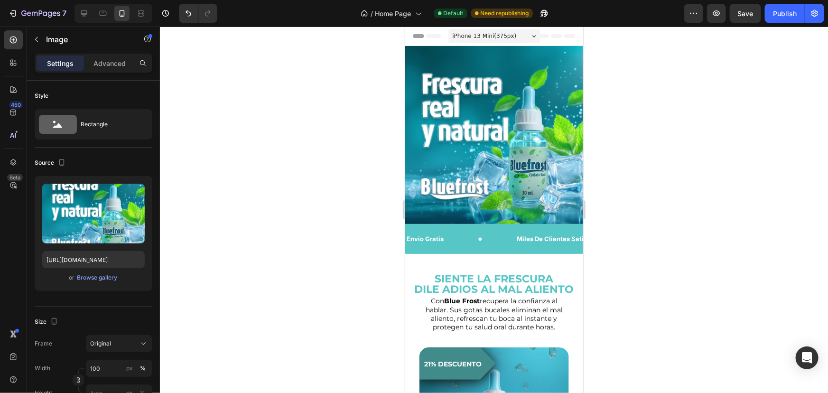
click at [705, 187] on div at bounding box center [494, 210] width 668 height 366
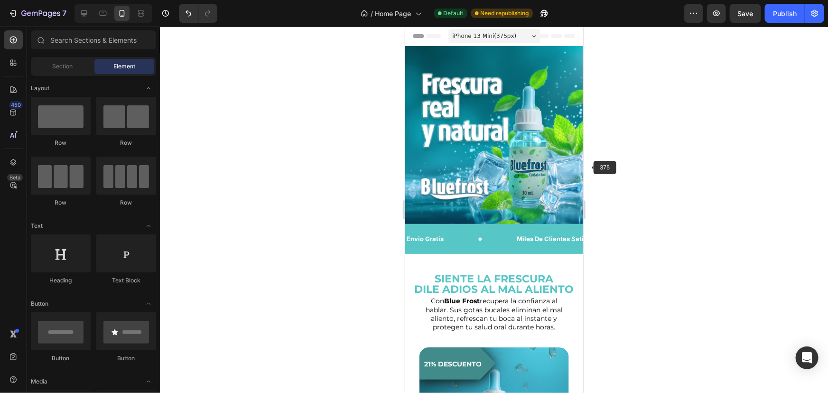
click at [481, 139] on img at bounding box center [494, 135] width 178 height 178
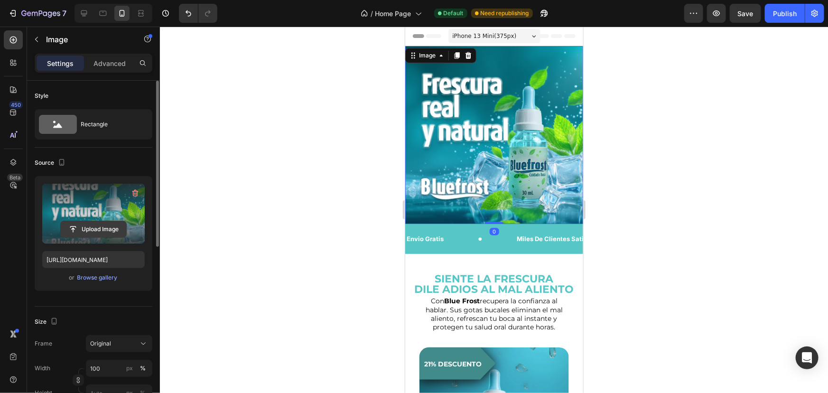
click at [98, 222] on input "file" at bounding box center [93, 229] width 65 height 16
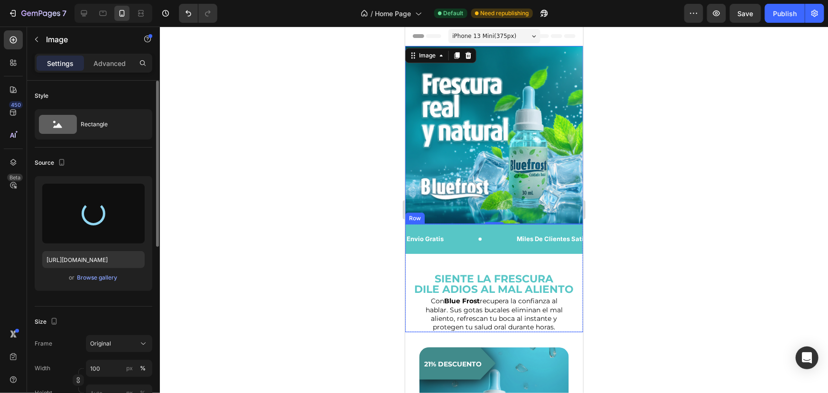
type input "[URL][DOMAIN_NAME]"
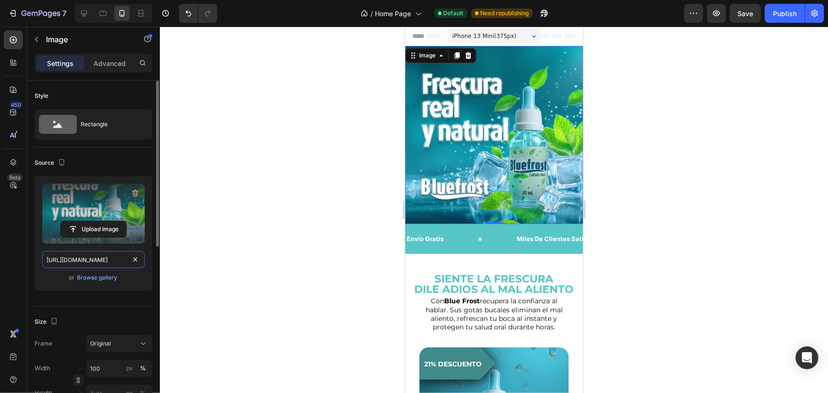
click at [109, 260] on input "[URL][DOMAIN_NAME]" at bounding box center [93, 259] width 102 height 17
click at [266, 288] on div at bounding box center [494, 210] width 668 height 366
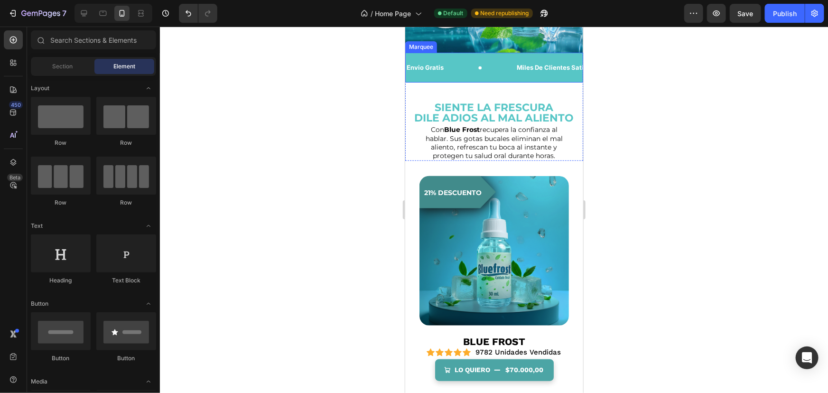
scroll to position [172, 0]
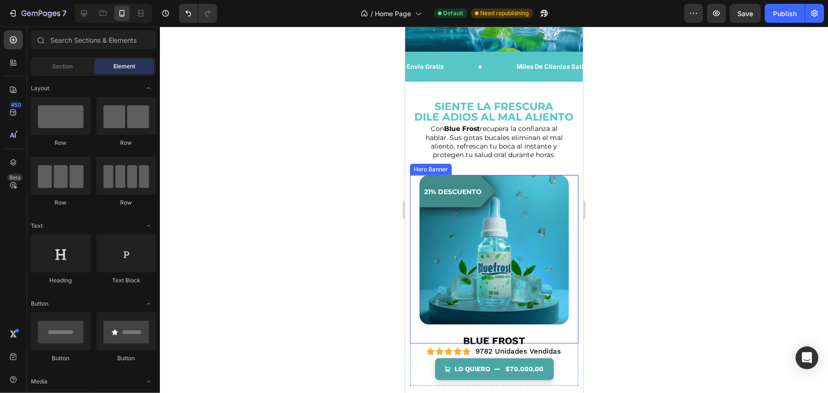
click at [523, 214] on div "21% descuento Product Badge" at bounding box center [493, 253] width 134 height 158
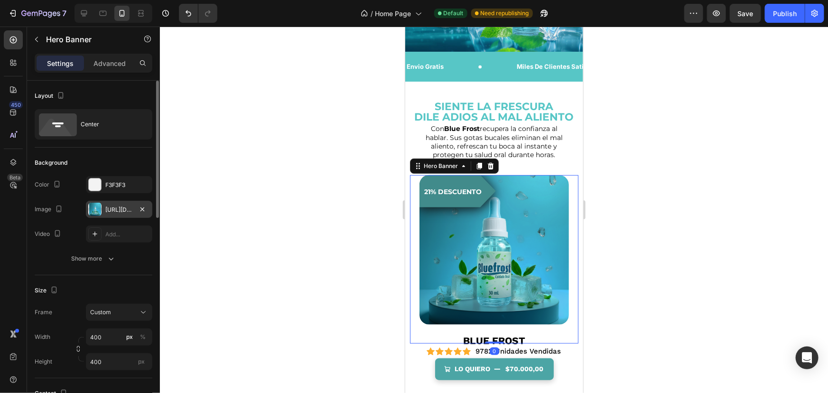
click at [110, 208] on div "[URL][DOMAIN_NAME]" at bounding box center [119, 209] width 28 height 9
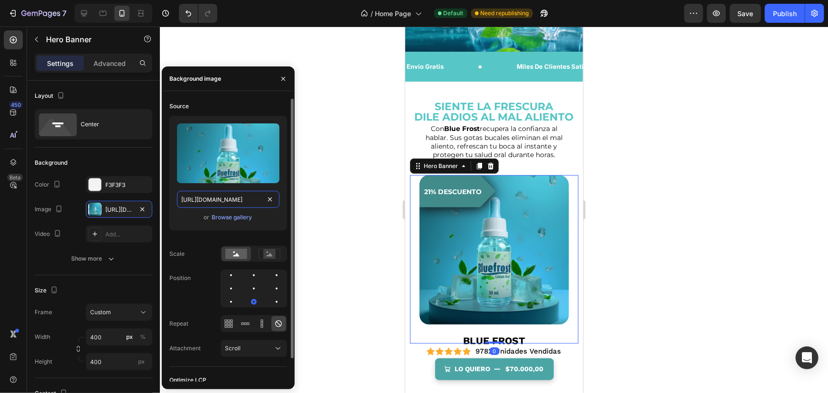
click at [230, 199] on input "[URL][DOMAIN_NAME]" at bounding box center [228, 199] width 102 height 17
click at [242, 199] on input "[URL][DOMAIN_NAME]" at bounding box center [228, 199] width 102 height 17
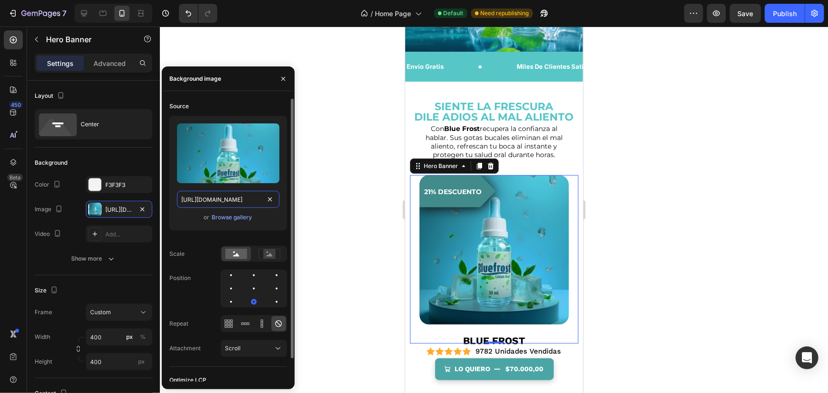
paste input "3e1220eb-0755-4c30-9749-46e74ea14ae6.webp?v=1758919285"
type input "[URL][DOMAIN_NAME]"
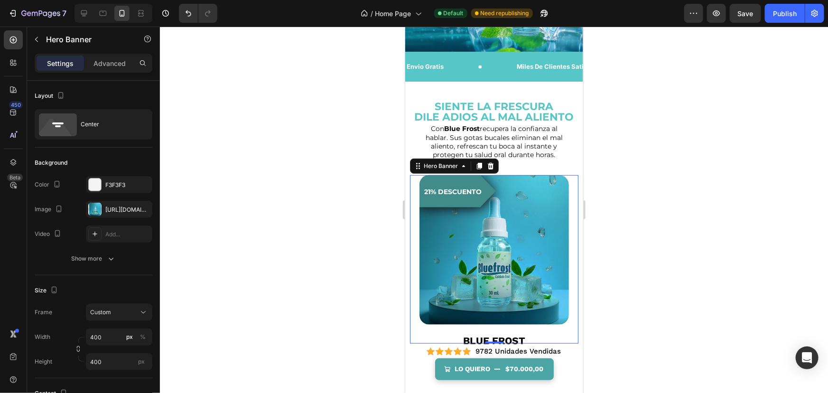
click at [370, 200] on div at bounding box center [494, 210] width 668 height 366
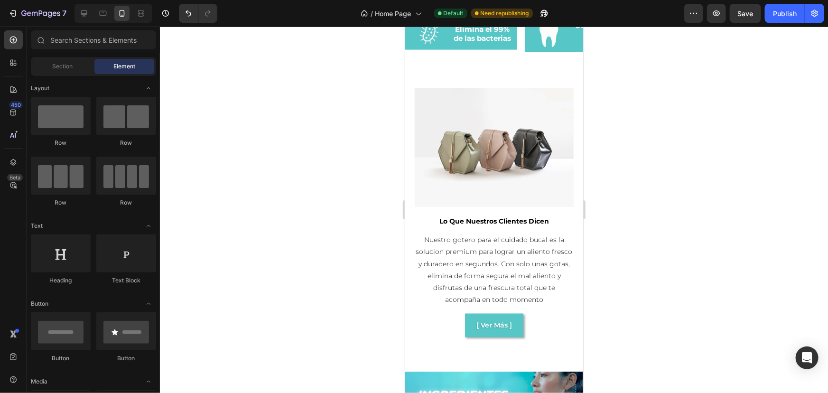
scroll to position [819, 0]
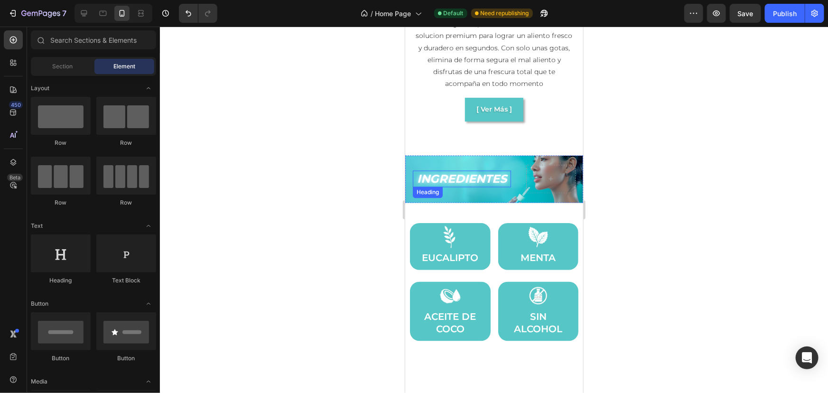
click at [438, 171] on h2 "INGREDIENTES" at bounding box center [461, 178] width 98 height 17
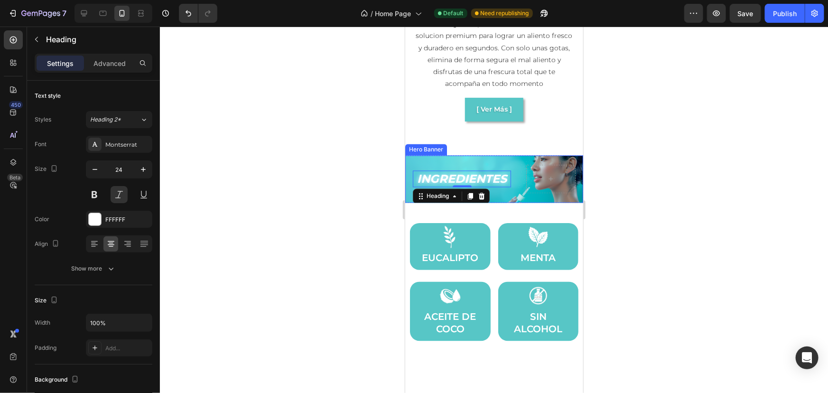
click at [516, 158] on div "INGREDIENTES Heading 0" at bounding box center [494, 179] width 178 height 44
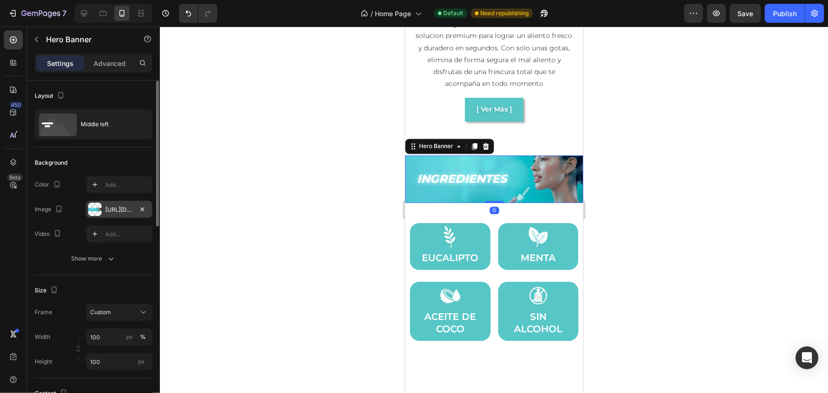
click at [126, 208] on div "[URL][DOMAIN_NAME]" at bounding box center [119, 209] width 28 height 9
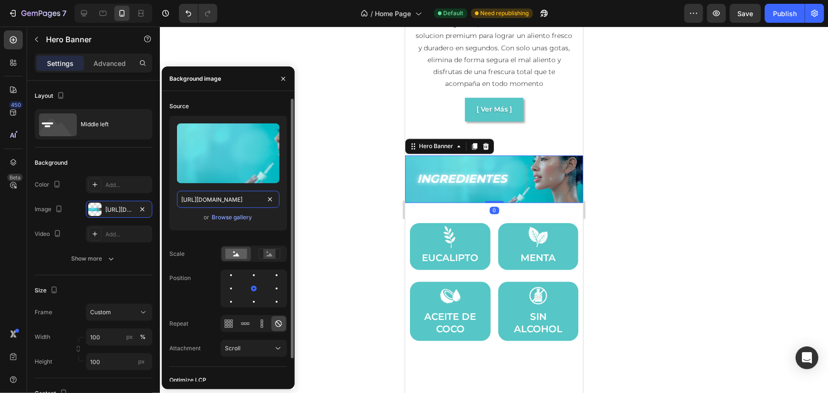
click at [212, 197] on input "[URL][DOMAIN_NAME]" at bounding box center [228, 199] width 102 height 17
paste input "cb23a22-b135-4e45-a2e4-6d12376fc1dd.webp?v=1758919349"
type input "[URL][DOMAIN_NAME]"
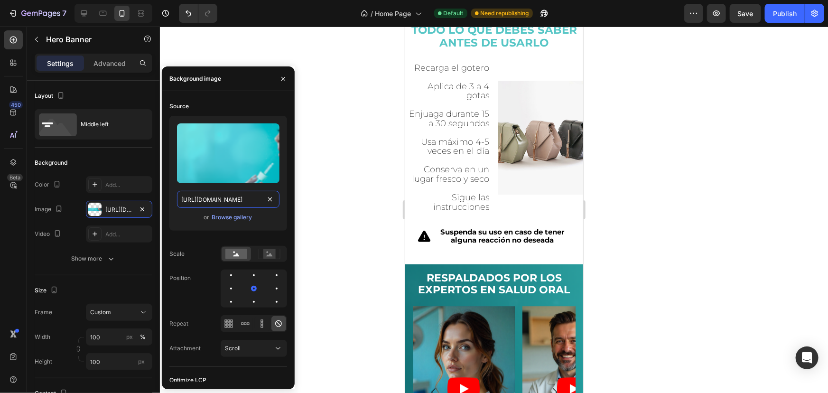
scroll to position [1337, 0]
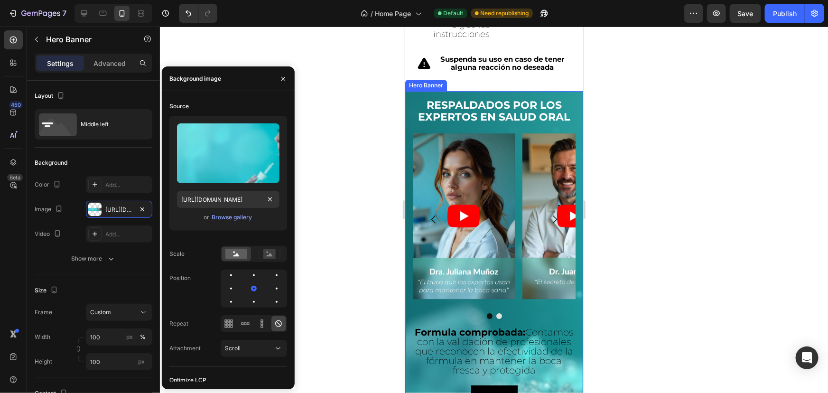
click at [411, 97] on div "Respaldados por los expertos en salud oral Heading Video Row Video Row Carousel…" at bounding box center [494, 253] width 178 height 325
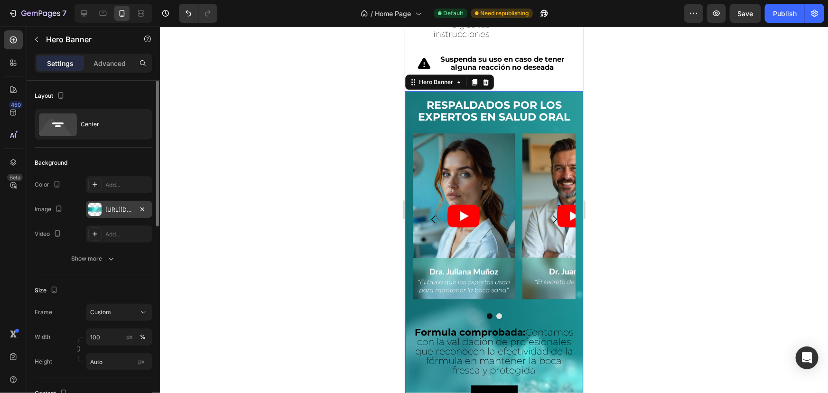
click at [130, 209] on div "[URL][DOMAIN_NAME]" at bounding box center [119, 209] width 28 height 9
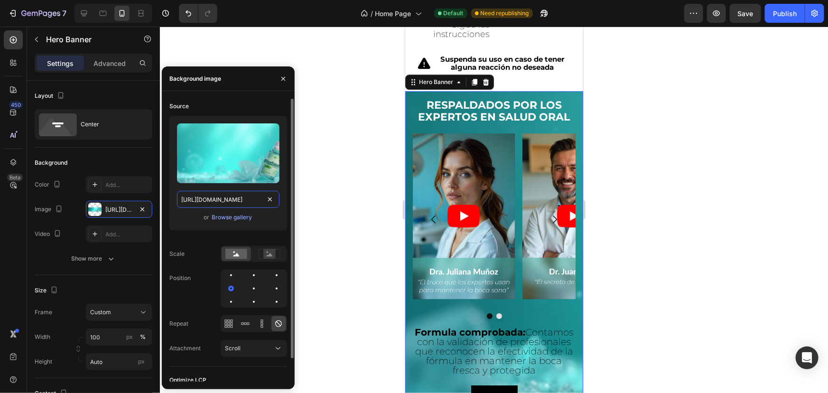
click at [204, 200] on input "[URL][DOMAIN_NAME]" at bounding box center [228, 199] width 102 height 17
click at [213, 204] on input "[URL][DOMAIN_NAME]" at bounding box center [228, 199] width 102 height 17
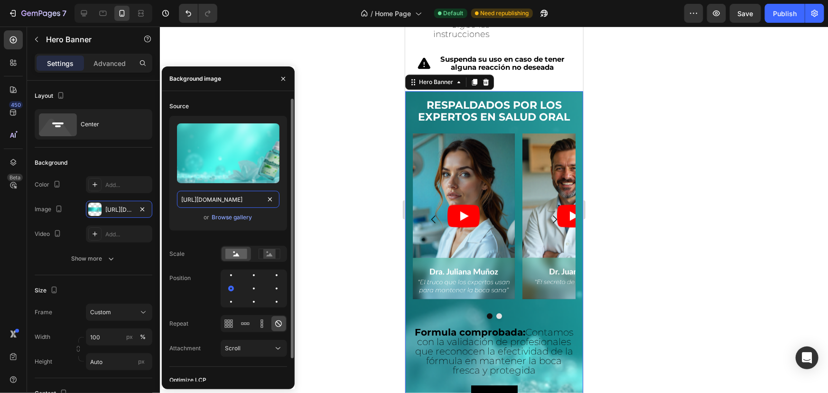
paste input "5559499a-3eed-4464-81c6-1bbc69d64b46.webp?v=1758919375"
type input "[URL][DOMAIN_NAME]"
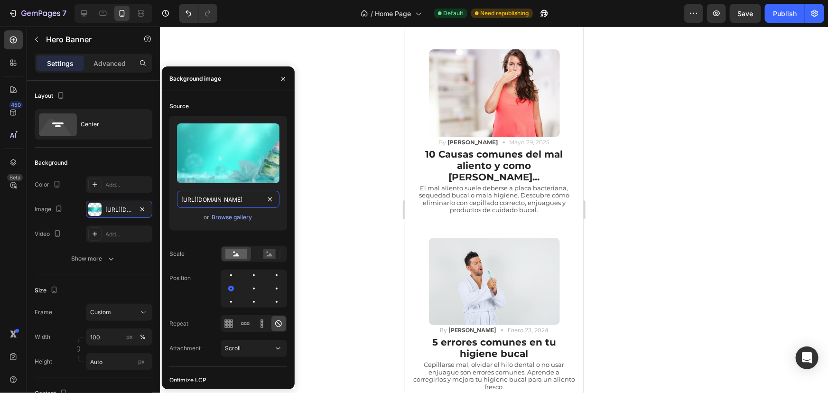
scroll to position [2027, 0]
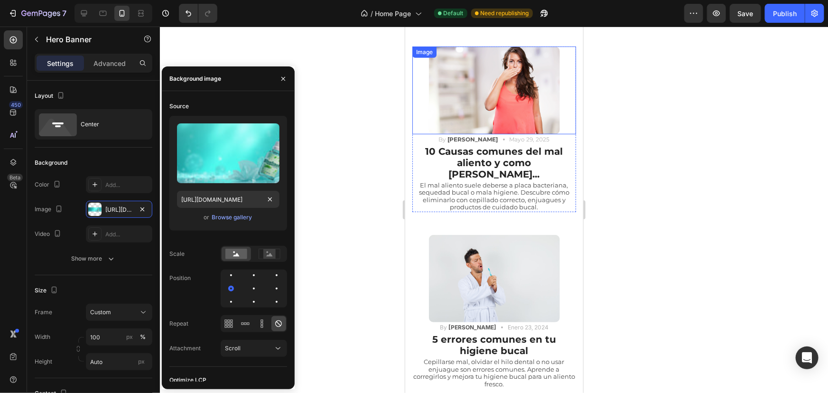
click at [520, 71] on img at bounding box center [493, 89] width 131 height 87
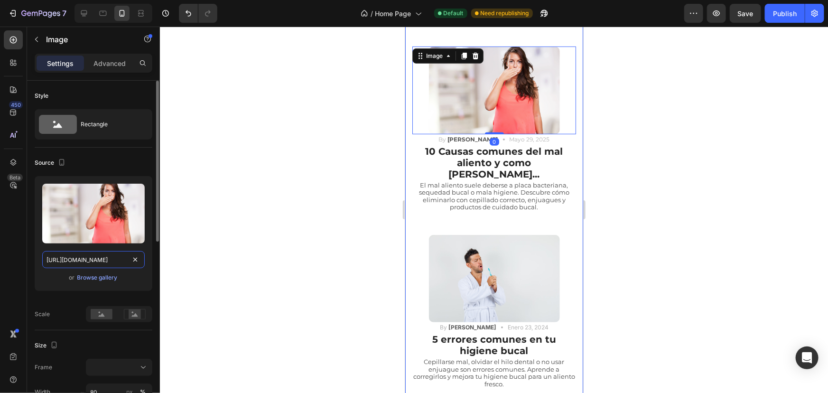
click at [107, 252] on input "[URL][DOMAIN_NAME]" at bounding box center [93, 259] width 102 height 17
click at [78, 262] on input "[URL][DOMAIN_NAME]" at bounding box center [93, 259] width 102 height 17
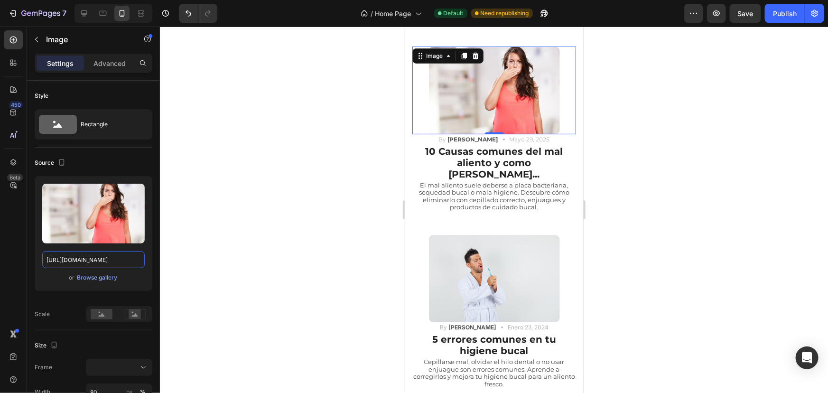
scroll to position [0, 0]
click at [494, 252] on img at bounding box center [493, 277] width 131 height 87
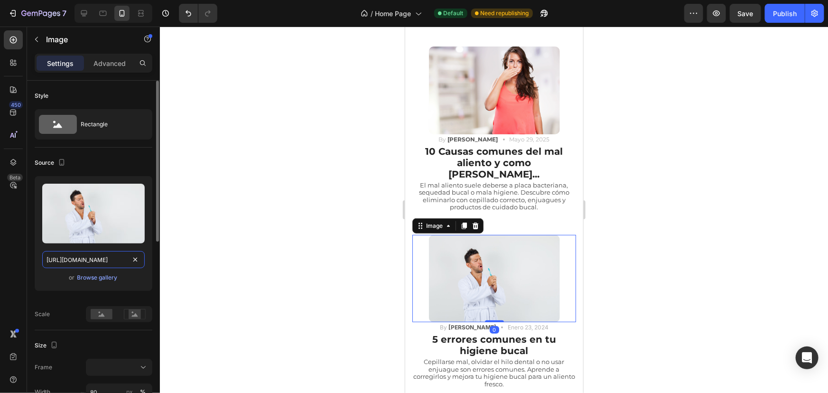
click at [102, 251] on input "[URL][DOMAIN_NAME]" at bounding box center [93, 259] width 102 height 17
click at [85, 16] on icon at bounding box center [84, 13] width 6 height 6
type input "100"
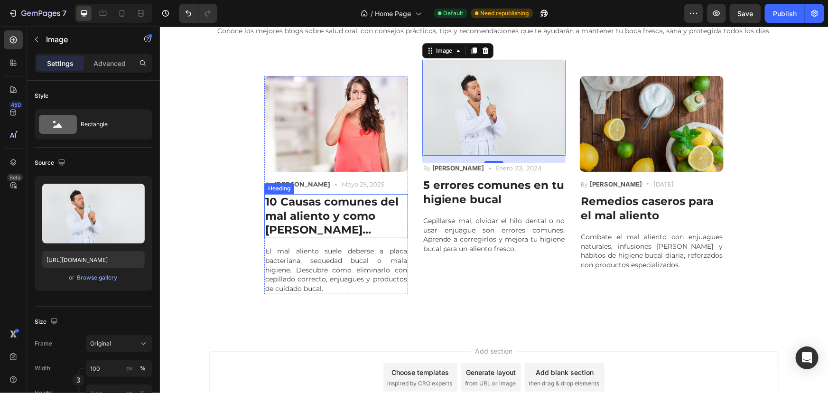
scroll to position [1861, 0]
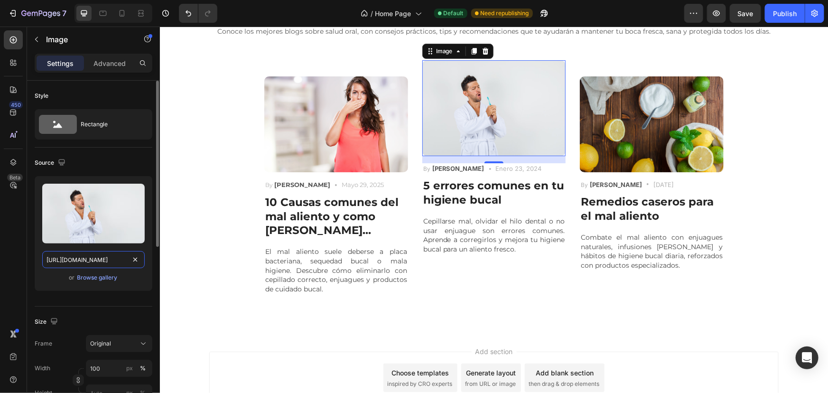
click at [97, 262] on input "[URL][DOMAIN_NAME]" at bounding box center [93, 259] width 102 height 17
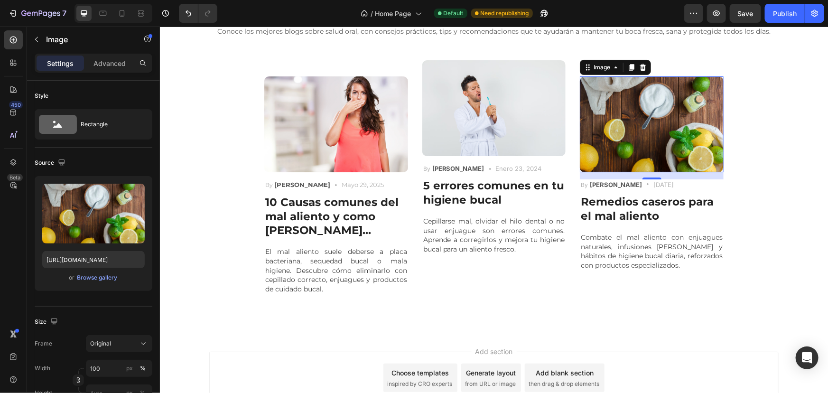
click at [671, 153] on img at bounding box center [651, 124] width 144 height 96
click at [83, 255] on input "[URL][DOMAIN_NAME]" at bounding box center [93, 259] width 102 height 17
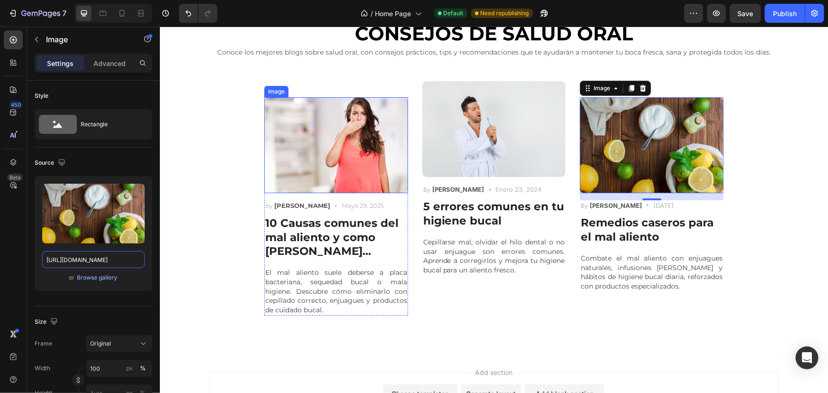
scroll to position [1685, 0]
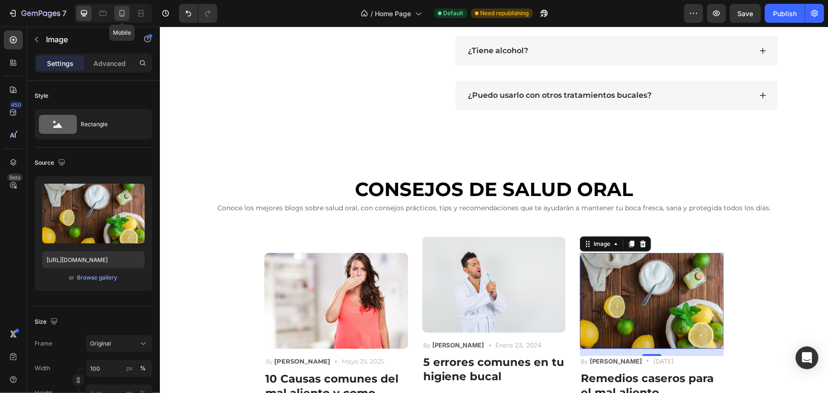
click at [117, 13] on icon at bounding box center [121, 13] width 9 height 9
type input "80"
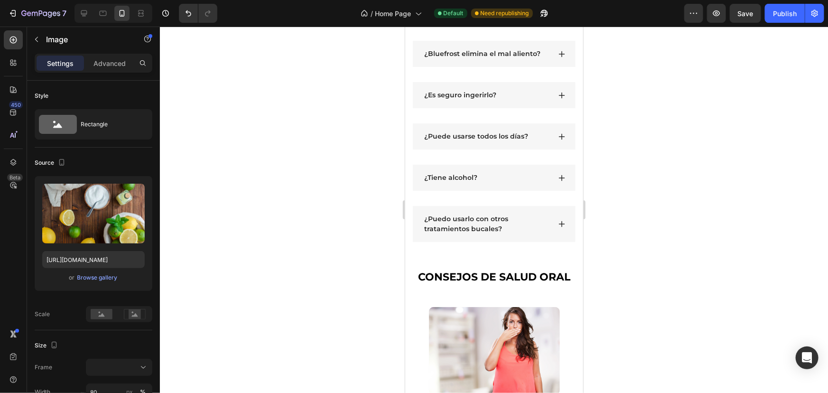
scroll to position [1722, 0]
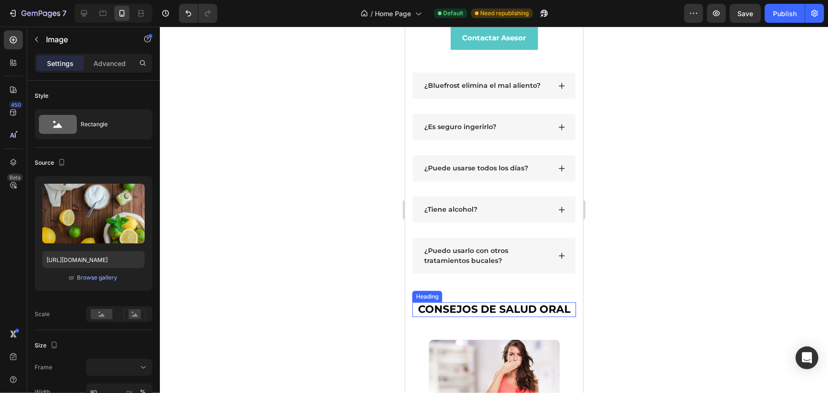
click at [520, 312] on h2 "CONSEJOS DE SALUD ORAL" at bounding box center [494, 309] width 164 height 14
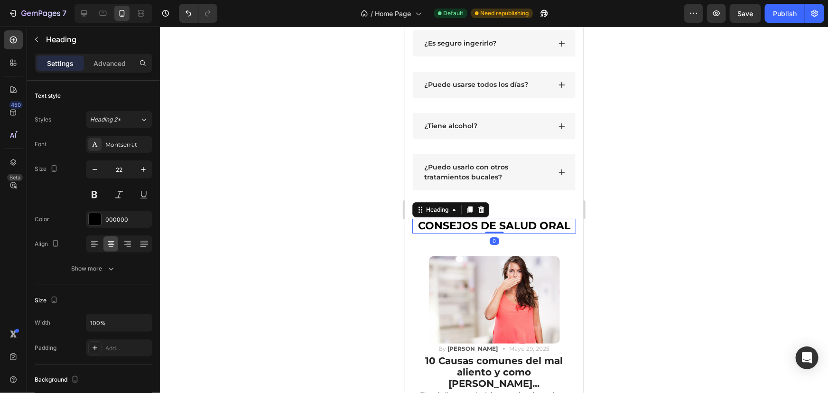
scroll to position [1809, 0]
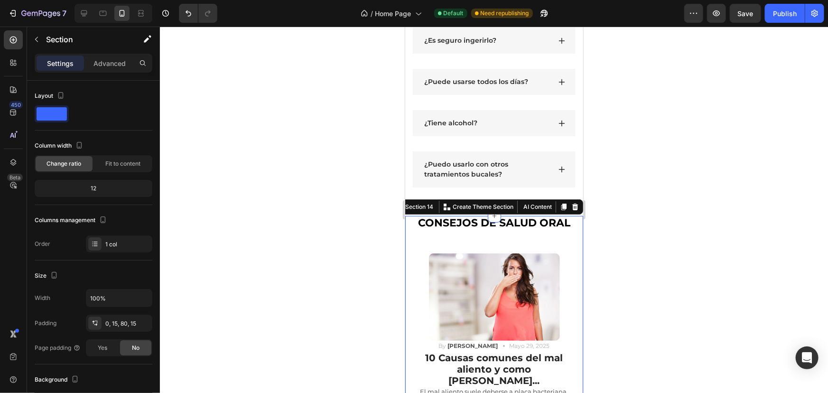
click at [116, 64] on p "Advanced" at bounding box center [109, 63] width 32 height 10
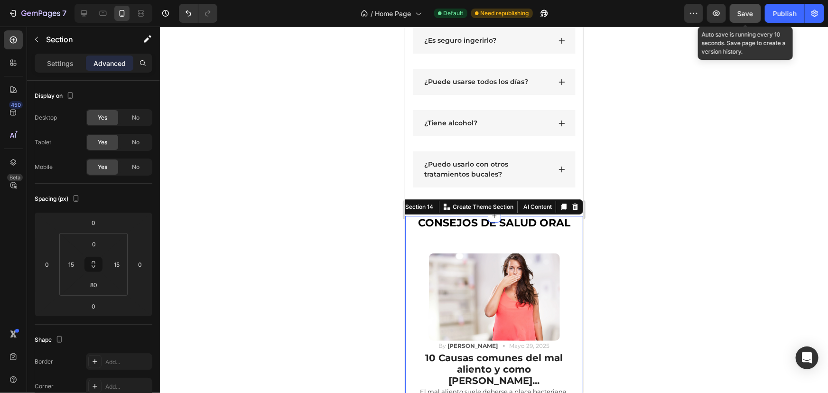
click at [754, 14] on button "Save" at bounding box center [745, 13] width 31 height 19
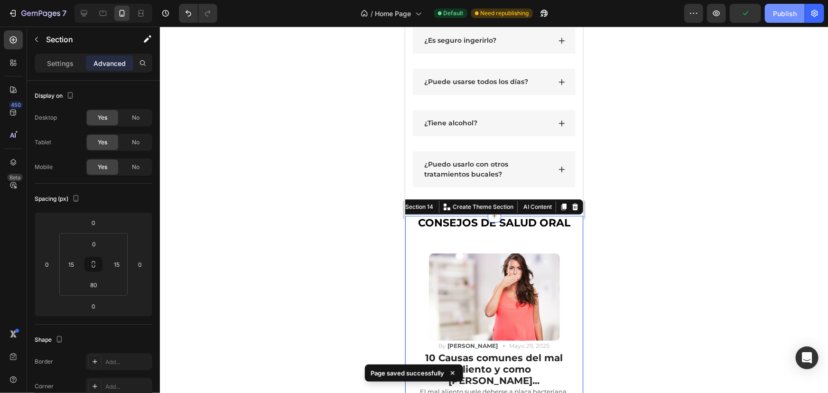
click at [785, 14] on div "Publish" at bounding box center [785, 14] width 24 height 10
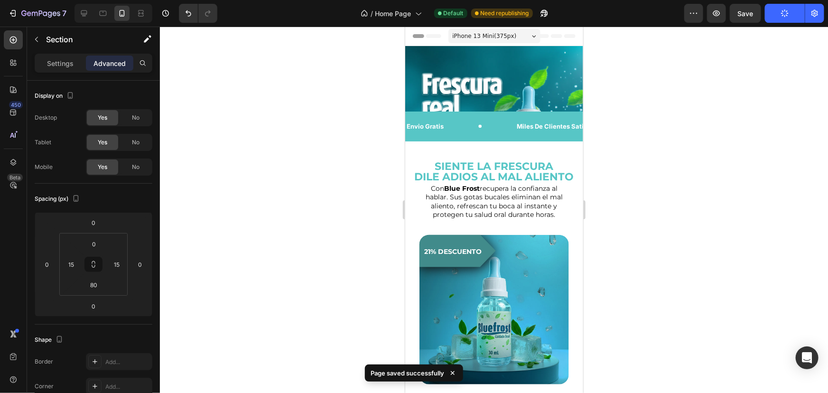
scroll to position [0, 0]
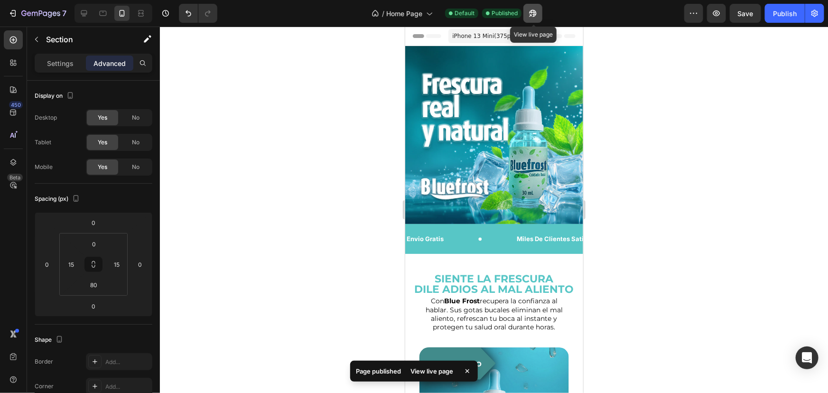
click at [535, 8] on button "button" at bounding box center [532, 13] width 19 height 19
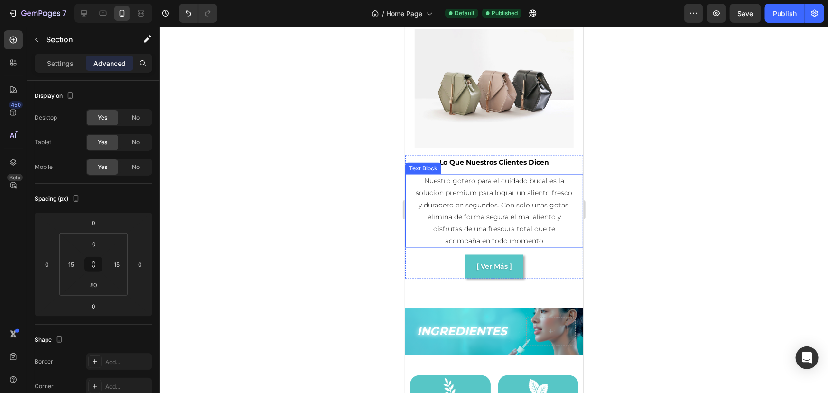
scroll to position [603, 0]
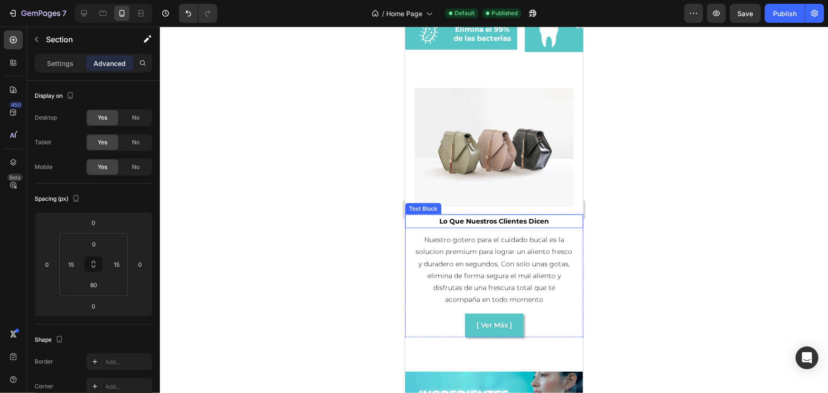
click at [498, 215] on p "lo que nuestros clientes dicen" at bounding box center [494, 221] width 176 height 12
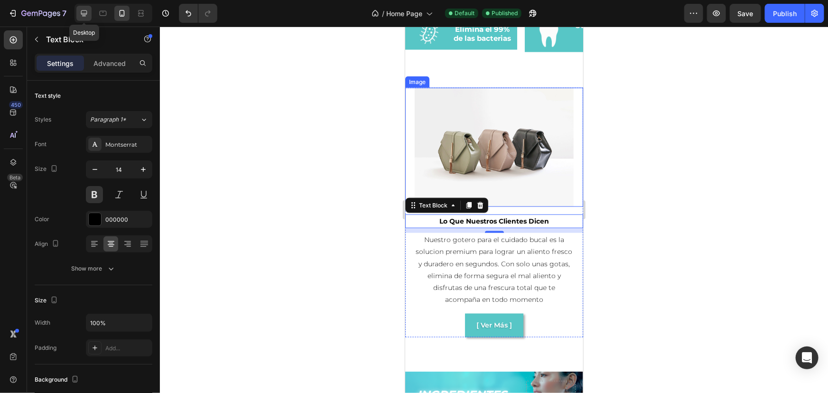
click at [83, 13] on icon at bounding box center [84, 13] width 6 height 6
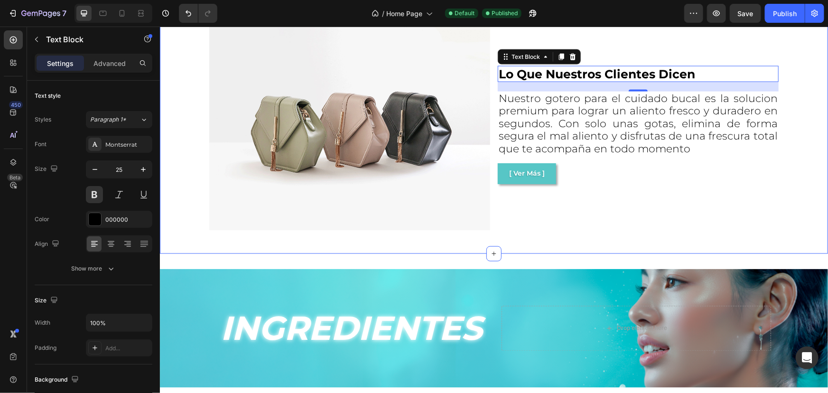
scroll to position [739, 0]
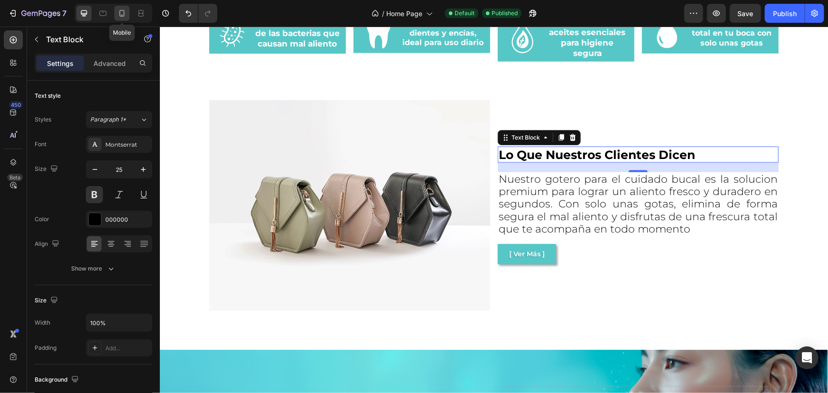
click at [116, 13] on div at bounding box center [121, 13] width 15 height 15
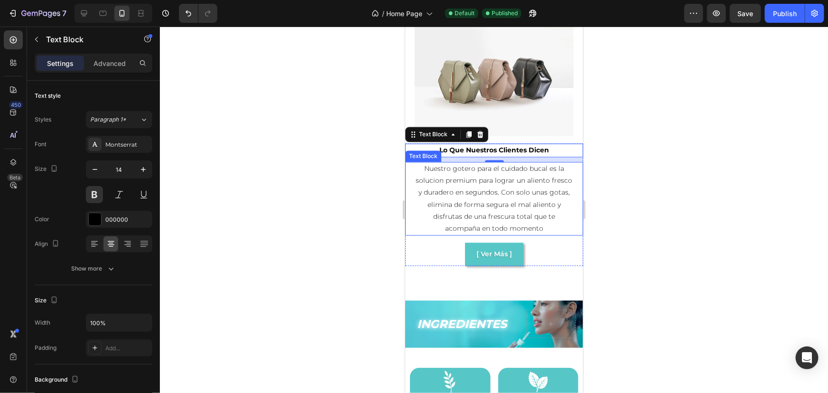
scroll to position [821, 0]
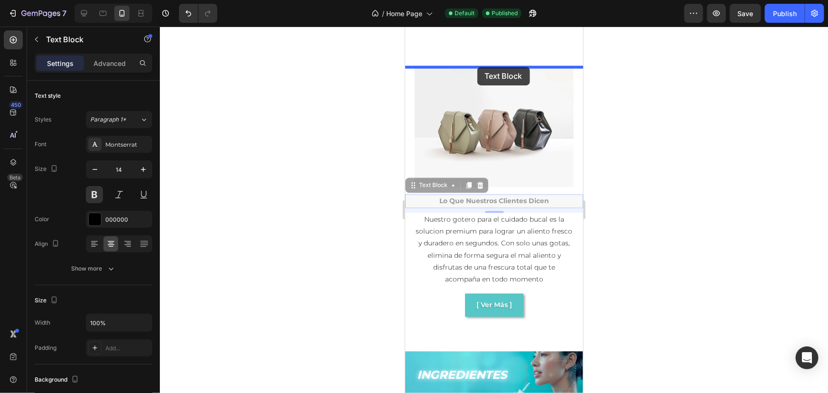
drag, startPoint x: 442, startPoint y: 180, endPoint x: 468, endPoint y: 115, distance: 69.4
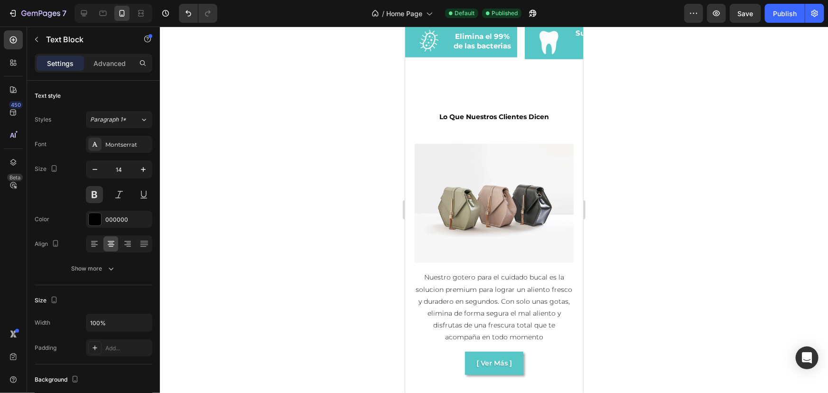
scroll to position [519, 0]
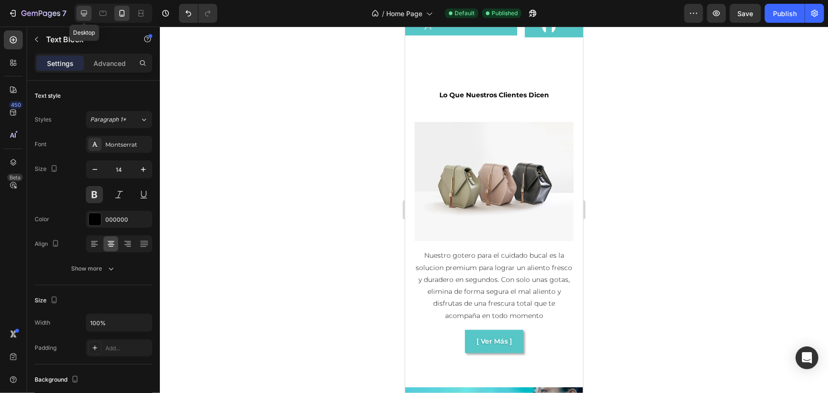
click at [81, 7] on div at bounding box center [83, 13] width 15 height 15
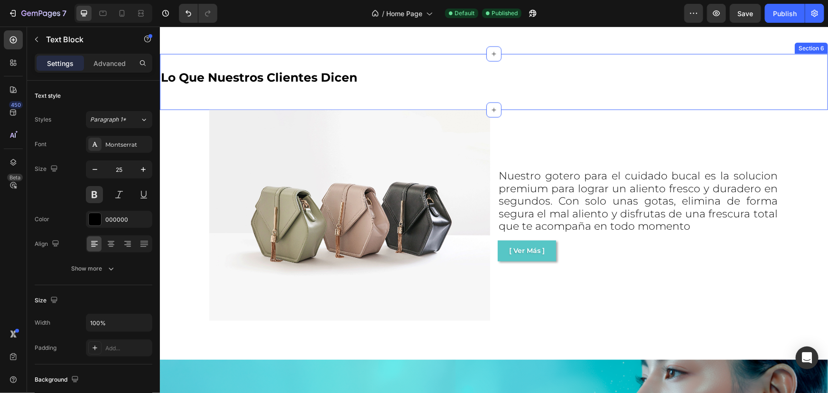
scroll to position [674, 0]
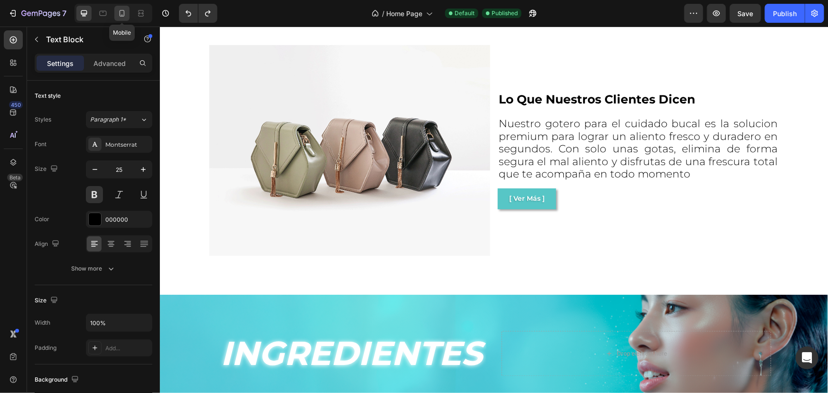
click at [123, 9] on icon at bounding box center [121, 13] width 9 height 9
type input "14"
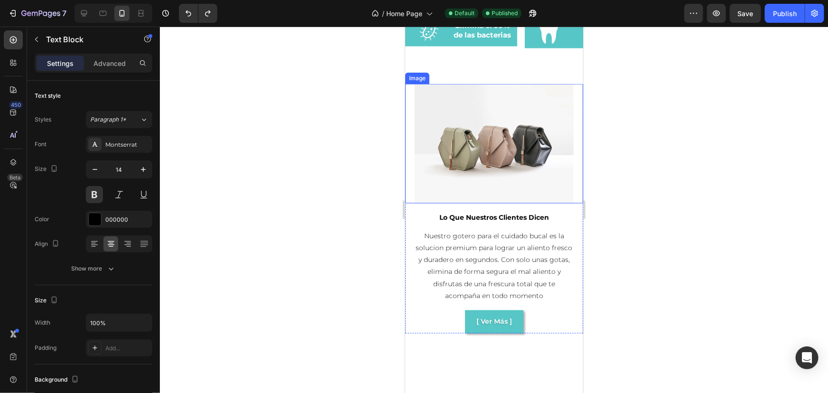
scroll to position [805, 0]
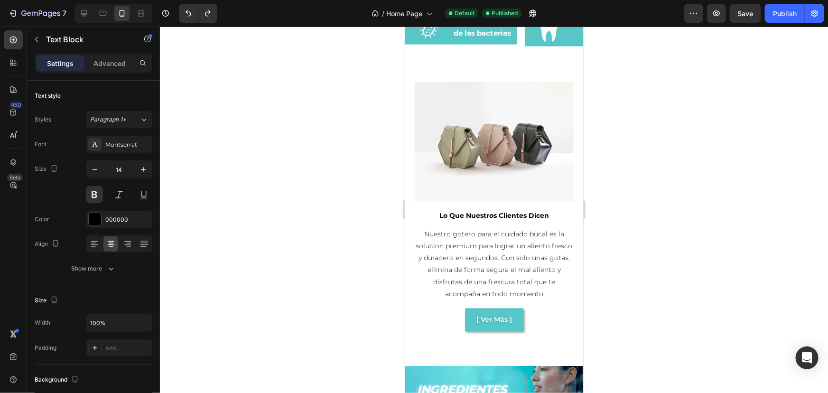
click at [704, 170] on div at bounding box center [494, 210] width 668 height 366
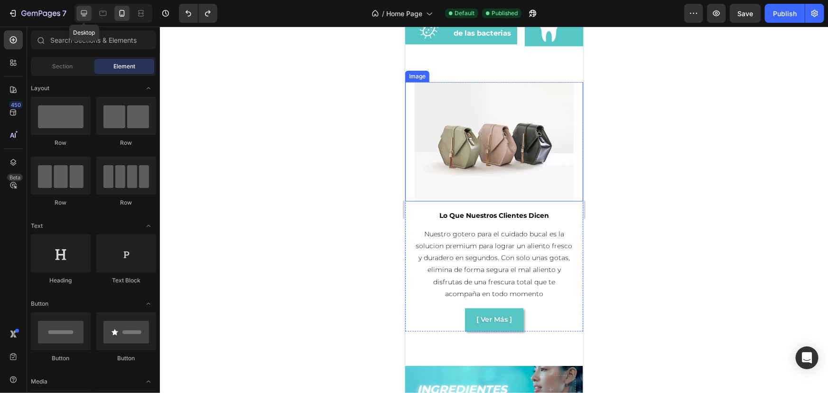
click at [79, 13] on icon at bounding box center [83, 13] width 9 height 9
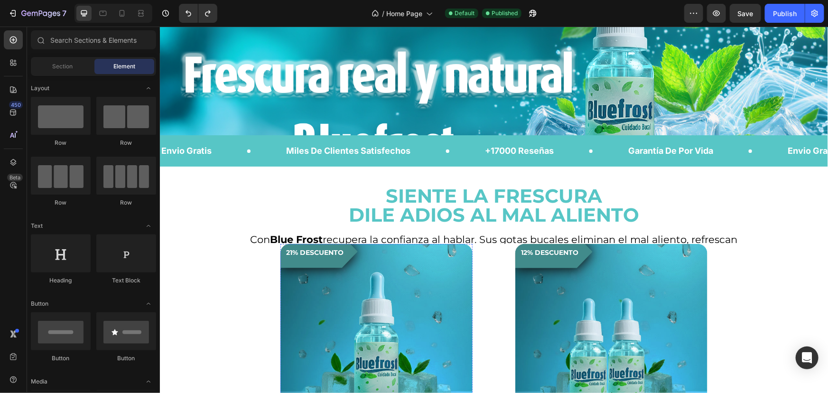
scroll to position [129, 0]
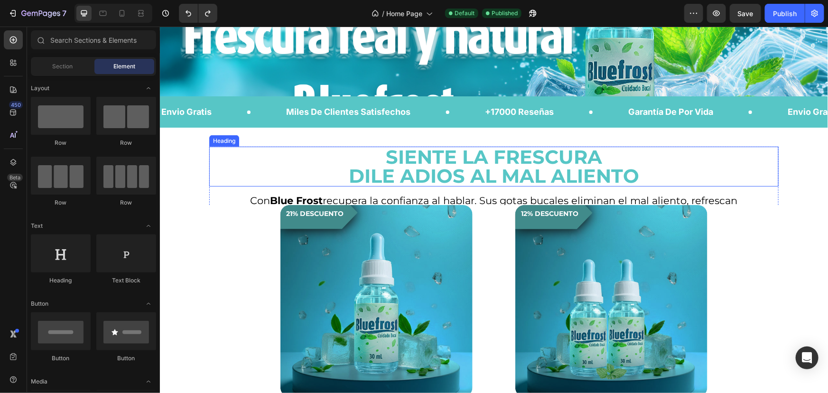
click at [442, 120] on icon at bounding box center [447, 112] width 16 height 16
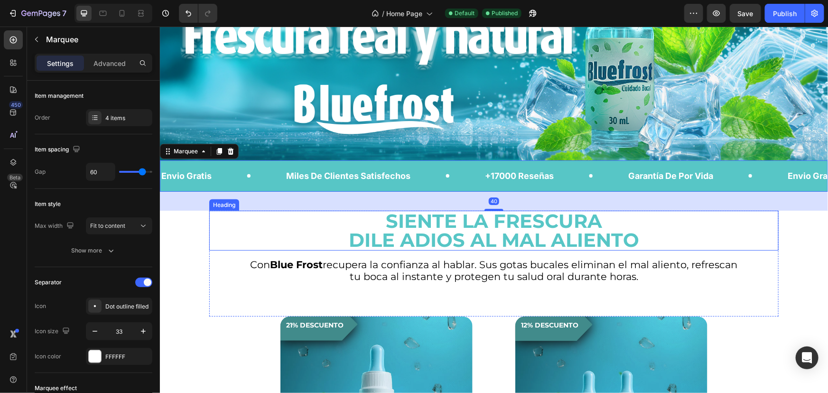
click at [420, 236] on h2 "SIENTE LA FRESCURA DILE ADIOS AL MAL ALIENTO" at bounding box center [493, 230] width 569 height 40
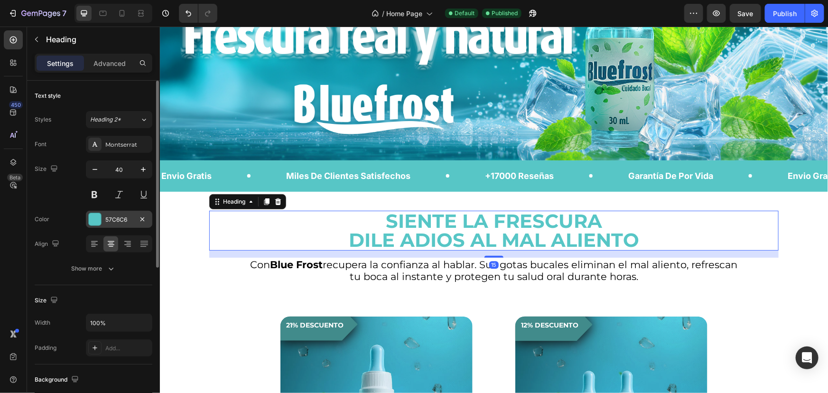
click at [103, 217] on div "57C6C6" at bounding box center [119, 219] width 66 height 17
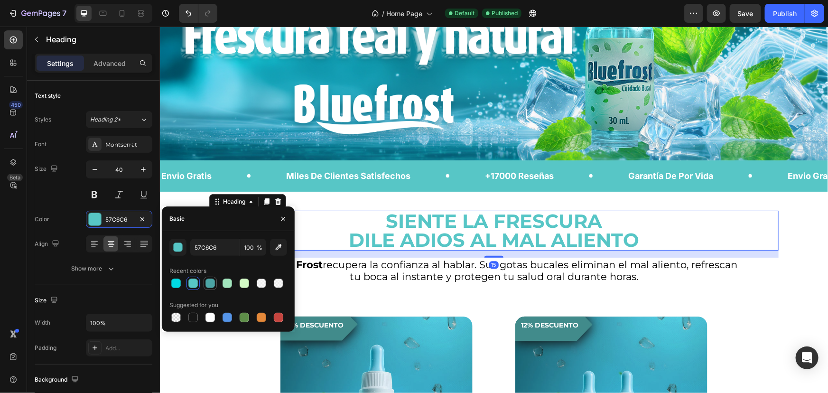
click at [206, 286] on div at bounding box center [209, 282] width 9 height 9
type input "4CA5A5"
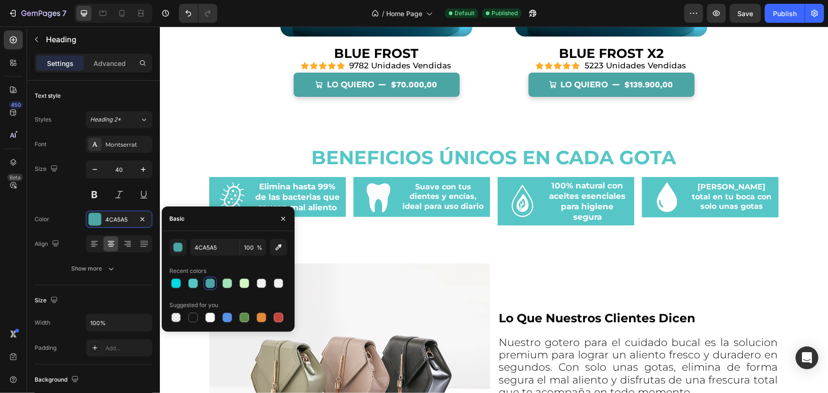
scroll to position [603, 0]
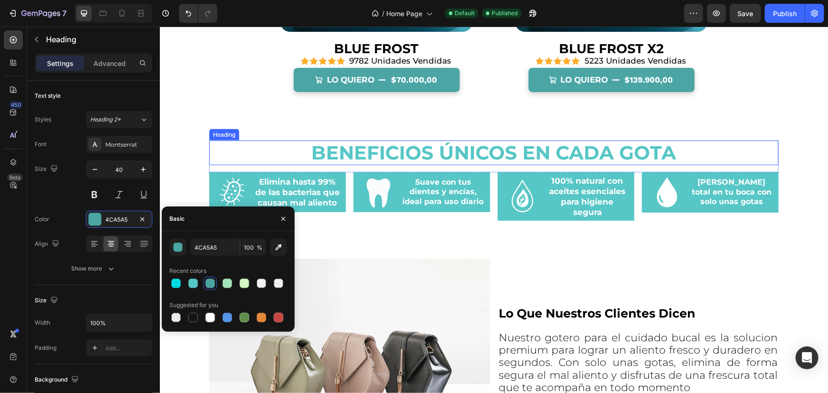
click at [481, 160] on h2 "Beneficios únicos en cada gota" at bounding box center [493, 152] width 569 height 25
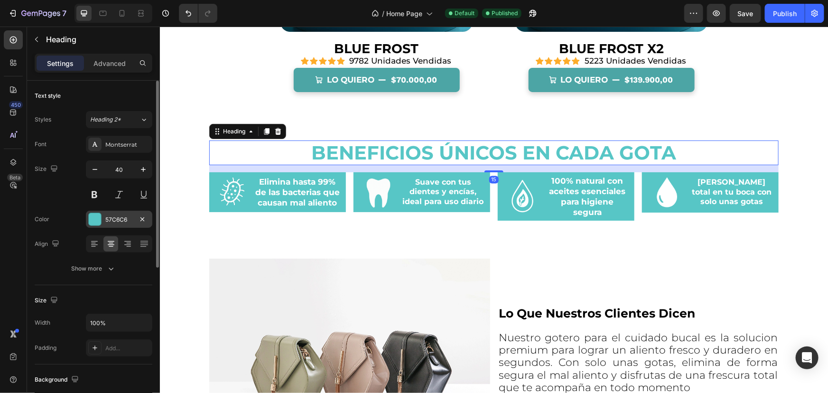
click at [121, 224] on div "57C6C6" at bounding box center [119, 219] width 66 height 17
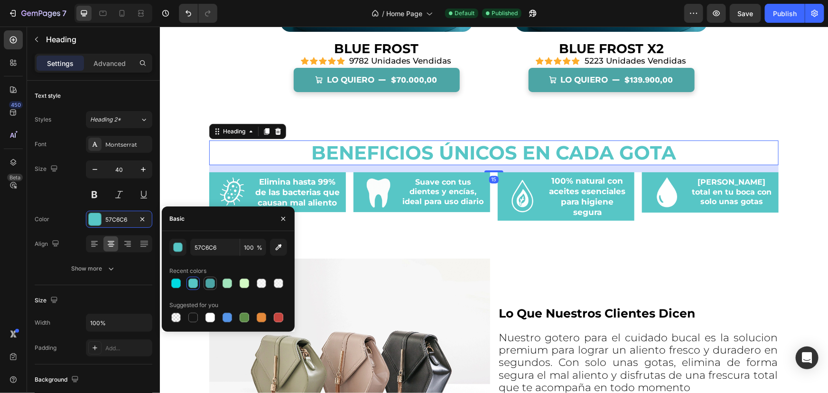
click at [211, 284] on div at bounding box center [209, 282] width 9 height 9
type input "4CA5A5"
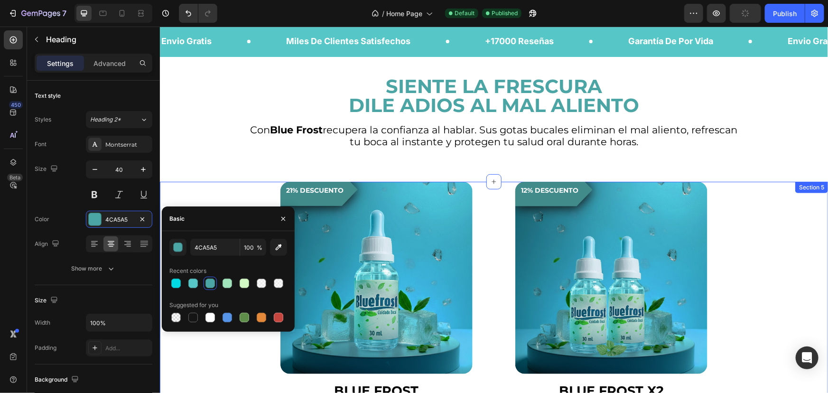
scroll to position [259, 0]
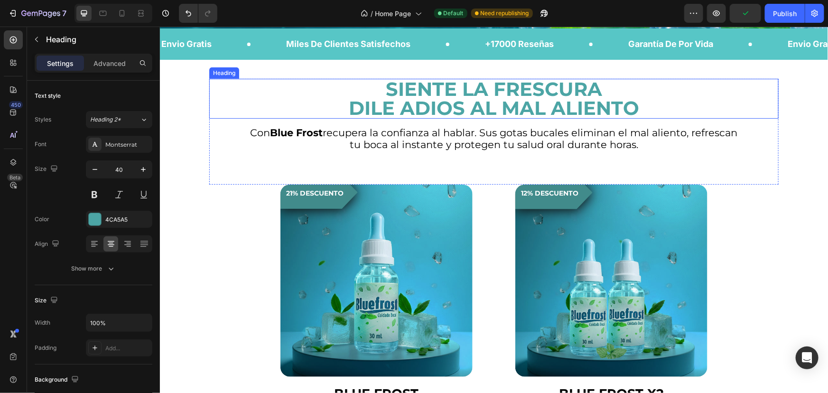
click at [515, 99] on h2 "SIENTE LA FRESCURA DILE ADIOS AL MAL ALIENTO" at bounding box center [493, 98] width 569 height 40
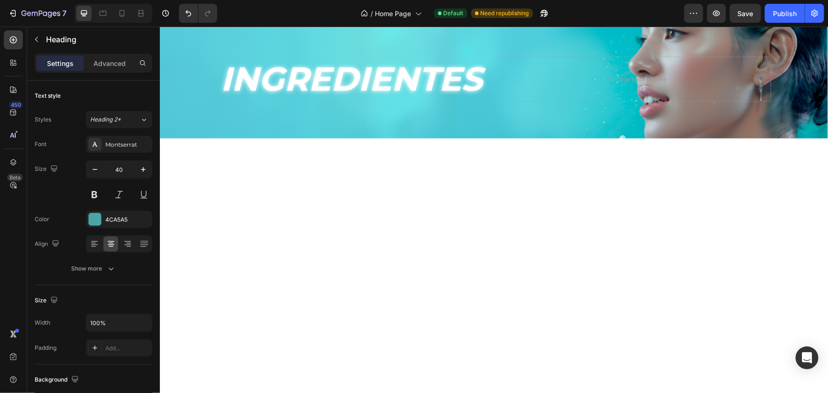
scroll to position [1207, 0]
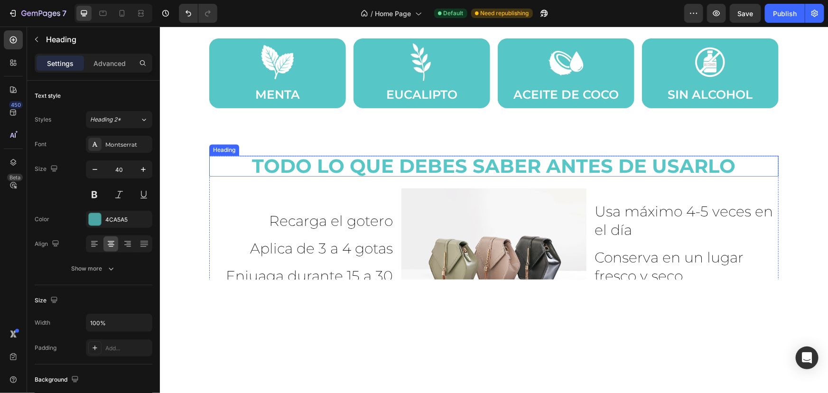
click at [503, 164] on h2 "TODO LO QUE DEBES SABER ANTES DE USARLO" at bounding box center [493, 165] width 569 height 21
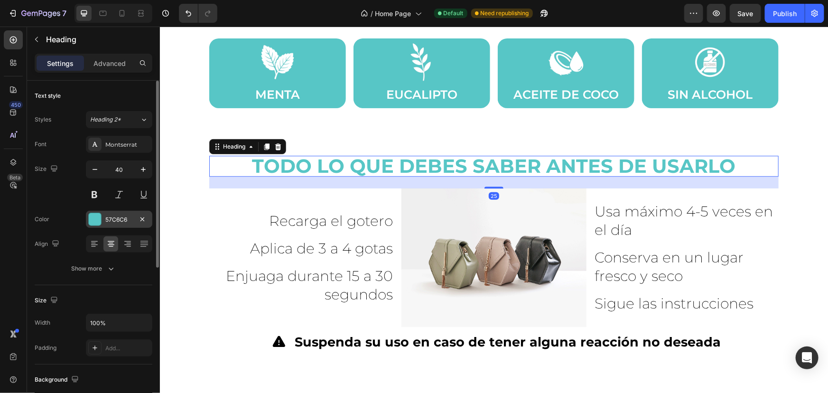
click at [120, 222] on div "57C6C6" at bounding box center [119, 219] width 28 height 9
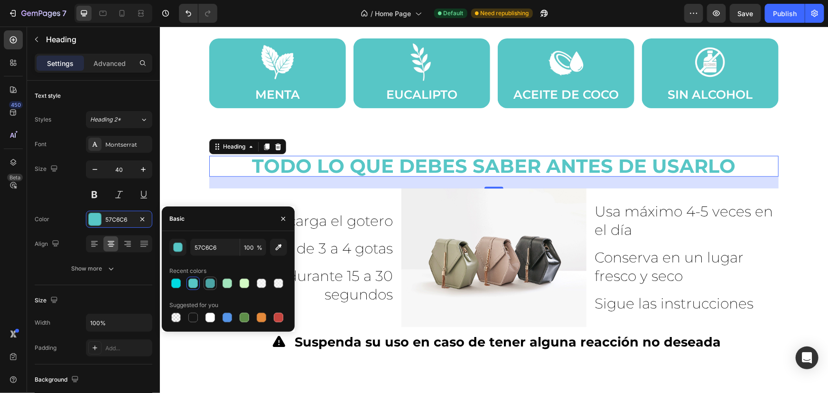
click at [213, 280] on div at bounding box center [209, 282] width 9 height 9
type input "4CA5A5"
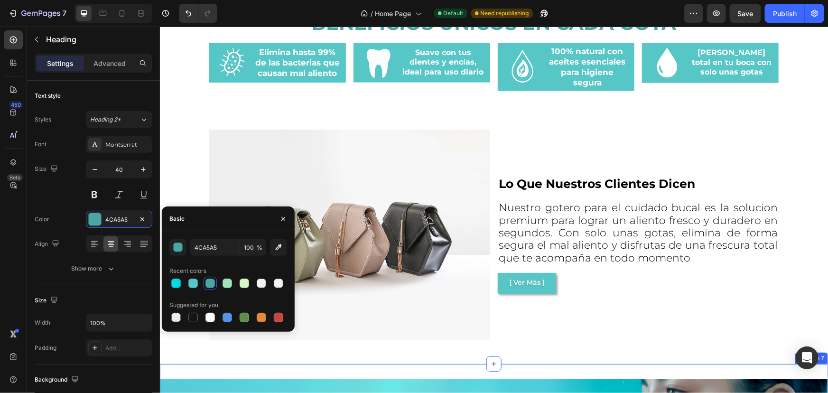
scroll to position [647, 0]
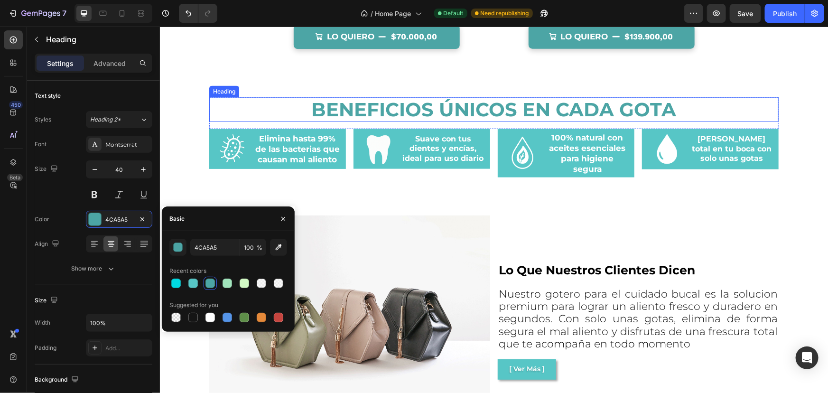
click at [506, 106] on h2 "Beneficios únicos en cada gota" at bounding box center [493, 109] width 569 height 25
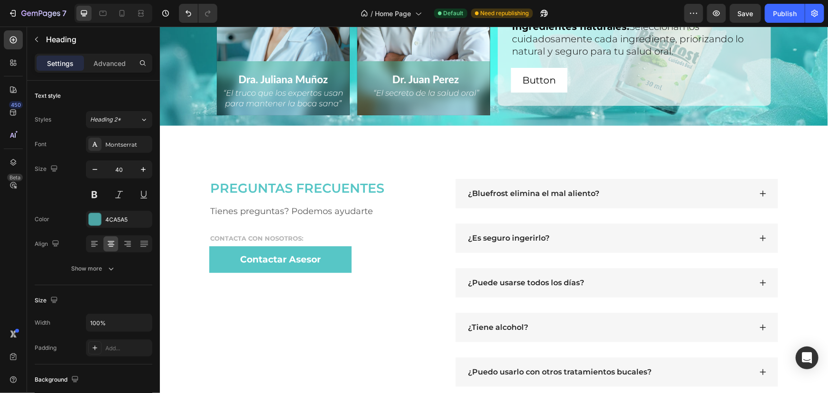
scroll to position [1962, 0]
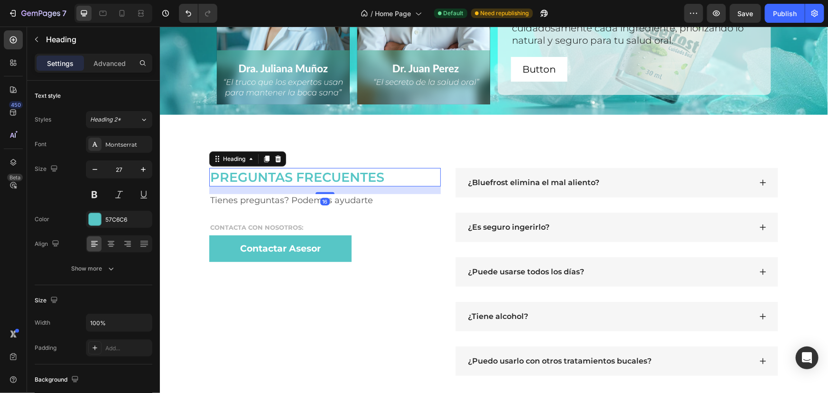
click at [313, 170] on h2 "PREGUNTAS FRECUENTES" at bounding box center [324, 176] width 231 height 19
click at [113, 222] on div "57C6C6" at bounding box center [119, 219] width 28 height 9
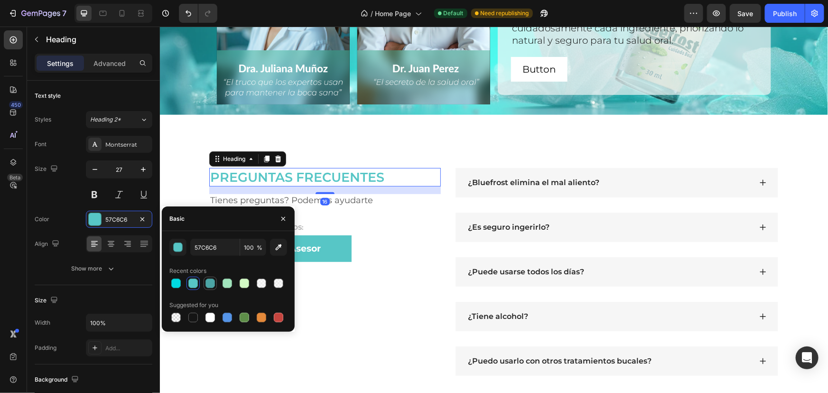
click at [208, 287] on div at bounding box center [209, 282] width 9 height 9
type input "4CA5A5"
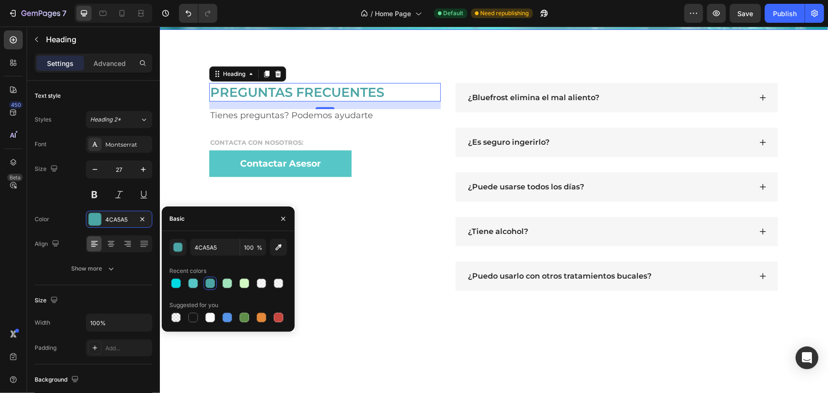
scroll to position [2048, 0]
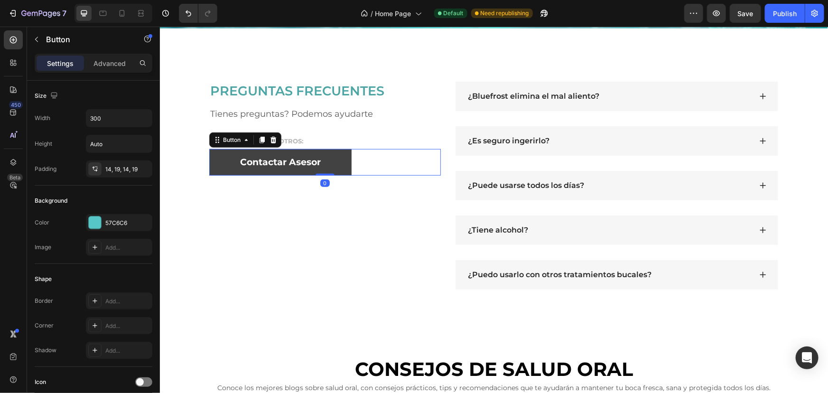
click at [337, 167] on button "Contactar Asesor" at bounding box center [280, 161] width 142 height 27
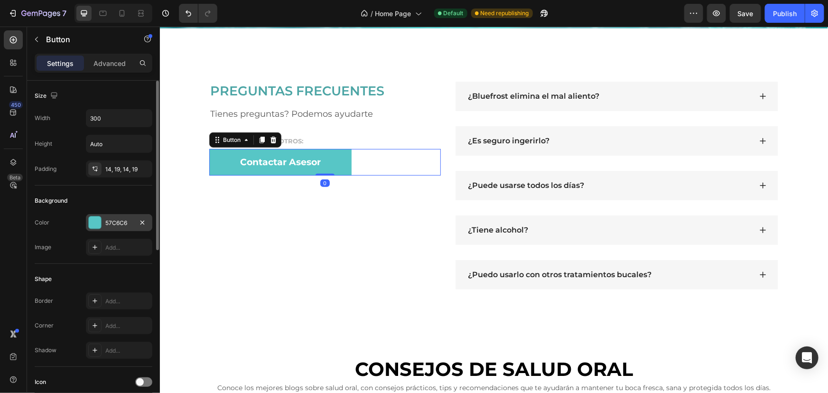
click at [109, 222] on div "57C6C6" at bounding box center [119, 223] width 28 height 9
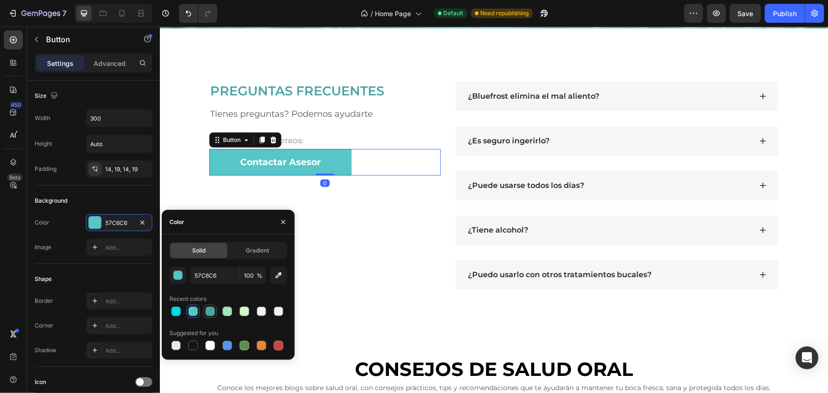
click at [204, 315] on div at bounding box center [209, 310] width 11 height 11
type input "4CA5A5"
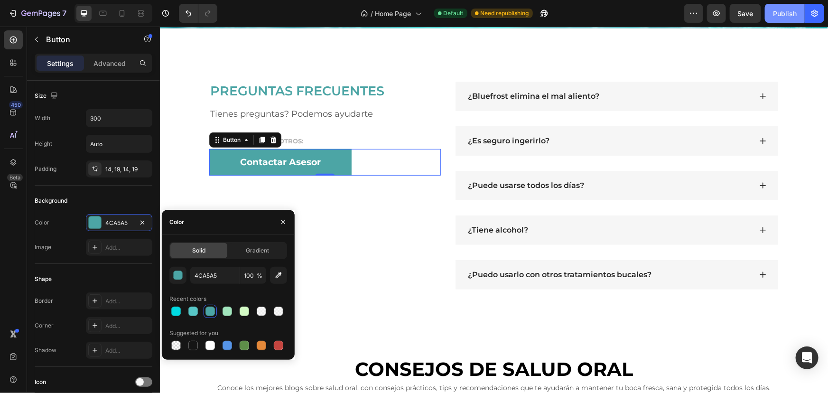
click at [766, 17] on button "Publish" at bounding box center [785, 13] width 40 height 19
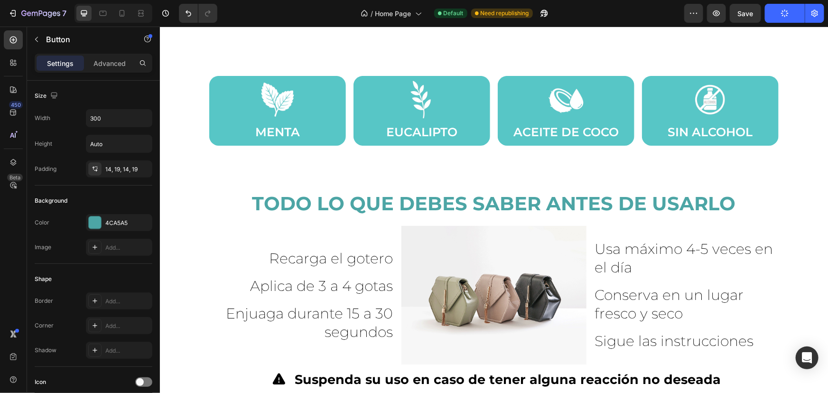
scroll to position [1401, 0]
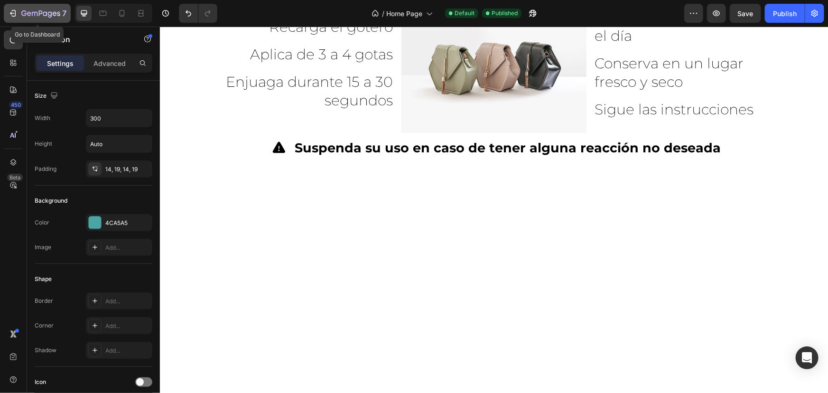
click at [28, 12] on icon "button" at bounding box center [29, 13] width 4 height 4
